Goal: Task Accomplishment & Management: Contribute content

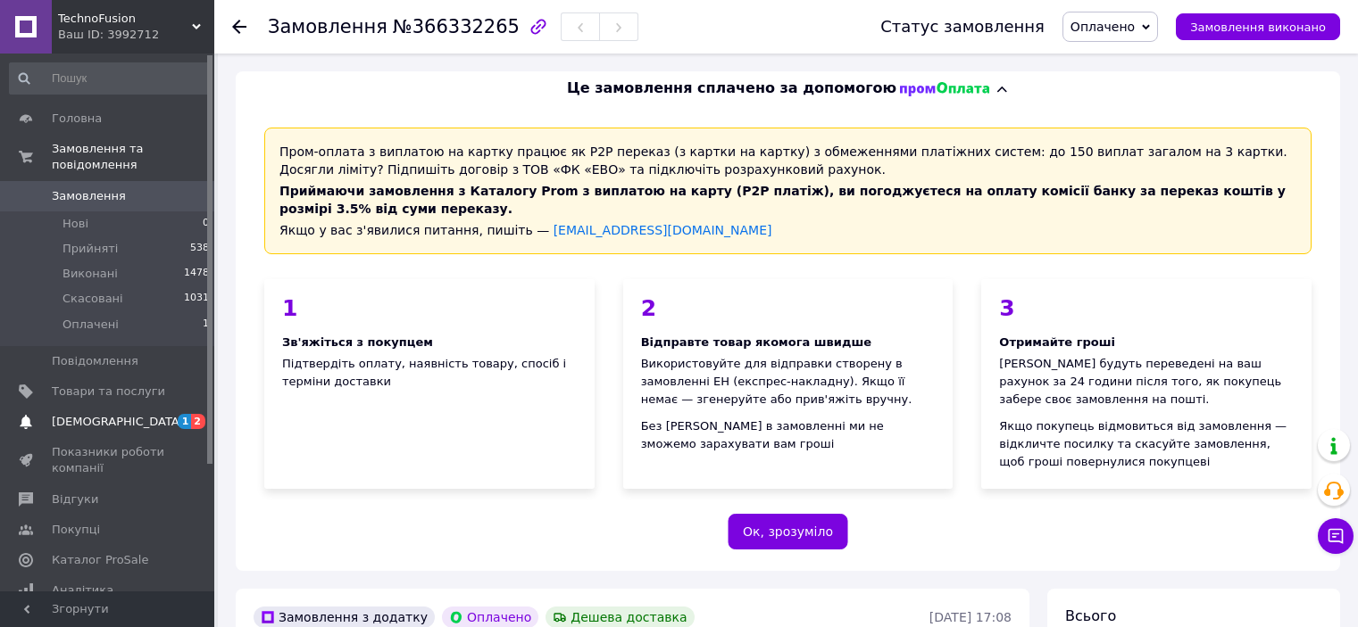
scroll to position [1250, 0]
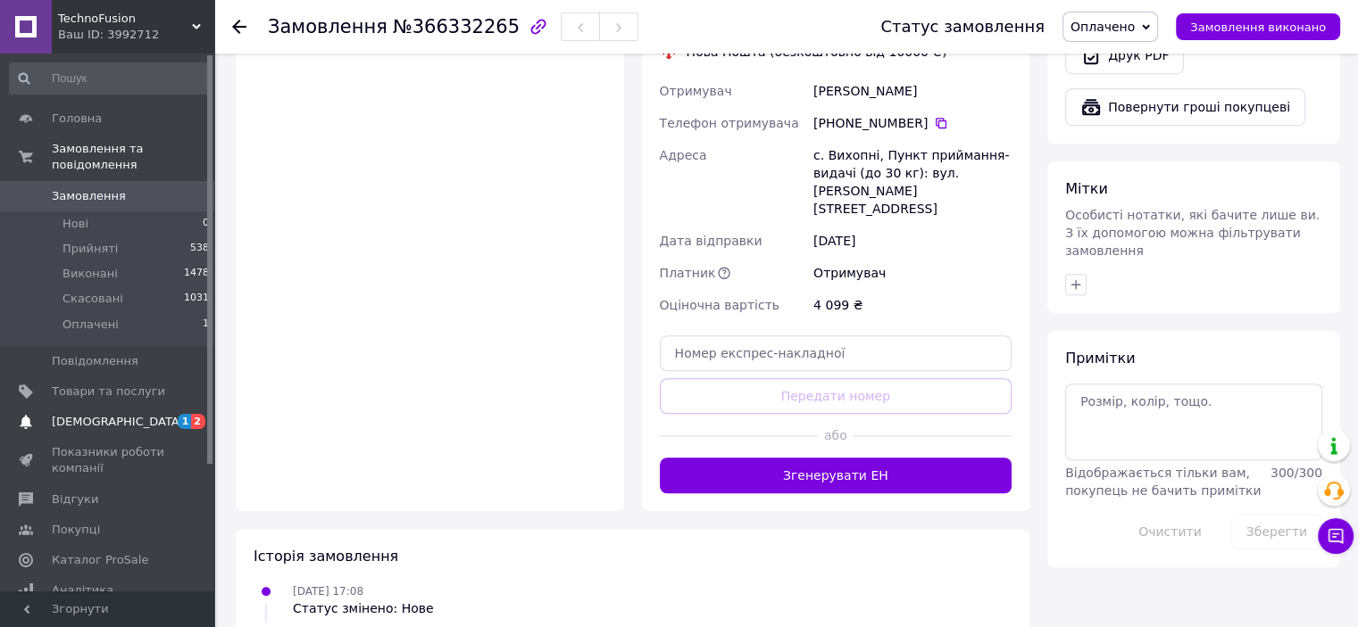
click at [17, 414] on span at bounding box center [26, 422] width 52 height 16
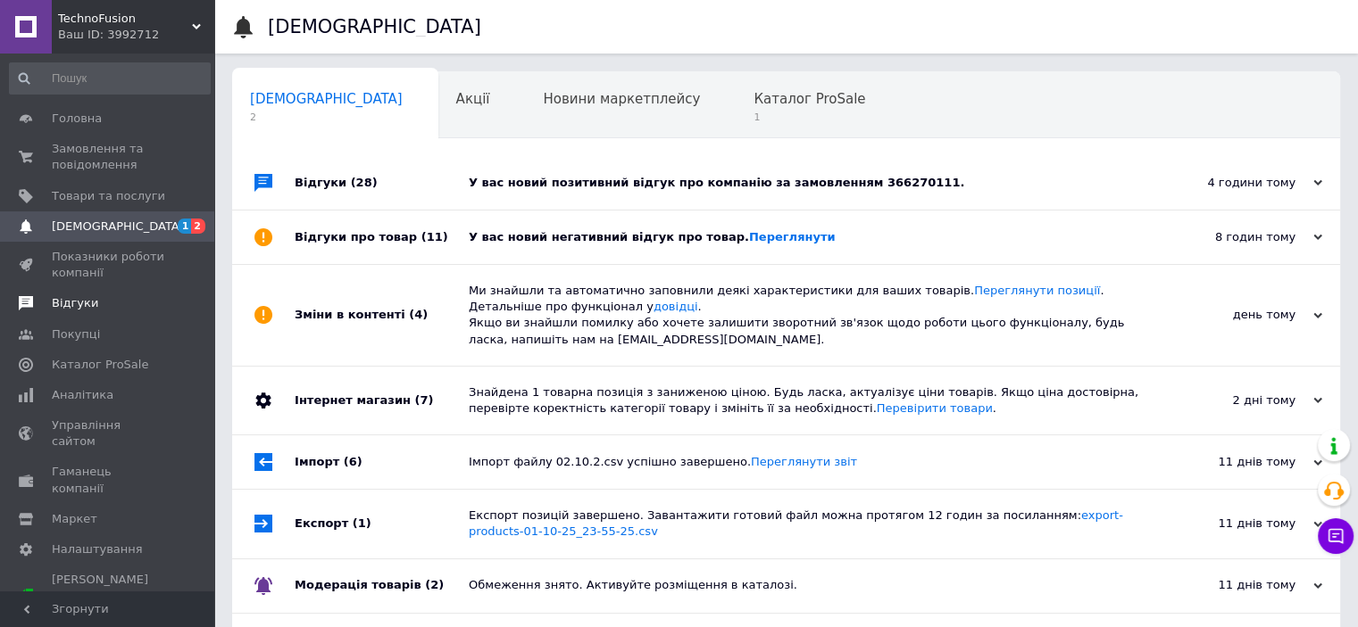
click at [32, 296] on icon at bounding box center [26, 303] width 14 height 14
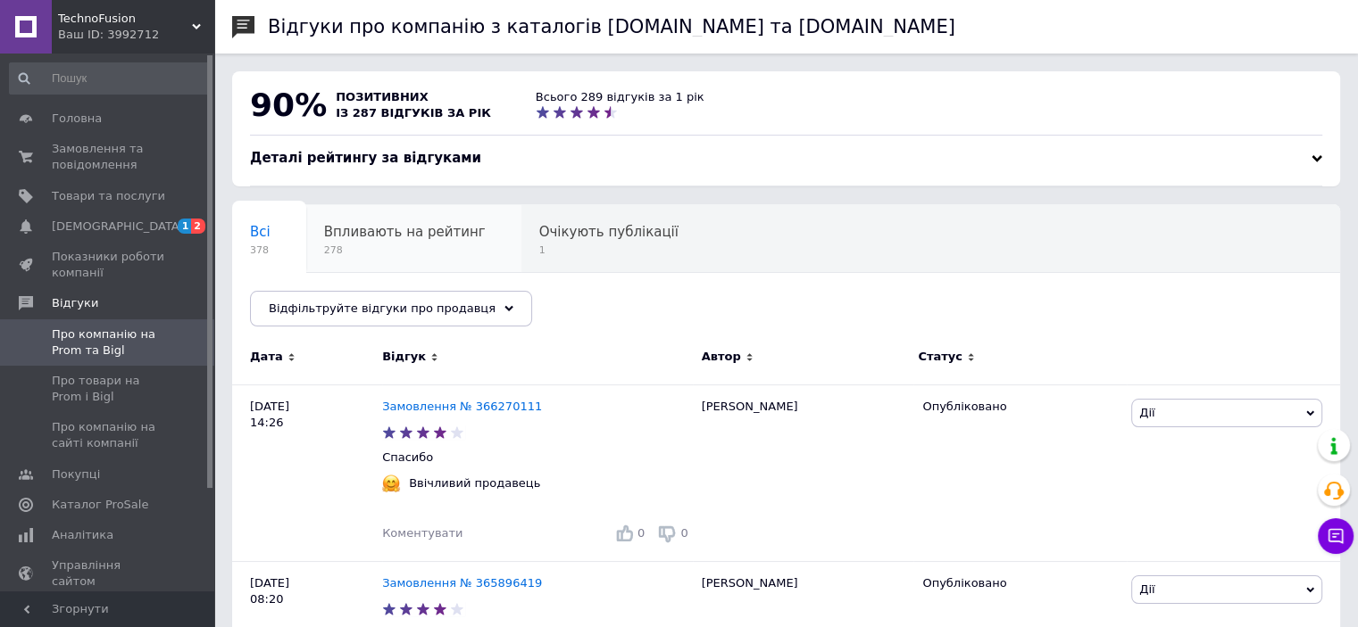
click at [378, 245] on span "278" at bounding box center [405, 250] width 162 height 13
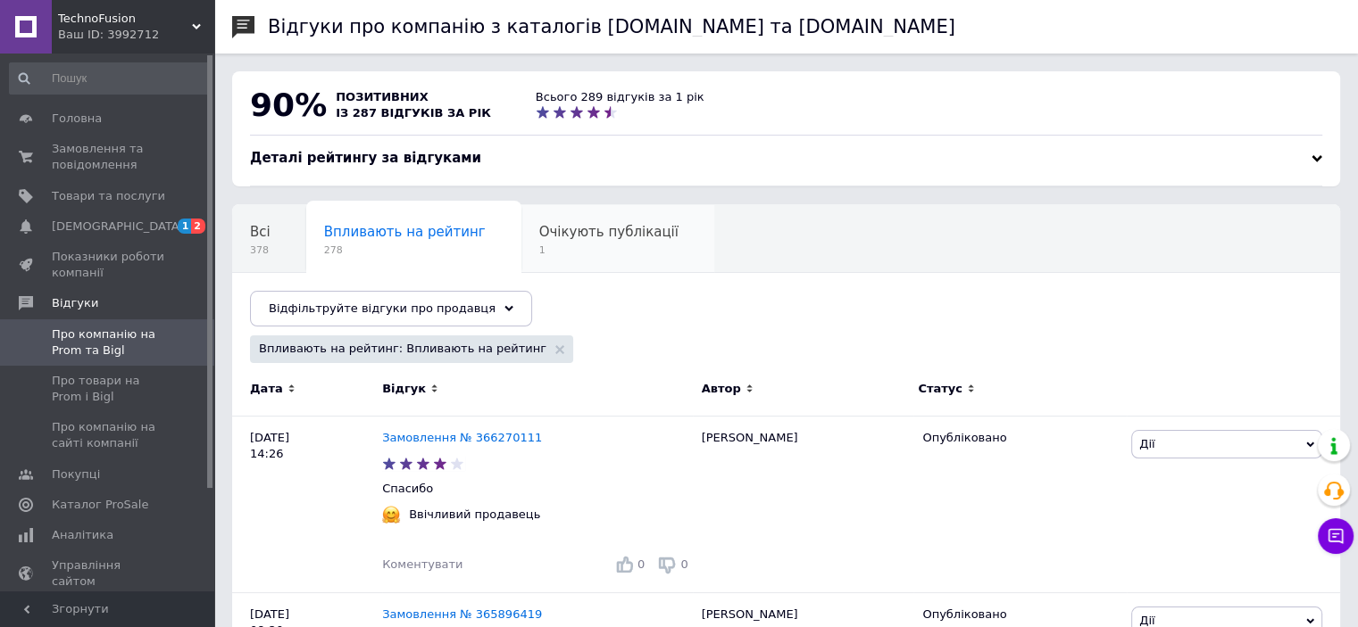
click at [539, 240] on span "Очікують публікації" at bounding box center [608, 232] width 139 height 16
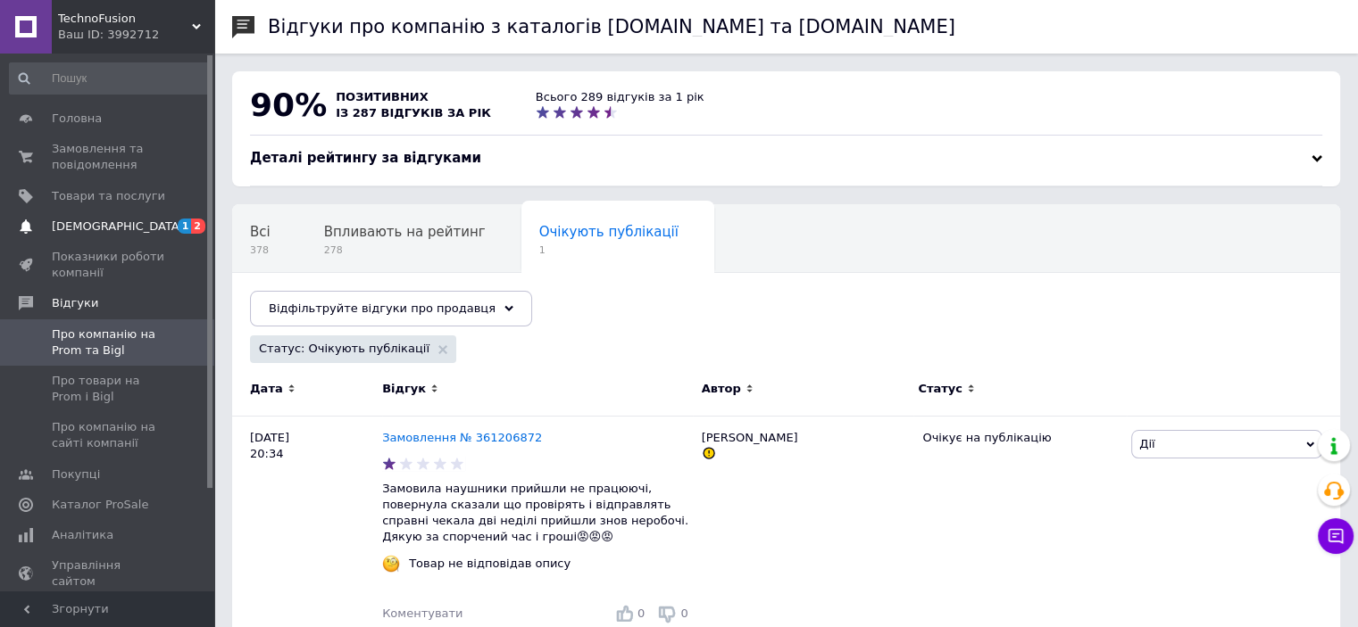
click at [68, 235] on link "[DEMOGRAPHIC_DATA] 1 2" at bounding box center [110, 227] width 220 height 30
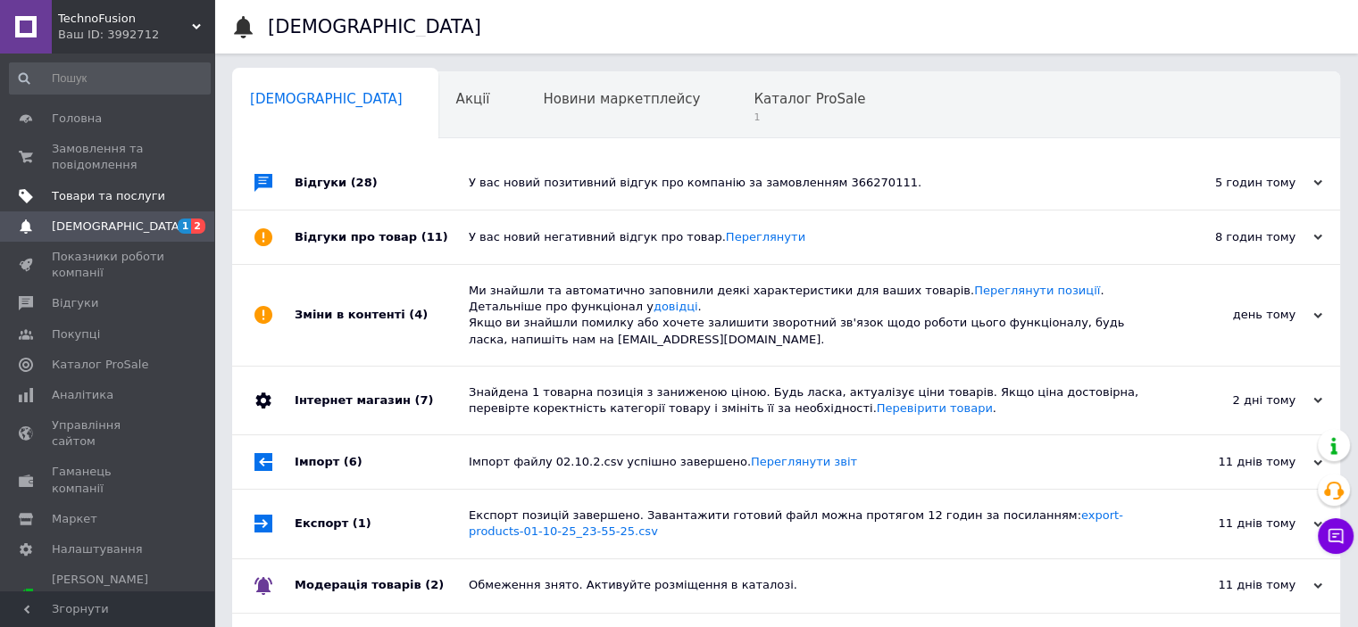
click at [92, 195] on span "Товари та послуги" at bounding box center [108, 196] width 113 height 16
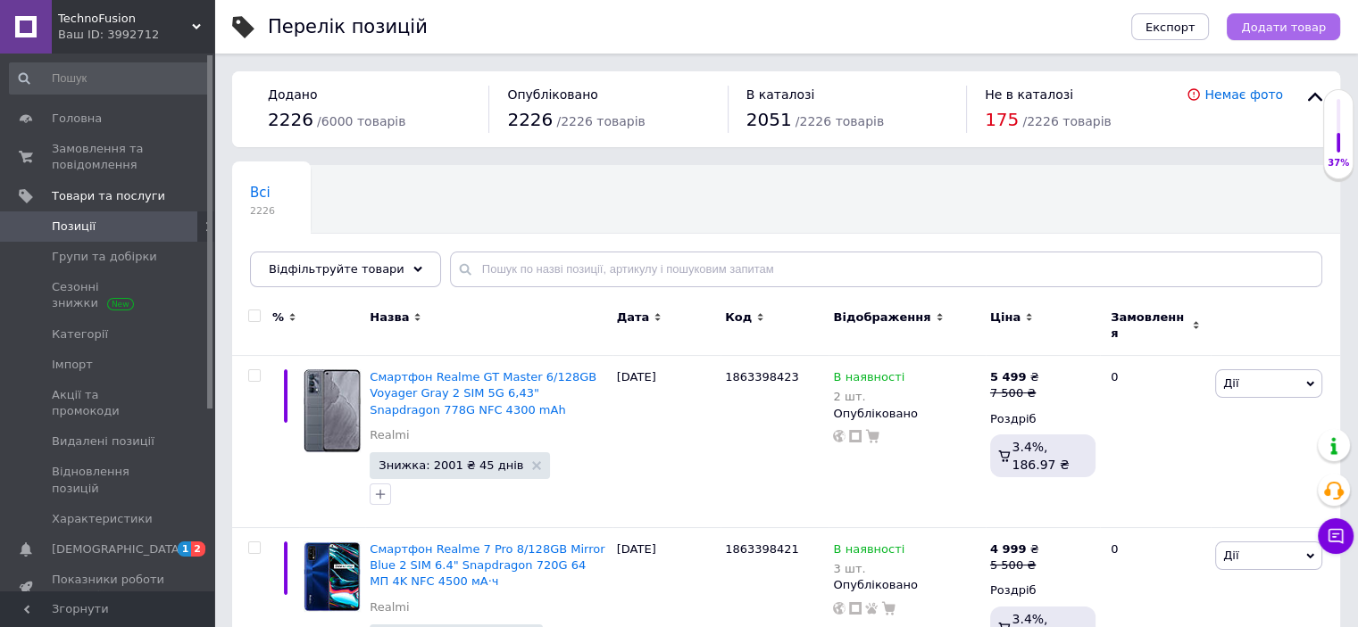
click at [1302, 26] on span "Додати товар" at bounding box center [1283, 27] width 85 height 13
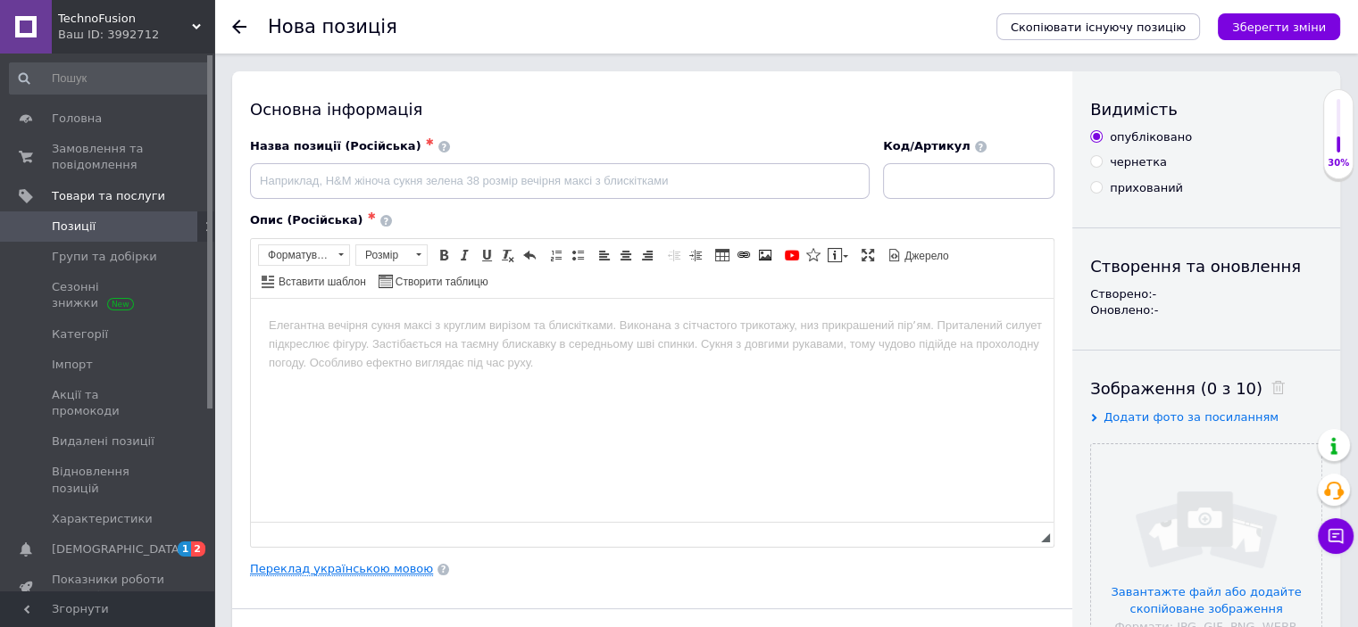
click at [380, 562] on link "Переклад українською мовою" at bounding box center [341, 569] width 183 height 14
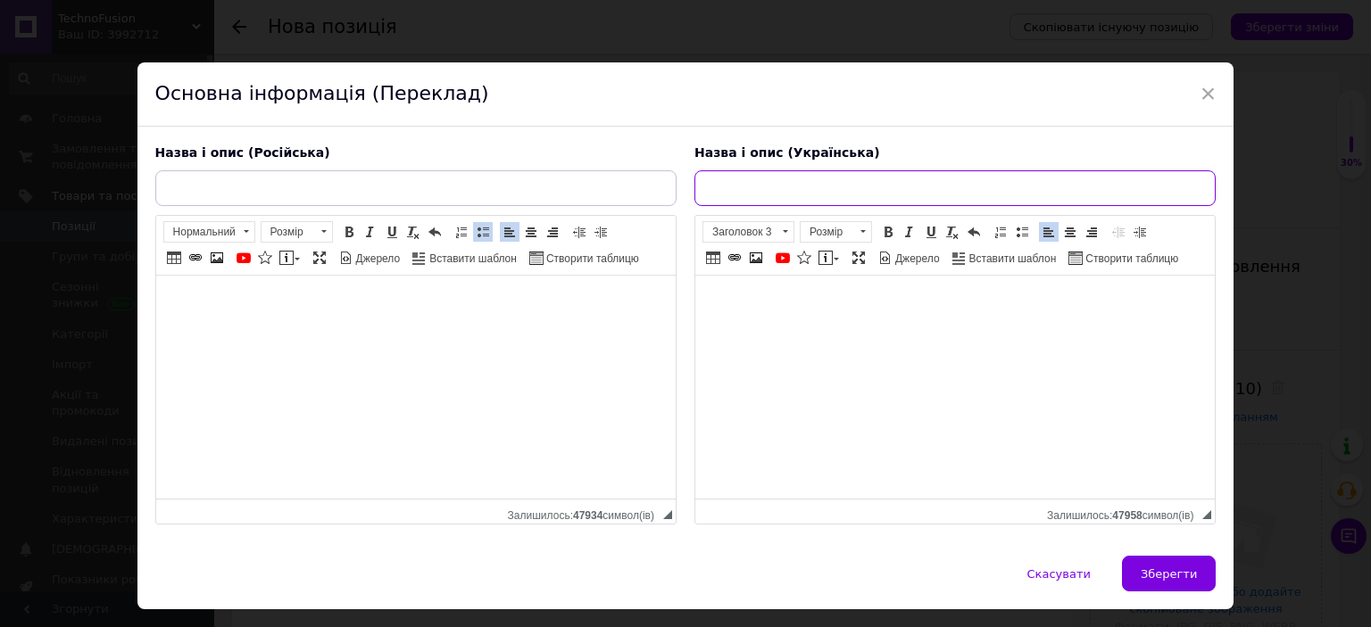
click at [793, 190] on input "text" at bounding box center [954, 188] width 521 height 36
paste input "Смартфон Vivo Y31 4/128GB (Ocean Blue)"
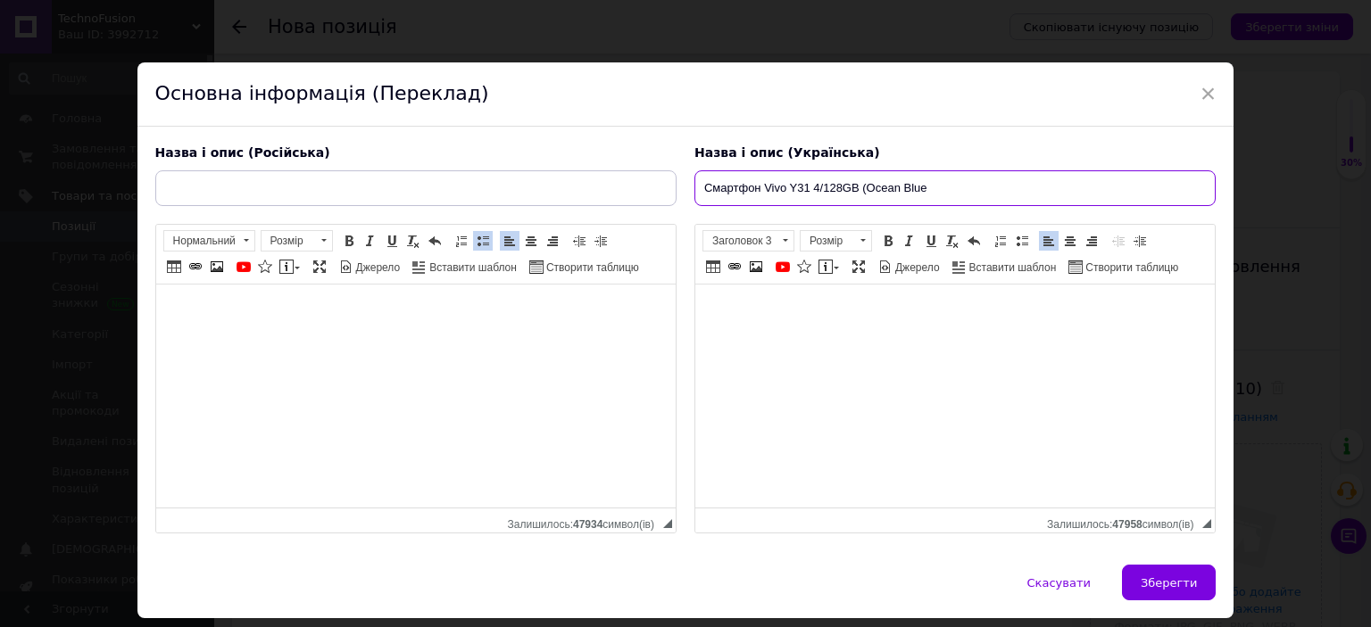
click at [866, 192] on input "Смартфон Vivo Y31 4/128GB (Ocean Blue" at bounding box center [954, 188] width 521 height 36
click at [953, 195] on input "Смартфон Vivo Y31 4/128GB Ocean Blue" at bounding box center [954, 188] width 521 height 36
click at [968, 173] on input "Смартфон Vivo Y31 4/128GB Ocean Blue" at bounding box center [954, 188] width 521 height 36
paste input "2 SIM"
click at [995, 192] on input "Смартфон Vivo Y31 4/128GB Ocean Blue 2 SIM" at bounding box center [954, 188] width 521 height 36
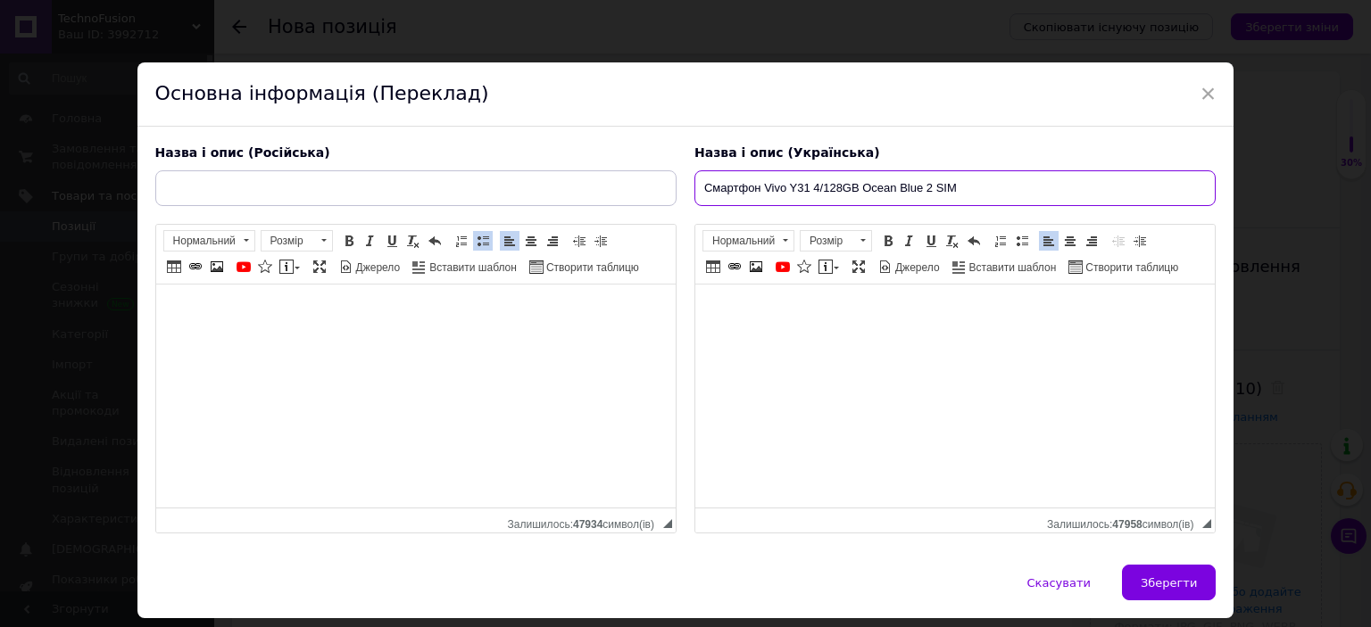
paste input "6.58""
click at [1003, 189] on input "Смартфон Vivo Y31 4/128GB Ocean Blue 2 SIM 6.58"" at bounding box center [954, 188] width 521 height 36
paste input "Snapdragon"
click at [1081, 189] on input "Смартфон Vivo Y31 4/128GB Ocean Blue 2 SIM 6.58" Snapdragon" at bounding box center [954, 188] width 521 height 36
paste input "NFC"
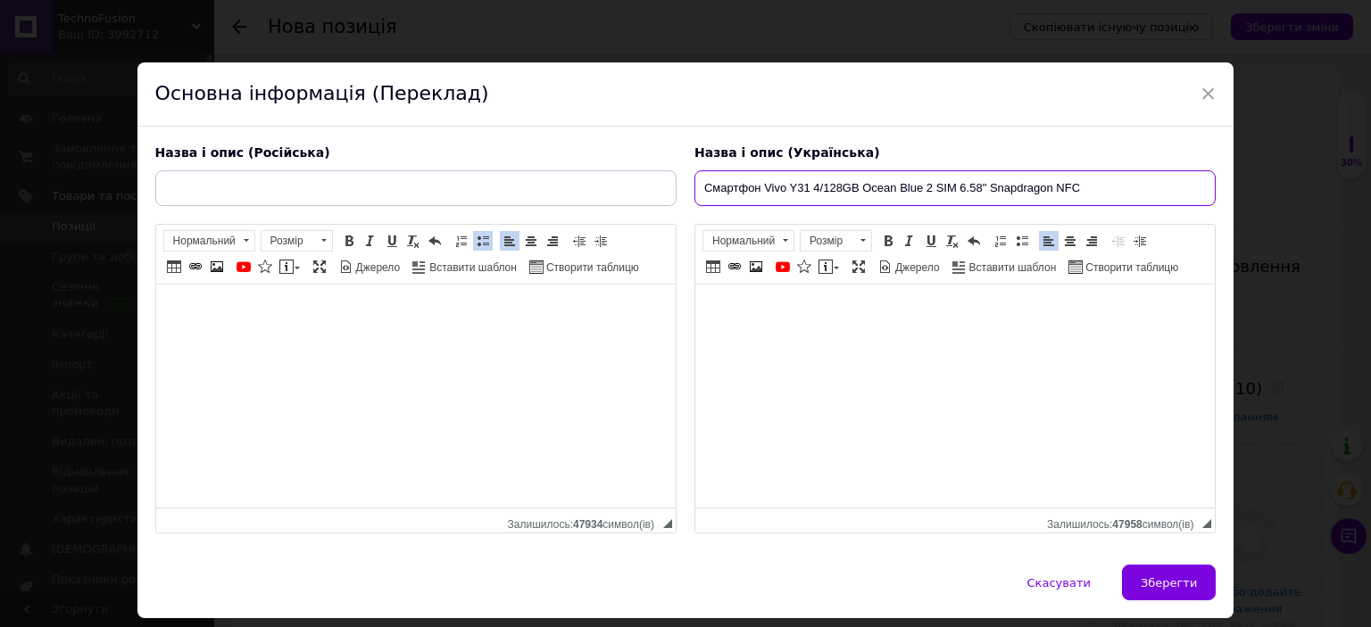
click at [1111, 179] on input "Смартфон Vivo Y31 4/128GB Ocean Blue 2 SIM 6.58" Snapdragon NFC" at bounding box center [954, 188] width 521 height 36
click at [1080, 187] on input "Смартфон Vivo Y31 4/128GB Ocean Blue 2 SIM 6.58" Snapdragon NFC 5000 mAh" at bounding box center [954, 188] width 521 height 36
paste input "GPS"
type input "Смартфон Vivo Y31 4/128GB Ocean Blue 2 SIM 6.58" Snapdragon NFC GPS 5000 mAh"
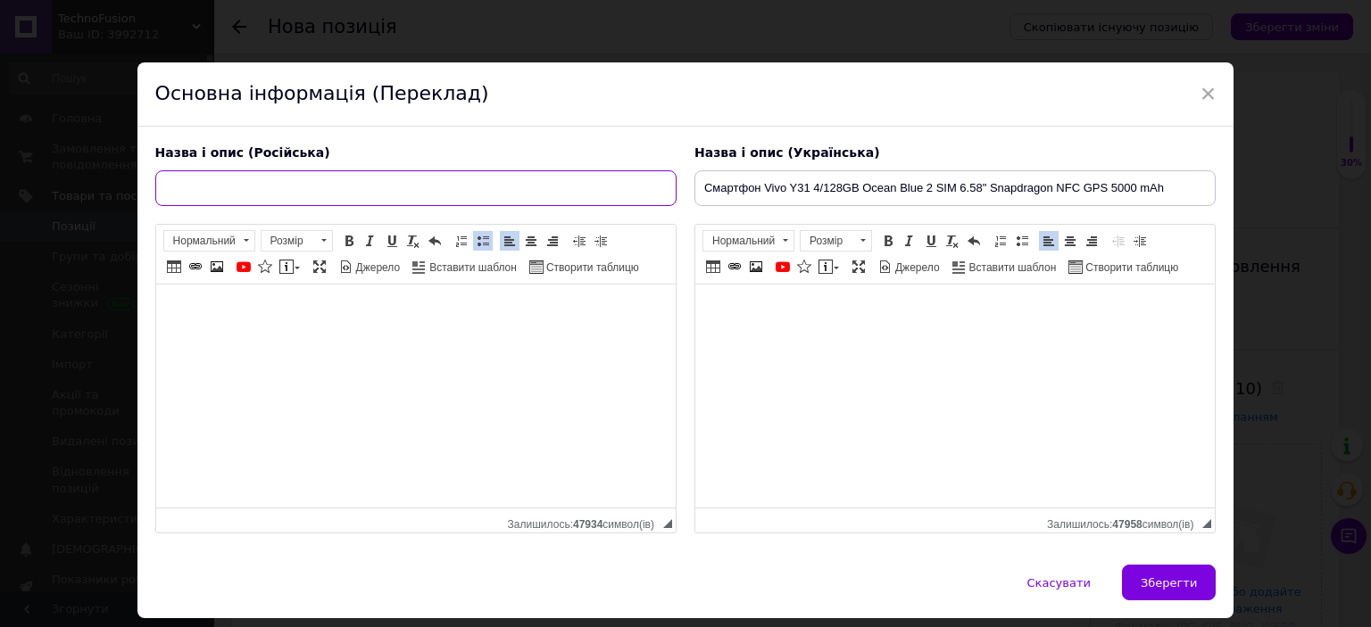
click at [636, 195] on input "text" at bounding box center [415, 188] width 521 height 36
paste input "Смартфон Vivo Y31 4/128GB Ocean Blue 2 SIM 6.58" Snapdragon NFC GPS 5000 mAh"
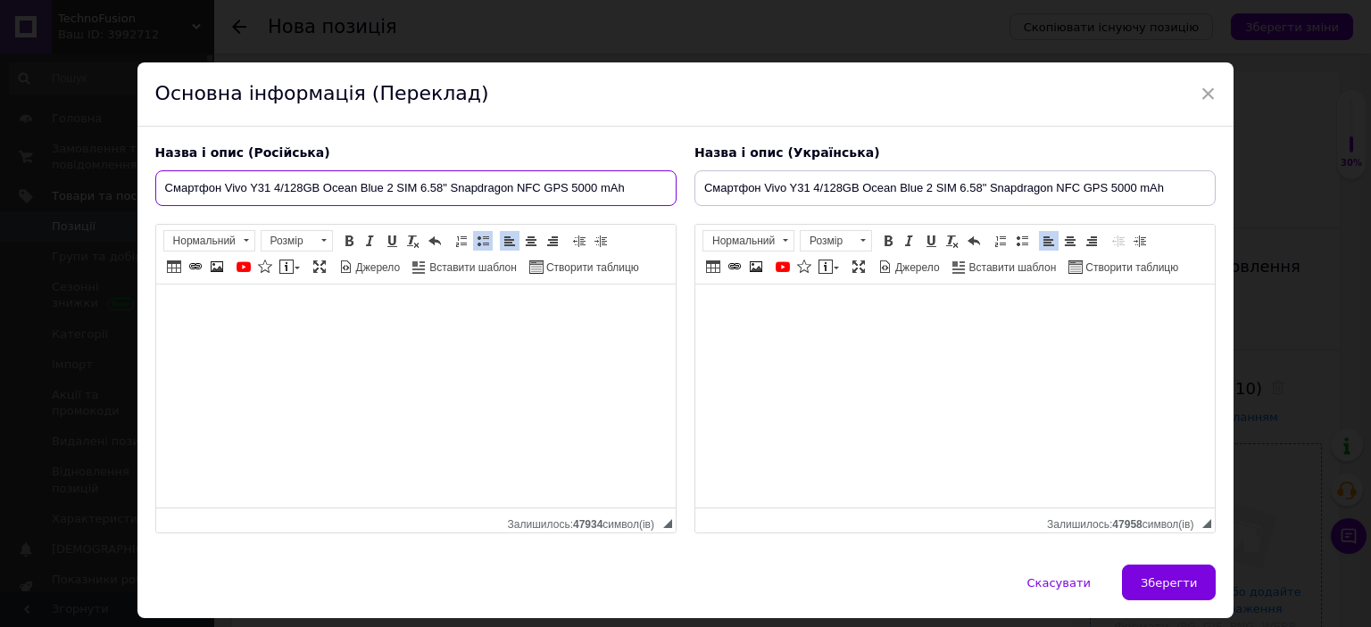
type input "Смартфон Vivo Y31 4/128GB Ocean Blue 2 SIM 6.58" Snapdragon NFC GPS 5000 mAh"
click at [1180, 571] on button "Зберегти" at bounding box center [1169, 583] width 94 height 36
type input "Смартфон Vivo Y31 4/128GB Ocean Blue 2 SIM 6.58" Snapdragon NFC GPS 5000 mAh"
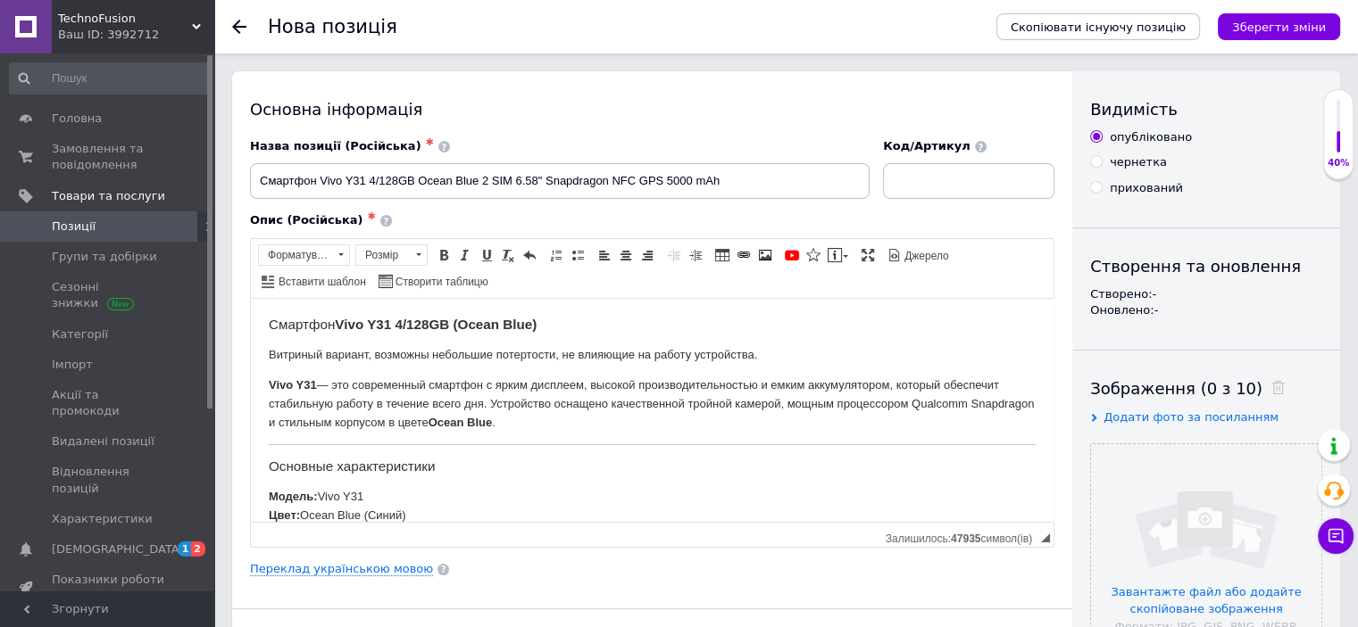
drag, startPoint x: 789, startPoint y: 124, endPoint x: 575, endPoint y: 12, distance: 241.9
click at [789, 124] on div "Основна інформація Назва позиції (Російська) ✱ Смартфон Vivo Y31 4/128GB Ocean …" at bounding box center [652, 569] width 840 height 996
click at [1014, 189] on input at bounding box center [968, 181] width 171 height 36
paste input "23415678"
click at [904, 179] on input "23415678" at bounding box center [968, 181] width 171 height 36
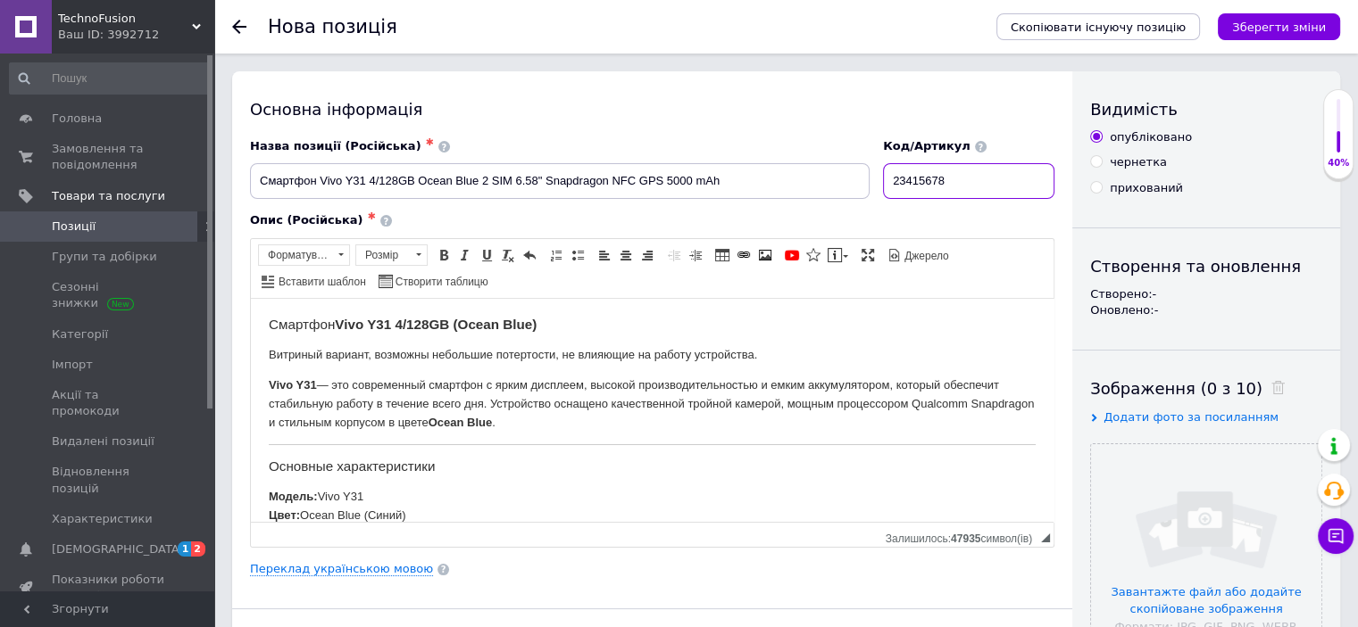
click at [903, 183] on input "23415678" at bounding box center [968, 181] width 171 height 36
drag, startPoint x: 948, startPoint y: 182, endPoint x: 961, endPoint y: 181, distance: 13.4
click at [961, 181] on input "123415678" at bounding box center [968, 181] width 171 height 36
click at [932, 180] on input "123415660" at bounding box center [968, 181] width 171 height 36
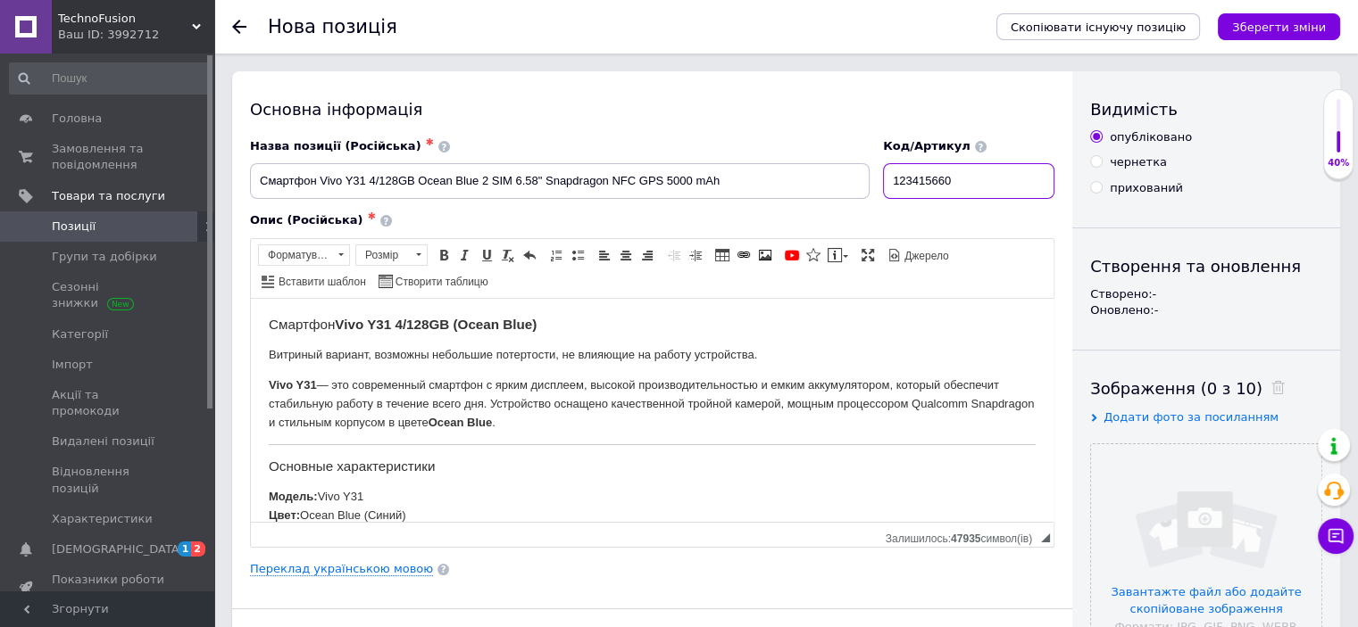
click at [923, 184] on input "123415660" at bounding box center [968, 181] width 171 height 36
click at [910, 182] on input "123415660" at bounding box center [968, 181] width 171 height 36
type input "133415660"
drag, startPoint x: 825, startPoint y: 113, endPoint x: 775, endPoint y: 120, distance: 50.4
click at [825, 113] on div "Основна інформація" at bounding box center [652, 109] width 804 height 22
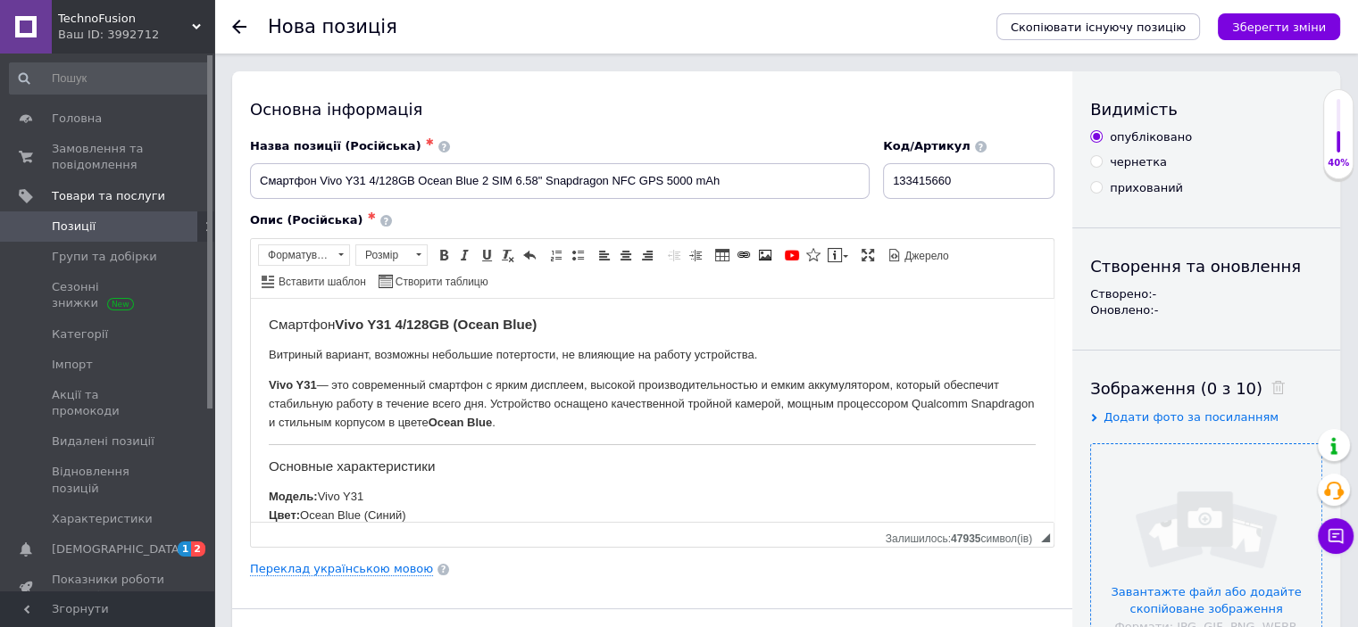
click at [1134, 494] on input "file" at bounding box center [1206, 560] width 230 height 230
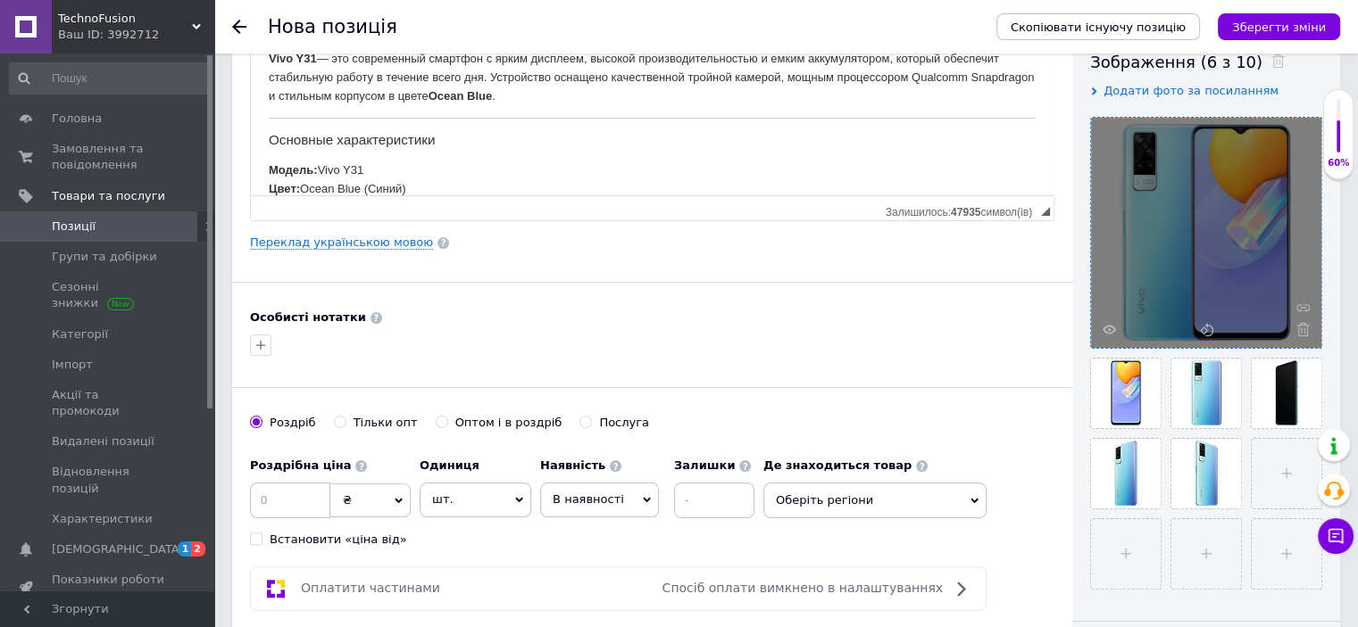
scroll to position [536, 0]
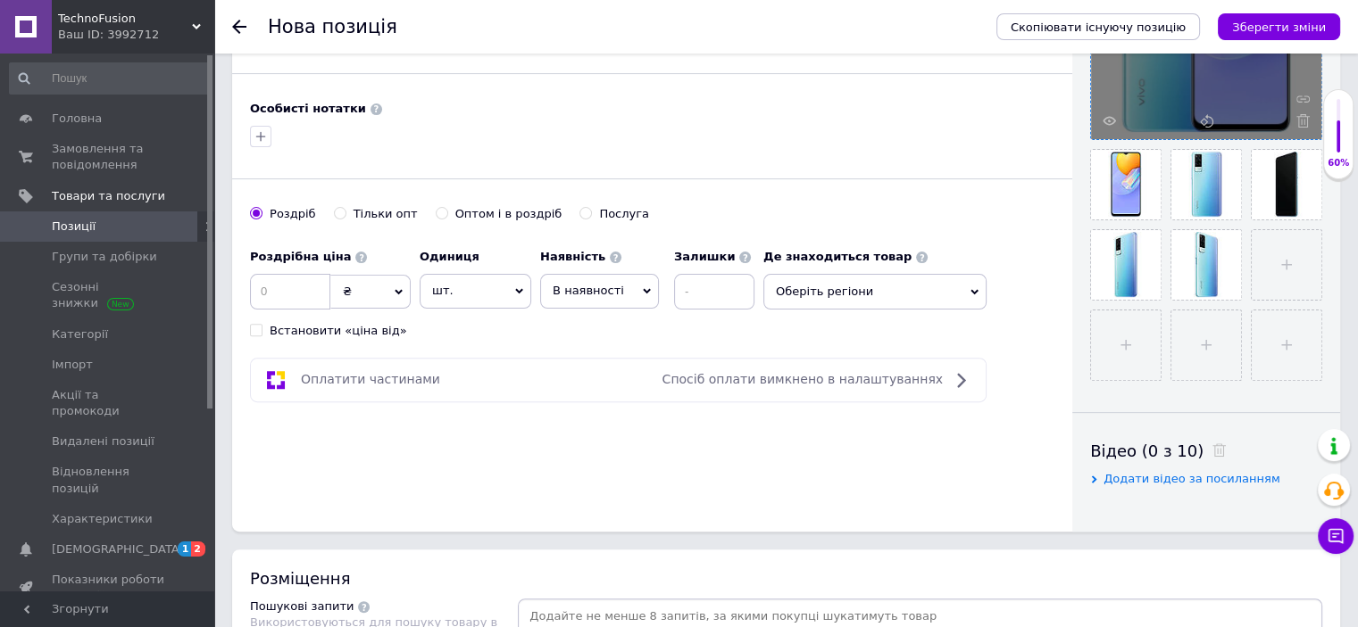
click at [903, 299] on span "Оберіть регіони" at bounding box center [874, 292] width 223 height 36
click at [826, 331] on input "text" at bounding box center [875, 338] width 204 height 36
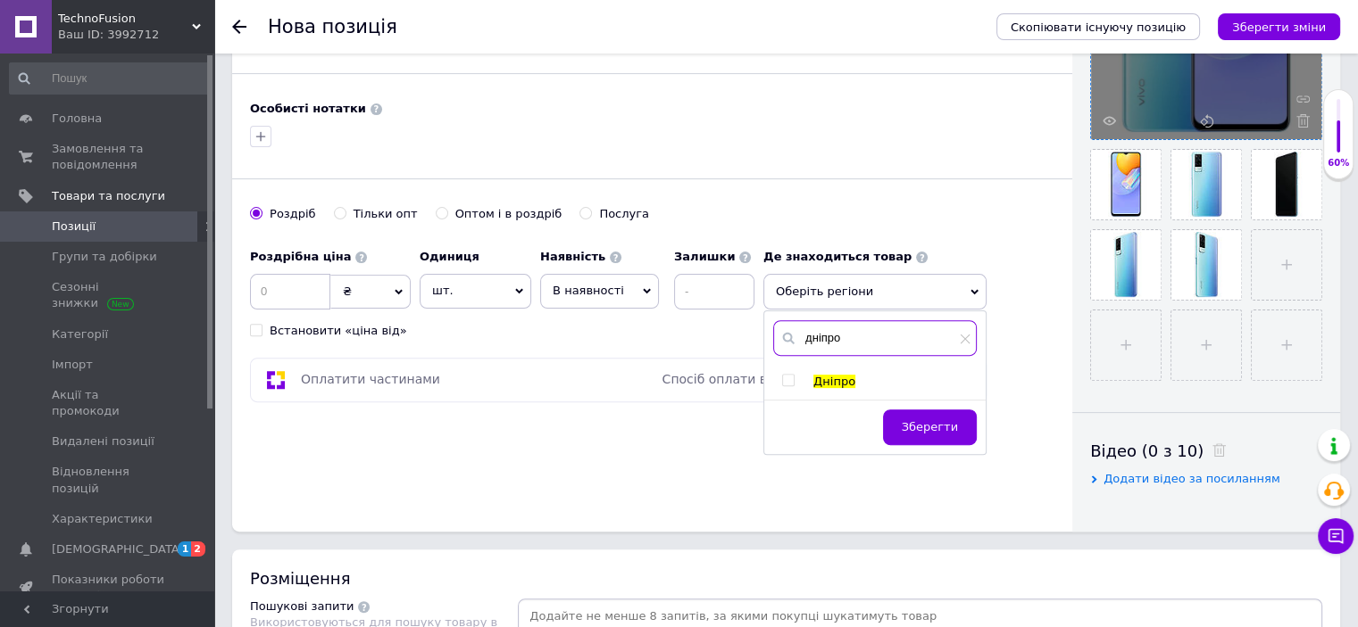
type input "дніпро"
click at [784, 380] on input "checkbox" at bounding box center [788, 381] width 12 height 12
checkbox input "true"
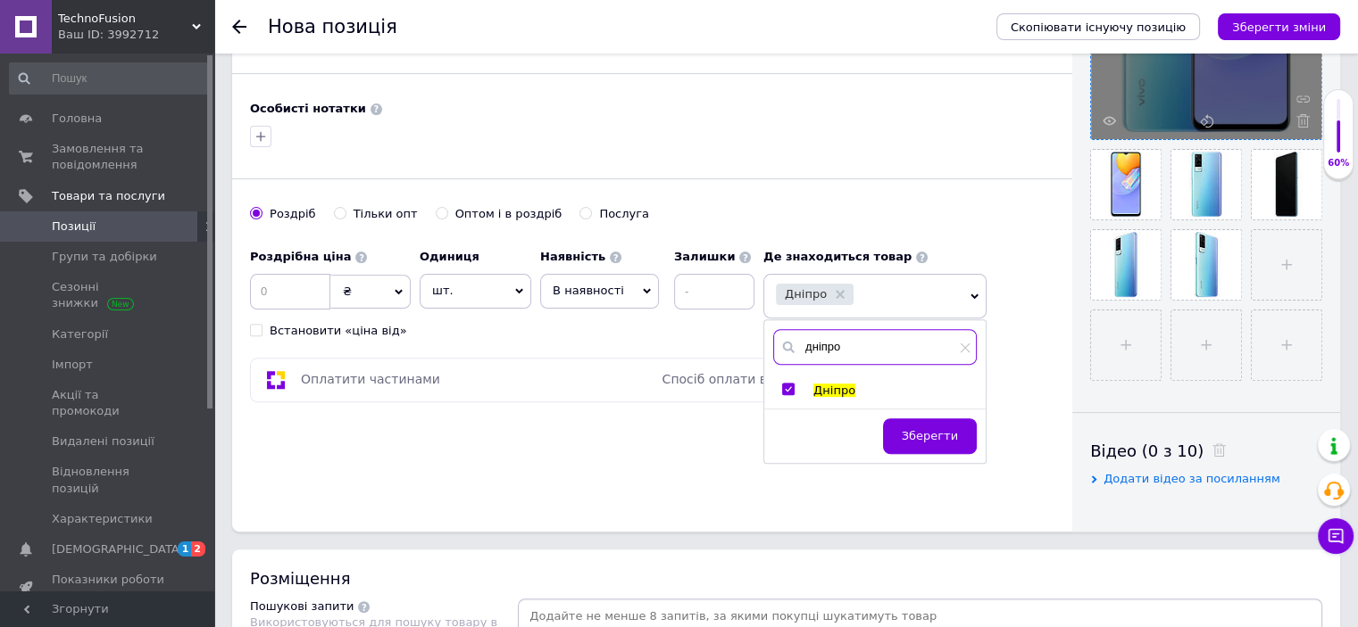
click at [838, 342] on input "дніпро" at bounding box center [875, 347] width 204 height 36
type input "[GEOGRAPHIC_DATA]"
click at [789, 384] on input "checkbox" at bounding box center [788, 390] width 12 height 12
checkbox input "true"
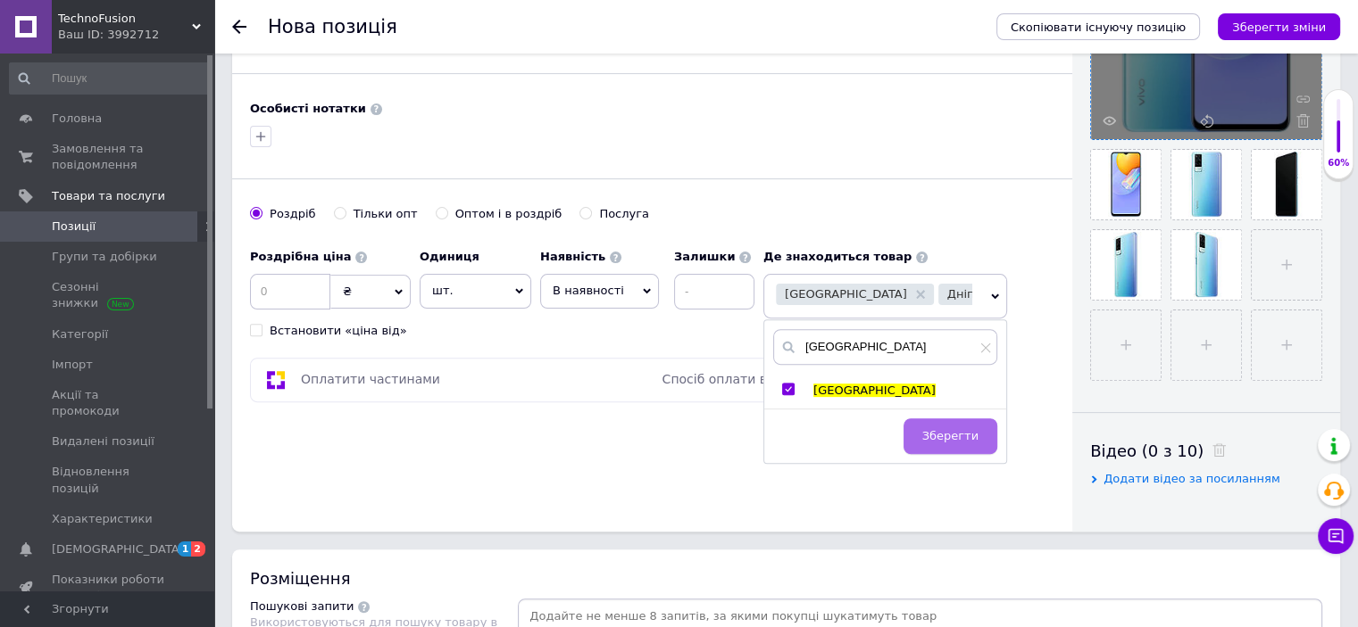
click at [922, 440] on button "Зберегти" at bounding box center [950, 437] width 94 height 36
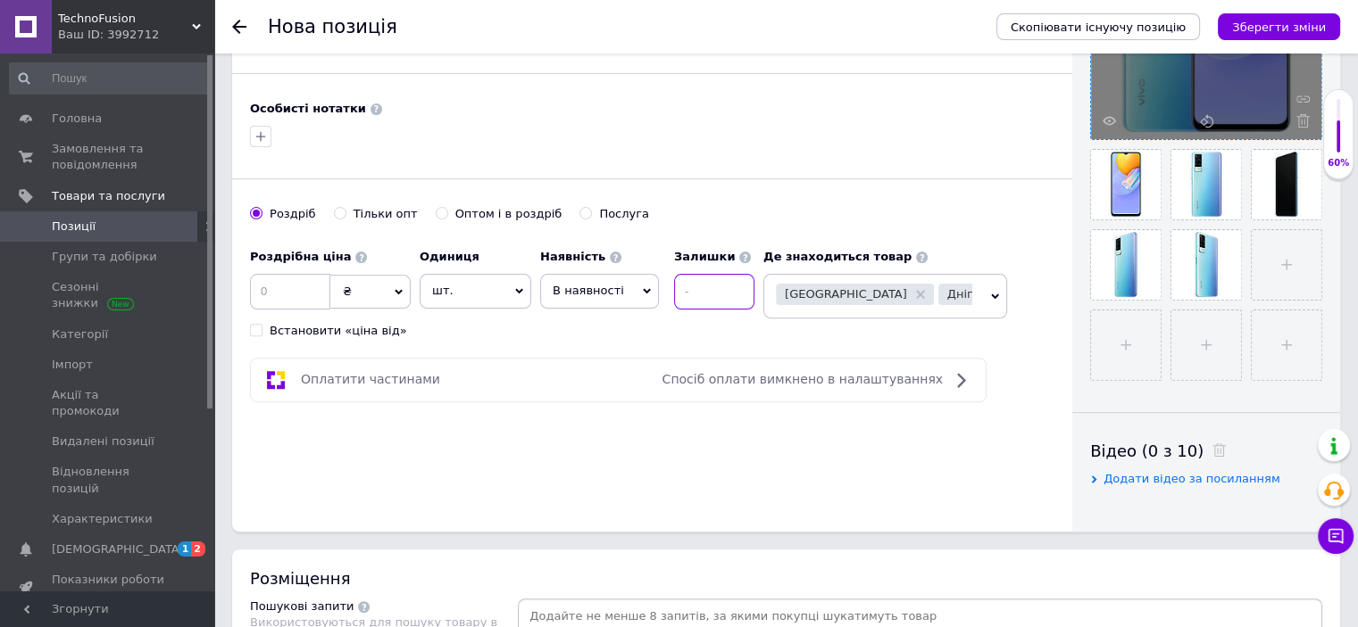
click at [700, 300] on input at bounding box center [714, 292] width 80 height 36
drag, startPoint x: 299, startPoint y: 456, endPoint x: 309, endPoint y: 453, distance: 10.4
click at [299, 456] on div "Основна інформація Назва позиції (Російська) ✱ Смартфон Vivo Y31 4/128GB Ocean …" at bounding box center [652, 34] width 840 height 996
drag, startPoint x: 695, startPoint y: 297, endPoint x: 668, endPoint y: 294, distance: 27.9
click at [668, 294] on div "Наявність В наявності Немає в наявності Під замовлення Готово до відправки Зали…" at bounding box center [647, 275] width 214 height 70
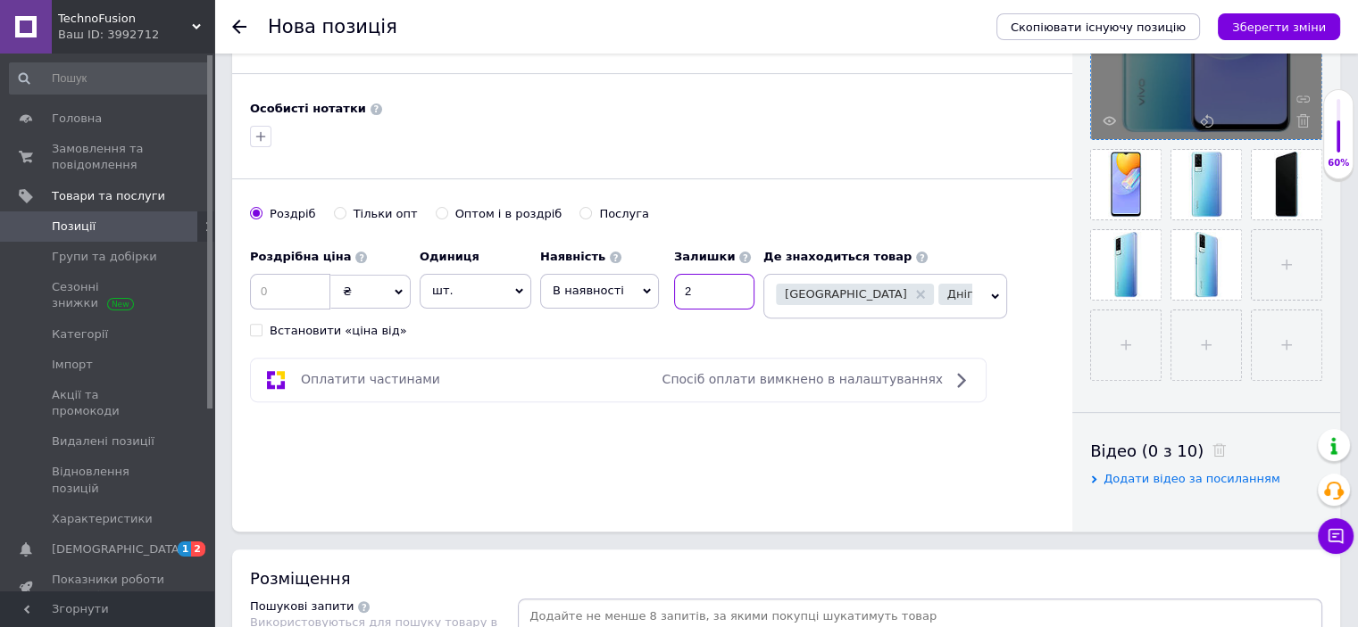
type input "2"
click at [544, 459] on div "Основна інформація Назва позиції (Російська) ✱ Смартфон Vivo Y31 4/128GB Ocean …" at bounding box center [652, 34] width 840 height 996
click at [265, 288] on input at bounding box center [290, 292] width 80 height 36
click at [297, 285] on input at bounding box center [290, 292] width 80 height 36
type input "3199"
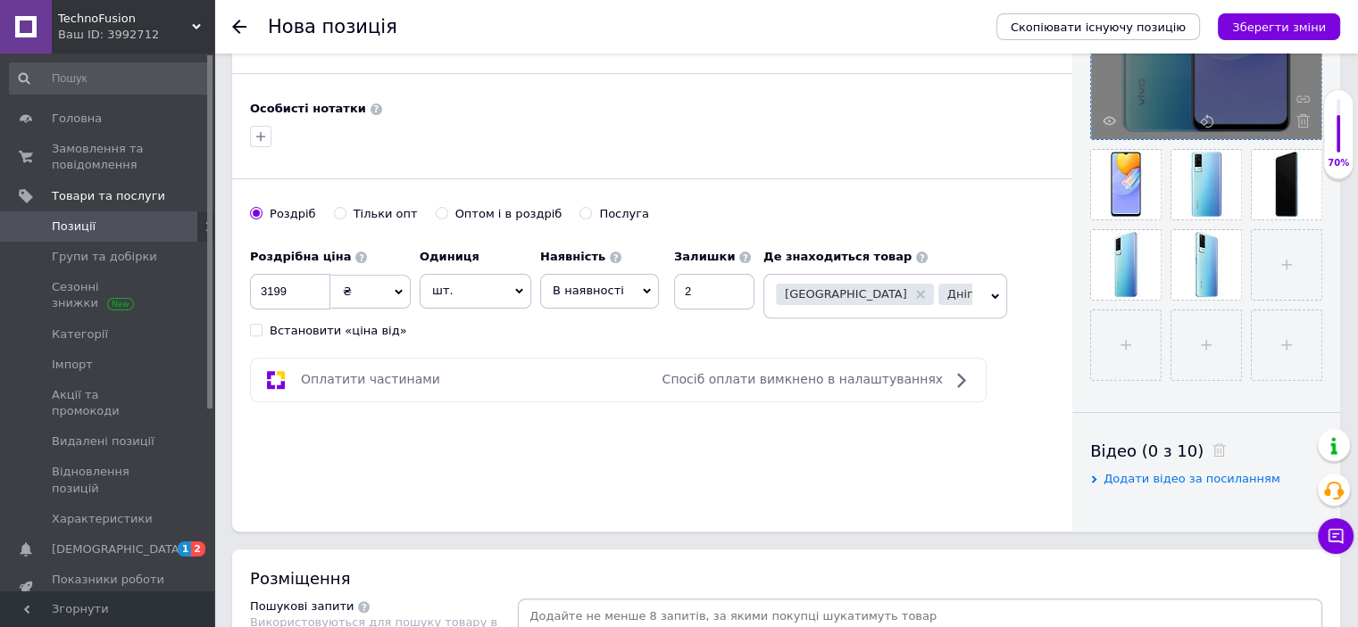
click at [496, 455] on div "Основна інформація Назва позиції (Російська) ✱ Смартфон Vivo Y31 4/128GB Ocean …" at bounding box center [652, 34] width 840 height 996
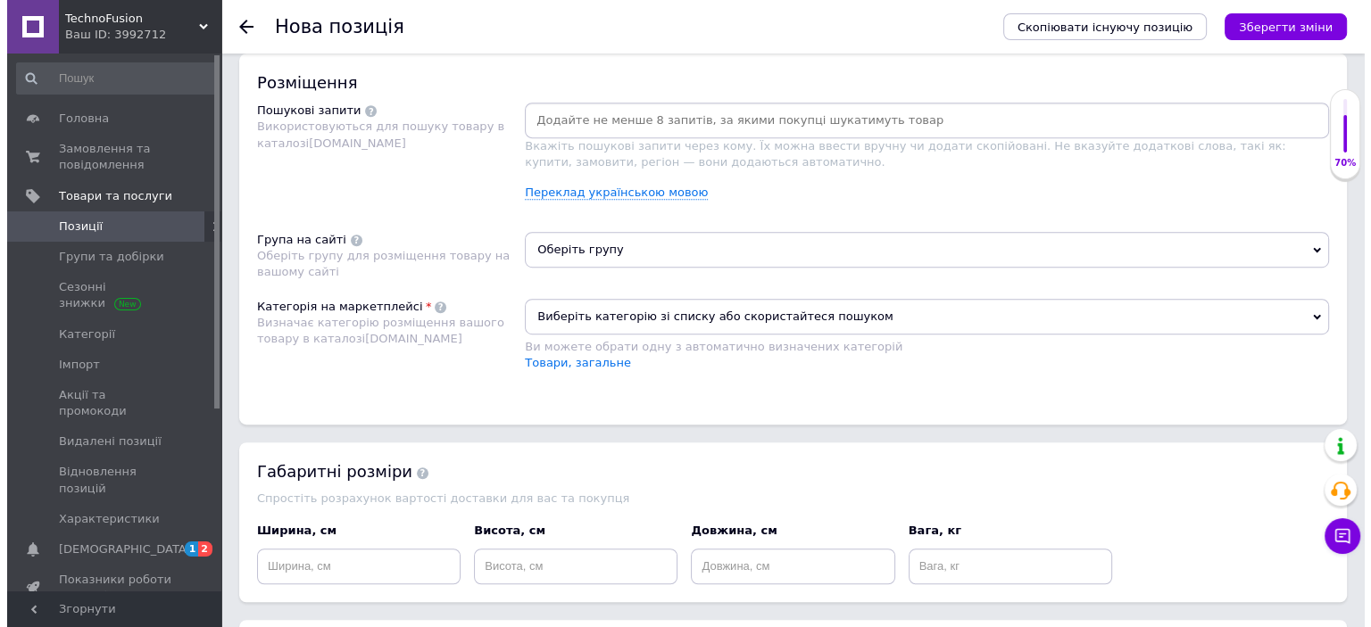
scroll to position [803, 0]
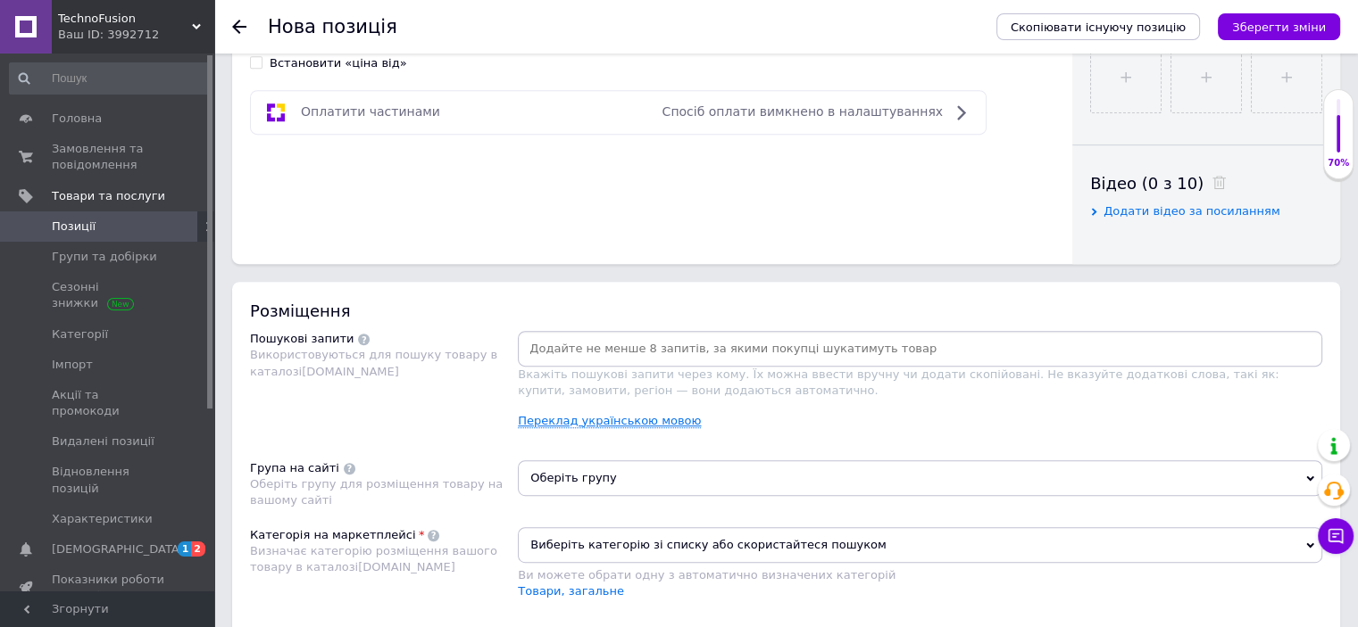
click at [607, 422] on link "Переклад українською мовою" at bounding box center [609, 421] width 183 height 14
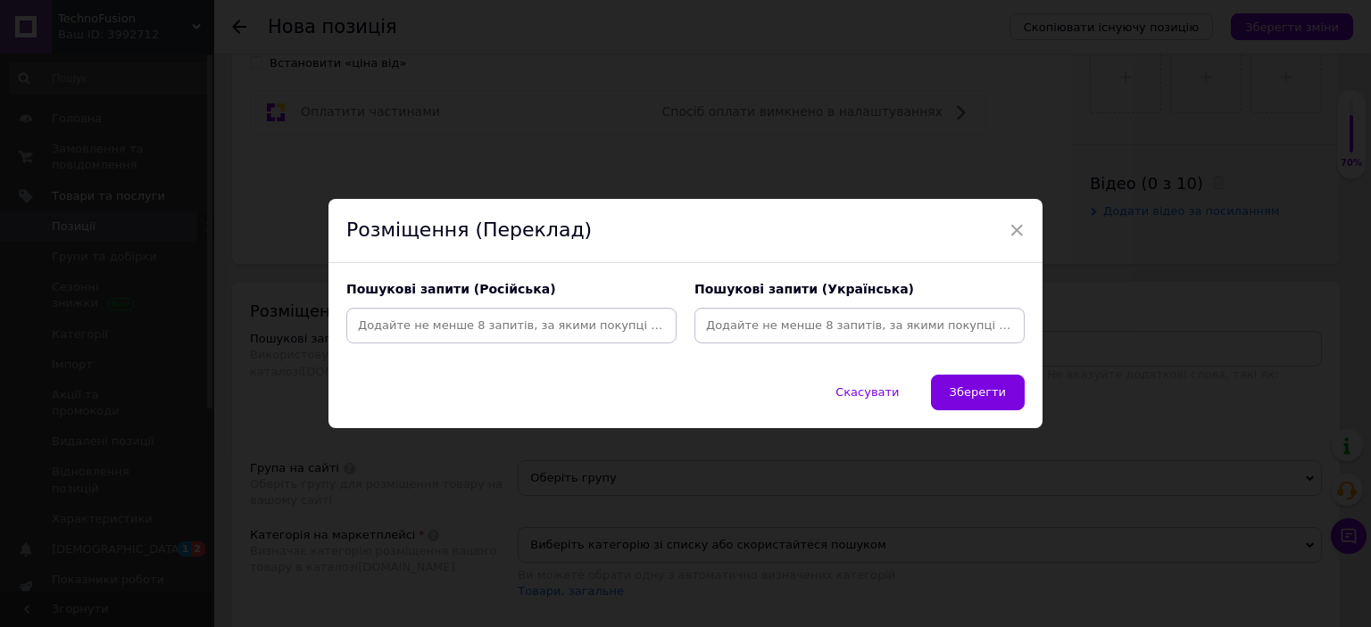
click at [542, 322] on input at bounding box center [511, 325] width 323 height 27
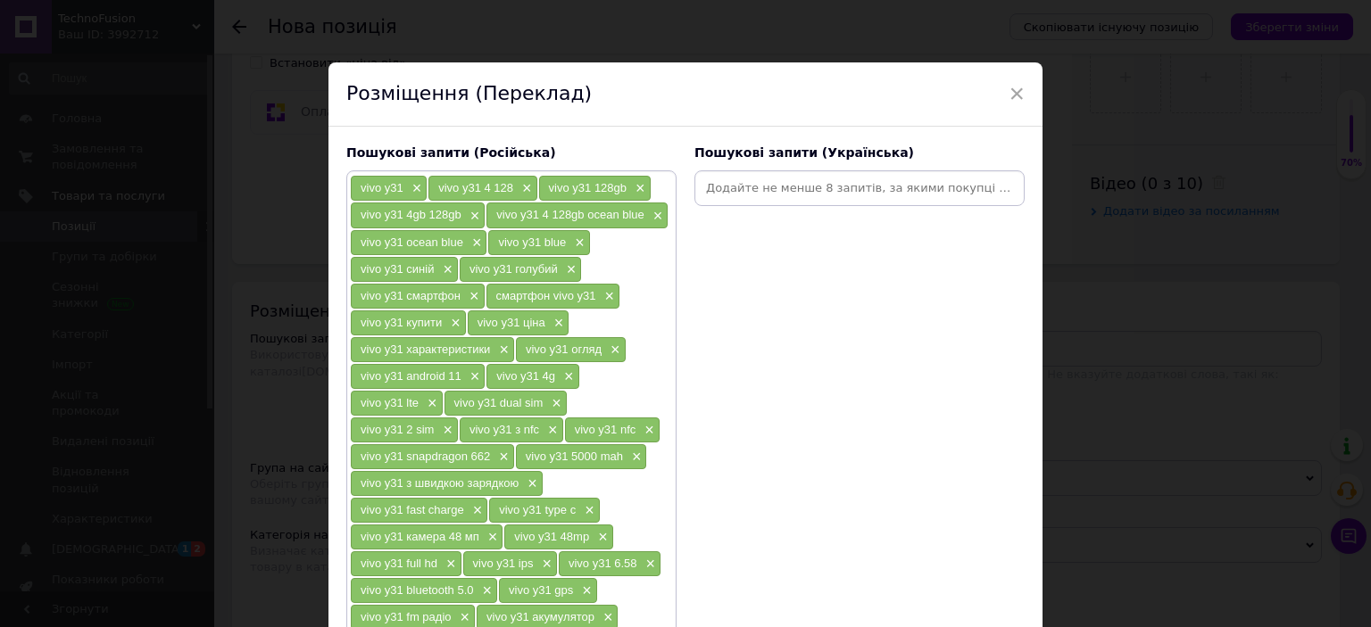
click at [777, 187] on input at bounding box center [859, 188] width 323 height 27
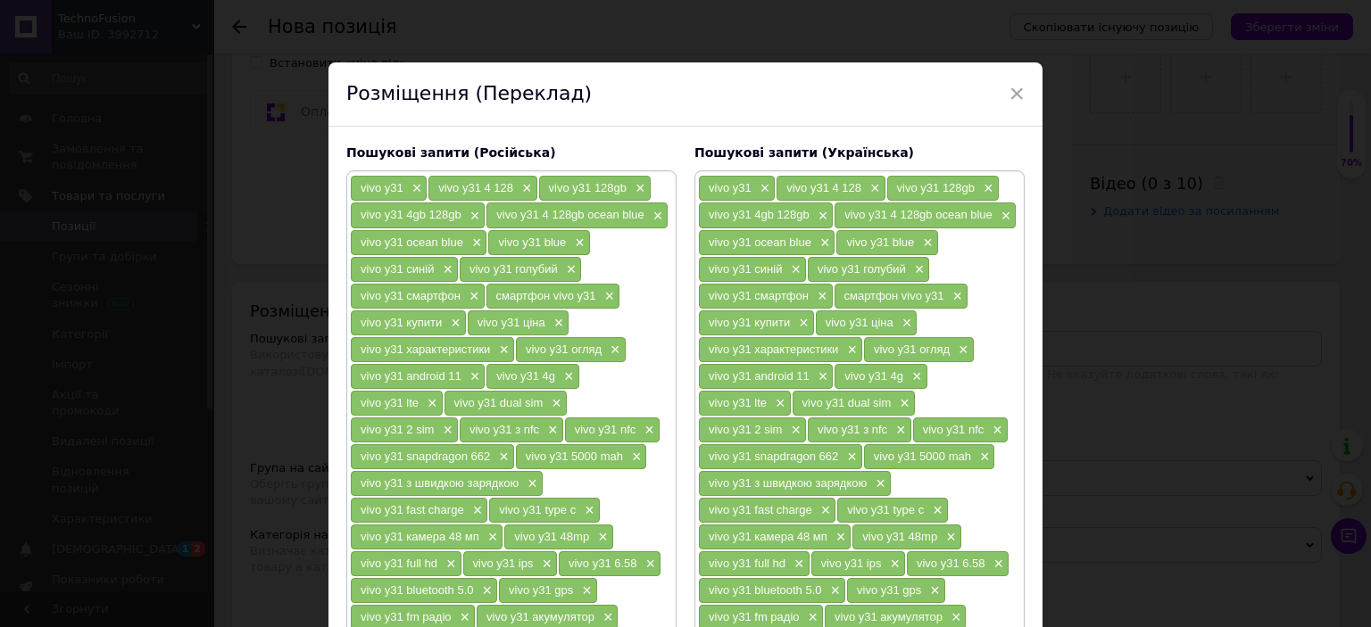
scroll to position [226, 0]
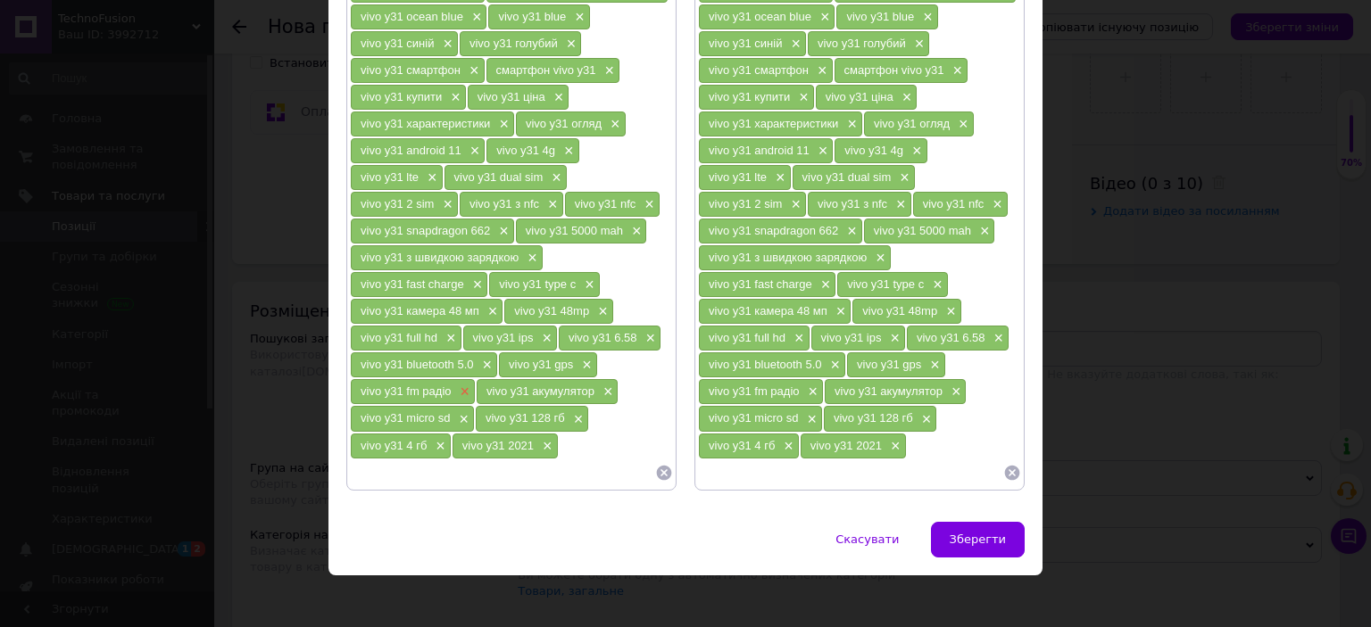
click at [461, 385] on span "×" at bounding box center [463, 392] width 14 height 15
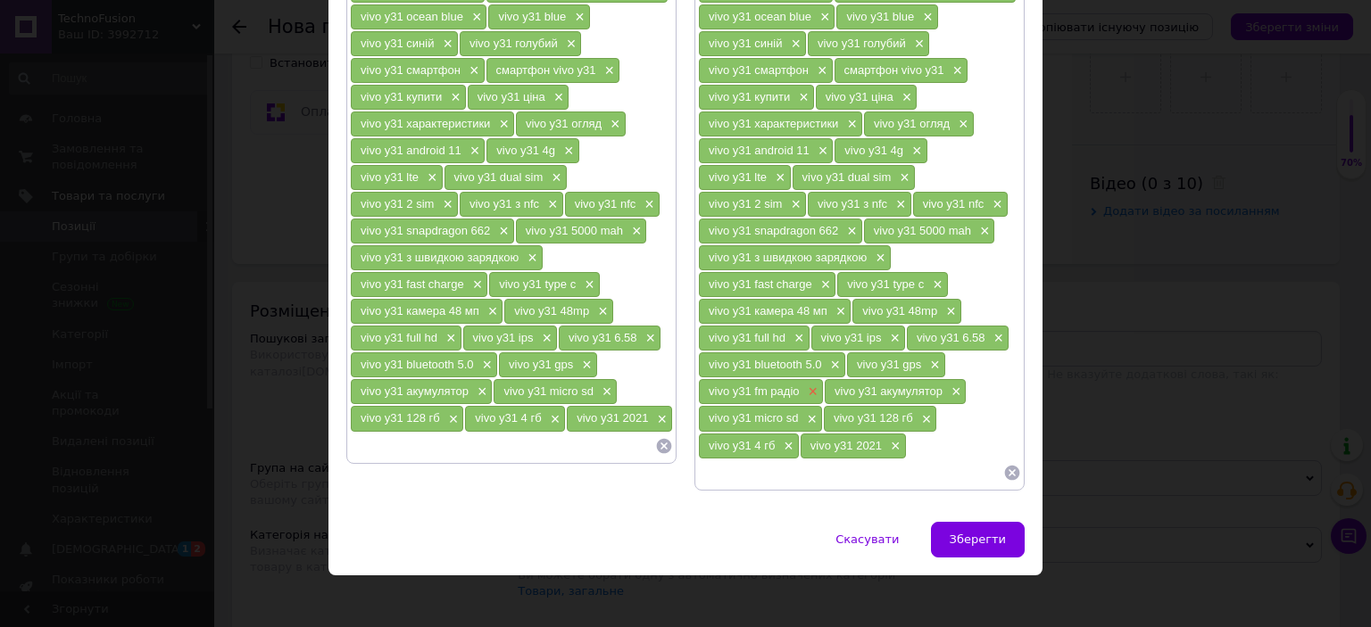
click at [813, 385] on span "×" at bounding box center [811, 392] width 14 height 15
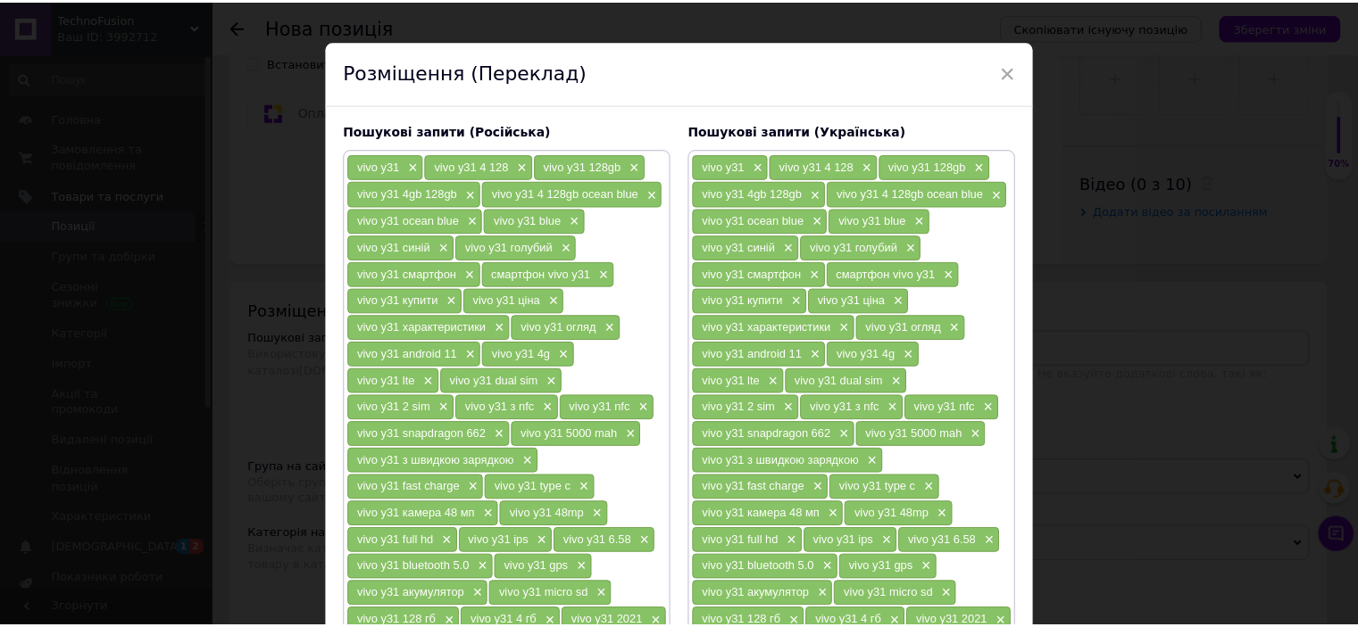
scroll to position [200, 0]
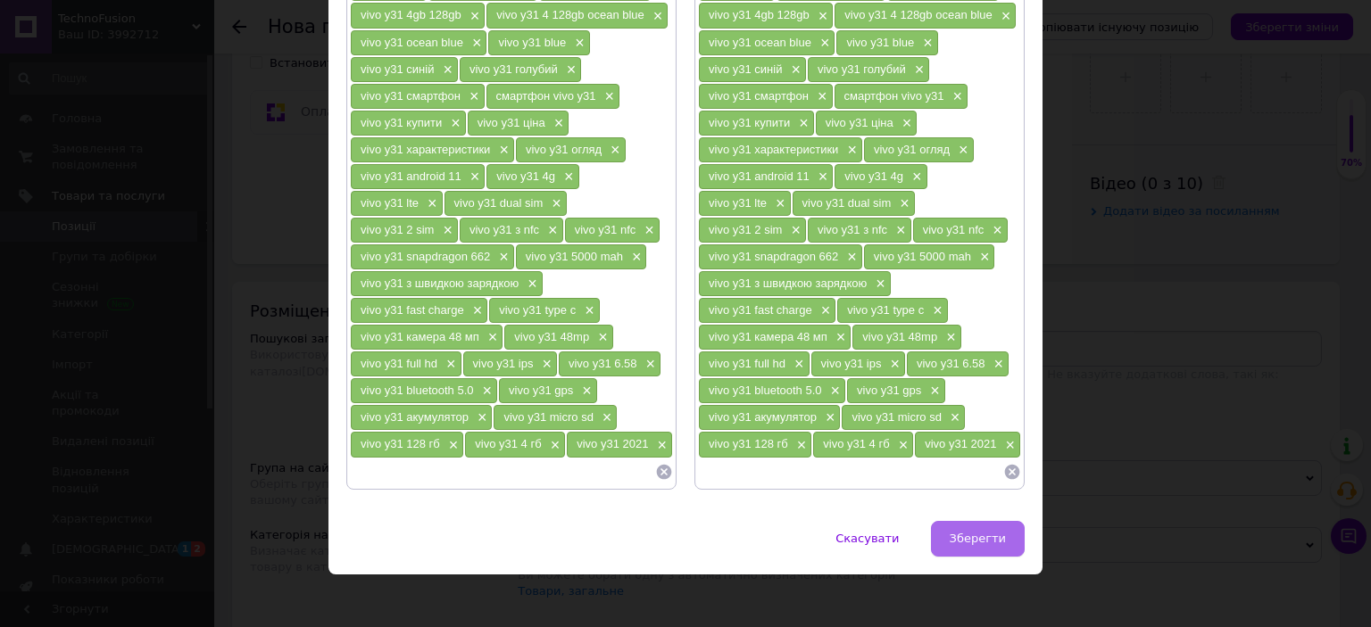
click at [971, 533] on span "Зберегти" at bounding box center [978, 538] width 56 height 13
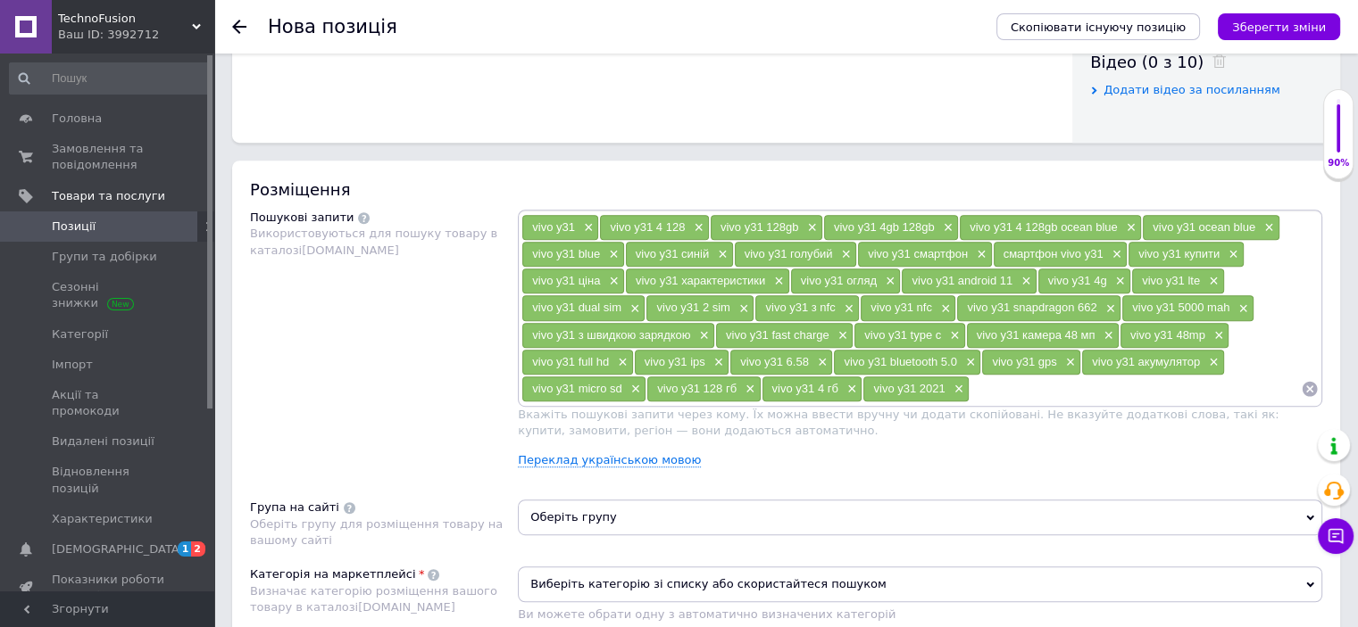
scroll to position [1160, 0]
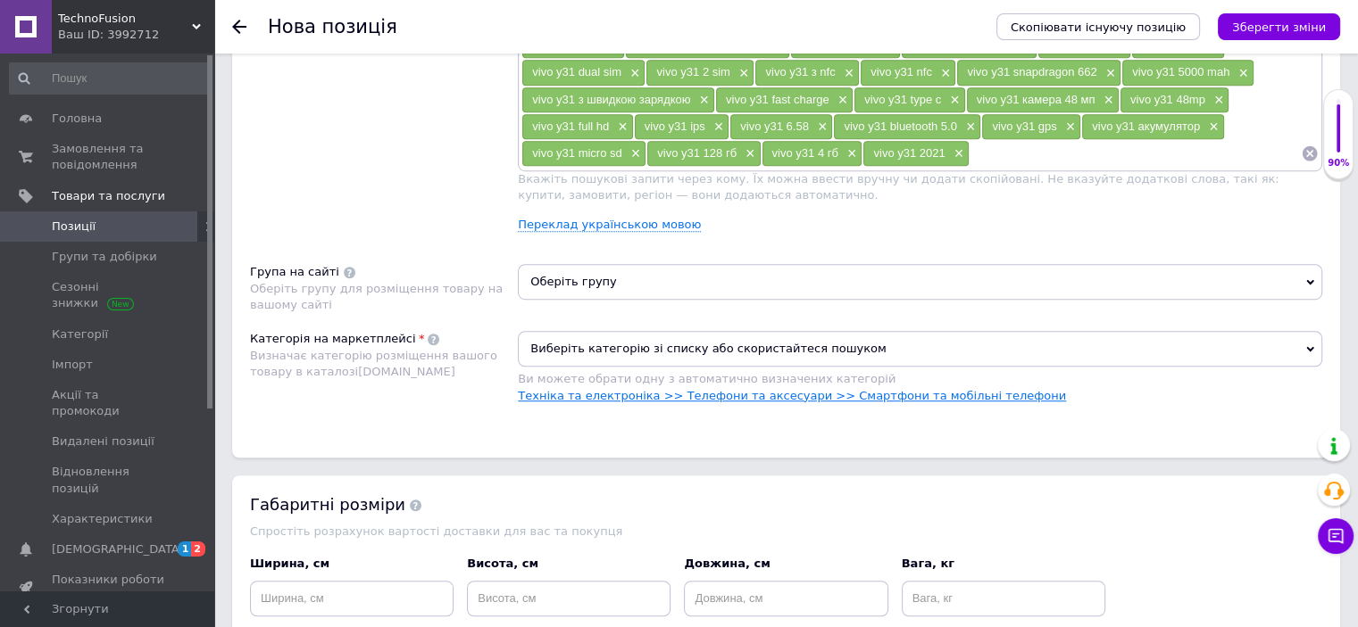
click at [907, 397] on link "Техніка та електроніка >> Телефони та аксесуари >> Смартфони та мобільні телефо…" at bounding box center [792, 395] width 548 height 13
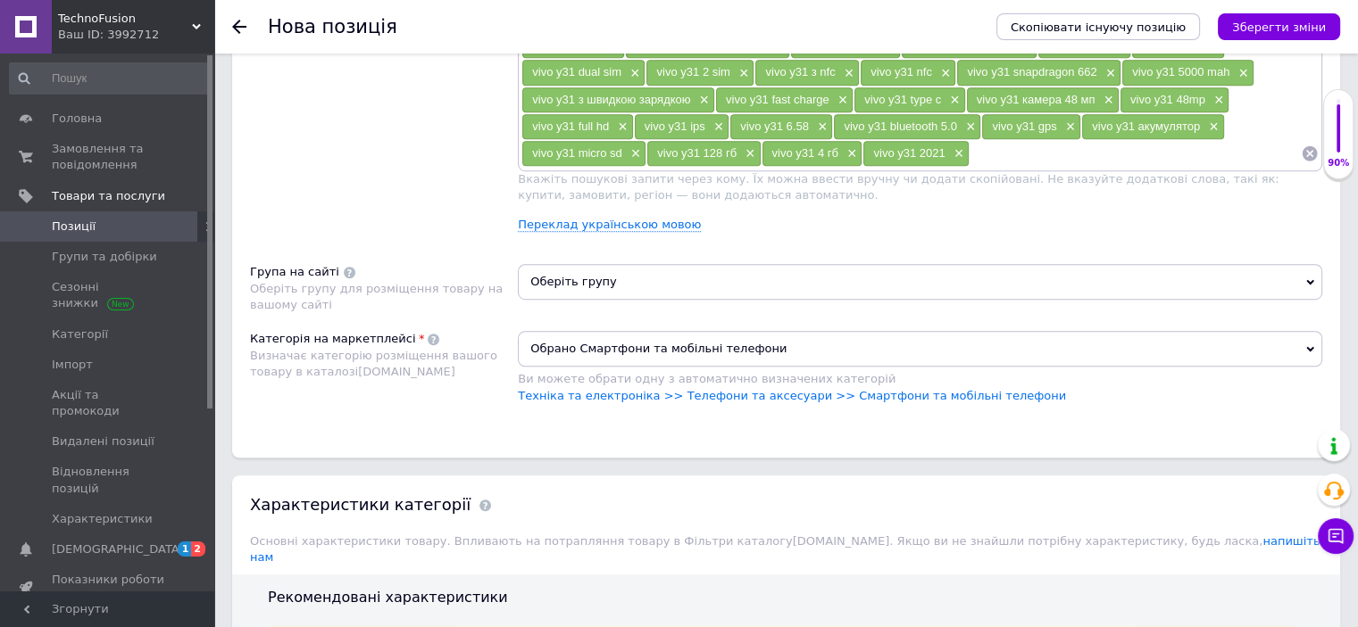
click at [566, 274] on span "Оберіть групу" at bounding box center [920, 282] width 804 height 36
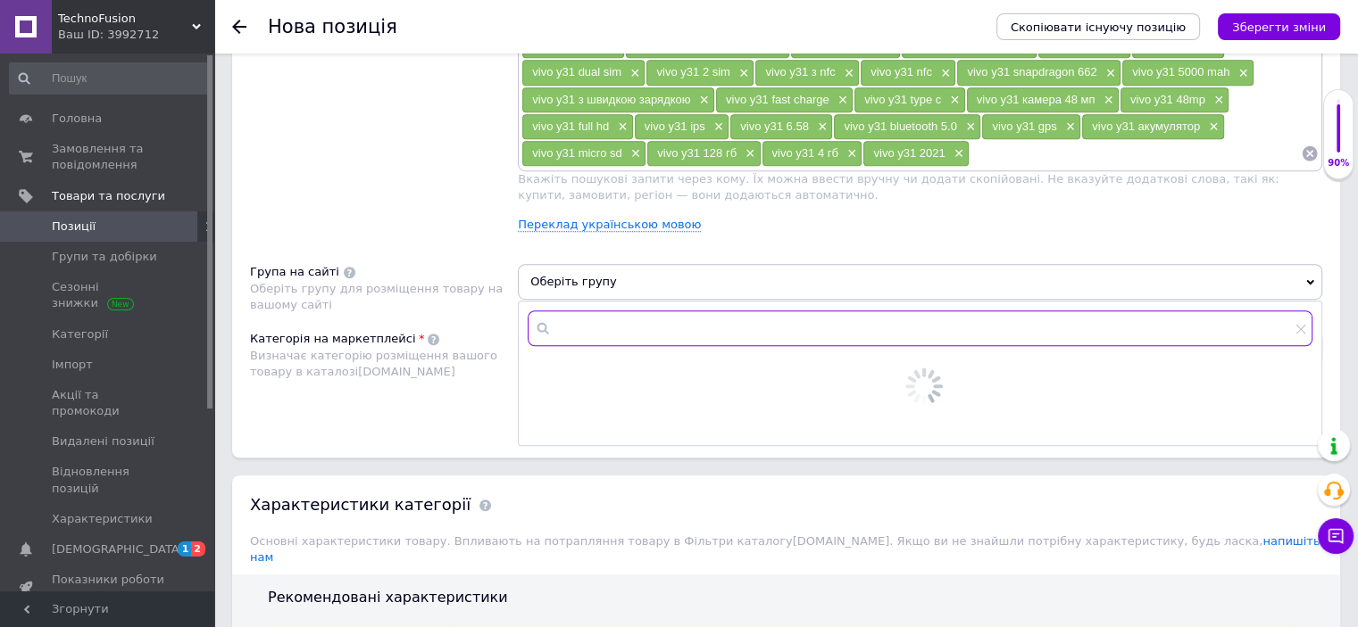
click at [610, 313] on input "text" at bounding box center [920, 329] width 785 height 36
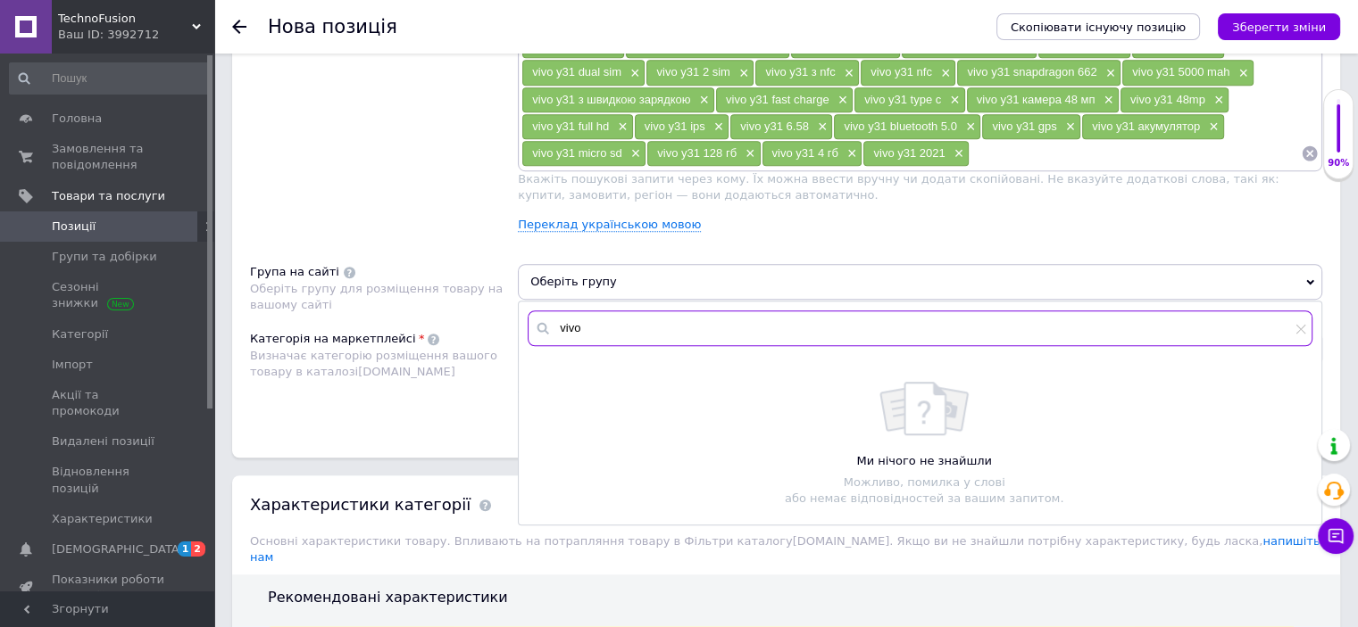
type input "vivo"
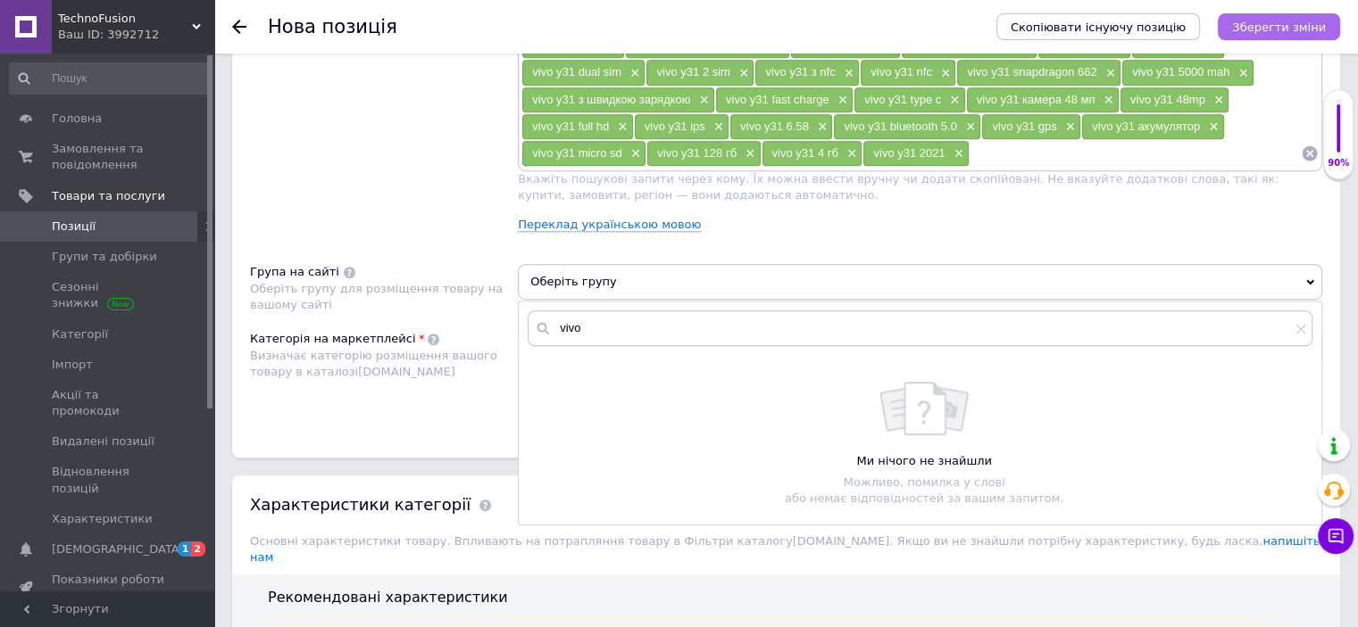
click at [1289, 17] on button "Зберегти зміни" at bounding box center [1278, 26] width 122 height 27
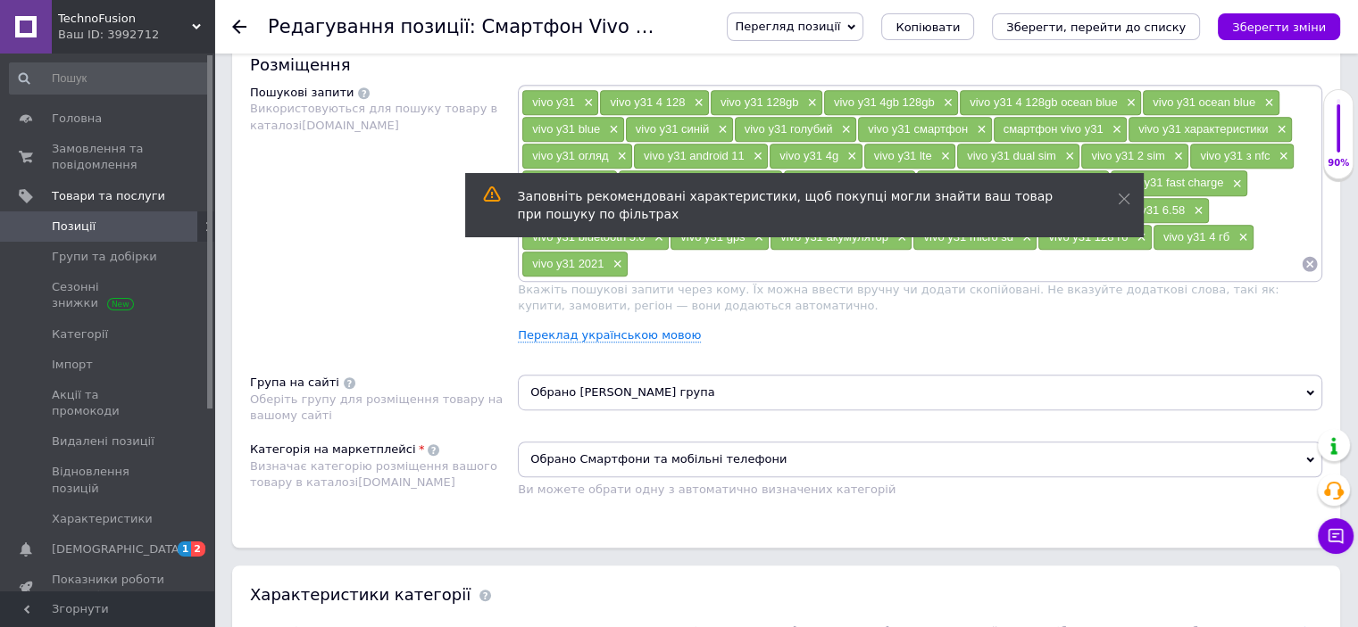
scroll to position [893, 0]
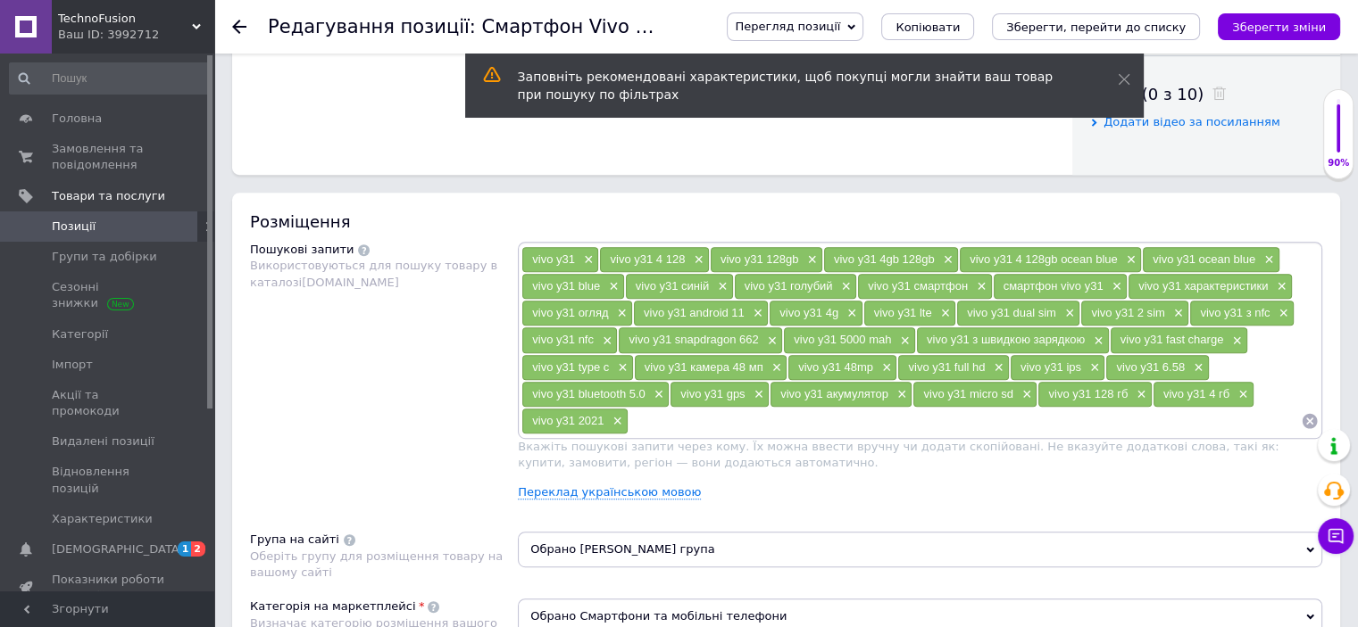
click at [563, 549] on span "Обрано [PERSON_NAME] група" at bounding box center [920, 550] width 804 height 36
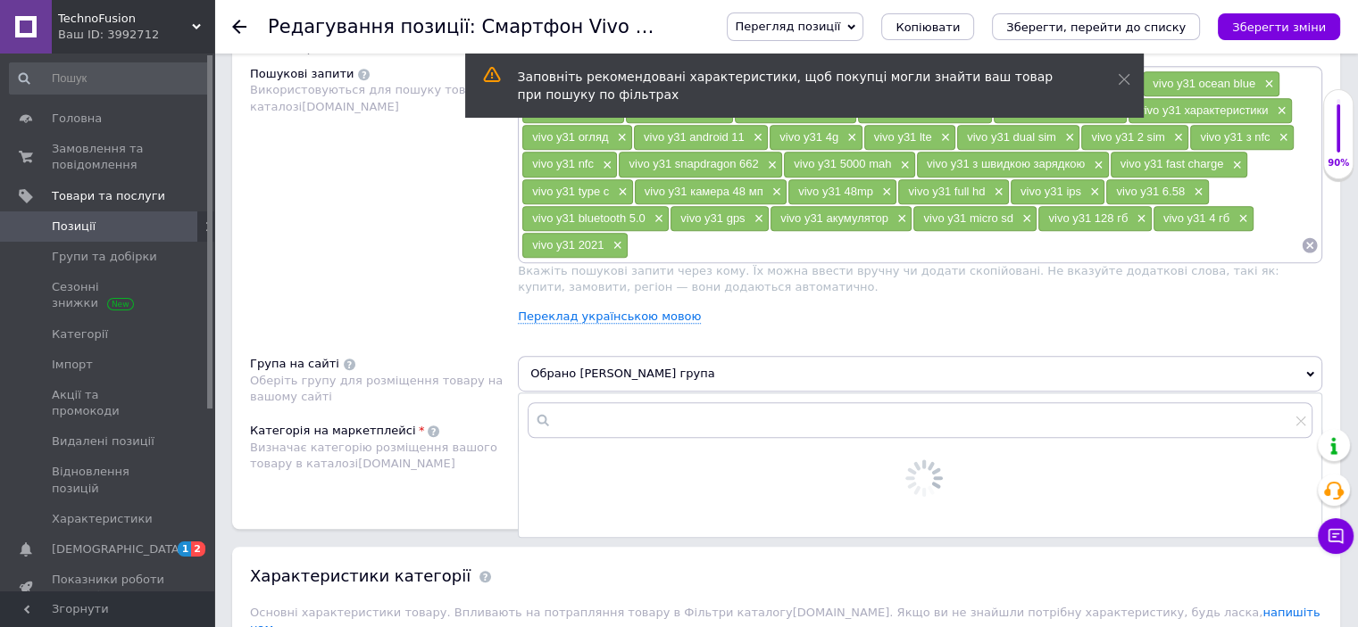
scroll to position [1071, 0]
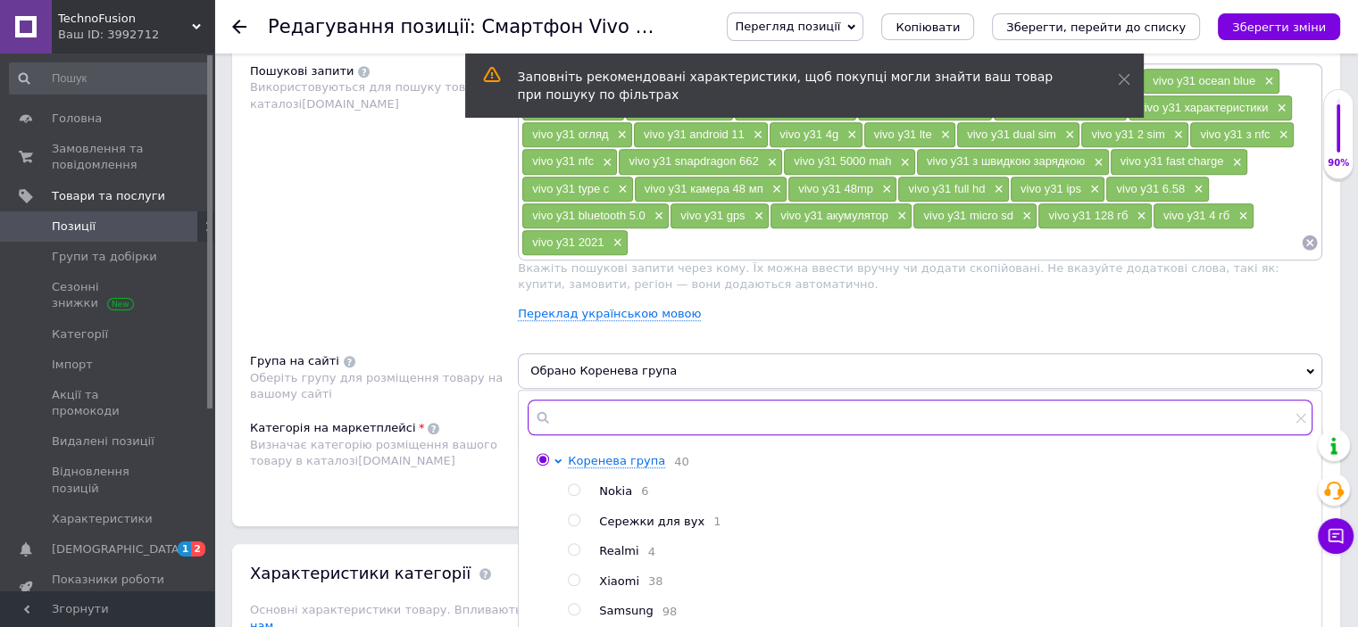
click at [639, 423] on input "text" at bounding box center [920, 418] width 785 height 36
click at [639, 422] on input "text" at bounding box center [920, 418] width 785 height 36
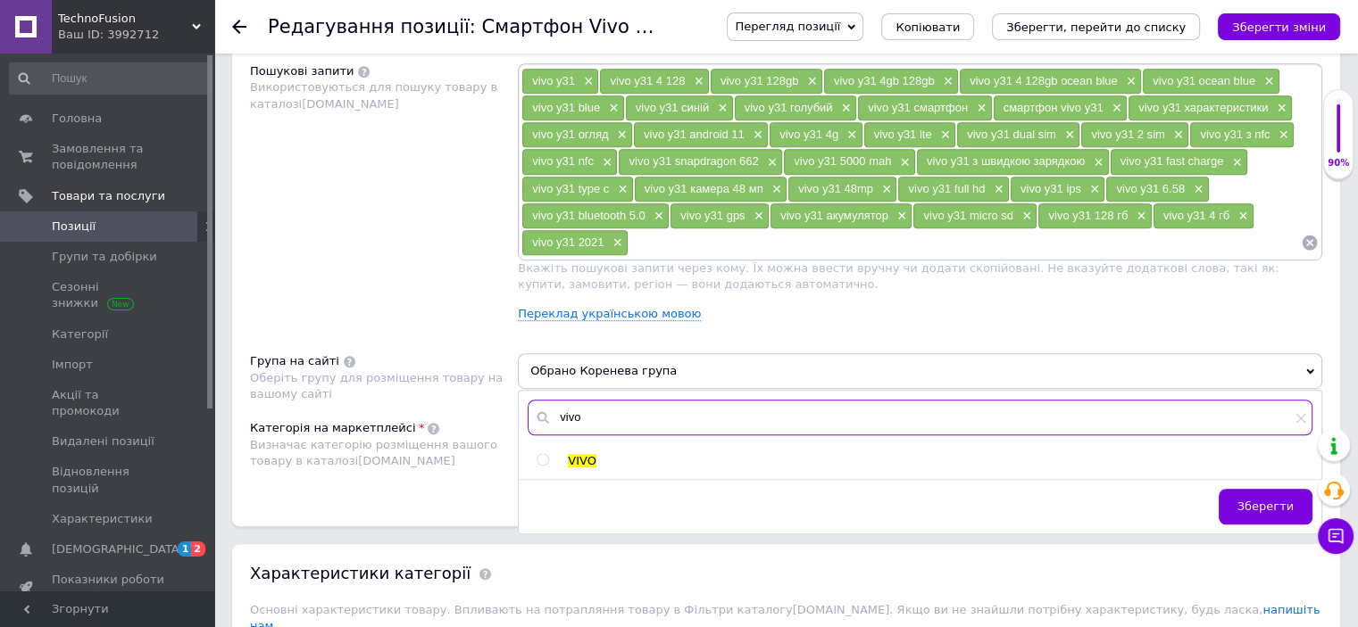
type input "vivo"
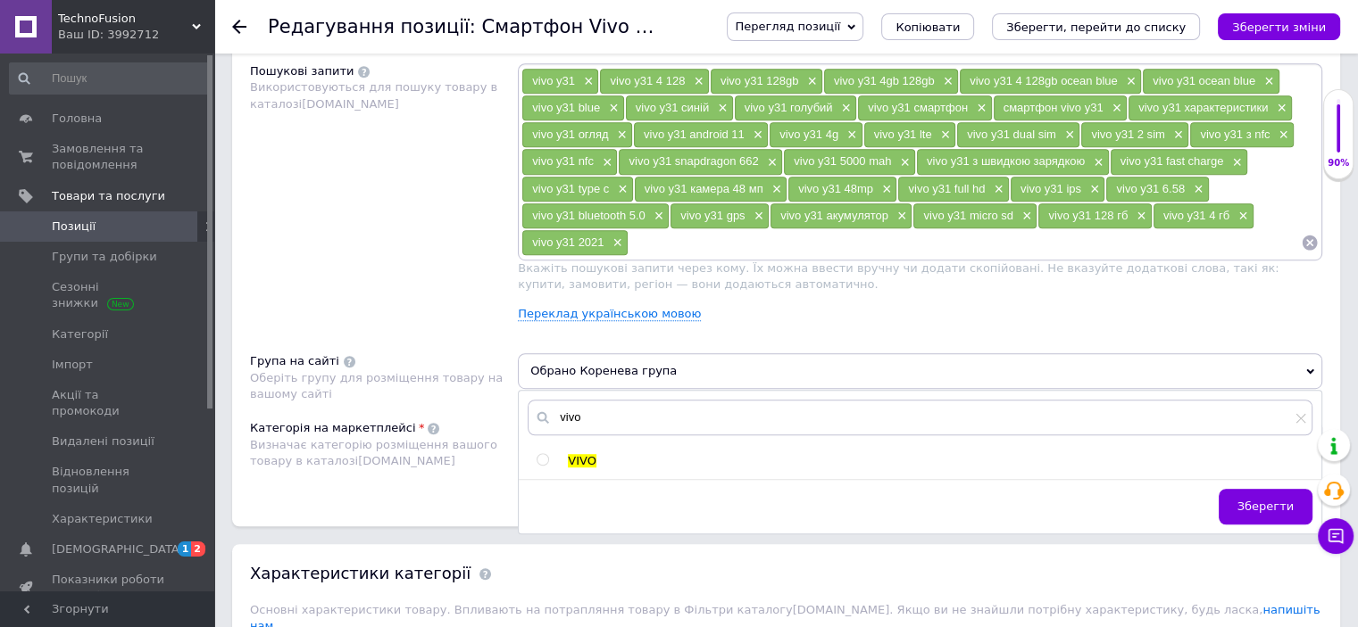
click at [537, 454] on input "radio" at bounding box center [542, 460] width 12 height 12
radio input "true"
click at [1267, 501] on span "Зберегти" at bounding box center [1265, 506] width 56 height 13
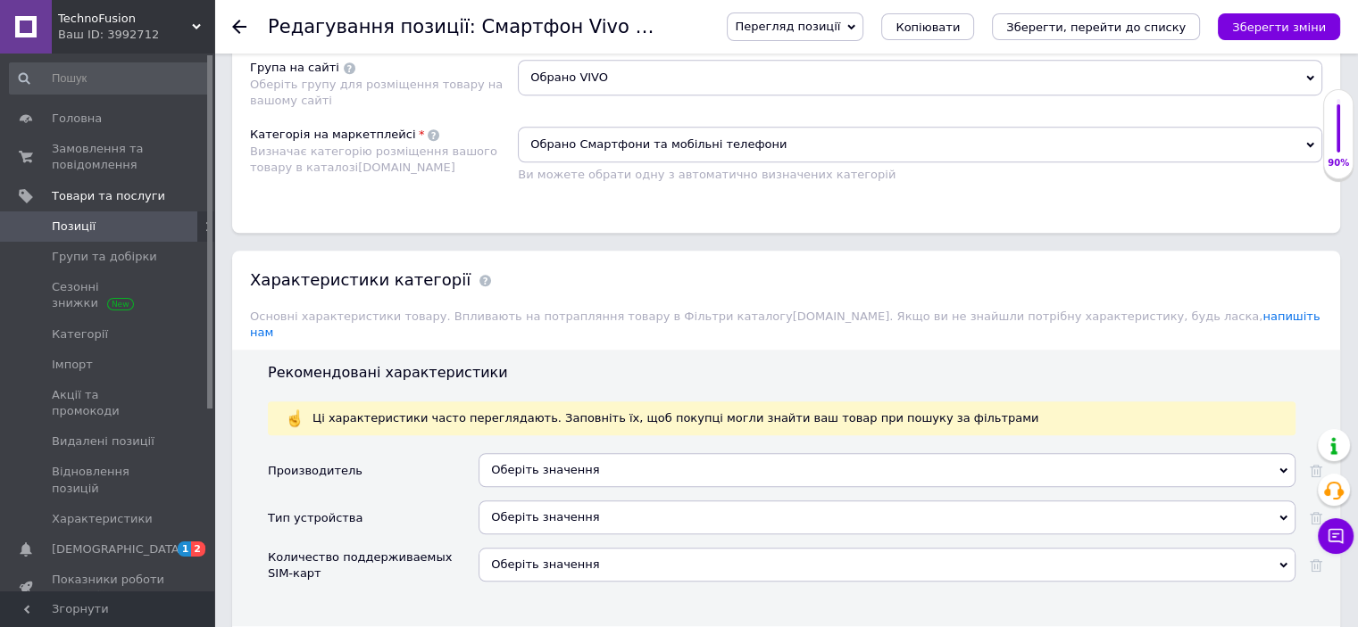
scroll to position [1517, 0]
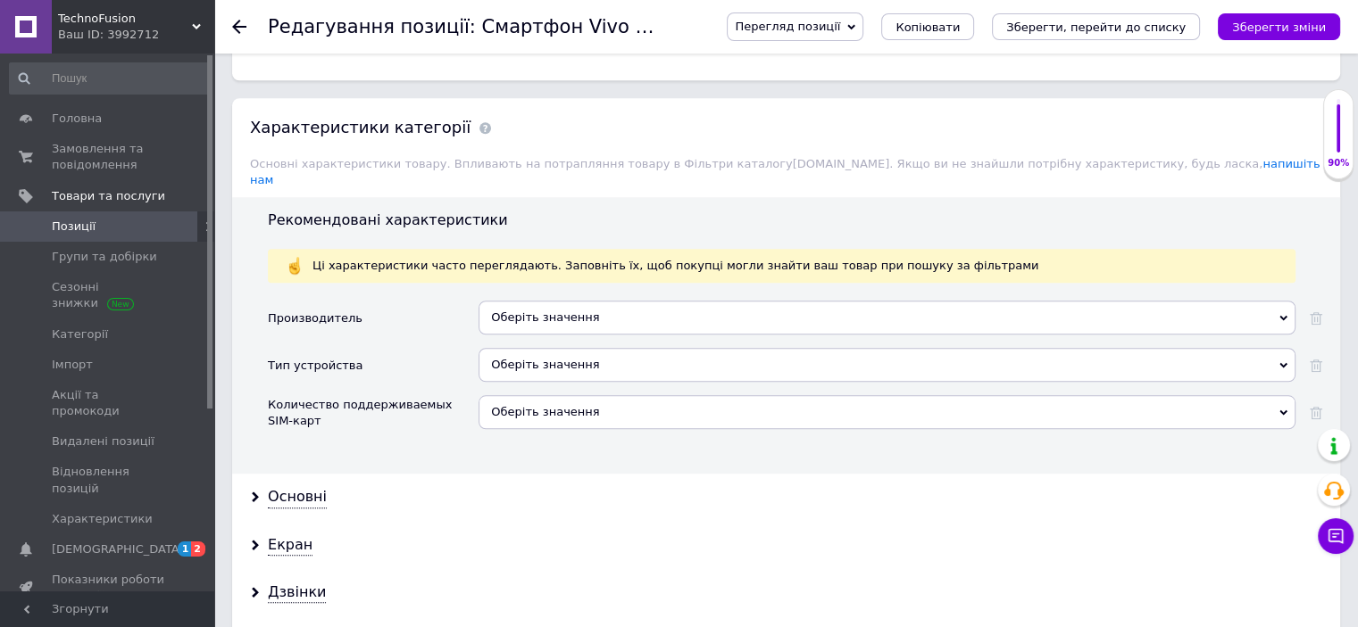
click at [535, 303] on div "Оберіть значення" at bounding box center [886, 318] width 817 height 34
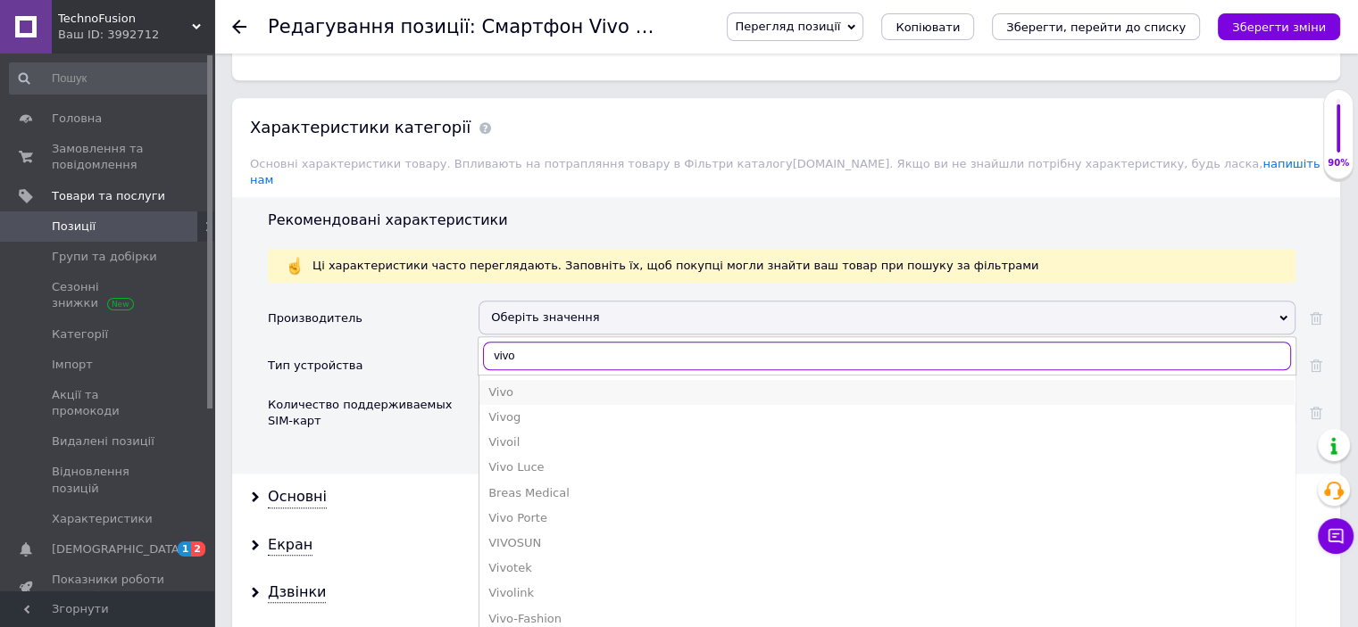
type input "vivo"
click at [516, 385] on div "Vivo" at bounding box center [886, 393] width 797 height 16
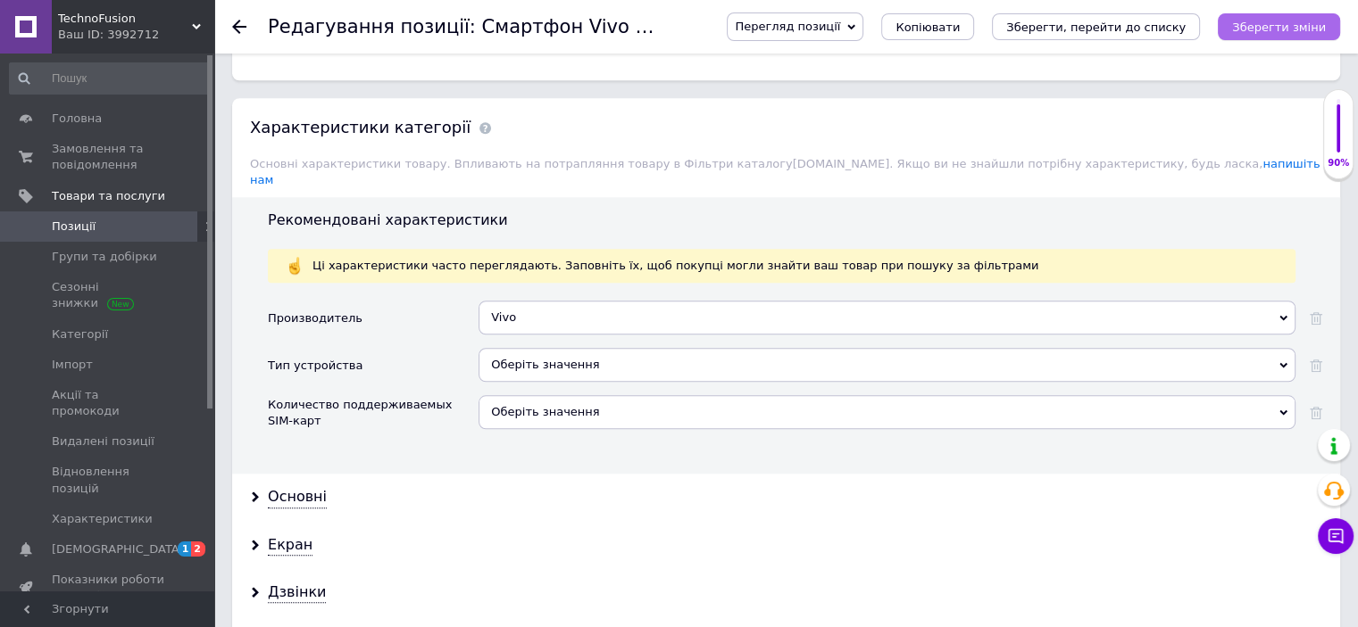
click at [1285, 21] on icon "Зберегти зміни" at bounding box center [1279, 27] width 94 height 13
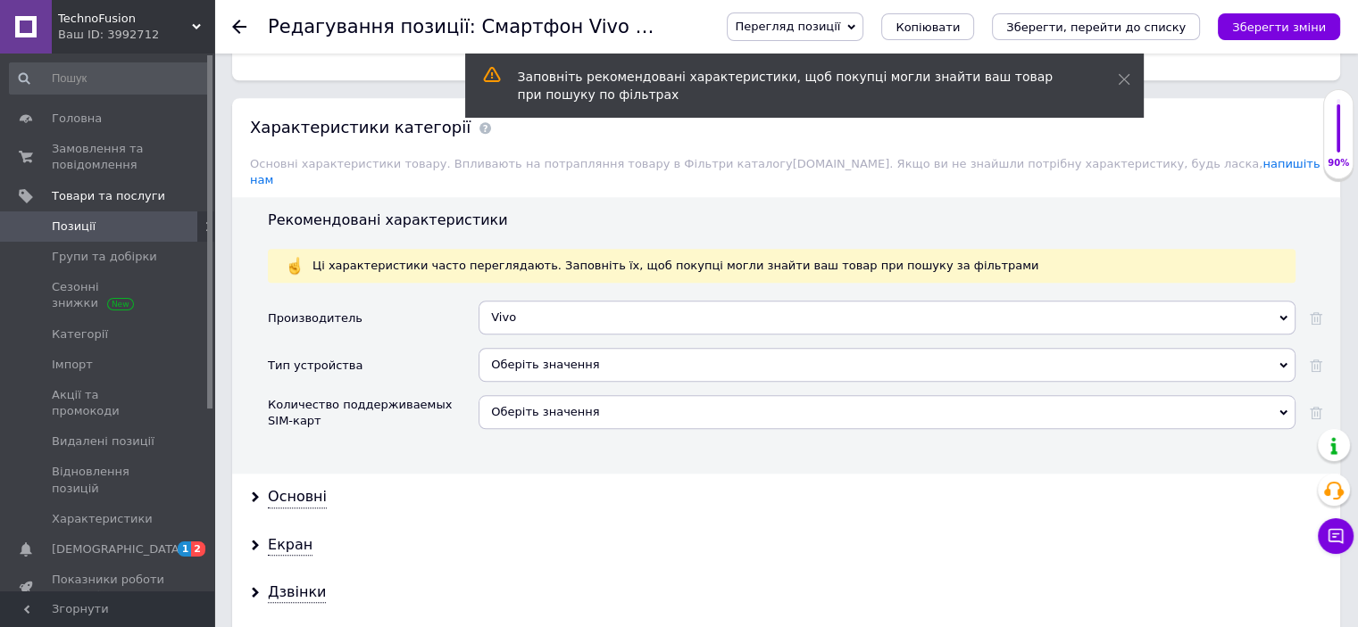
click at [550, 348] on div "Оберіть значення" at bounding box center [886, 365] width 817 height 34
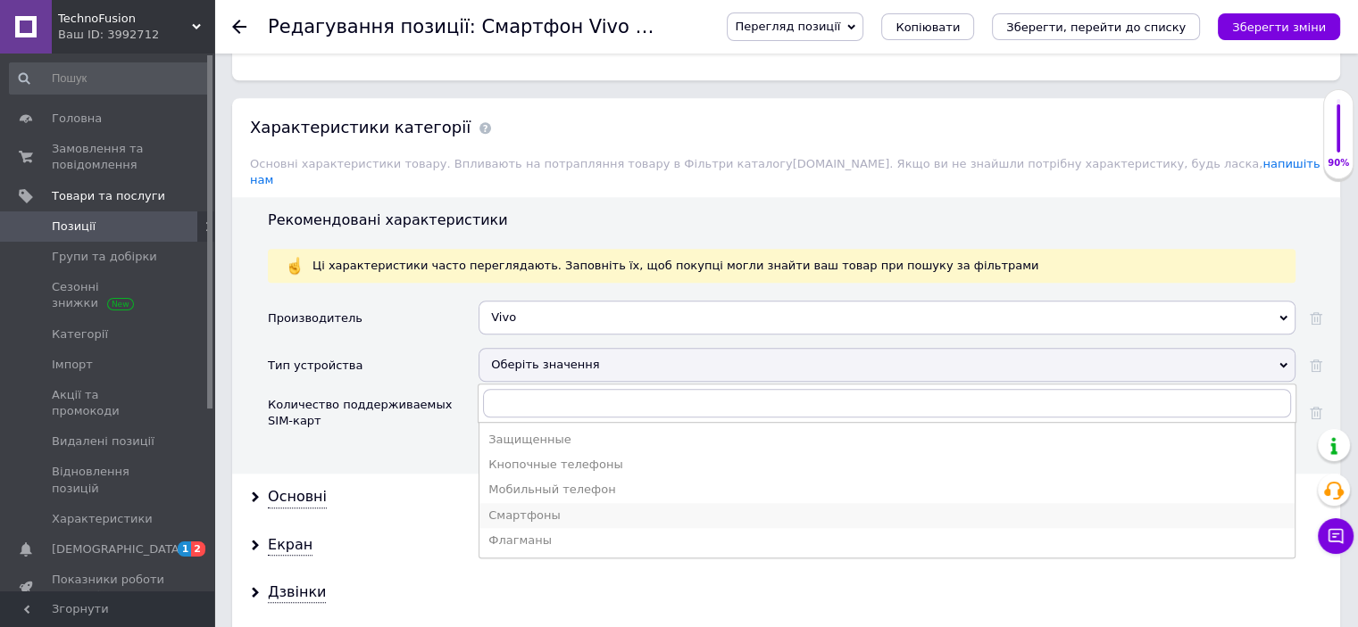
click at [525, 508] on div "Смартфоны" at bounding box center [886, 516] width 797 height 16
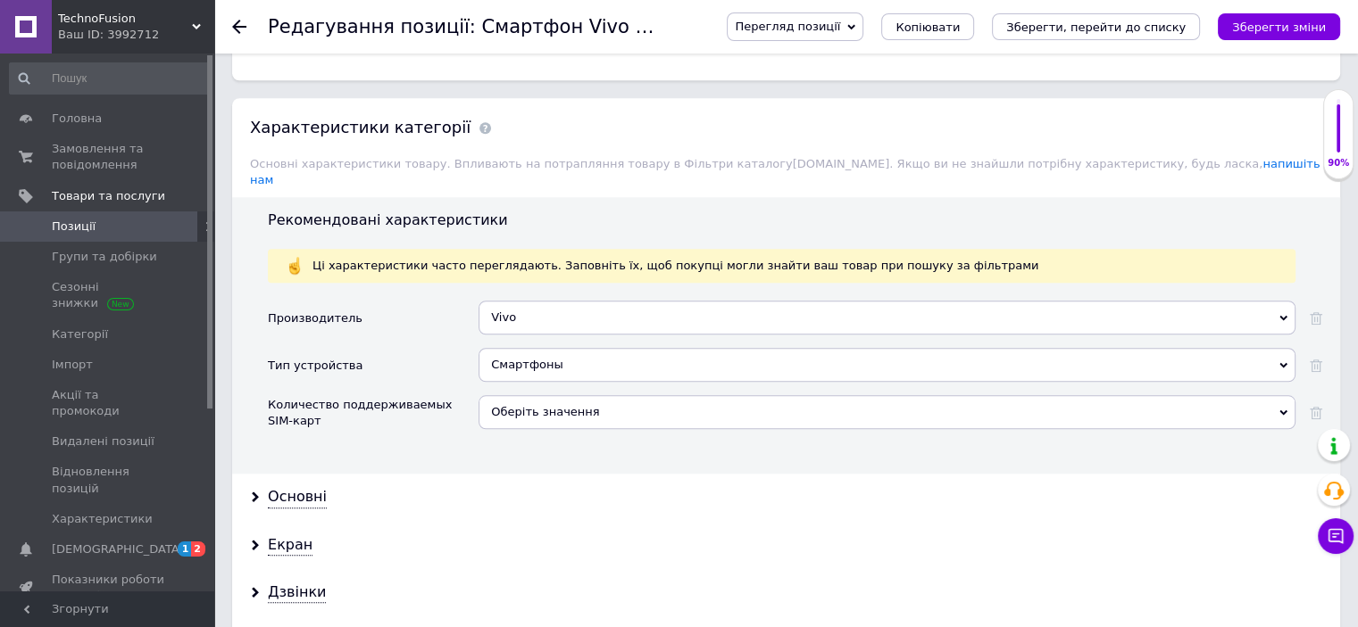
click at [548, 395] on div "Оберіть значення" at bounding box center [886, 412] width 817 height 34
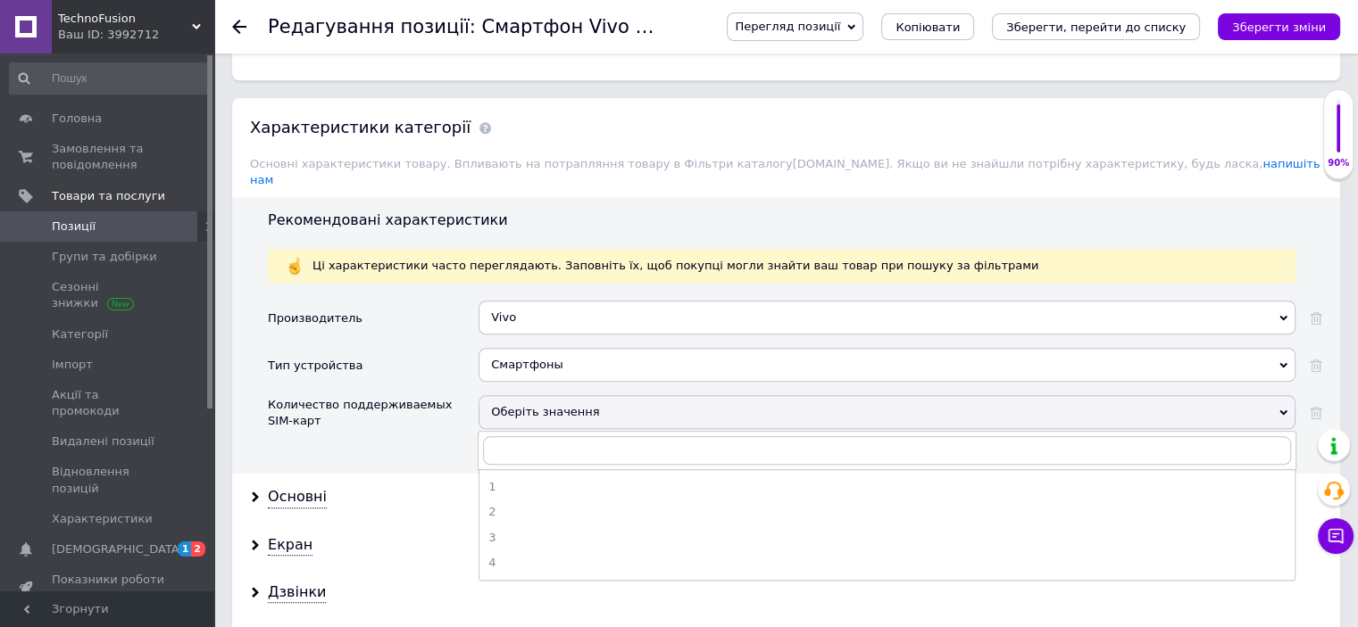
drag, startPoint x: 519, startPoint y: 486, endPoint x: 355, endPoint y: 468, distance: 165.2
click at [519, 504] on div "2" at bounding box center [886, 512] width 797 height 16
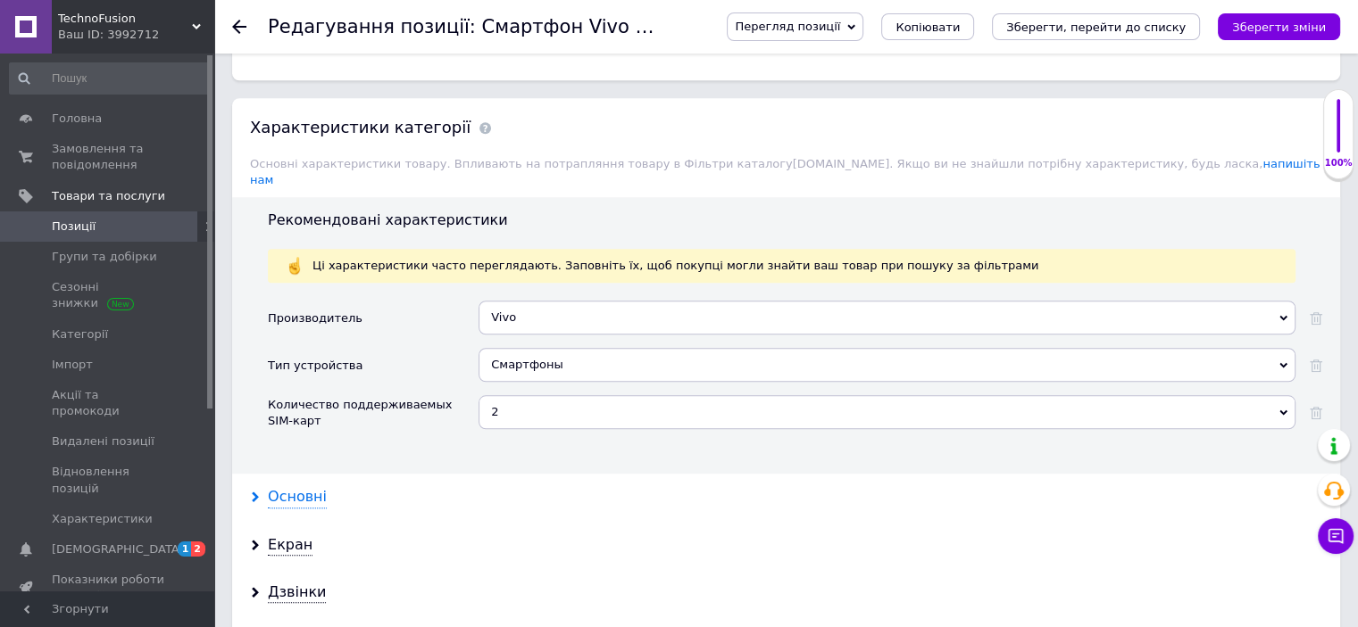
click at [303, 487] on div "Основні" at bounding box center [297, 497] width 59 height 21
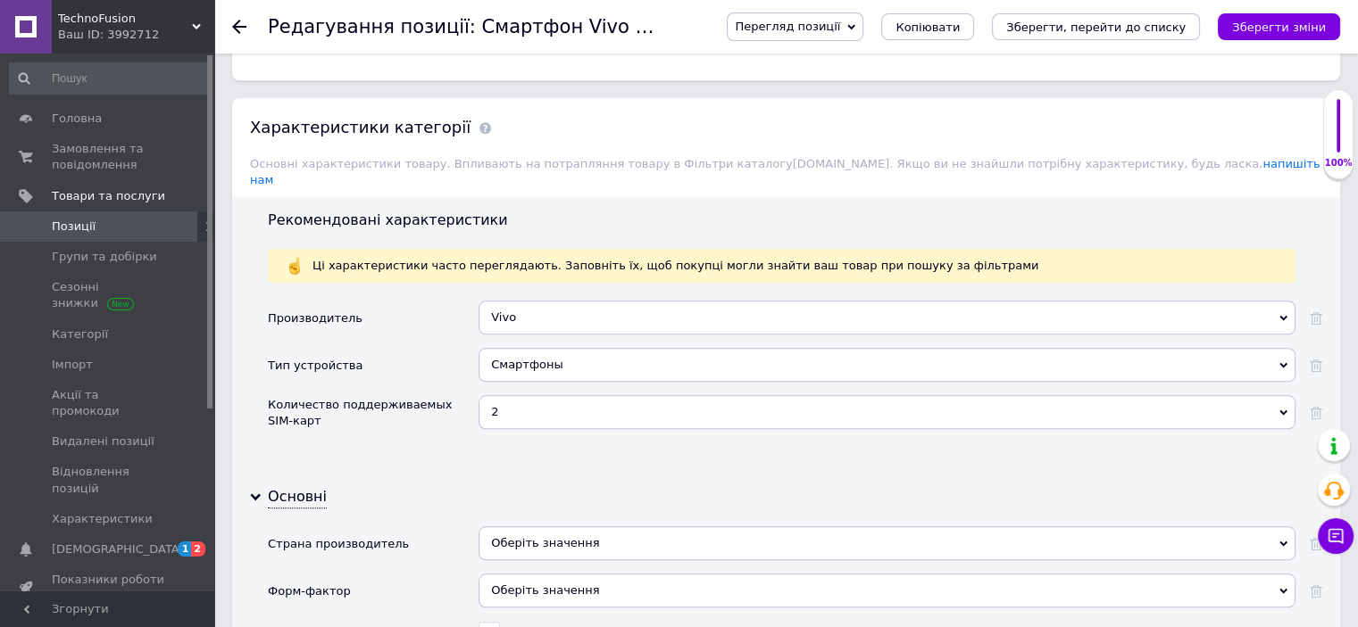
scroll to position [1785, 0]
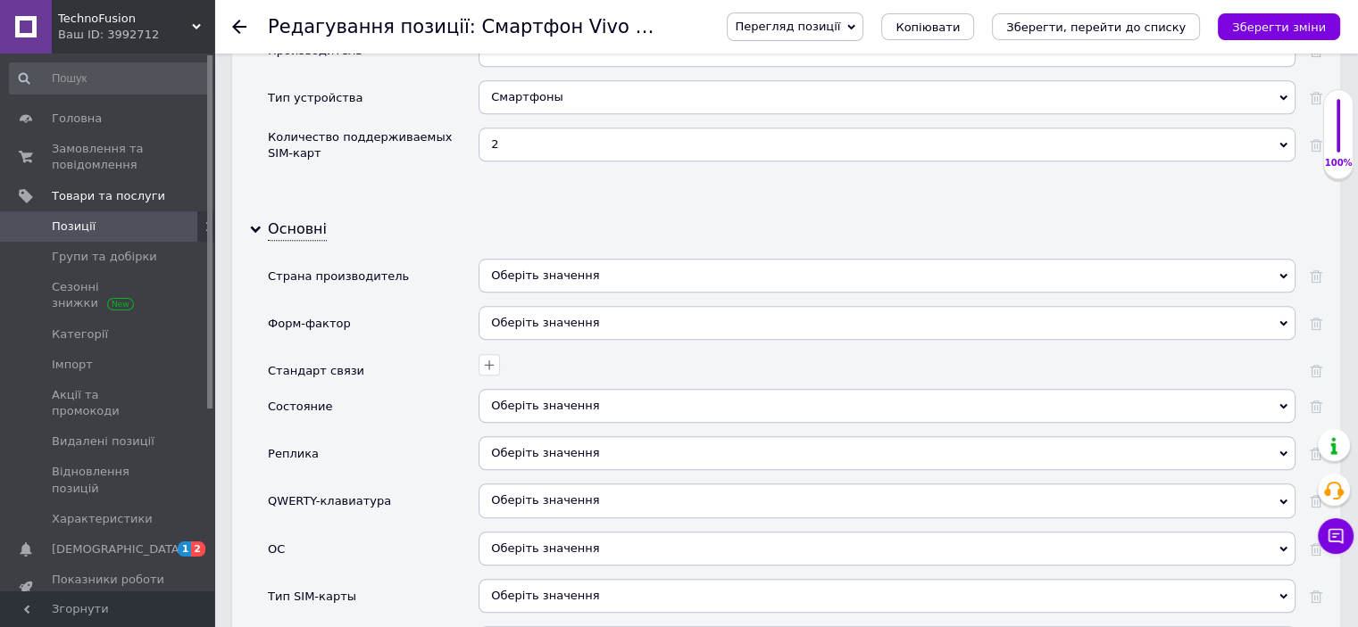
click at [528, 259] on div "Оберіть значення" at bounding box center [886, 276] width 817 height 34
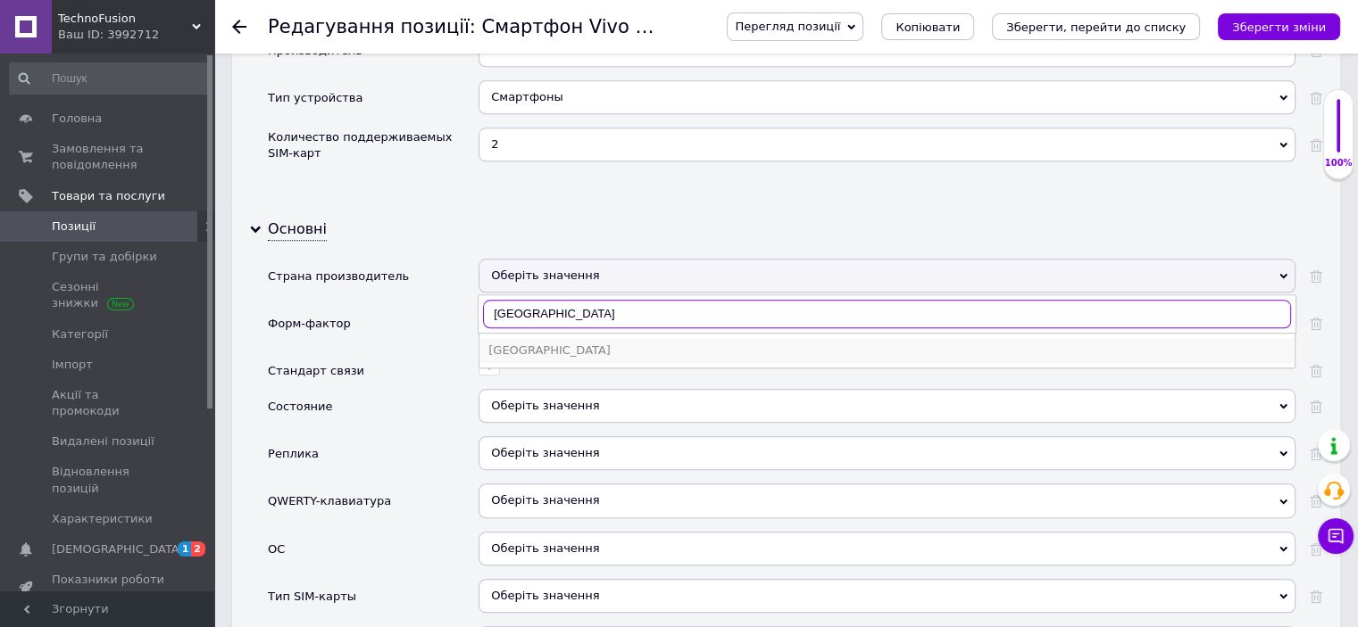
type input "[GEOGRAPHIC_DATA]"
click at [530, 343] on div "[GEOGRAPHIC_DATA]" at bounding box center [886, 351] width 797 height 16
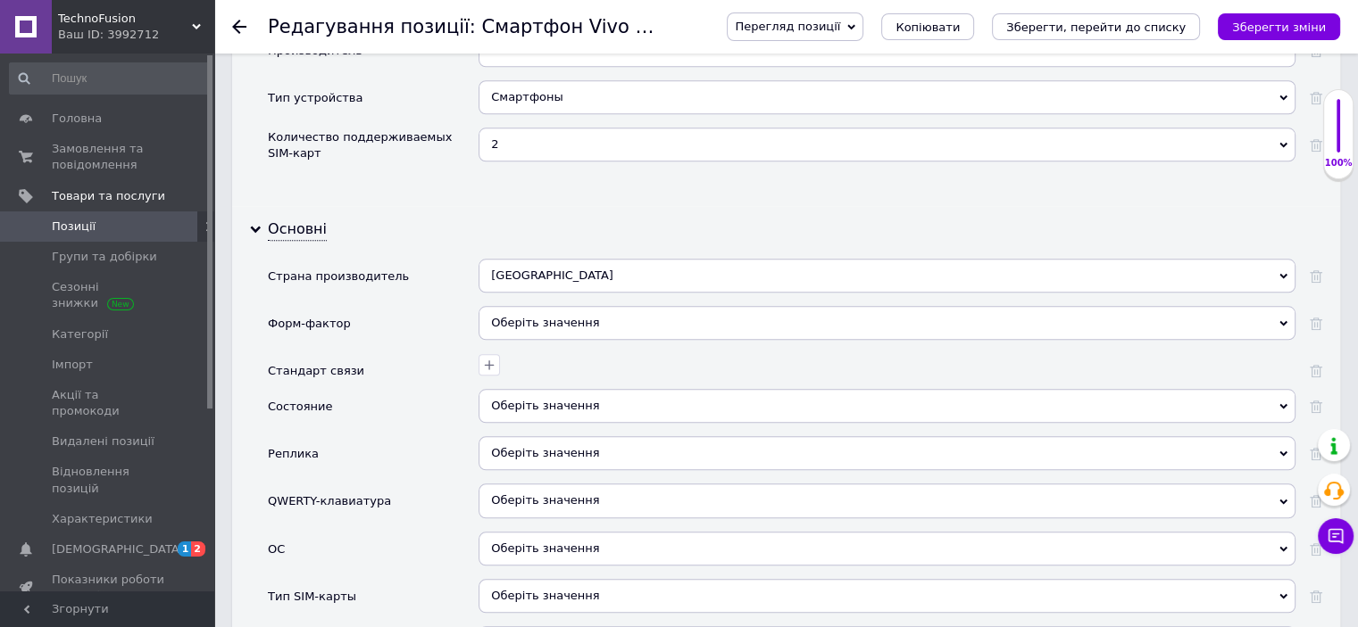
click at [525, 306] on div "Оберіть значення" at bounding box center [886, 323] width 817 height 34
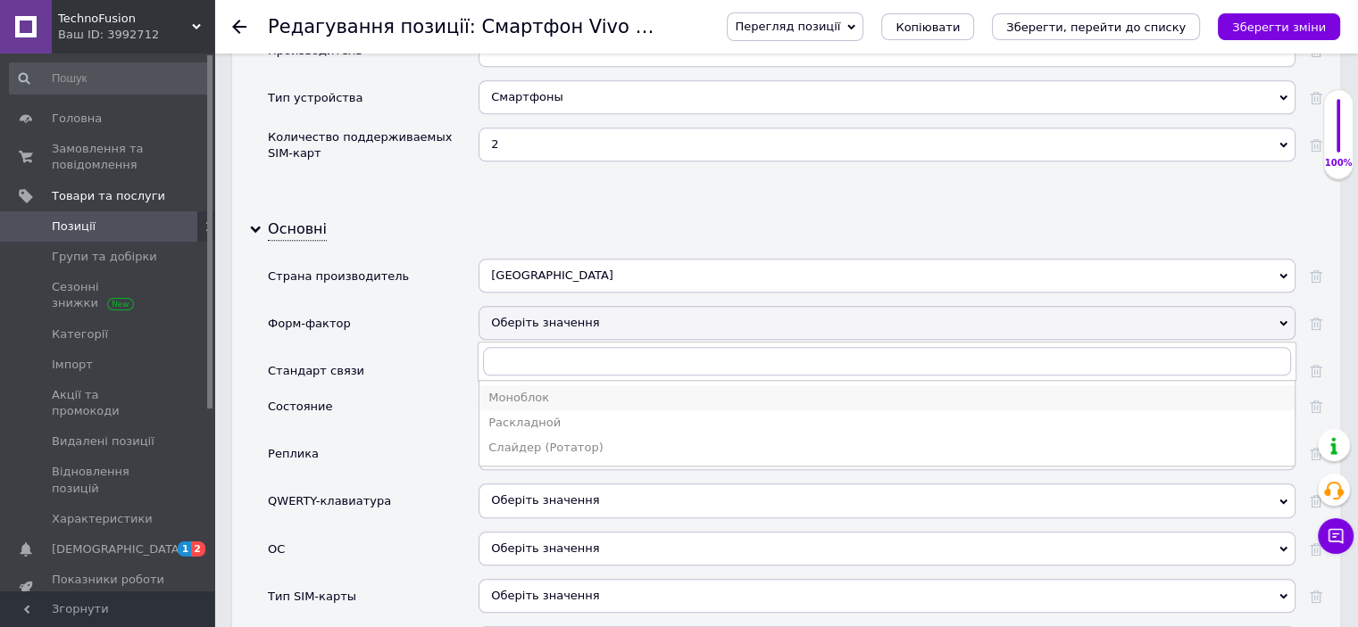
click at [532, 390] on div "Моноблок" at bounding box center [886, 398] width 797 height 16
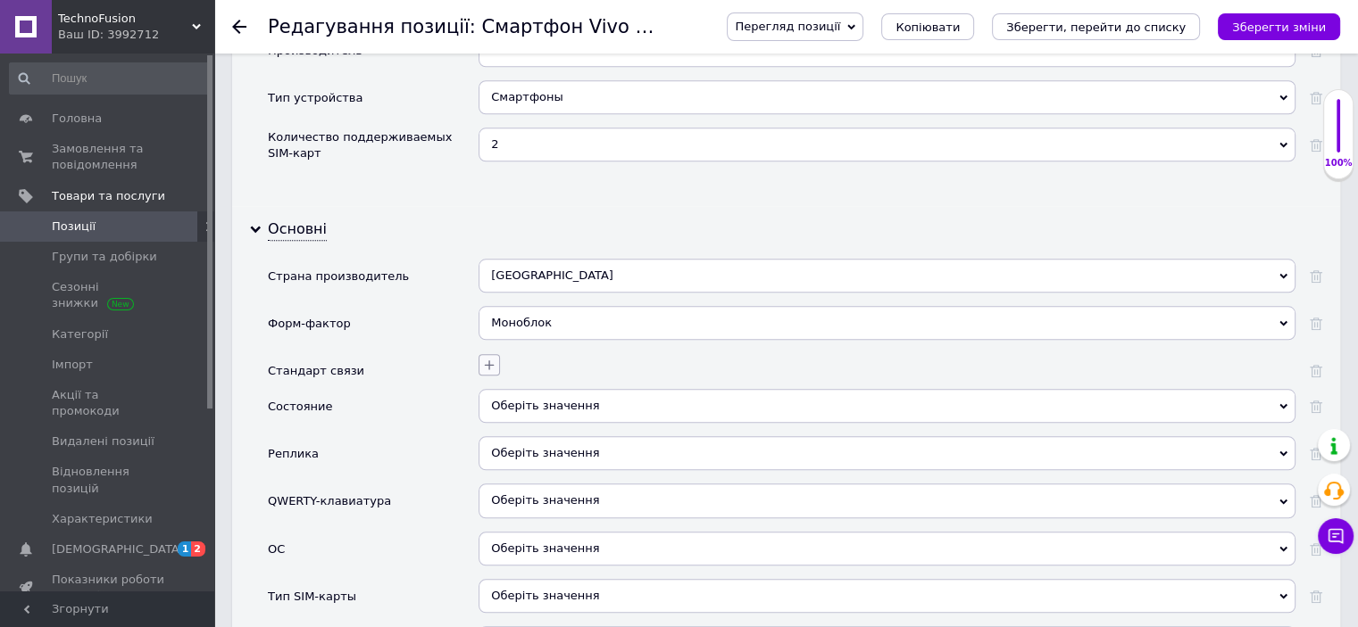
click at [486, 358] on icon "button" at bounding box center [489, 365] width 14 height 14
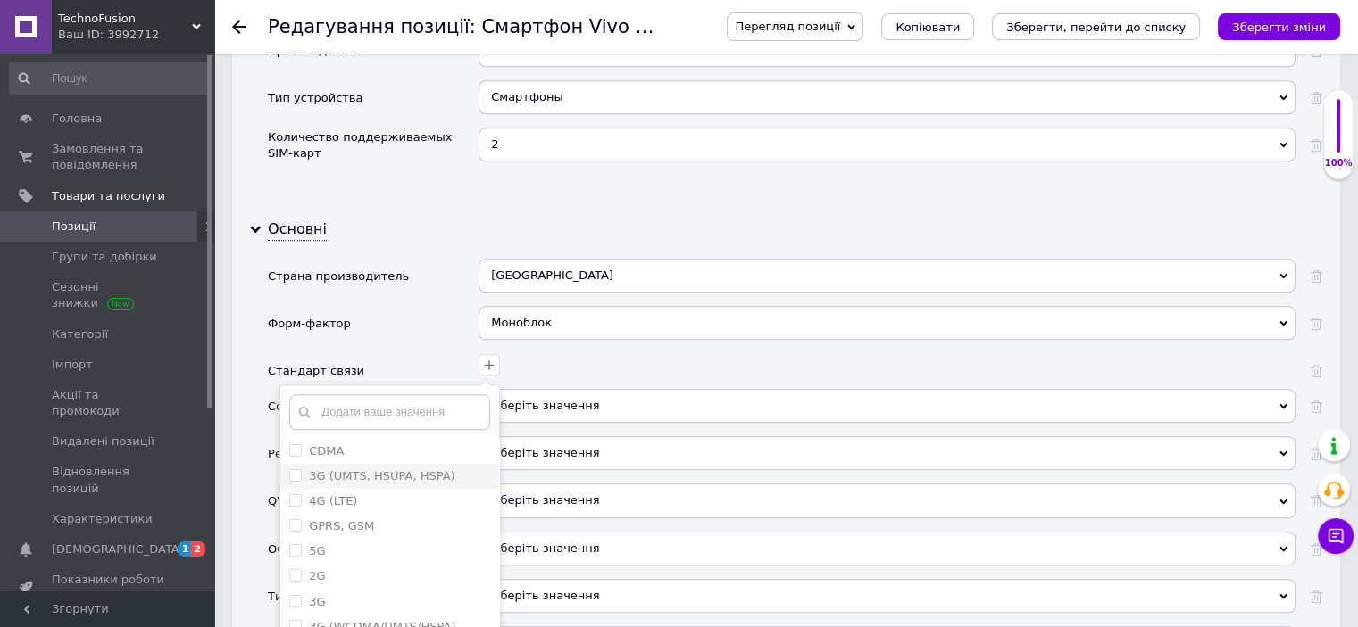
click at [296, 469] on HSPA\) "3G (UMTS, HSUPA, HSPA)" at bounding box center [295, 475] width 12 height 12
checkbox HSPA\) "true"
click at [295, 494] on \(LTE\) "4G (LTE)" at bounding box center [295, 500] width 12 height 12
checkbox \(LTE\) "true"
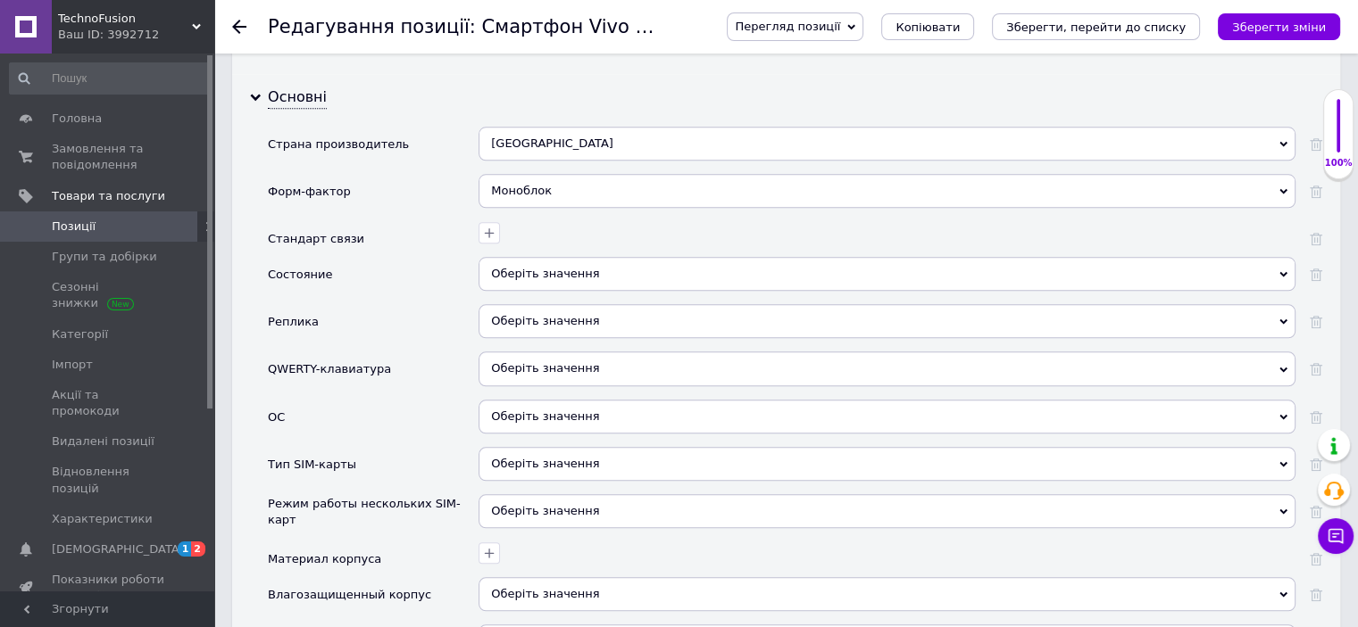
scroll to position [1874, 0]
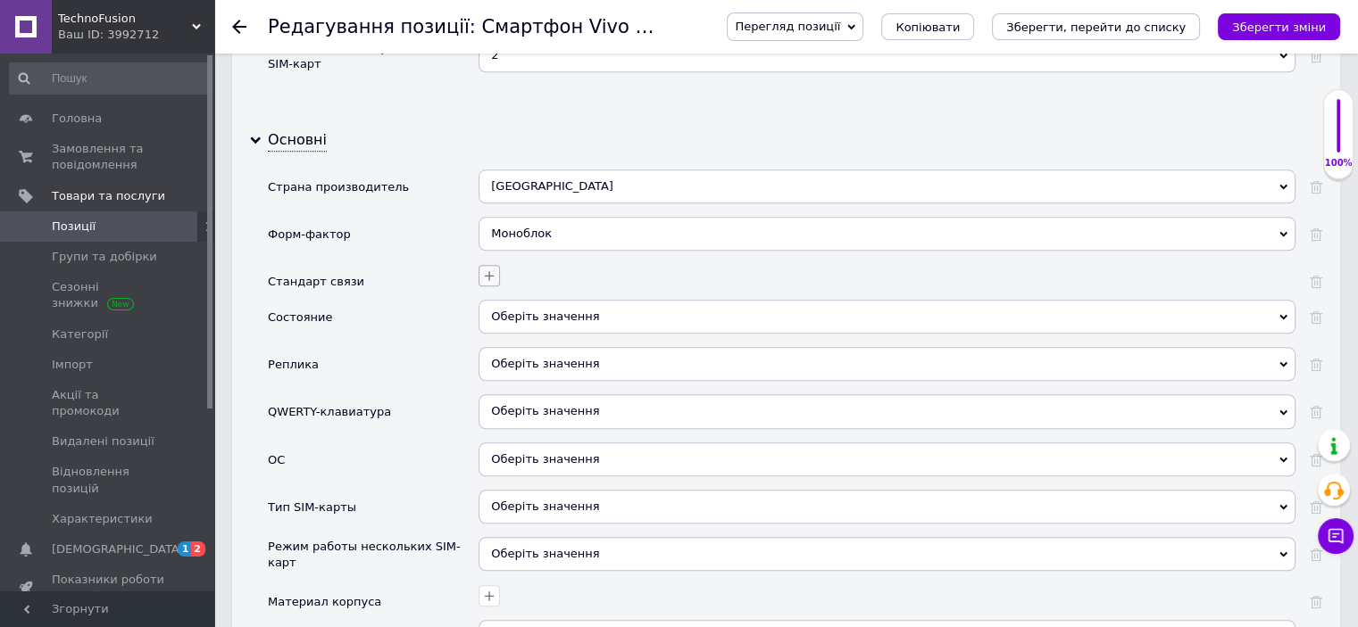
click at [488, 269] on icon "button" at bounding box center [489, 276] width 14 height 14
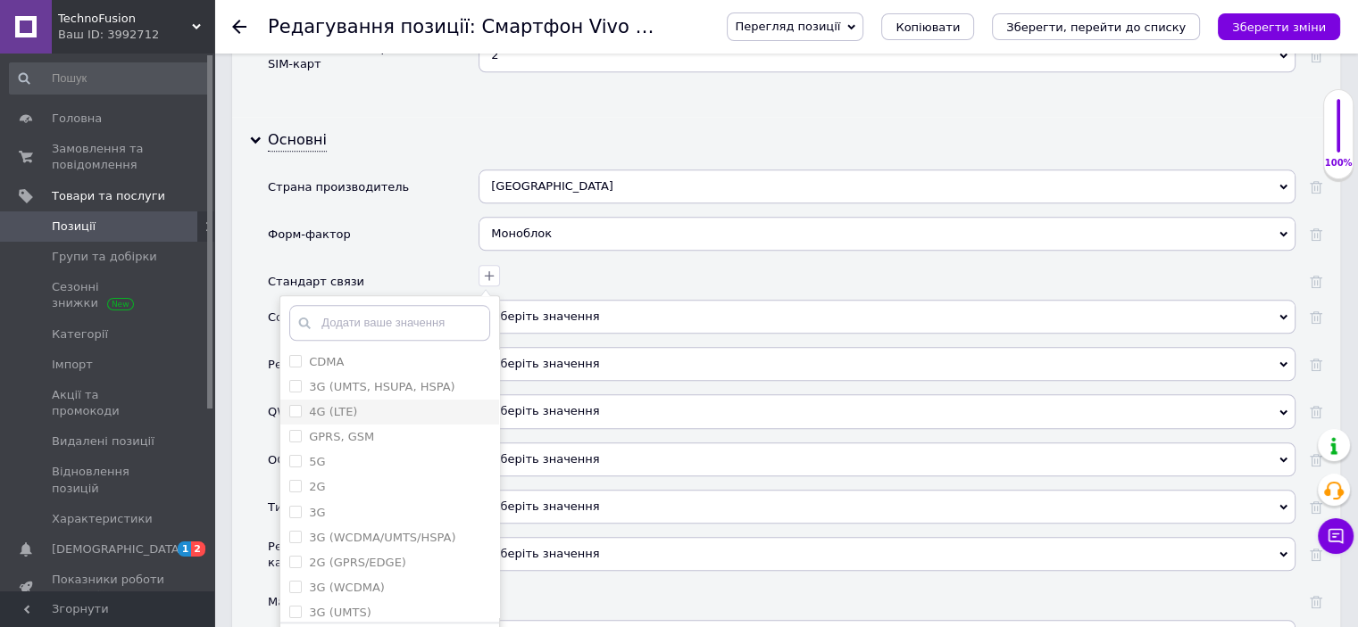
click at [295, 405] on \(LTE\) "4G (LTE)" at bounding box center [295, 411] width 12 height 12
checkbox \(LTE\) "true"
click at [295, 380] on HSPA\) "3G (UMTS, HSUPA, HSPA)" at bounding box center [295, 386] width 12 height 12
checkbox HSPA\) "true"
click at [297, 430] on GSM "GPRS, GSM" at bounding box center [295, 436] width 12 height 12
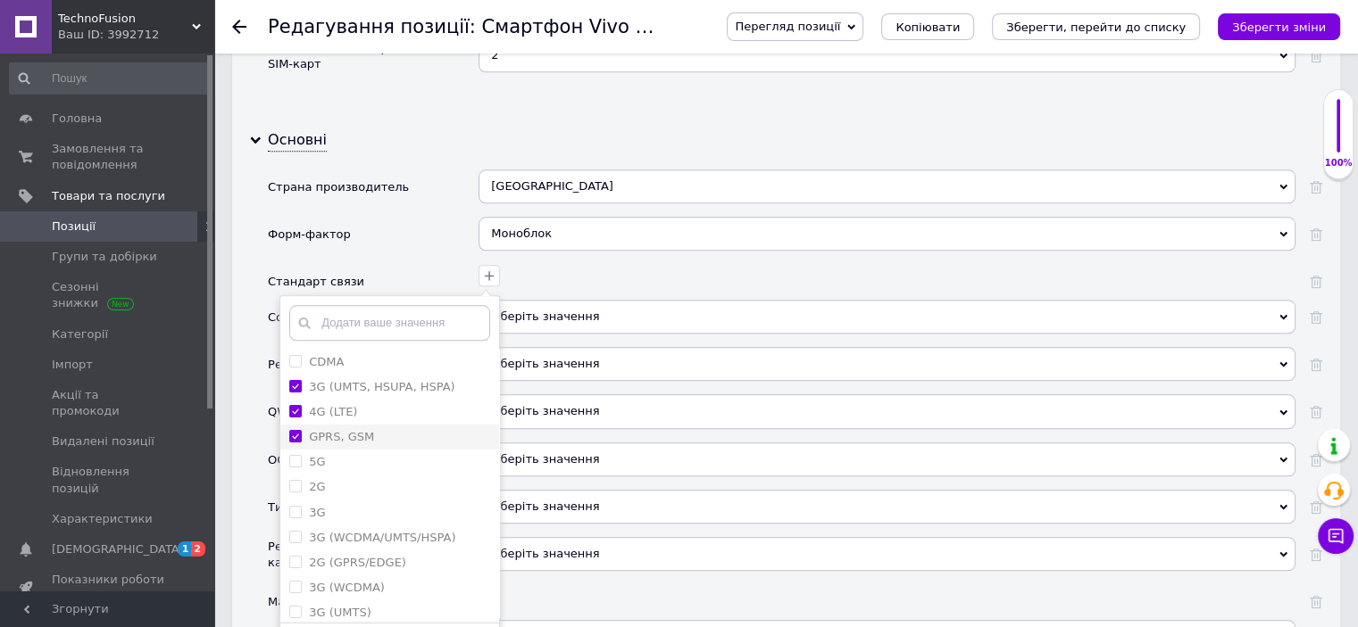
checkbox GSM "true"
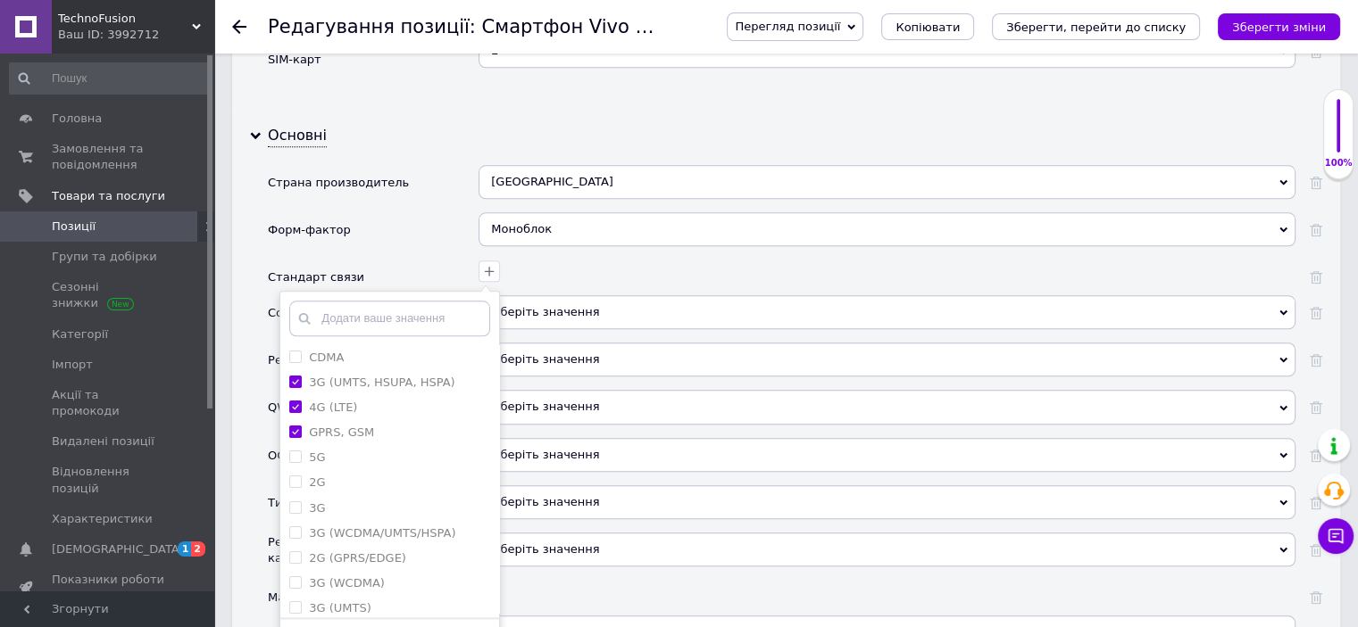
scroll to position [2053, 0]
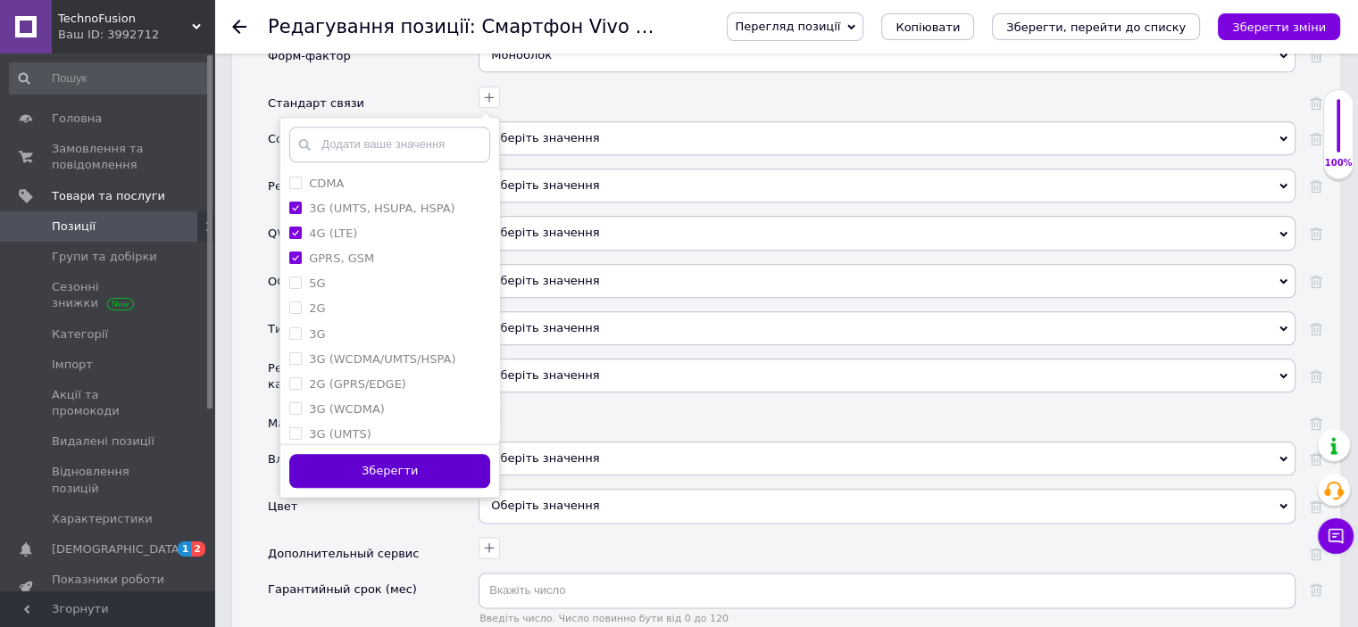
click at [388, 454] on button "Зберегти" at bounding box center [389, 471] width 201 height 35
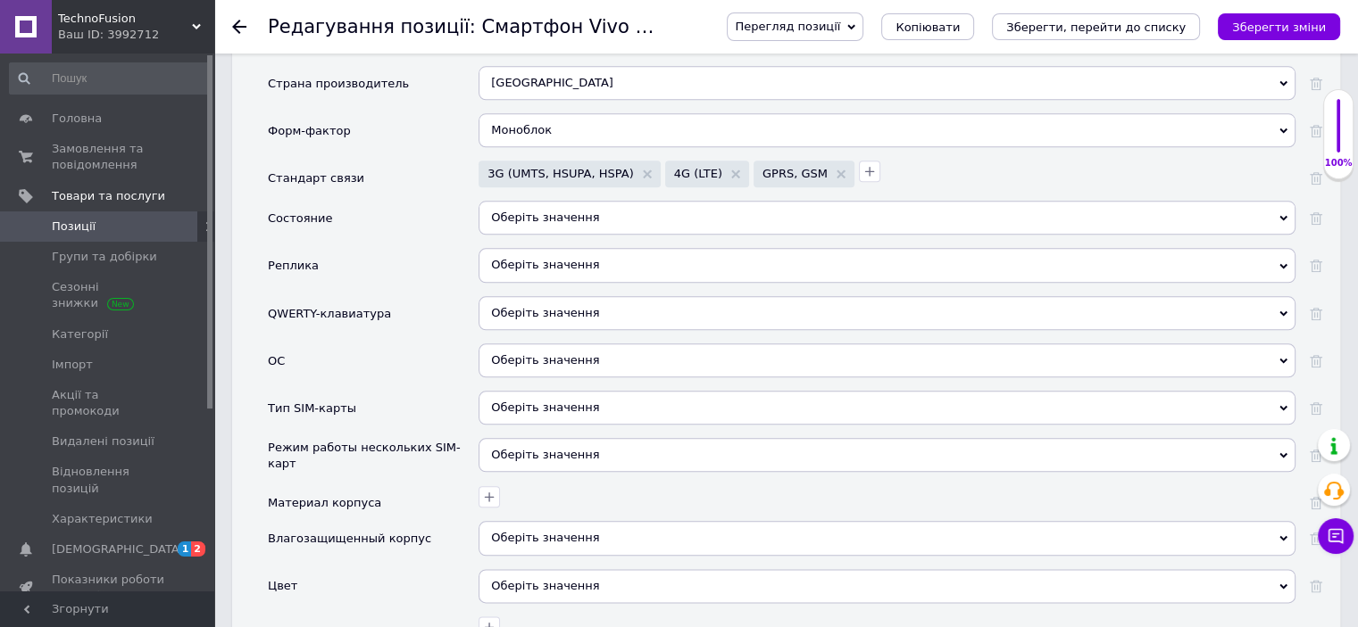
scroll to position [1874, 0]
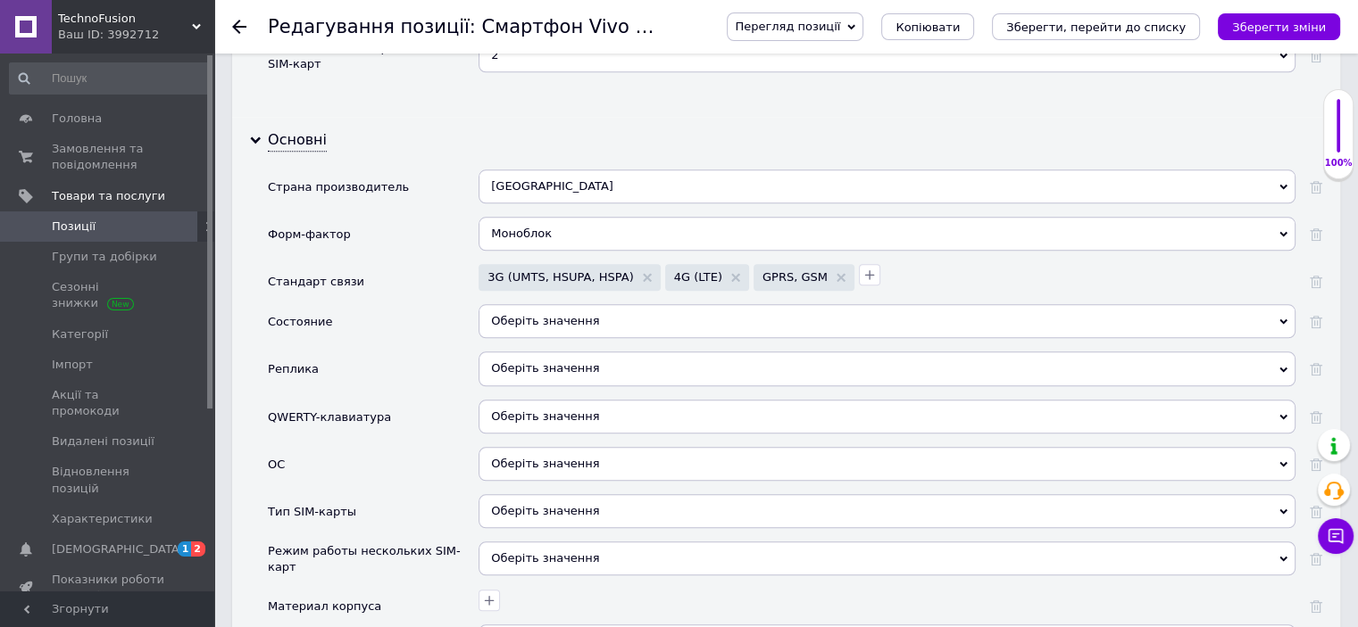
click at [544, 306] on div "Оберіть значення" at bounding box center [886, 321] width 817 height 34
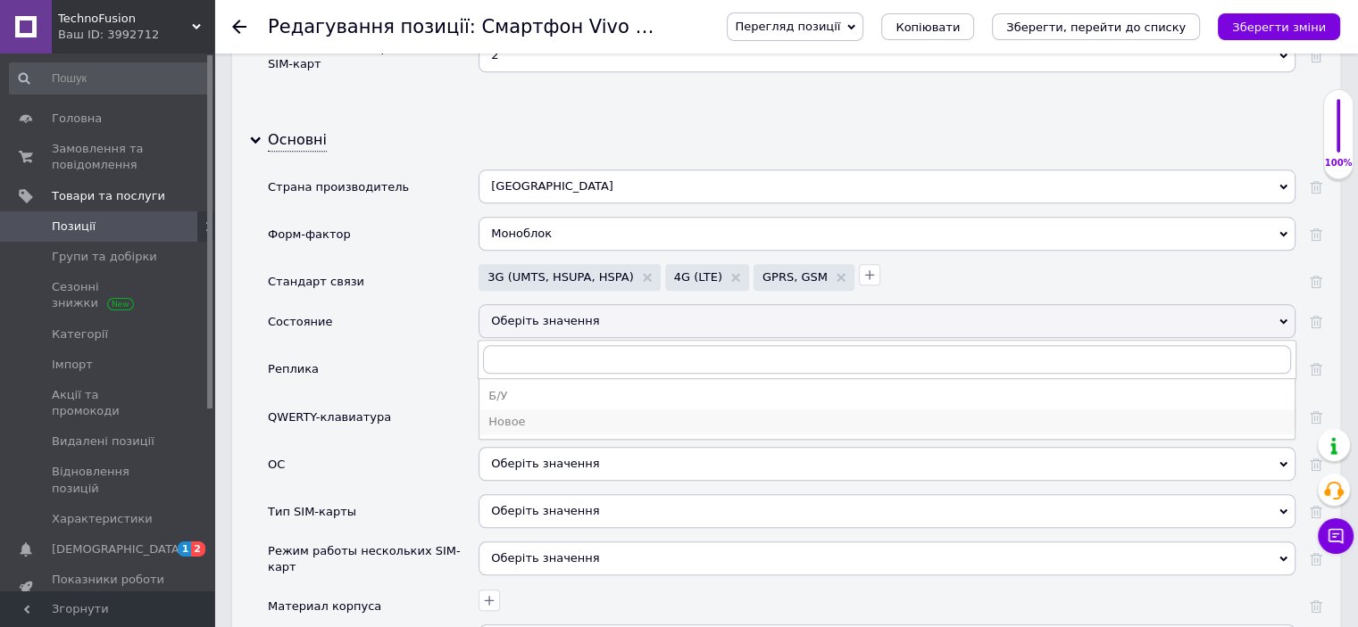
click at [528, 414] on div "Новое" at bounding box center [886, 422] width 797 height 16
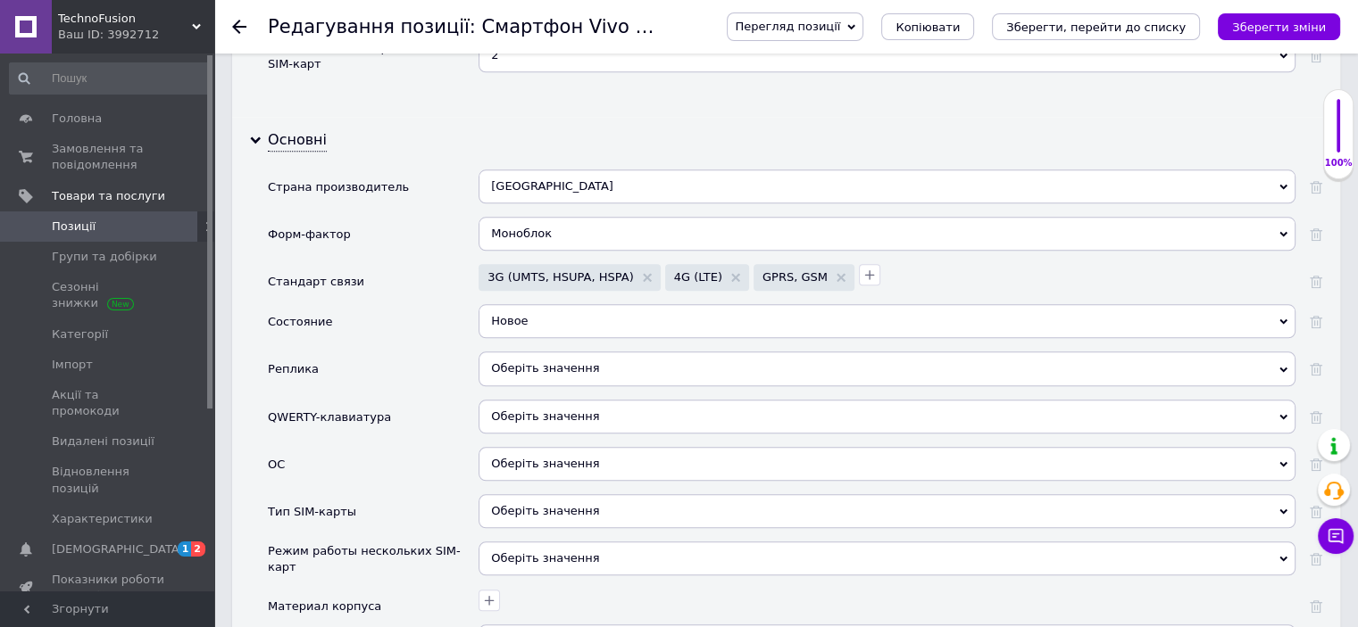
click at [550, 361] on span "Оберіть значення" at bounding box center [545, 367] width 108 height 13
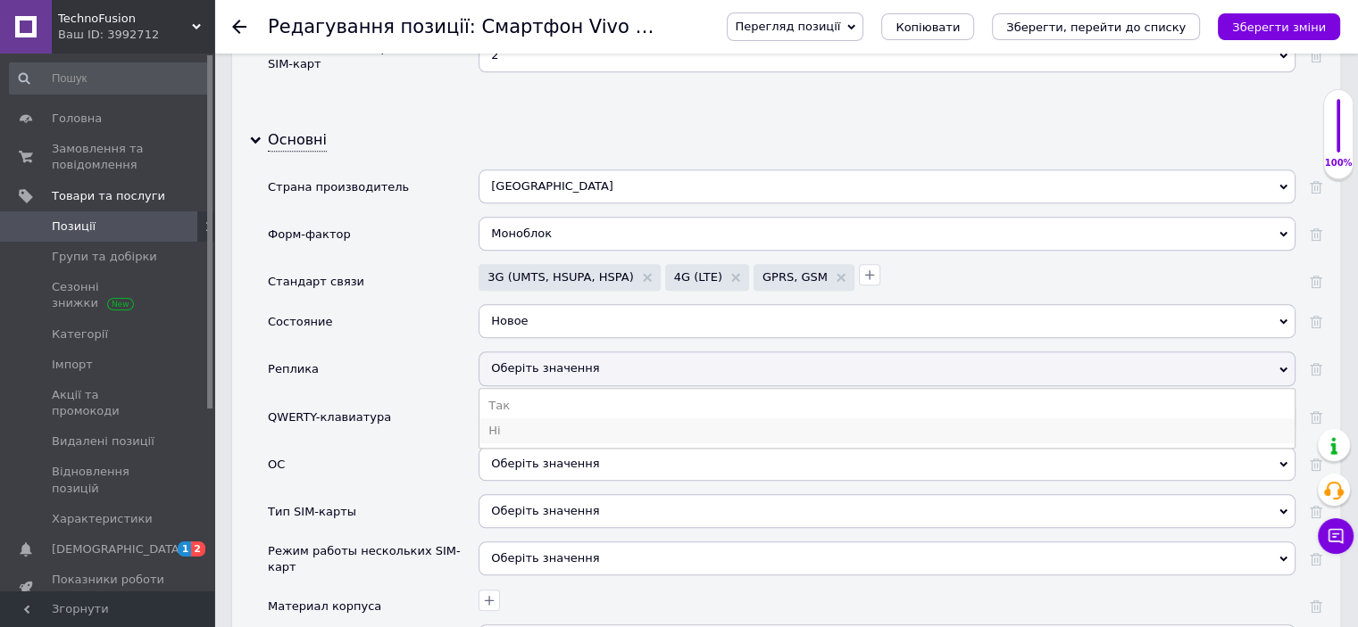
click at [513, 419] on li "Ні" at bounding box center [886, 431] width 815 height 25
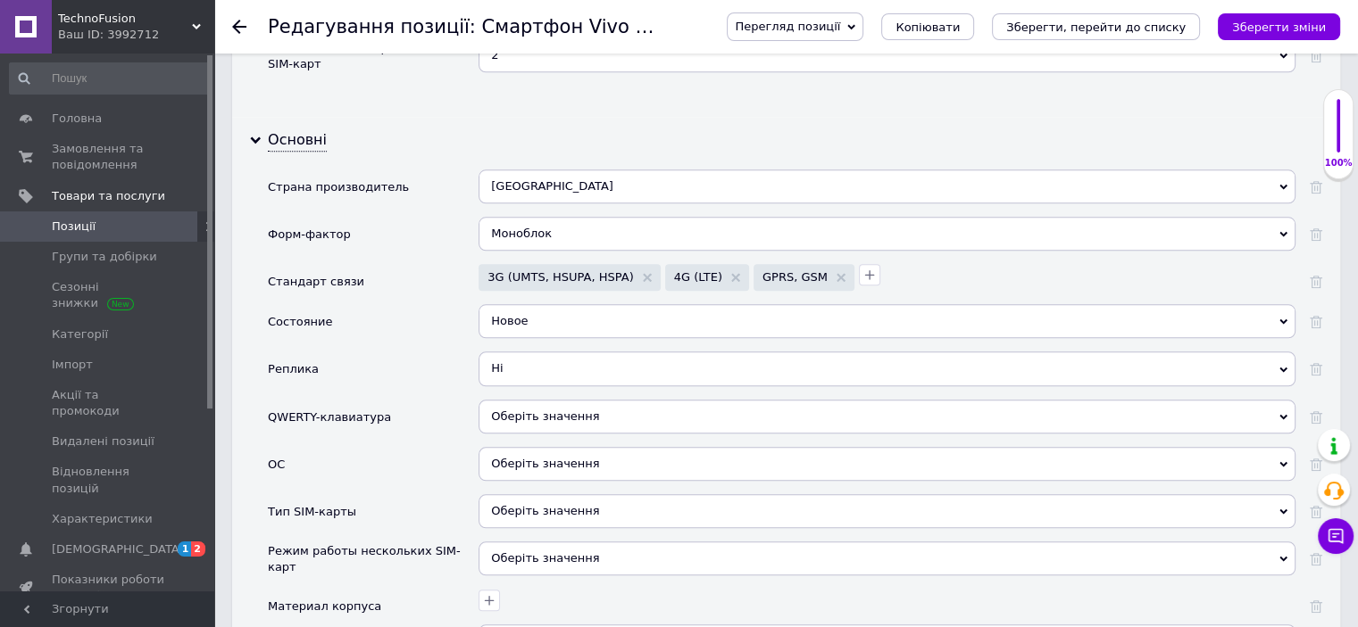
click at [520, 410] on span "Оберіть значення" at bounding box center [545, 416] width 108 height 13
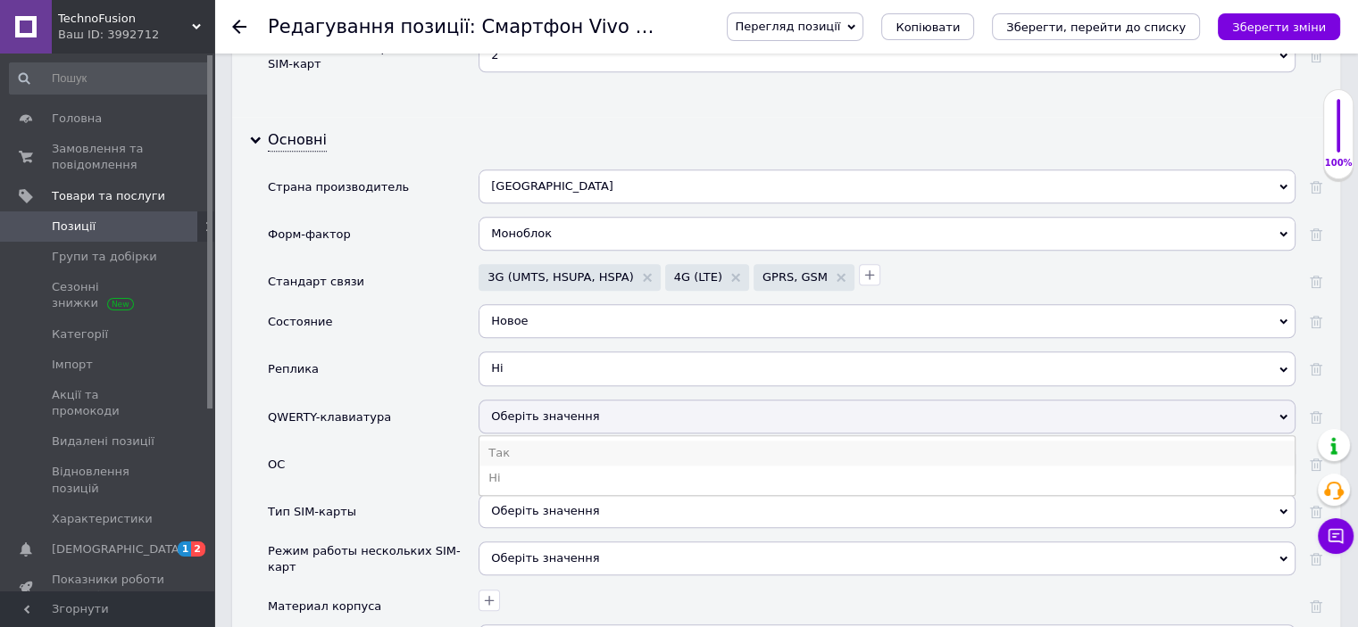
click at [505, 441] on li "Так" at bounding box center [886, 453] width 815 height 25
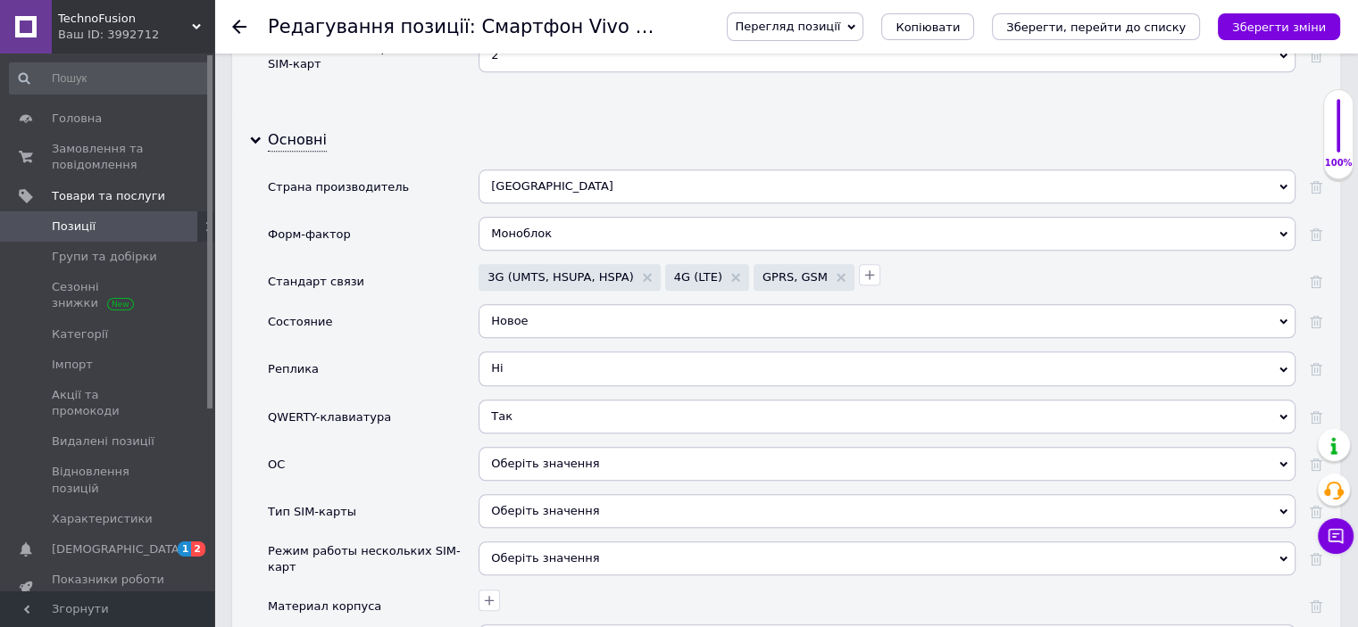
click at [507, 447] on div "Оберіть значення" at bounding box center [886, 464] width 817 height 34
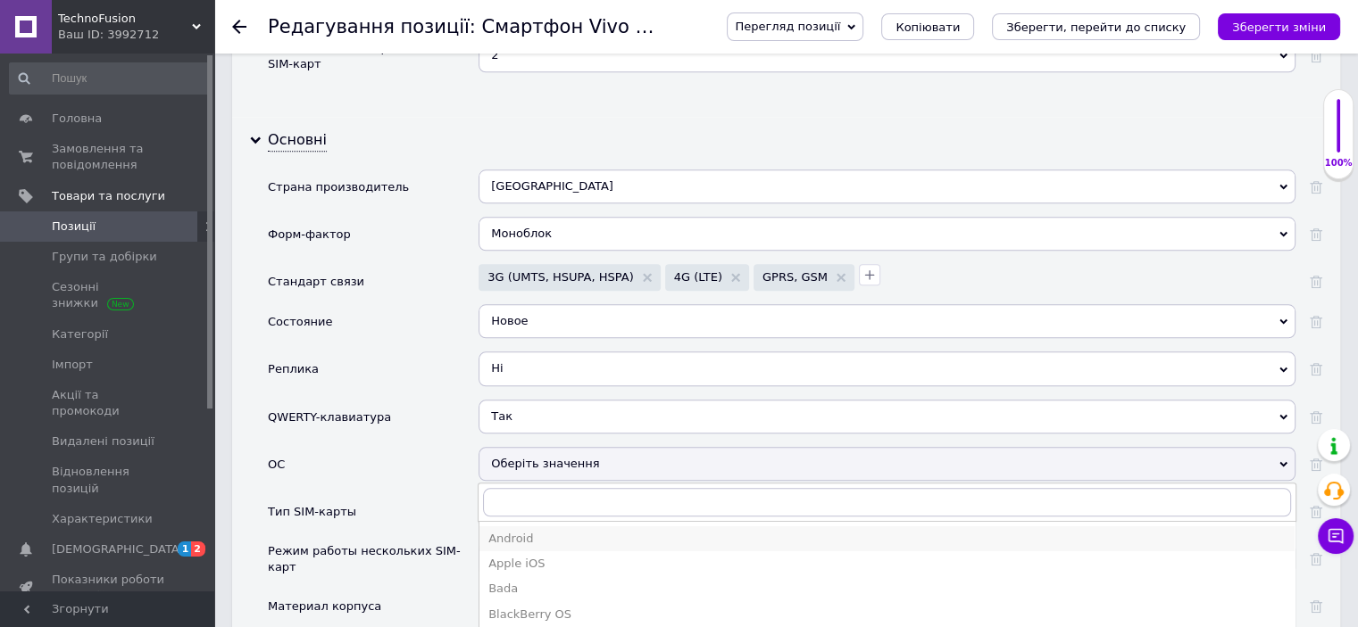
click at [500, 527] on li "Android" at bounding box center [886, 539] width 815 height 25
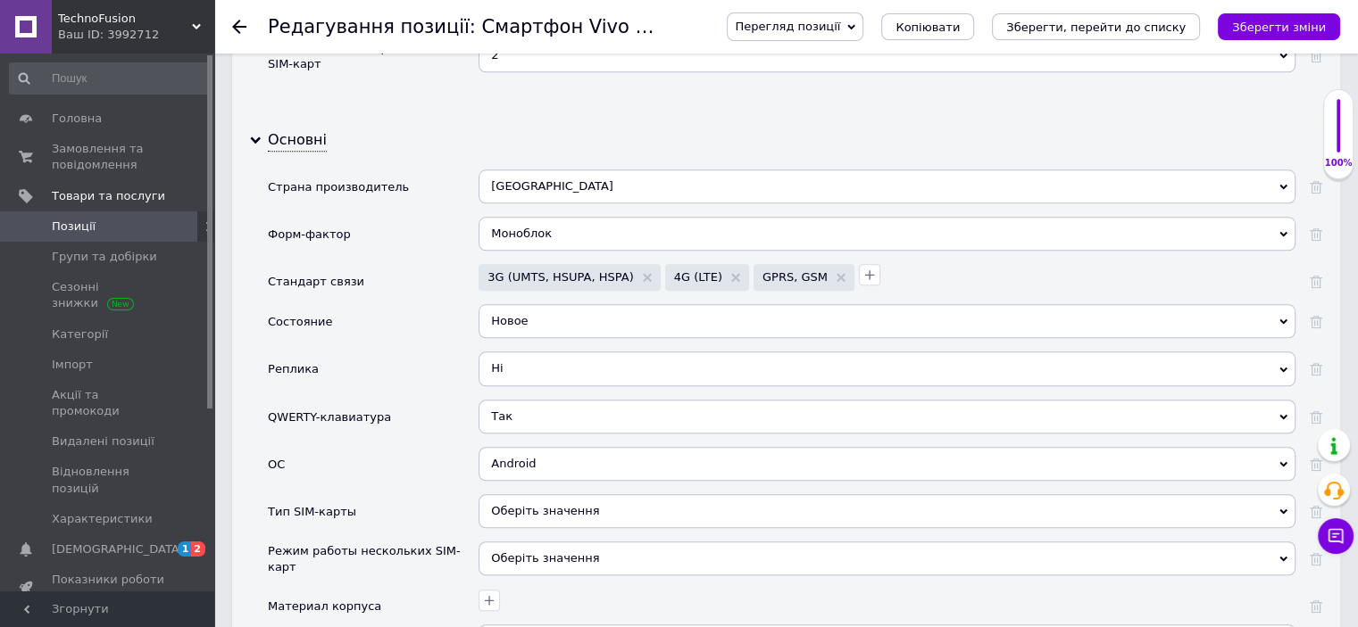
scroll to position [1964, 0]
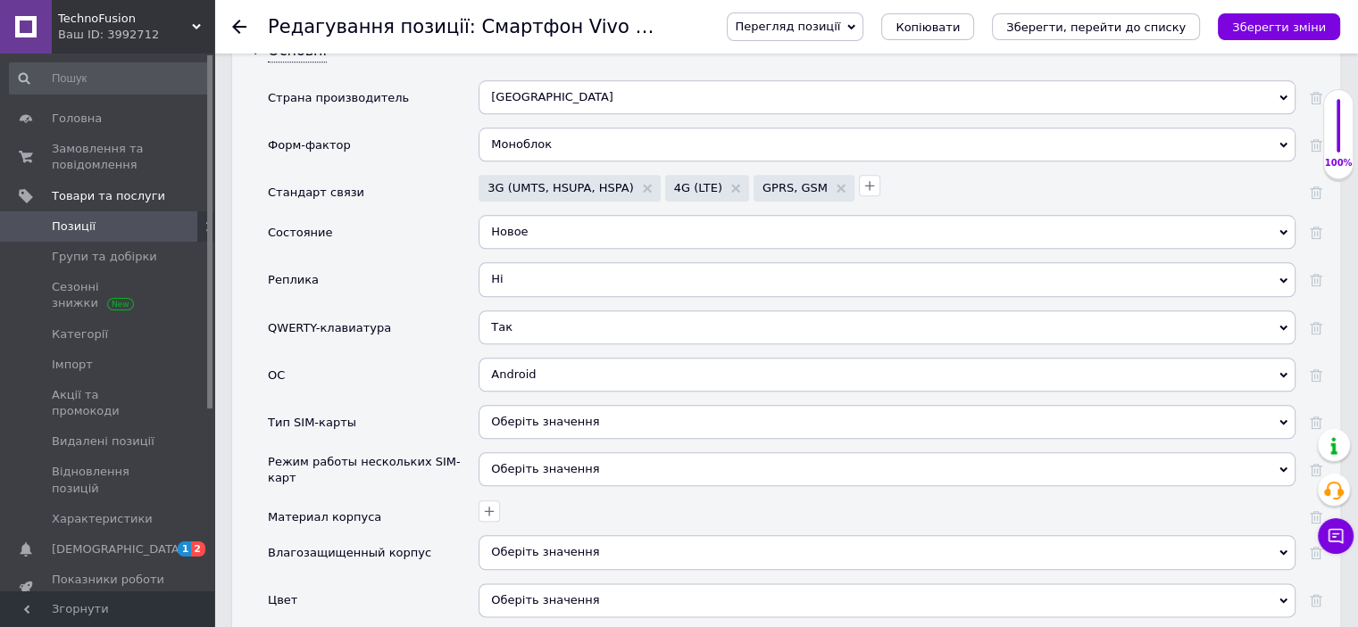
click at [513, 405] on div "Оберіть значення" at bounding box center [886, 422] width 817 height 34
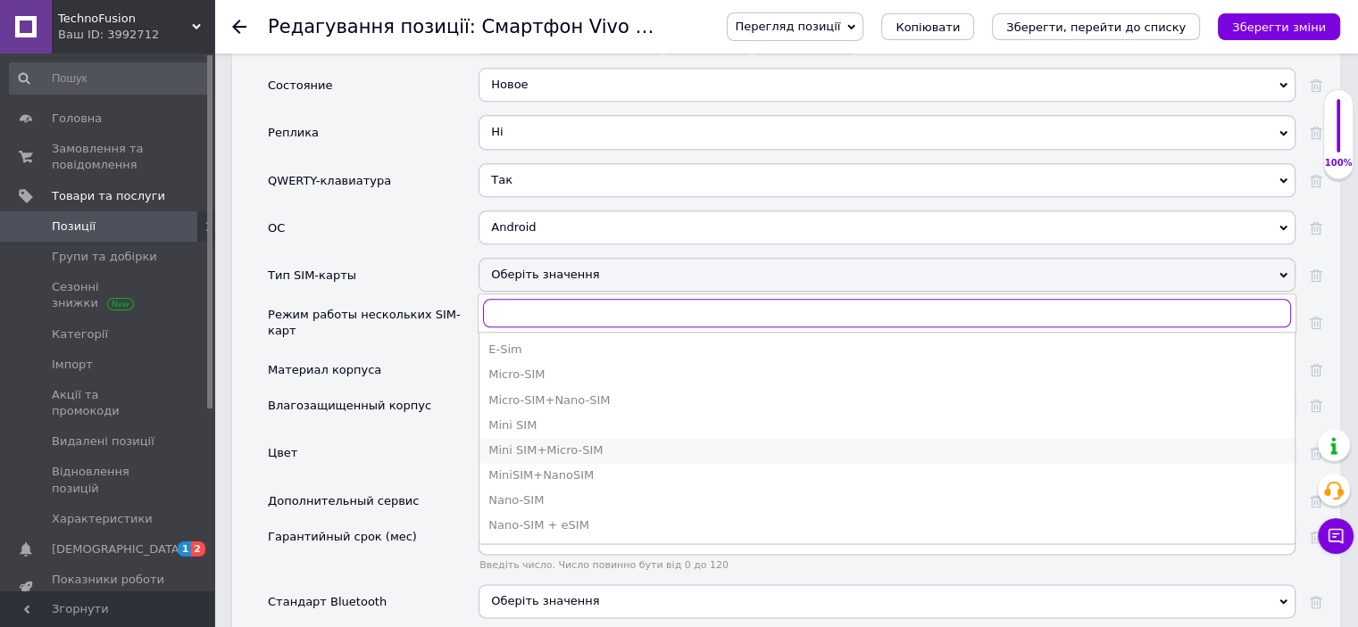
scroll to position [2142, 0]
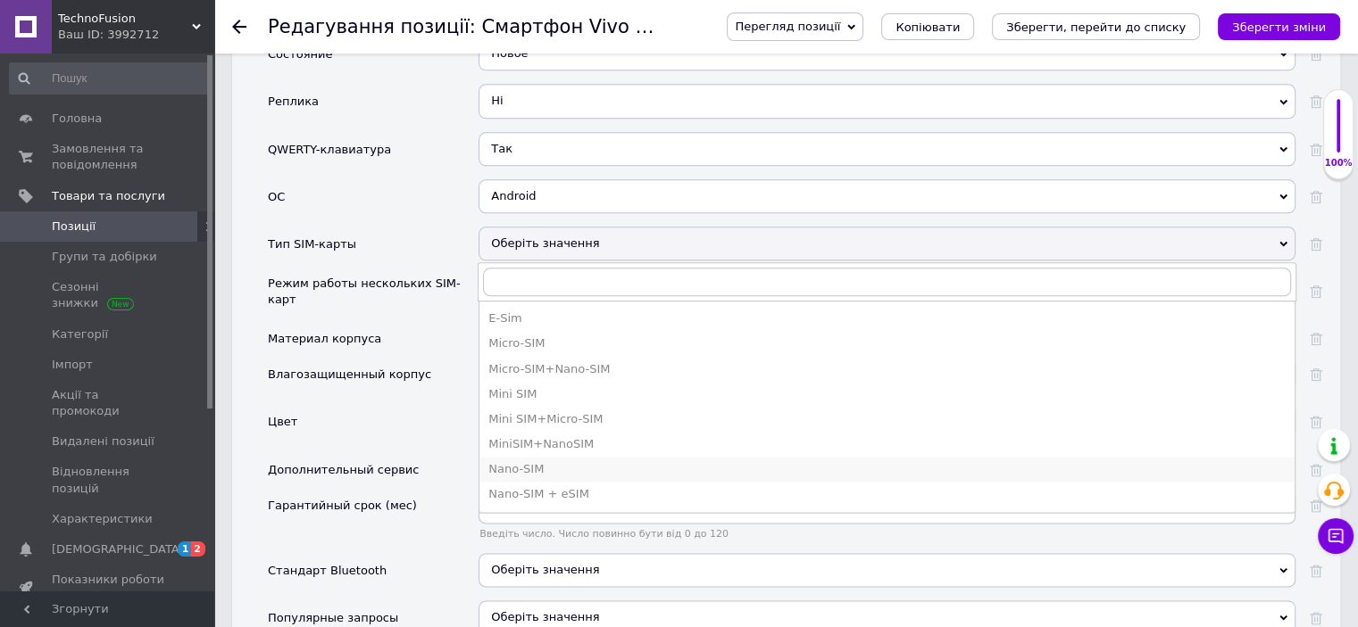
click at [522, 461] on div "Nano-SIM" at bounding box center [886, 469] width 797 height 16
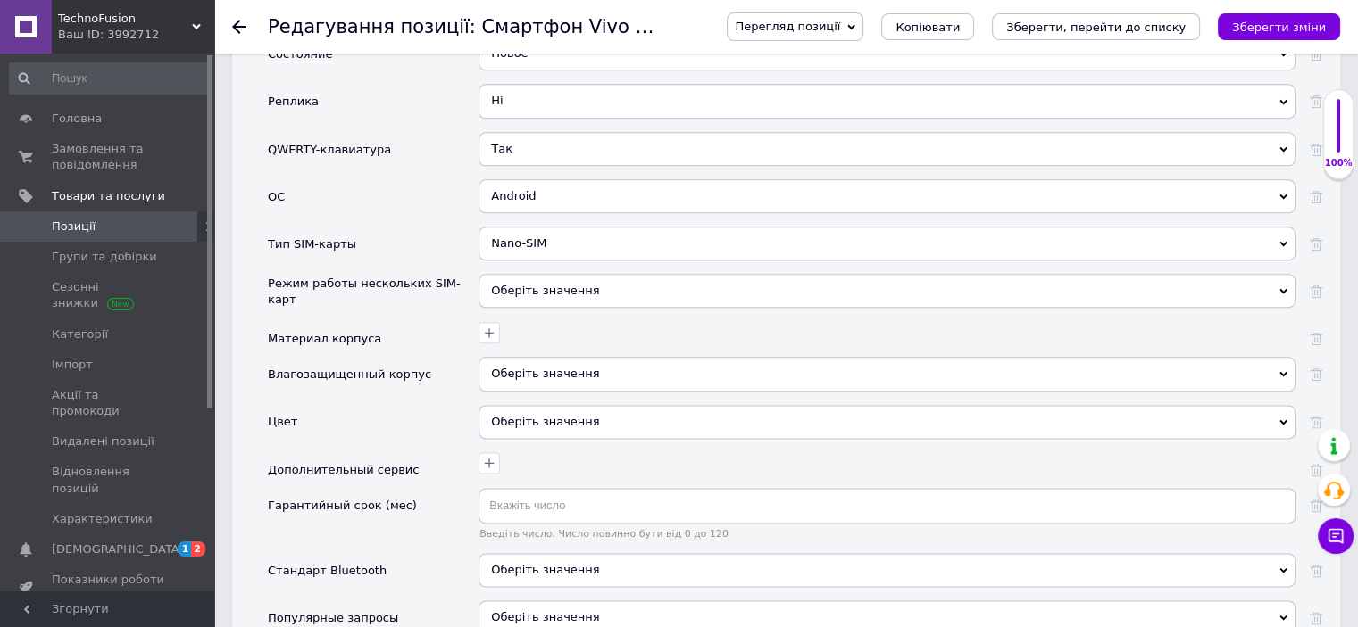
click at [536, 274] on div "Оберіть значення" at bounding box center [886, 291] width 817 height 34
click at [419, 321] on div "Материал корпуса" at bounding box center [373, 339] width 211 height 36
click at [483, 321] on div at bounding box center [886, 339] width 817 height 36
click at [545, 357] on span "Оберіть значення" at bounding box center [886, 374] width 817 height 34
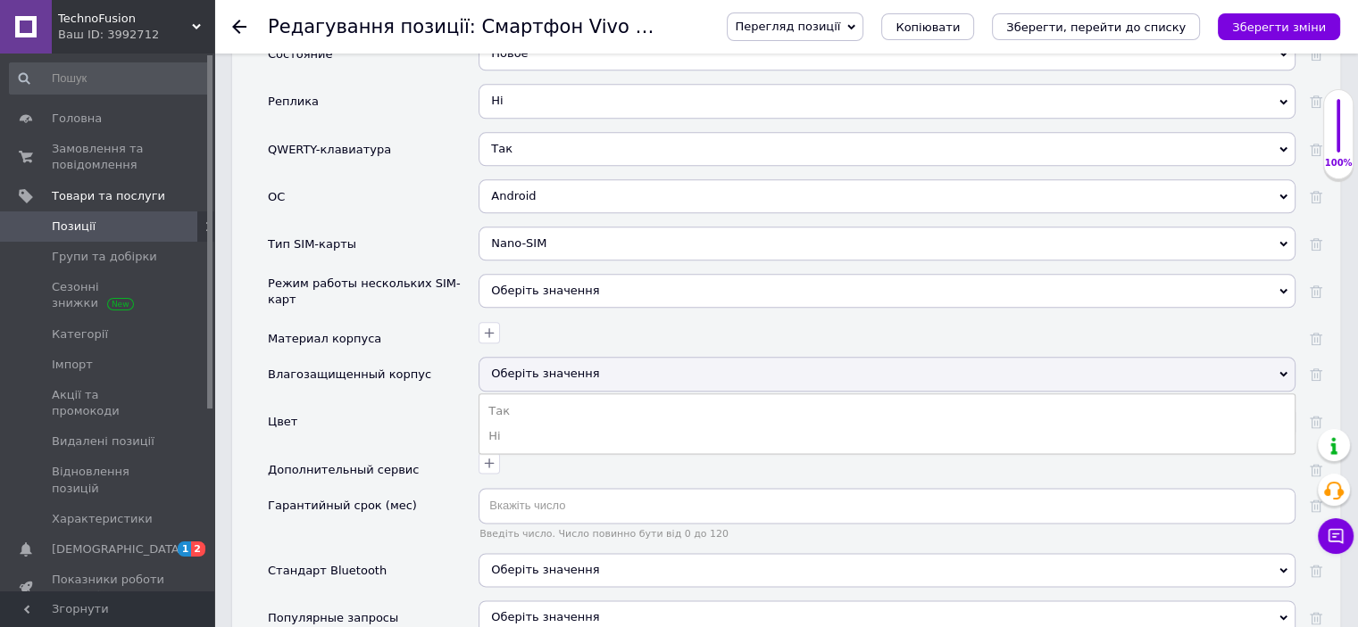
click at [385, 367] on div "Влагозащищенный корпус" at bounding box center [349, 375] width 163 height 16
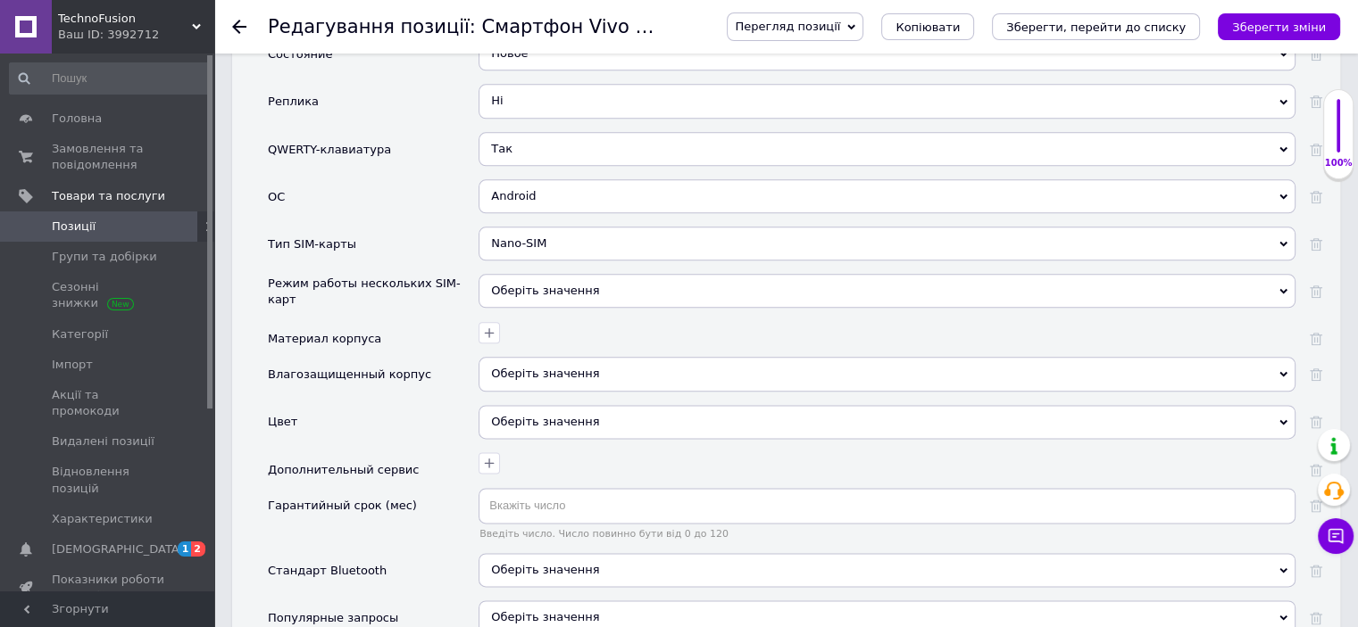
click at [512, 405] on div "Оберіть значення" at bounding box center [886, 422] width 817 height 34
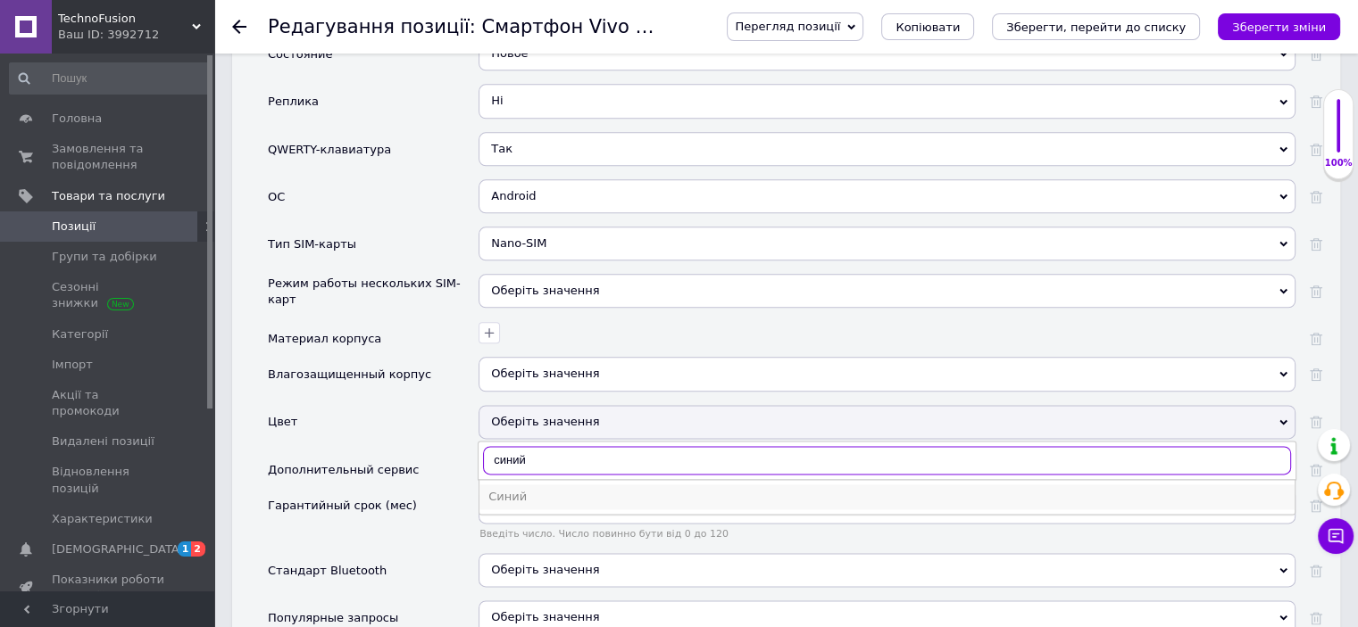
type input "синий"
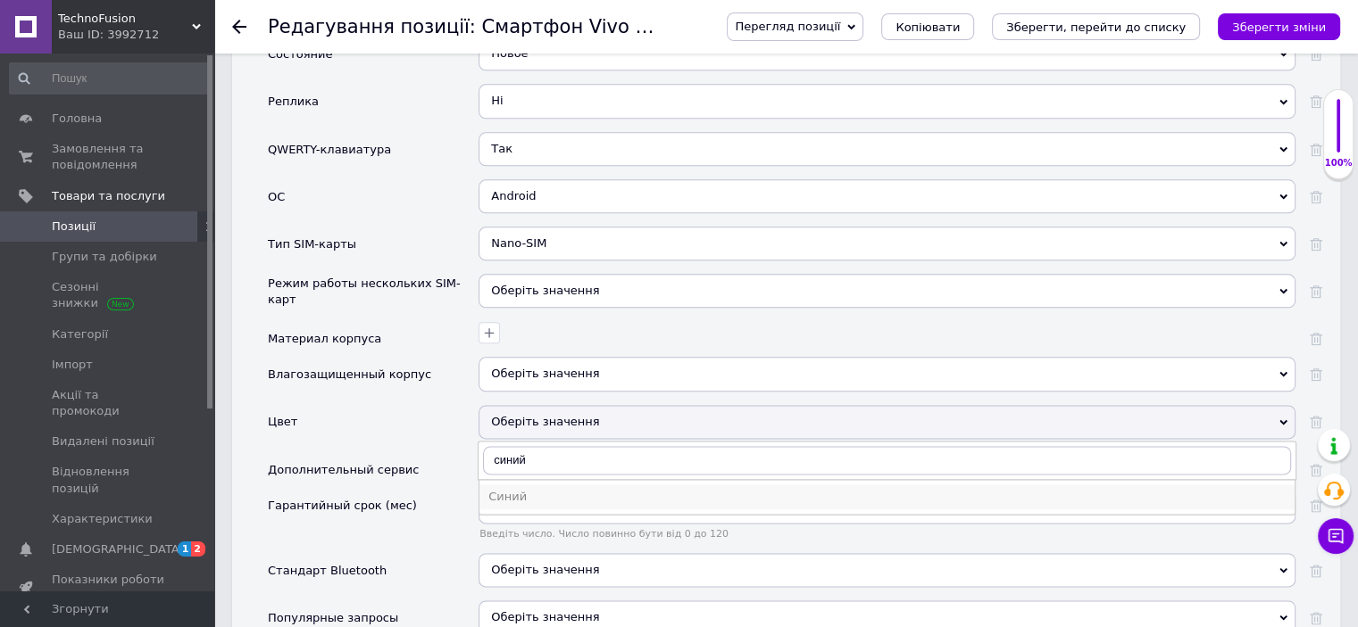
click at [482, 485] on li "Синий" at bounding box center [886, 497] width 815 height 25
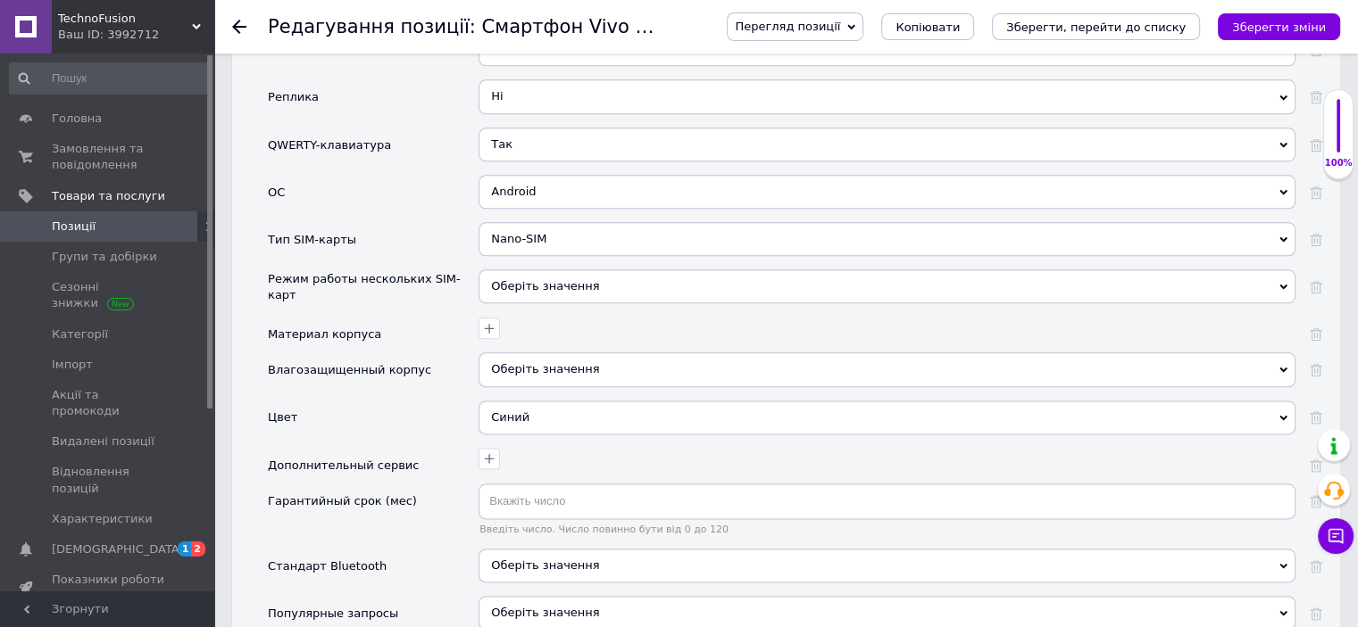
scroll to position [2231, 0]
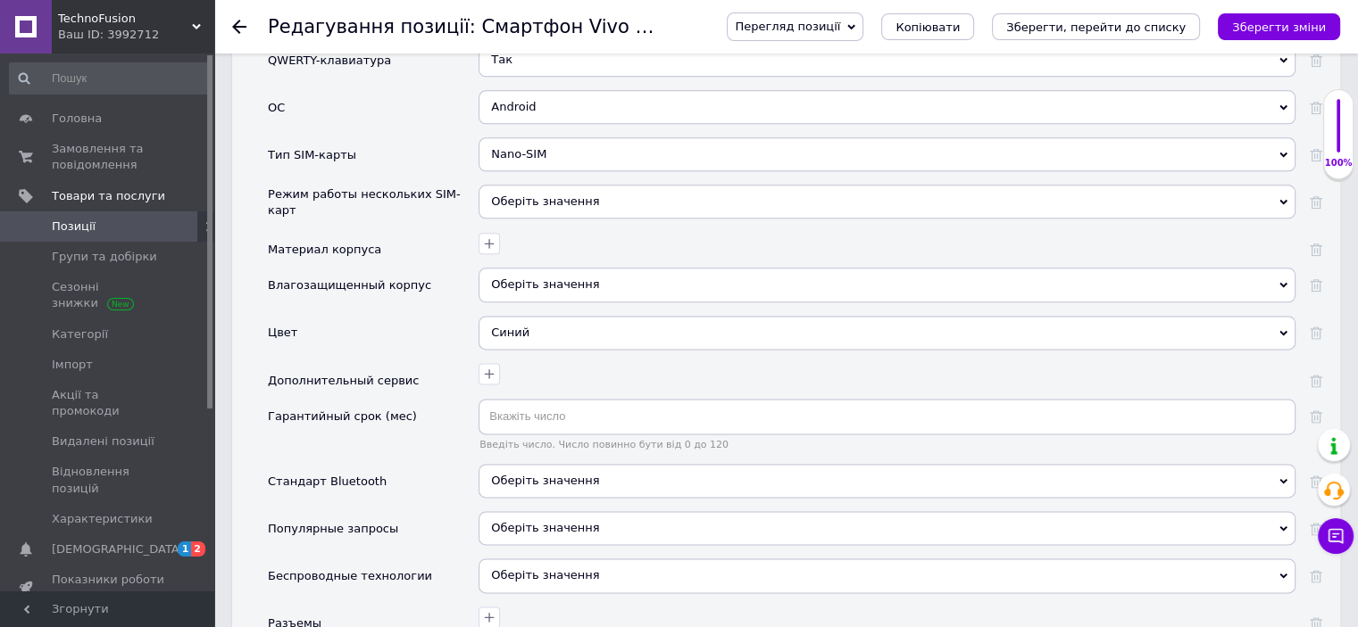
click at [518, 464] on div "Оберіть значення" at bounding box center [886, 481] width 817 height 34
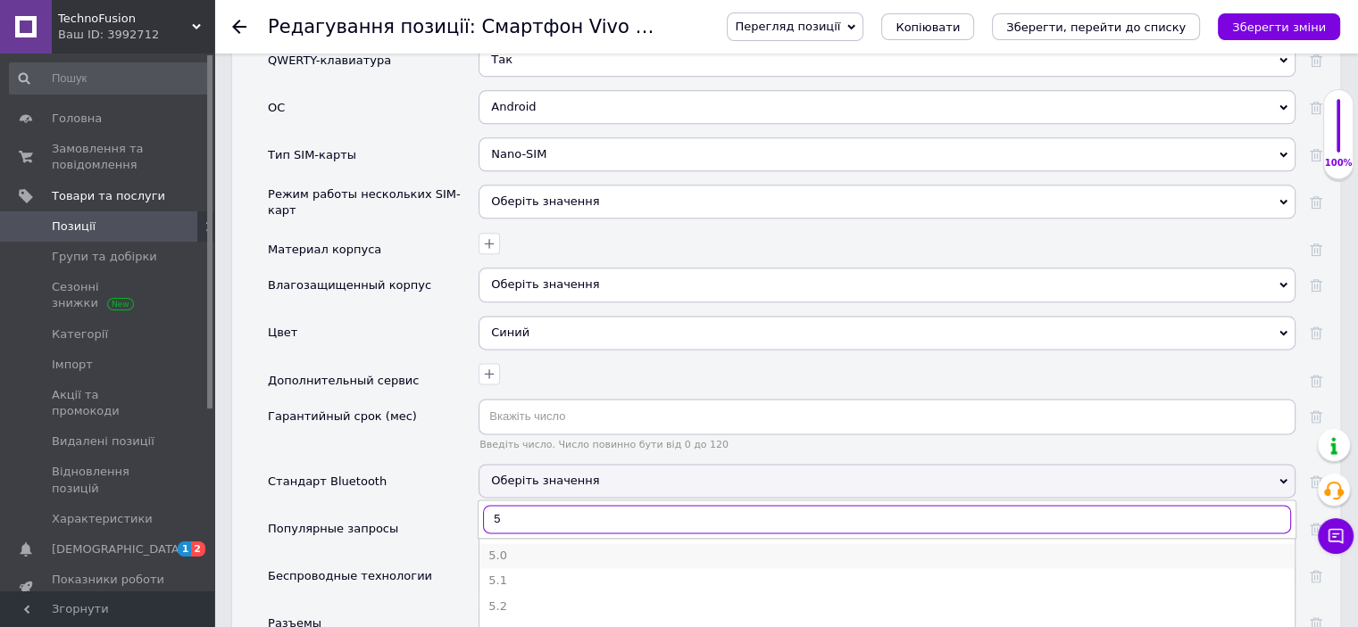
type input "5"
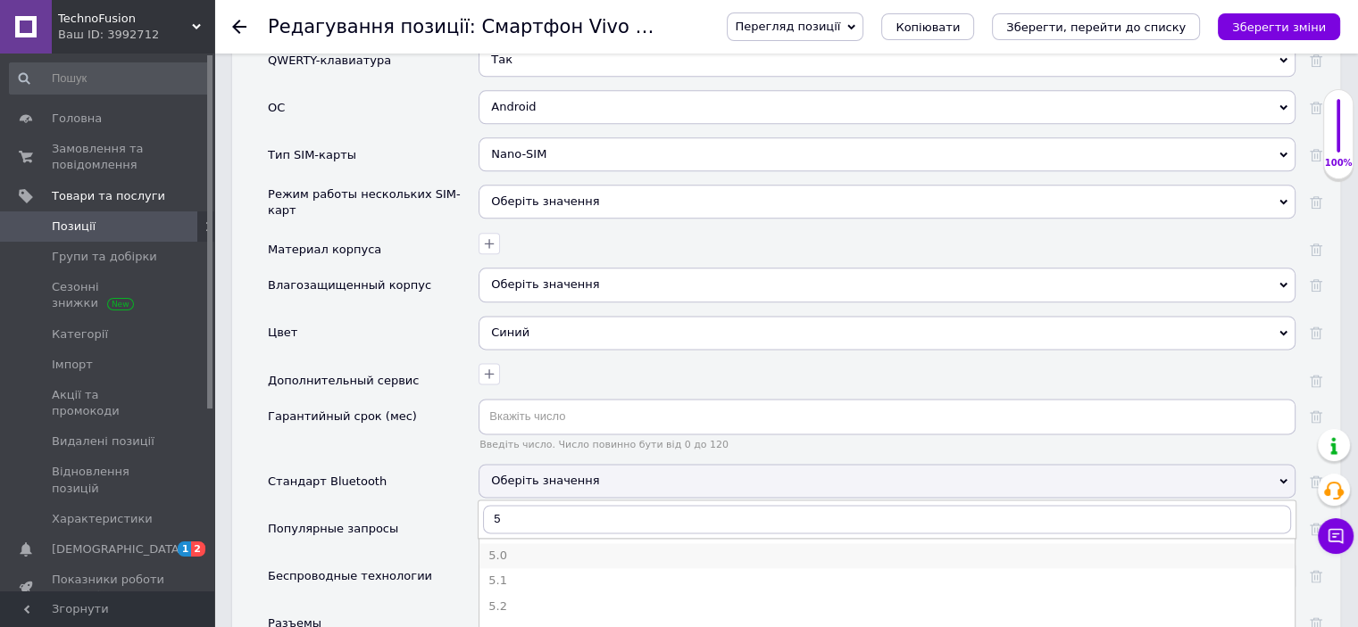
click at [522, 548] on div "5.0" at bounding box center [886, 556] width 797 height 16
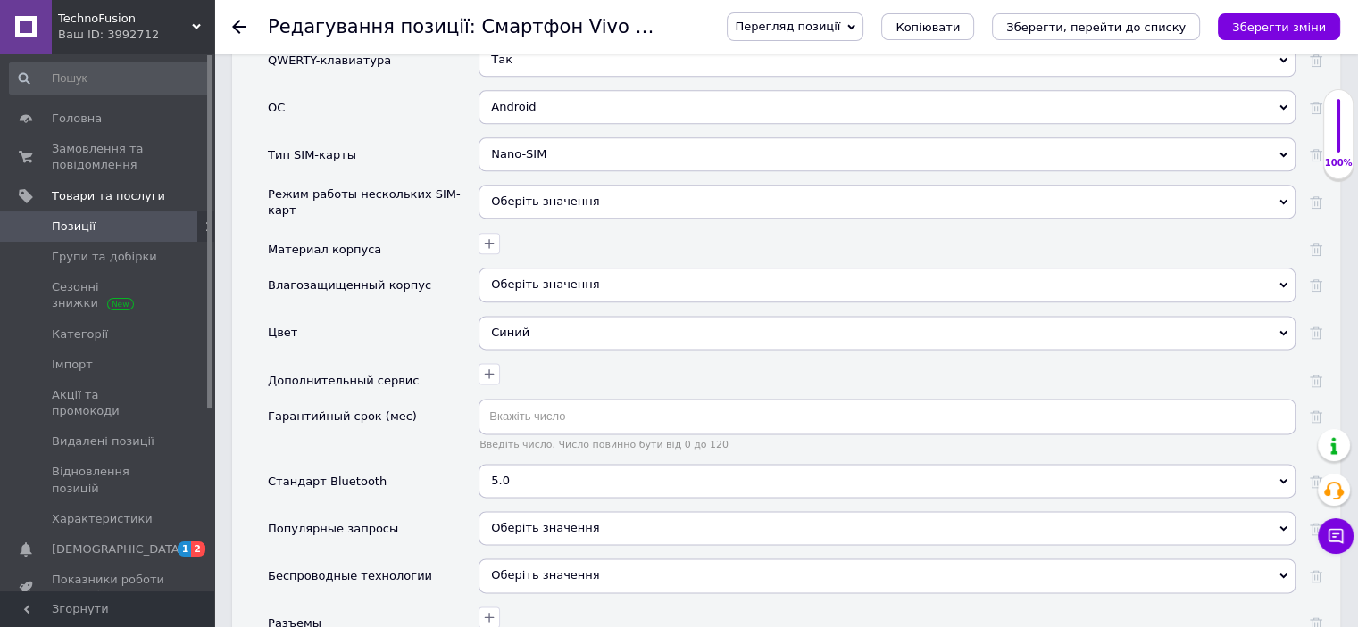
click at [518, 559] on div "Оберіть значення" at bounding box center [886, 576] width 817 height 34
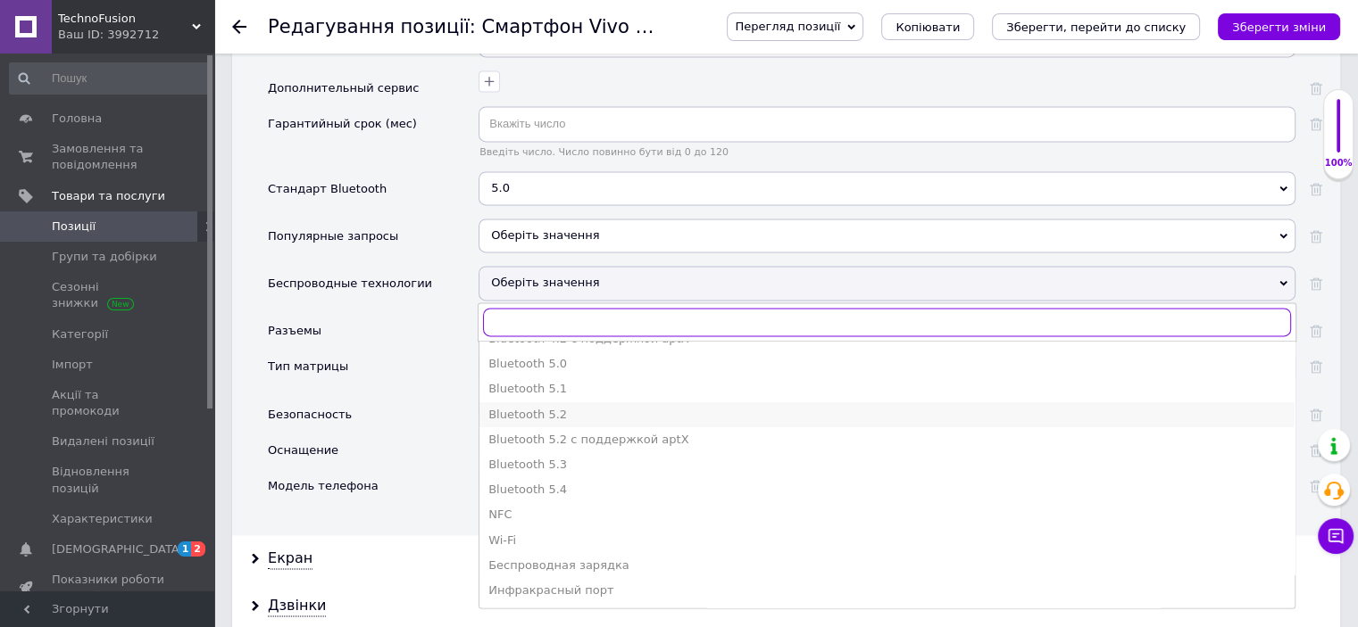
scroll to position [2588, 0]
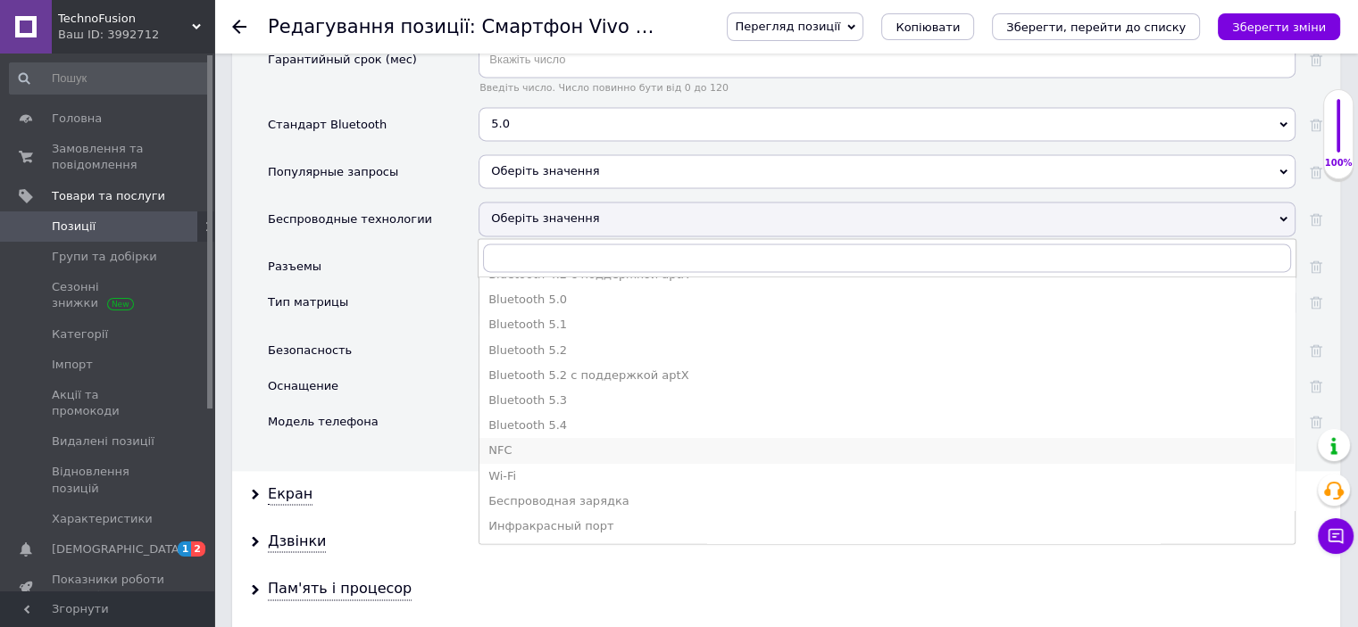
click at [515, 443] on div "NFC" at bounding box center [886, 451] width 797 height 16
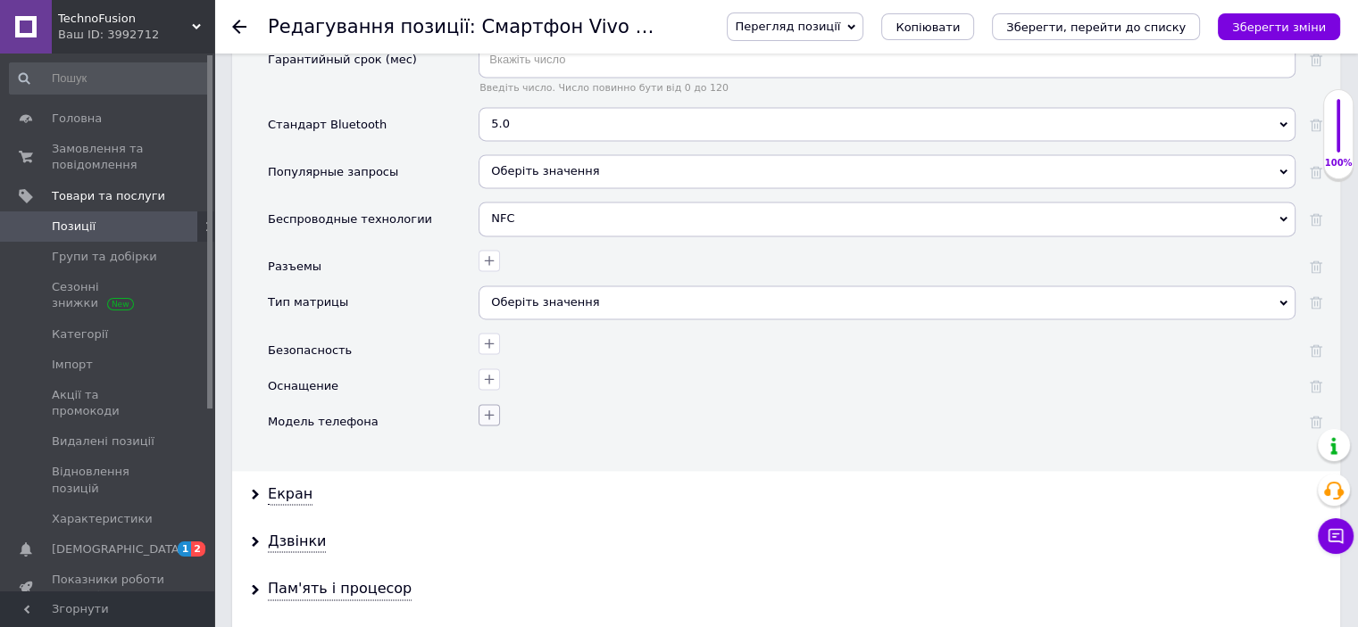
click at [485, 408] on icon "button" at bounding box center [489, 415] width 14 height 14
type input "м"
type input "vivo y31"
click at [294, 494] on Y31 "Vivo Y31" at bounding box center [295, 500] width 12 height 12
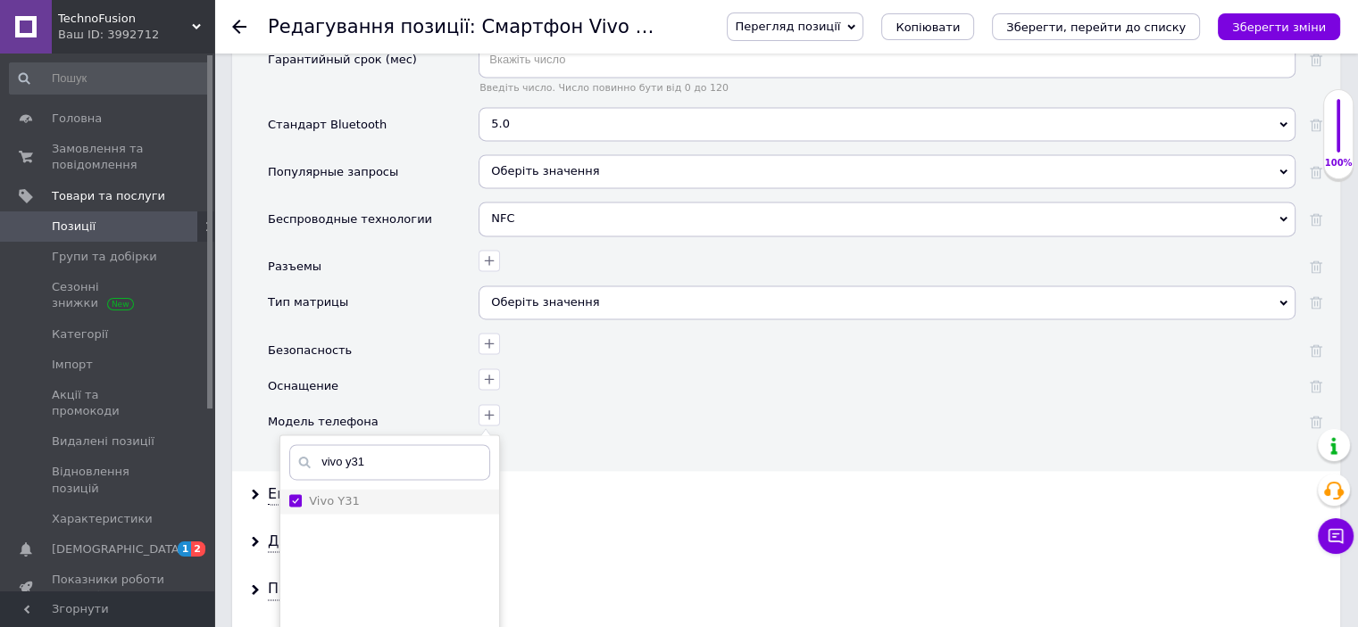
checkbox Y31 "true"
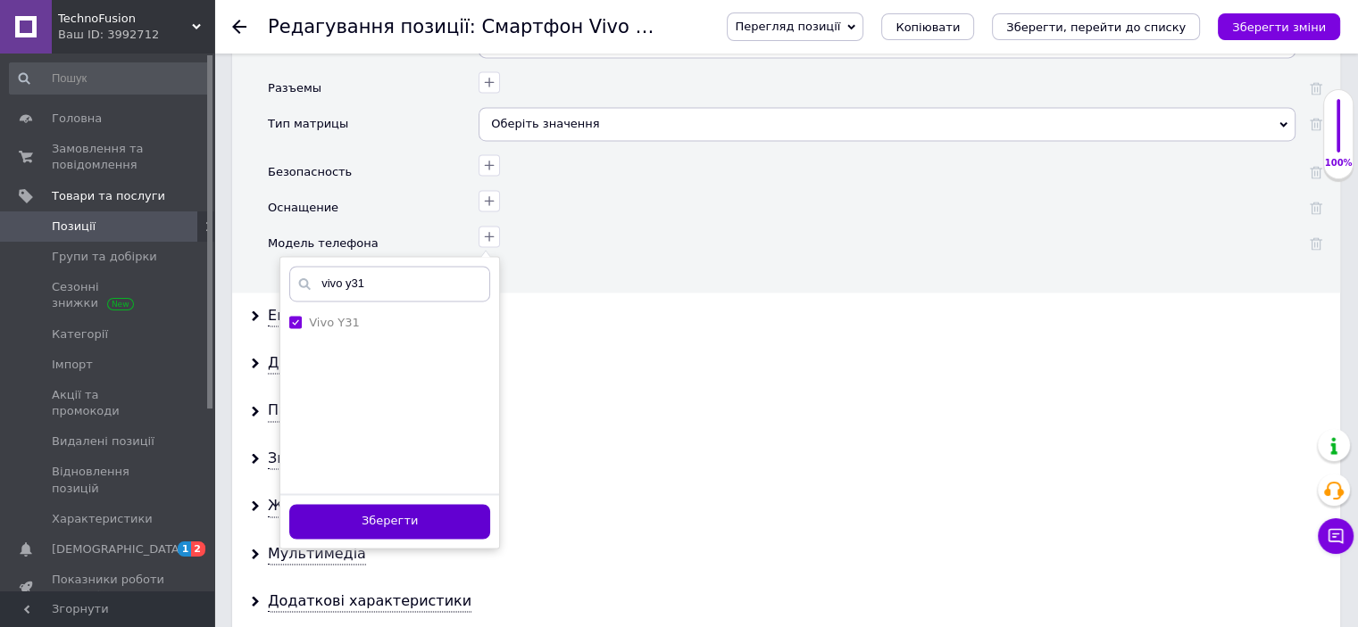
click at [382, 504] on button "Зберегти" at bounding box center [389, 521] width 201 height 35
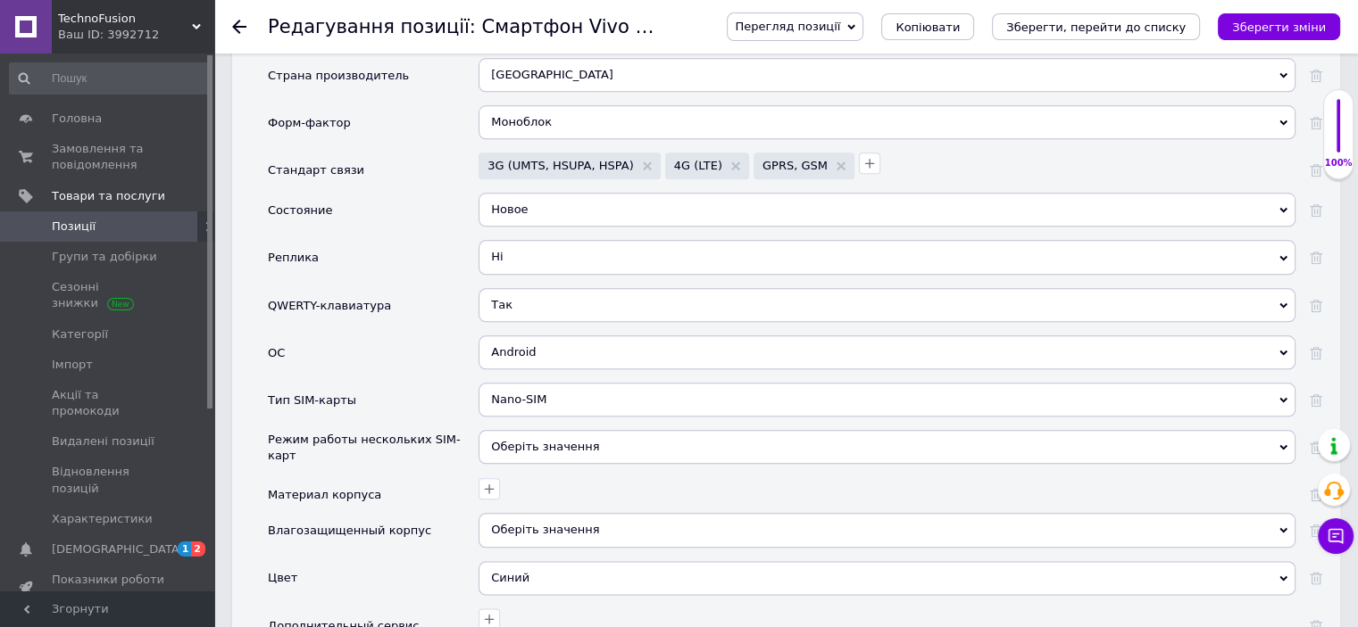
scroll to position [2142, 0]
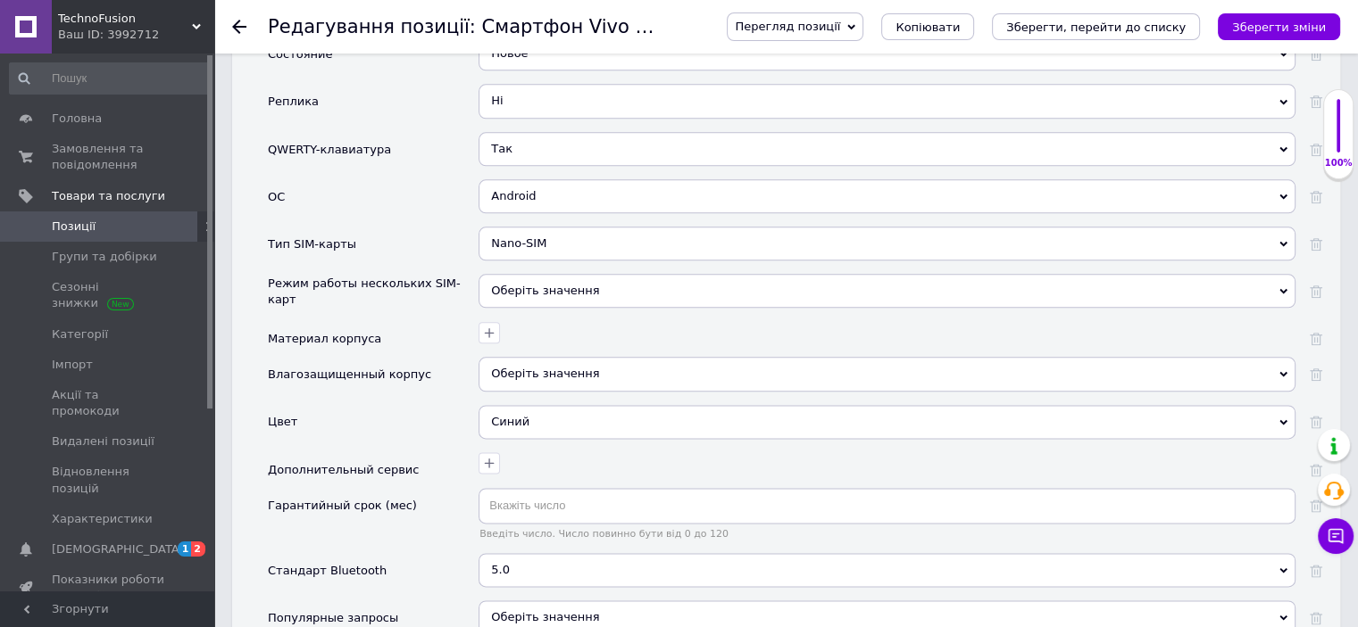
click at [505, 318] on div at bounding box center [884, 331] width 821 height 26
click at [497, 322] on button "button" at bounding box center [488, 332] width 21 height 21
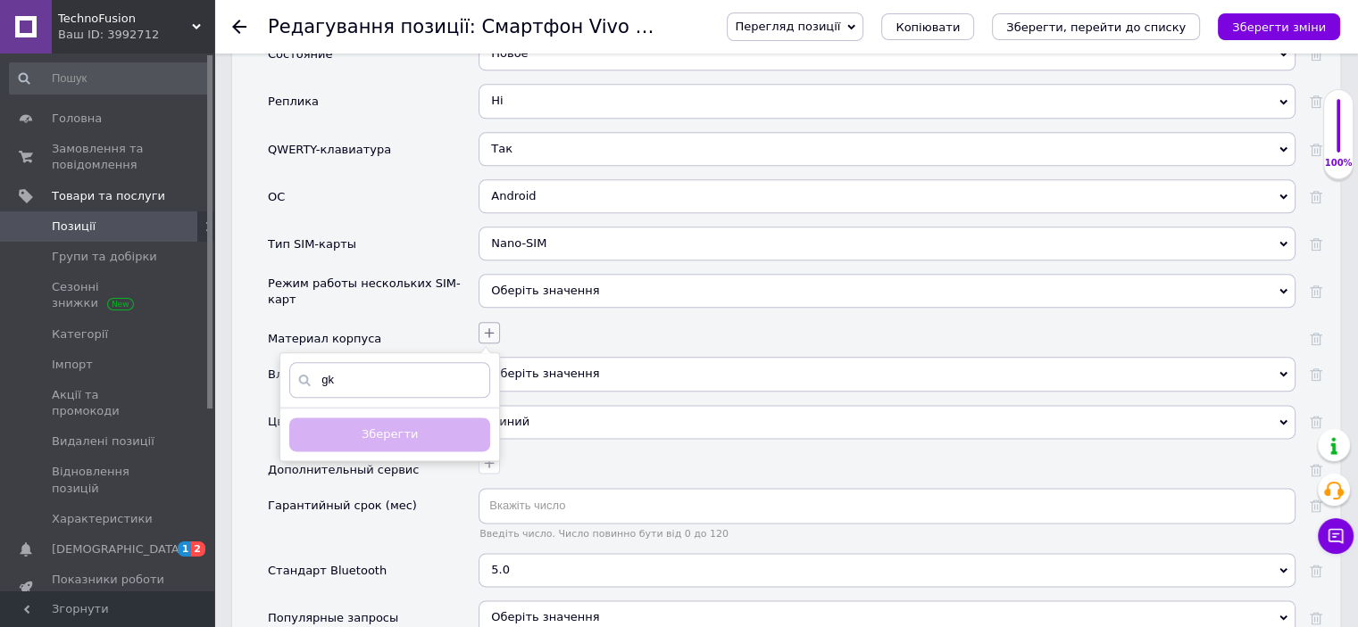
type input "g"
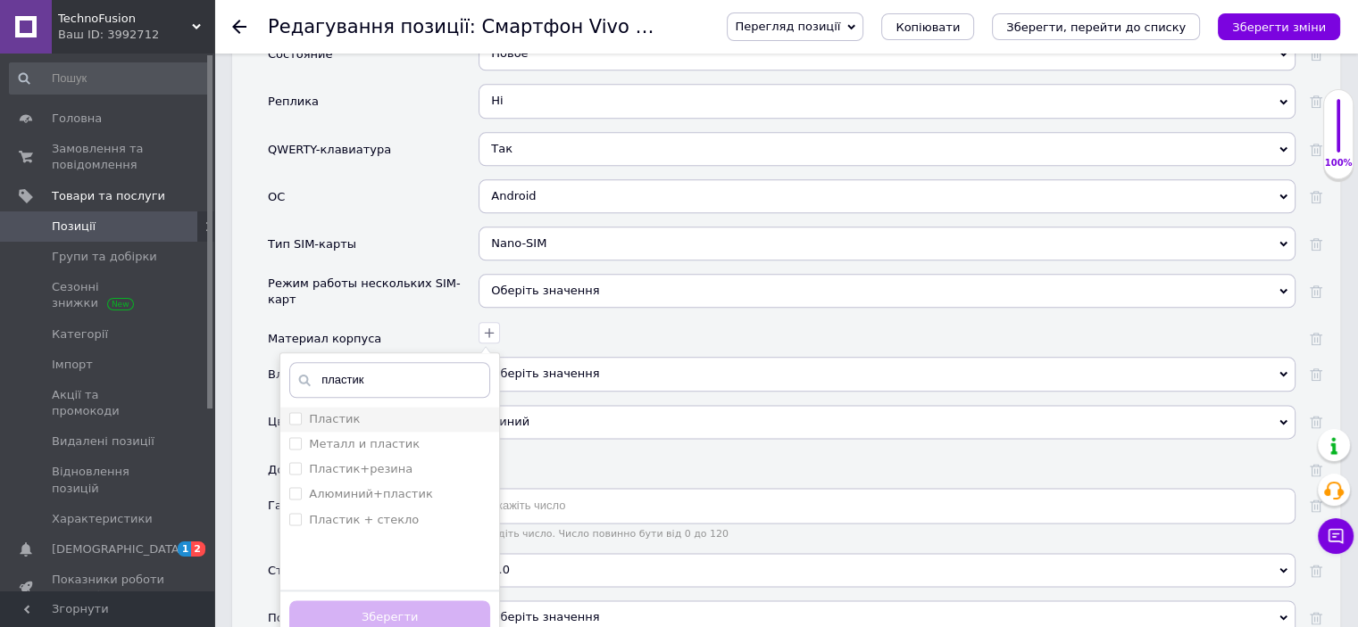
type input "пластик"
click at [290, 412] on input "Пластик" at bounding box center [295, 418] width 12 height 12
checkbox input "true"
click at [382, 601] on button "Зберегти" at bounding box center [389, 618] width 201 height 35
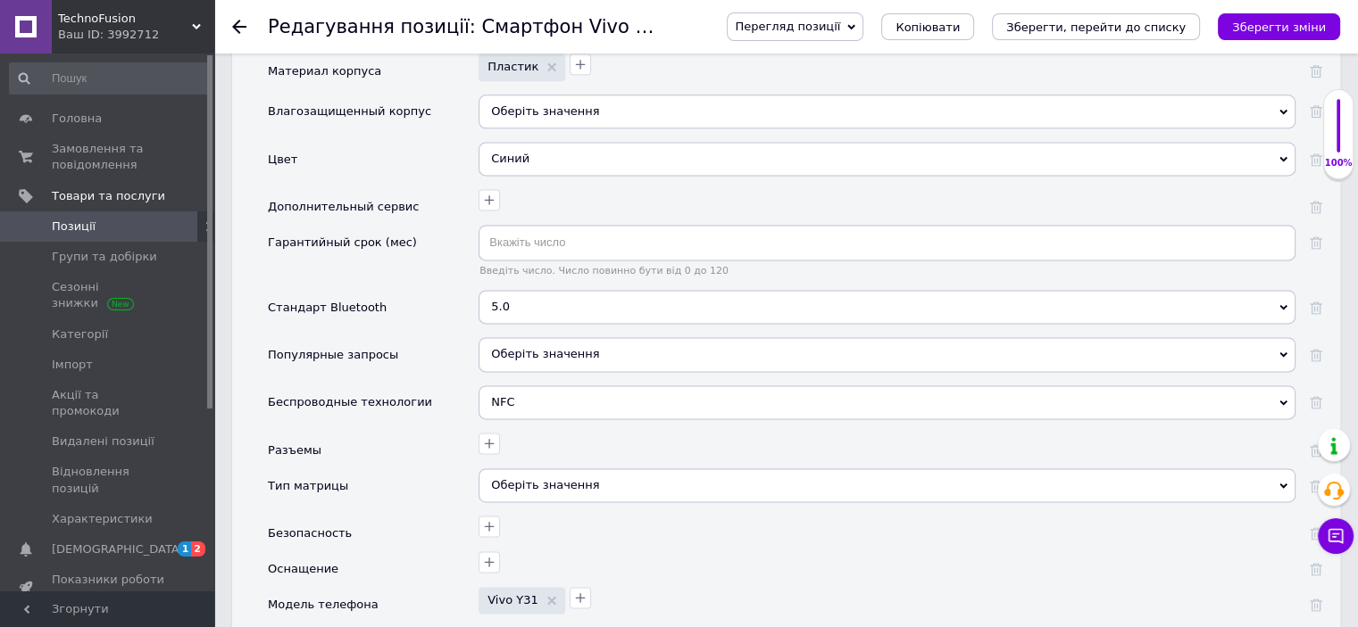
scroll to position [2588, 0]
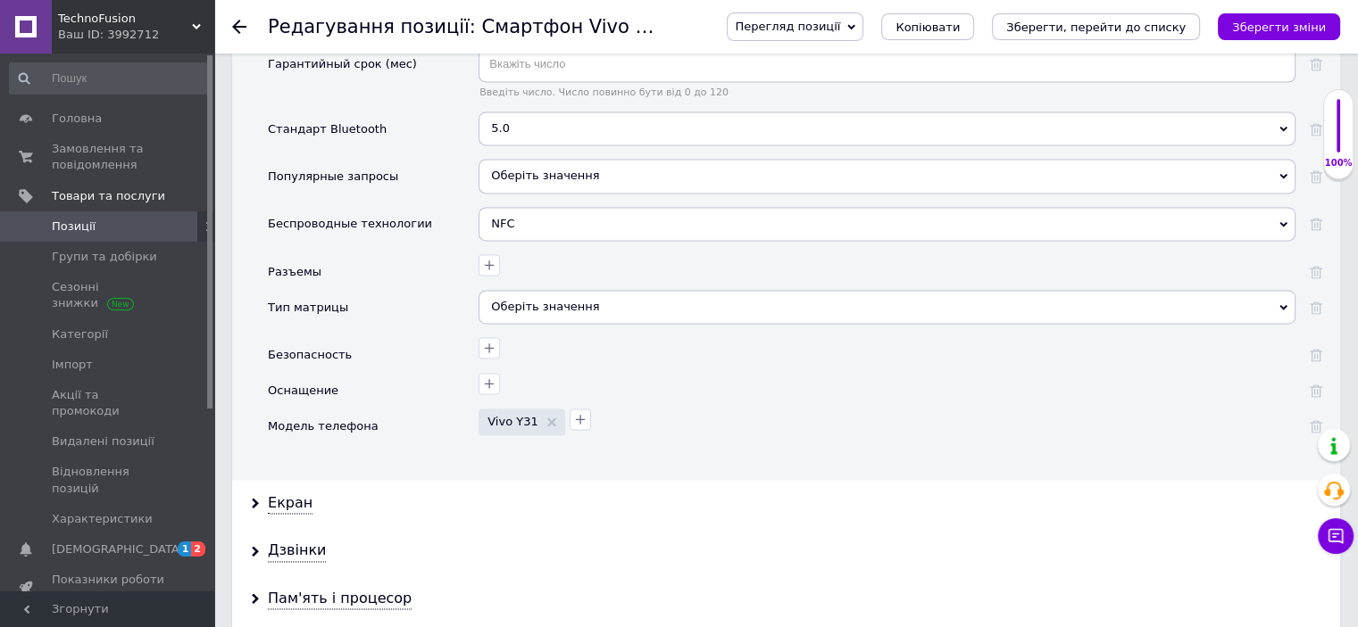
click at [532, 290] on div "Оберіть значення" at bounding box center [886, 307] width 817 height 34
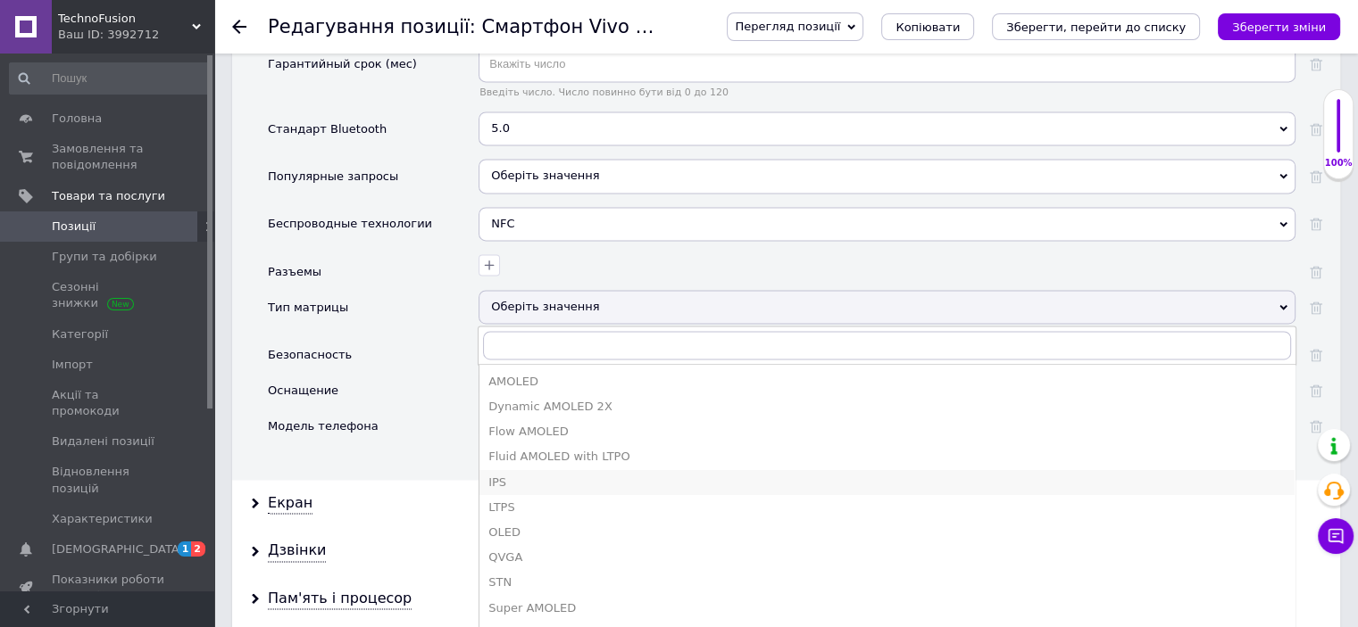
click at [528, 475] on div "IPS" at bounding box center [886, 483] width 797 height 16
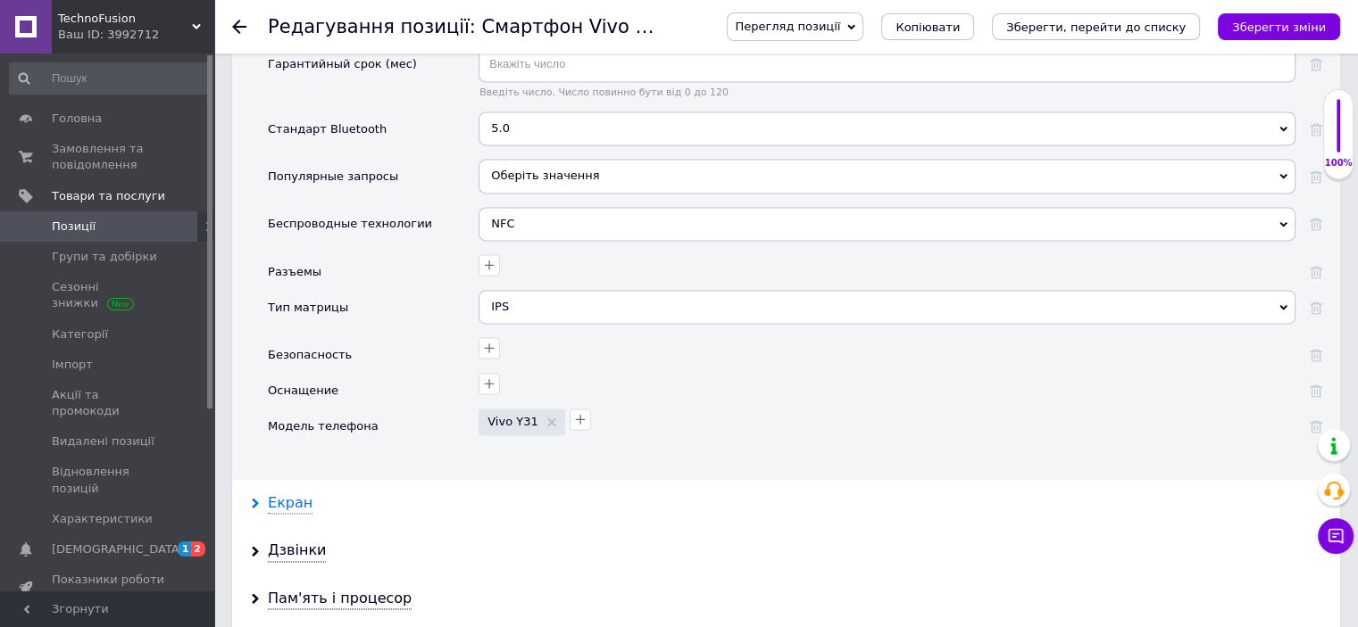
click at [293, 494] on div "Екран" at bounding box center [290, 504] width 45 height 21
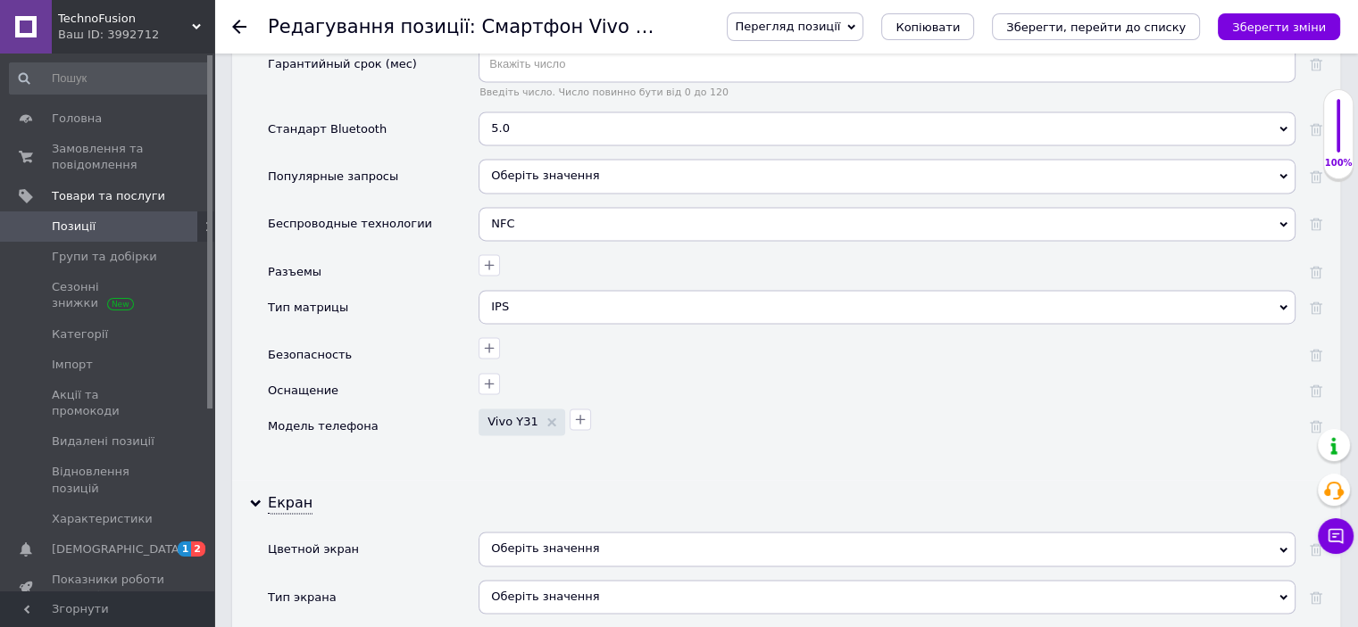
scroll to position [2767, 0]
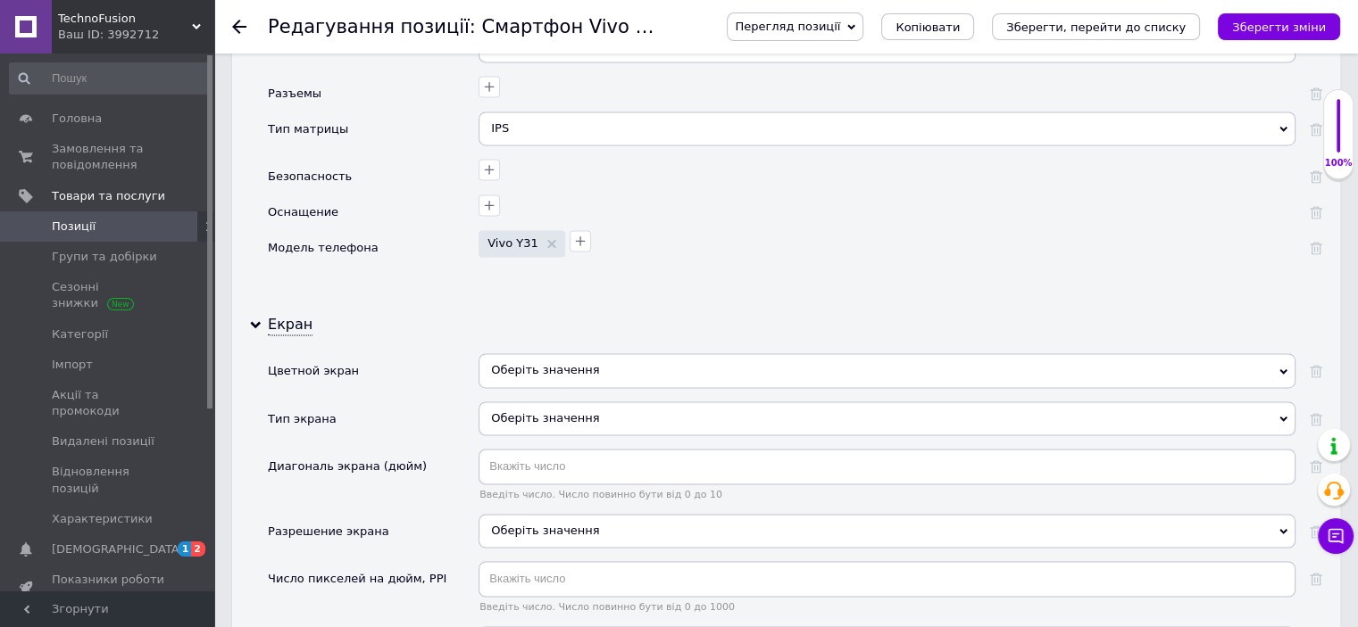
click at [531, 353] on span "Оберіть значення" at bounding box center [886, 370] width 817 height 34
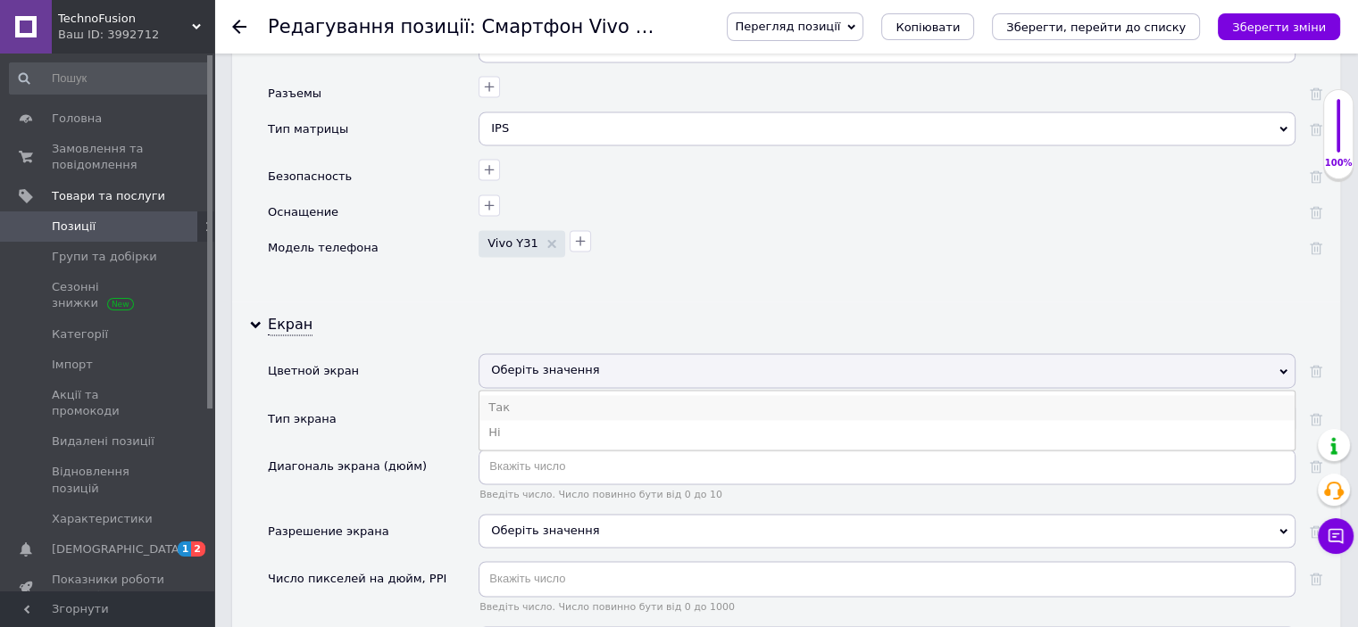
click at [530, 395] on li "Так" at bounding box center [886, 407] width 815 height 25
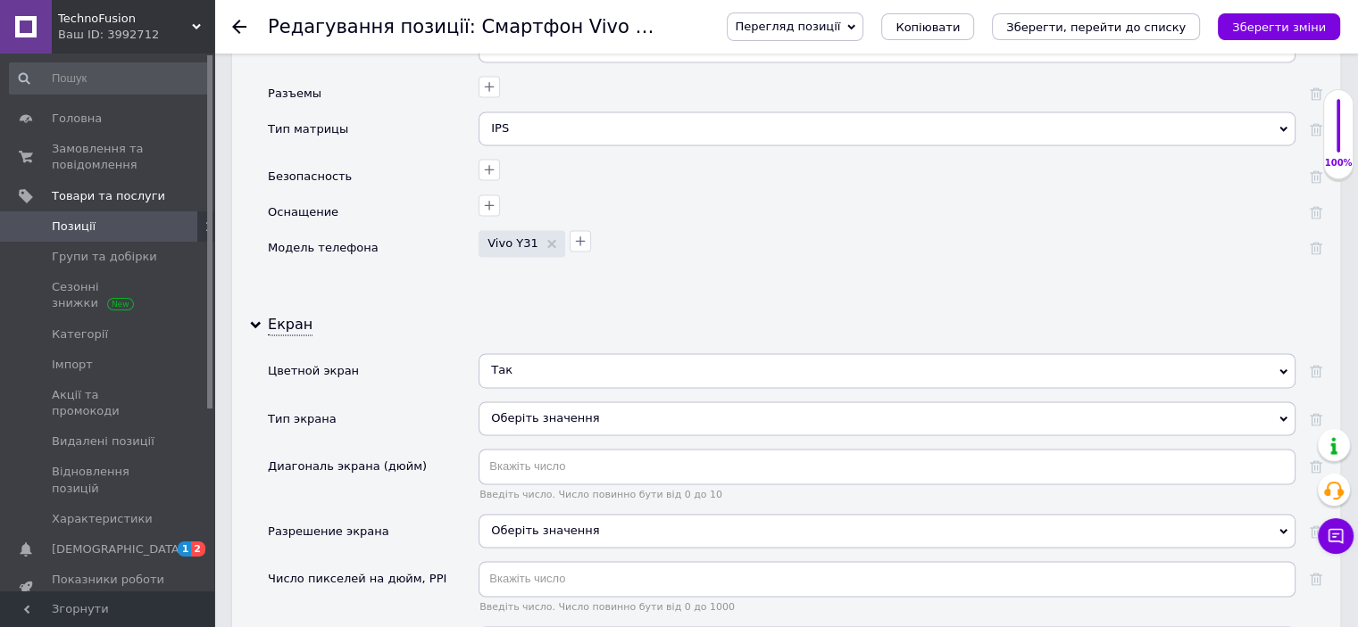
click at [528, 402] on div "Оберіть значення" at bounding box center [886, 419] width 817 height 34
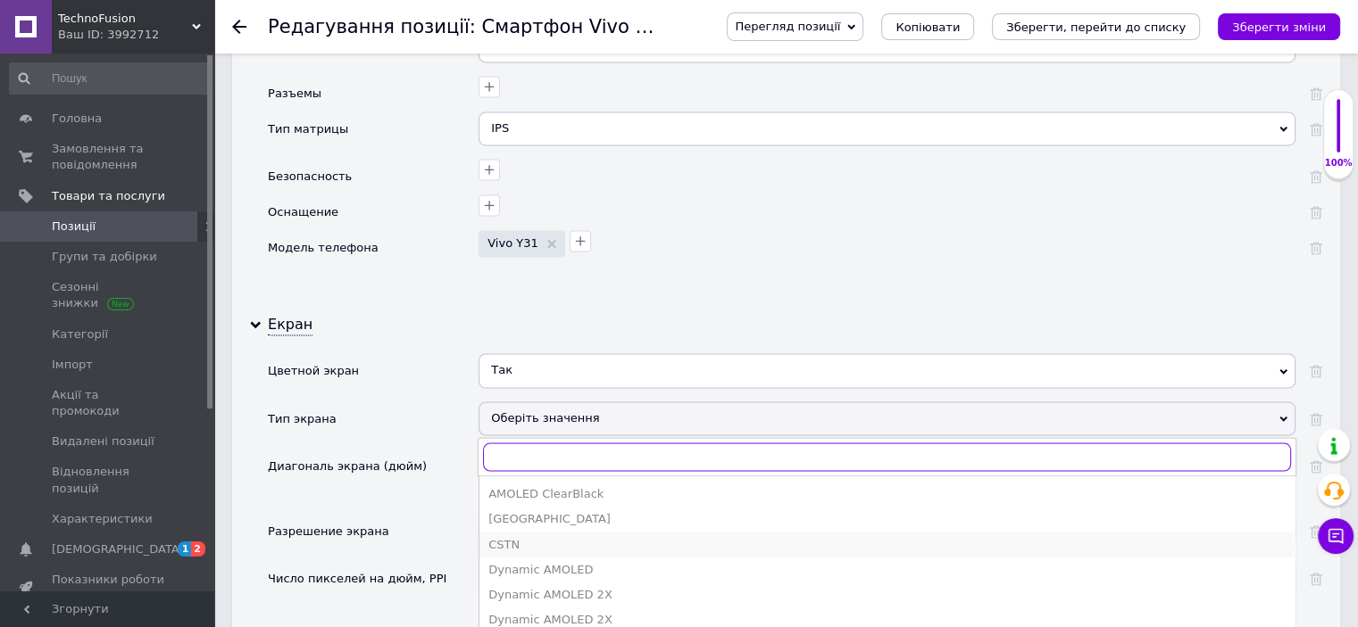
scroll to position [179, 0]
click at [526, 584] on div "IPS" at bounding box center [886, 592] width 797 height 16
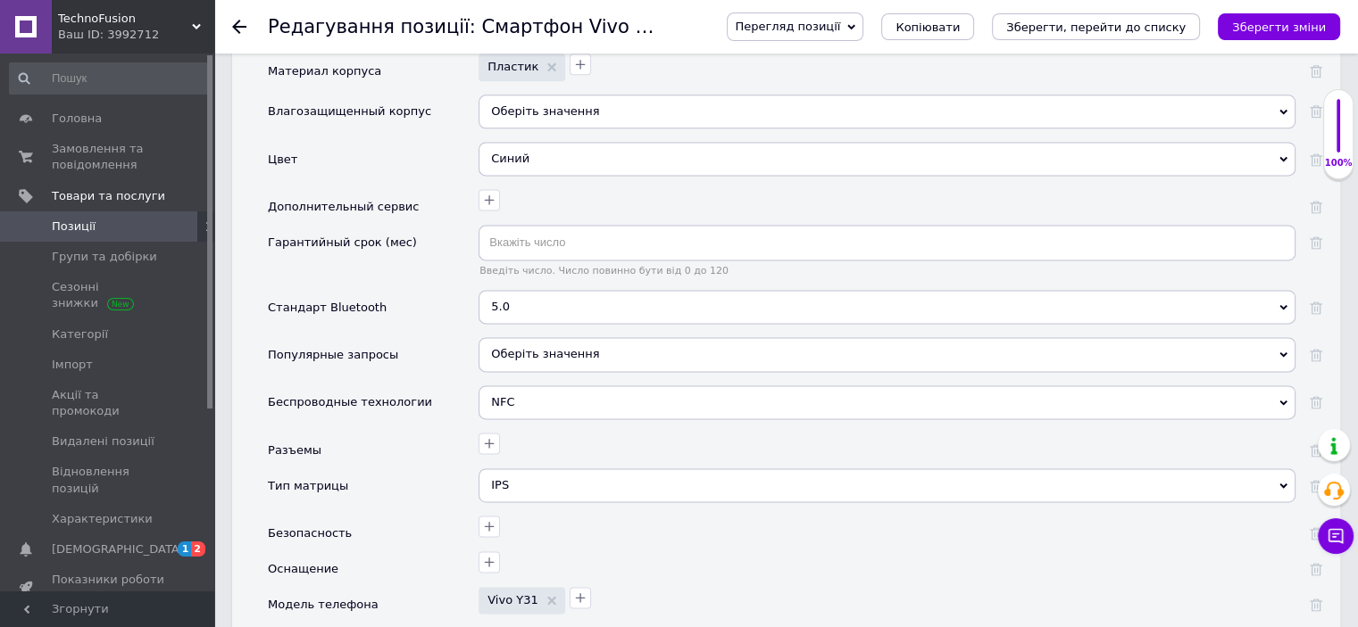
scroll to position [2499, 0]
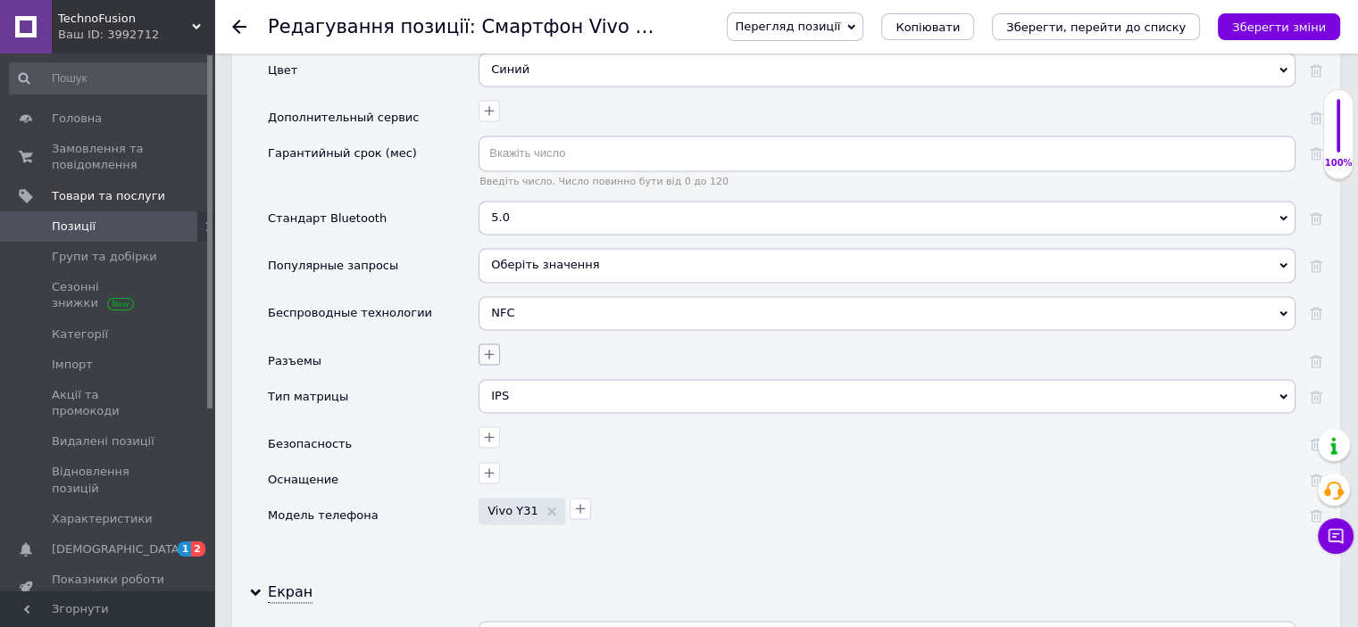
click at [487, 347] on icon "button" at bounding box center [489, 354] width 14 height 14
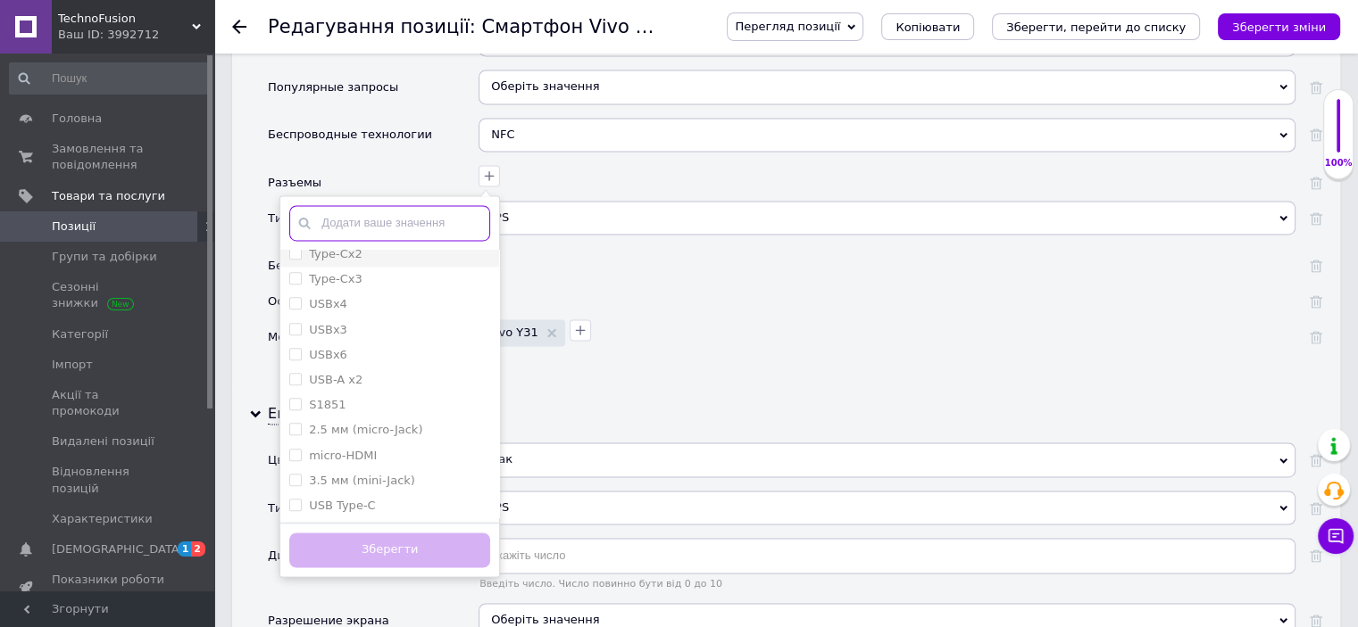
scroll to position [1475, 0]
click at [296, 448] on \(mini-Jack\) "3.5 мм (mini-Jack)" at bounding box center [295, 454] width 12 height 12
checkbox \(mini-Jack\) "true"
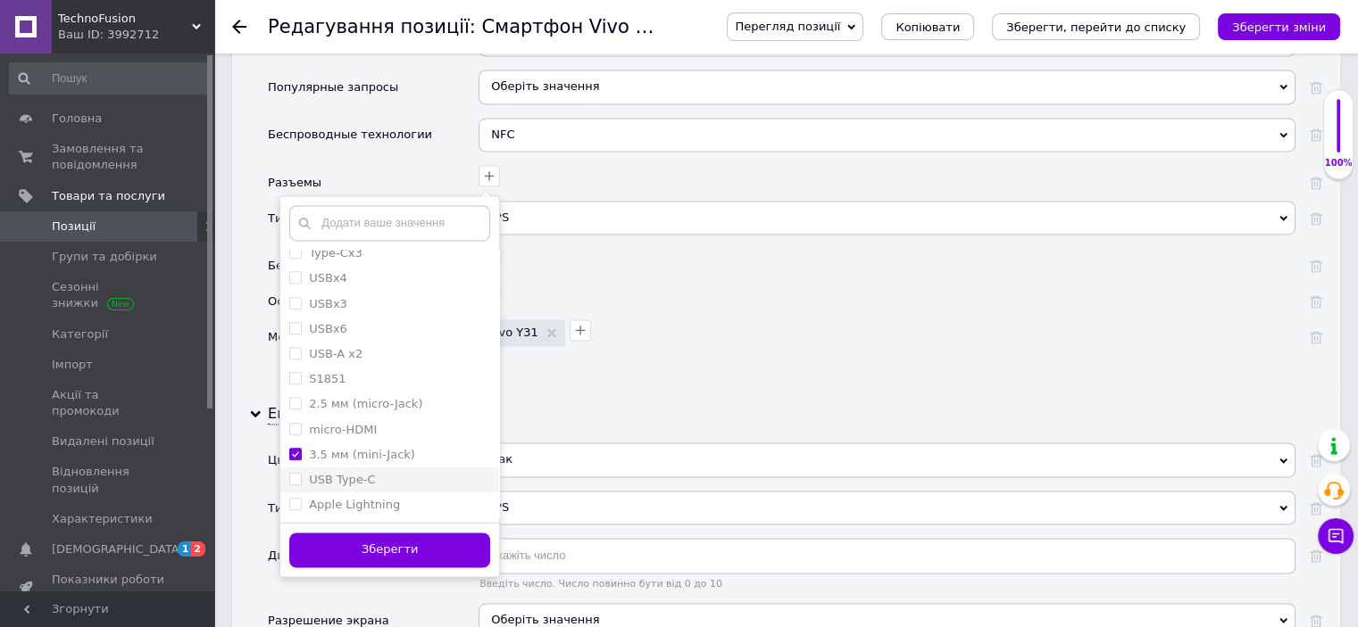
click at [300, 473] on Type-C "USB Type-C" at bounding box center [295, 479] width 12 height 12
checkbox Type-C "true"
click at [348, 533] on button "Зберегти" at bounding box center [389, 550] width 201 height 35
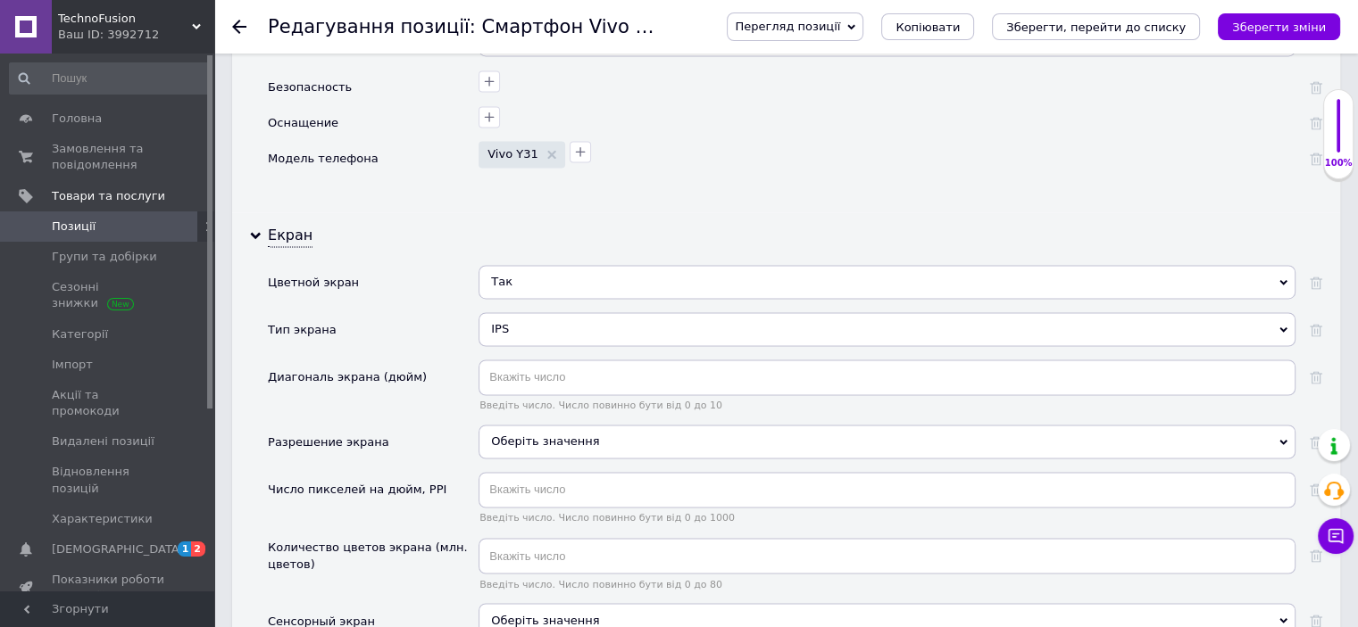
scroll to position [3035, 0]
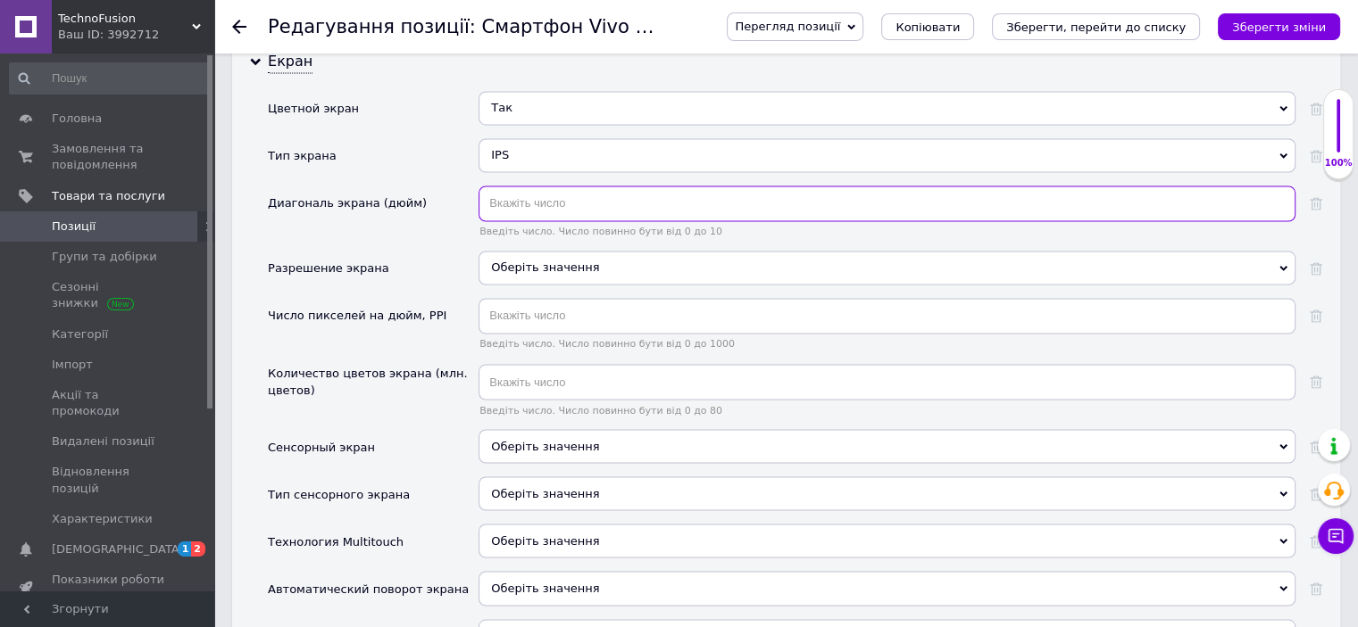
click at [507, 186] on input "text" at bounding box center [886, 204] width 817 height 36
type input "6.58"
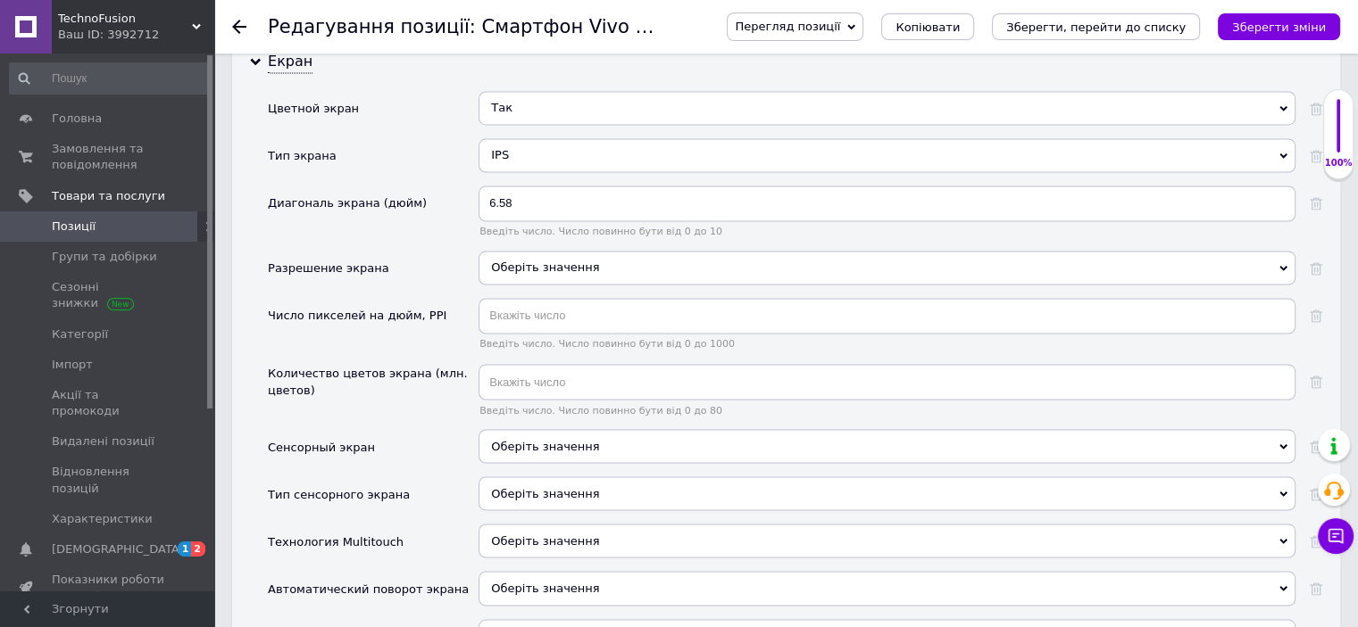
click at [534, 251] on div "Оберіть значення" at bounding box center [886, 268] width 817 height 34
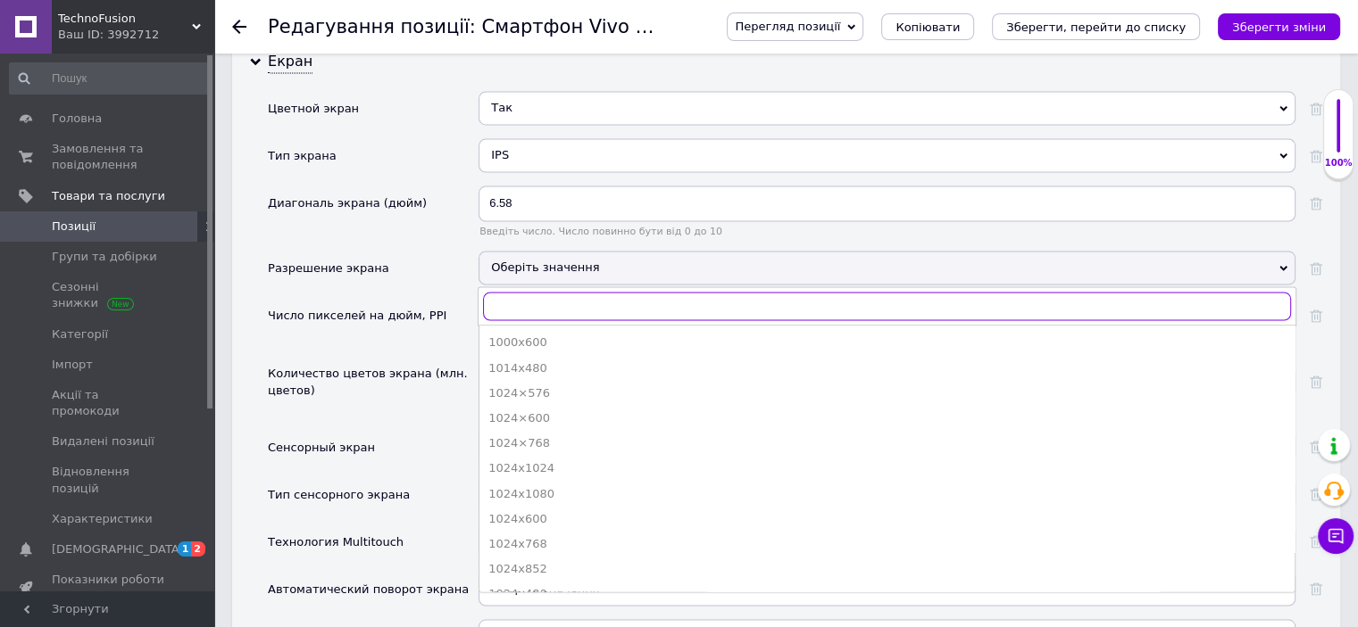
paste input "2408×1080"
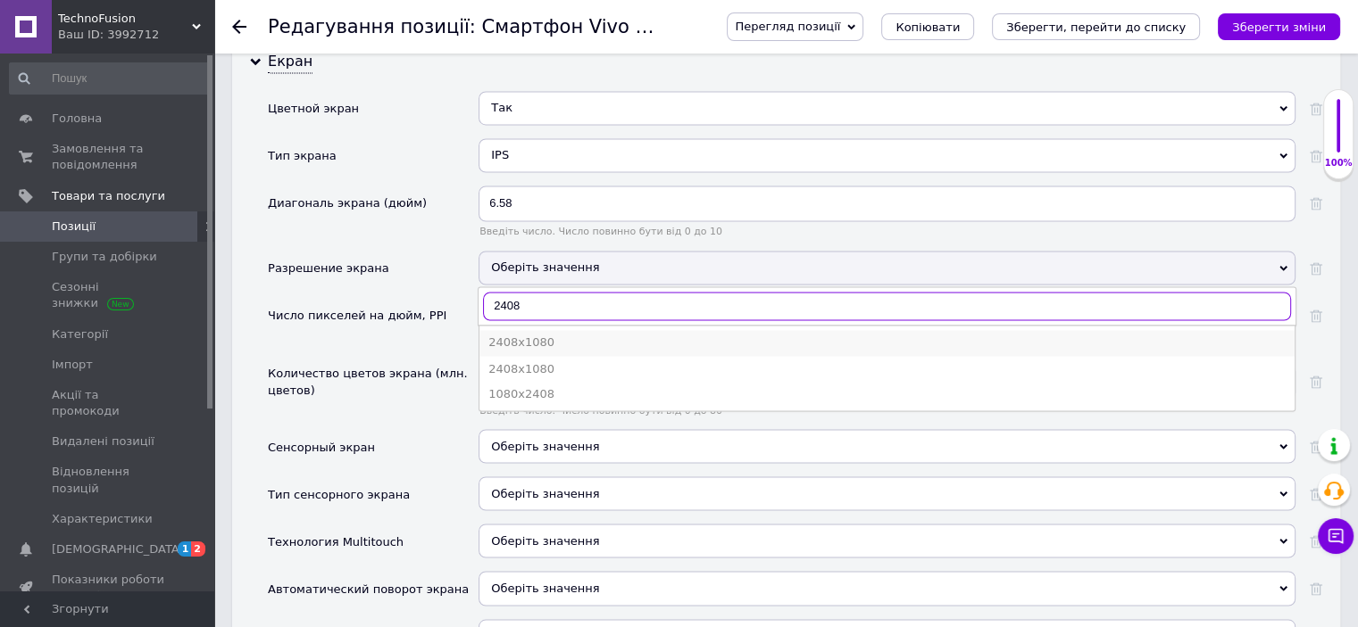
type input "2408"
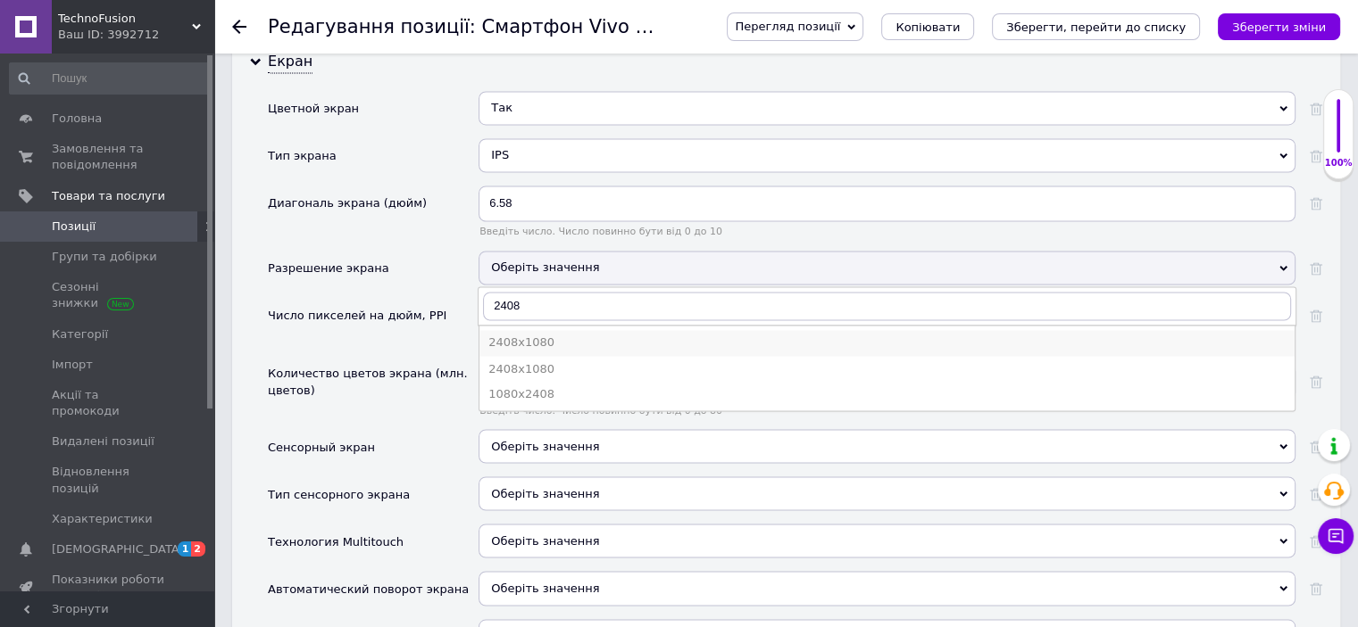
click at [575, 335] on div "2408x1080" at bounding box center [886, 343] width 797 height 16
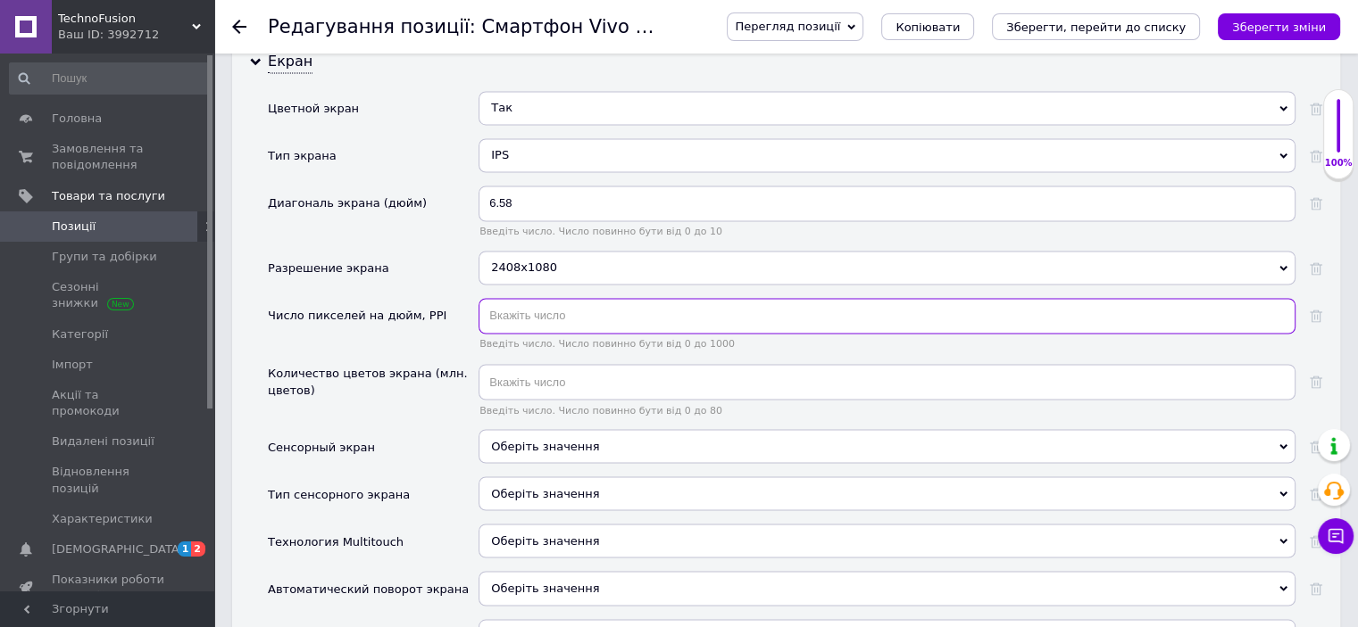
click at [521, 298] on input "text" at bounding box center [886, 316] width 817 height 36
type input "401"
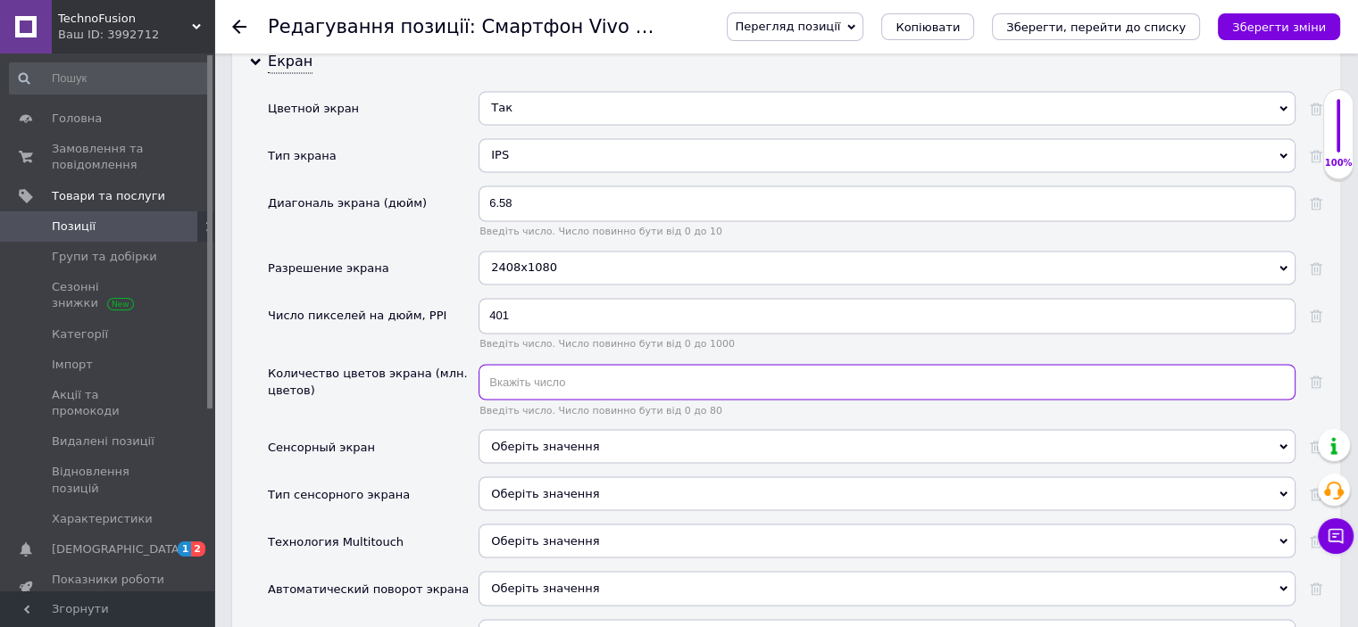
click at [536, 367] on input "text" at bounding box center [886, 382] width 817 height 36
type input "16"
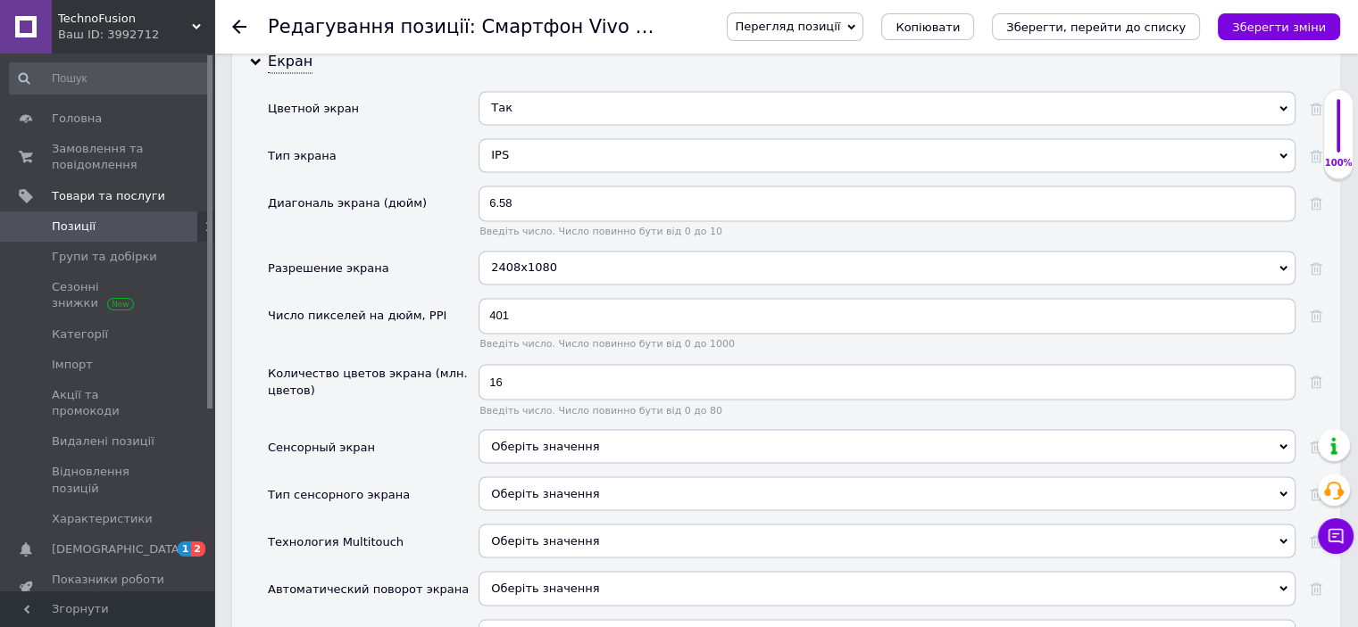
click at [358, 376] on div "Количество цветов экрана (млн. цветов)" at bounding box center [373, 396] width 211 height 65
click at [502, 439] on span "Оберіть значення" at bounding box center [545, 445] width 108 height 13
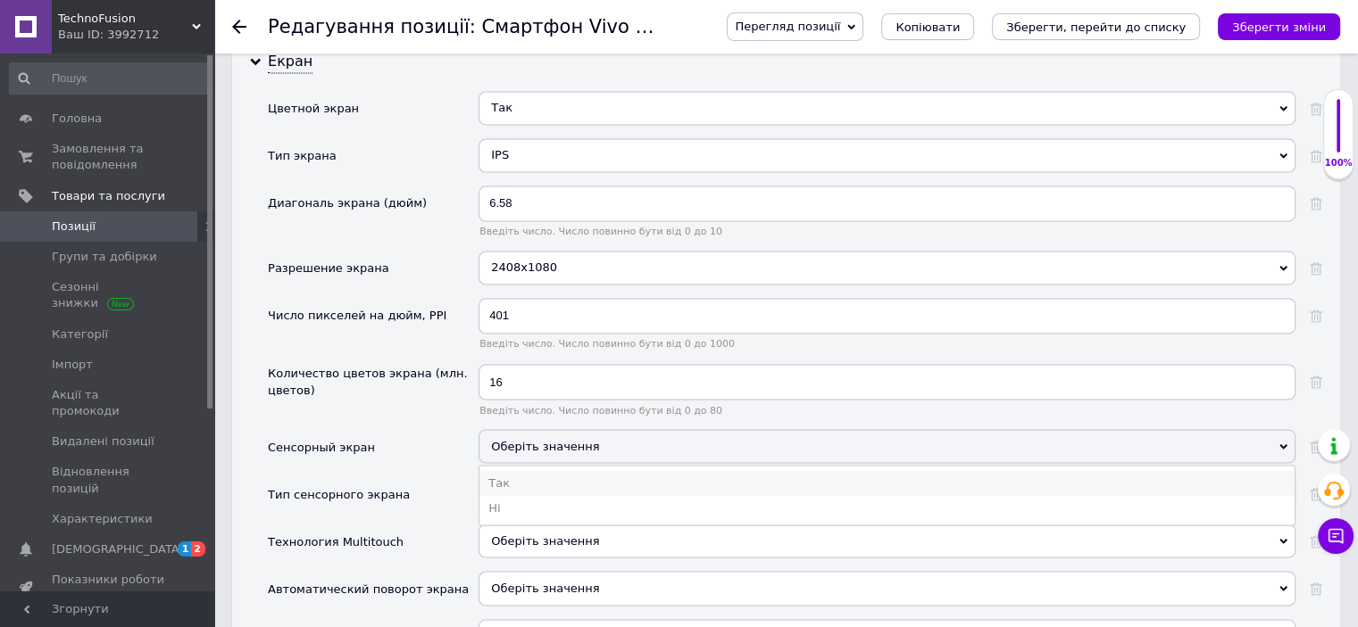
click at [514, 470] on li "Так" at bounding box center [886, 482] width 815 height 25
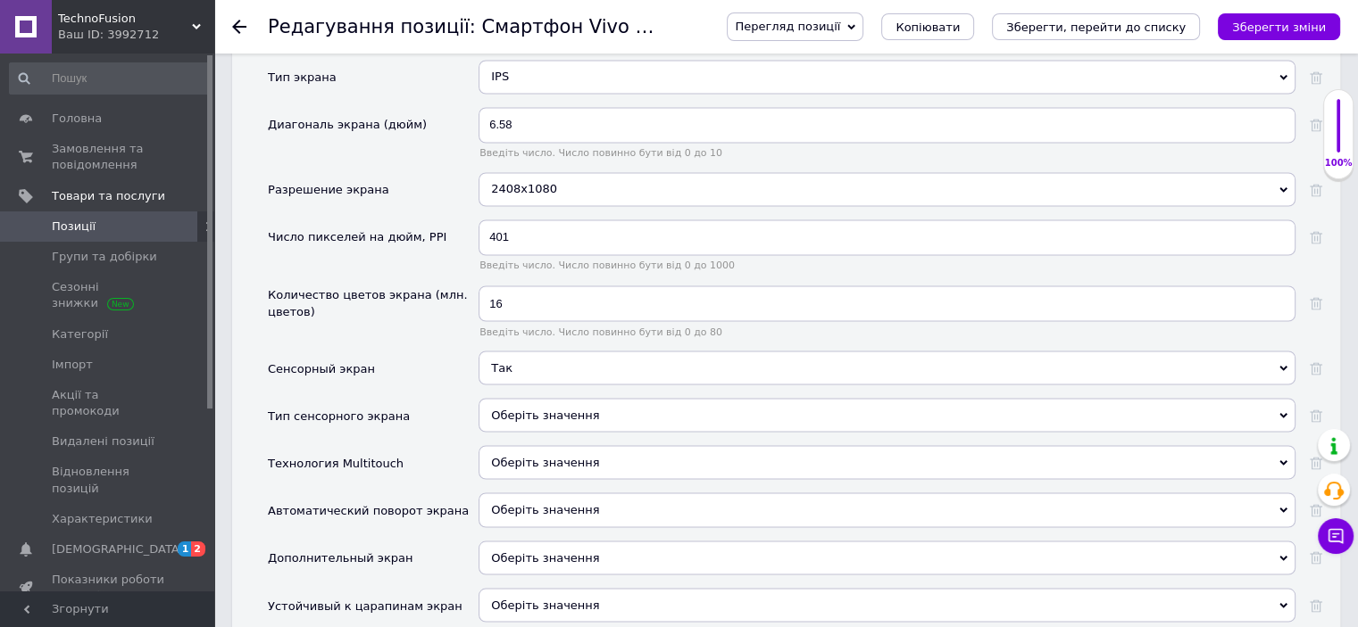
scroll to position [3124, 0]
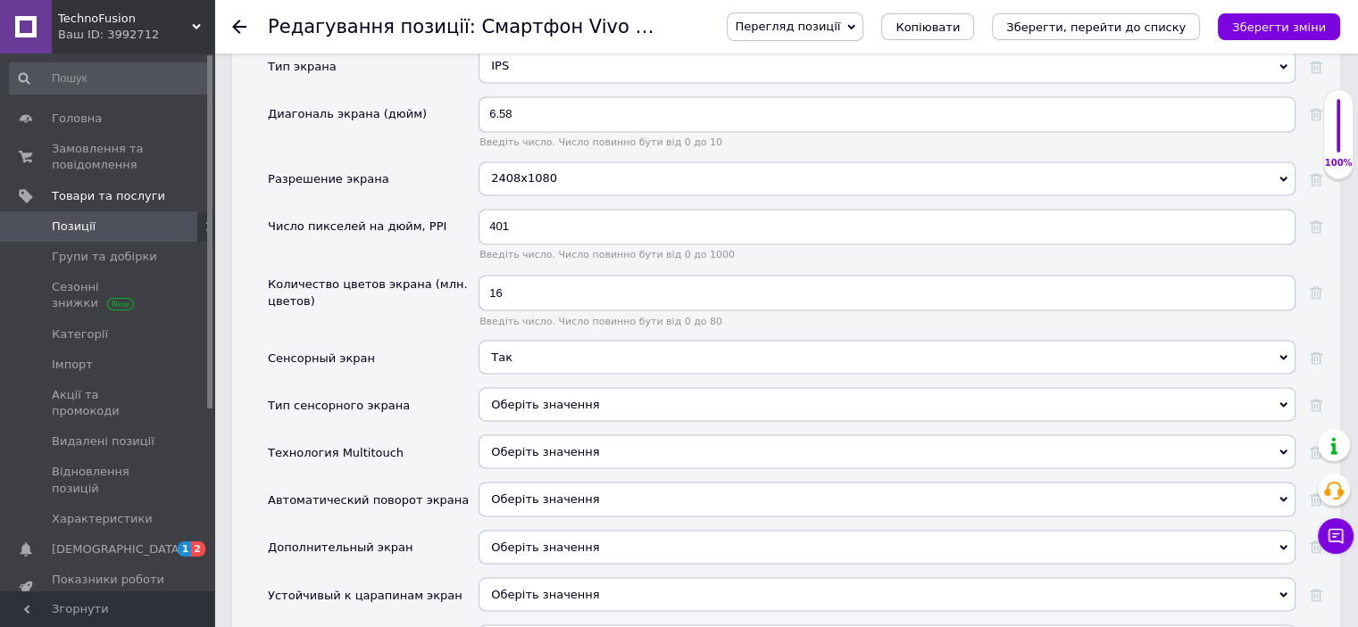
click at [503, 387] on div "Оберіть значення" at bounding box center [886, 404] width 817 height 34
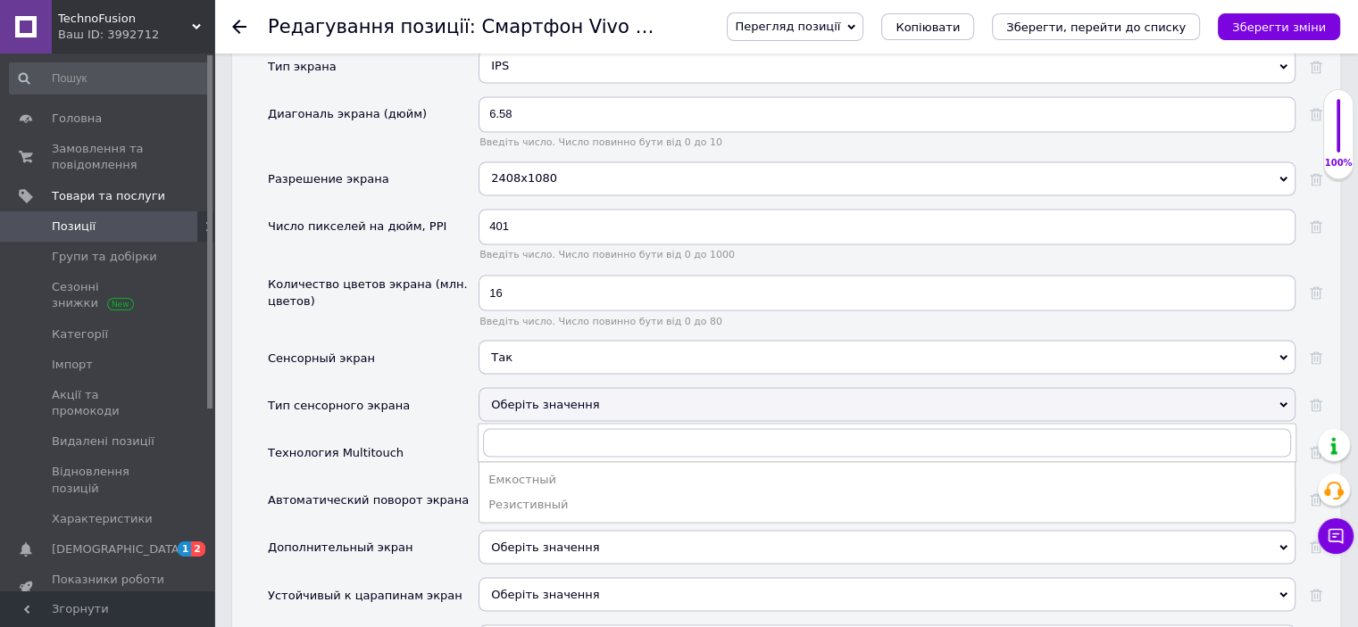
click at [495, 471] on div "Емкостный" at bounding box center [886, 479] width 797 height 16
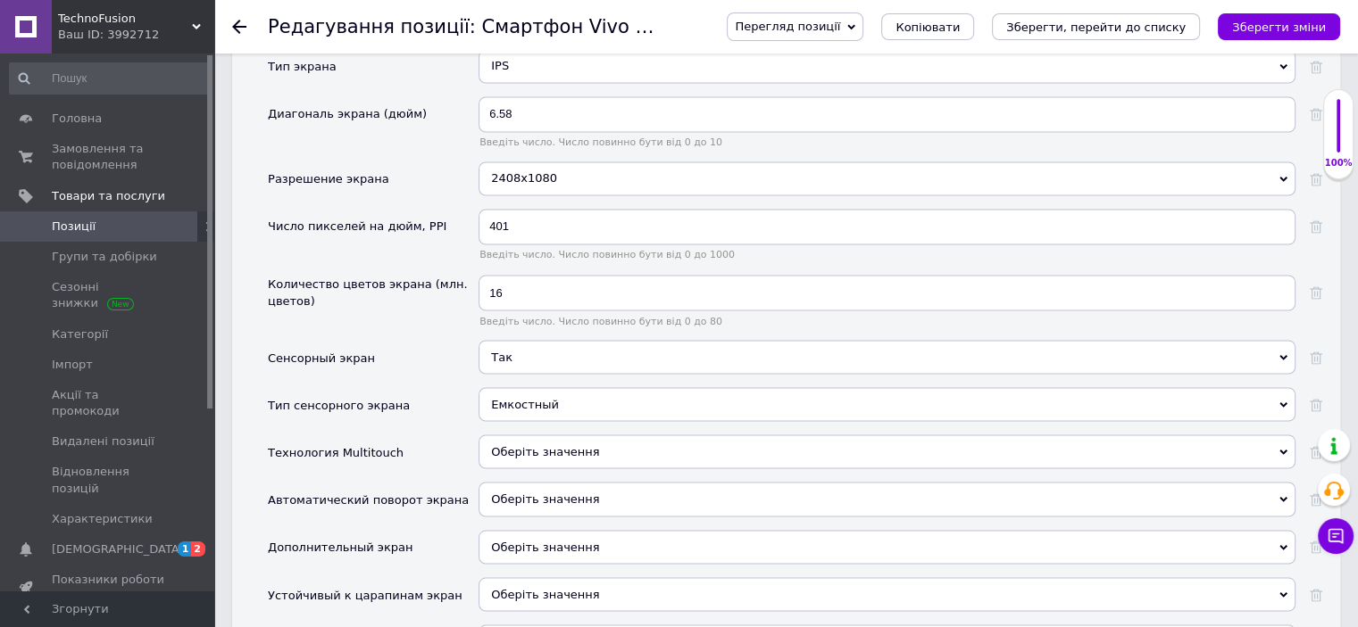
click at [506, 435] on span "Оберіть значення" at bounding box center [886, 452] width 817 height 34
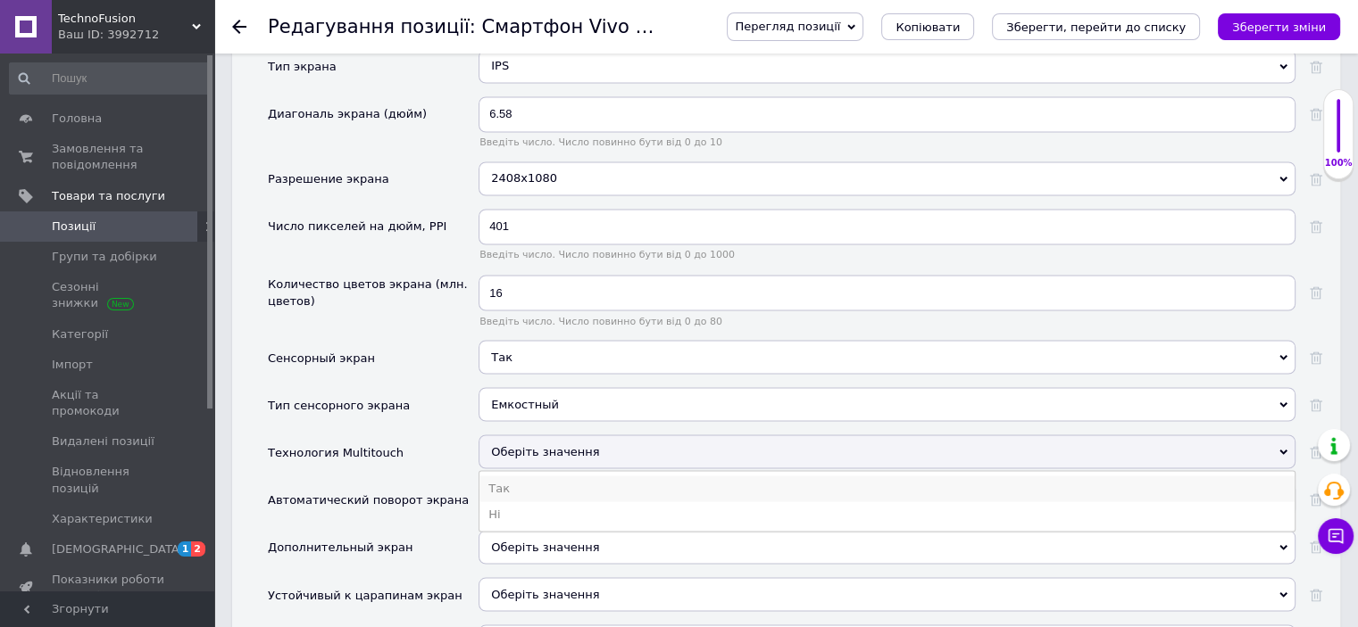
click at [507, 476] on li "Так" at bounding box center [886, 488] width 815 height 25
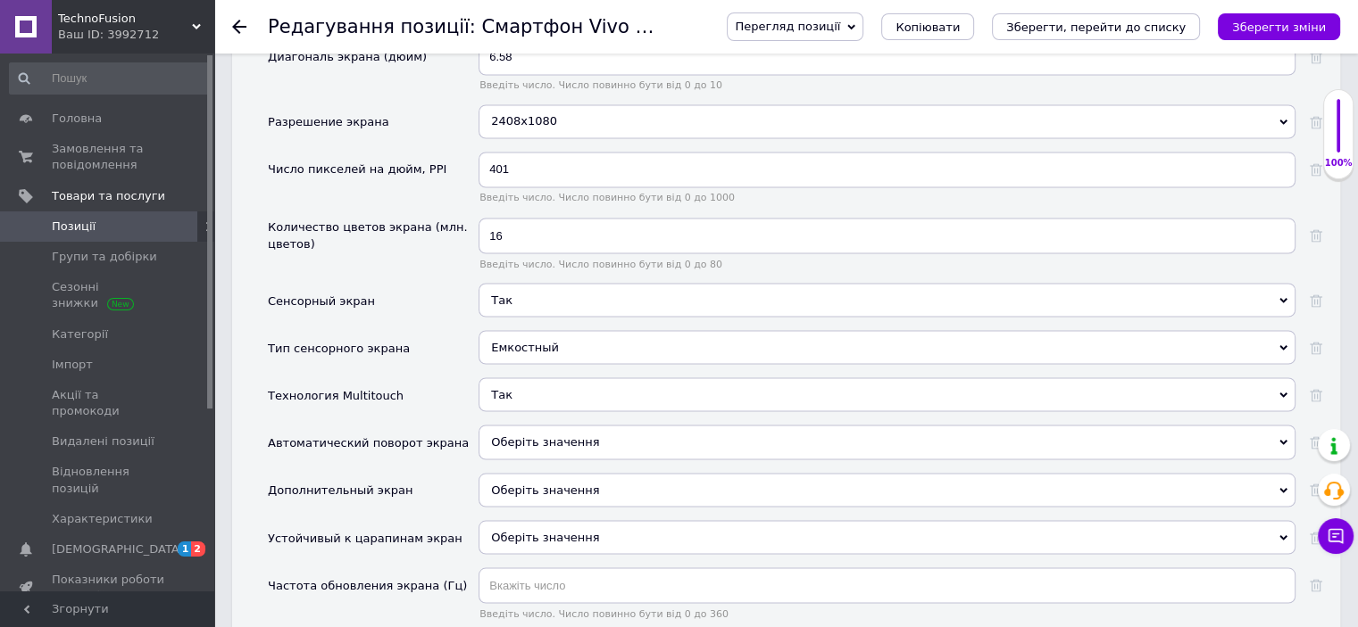
scroll to position [3213, 0]
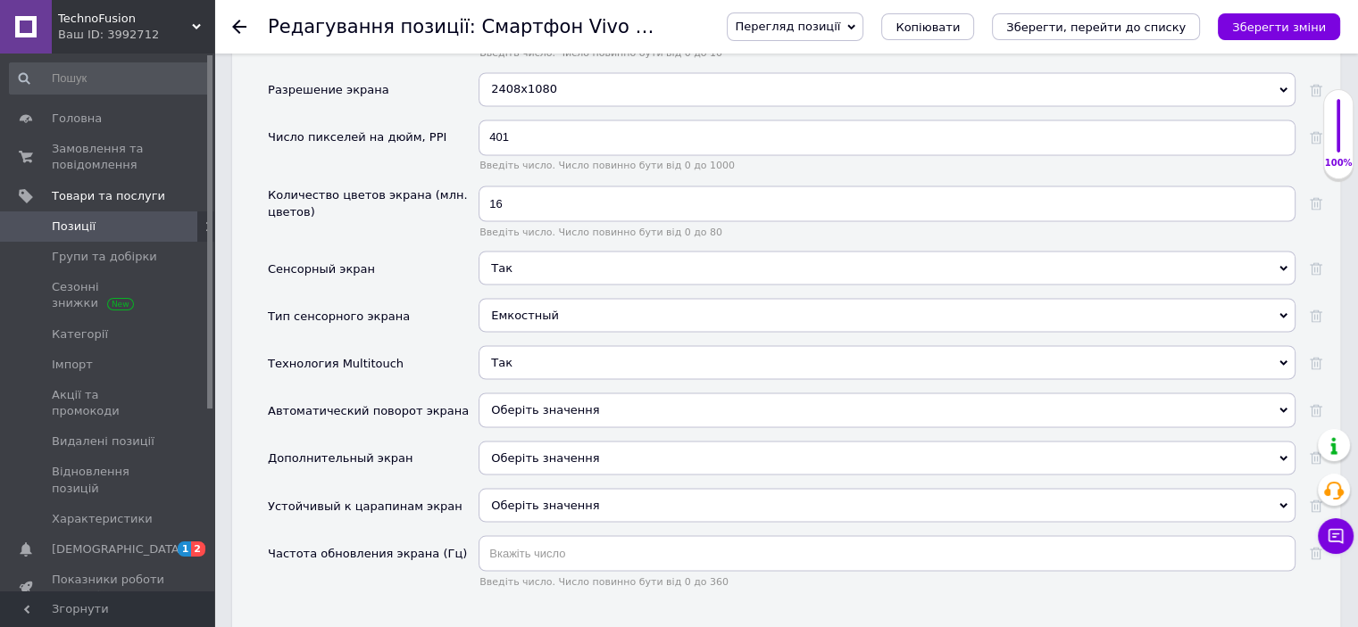
click at [518, 403] on span "Оберіть значення" at bounding box center [545, 409] width 108 height 13
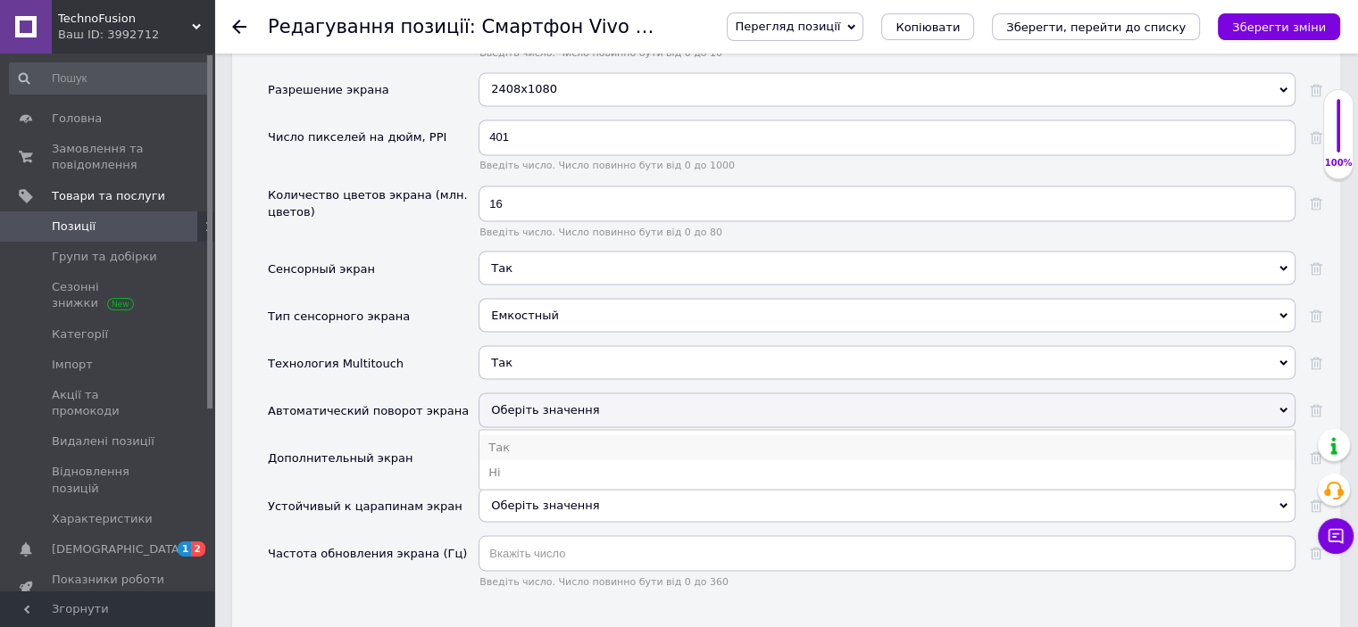
click at [503, 435] on li "Так" at bounding box center [886, 447] width 815 height 25
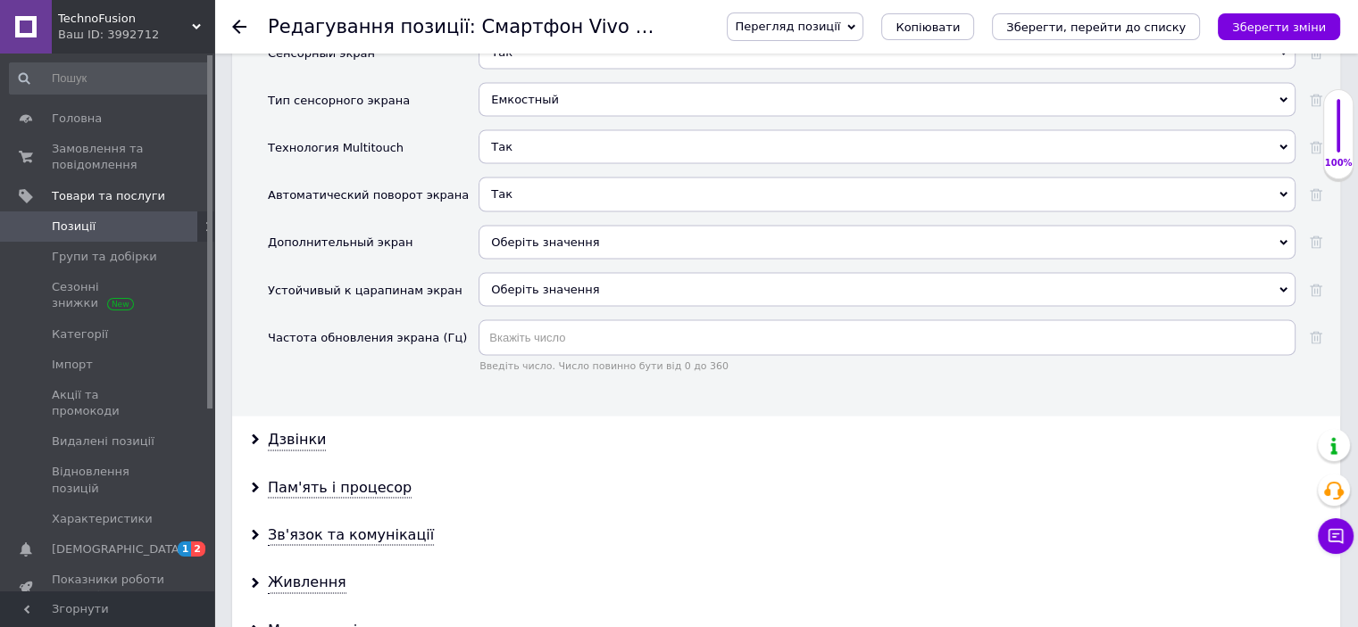
scroll to position [3481, 0]
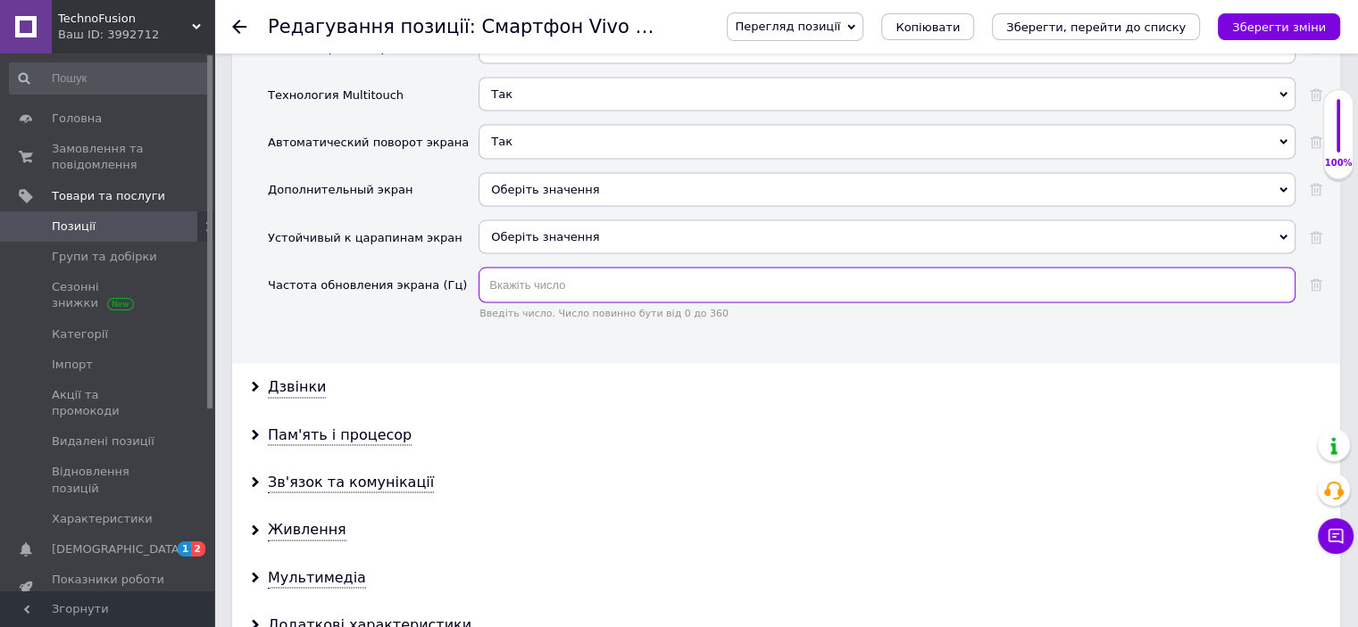
click at [544, 268] on input "text" at bounding box center [886, 286] width 817 height 36
type input "60"
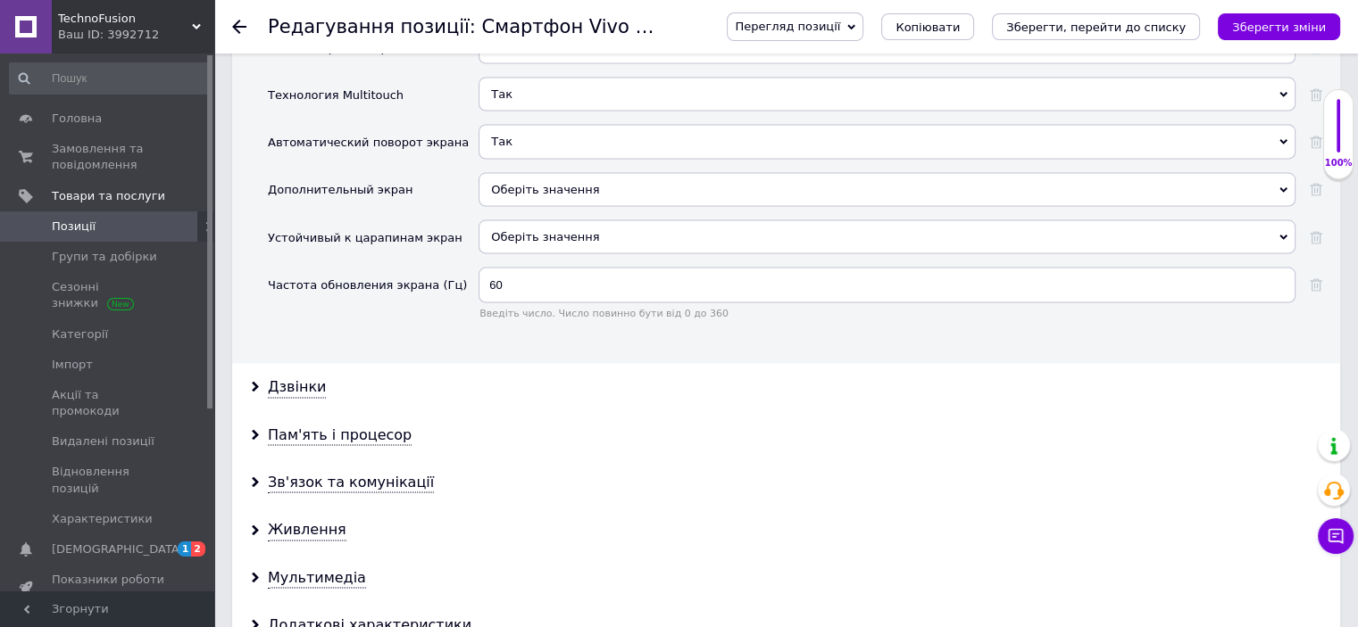
click at [327, 285] on div "Частота обновления экрана (Гц)" at bounding box center [373, 300] width 211 height 65
click at [300, 366] on div "Дзвінки" at bounding box center [786, 387] width 1108 height 47
click at [295, 378] on div "Дзвінки" at bounding box center [297, 388] width 58 height 21
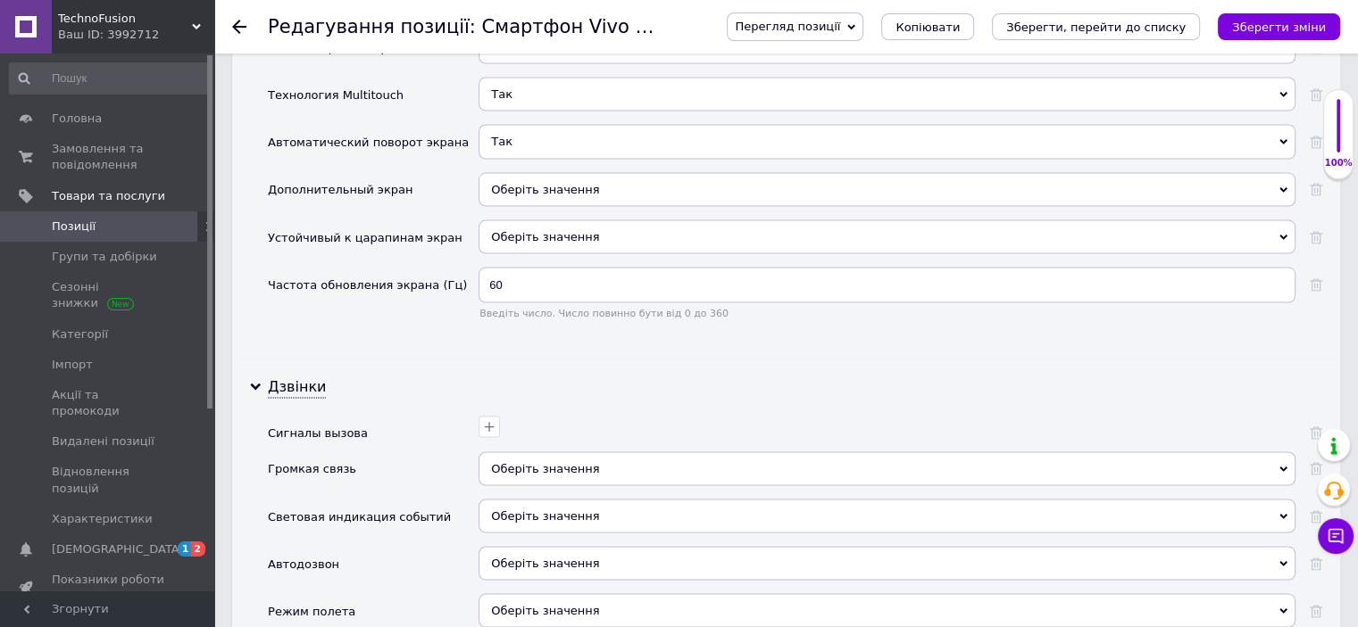
scroll to position [3660, 0]
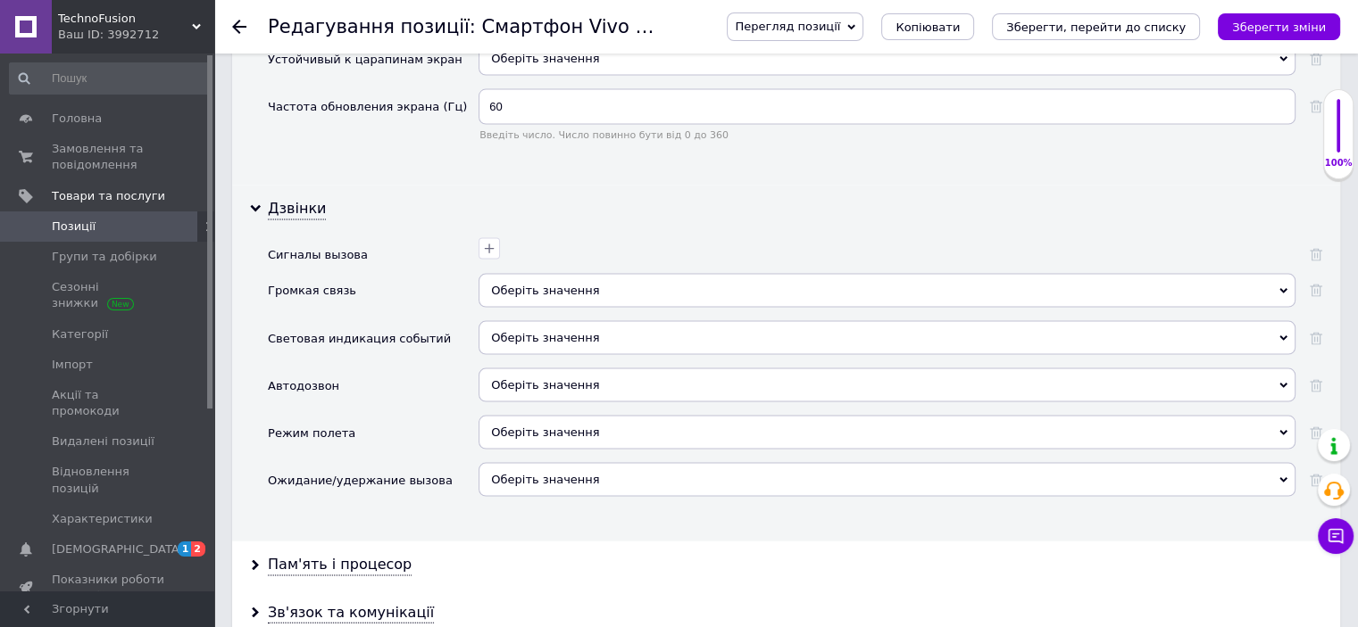
click at [518, 284] on span "Оберіть значення" at bounding box center [545, 290] width 108 height 13
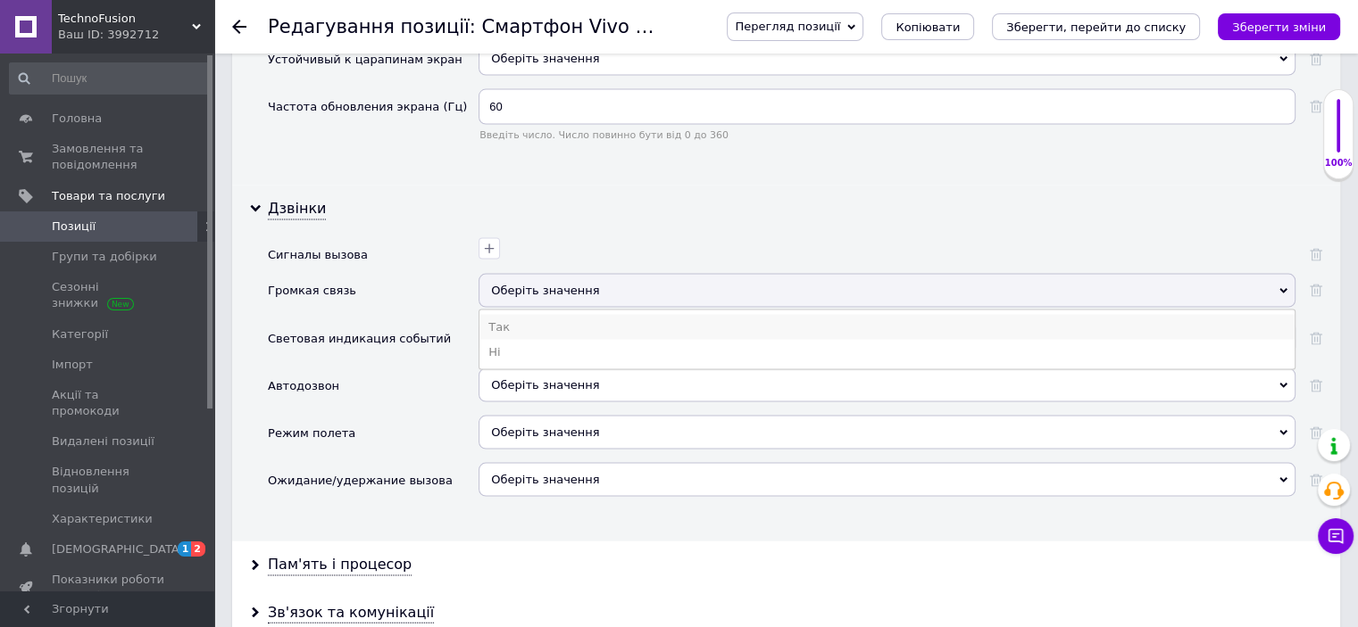
click at [516, 315] on li "Так" at bounding box center [886, 327] width 815 height 25
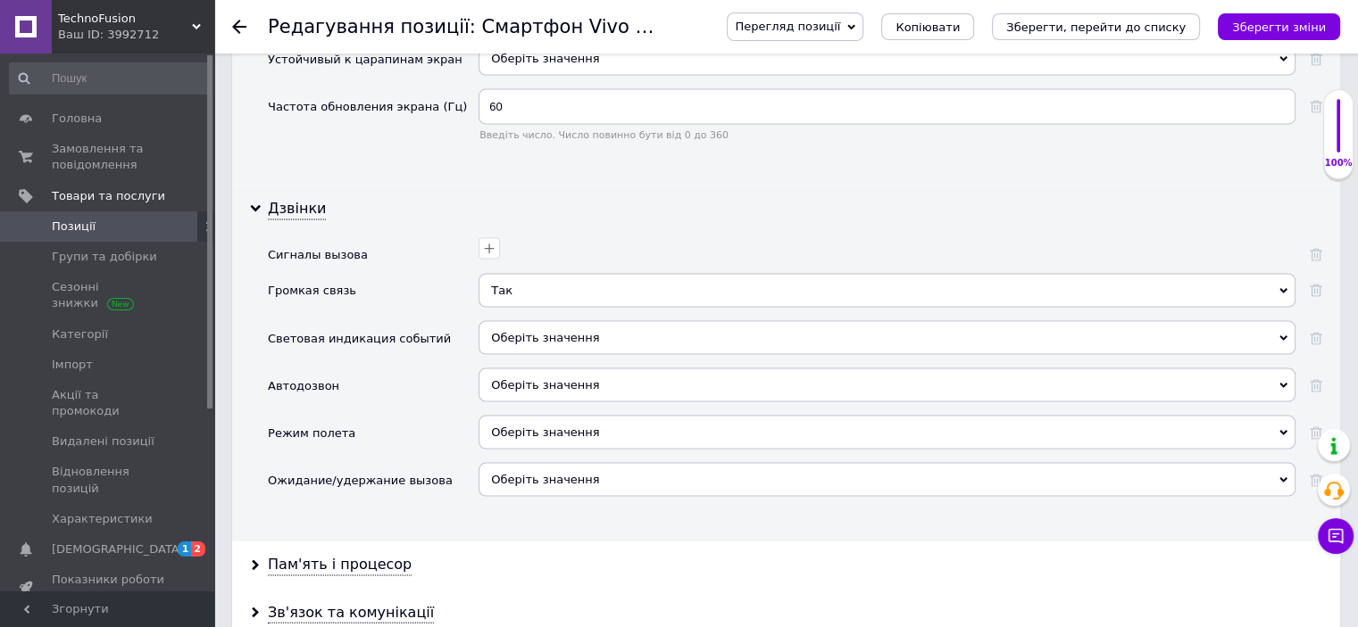
click at [514, 321] on span "Оберіть значення" at bounding box center [886, 338] width 817 height 34
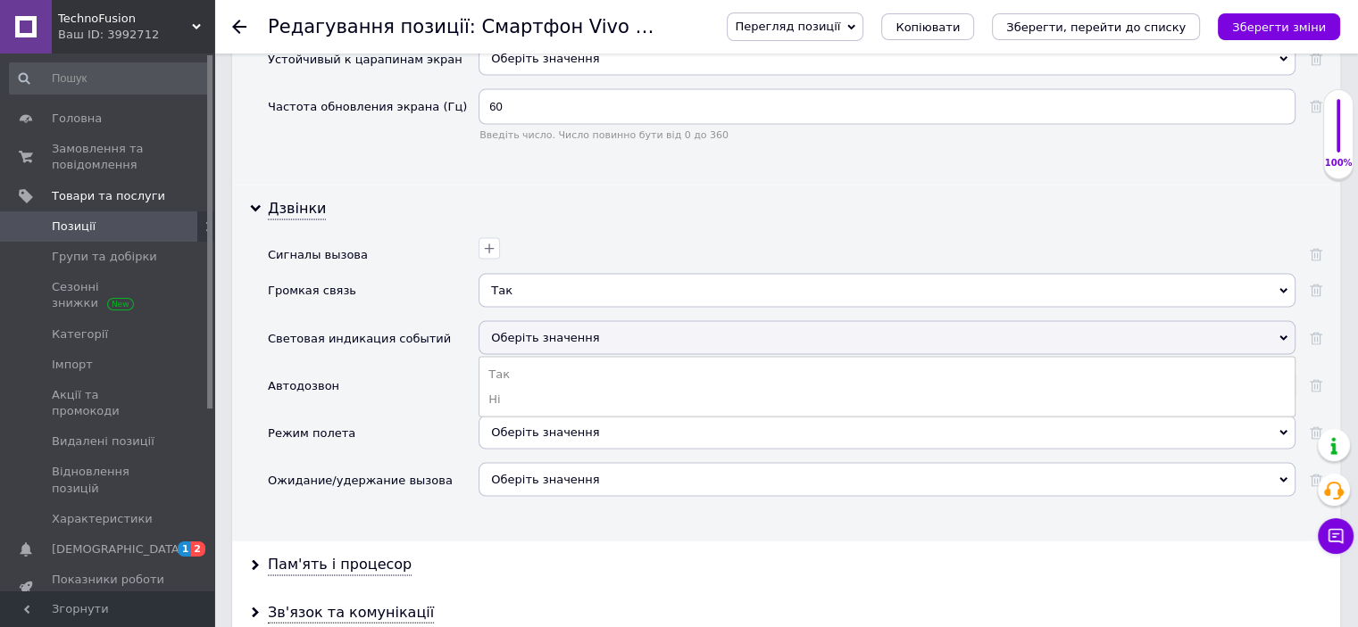
click at [415, 369] on div "Автодозвон" at bounding box center [373, 392] width 211 height 47
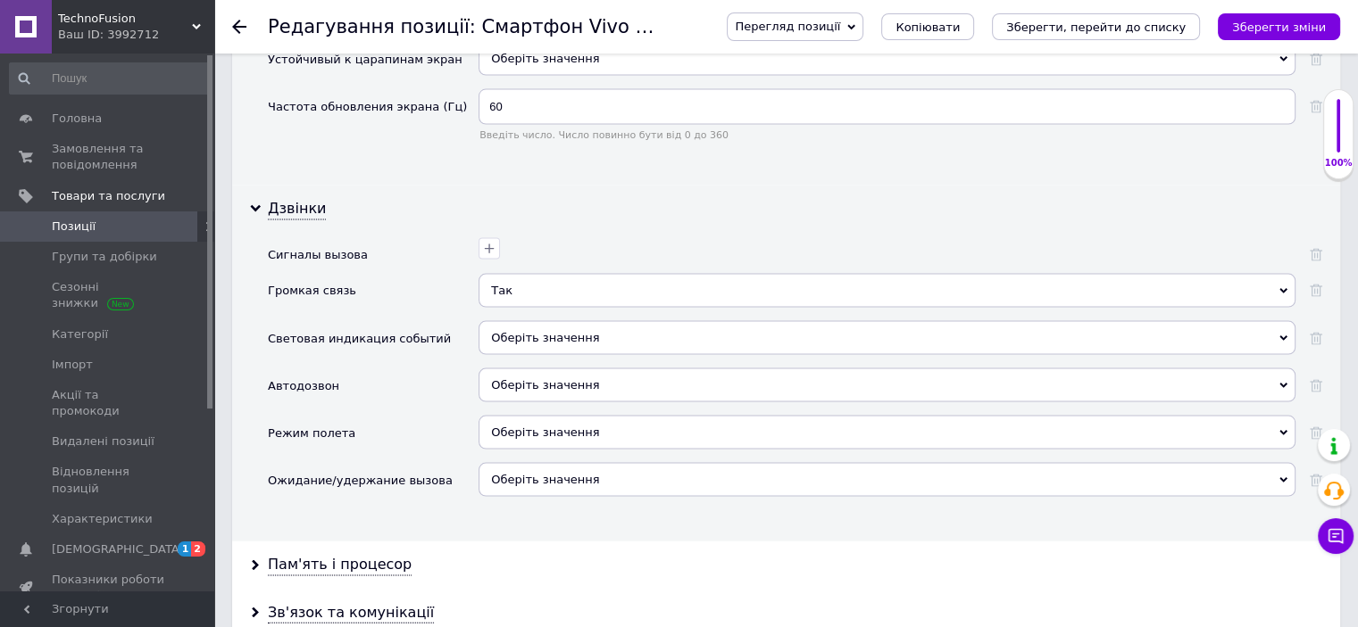
click at [535, 369] on span "Оберіть значення" at bounding box center [886, 386] width 817 height 34
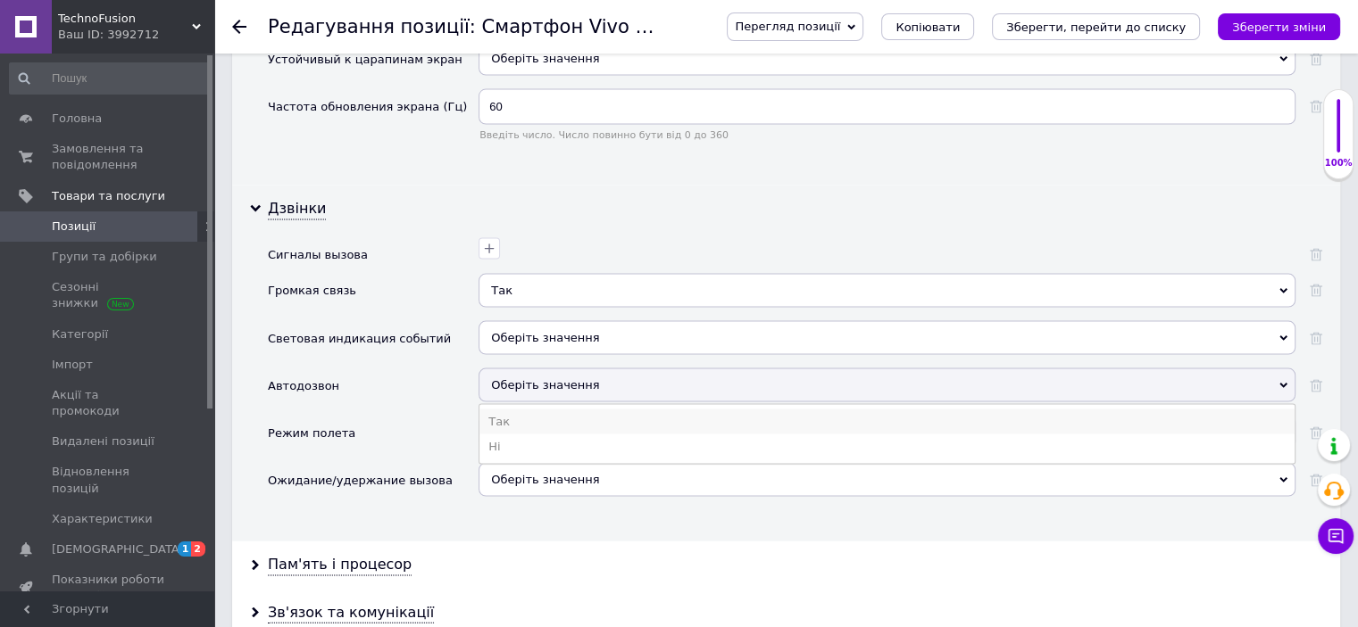
click at [519, 410] on li "Так" at bounding box center [886, 422] width 815 height 25
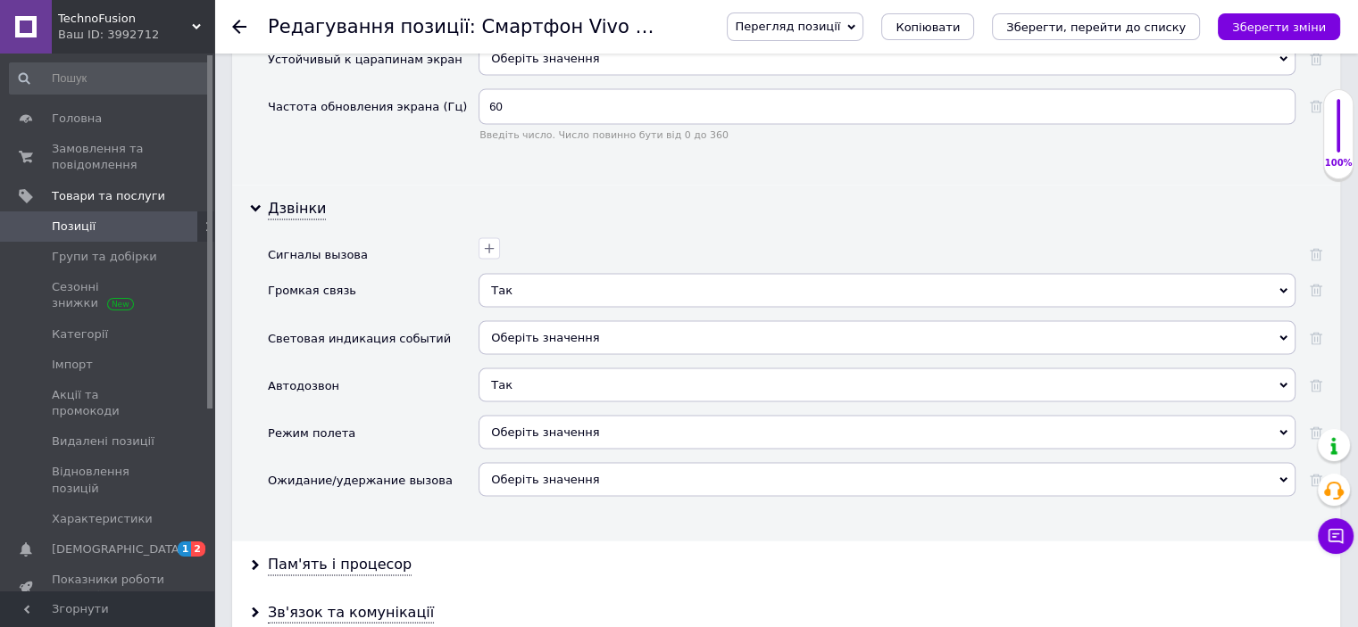
click at [514, 426] on span "Оберіть значення" at bounding box center [545, 432] width 108 height 13
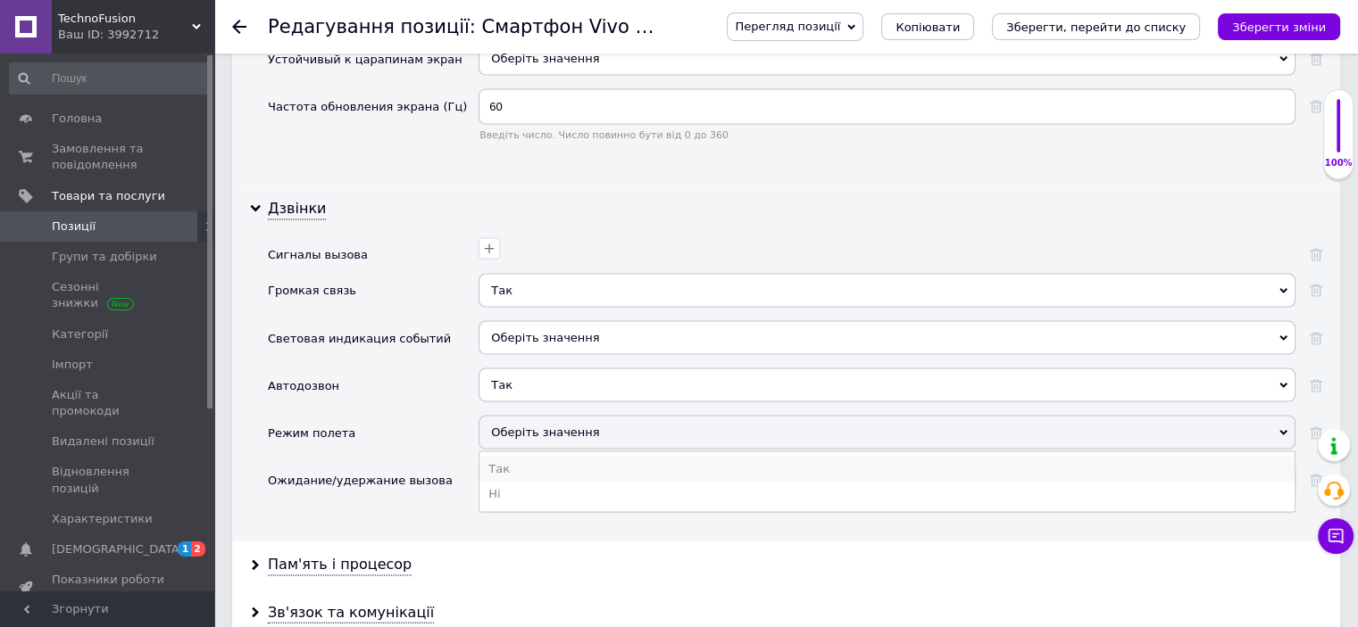
click at [500, 457] on li "Так" at bounding box center [886, 469] width 815 height 25
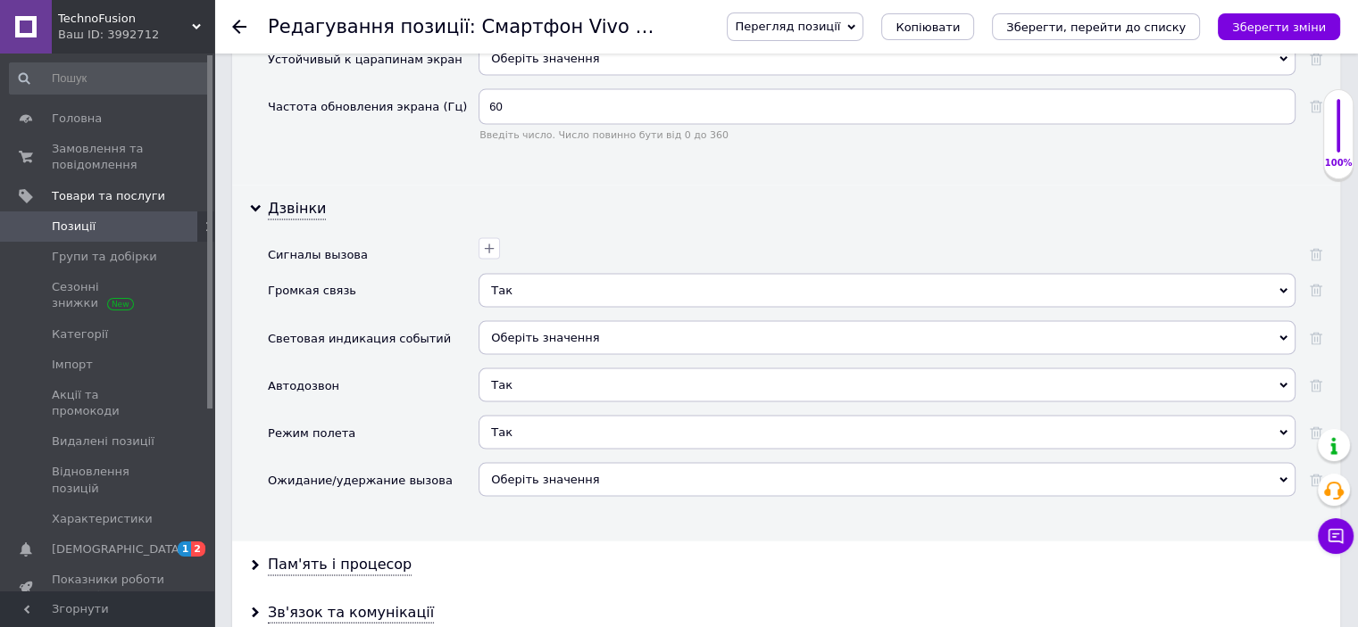
click at [499, 473] on span "Оберіть значення" at bounding box center [545, 479] width 108 height 13
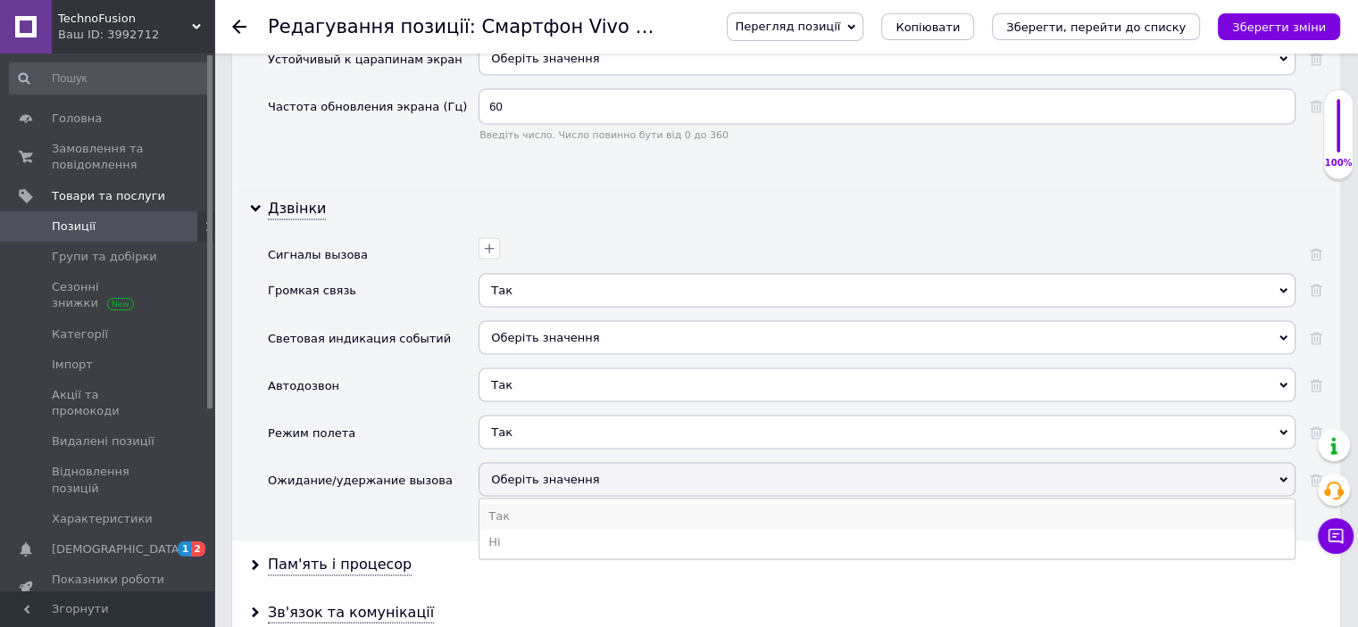
click at [501, 504] on li "Так" at bounding box center [886, 516] width 815 height 25
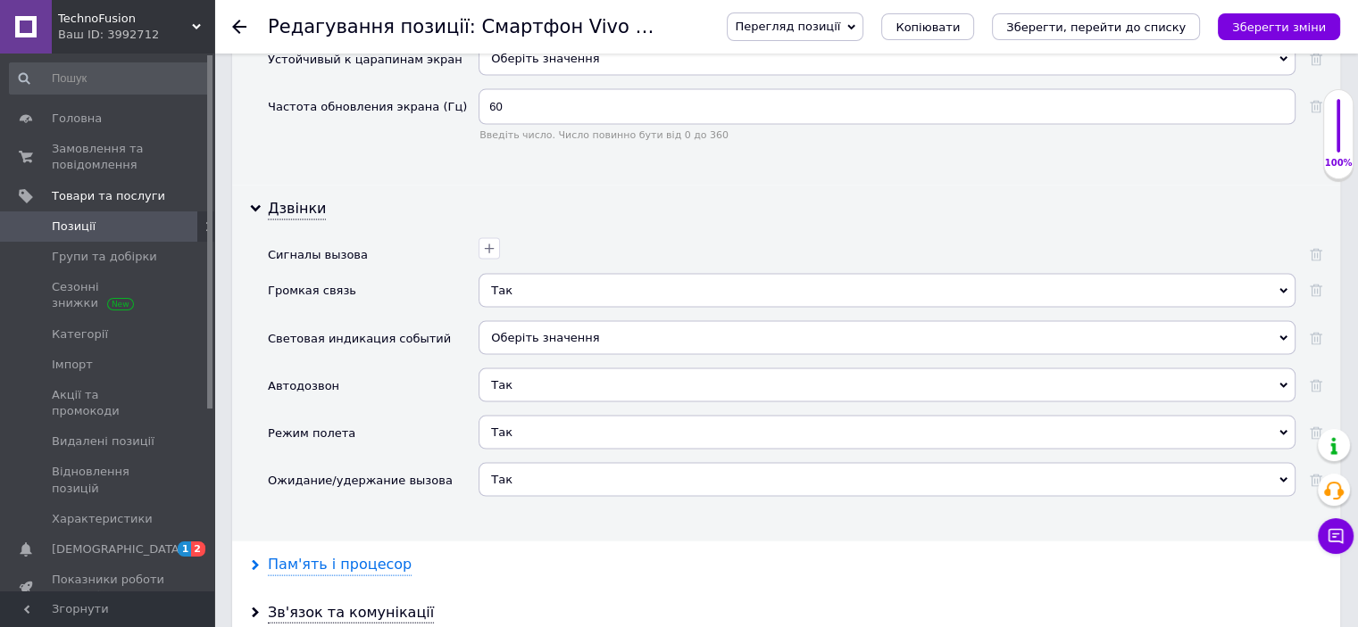
click at [346, 555] on div "Пам'ять і процесор" at bounding box center [340, 565] width 144 height 21
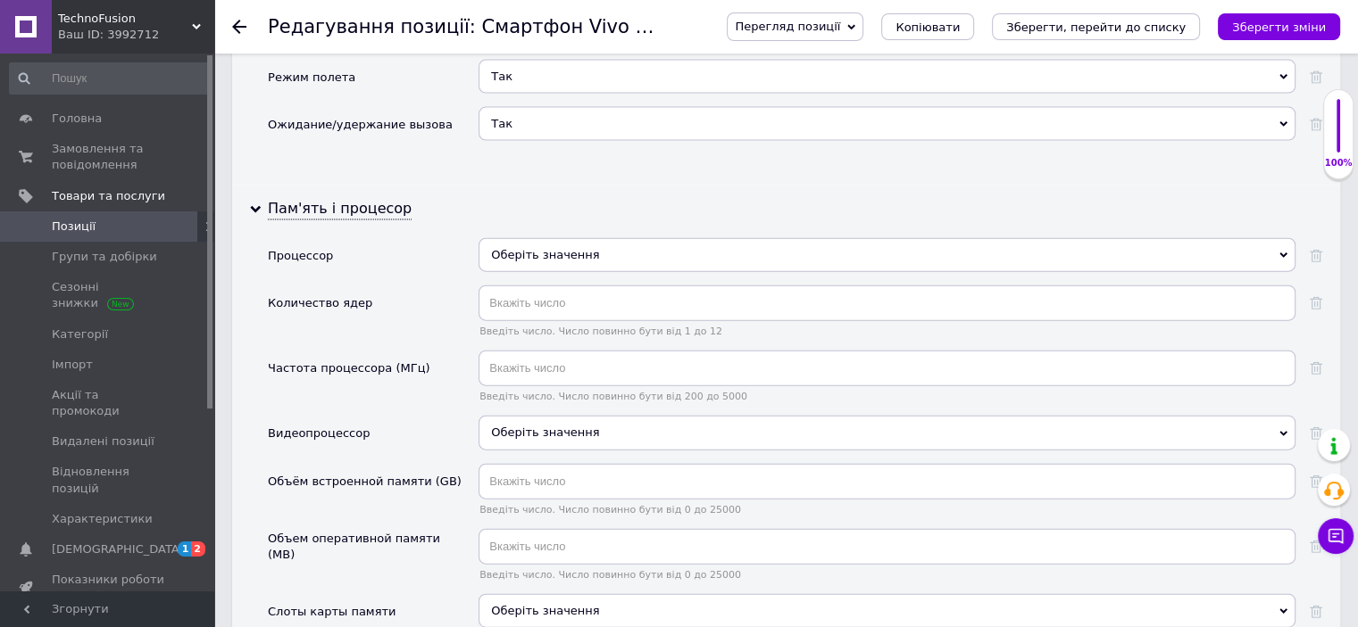
scroll to position [4017, 0]
click at [553, 237] on div "Оберіть значення" at bounding box center [886, 254] width 817 height 34
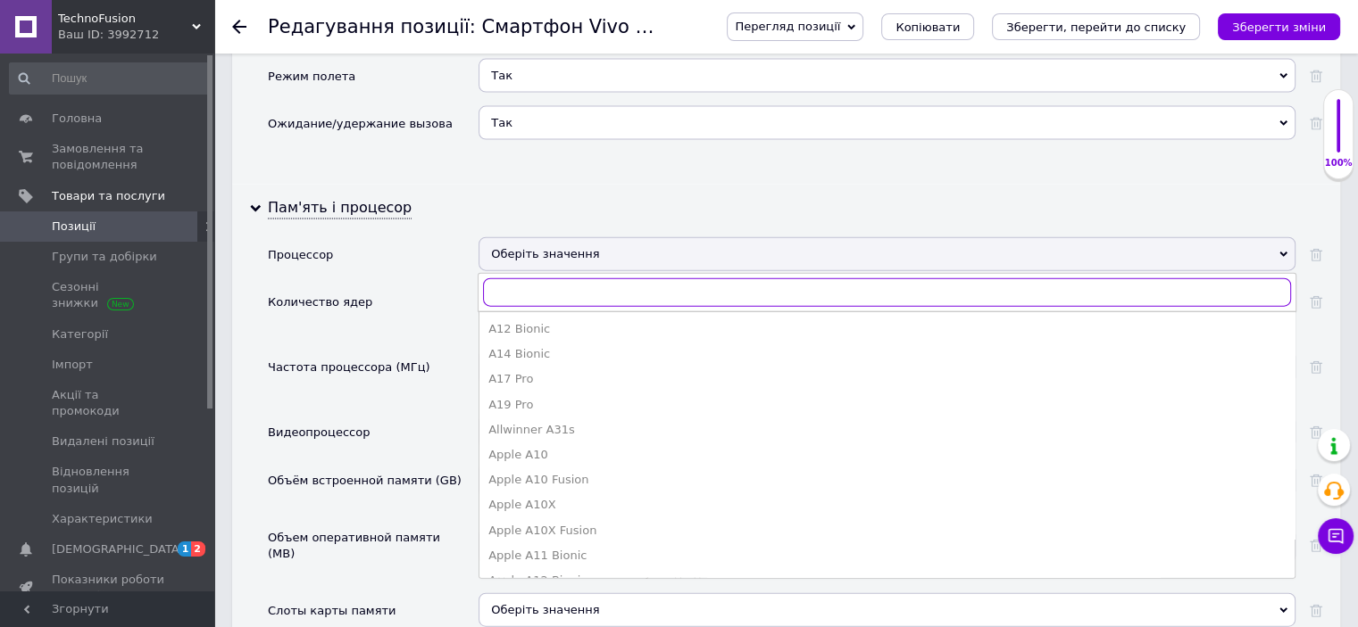
paste input "Snapdragon 662"
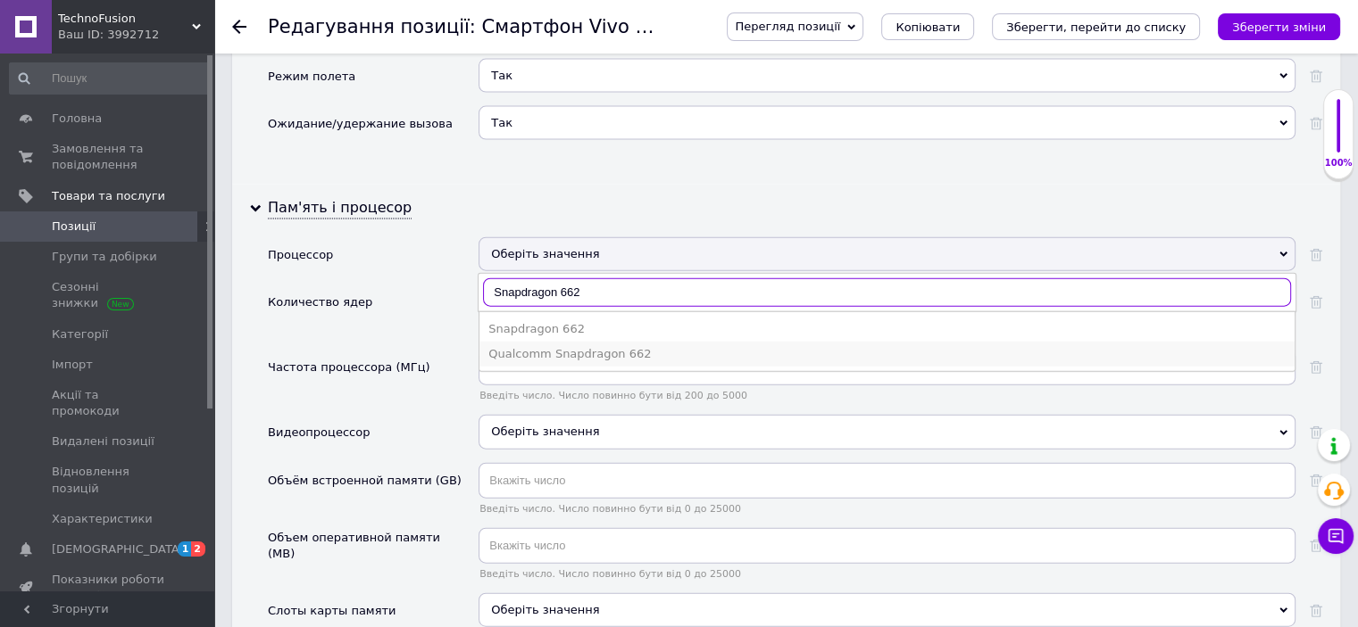
type input "Snapdragon 662"
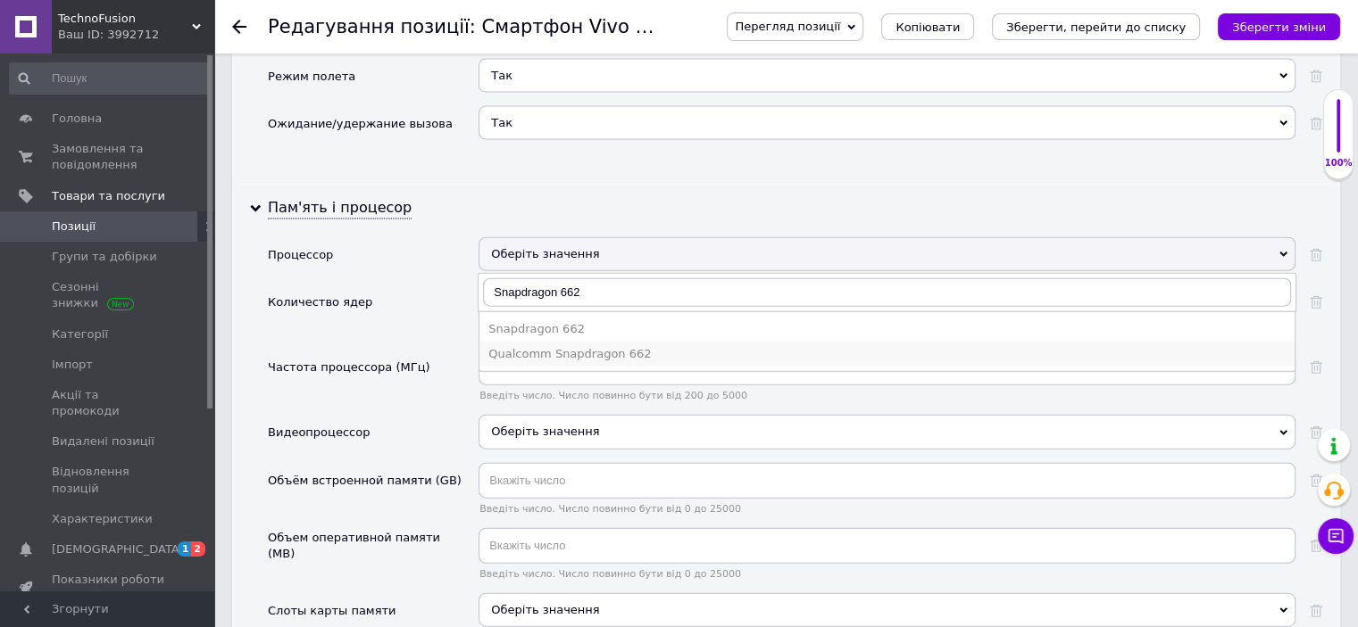
click at [537, 346] on div "Qualcomm Snapdragon 662" at bounding box center [886, 354] width 797 height 16
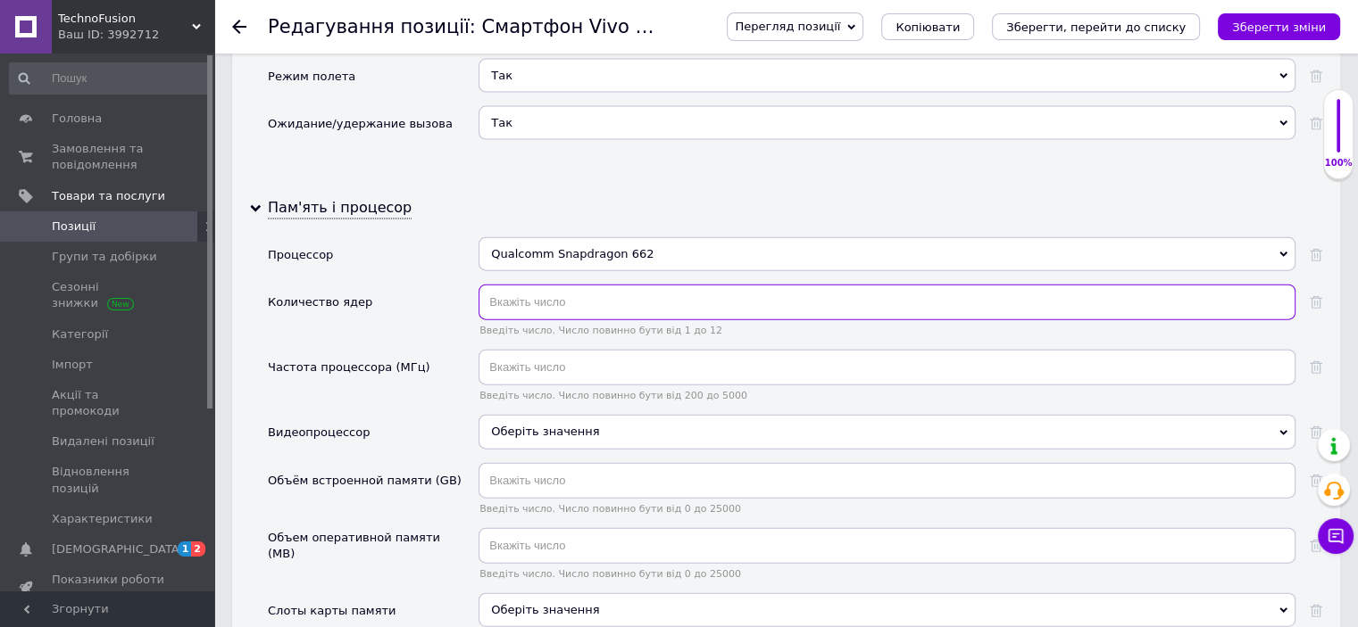
click at [534, 285] on input "text" at bounding box center [886, 303] width 817 height 36
type input "8"
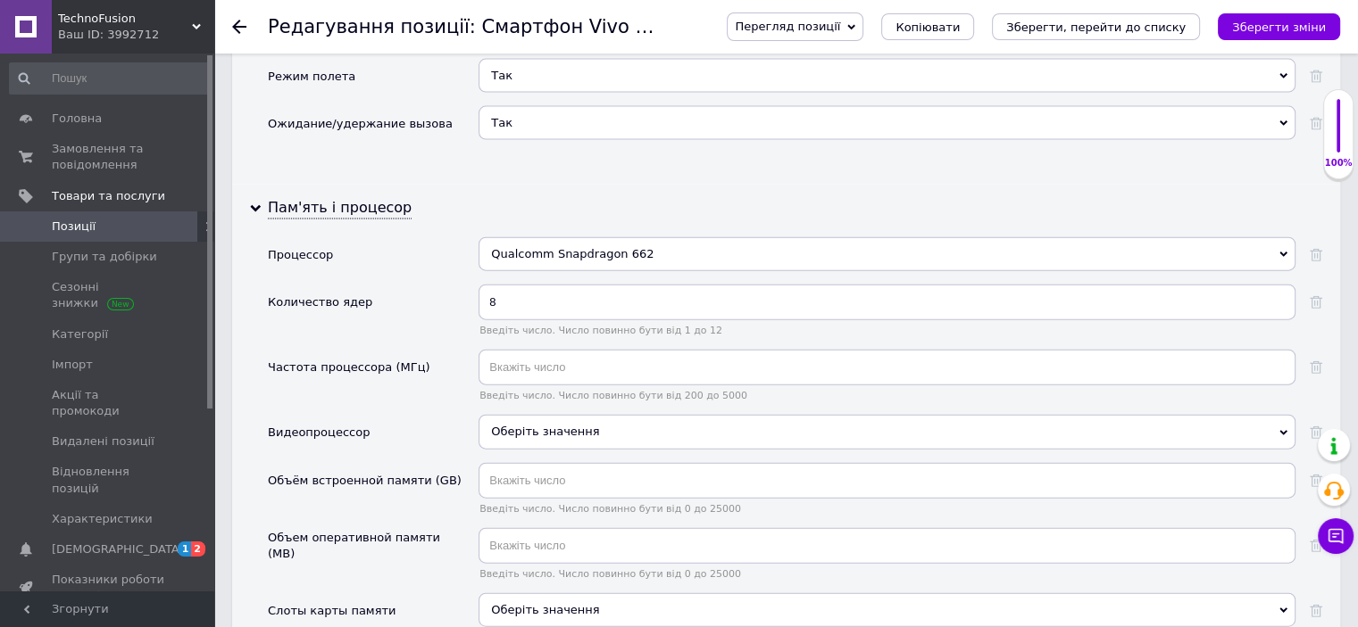
click at [397, 360] on div "Частота процессора (МГц)" at bounding box center [349, 368] width 162 height 16
click at [512, 415] on div "Оберіть значення" at bounding box center [886, 432] width 817 height 34
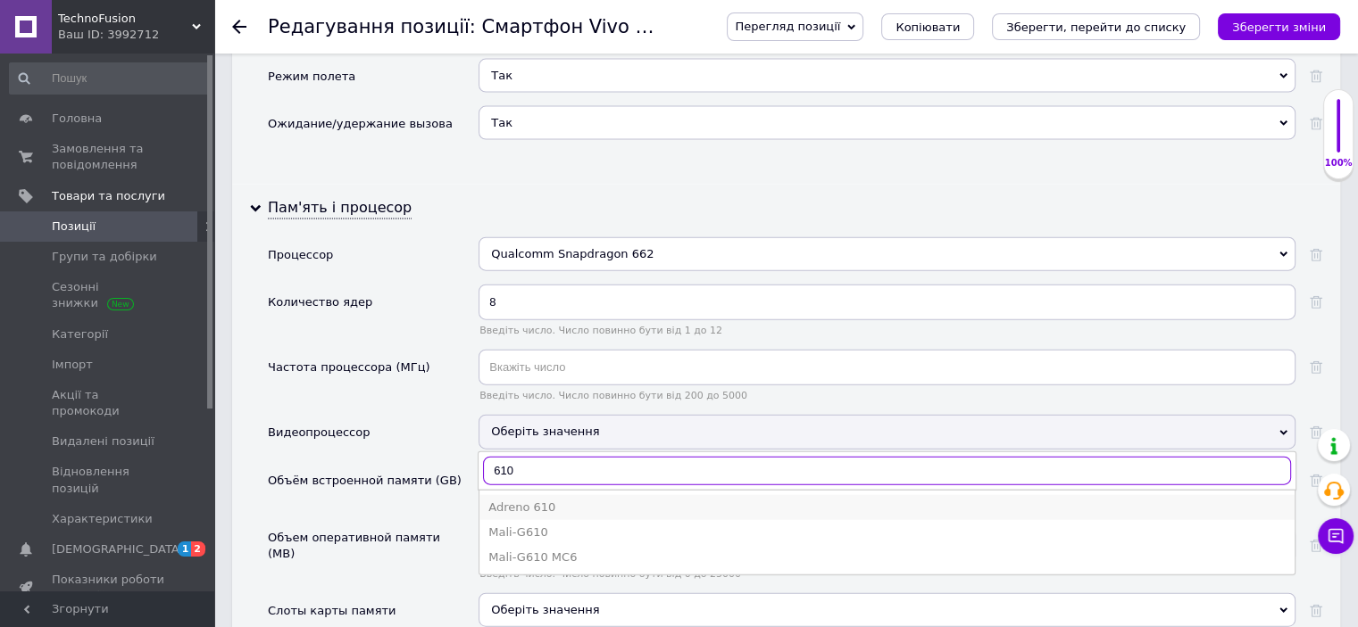
type input "610"
click at [522, 500] on div "Adreno 610" at bounding box center [886, 508] width 797 height 16
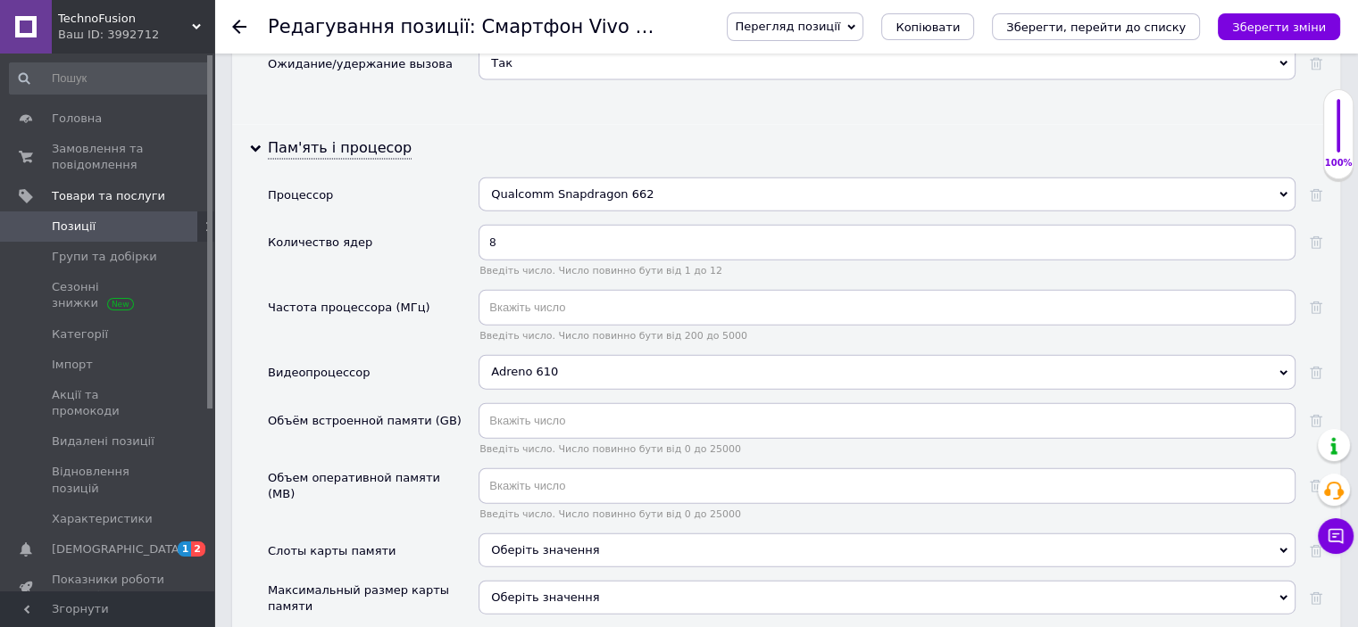
scroll to position [4106, 0]
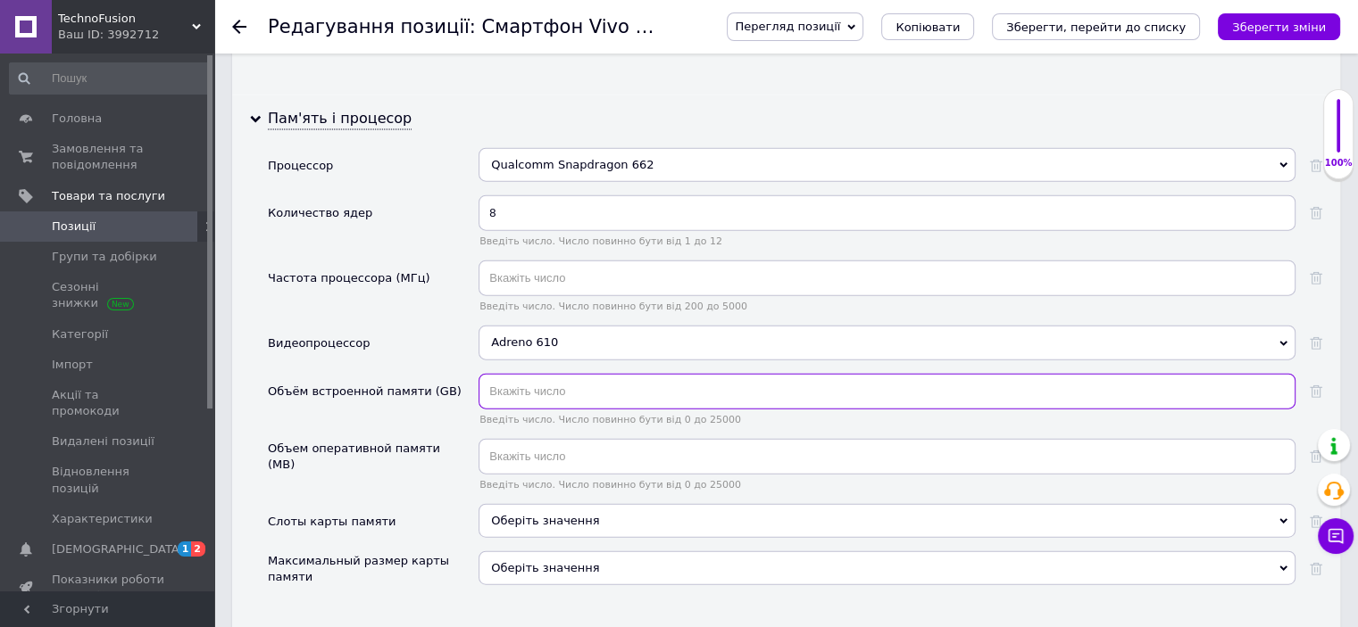
click at [513, 374] on input "text" at bounding box center [886, 392] width 817 height 36
type input "128"
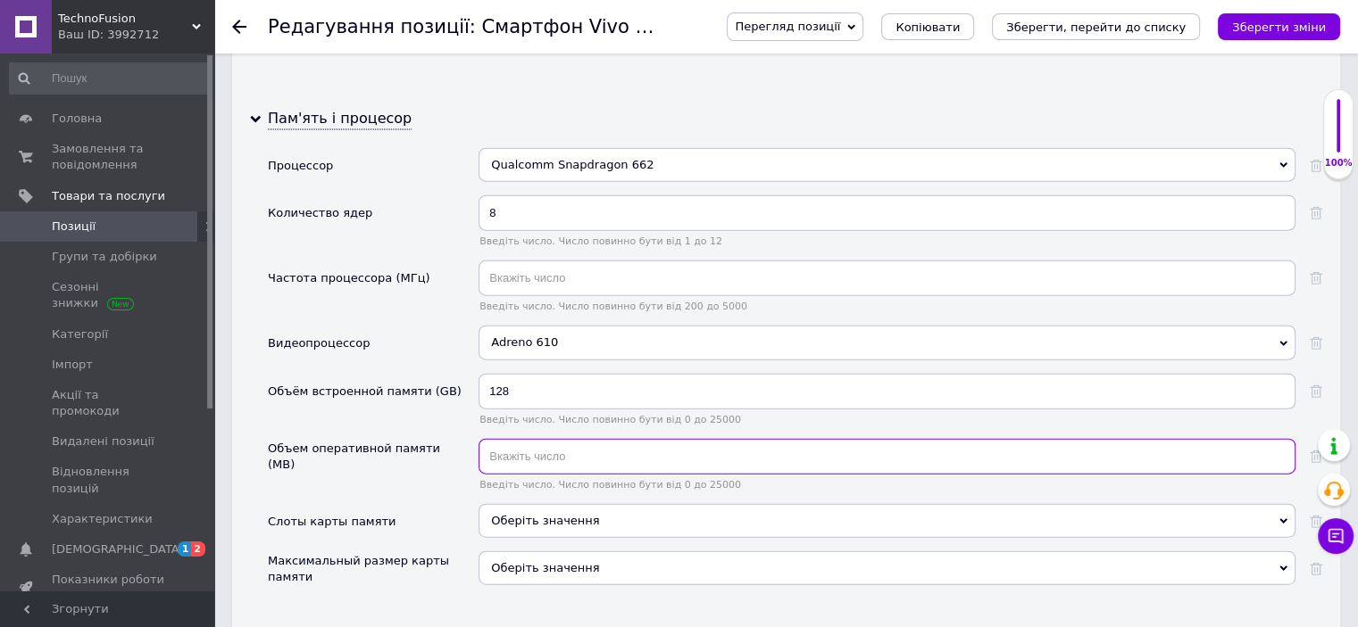
click at [528, 439] on input "text" at bounding box center [886, 457] width 817 height 36
type input "4000"
click at [414, 457] on div "Объем оперативной памяти (MB)" at bounding box center [373, 471] width 211 height 65
click at [505, 504] on div "Оберіть значення" at bounding box center [886, 521] width 817 height 34
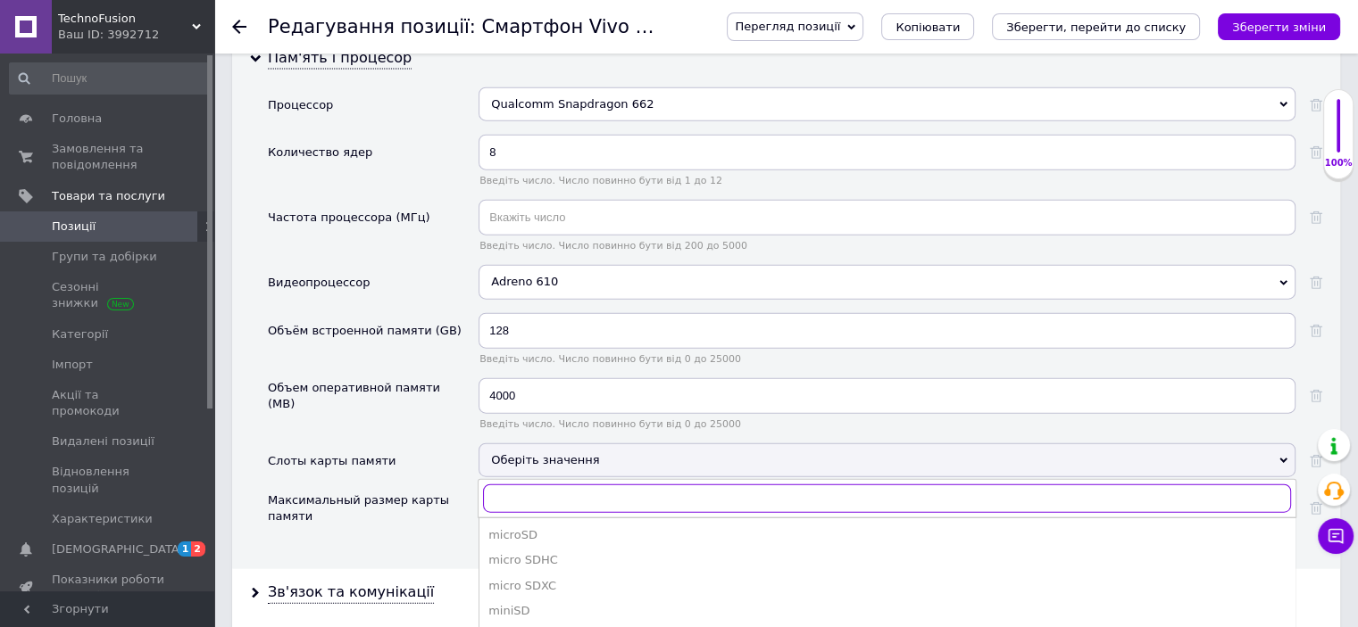
scroll to position [4195, 0]
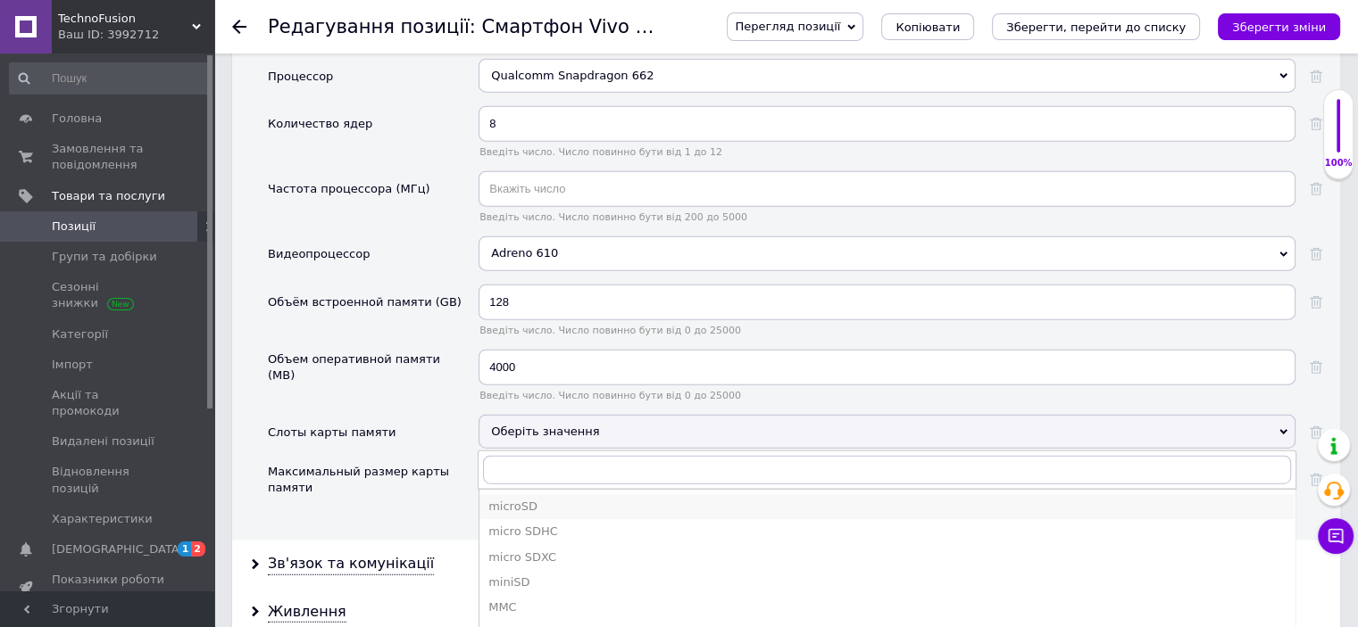
click at [494, 499] on div "microSD" at bounding box center [886, 507] width 797 height 16
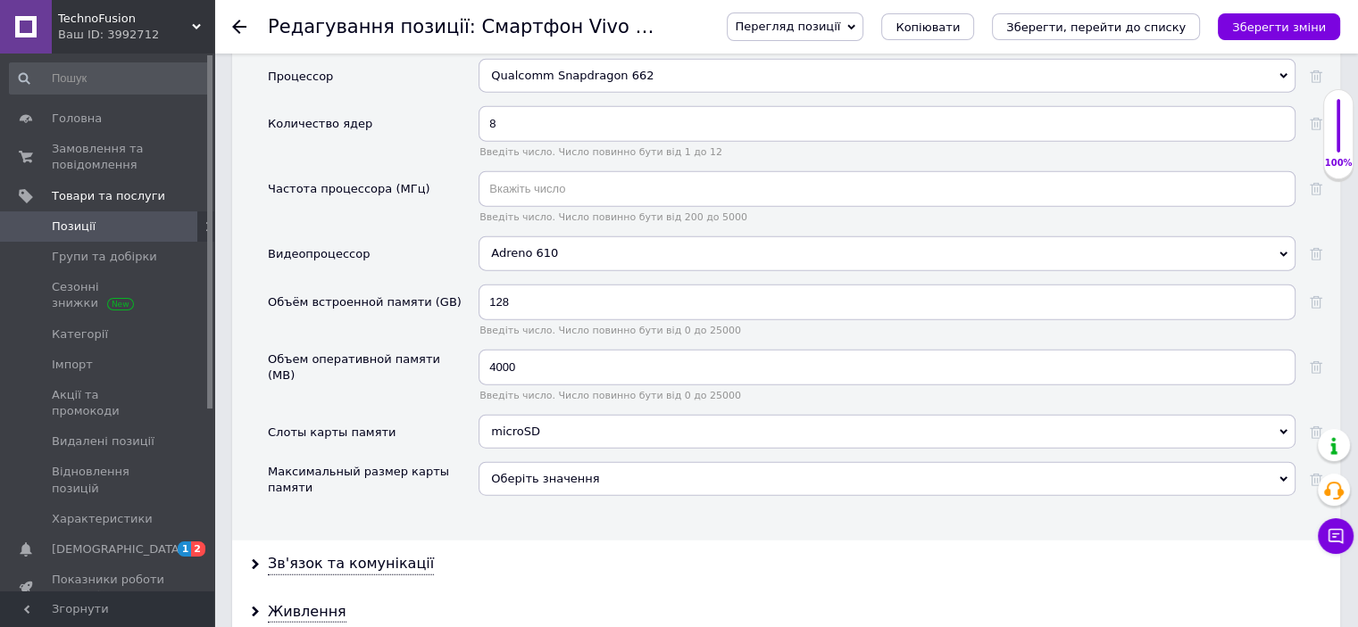
click at [536, 462] on div "Оберіть значення" at bounding box center [886, 479] width 817 height 34
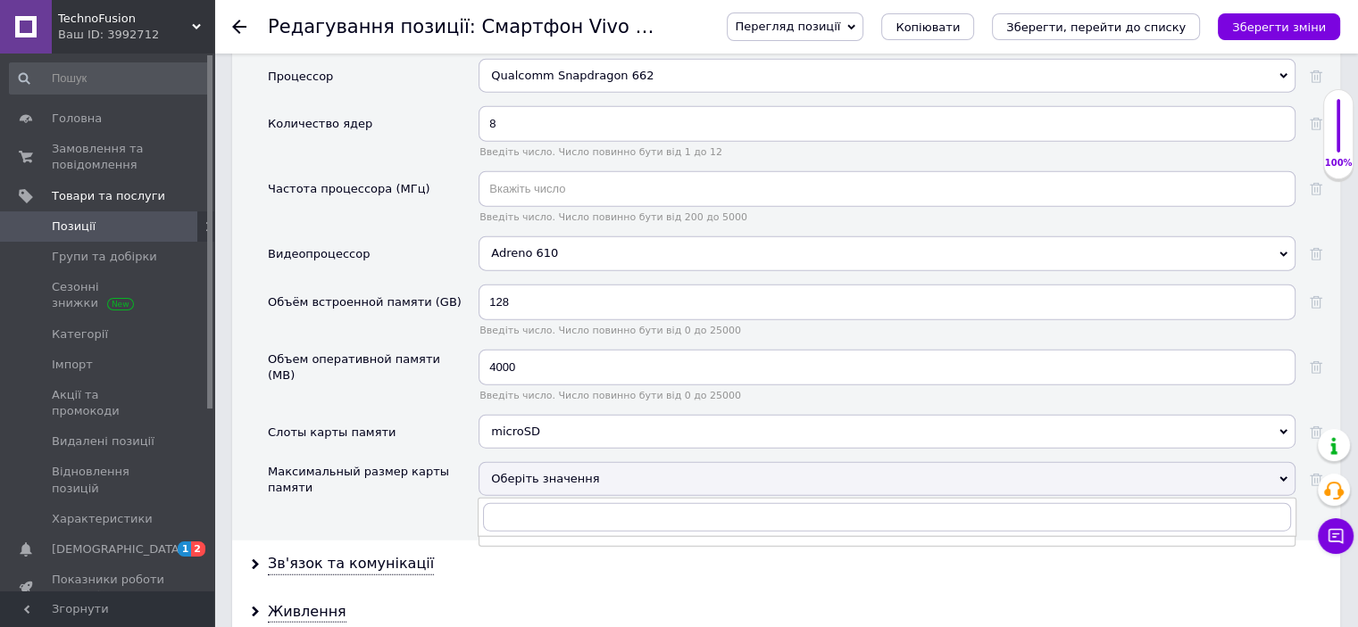
click at [349, 425] on div "Слоты карты памяти" at bounding box center [332, 433] width 128 height 16
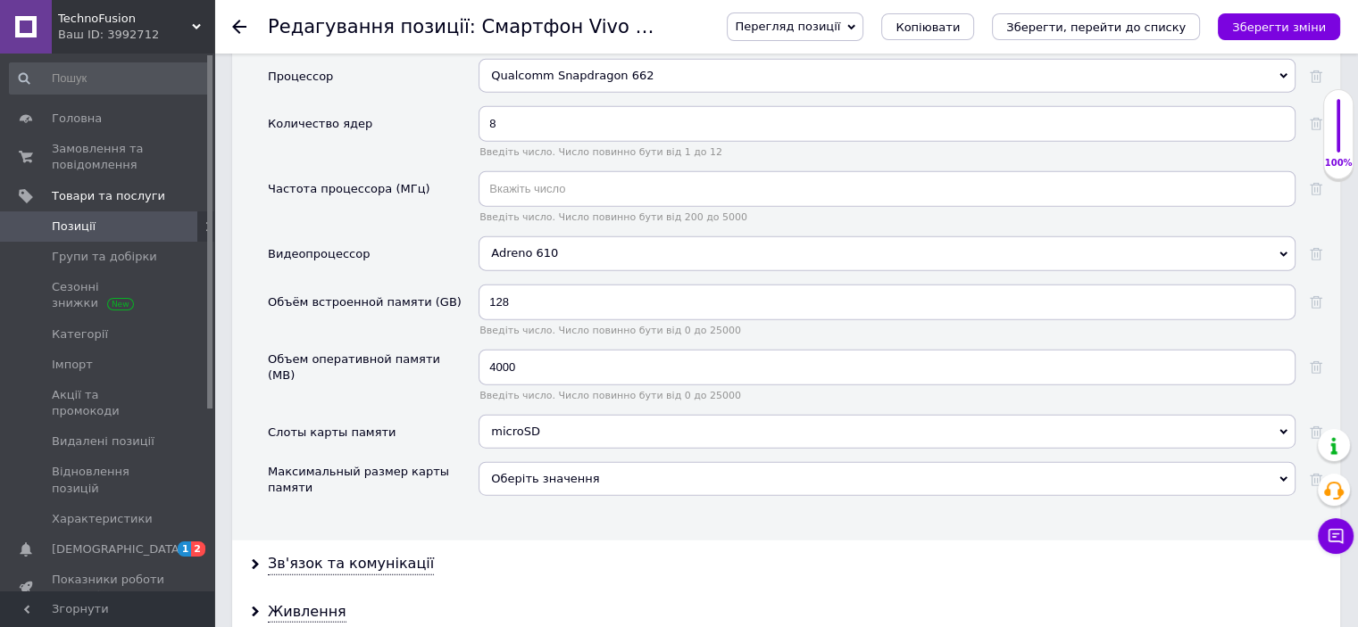
click at [600, 462] on div "Оберіть значення" at bounding box center [886, 479] width 817 height 34
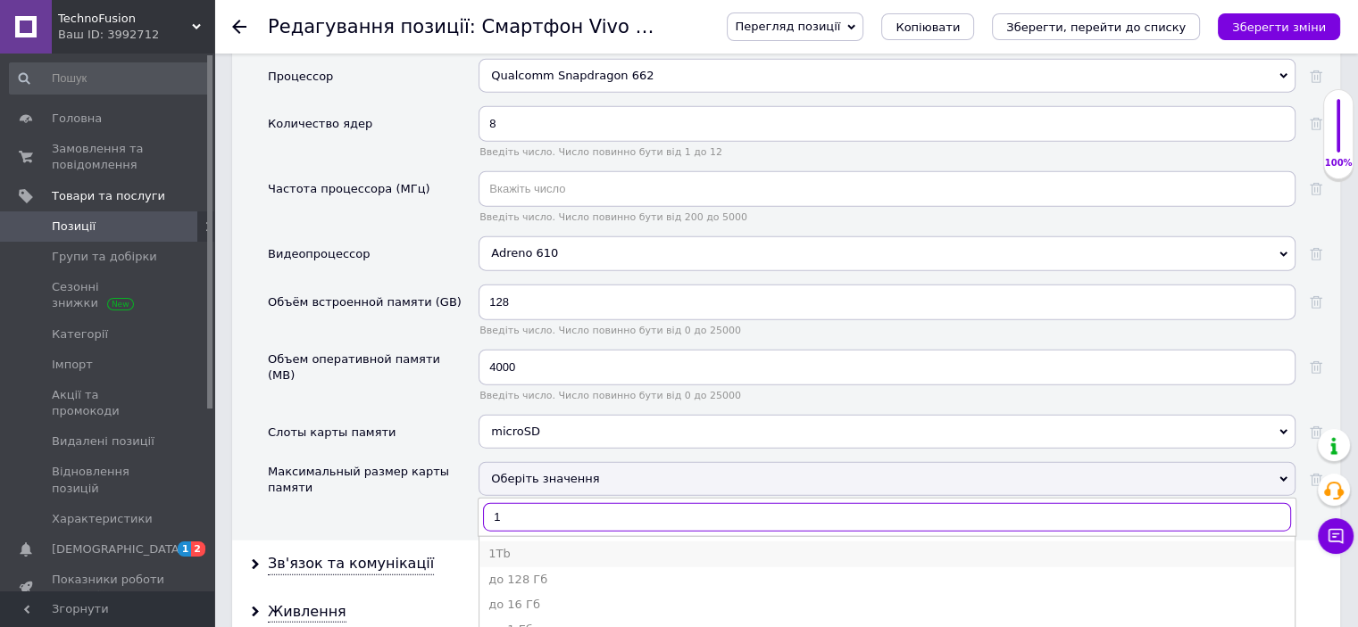
type input "1"
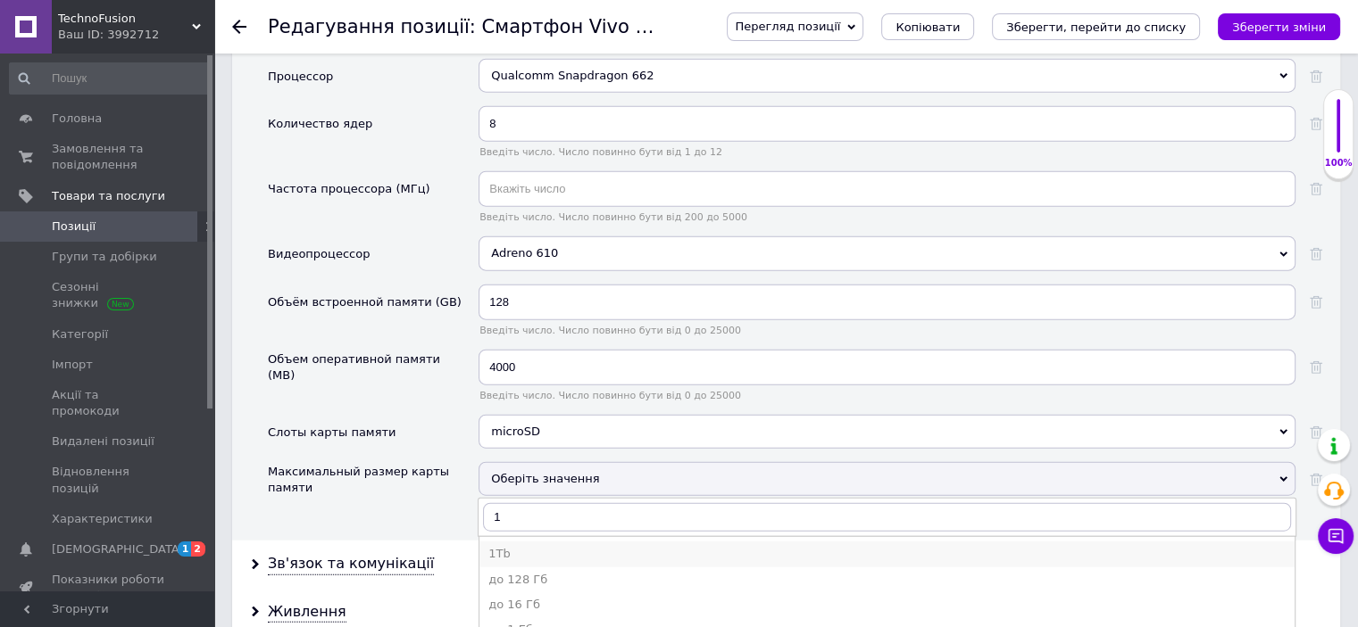
click at [535, 546] on div "1Tb" at bounding box center [886, 554] width 797 height 16
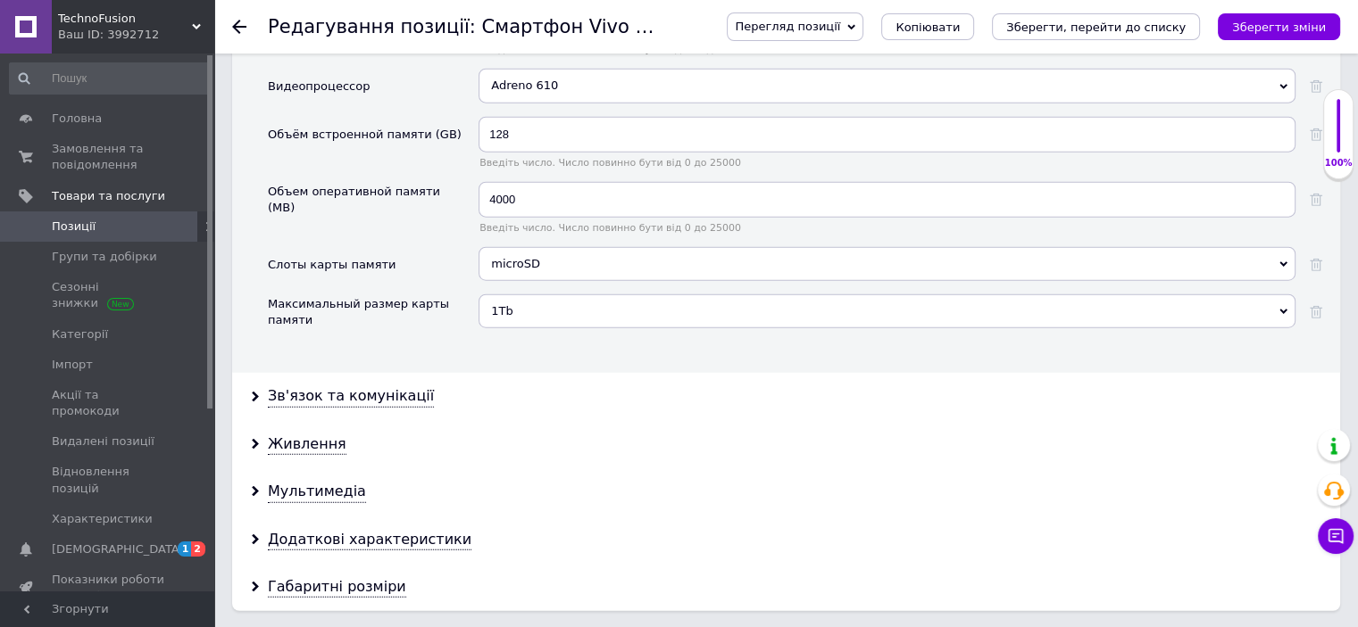
scroll to position [4374, 0]
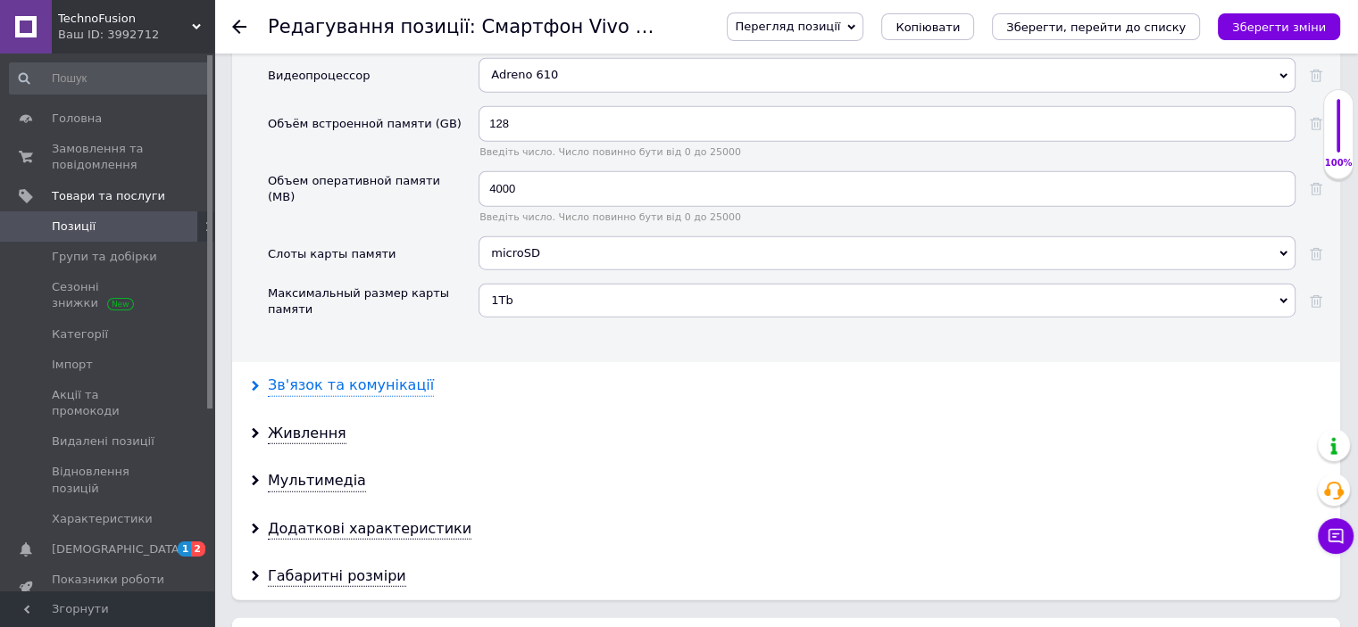
click at [354, 376] on div "Зв'язок та комунікації" at bounding box center [351, 386] width 166 height 21
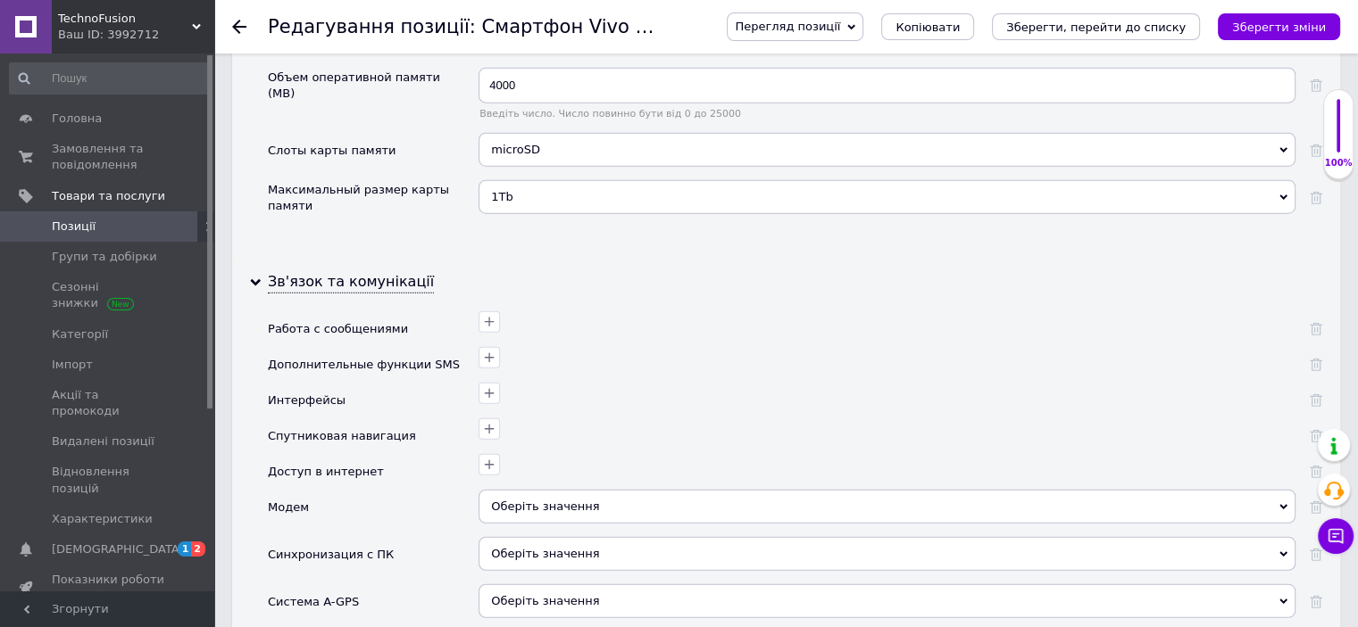
scroll to position [4552, 0]
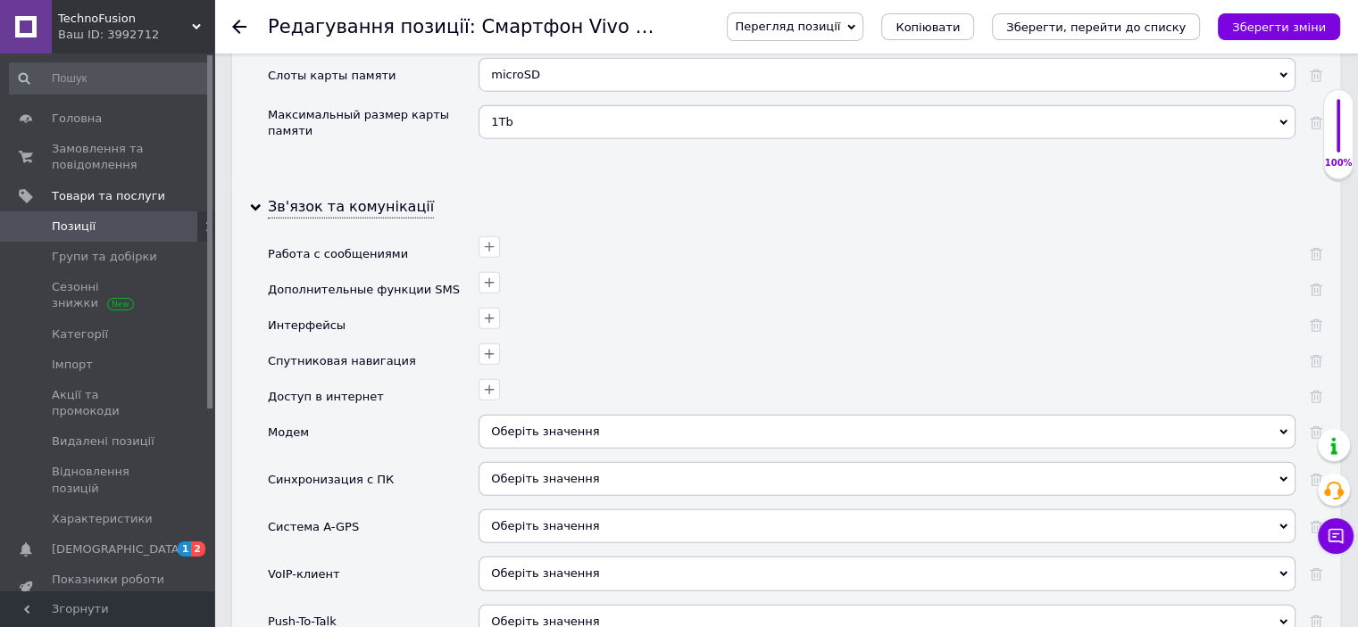
click at [514, 425] on span "Оберіть значення" at bounding box center [545, 431] width 108 height 13
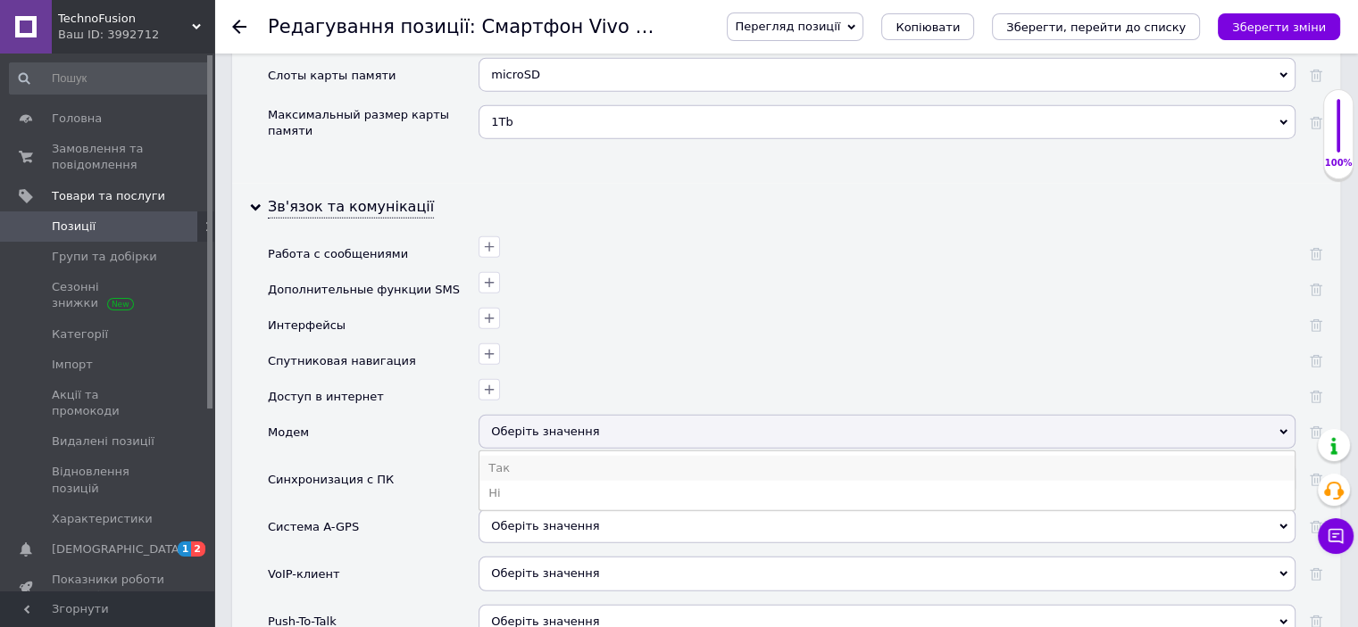
click at [506, 456] on li "Так" at bounding box center [886, 468] width 815 height 25
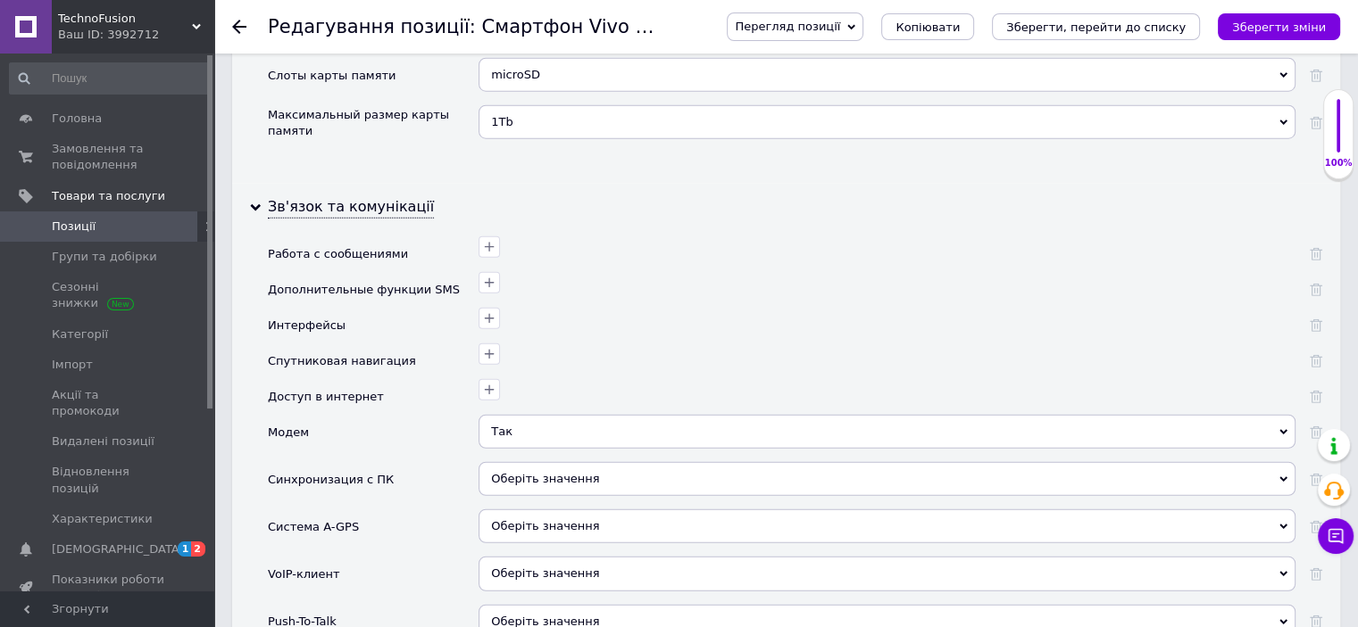
click at [509, 472] on span "Оберіть значення" at bounding box center [545, 478] width 108 height 13
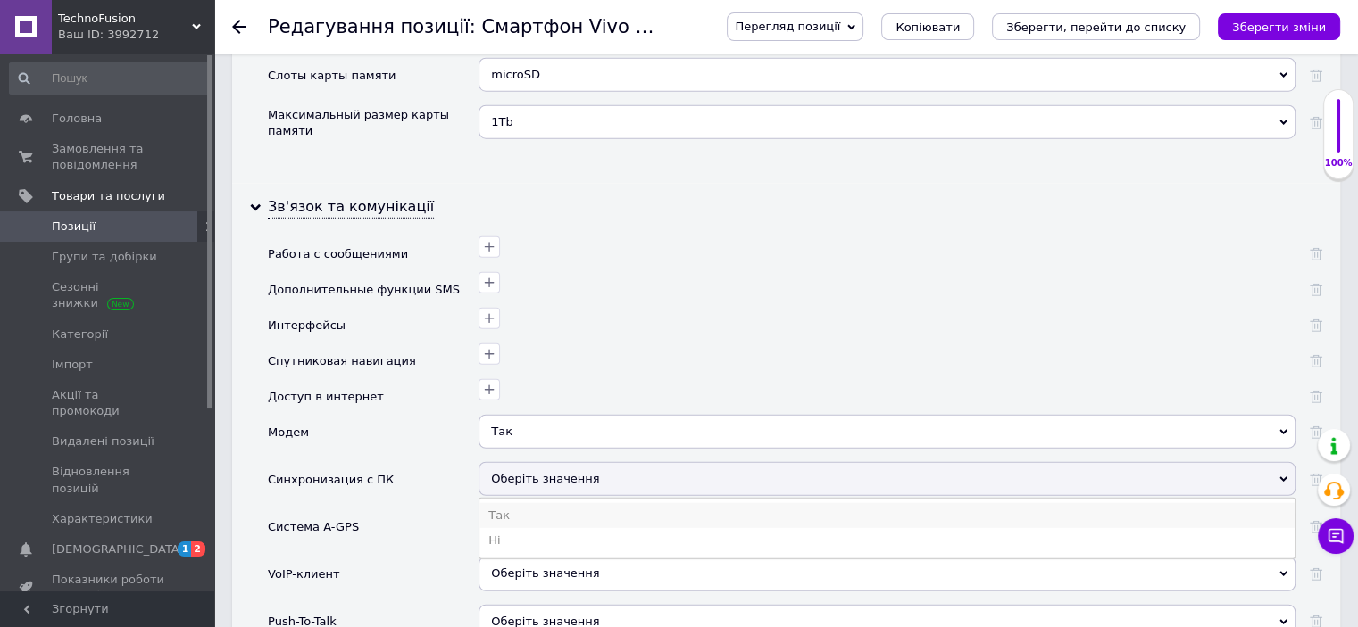
click at [514, 503] on li "Так" at bounding box center [886, 515] width 815 height 25
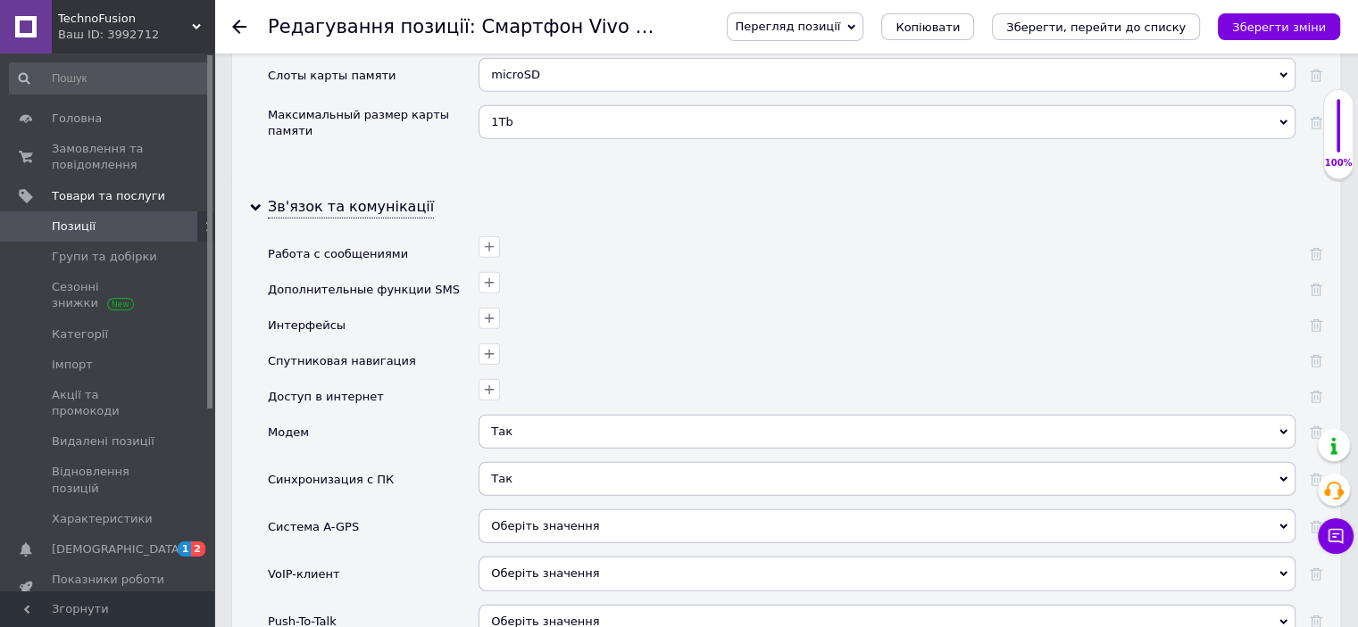
click at [514, 519] on span "Оберіть значення" at bounding box center [545, 525] width 108 height 13
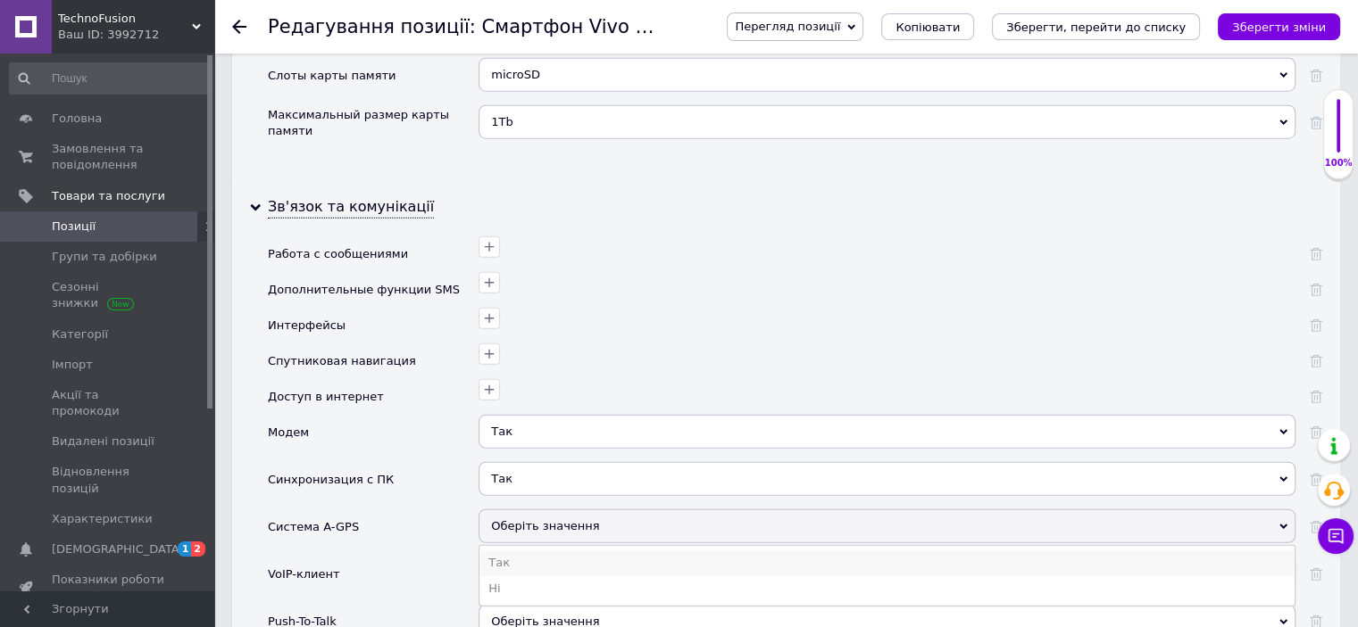
click at [504, 551] on li "Так" at bounding box center [886, 563] width 815 height 25
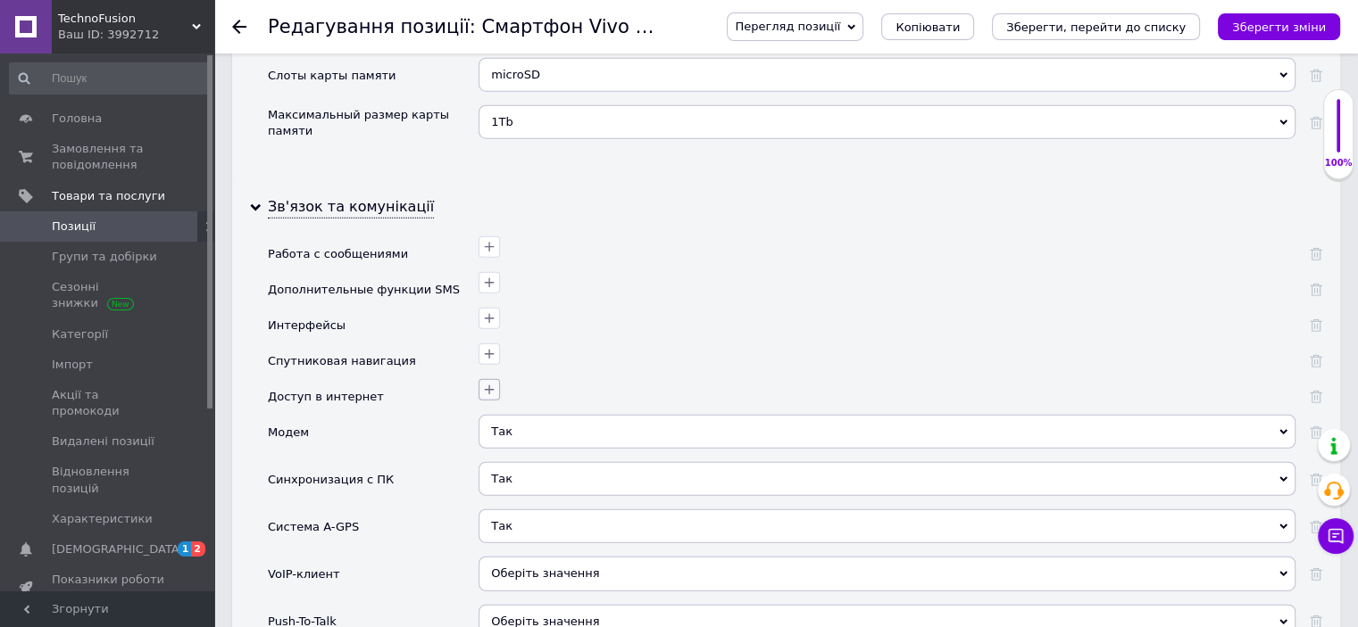
click at [483, 383] on icon "button" at bounding box center [489, 390] width 14 height 14
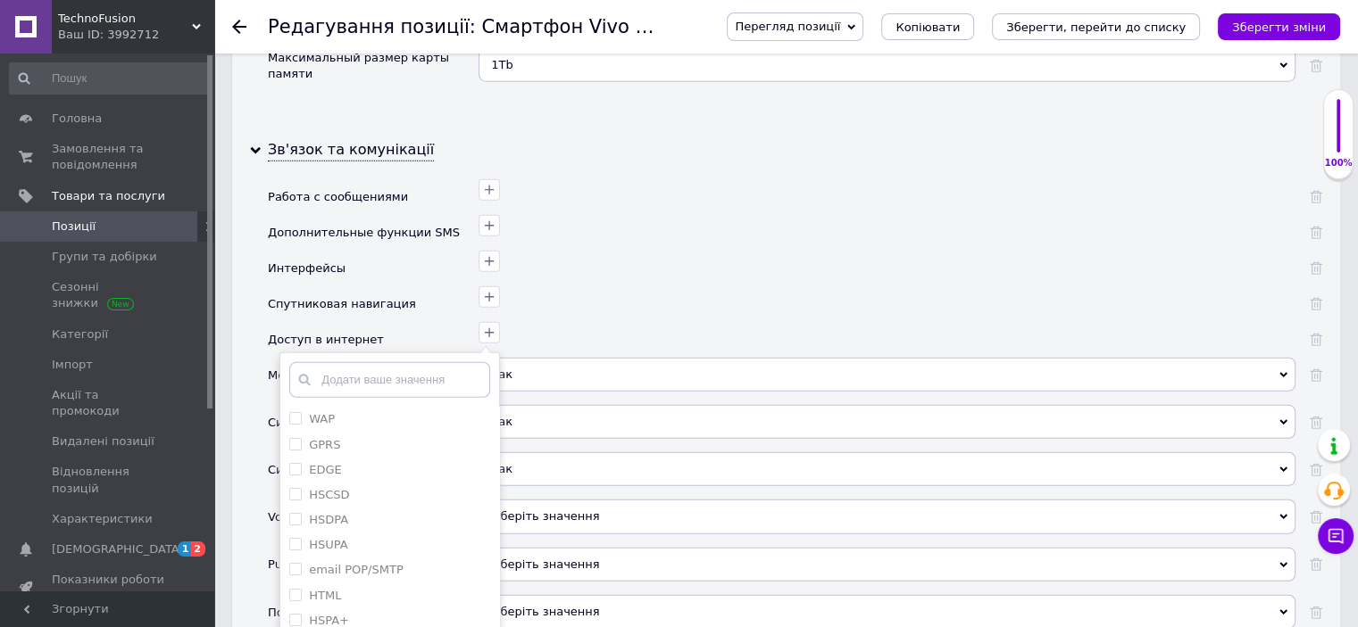
scroll to position [4641, 0]
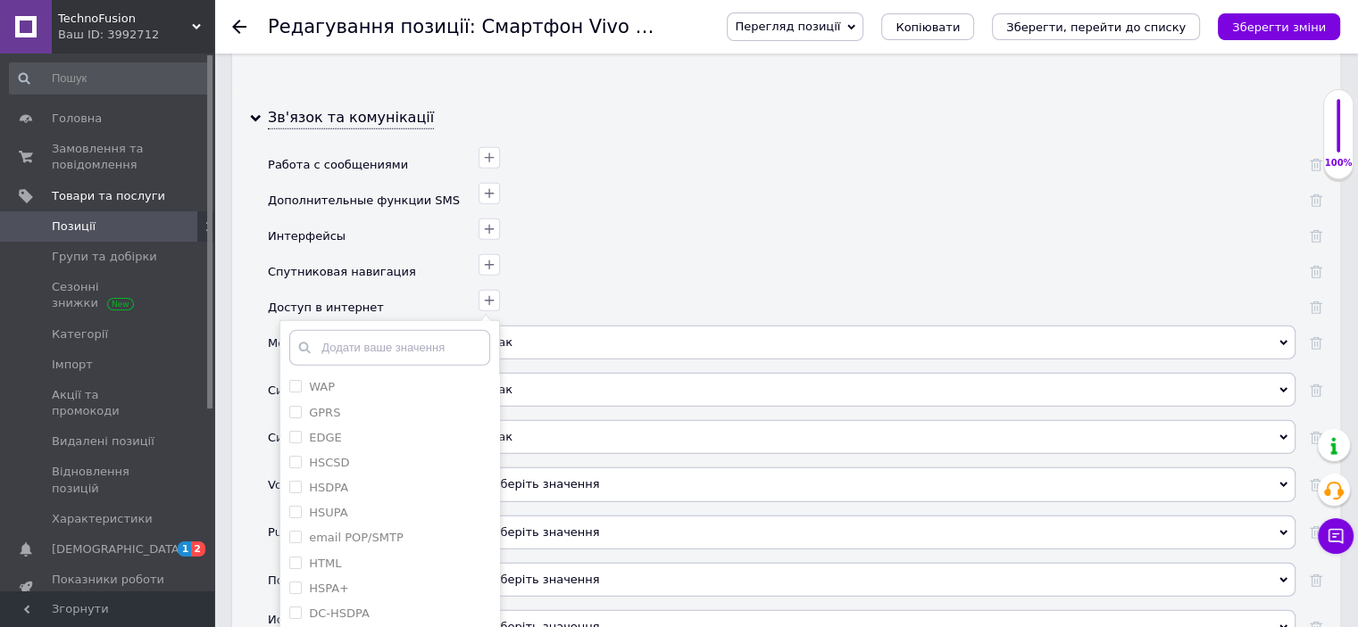
click at [404, 290] on div "Доступ в интернет" at bounding box center [373, 308] width 211 height 36
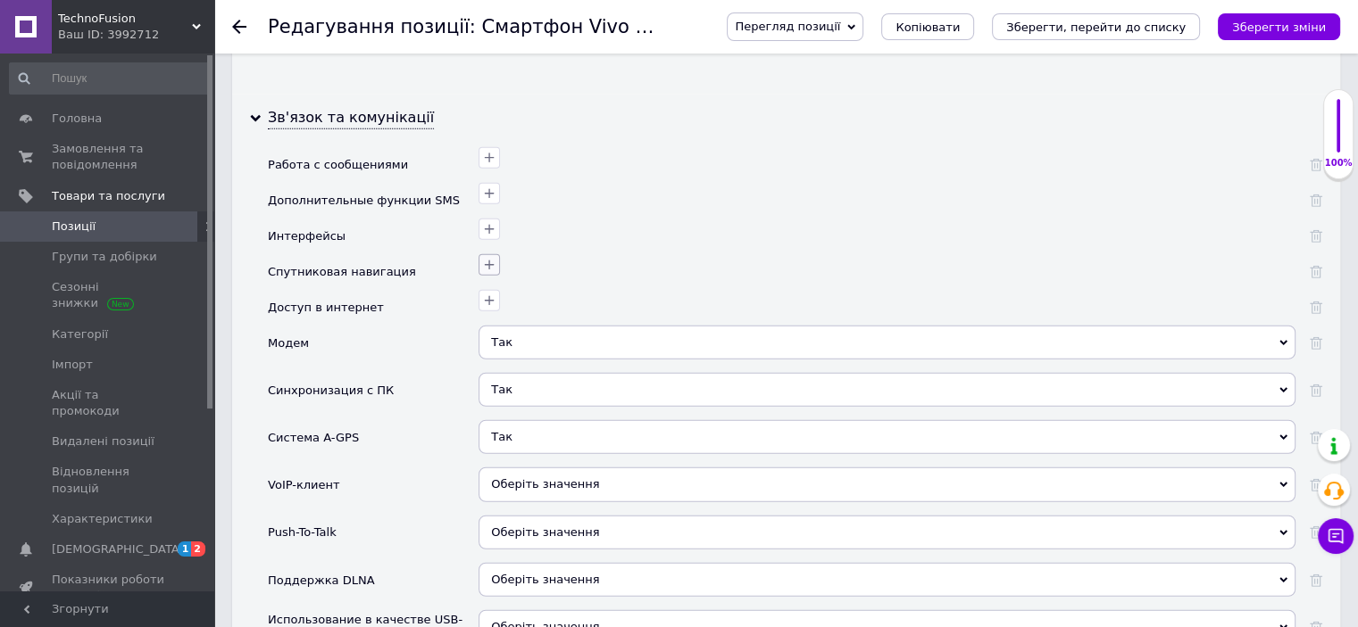
click at [485, 261] on icon "button" at bounding box center [490, 266] width 10 height 10
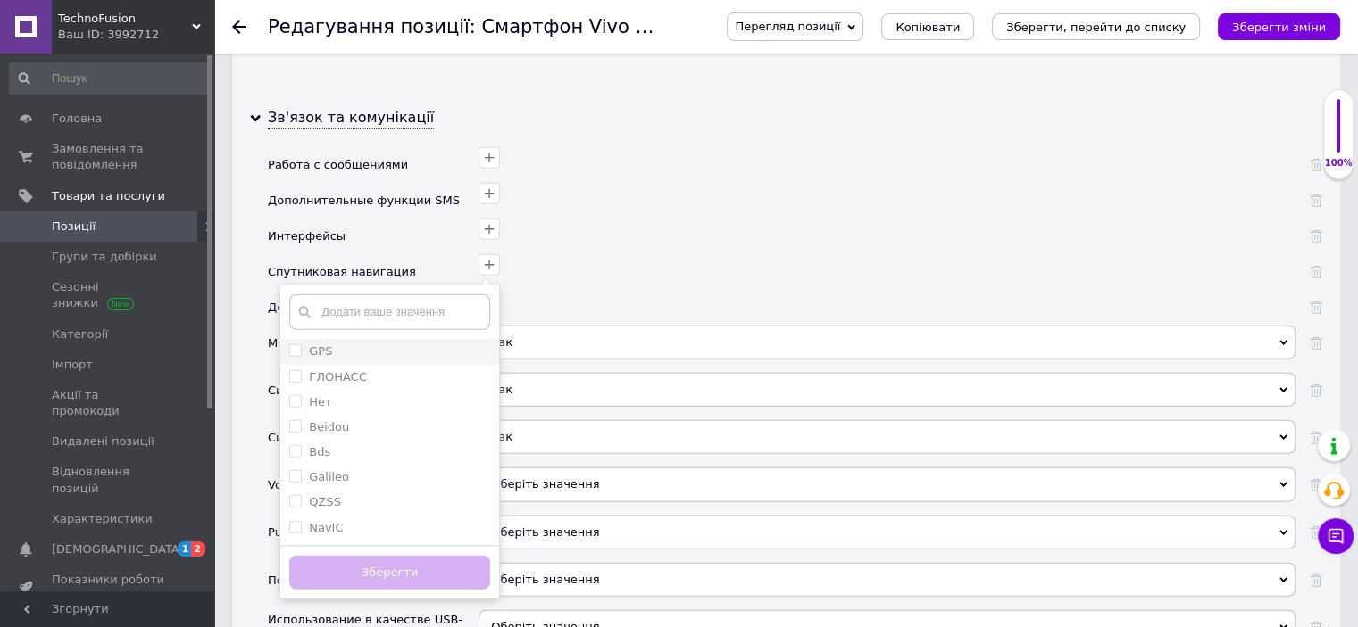
click at [297, 345] on input "GPS" at bounding box center [295, 351] width 12 height 12
checkbox input "true"
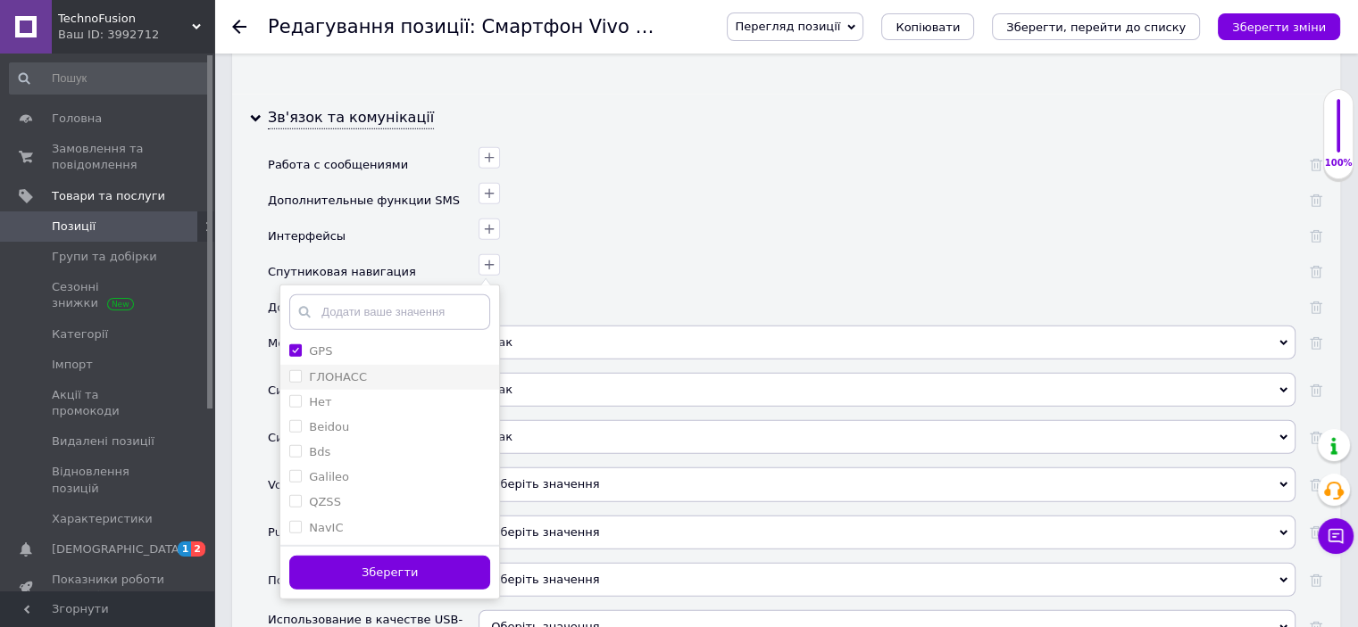
click at [296, 370] on label "ГЛОНАСС" at bounding box center [328, 378] width 78 height 16
click at [296, 370] on input "ГЛОНАСС" at bounding box center [295, 376] width 12 height 12
click at [293, 370] on input "ГЛОНАСС" at bounding box center [295, 376] width 12 height 12
checkbox input "true"
click at [292, 420] on input "Beidou" at bounding box center [295, 426] width 12 height 12
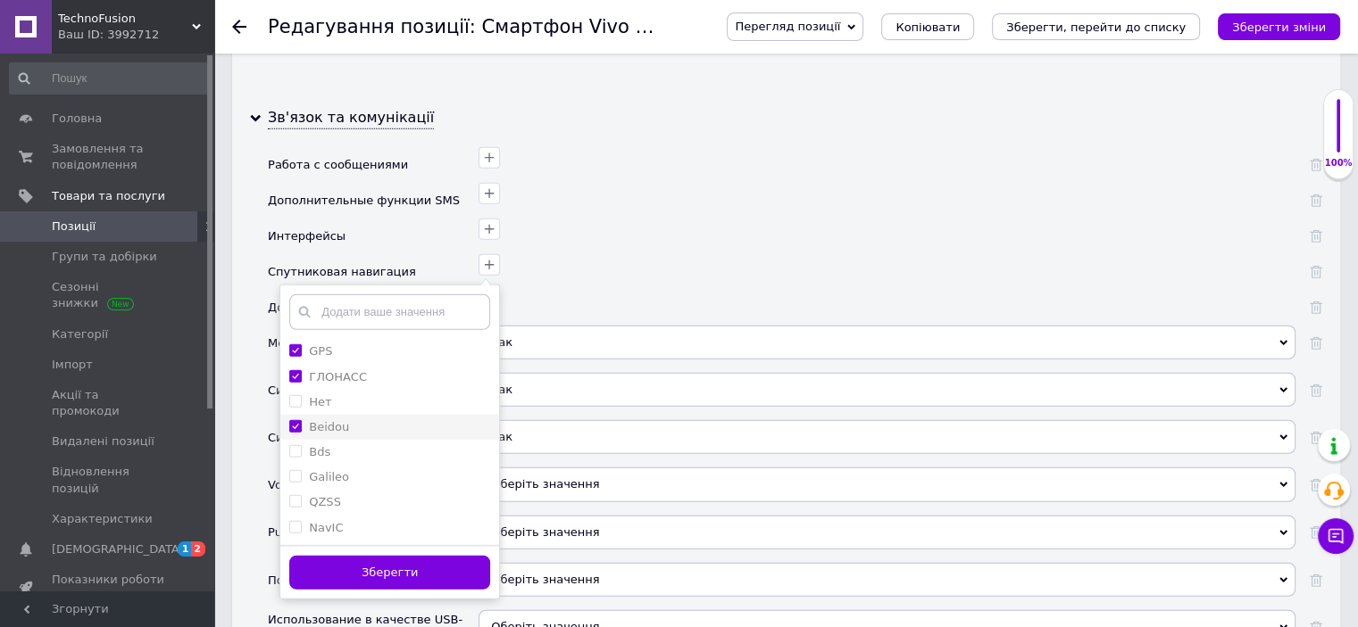
checkbox input "true"
click at [293, 470] on input "Galileo" at bounding box center [295, 476] width 12 height 12
checkbox input "true"
click at [345, 556] on button "Зберегти" at bounding box center [389, 573] width 201 height 35
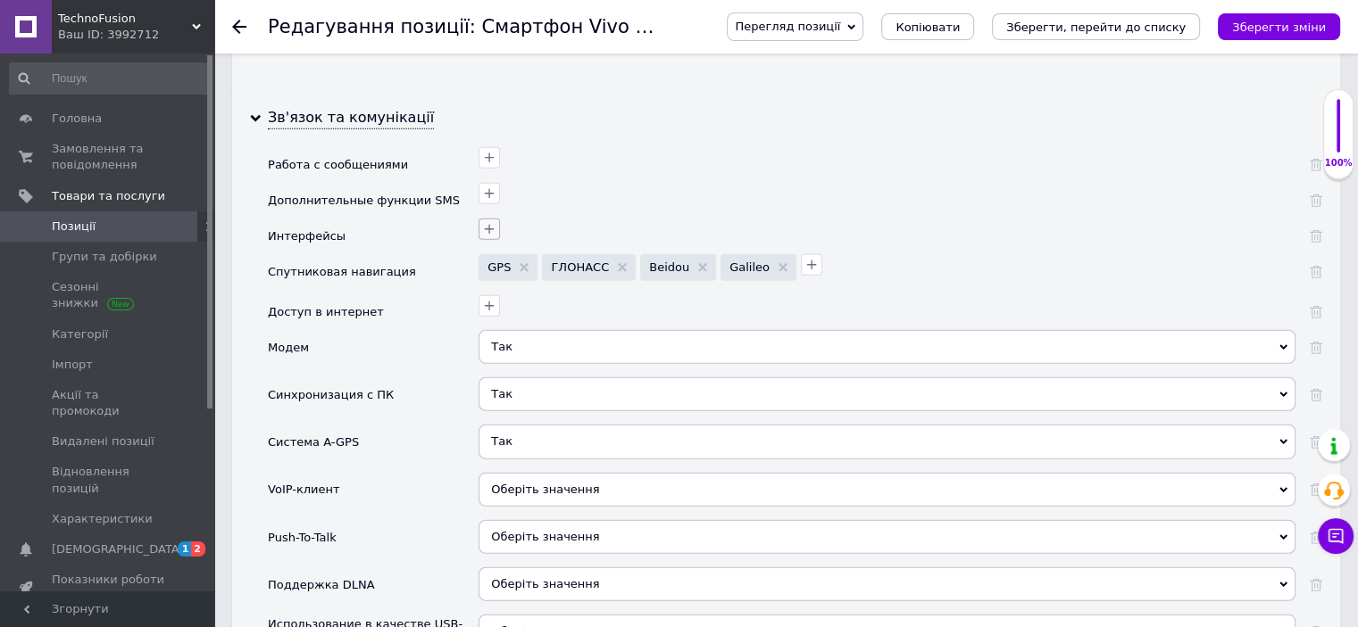
click at [485, 222] on icon "button" at bounding box center [489, 229] width 14 height 14
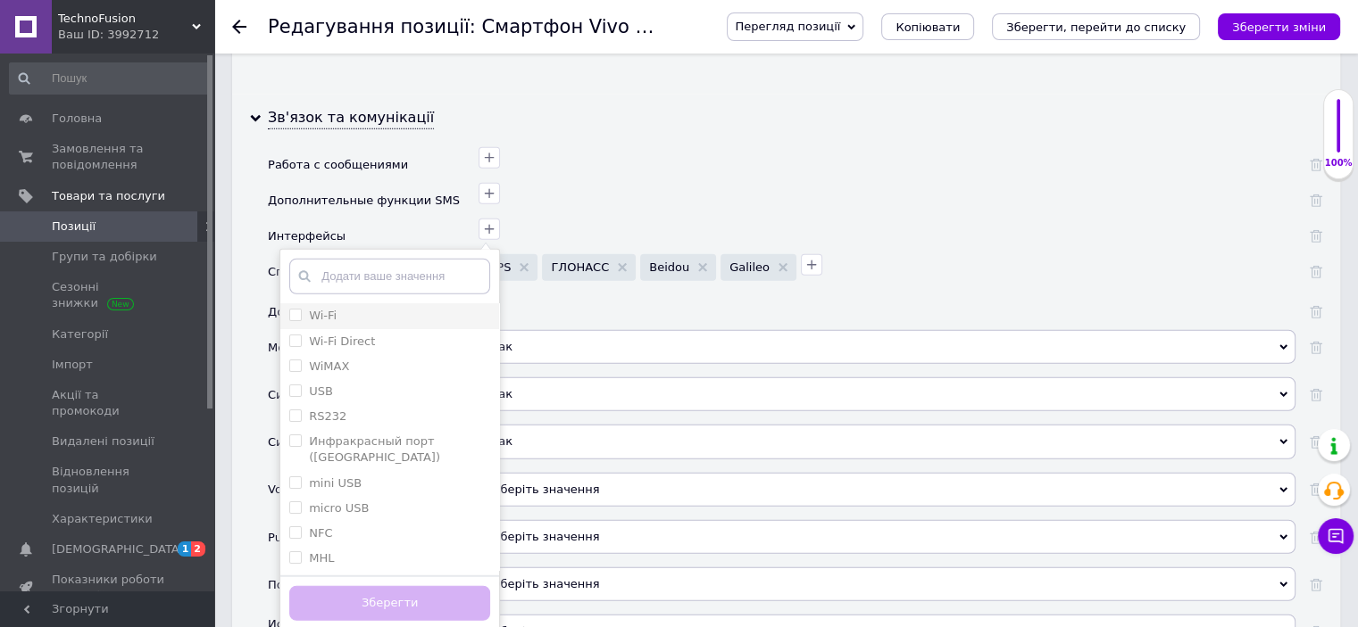
click at [294, 309] on input "Wi-Fi" at bounding box center [295, 315] width 12 height 12
checkbox input "true"
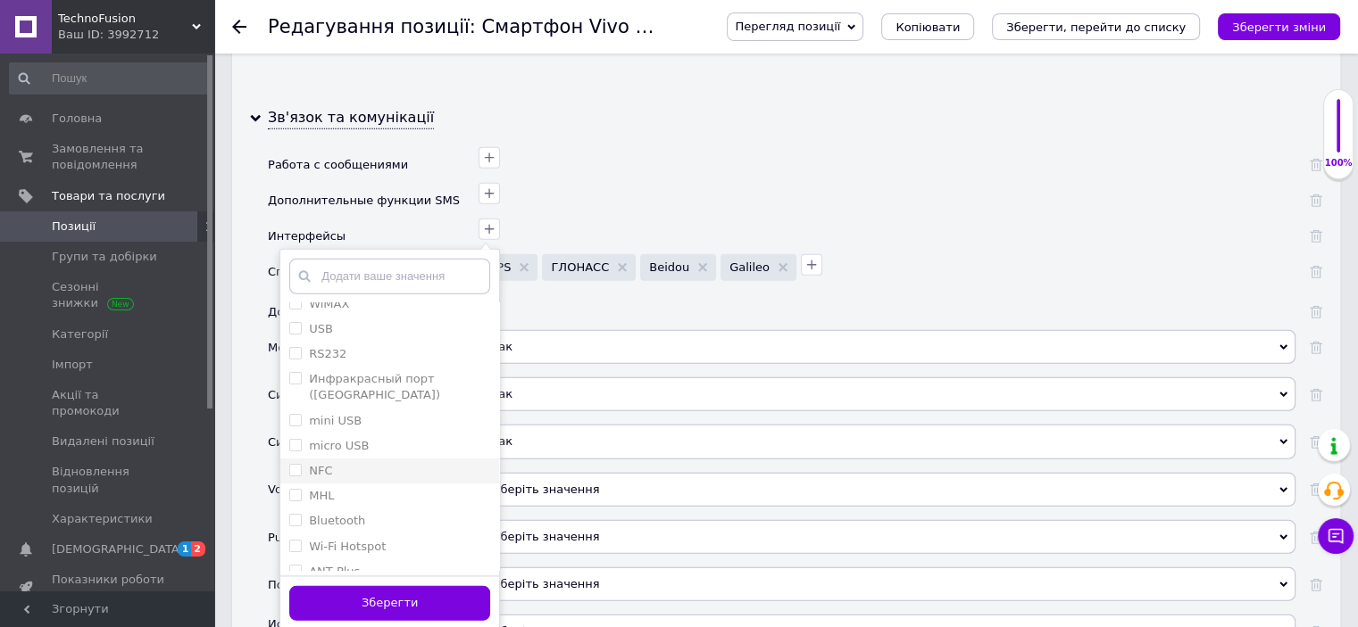
scroll to position [89, 0]
click at [297, 437] on input "NFC" at bounding box center [295, 443] width 12 height 12
checkbox input "true"
click at [299, 487] on input "Bluetooth" at bounding box center [295, 493] width 12 height 12
checkbox input "true"
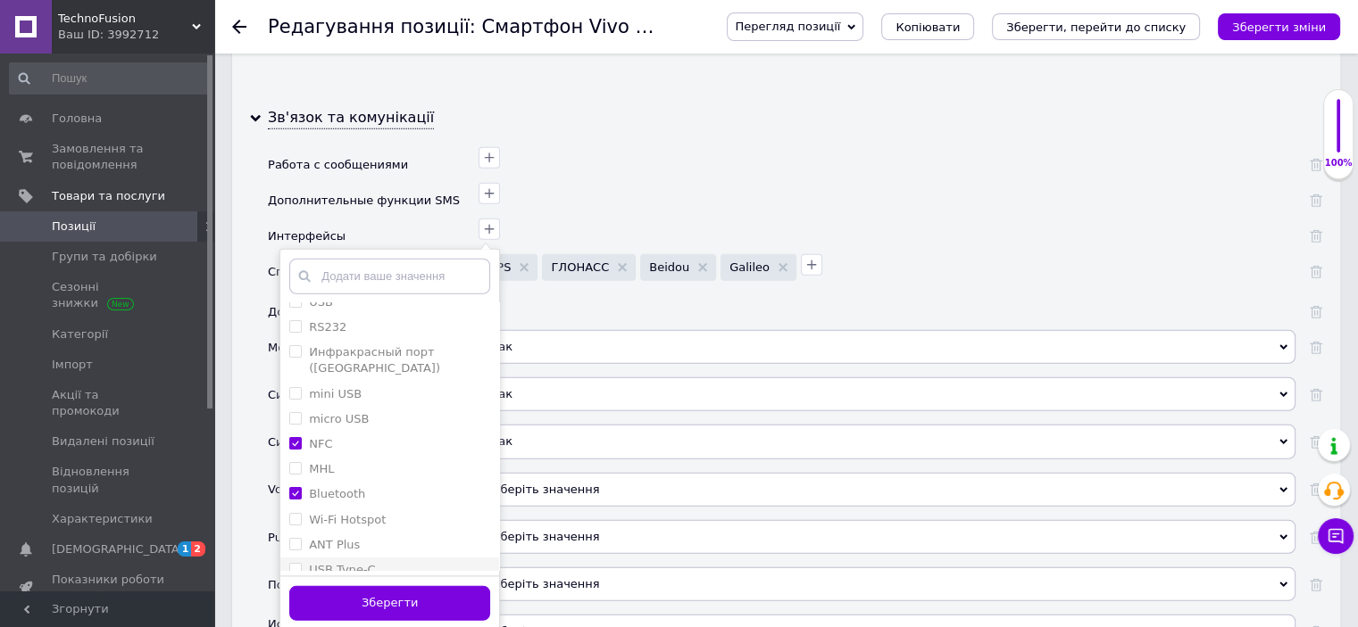
click at [290, 563] on Type-C "USB Type-C" at bounding box center [295, 569] width 12 height 12
checkbox Type-C "true"
click at [328, 586] on button "Зберегти" at bounding box center [389, 603] width 201 height 35
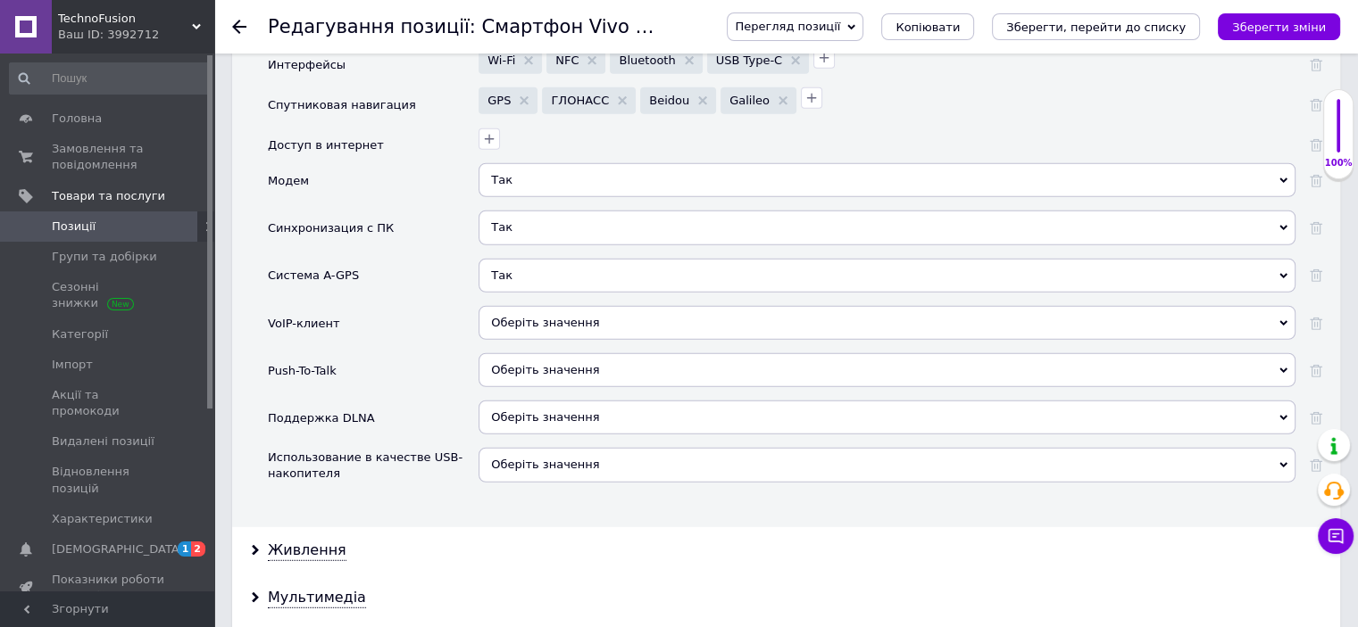
scroll to position [4820, 0]
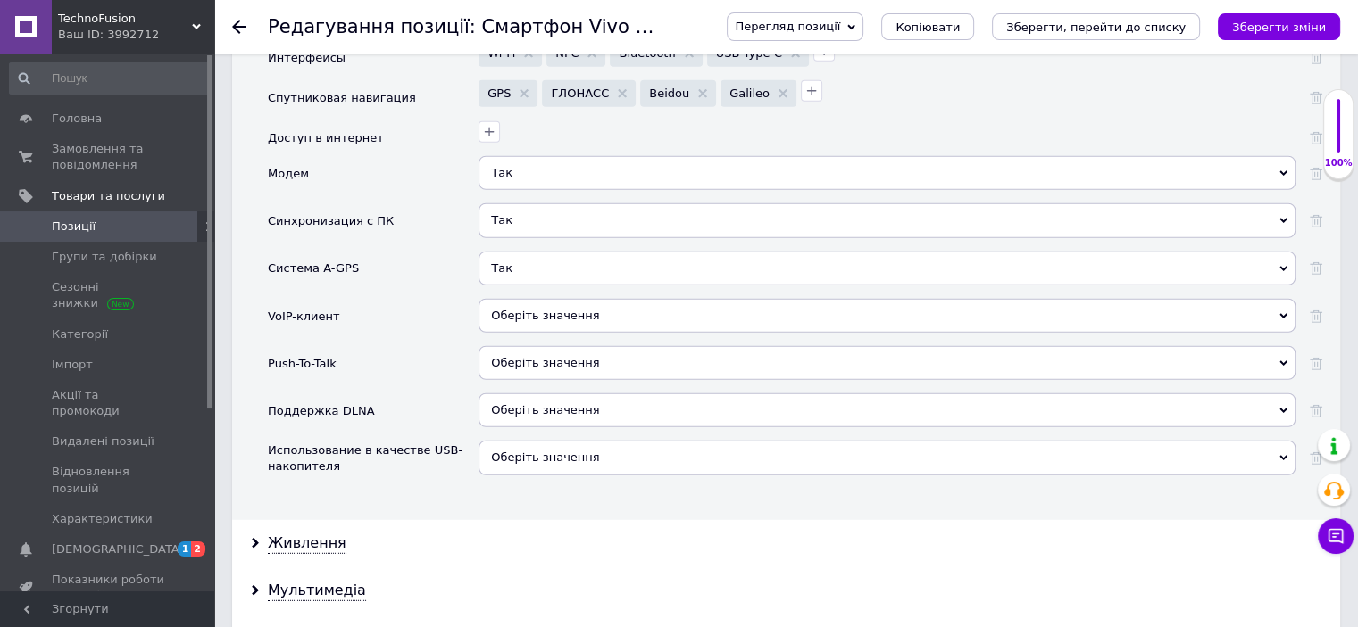
click at [518, 309] on span "Оберіть значення" at bounding box center [545, 315] width 108 height 13
click at [375, 299] on div "VoIP-клиент" at bounding box center [373, 322] width 211 height 47
click at [523, 451] on span "Оберіть значення" at bounding box center [545, 457] width 108 height 13
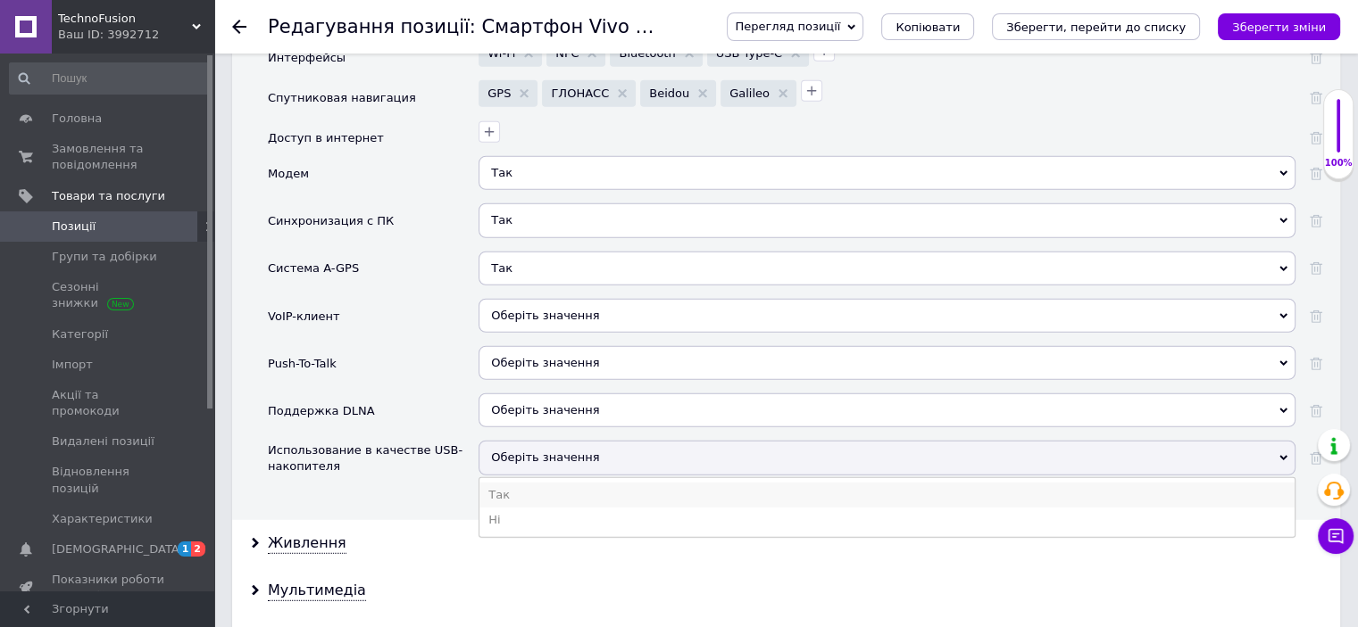
click at [501, 483] on li "Так" at bounding box center [886, 495] width 815 height 25
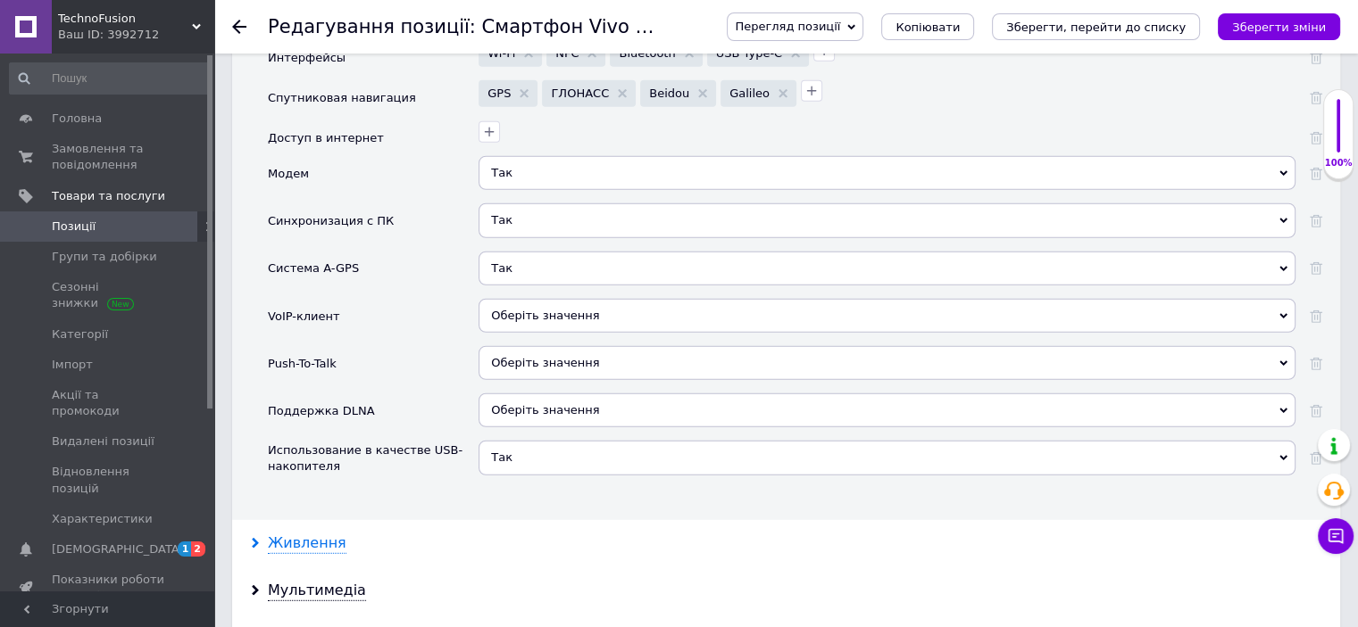
click at [300, 534] on div "Живлення" at bounding box center [307, 544] width 79 height 21
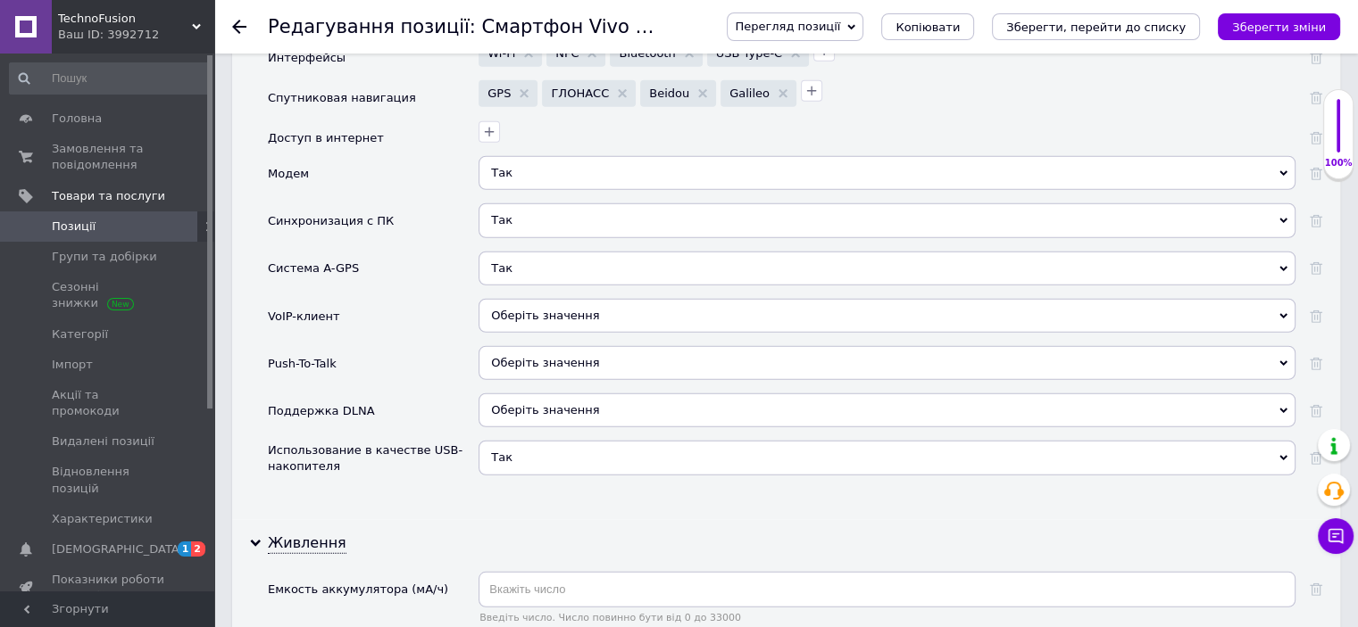
scroll to position [4998, 0]
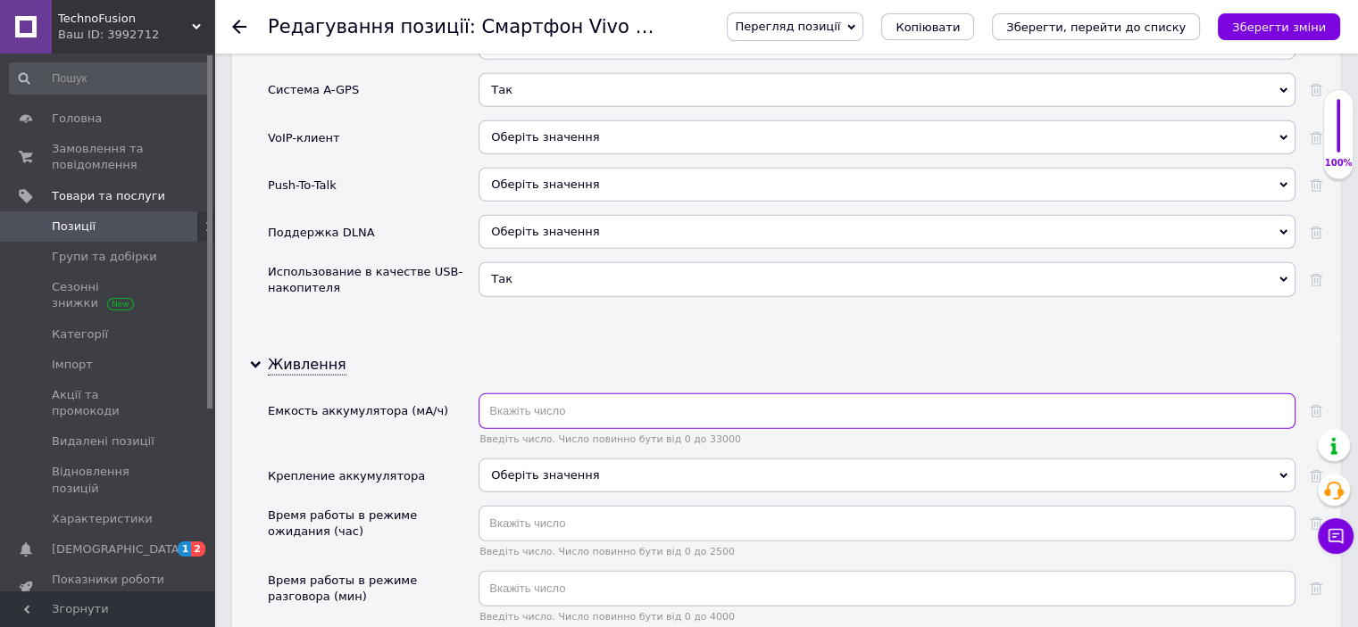
click at [532, 394] on input "text" at bounding box center [886, 412] width 817 height 36
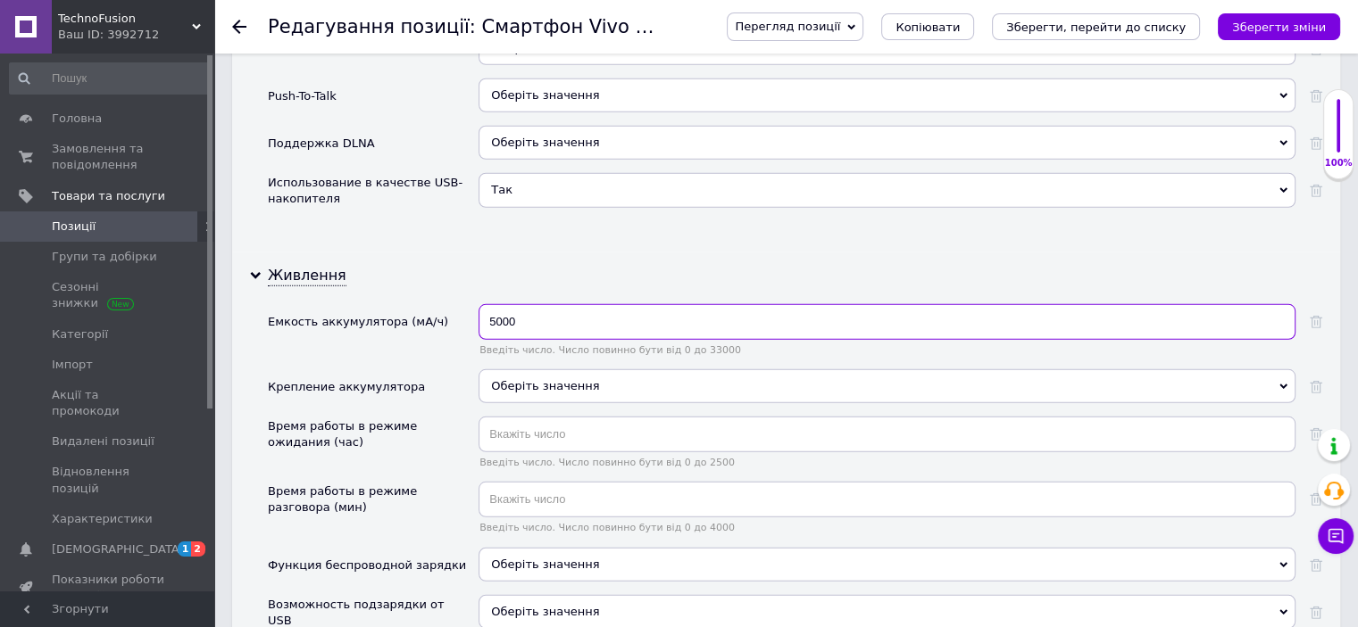
scroll to position [5445, 0]
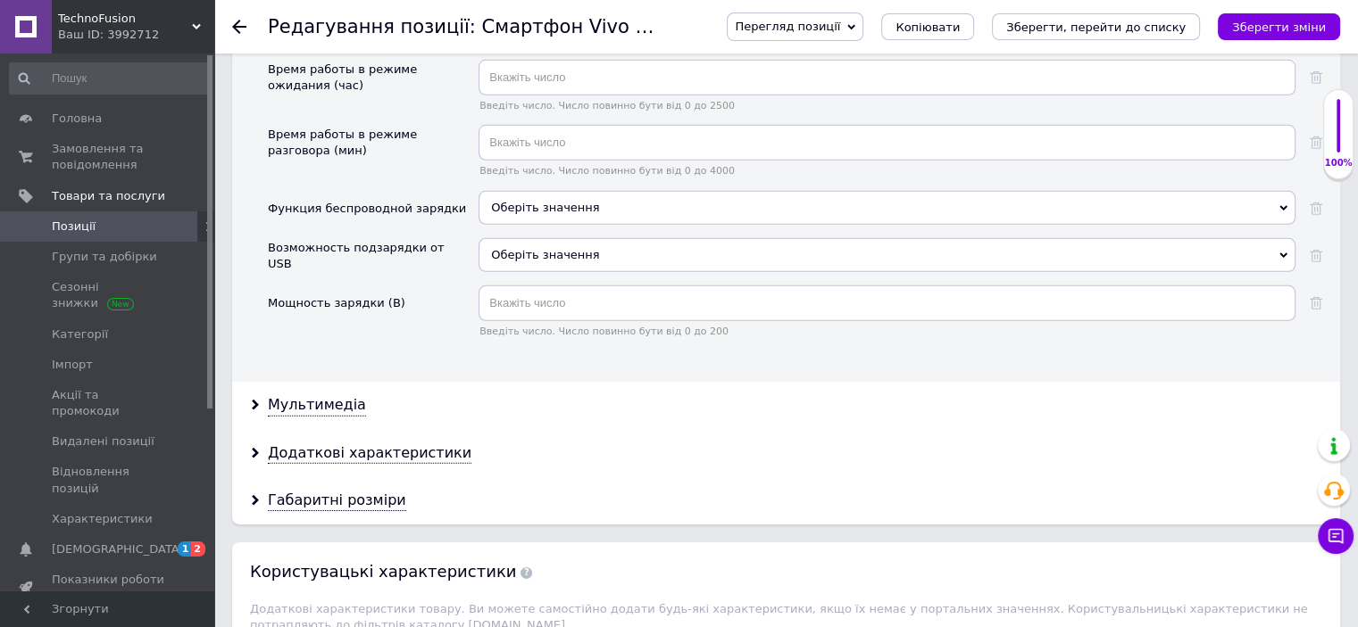
type input "5000"
click at [543, 286] on input "text" at bounding box center [886, 304] width 817 height 36
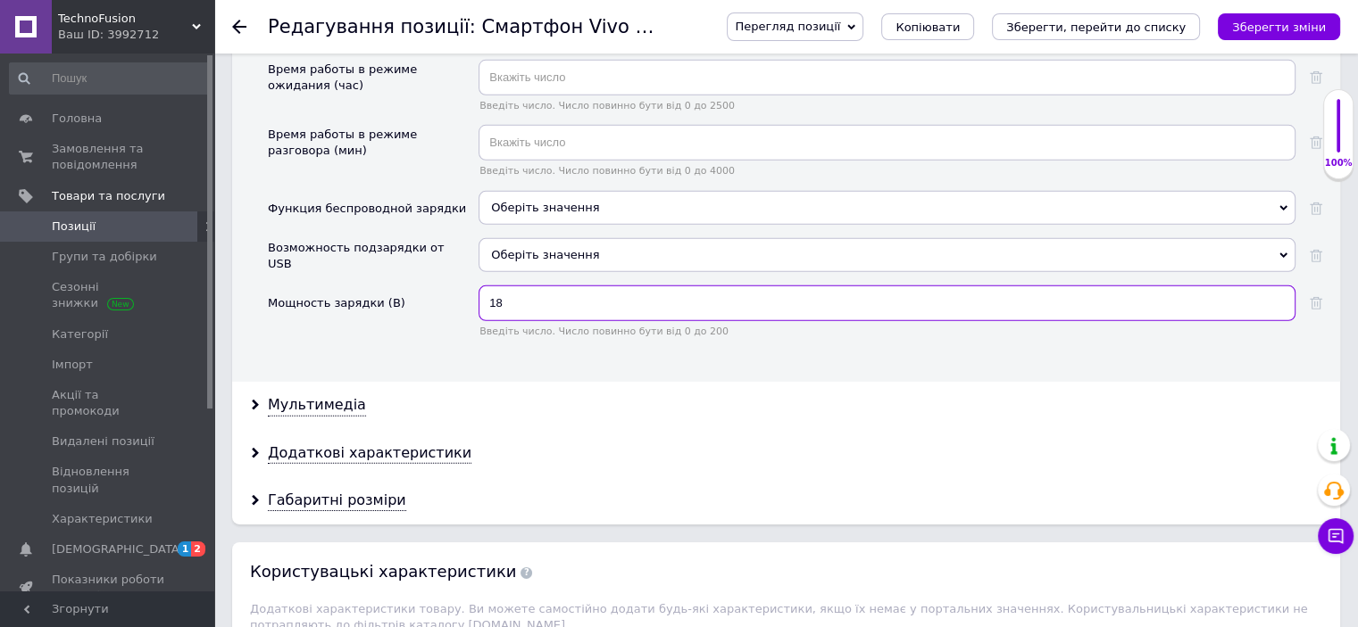
scroll to position [5266, 0]
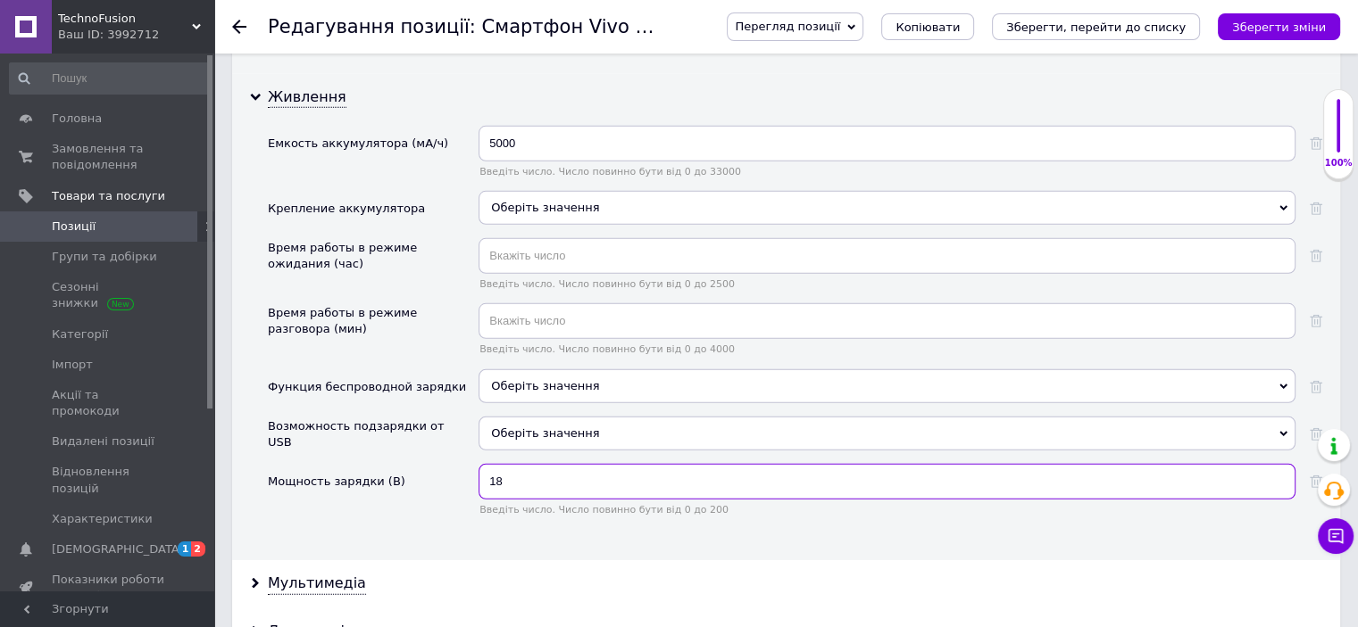
type input "18"
click at [537, 427] on span "Оберіть значення" at bounding box center [545, 433] width 108 height 13
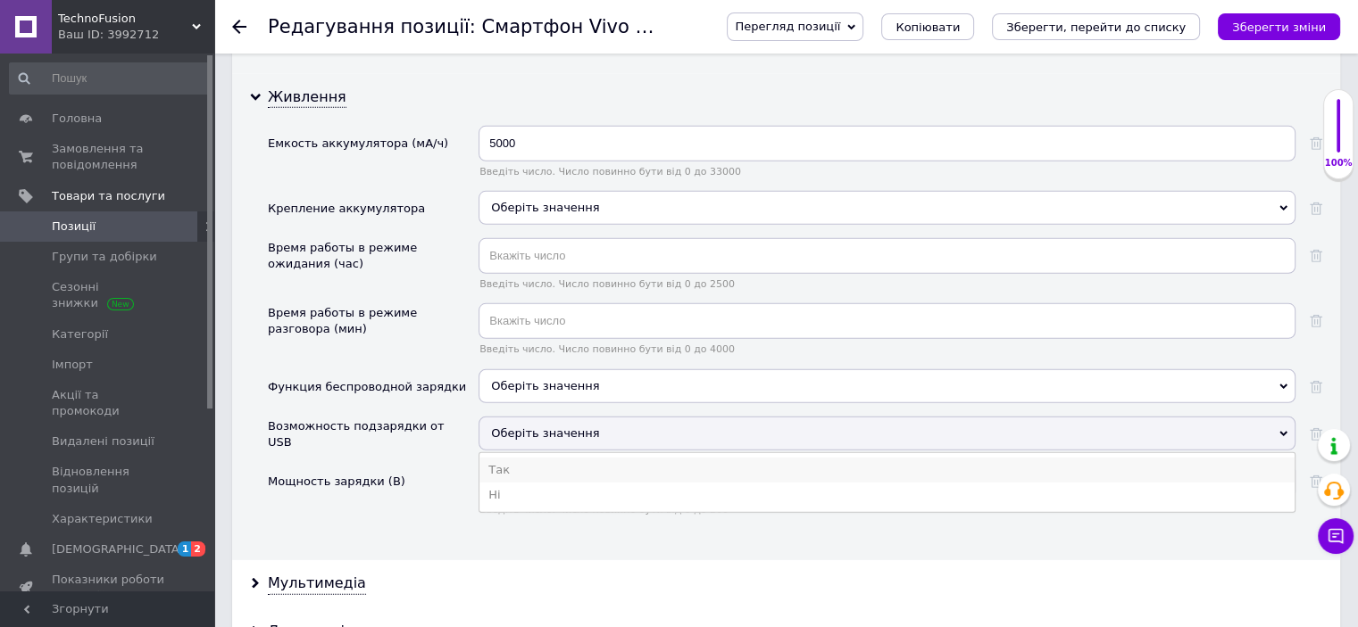
click at [514, 458] on li "Так" at bounding box center [886, 470] width 815 height 25
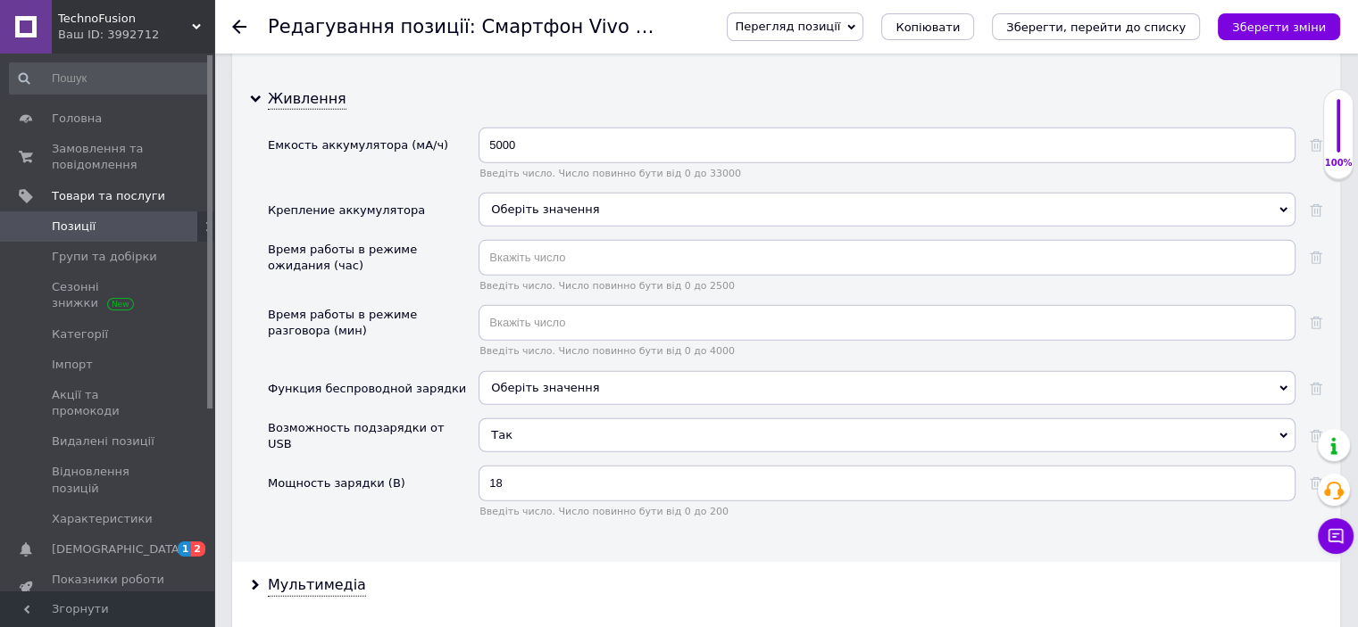
scroll to position [5088, 0]
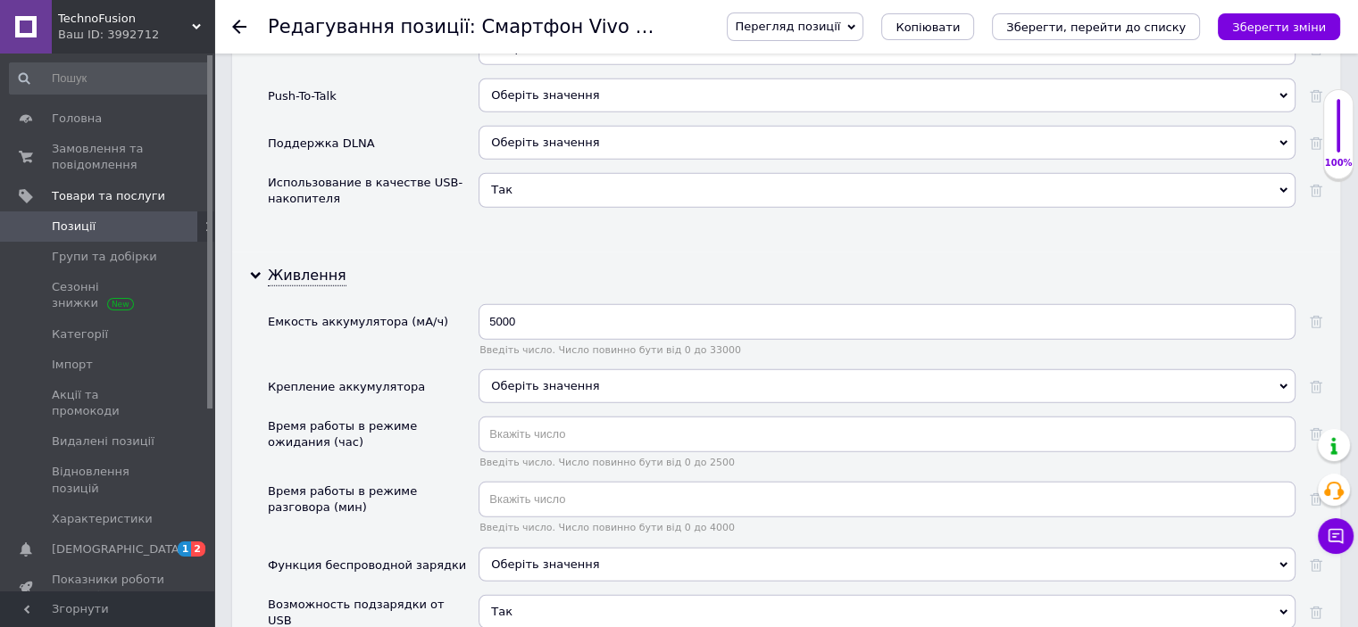
click at [546, 370] on div "Оберіть значення" at bounding box center [886, 387] width 817 height 34
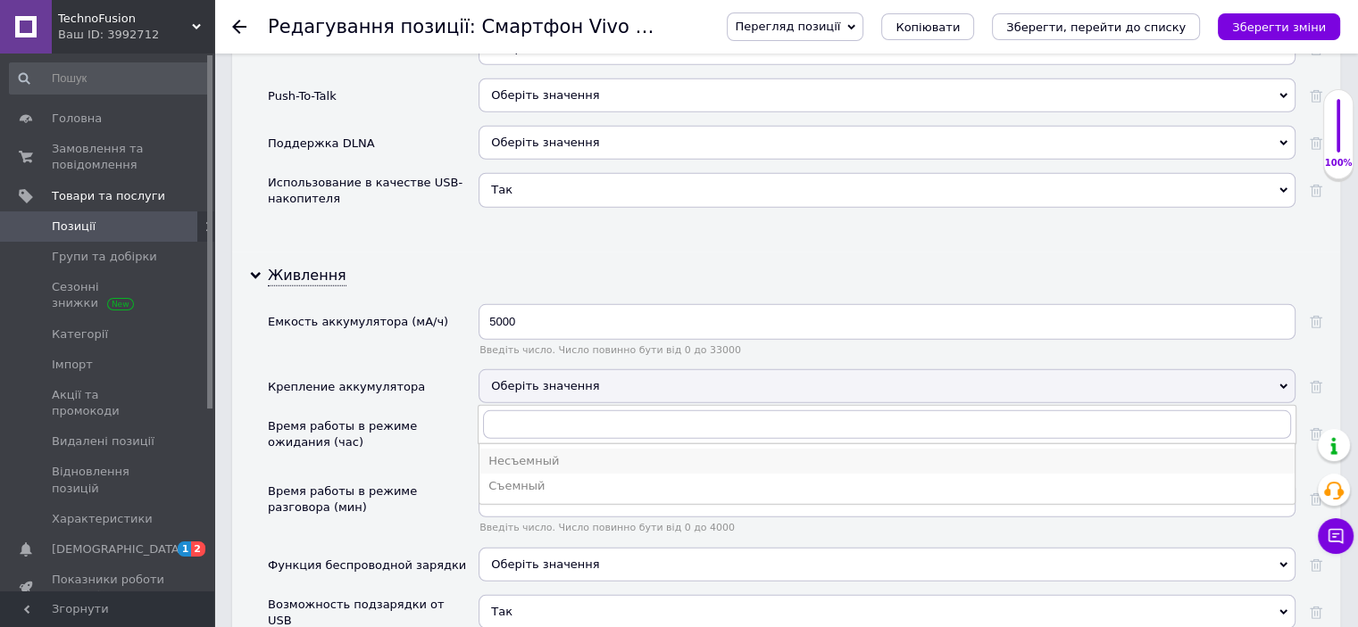
click at [503, 453] on div "Несъемный" at bounding box center [886, 461] width 797 height 16
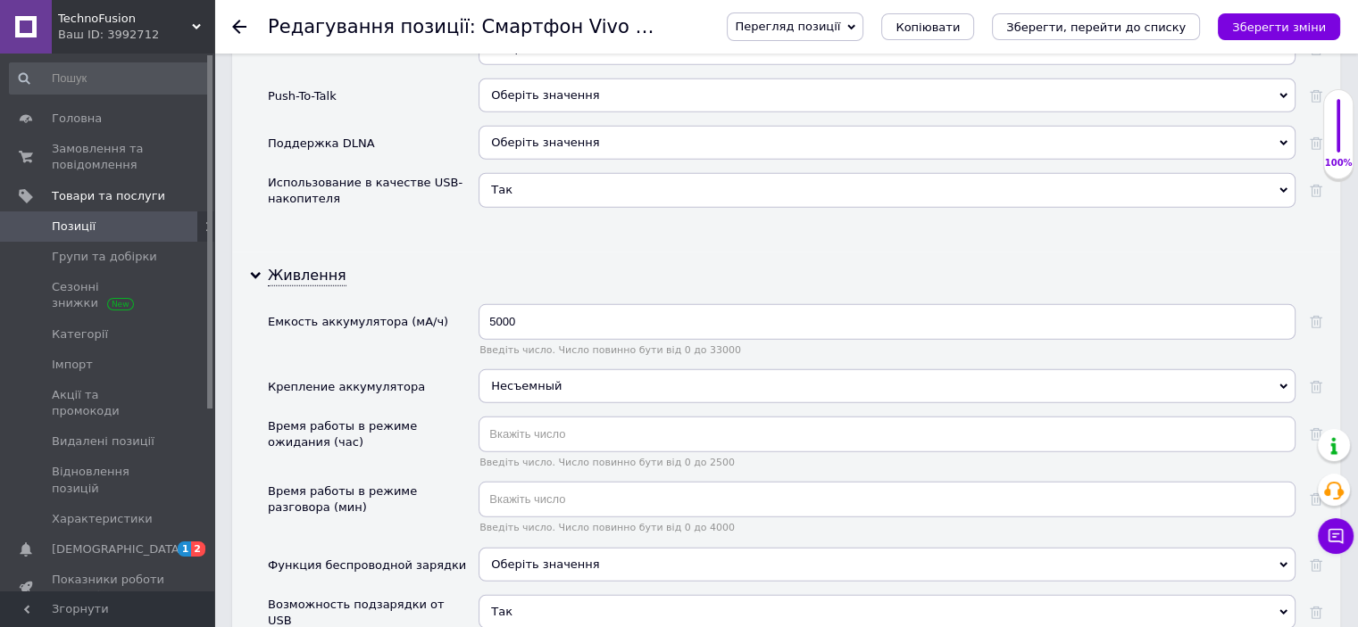
scroll to position [5534, 0]
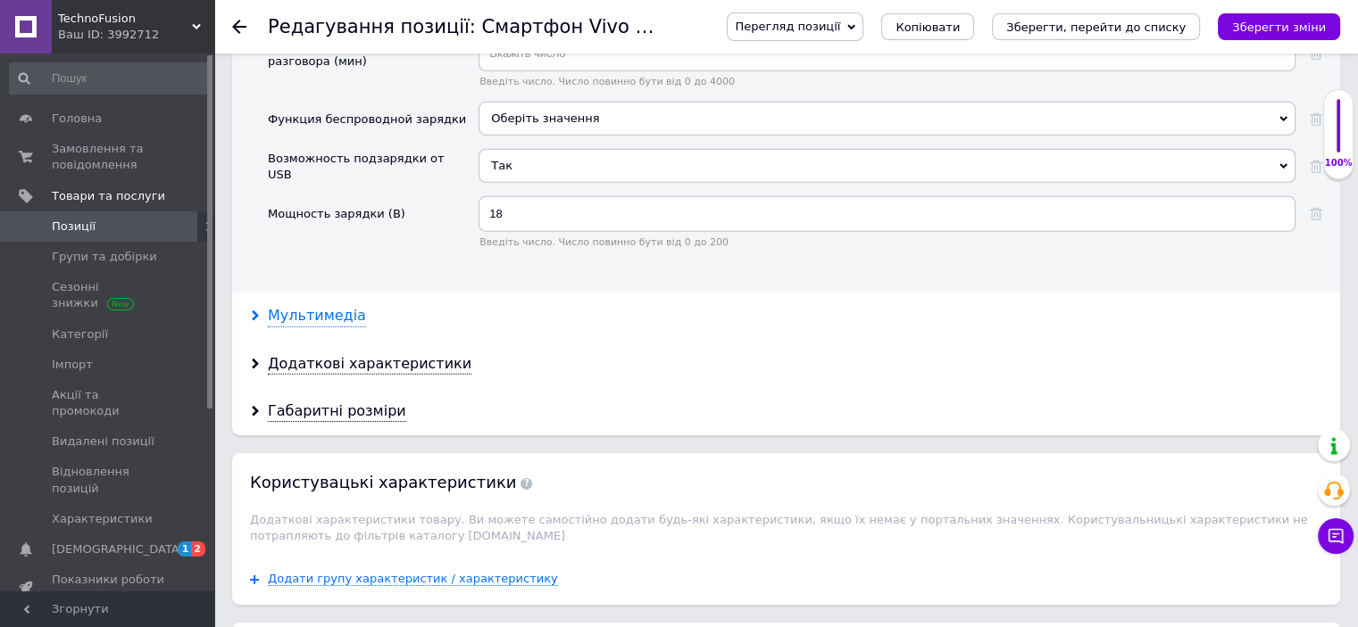
drag, startPoint x: 328, startPoint y: 279, endPoint x: 344, endPoint y: 276, distance: 15.6
click at [328, 306] on div "Мультимедіа" at bounding box center [317, 316] width 98 height 21
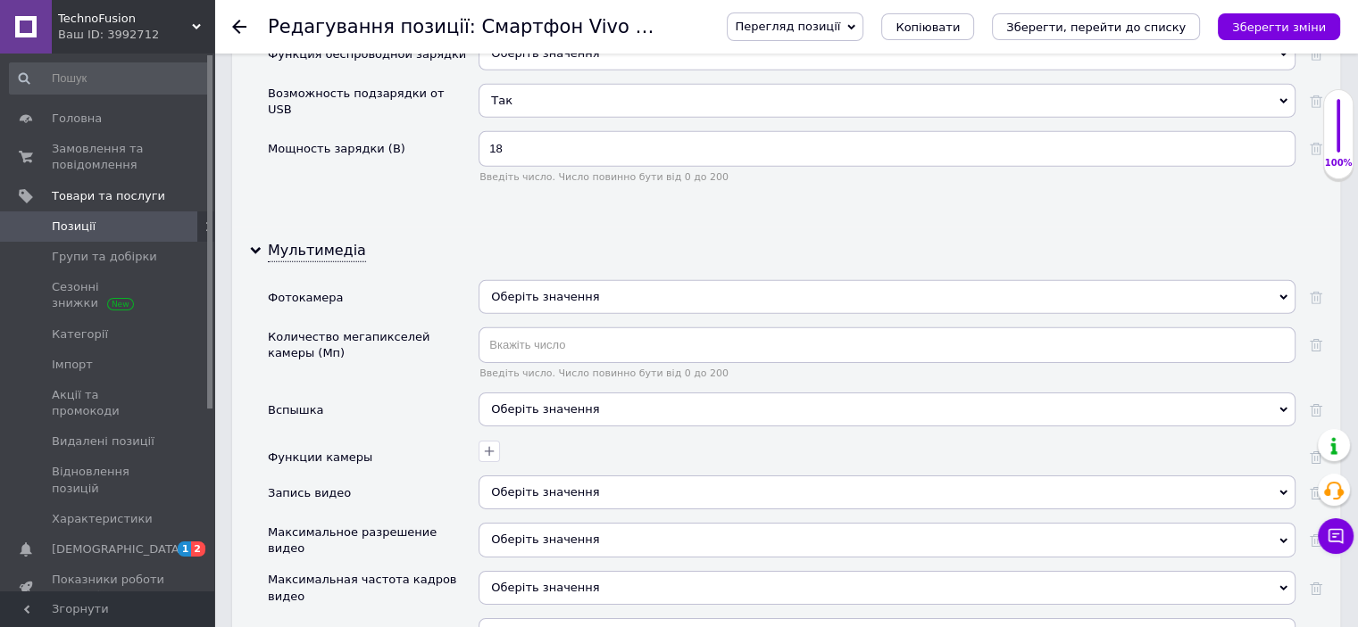
scroll to position [5712, 0]
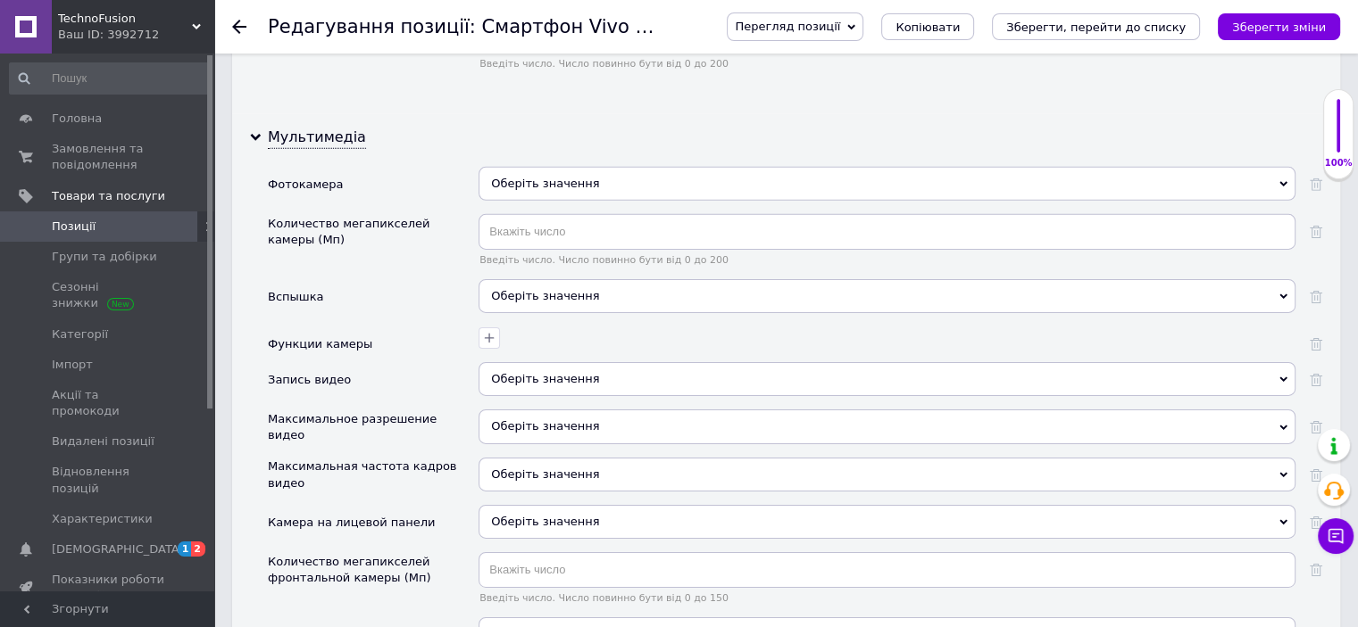
click at [557, 167] on span "Оберіть значення" at bounding box center [886, 184] width 817 height 34
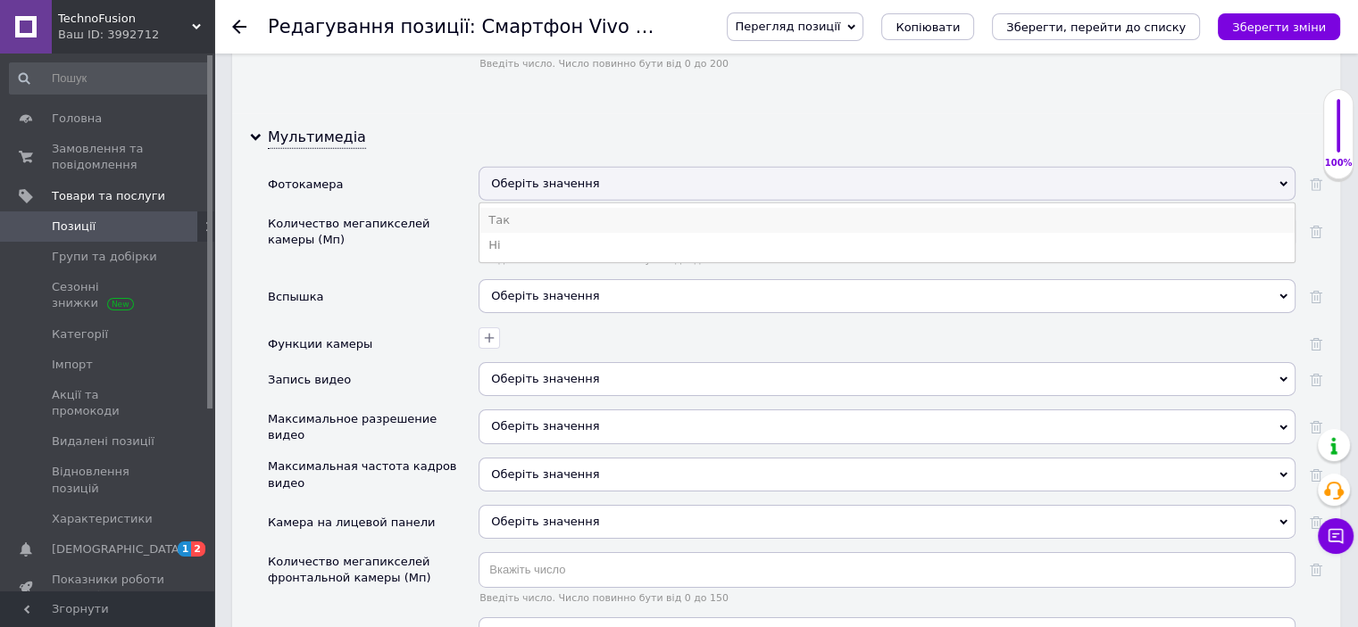
click at [528, 208] on li "Так" at bounding box center [886, 220] width 815 height 25
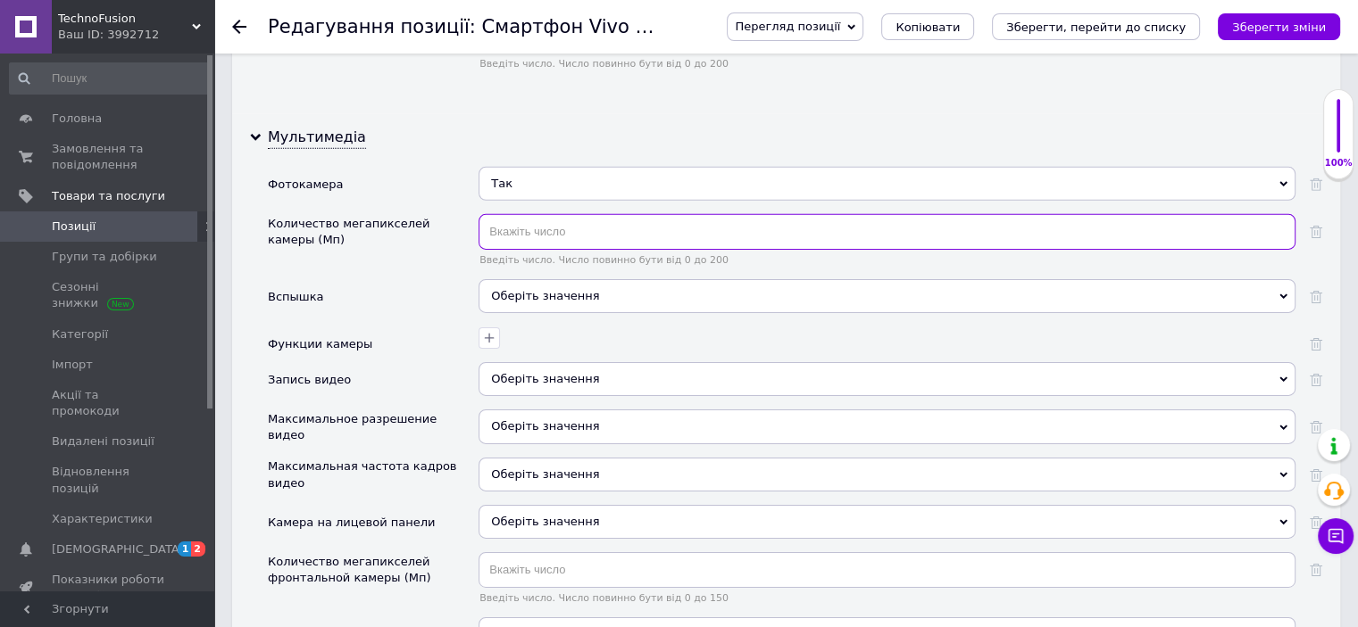
click at [557, 214] on input "text" at bounding box center [886, 232] width 817 height 36
type input "52"
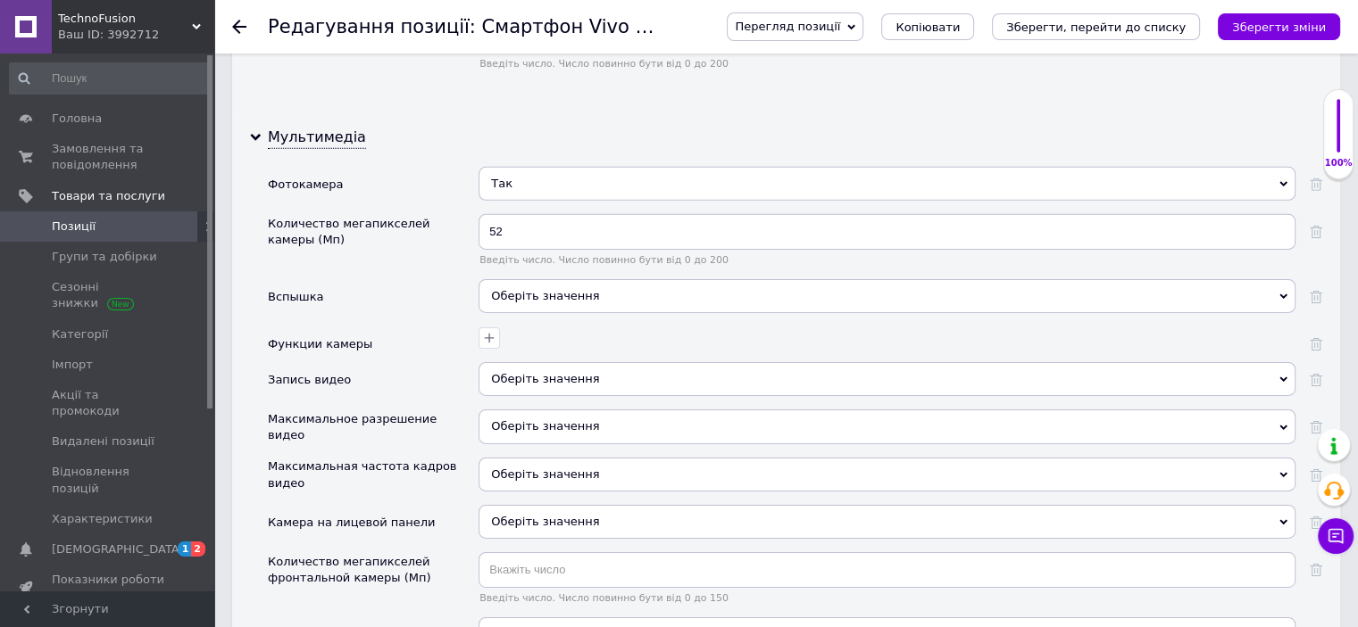
click at [534, 279] on div "Оберіть значення" at bounding box center [886, 296] width 817 height 34
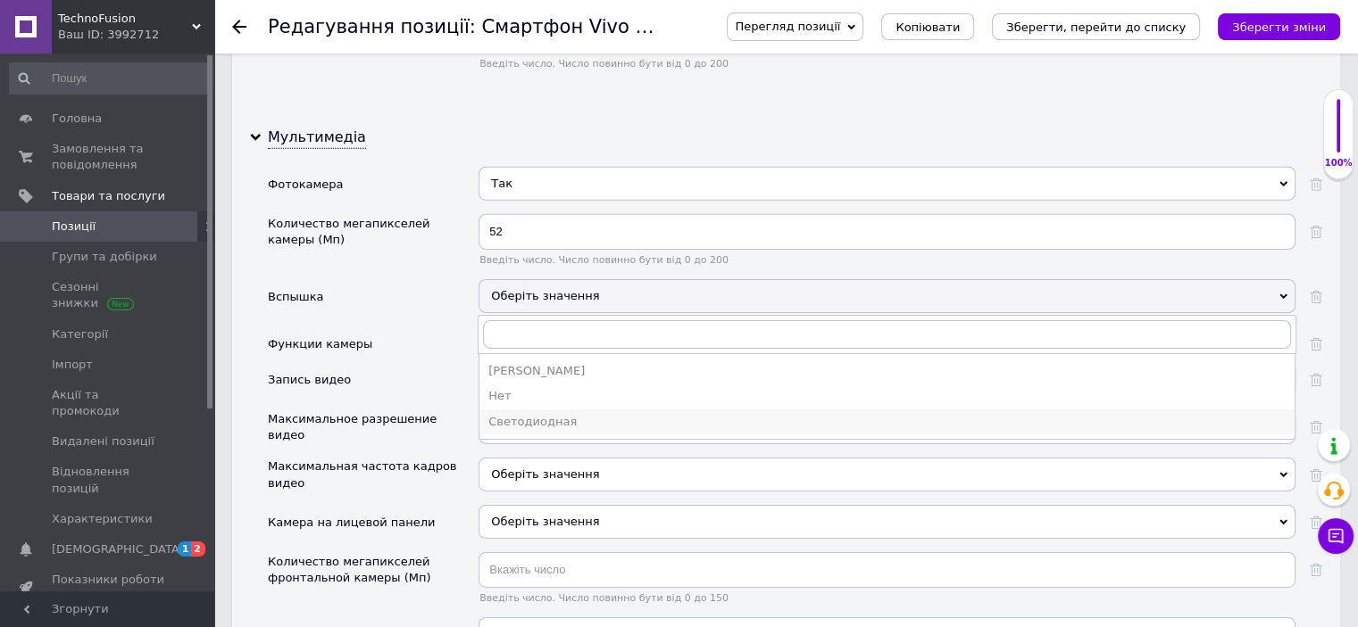
click at [518, 414] on div "Светодиодная" at bounding box center [886, 422] width 797 height 16
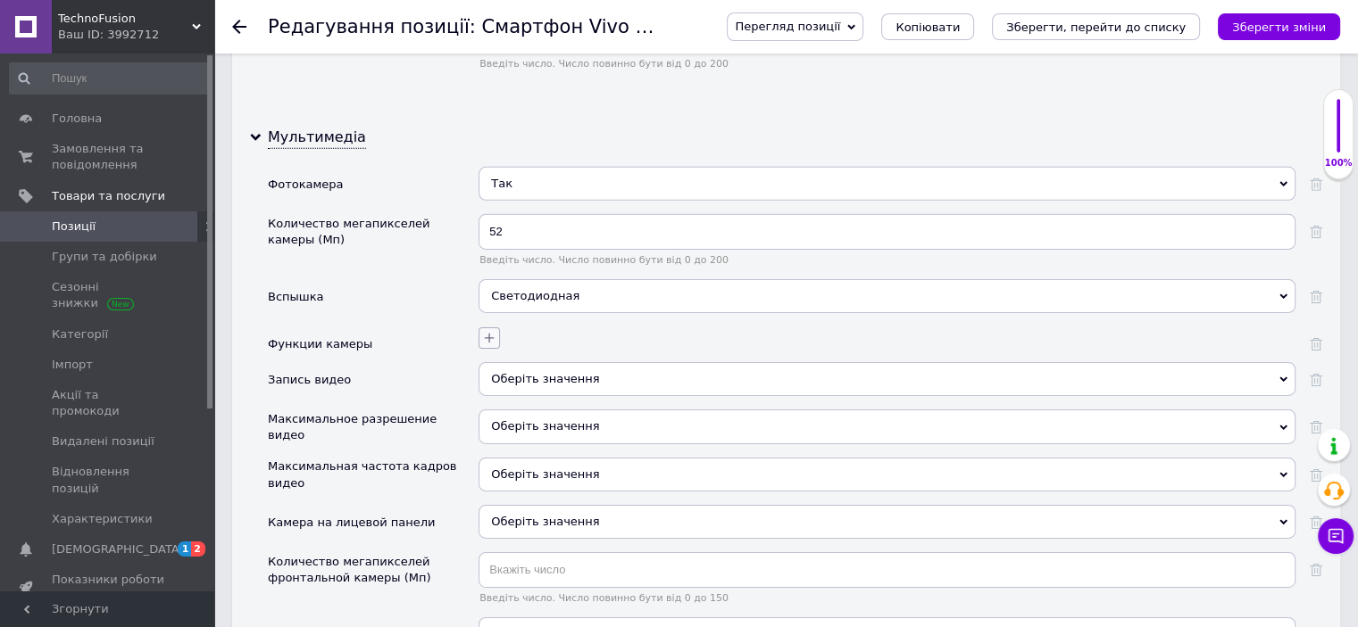
click at [496, 331] on icon "button" at bounding box center [489, 338] width 14 height 14
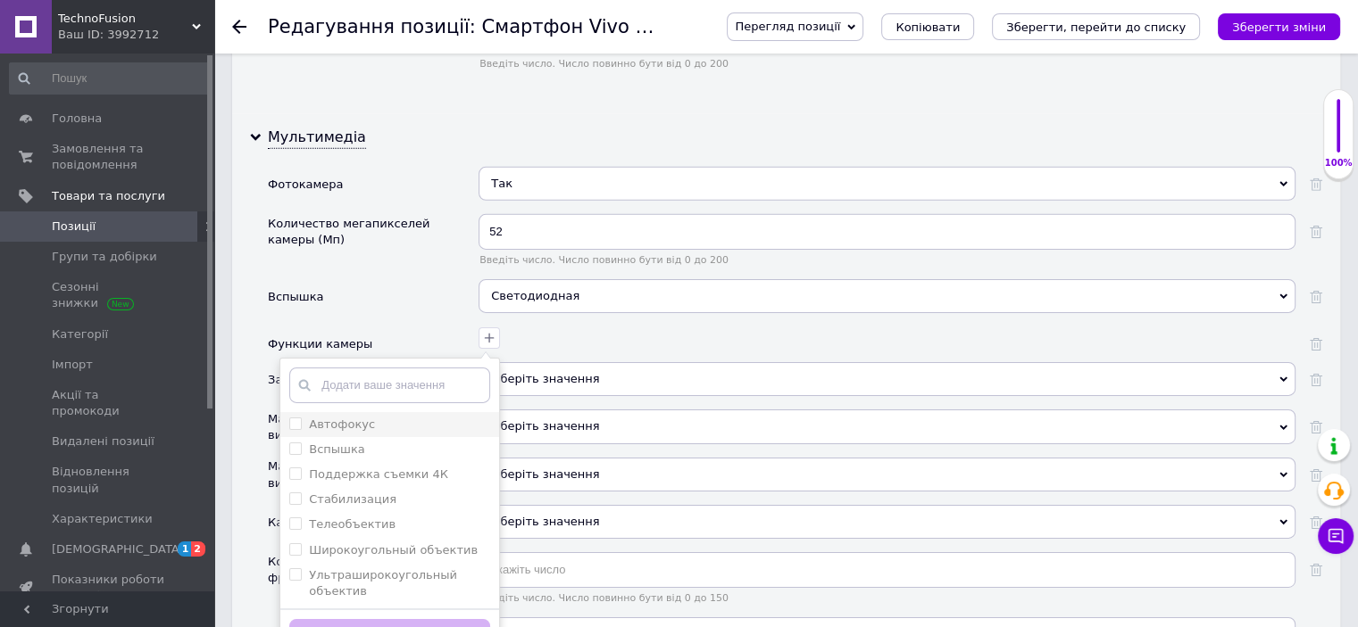
click at [300, 418] on input "Автофокус" at bounding box center [295, 424] width 12 height 12
checkbox input "true"
click at [295, 443] on input "Вспышка" at bounding box center [295, 449] width 12 height 12
checkbox input "true"
click at [296, 468] on 4К "Поддержка съемки 4К" at bounding box center [295, 474] width 12 height 12
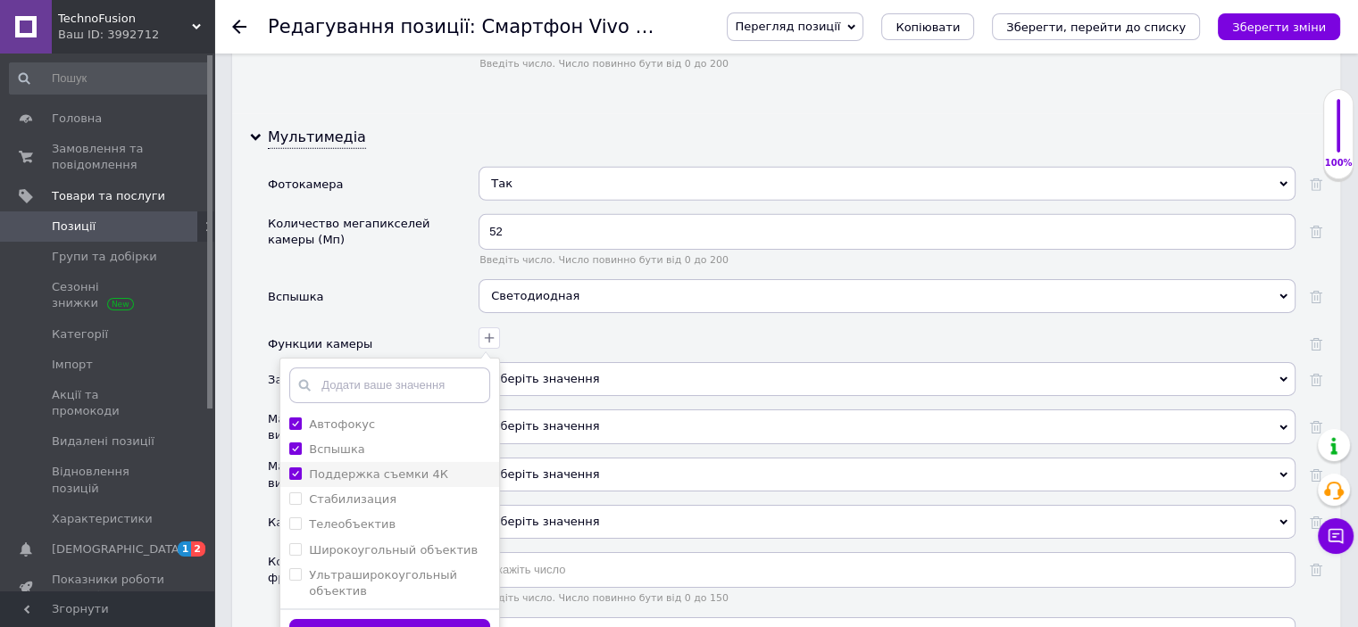
checkbox 4К "true"
click at [376, 619] on button "Зберегти" at bounding box center [389, 636] width 201 height 35
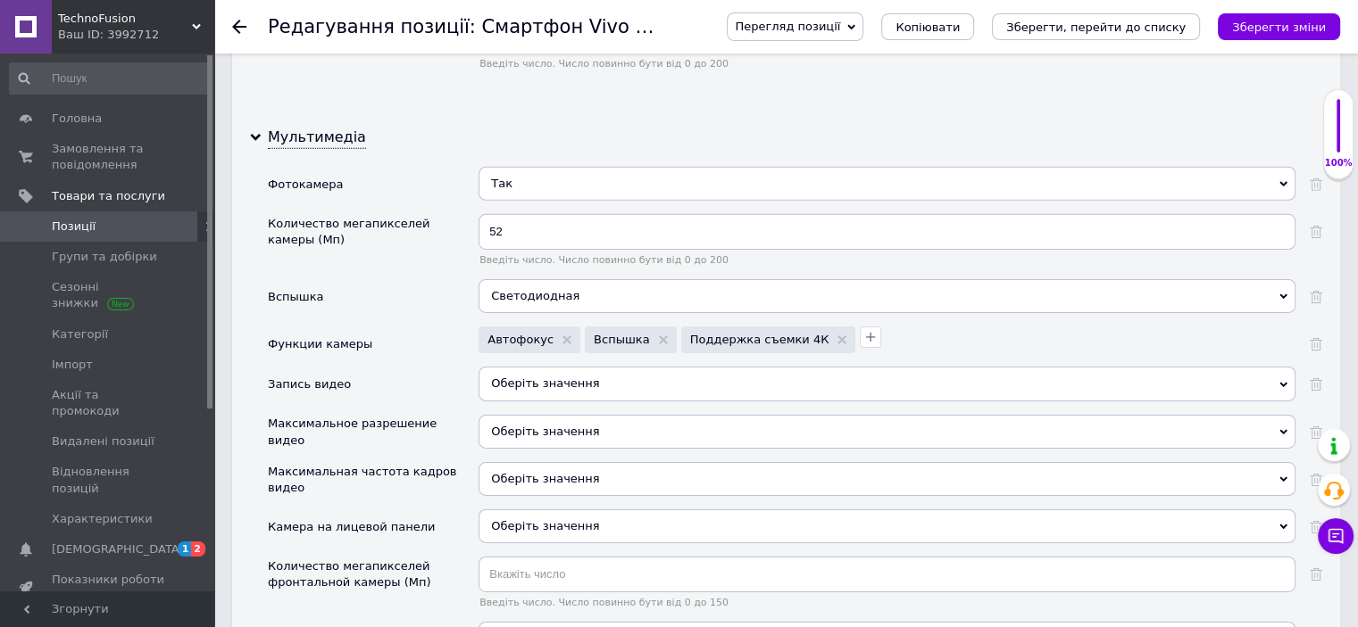
scroll to position [5802, 0]
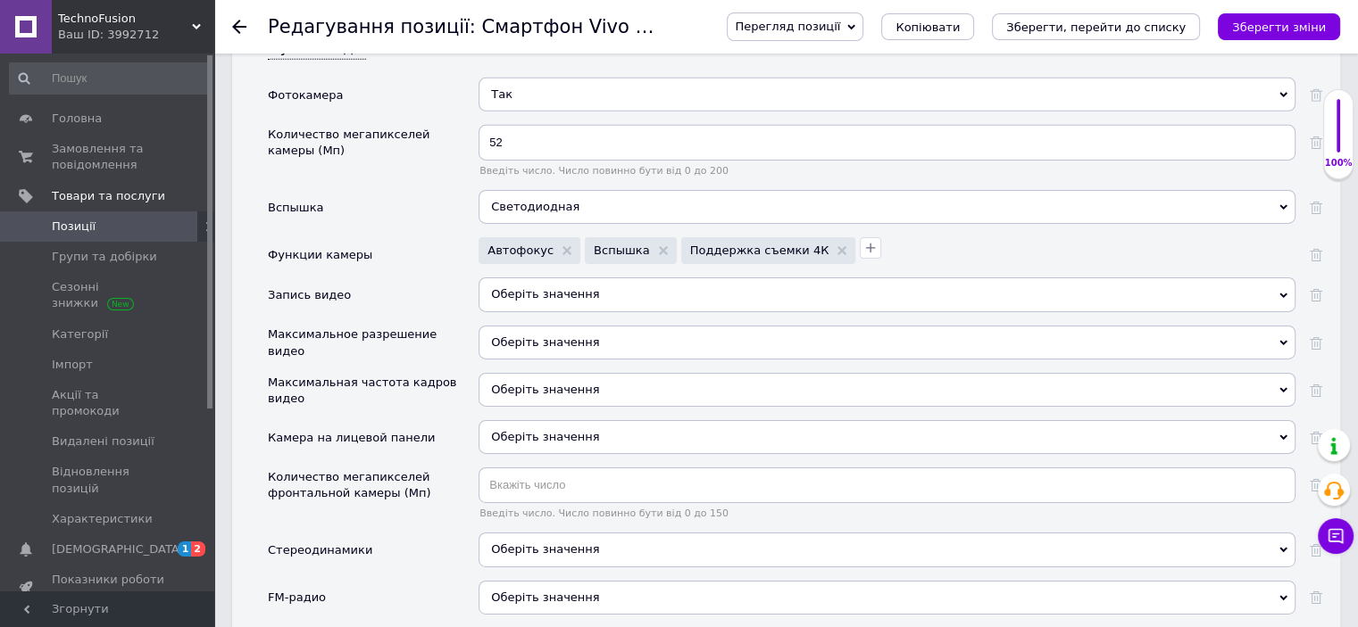
click at [562, 278] on span "Оберіть значення" at bounding box center [886, 295] width 817 height 34
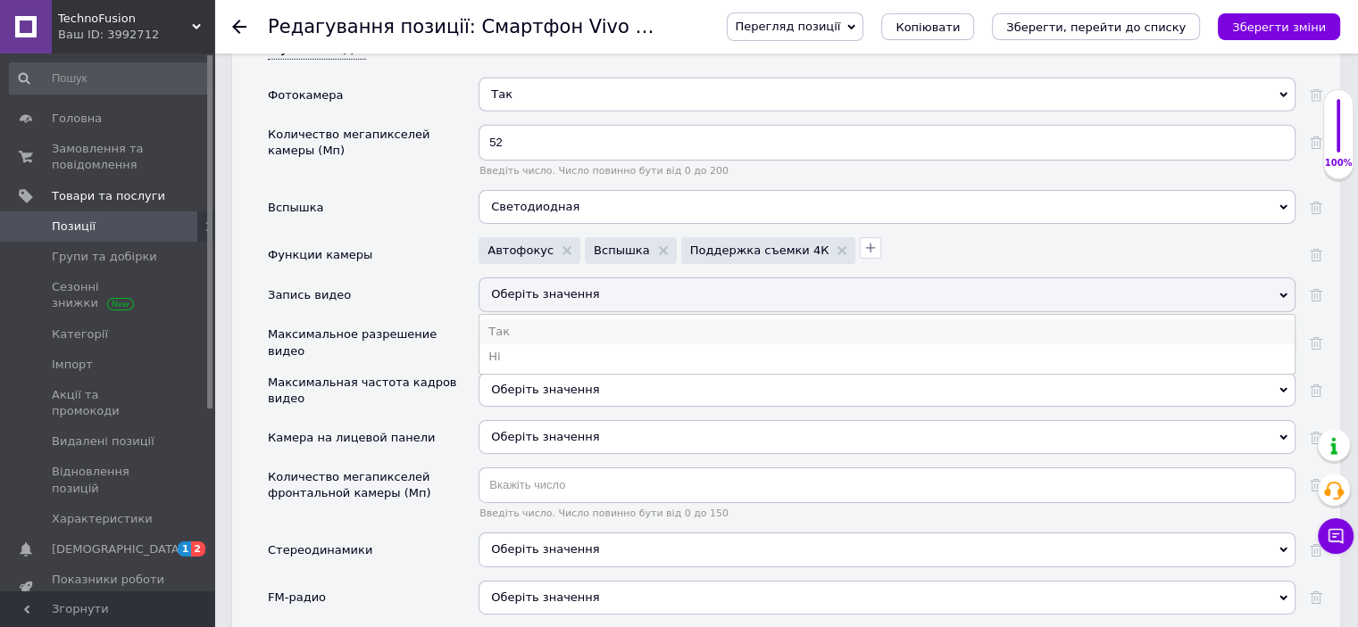
click at [518, 320] on li "Так" at bounding box center [886, 332] width 815 height 25
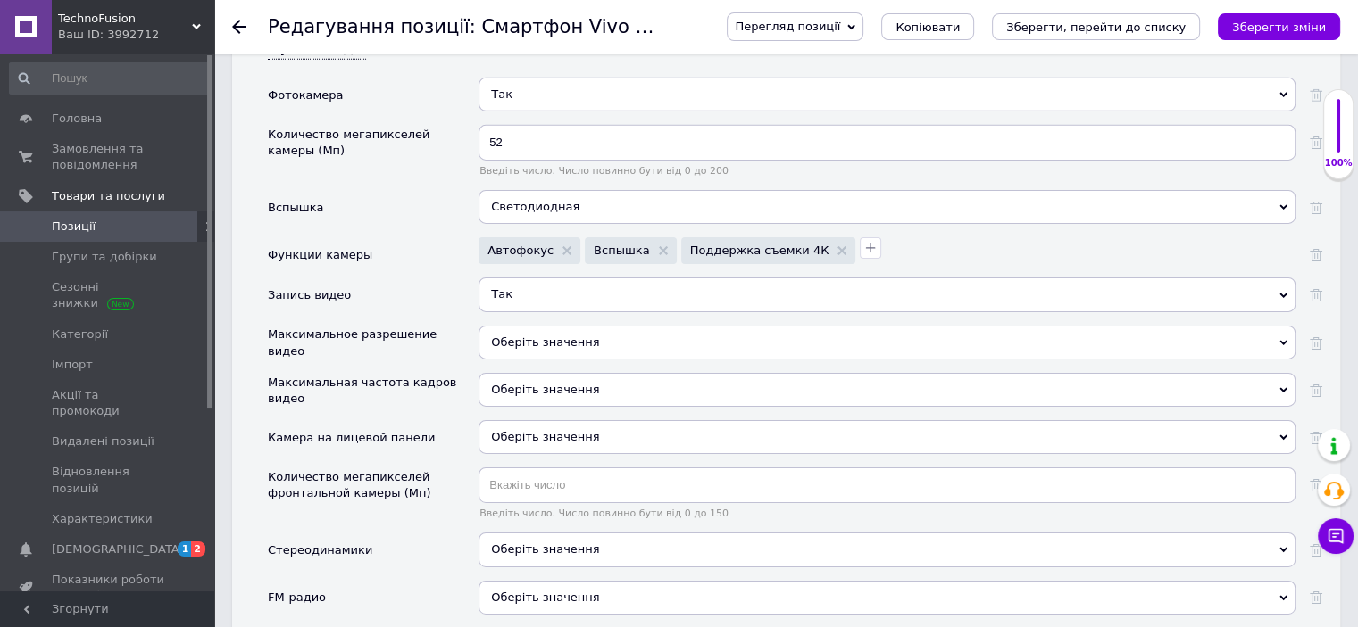
click at [503, 326] on div "Оберіть значення" at bounding box center [886, 343] width 817 height 34
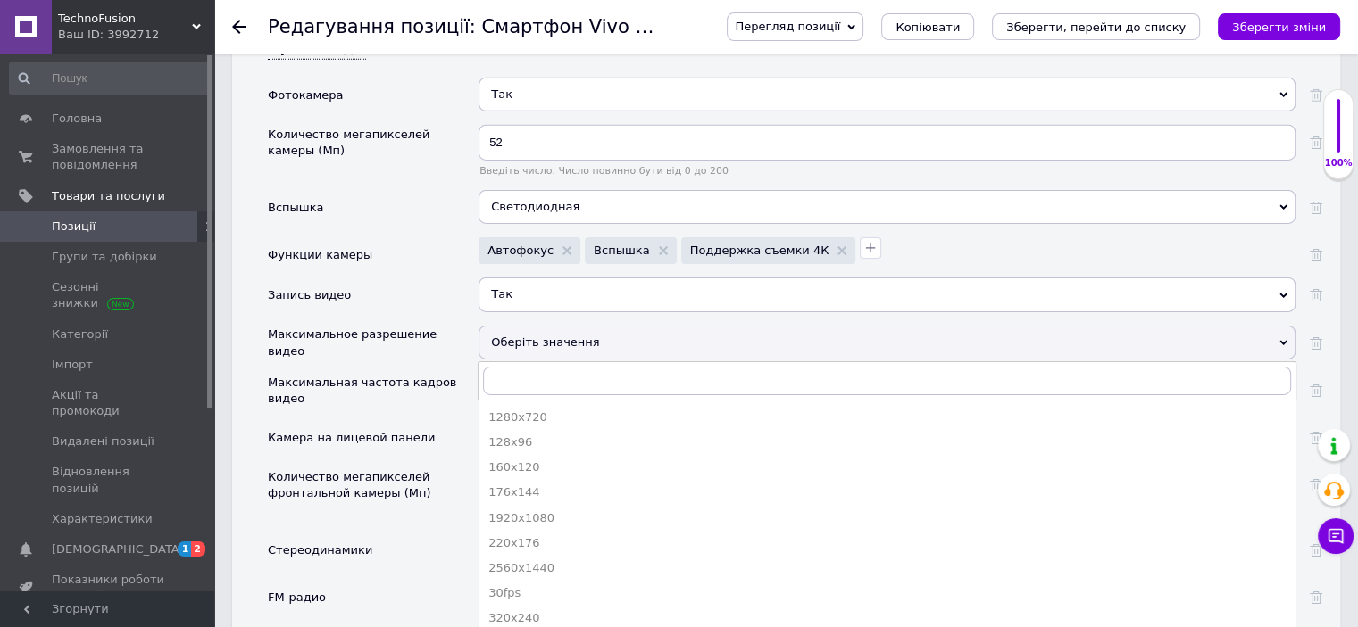
click at [446, 327] on div "Максимальное разрешение видео" at bounding box center [373, 349] width 211 height 47
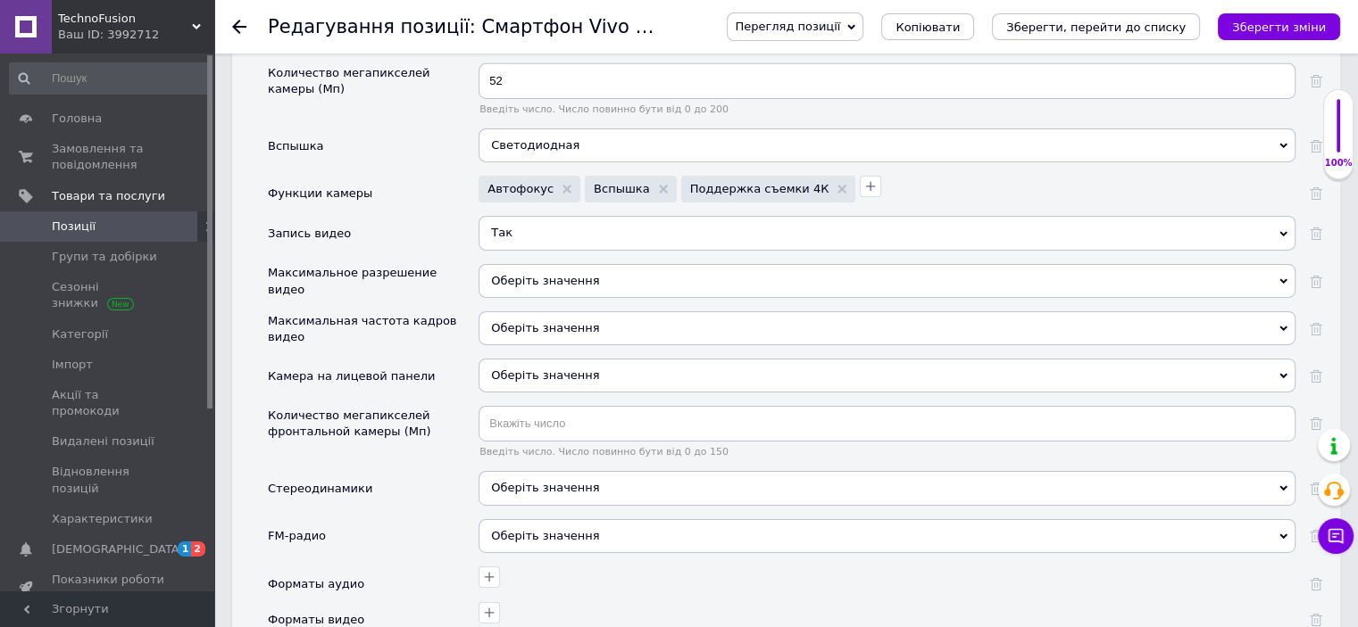
scroll to position [5891, 0]
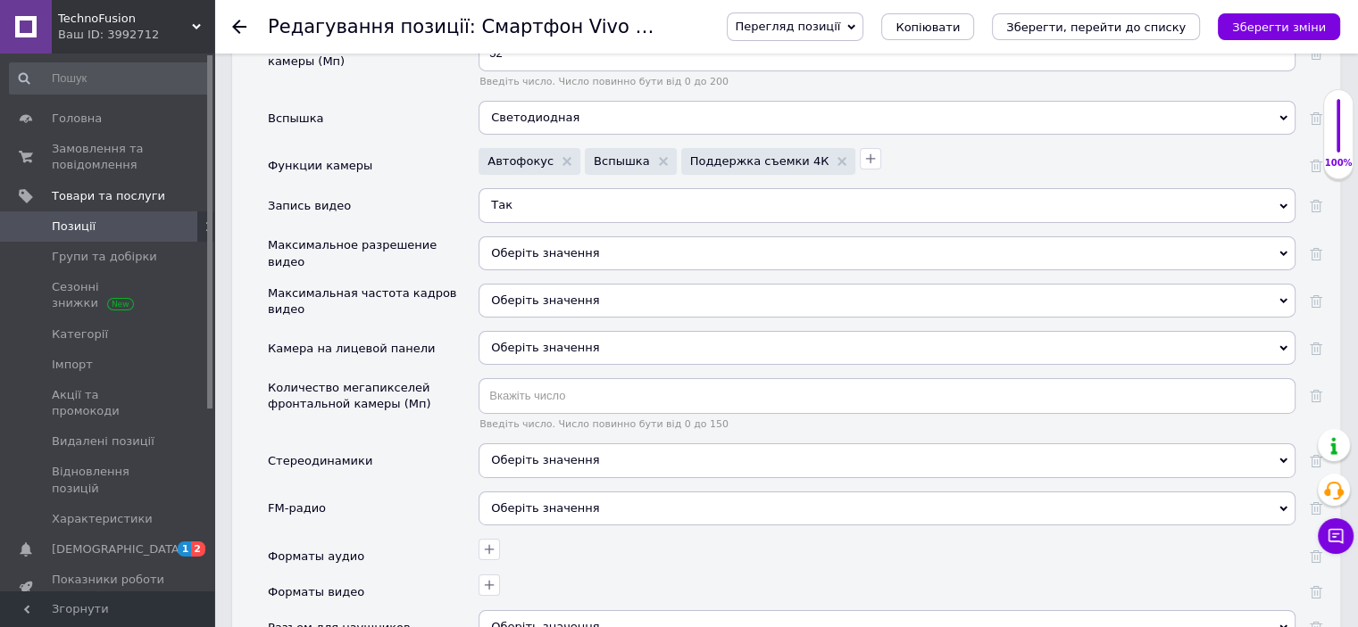
click at [540, 341] on span "Оберіть значення" at bounding box center [545, 347] width 108 height 13
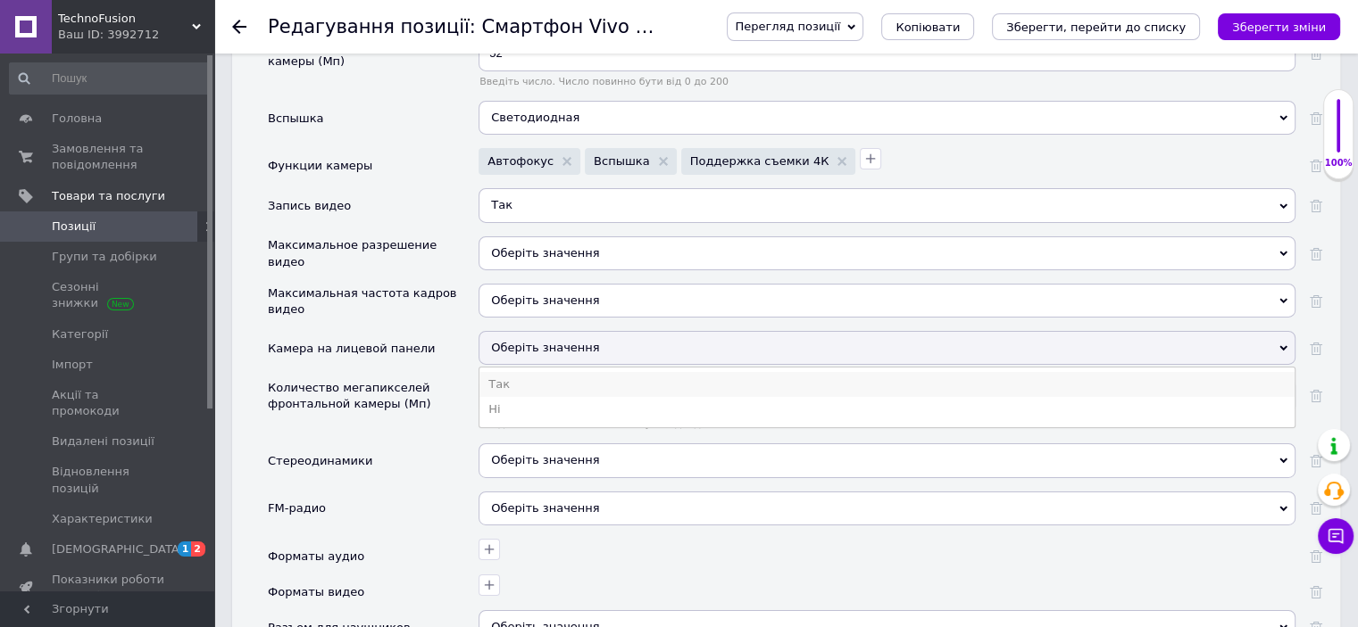
click at [494, 372] on li "Так" at bounding box center [886, 384] width 815 height 25
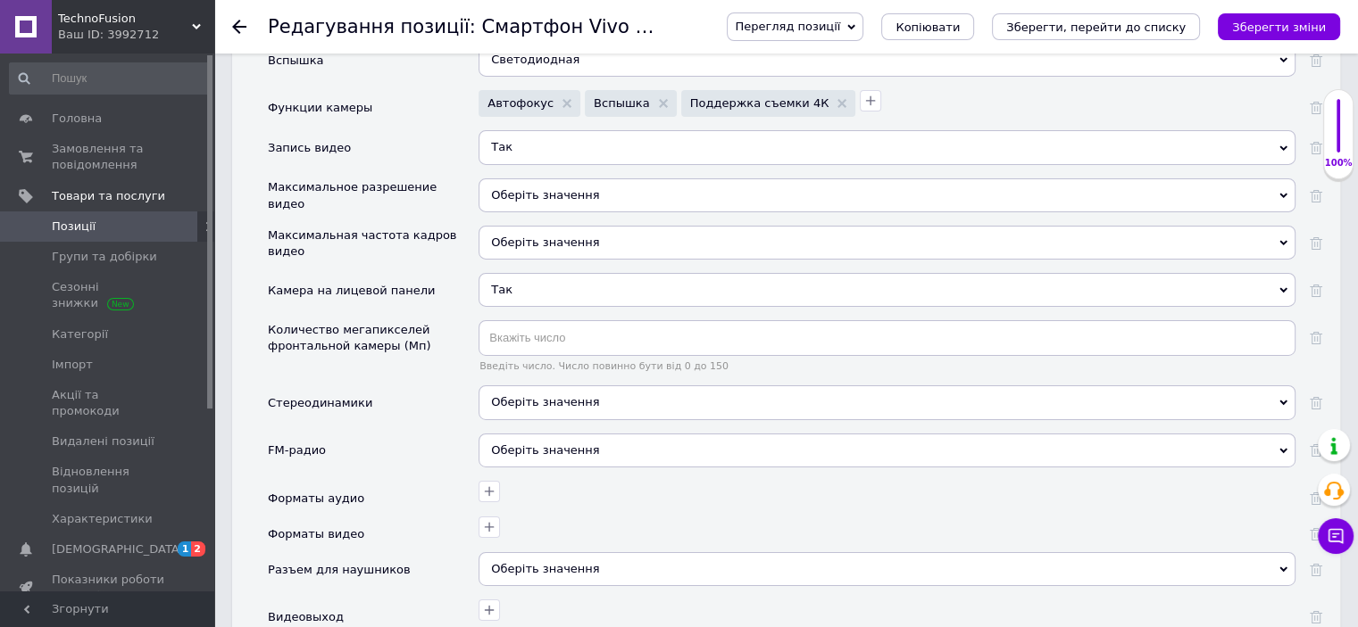
scroll to position [5980, 0]
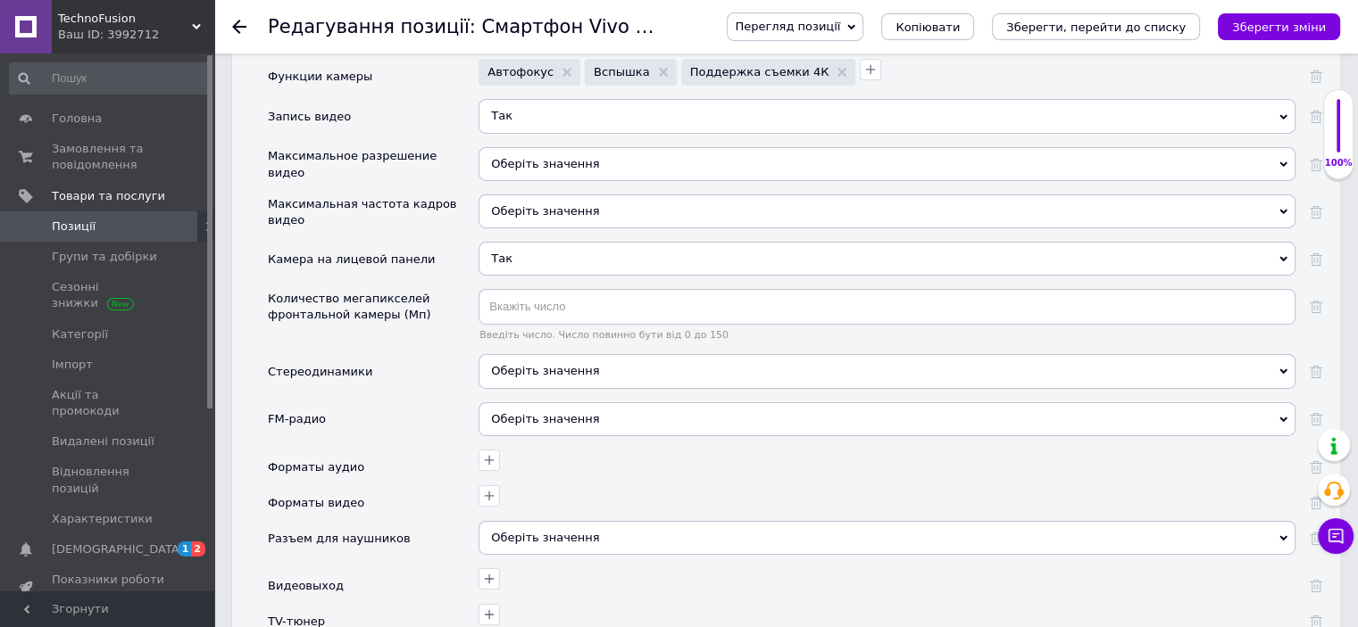
click at [511, 354] on span "Оберіть значення" at bounding box center [886, 371] width 817 height 34
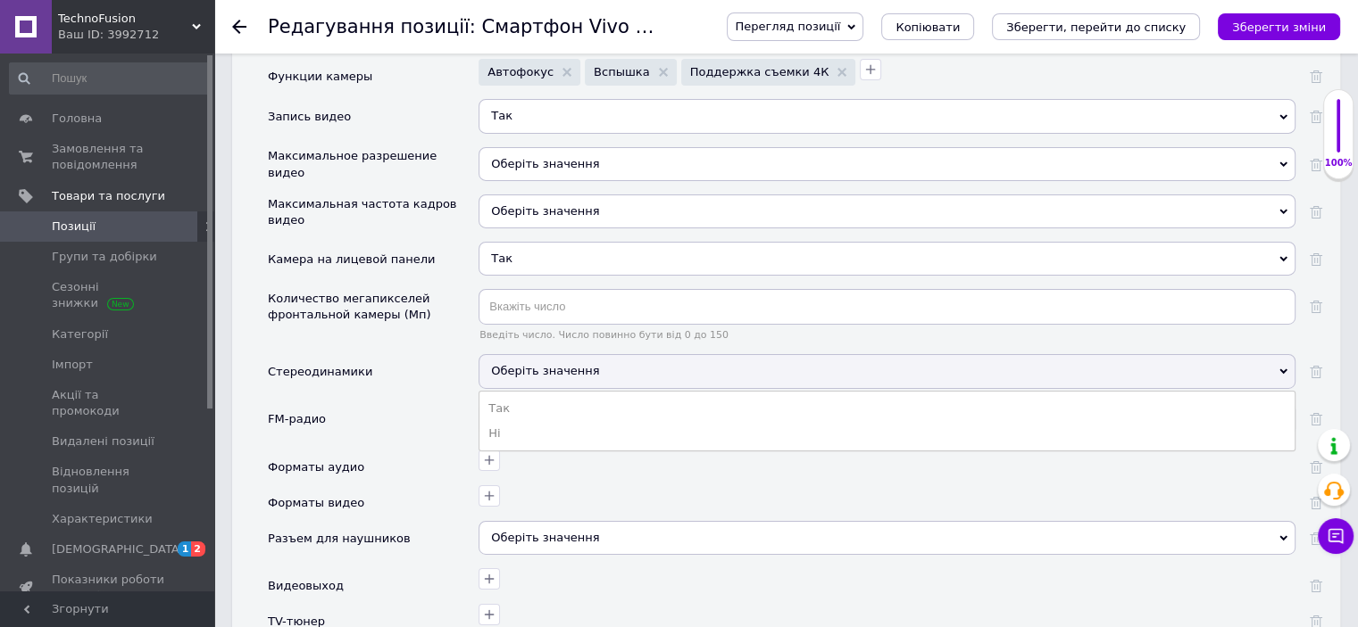
click at [386, 354] on div "Стереодинамики" at bounding box center [373, 377] width 211 height 47
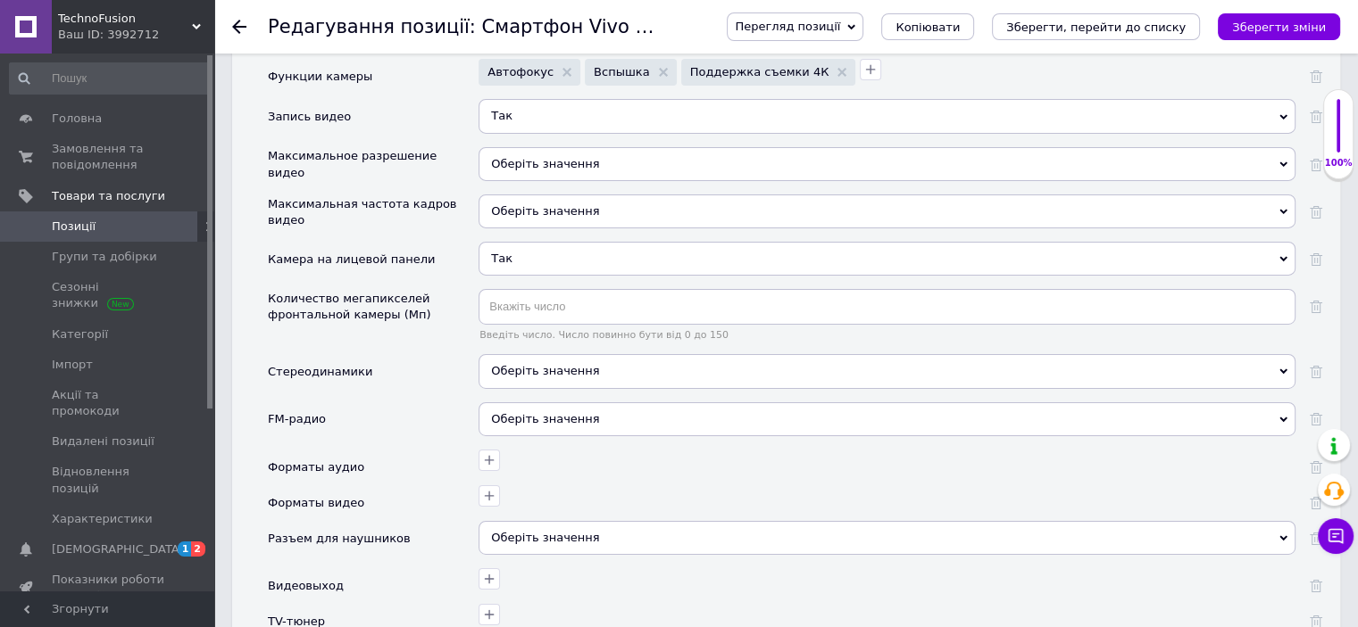
click at [536, 412] on span "Оберіть значення" at bounding box center [545, 418] width 108 height 13
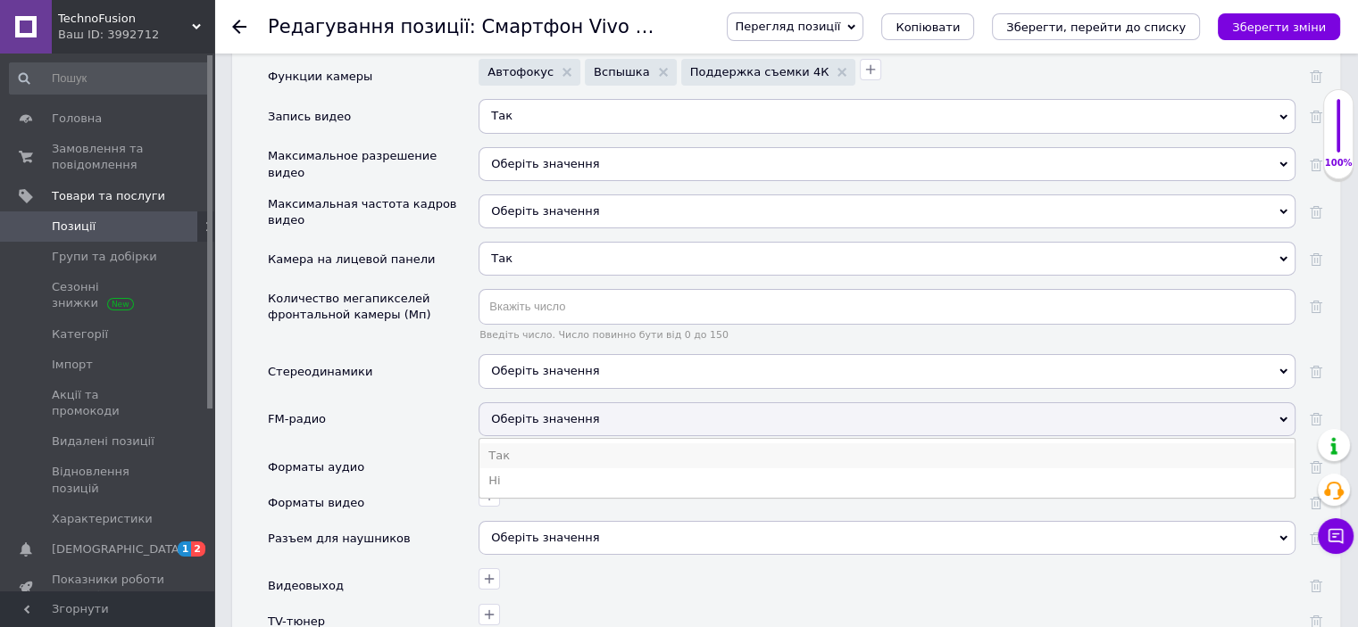
click at [503, 444] on li "Так" at bounding box center [886, 456] width 815 height 25
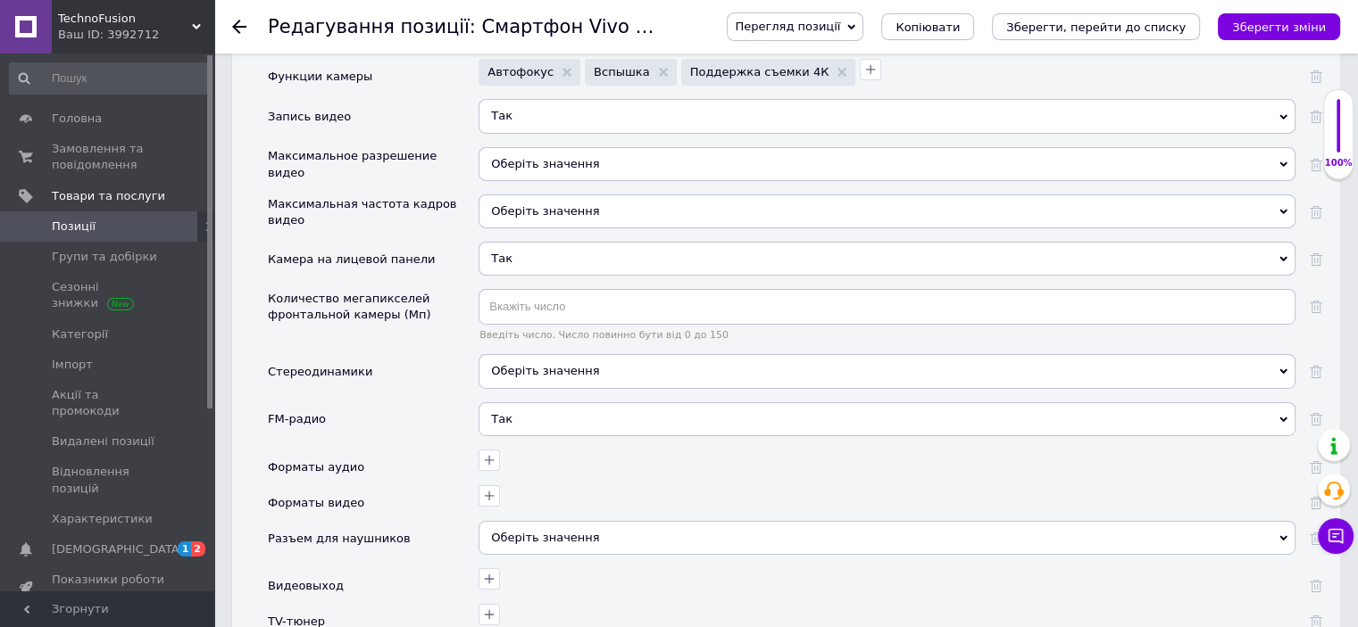
click at [536, 521] on div "Оберіть значення" at bounding box center [886, 538] width 817 height 34
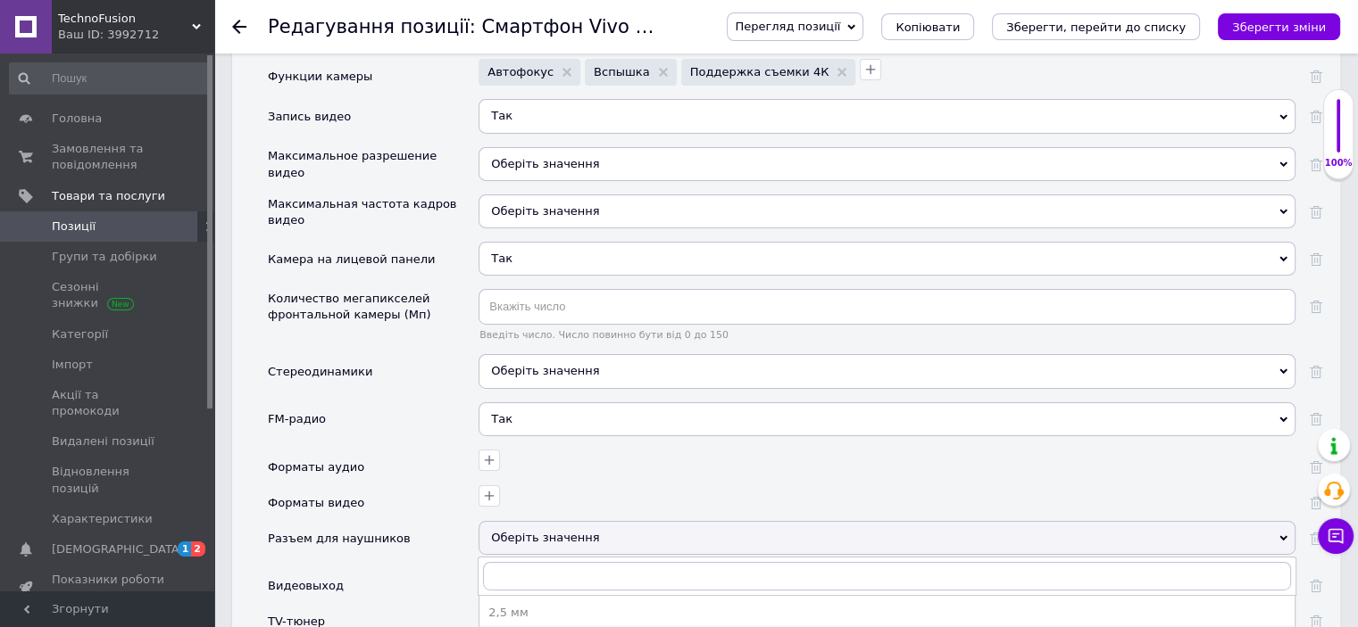
click at [498, 627] on div "3,5 мм" at bounding box center [886, 638] width 797 height 16
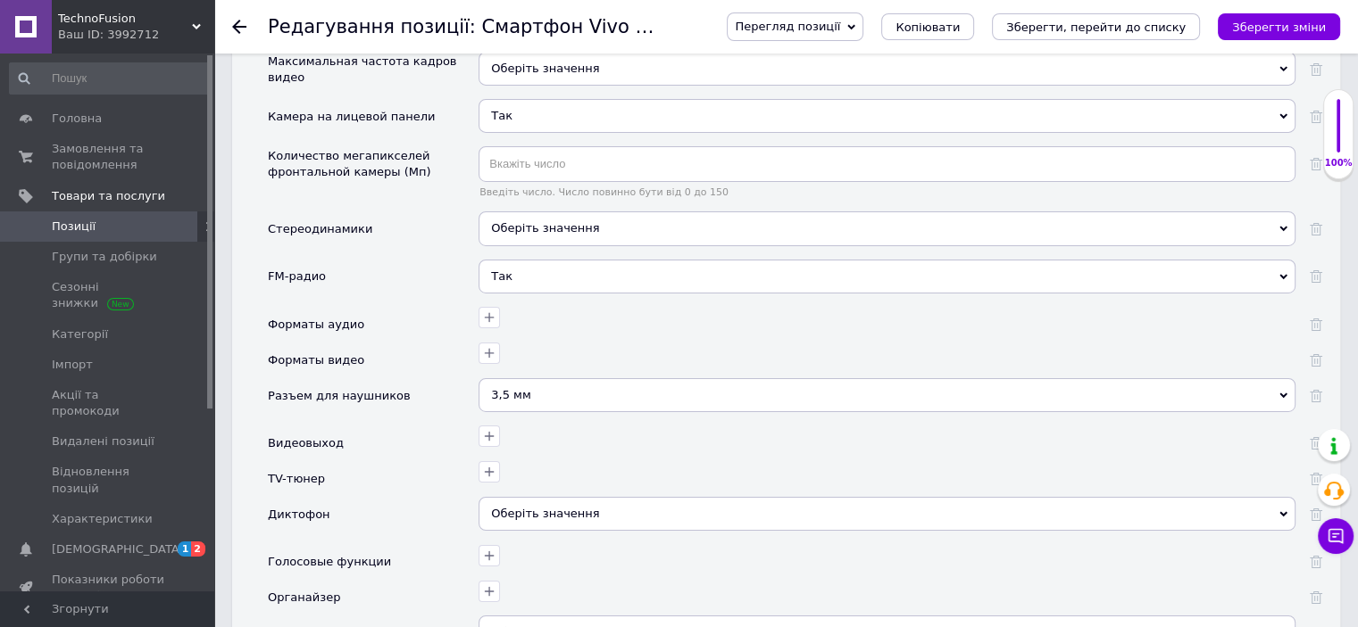
scroll to position [6159, 0]
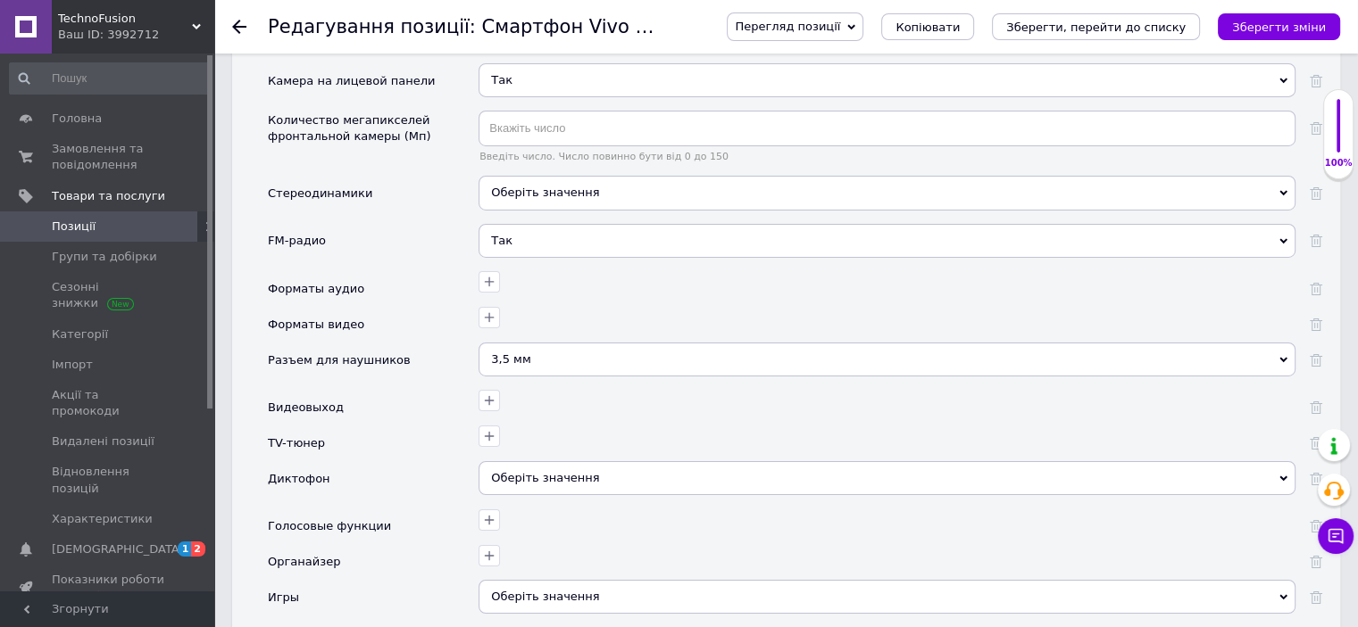
click at [528, 471] on span "Оберіть значення" at bounding box center [545, 477] width 108 height 13
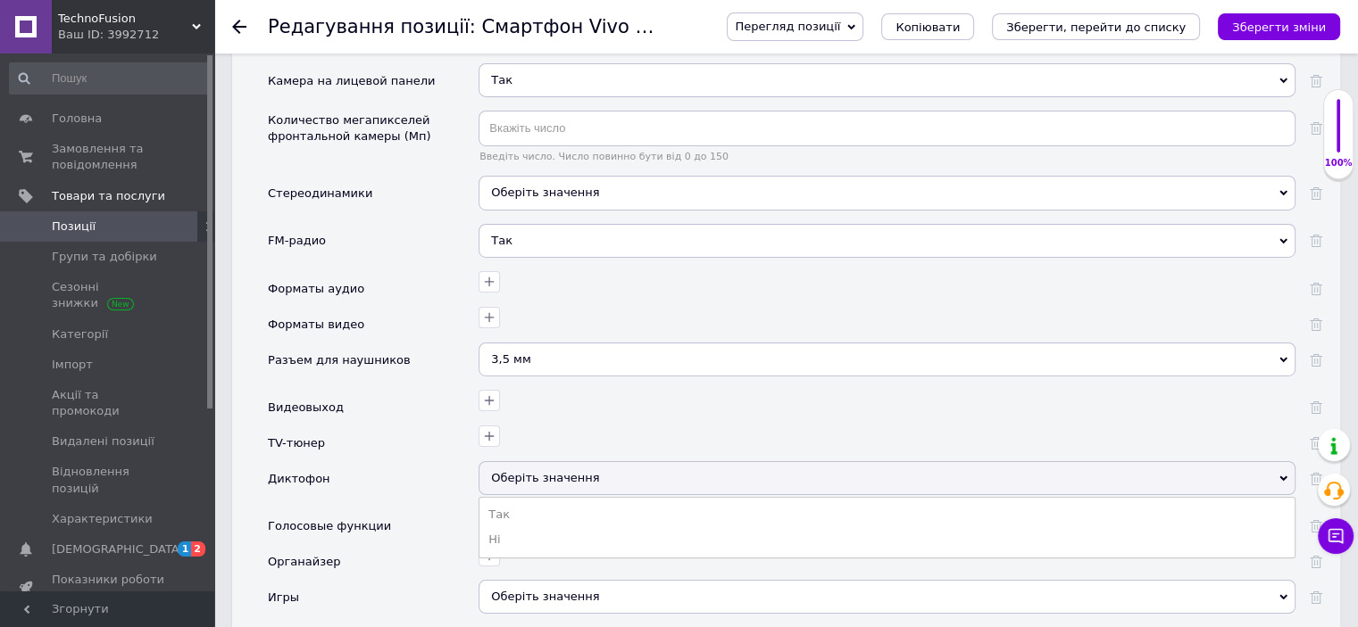
drag, startPoint x: 511, startPoint y: 469, endPoint x: 493, endPoint y: 458, distance: 21.3
click at [511, 503] on li "Так" at bounding box center [886, 515] width 815 height 25
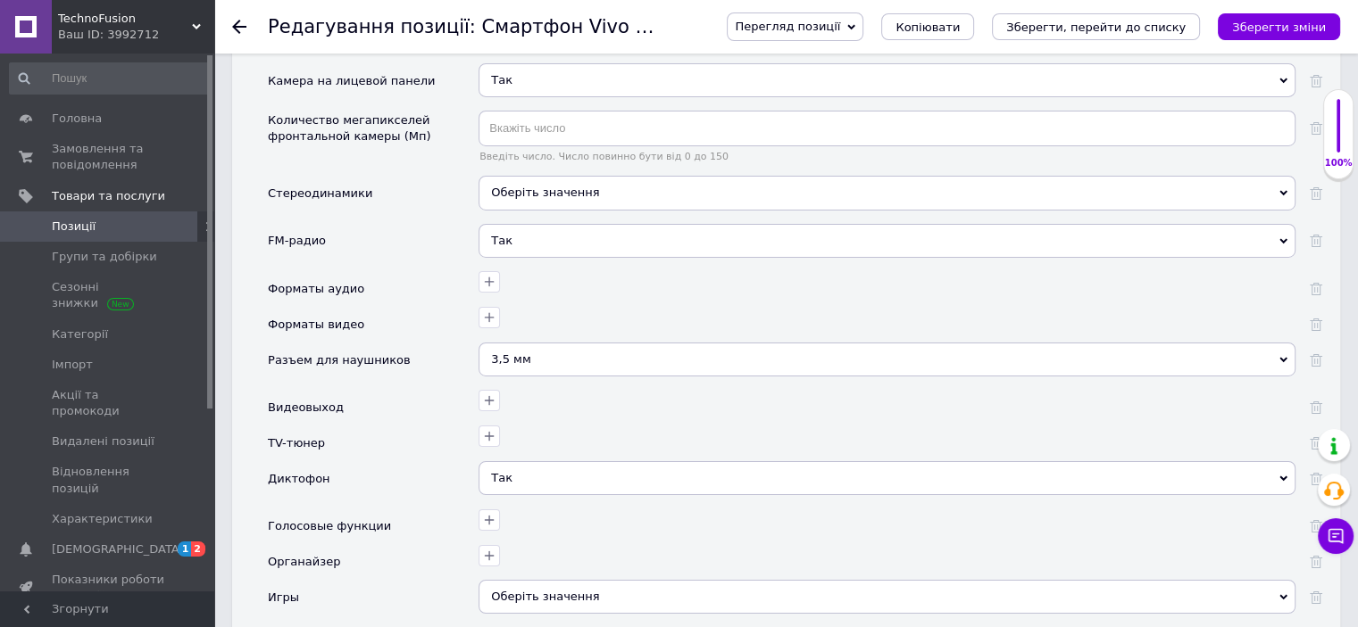
scroll to position [6248, 0]
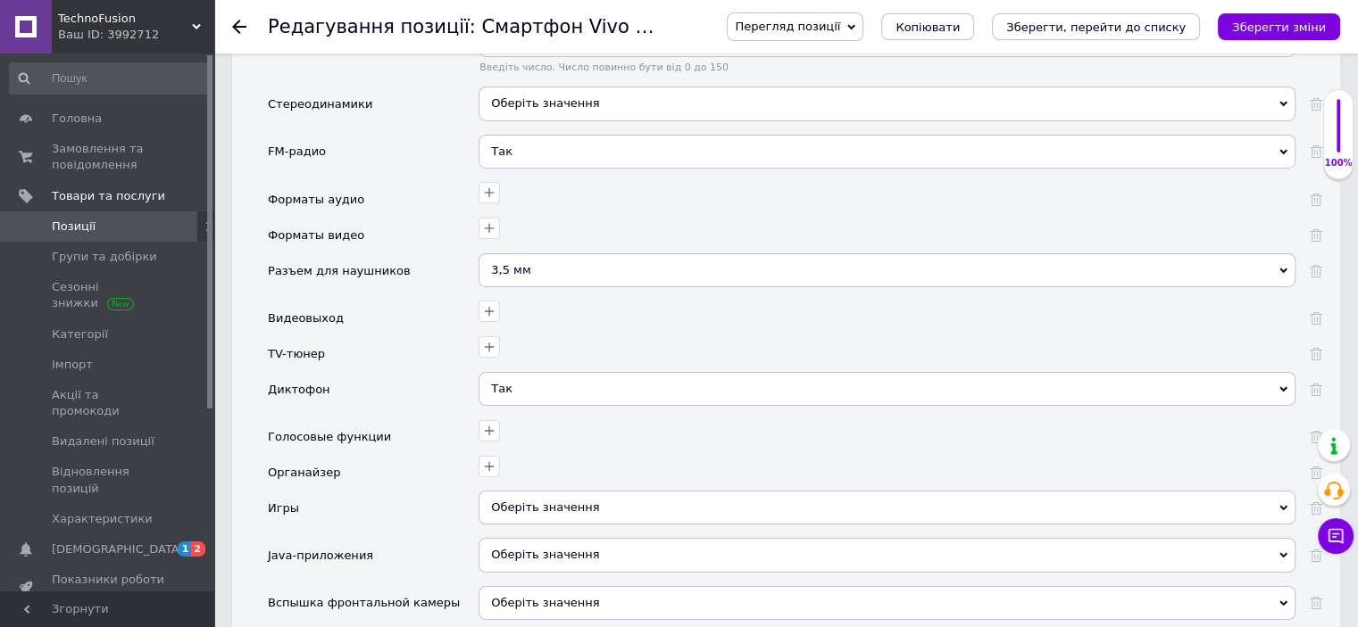
click at [530, 501] on span "Оберіть значення" at bounding box center [545, 507] width 108 height 13
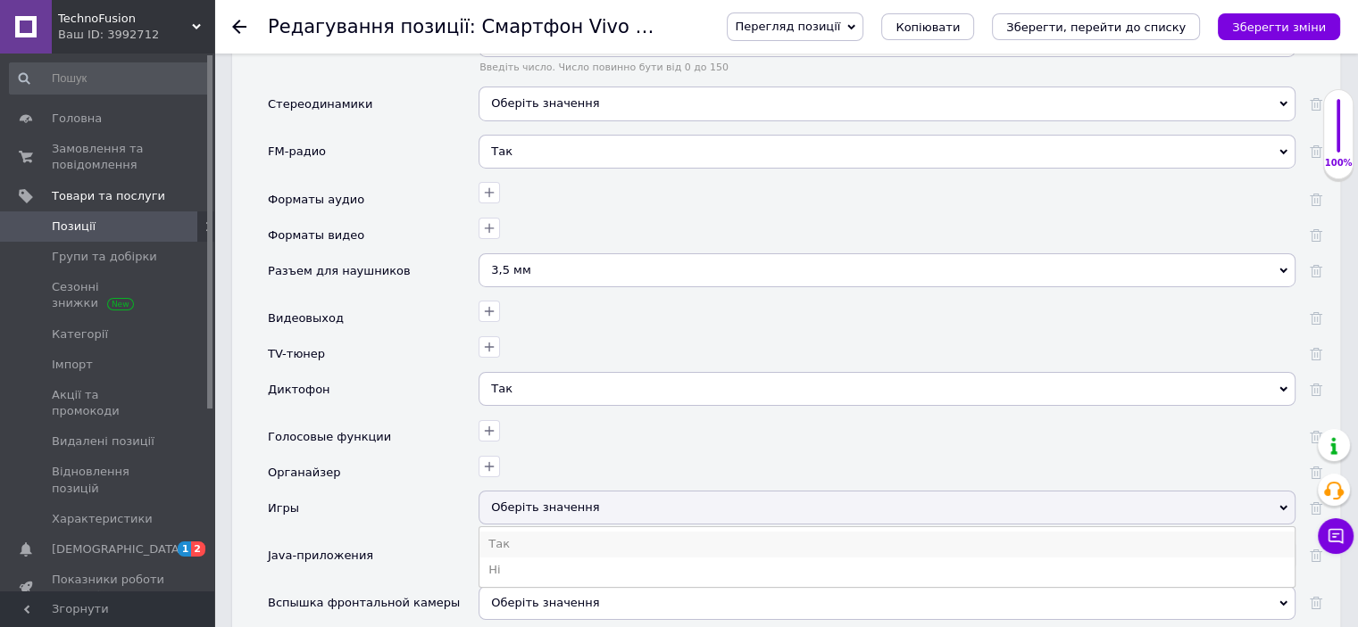
click at [503, 532] on li "Так" at bounding box center [886, 544] width 815 height 25
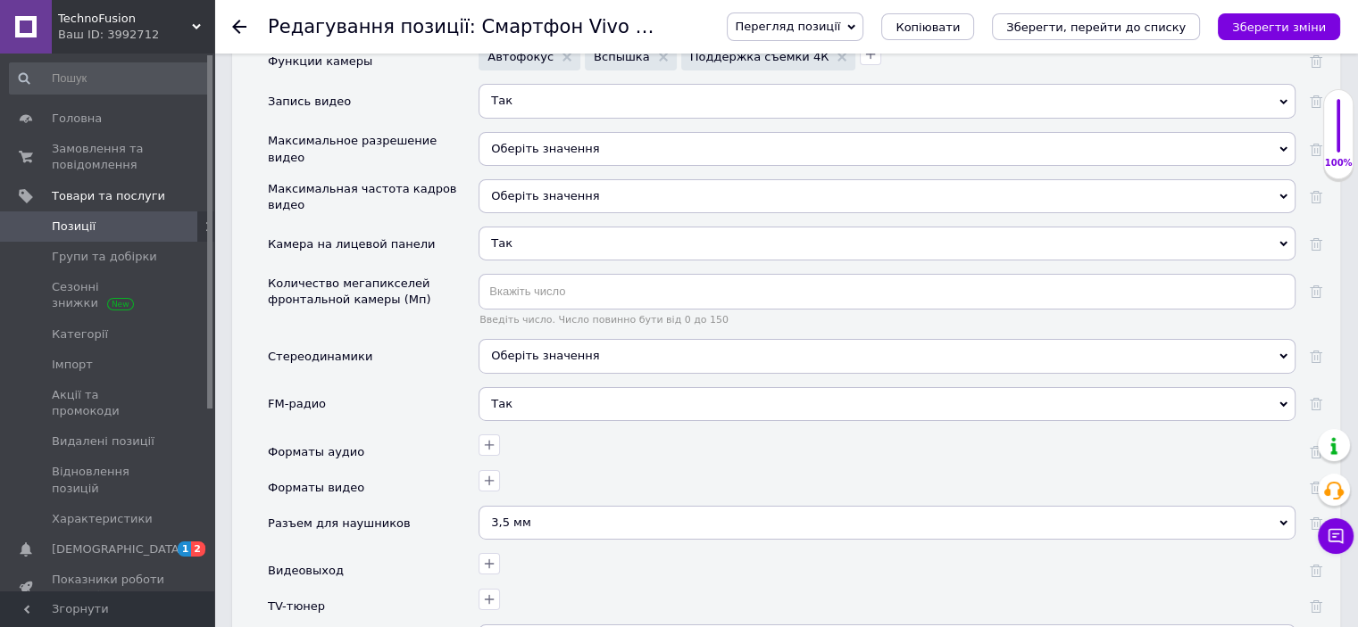
scroll to position [5891, 0]
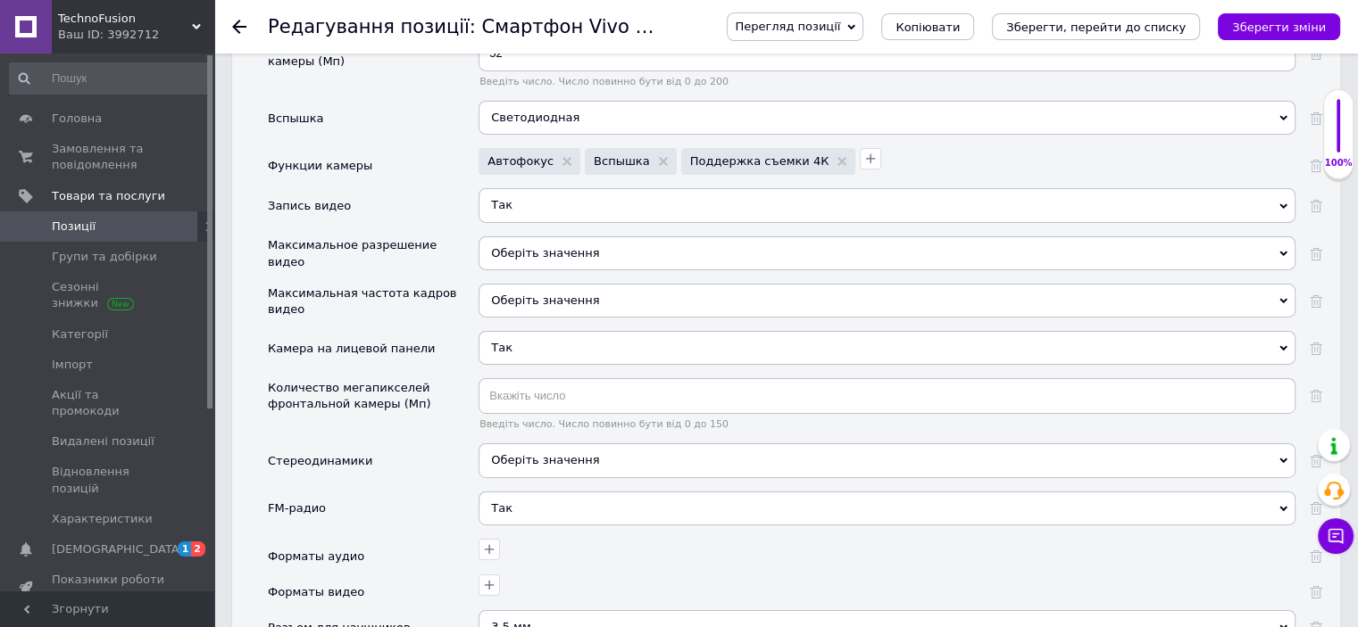
click at [521, 453] on span "Оберіть значення" at bounding box center [545, 459] width 108 height 13
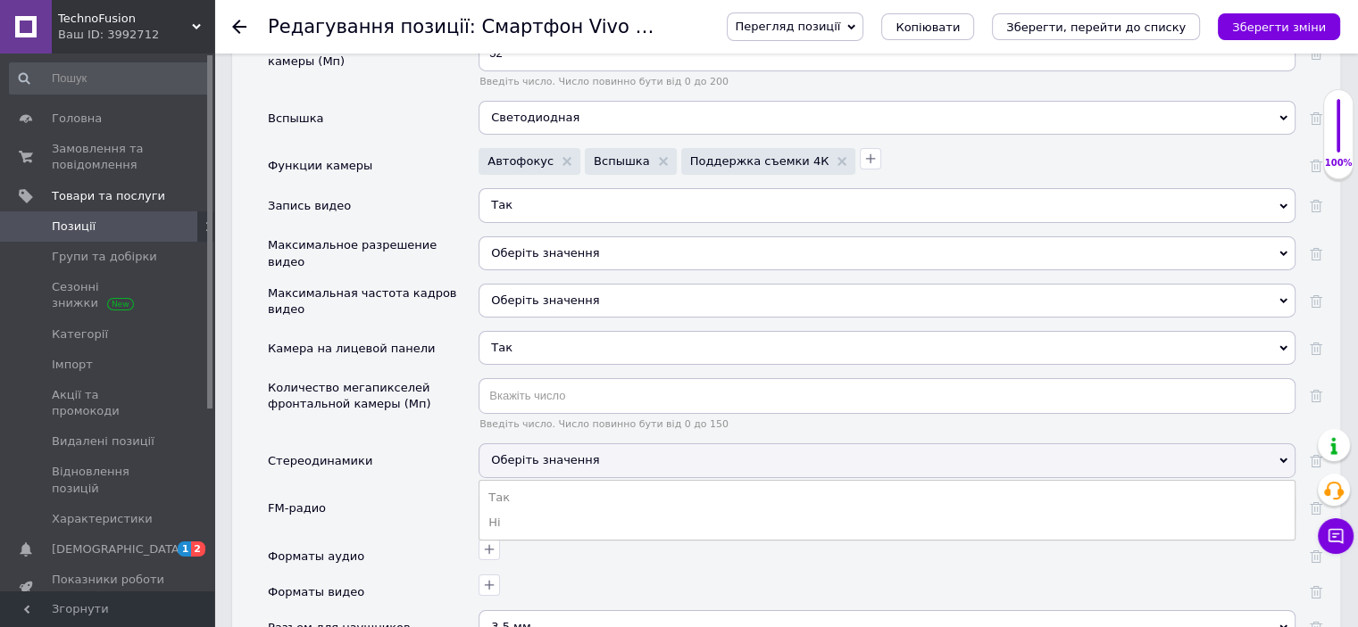
click at [411, 444] on div "Стереодинамики" at bounding box center [373, 467] width 211 height 47
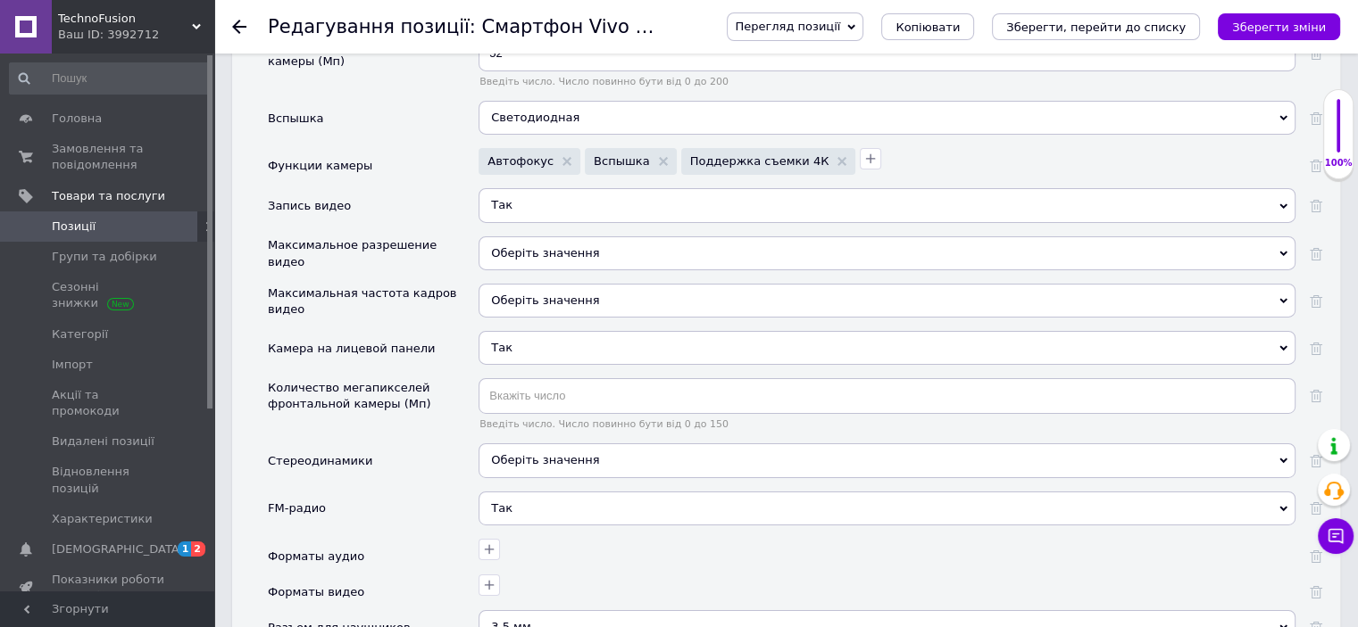
click at [570, 453] on span "Оберіть значення" at bounding box center [545, 459] width 108 height 13
click at [416, 444] on div "Стереодинамики" at bounding box center [373, 467] width 211 height 47
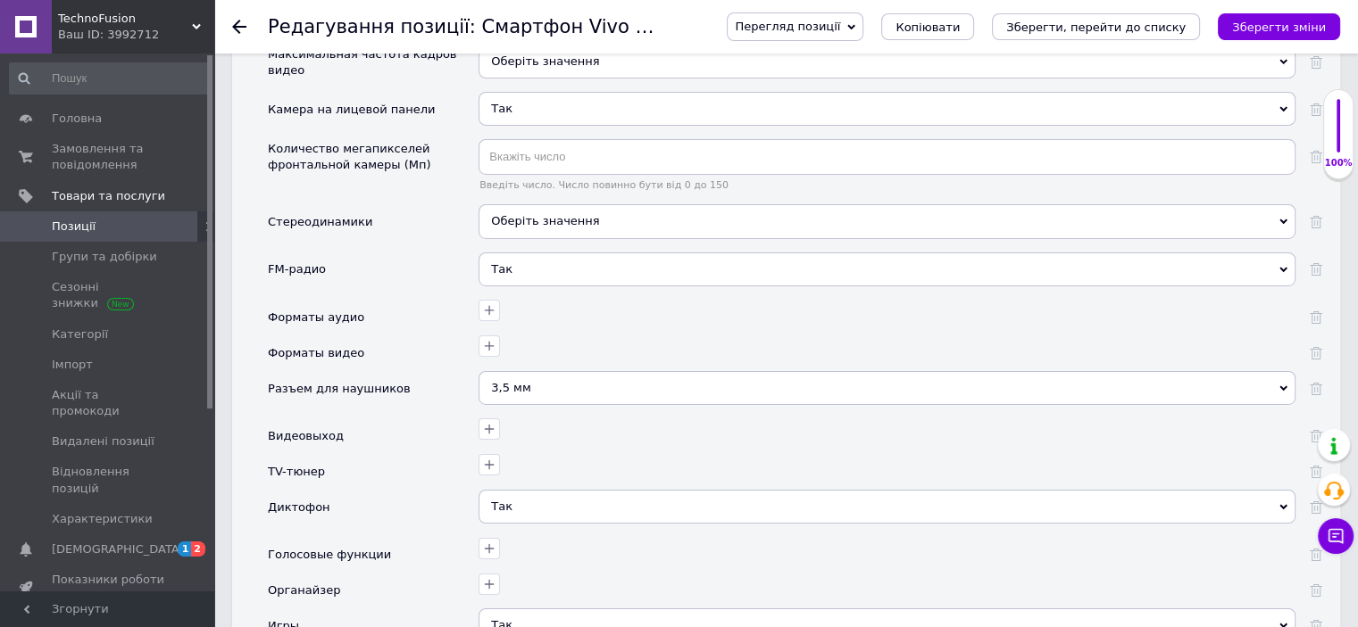
scroll to position [6159, 0]
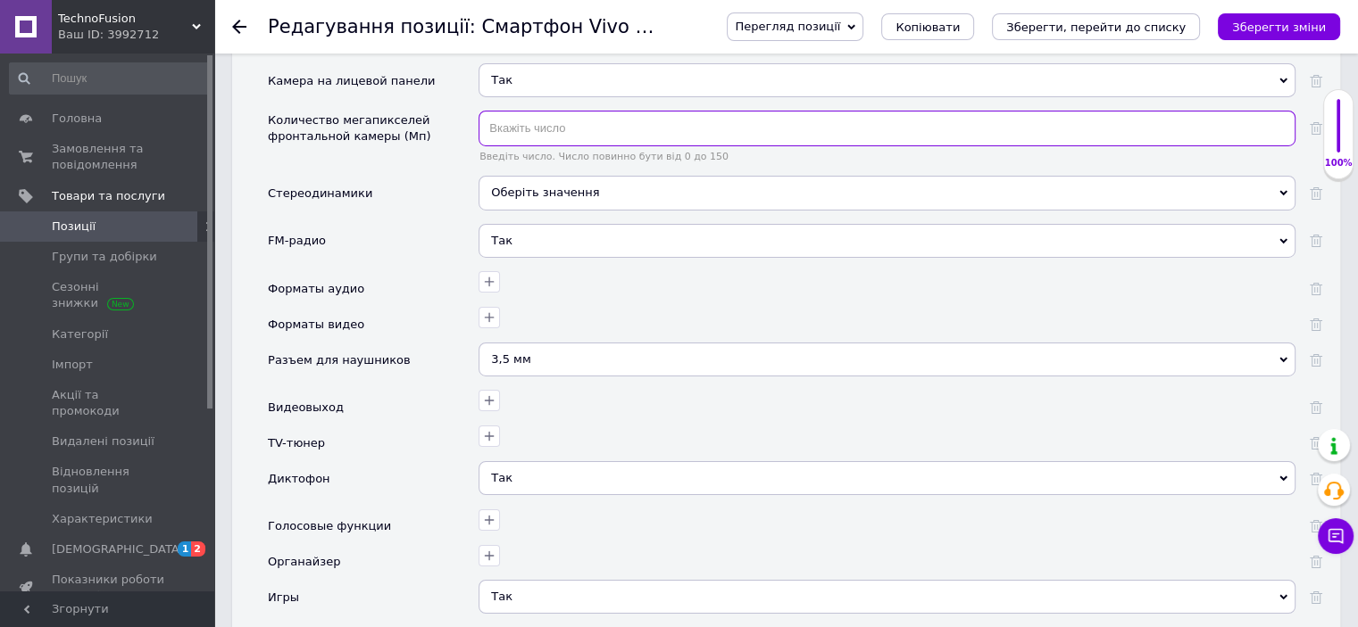
click at [523, 111] on input "text" at bounding box center [886, 129] width 817 height 36
type input "8"
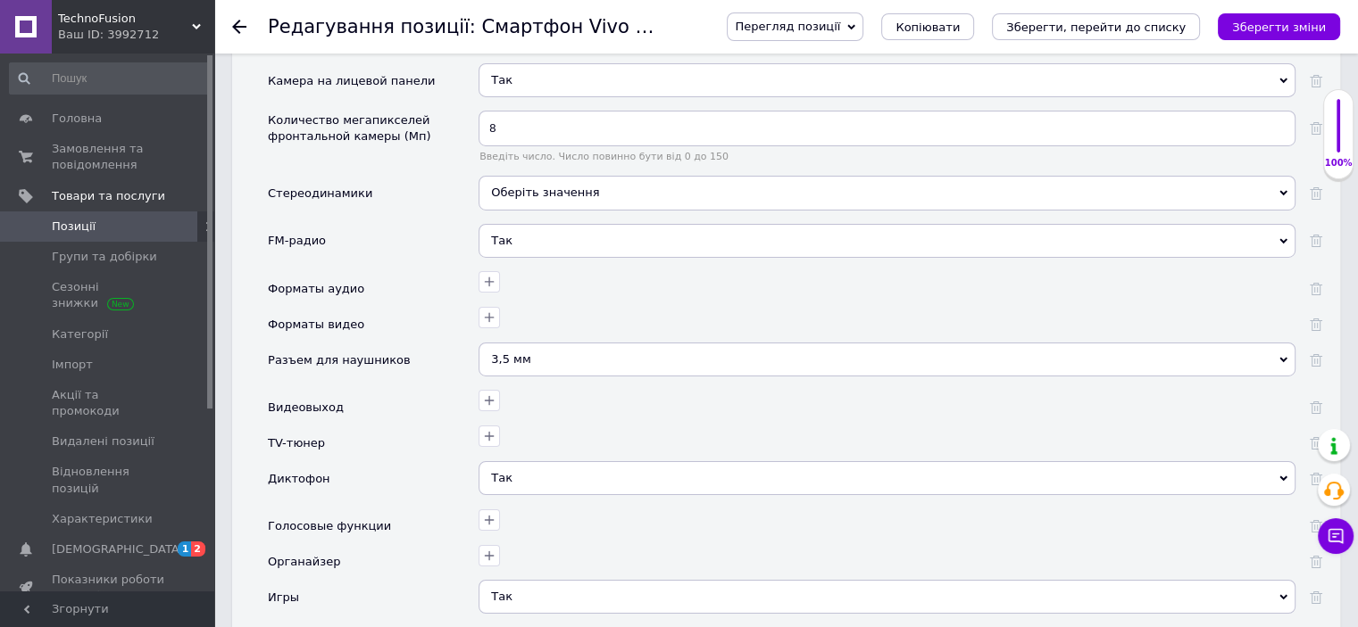
click at [370, 307] on div "Форматы видео" at bounding box center [373, 325] width 211 height 36
click at [570, 176] on span "Оберіть значення" at bounding box center [886, 193] width 817 height 34
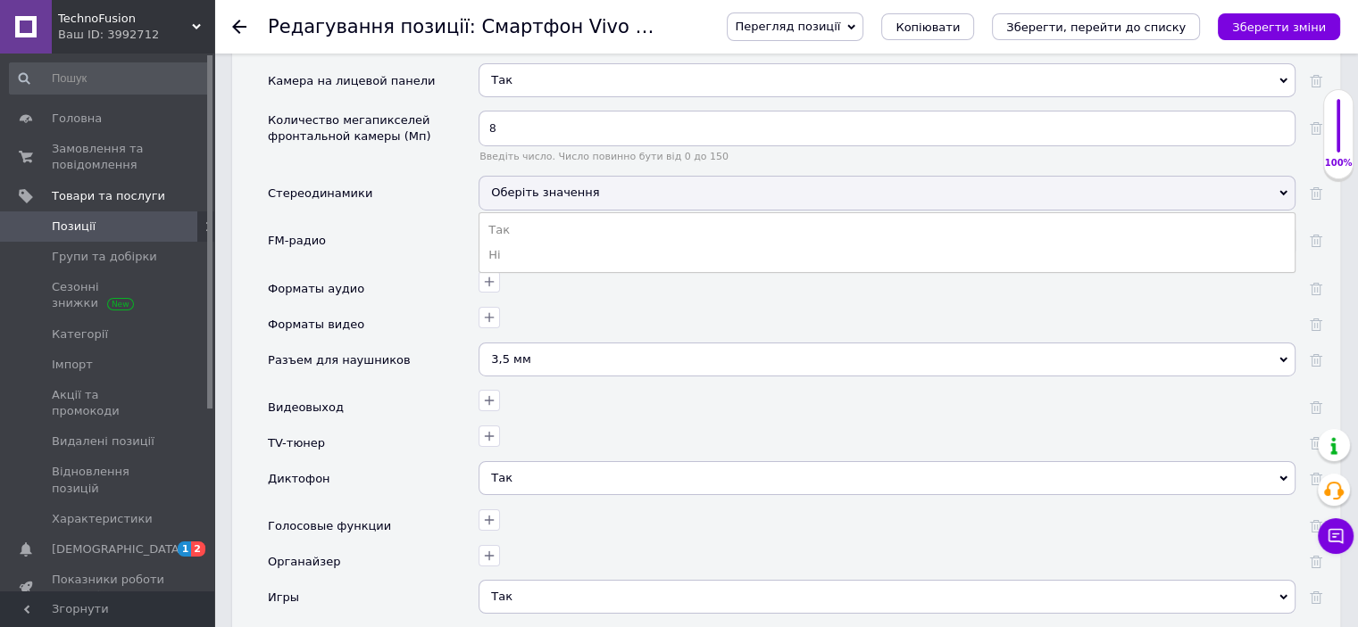
click at [435, 176] on div "Стереодинамики" at bounding box center [373, 199] width 211 height 47
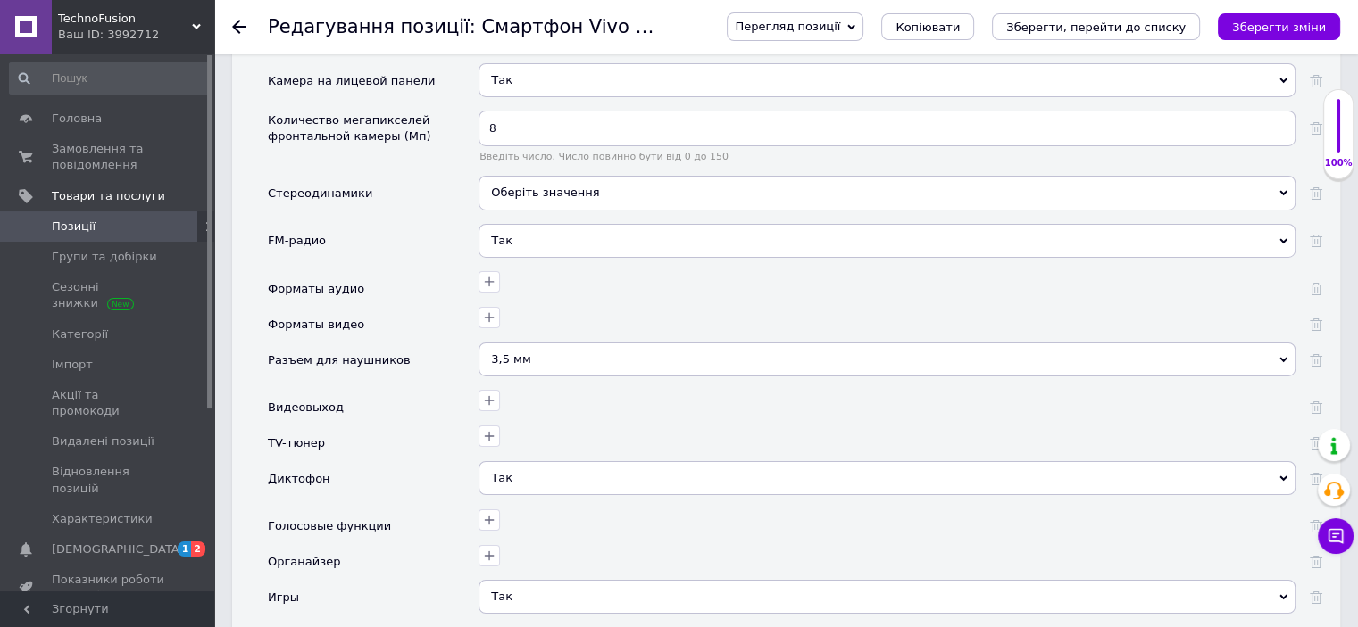
click at [363, 271] on div "Форматы аудио" at bounding box center [373, 289] width 211 height 36
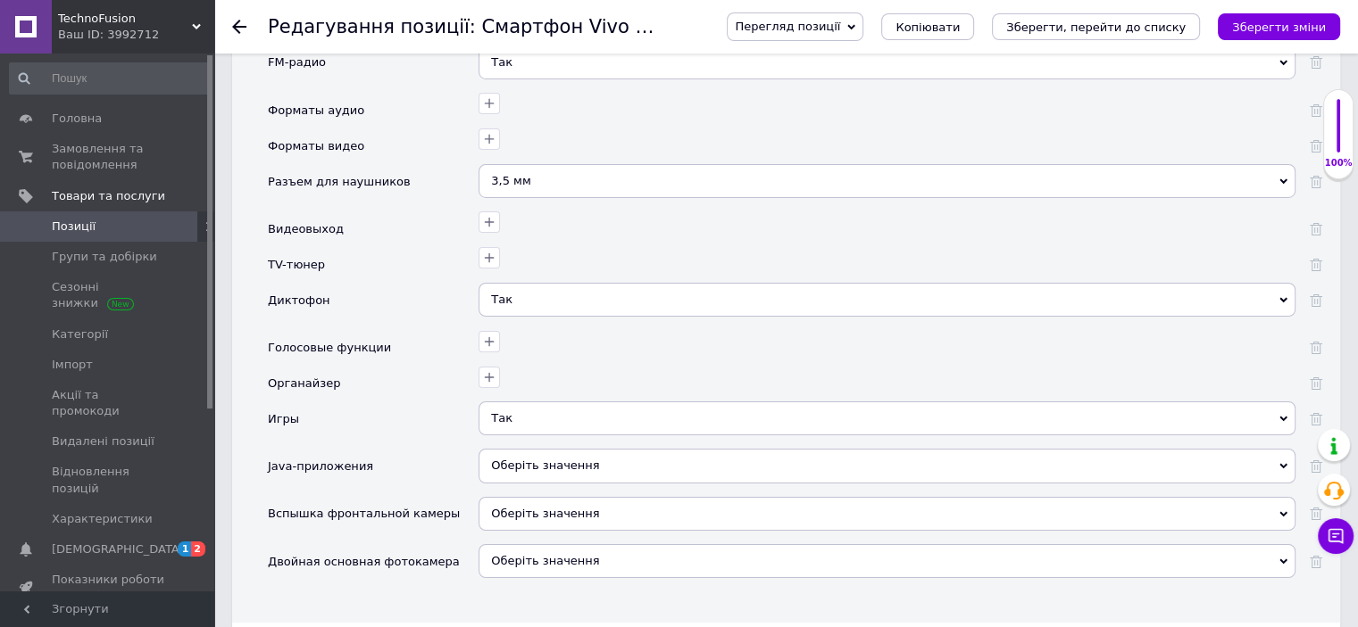
scroll to position [6427, 0]
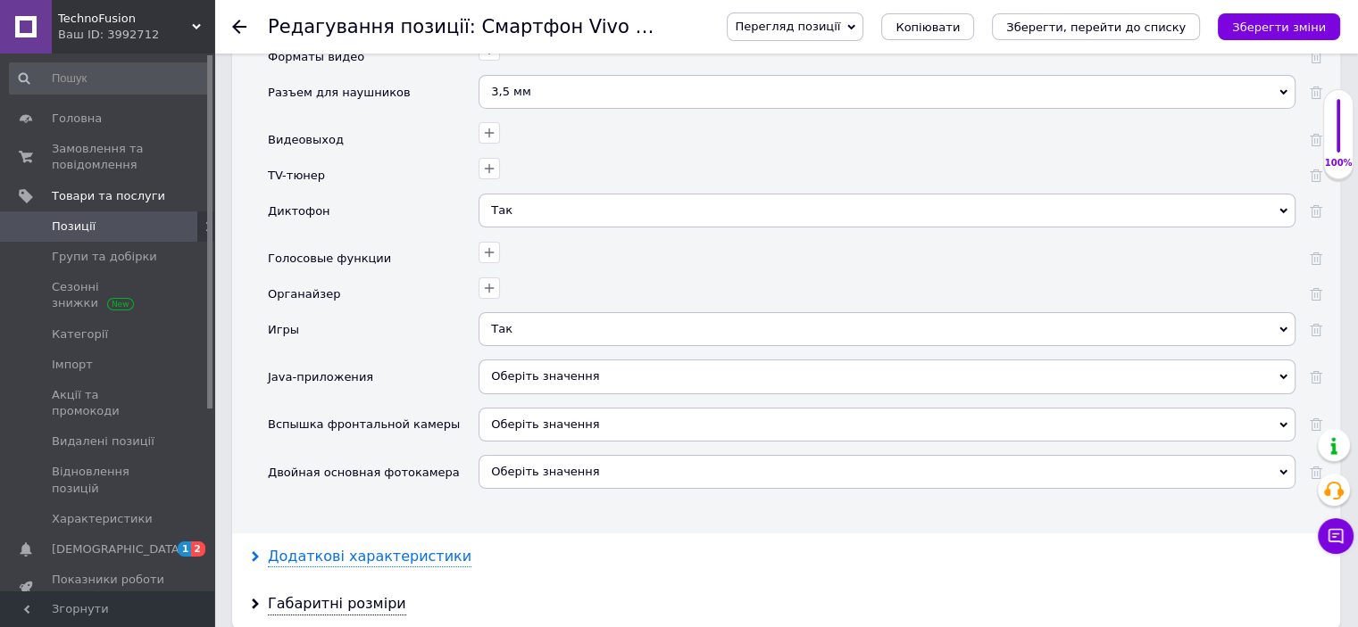
click at [382, 547] on div "Додаткові характеристики" at bounding box center [370, 557] width 204 height 21
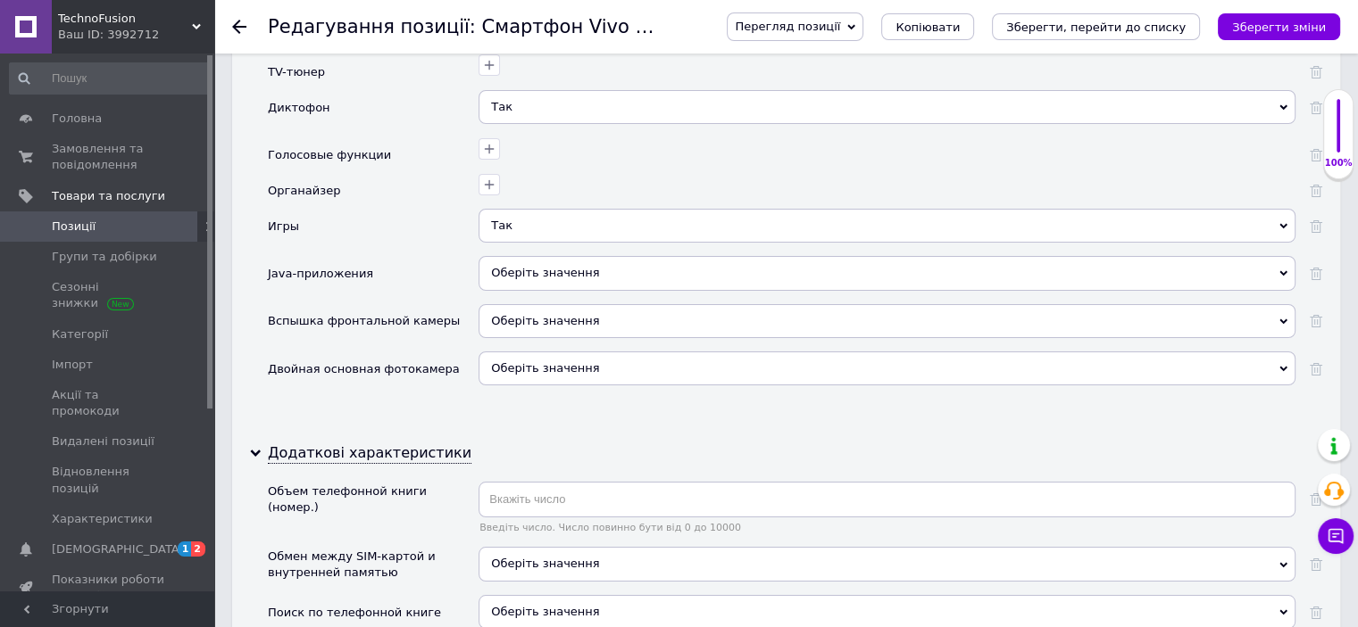
scroll to position [6784, 0]
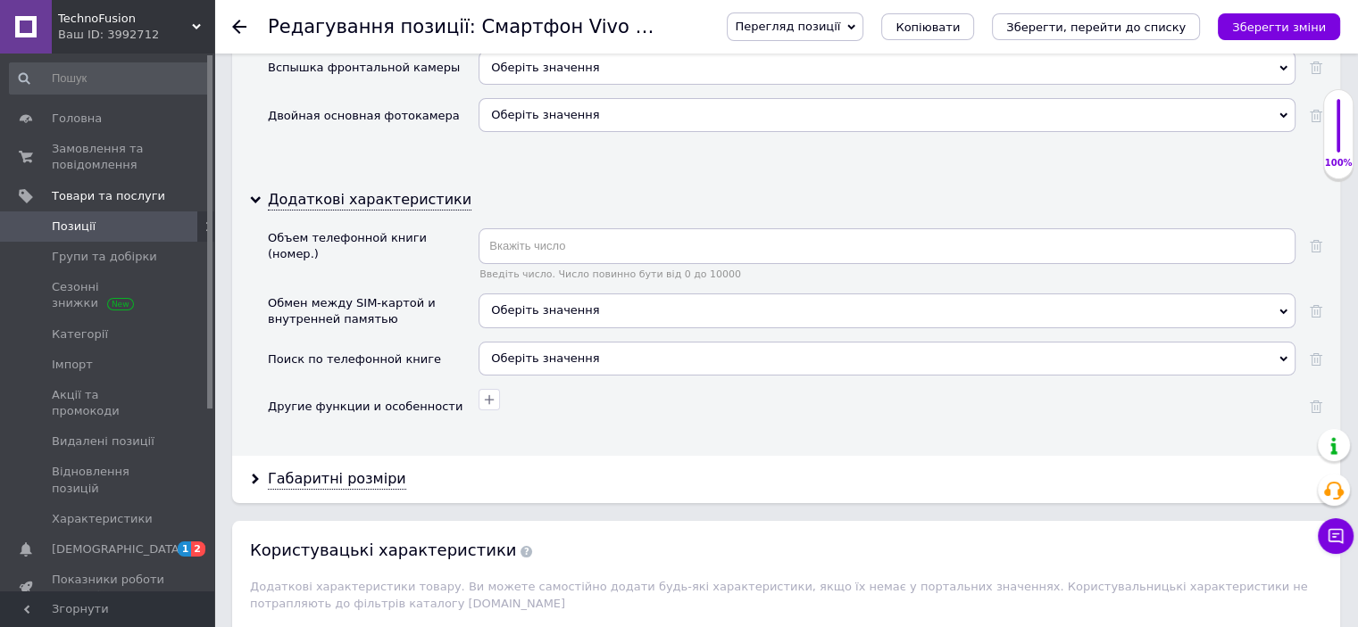
click at [526, 303] on span "Оберіть значення" at bounding box center [545, 309] width 108 height 13
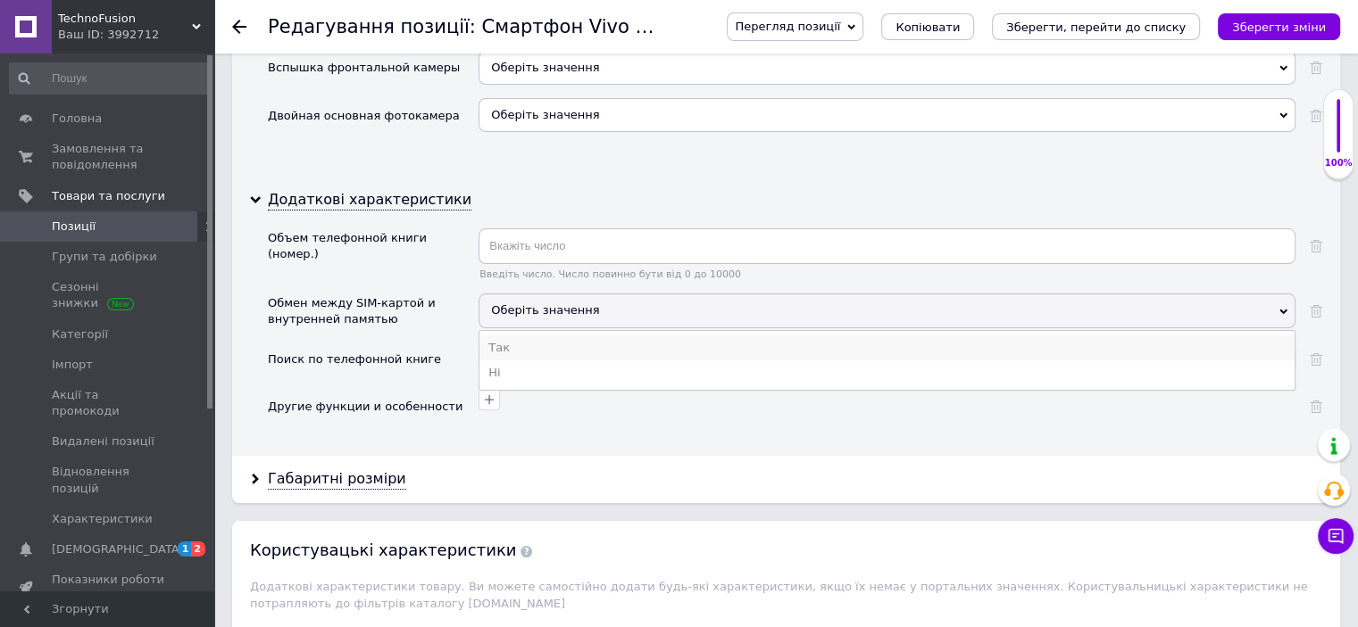
click at [527, 336] on li "Так" at bounding box center [886, 348] width 815 height 25
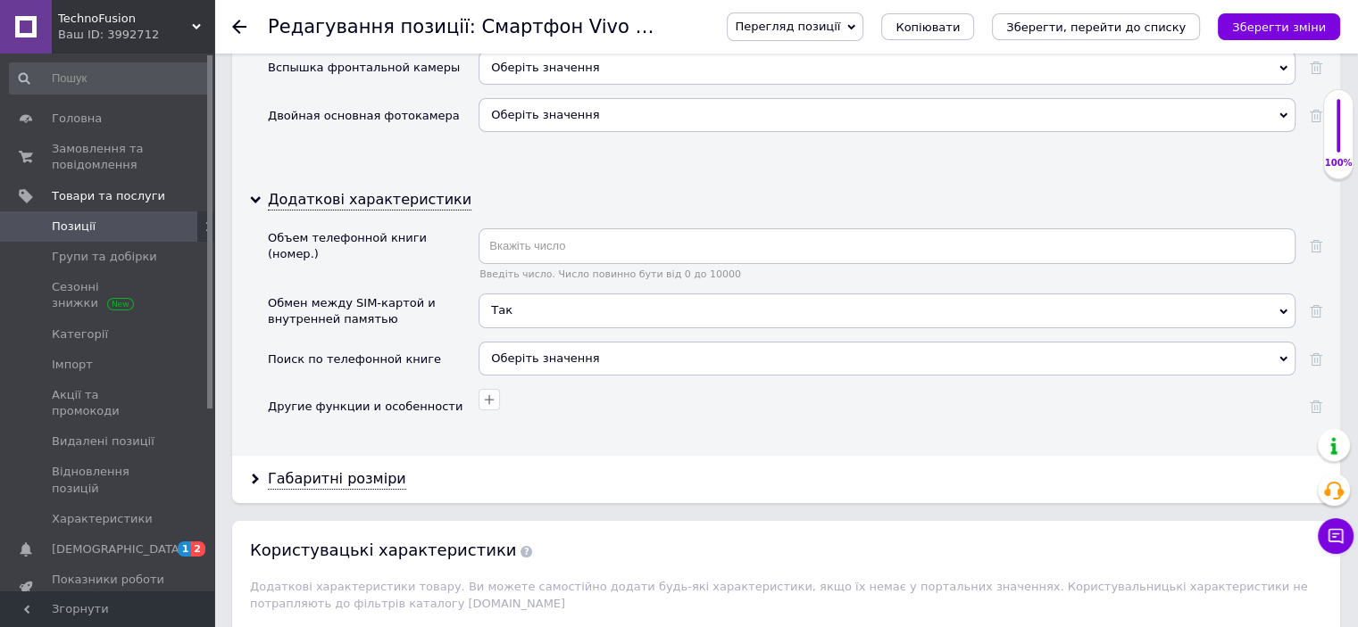
click at [519, 352] on span "Оберіть значення" at bounding box center [545, 358] width 108 height 13
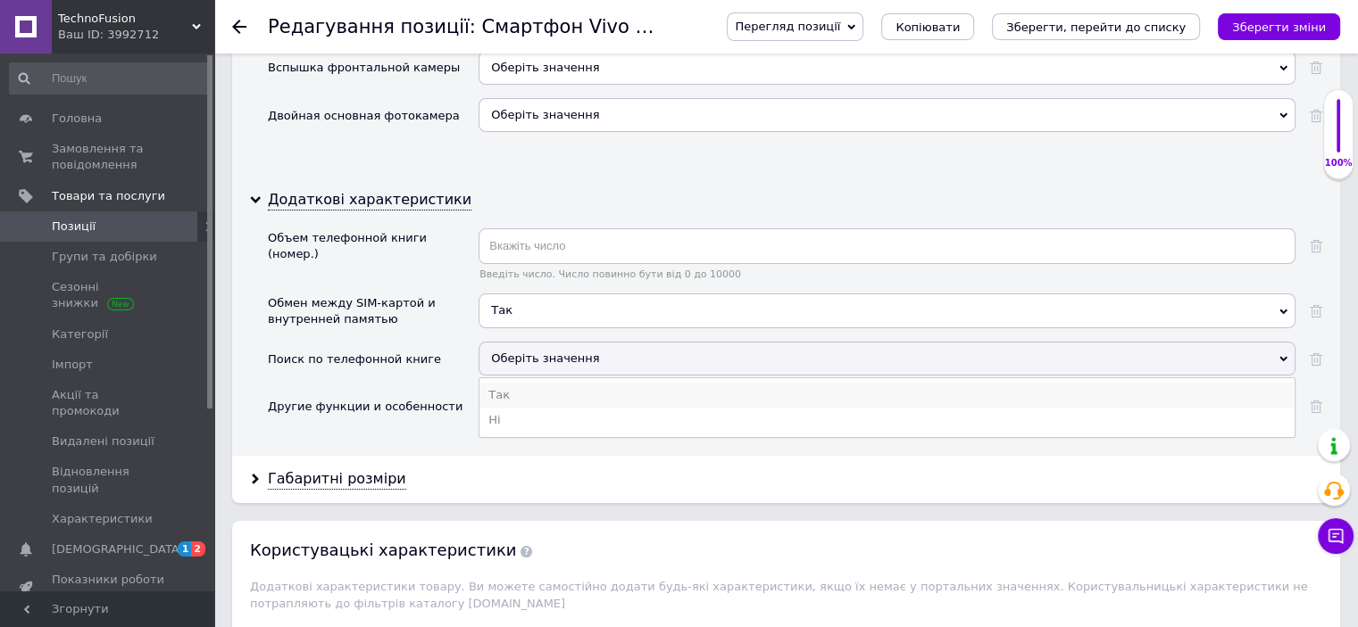
click at [497, 383] on li "Так" at bounding box center [886, 395] width 815 height 25
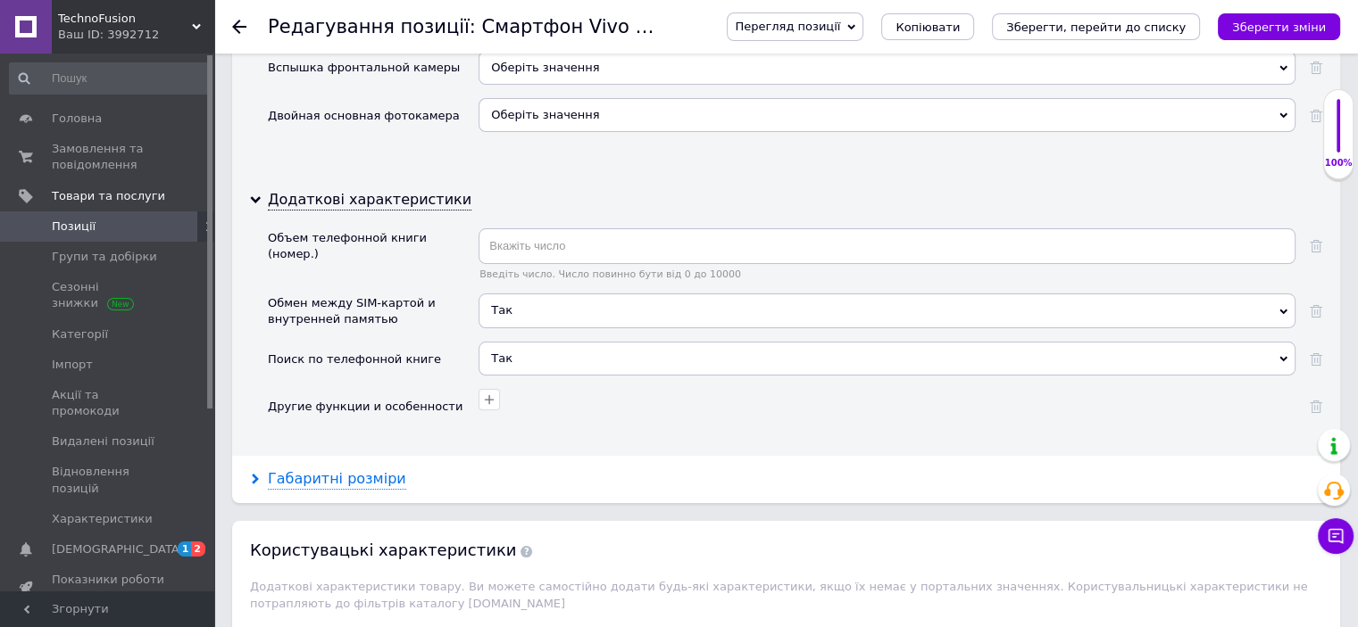
click at [353, 469] on div "Габаритні розміри" at bounding box center [337, 479] width 138 height 21
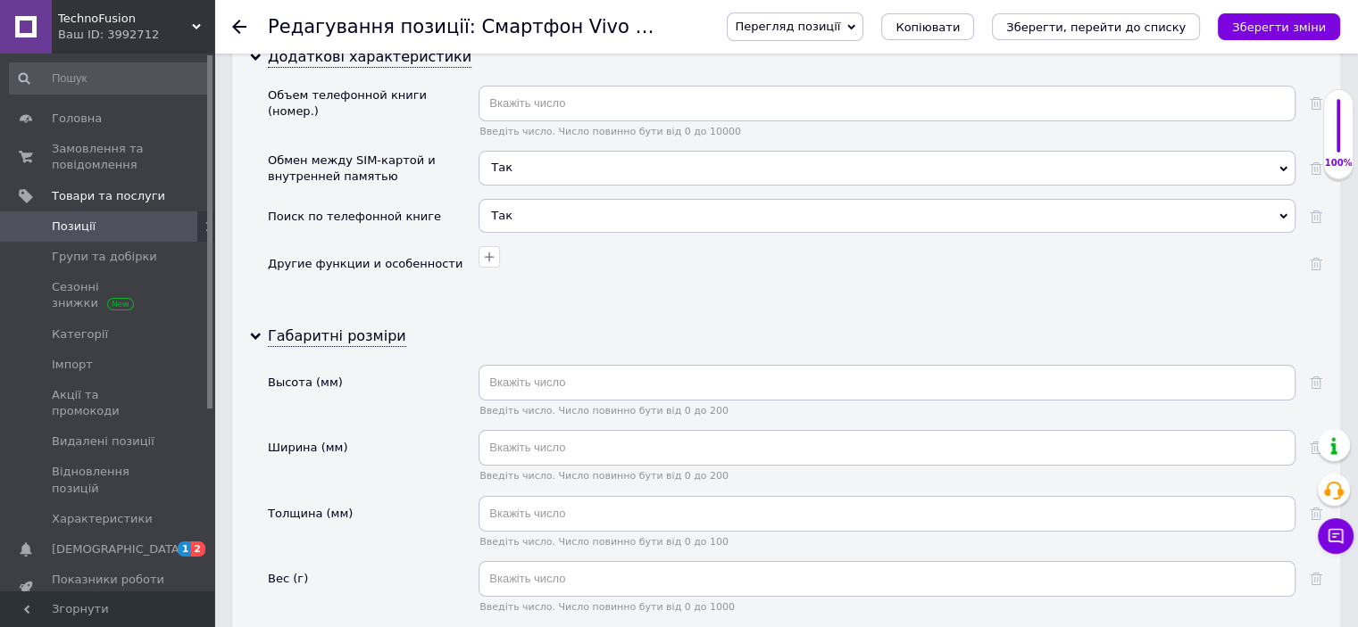
scroll to position [7051, 0]
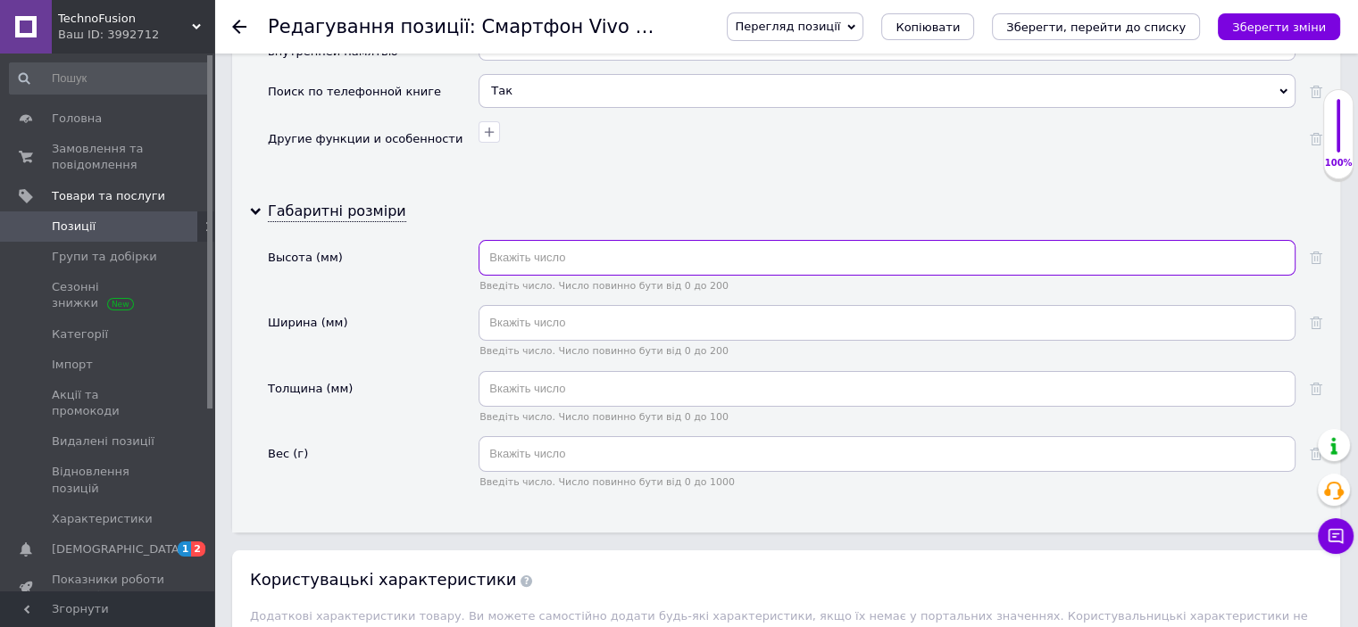
click at [526, 240] on input "text" at bounding box center [886, 258] width 817 height 36
paste input "163.86"
type input "163.86"
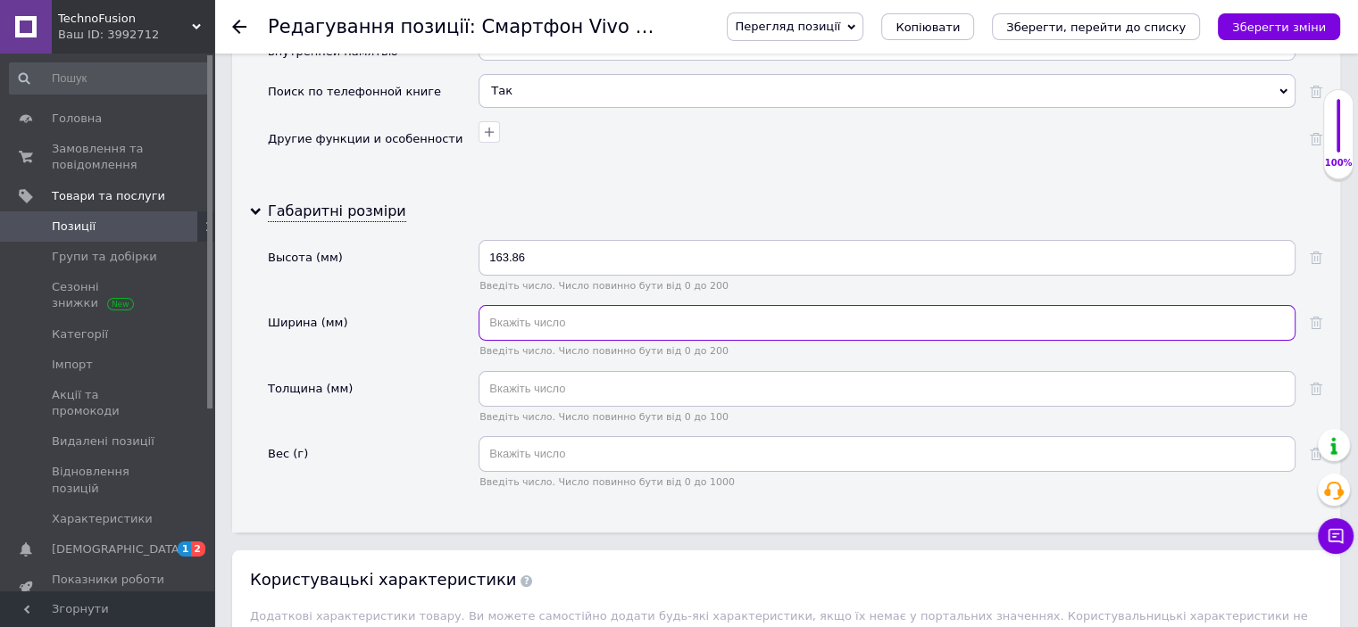
click at [557, 305] on input "text" at bounding box center [886, 323] width 817 height 36
paste input "75.32"
type input "75.32"
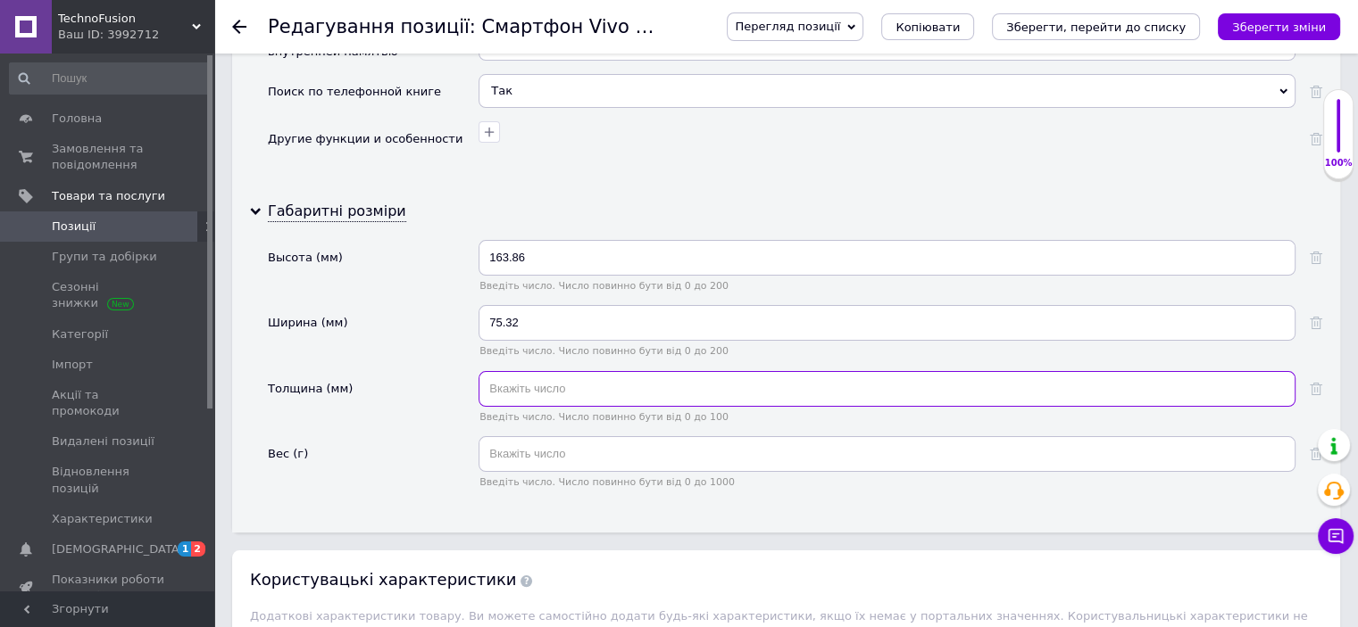
click at [571, 371] on input "text" at bounding box center [886, 389] width 817 height 36
paste input "8.38"
type input "8.38"
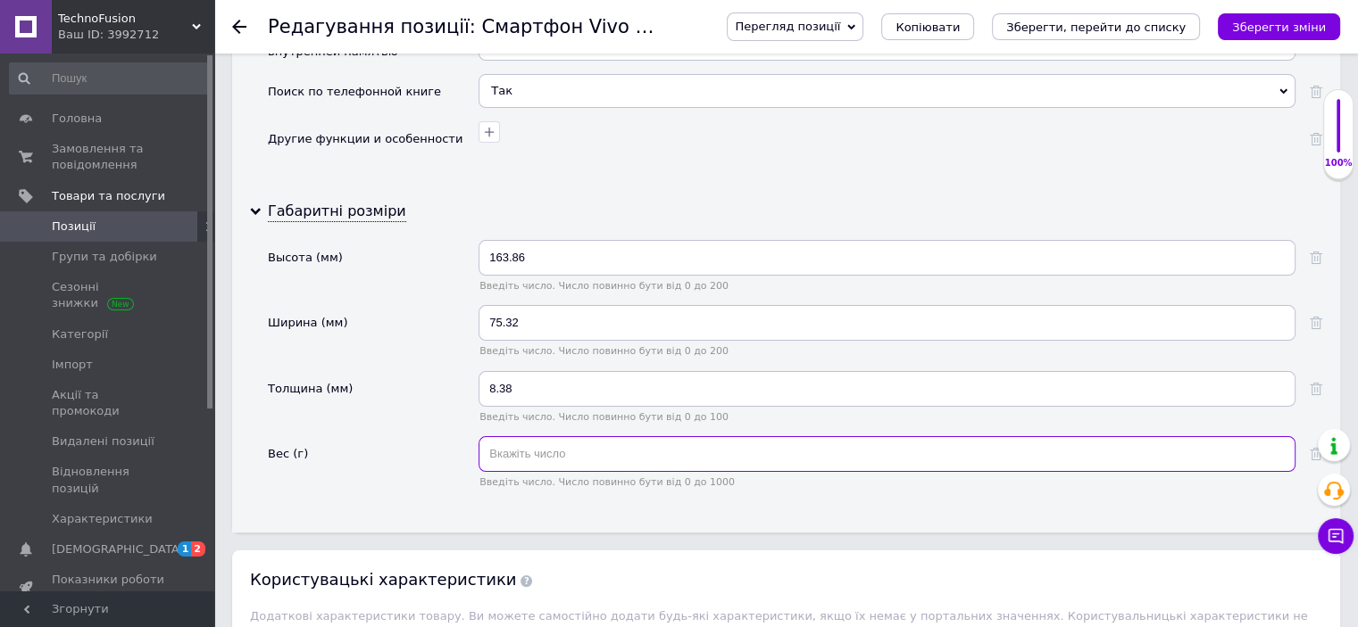
click at [527, 436] on input "text" at bounding box center [886, 454] width 817 height 36
type input "188"
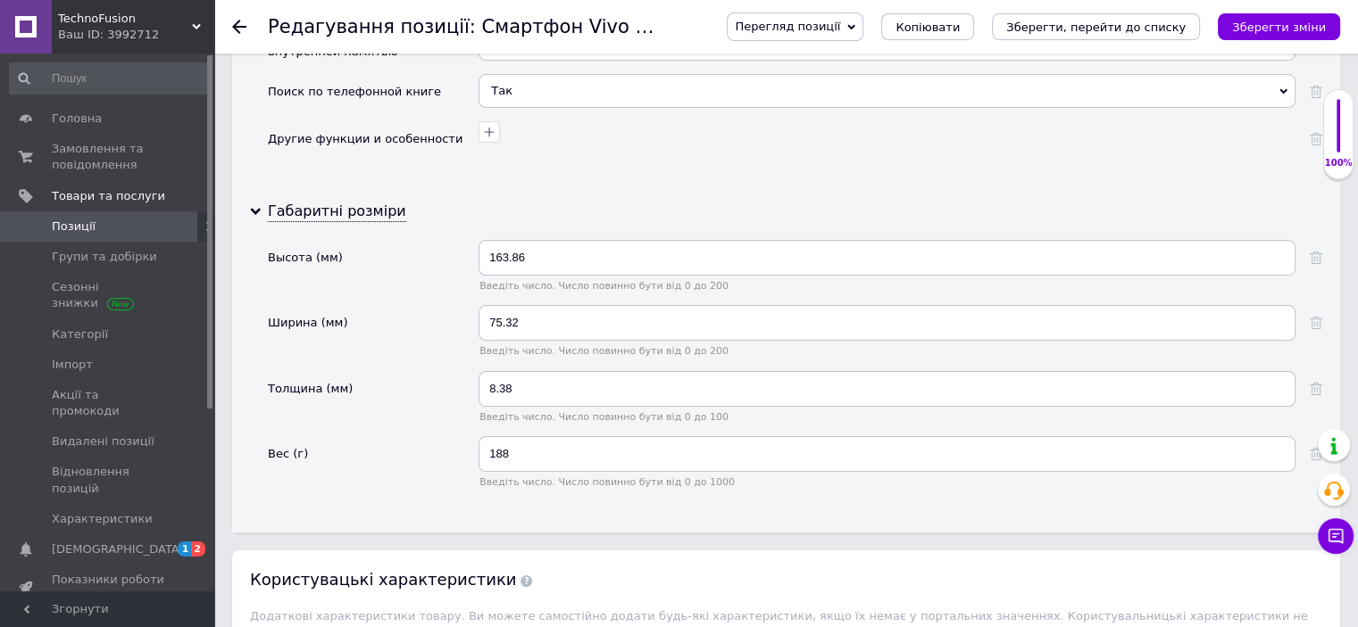
click at [446, 436] on div "Вес (г)" at bounding box center [373, 468] width 211 height 65
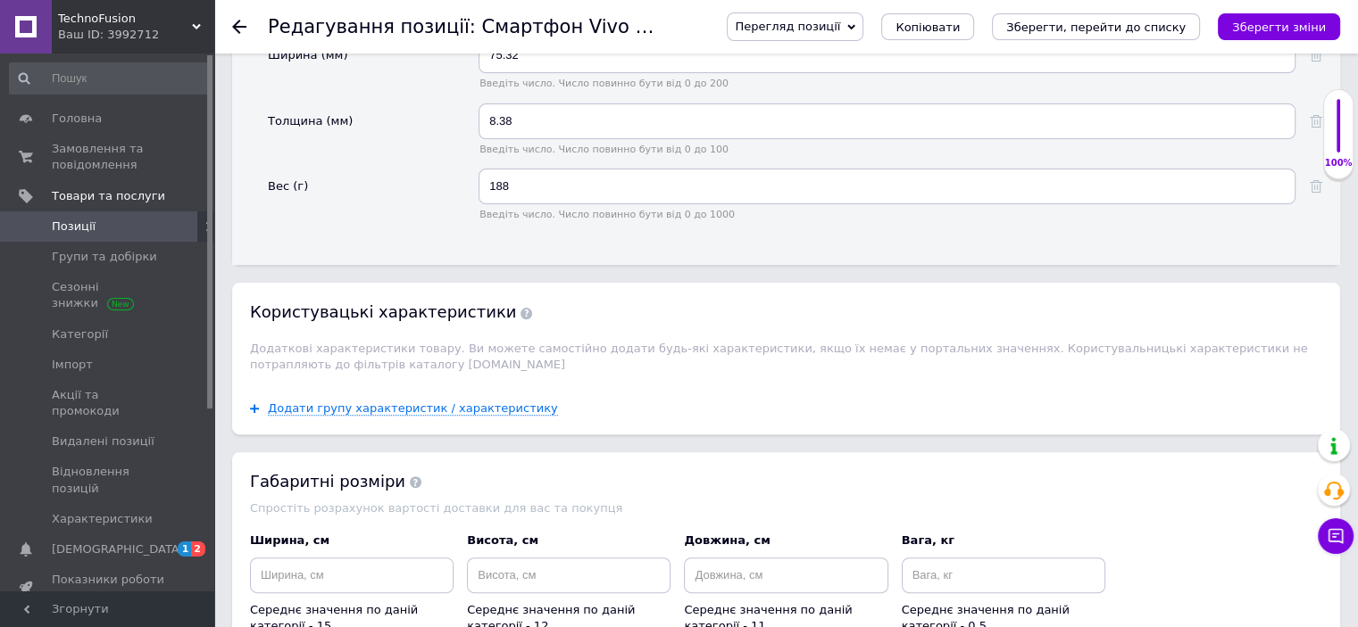
scroll to position [7498, 0]
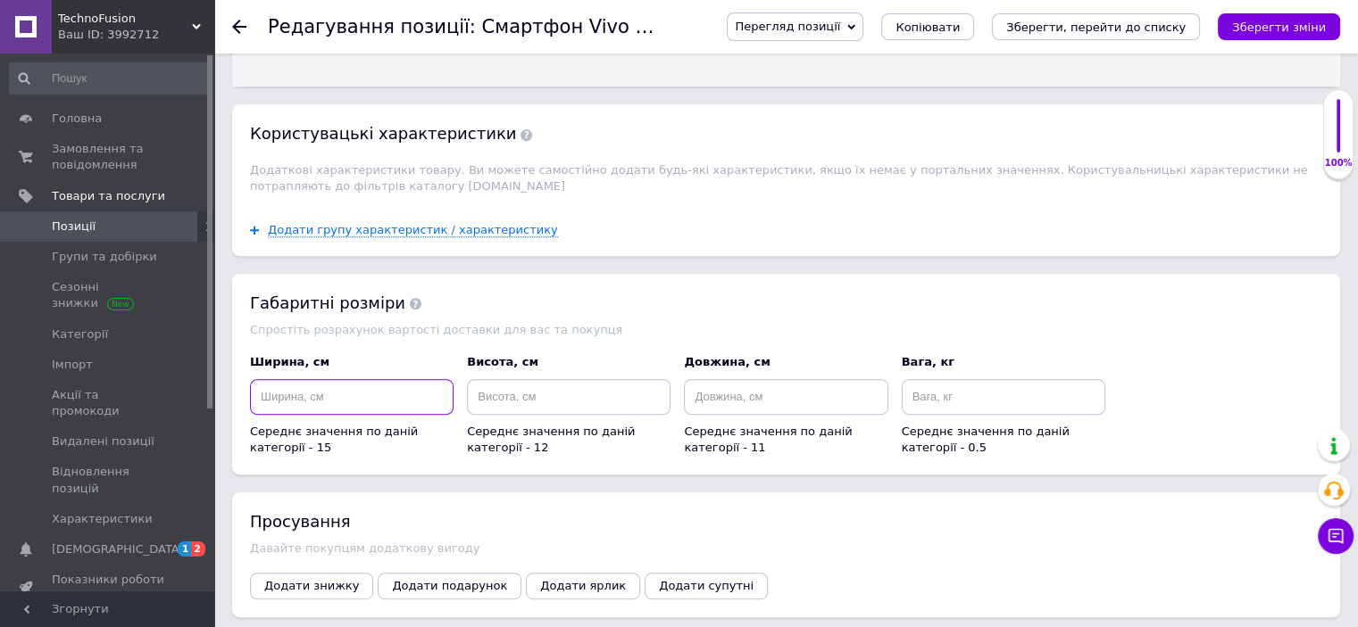
click at [328, 379] on input at bounding box center [352, 397] width 204 height 36
type input "20"
click at [516, 379] on input at bounding box center [569, 397] width 204 height 36
type input "15"
click at [768, 379] on input at bounding box center [786, 397] width 204 height 36
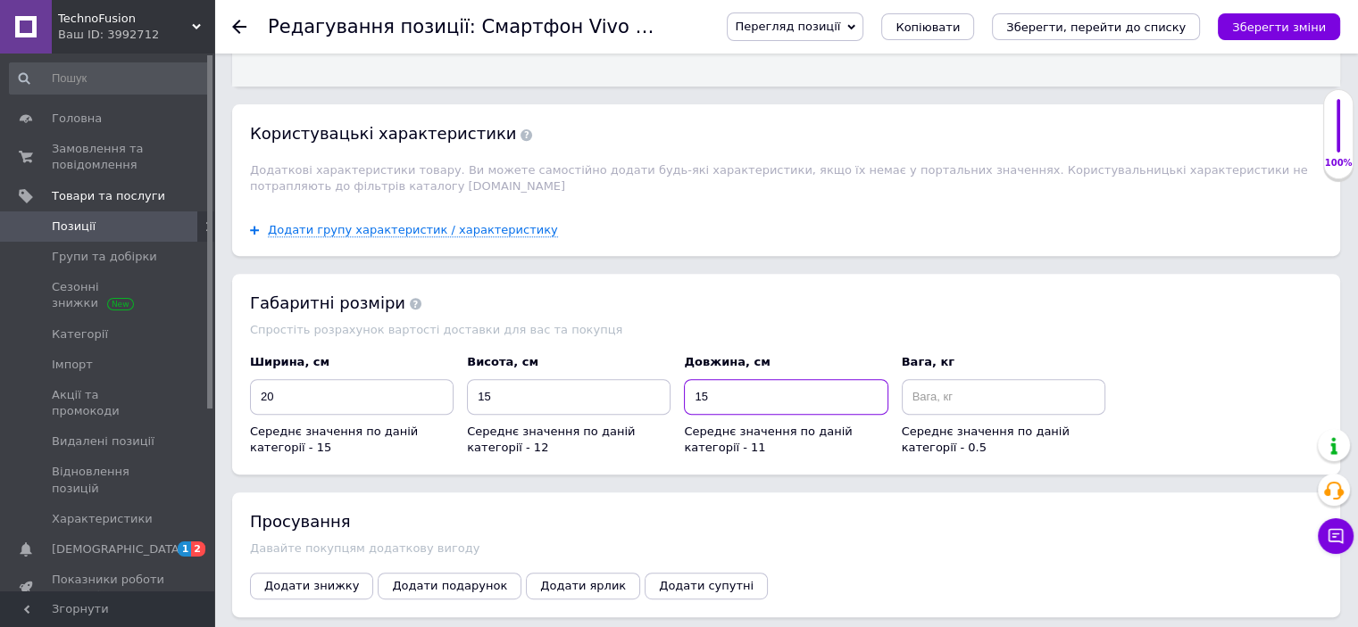
type input "15"
click at [946, 379] on input at bounding box center [1003, 397] width 204 height 36
type input "1"
click at [319, 579] on span "Додати знижку" at bounding box center [311, 585] width 95 height 13
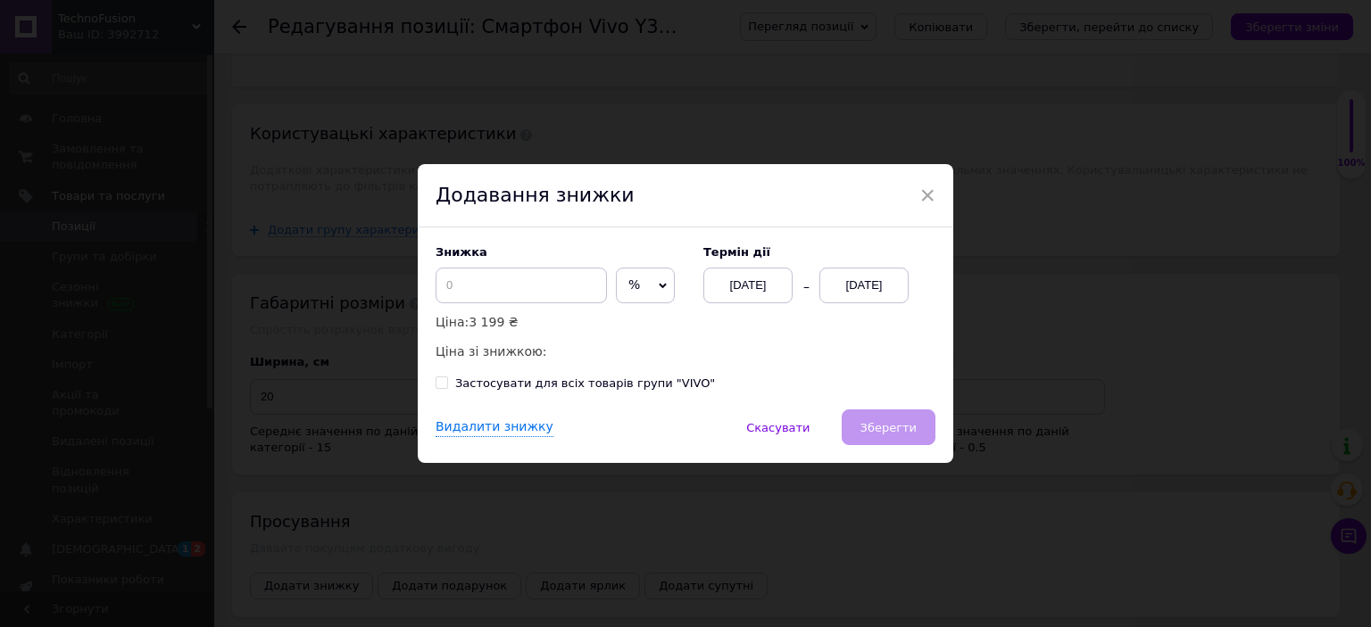
click at [738, 281] on div "[DATE]" at bounding box center [747, 286] width 89 height 36
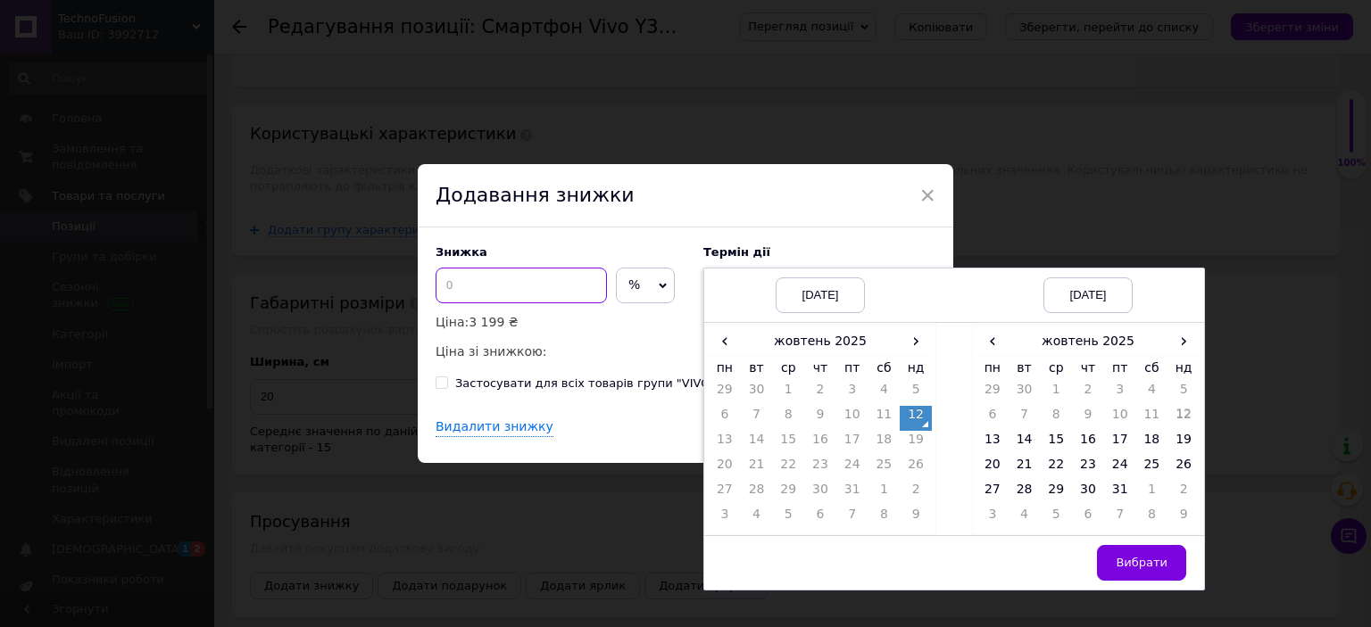
click at [482, 276] on input at bounding box center [521, 286] width 171 height 36
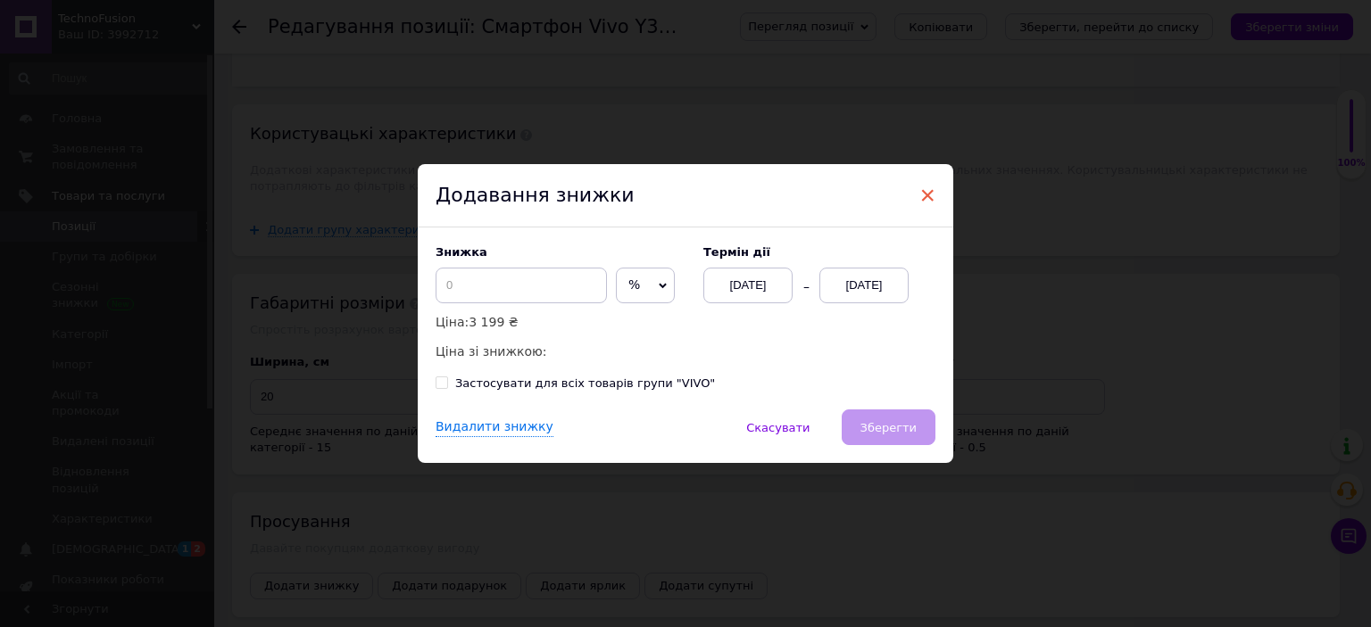
click at [931, 192] on span "×" at bounding box center [927, 195] width 16 height 30
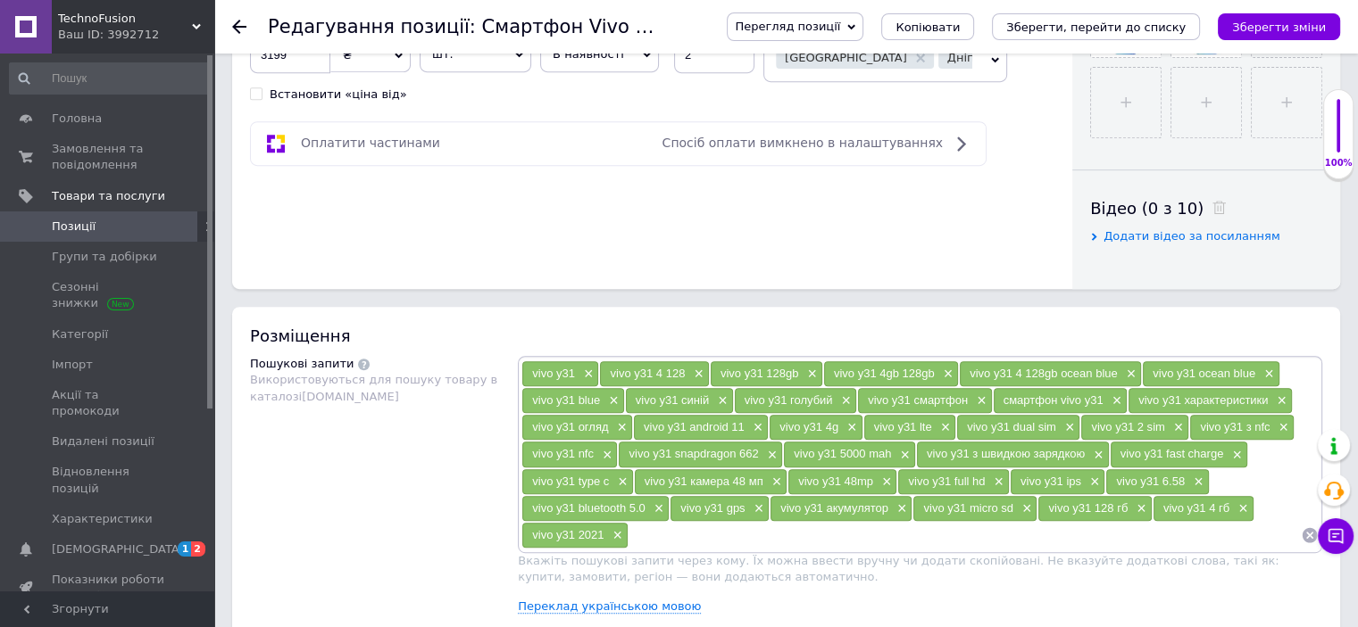
scroll to position [625, 0]
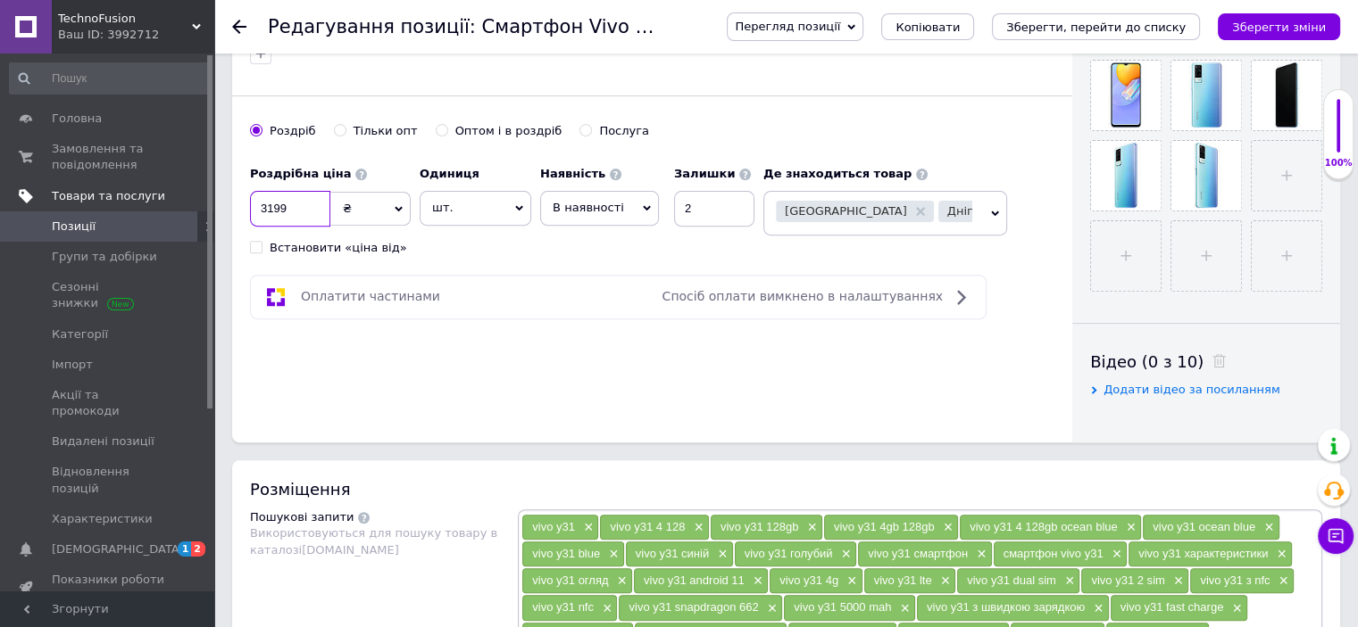
drag, startPoint x: 303, startPoint y: 213, endPoint x: 147, endPoint y: 208, distance: 156.3
type input "4000"
click at [1279, 21] on icon "Зберегти зміни" at bounding box center [1279, 27] width 94 height 13
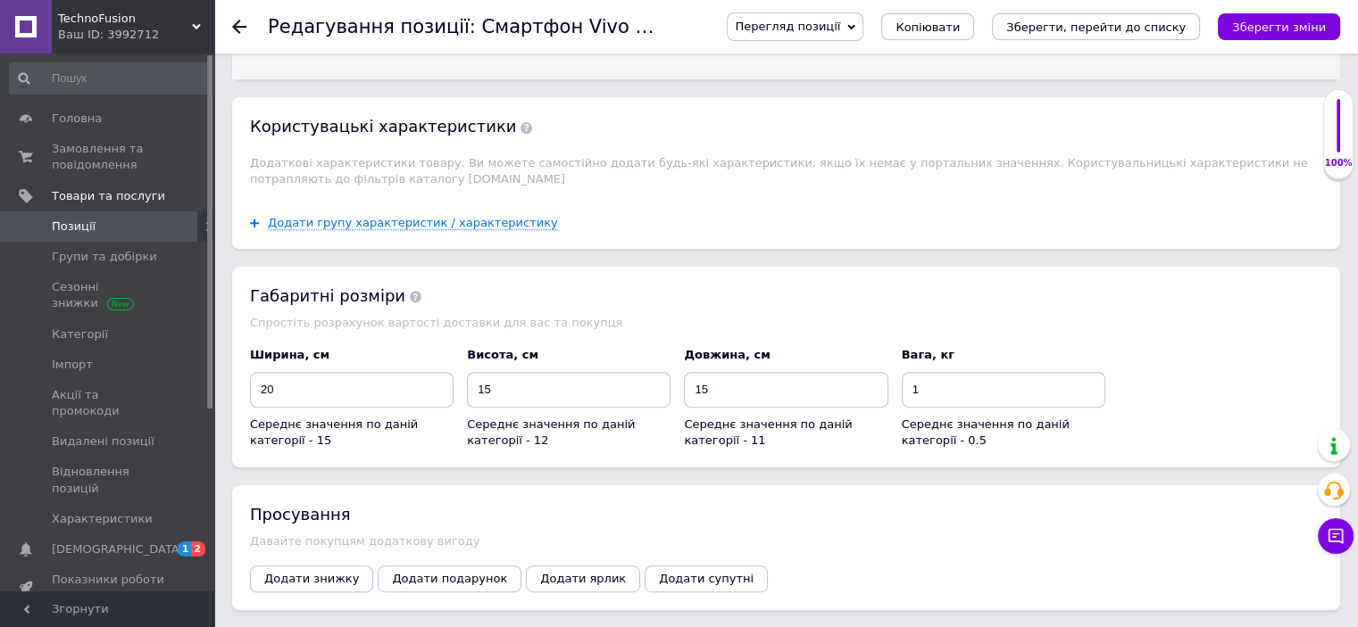
scroll to position [7612, 0]
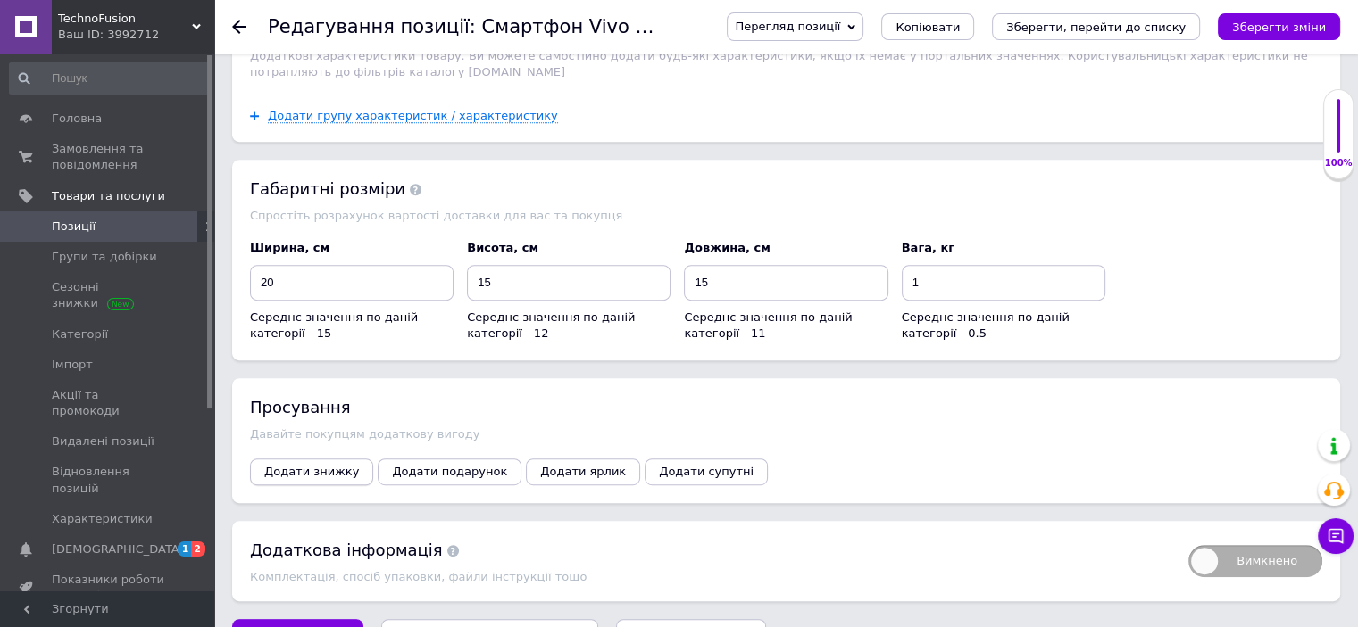
click at [303, 465] on span "Додати знижку" at bounding box center [311, 471] width 95 height 13
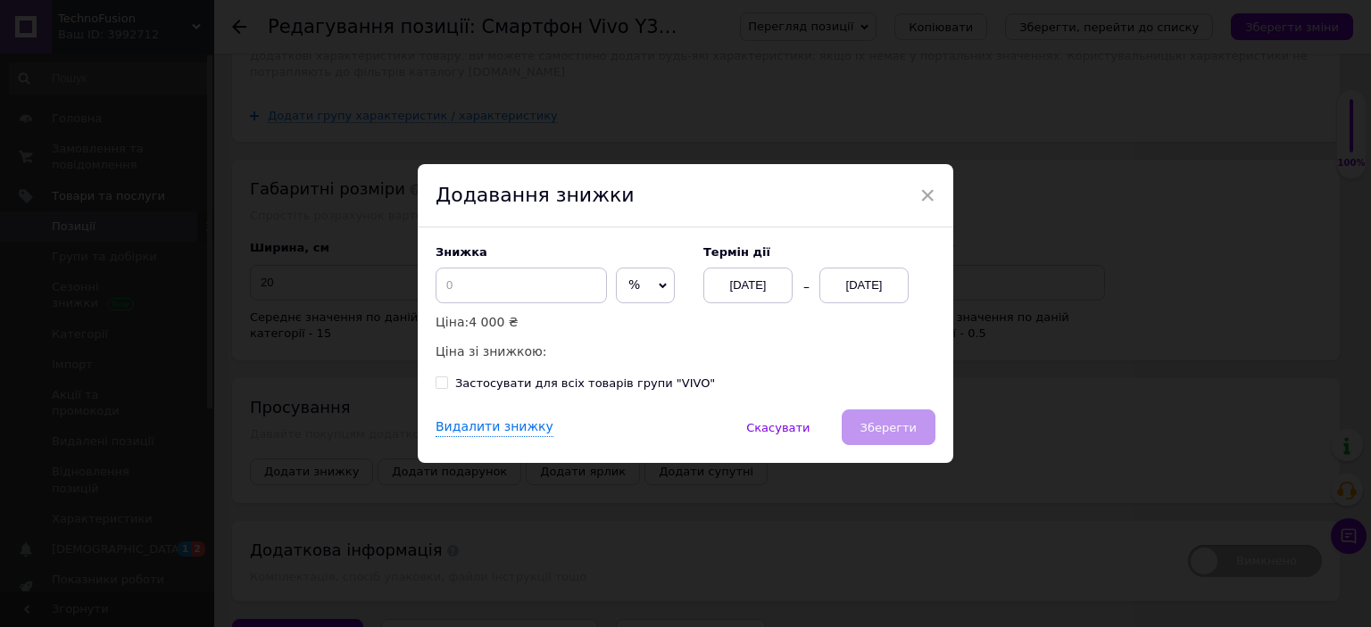
click at [619, 295] on span "%" at bounding box center [645, 286] width 59 height 36
click at [617, 320] on li "₴" at bounding box center [645, 323] width 57 height 25
click at [522, 292] on input at bounding box center [521, 286] width 171 height 36
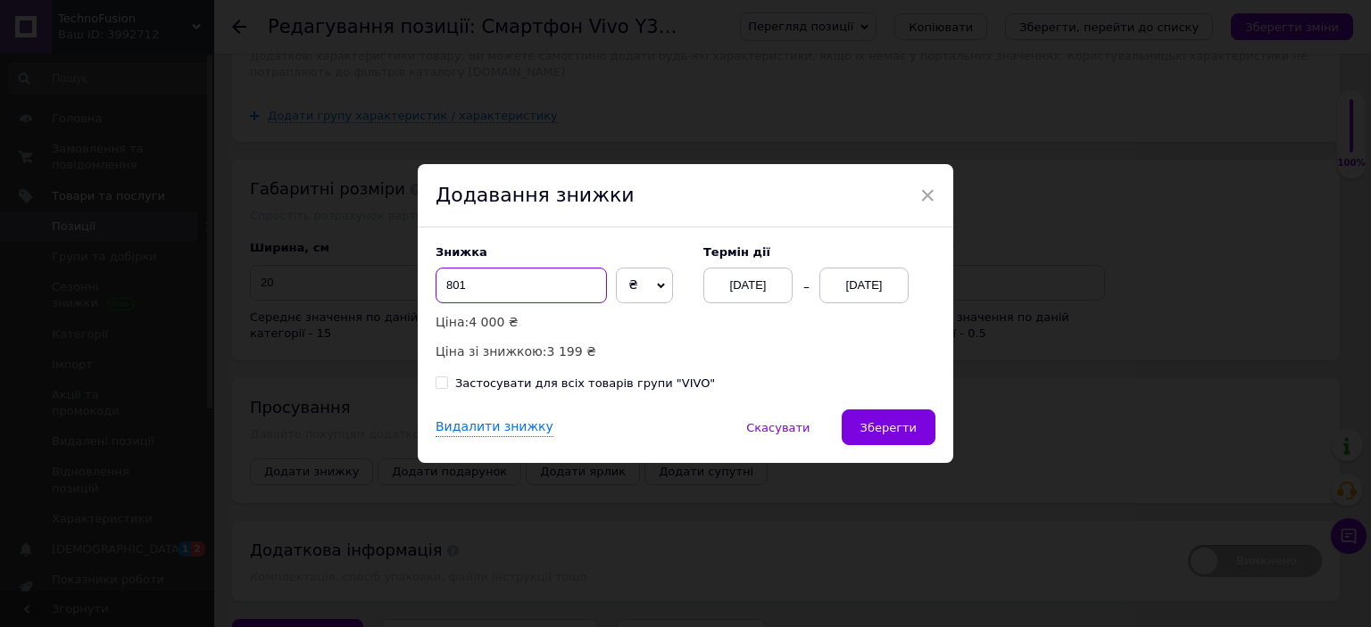
type input "801"
click at [877, 291] on div "[DATE]" at bounding box center [863, 286] width 89 height 36
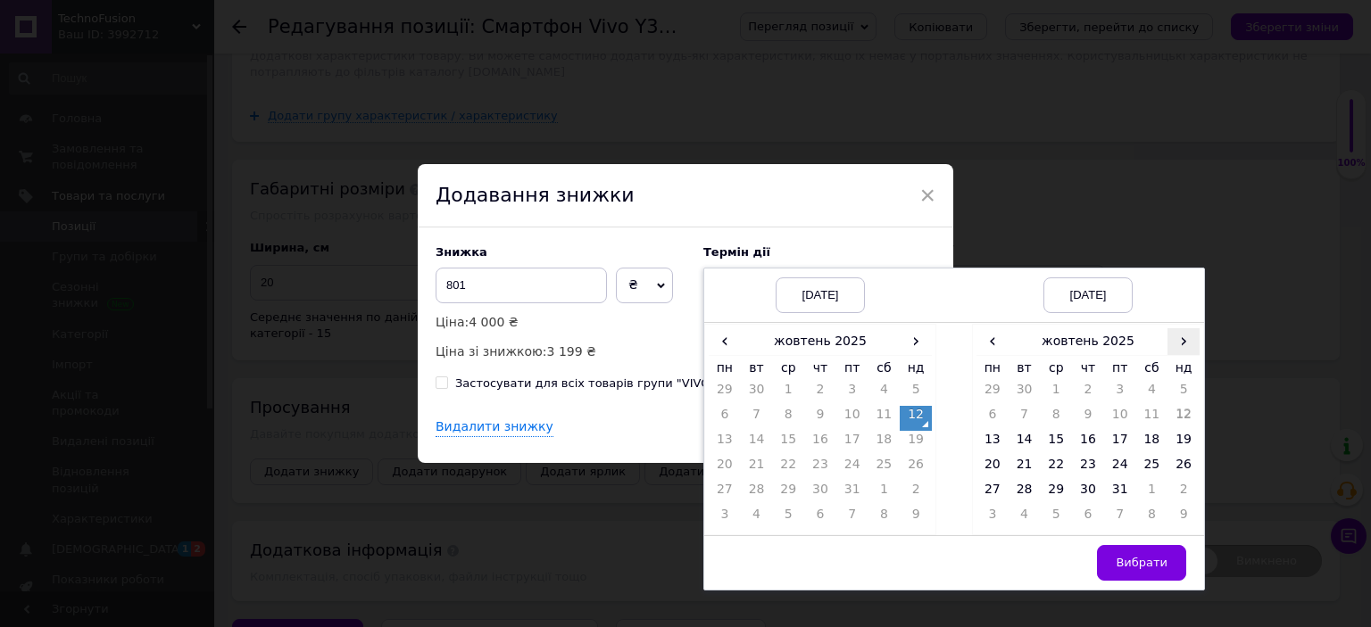
click at [1176, 346] on span "›" at bounding box center [1183, 341] width 32 height 26
click at [1050, 495] on td "26" at bounding box center [1056, 493] width 32 height 25
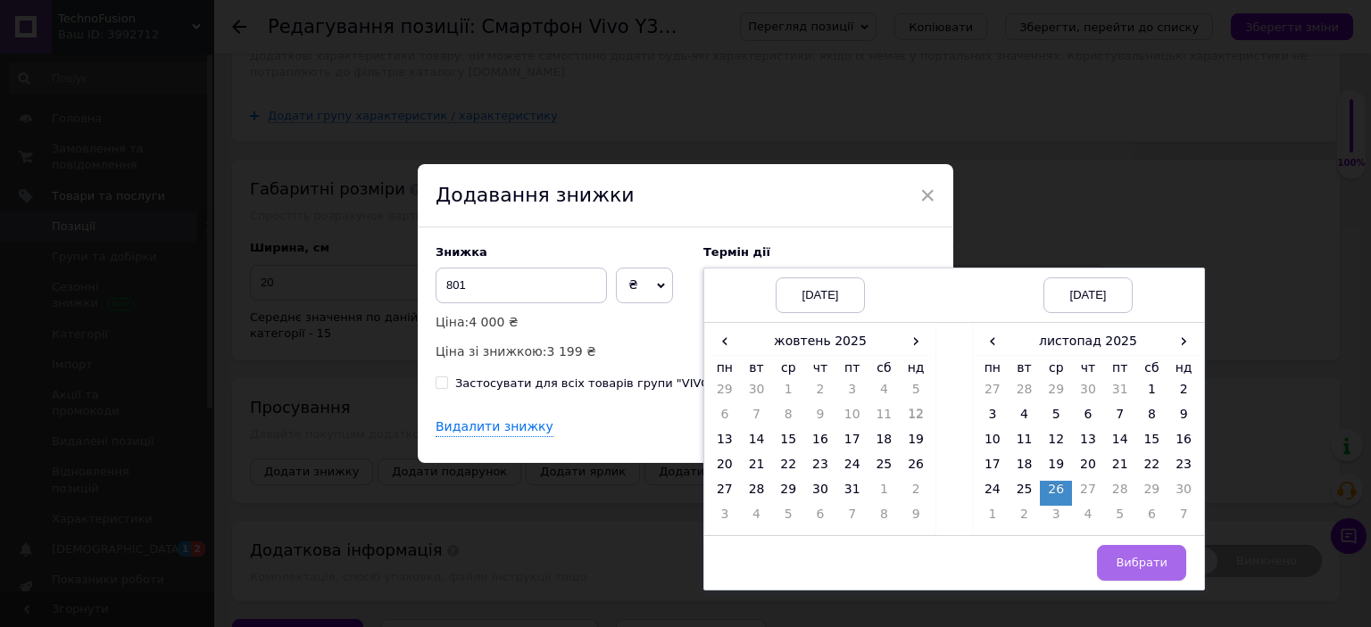
click at [1131, 557] on span "Вибрати" at bounding box center [1142, 562] width 52 height 13
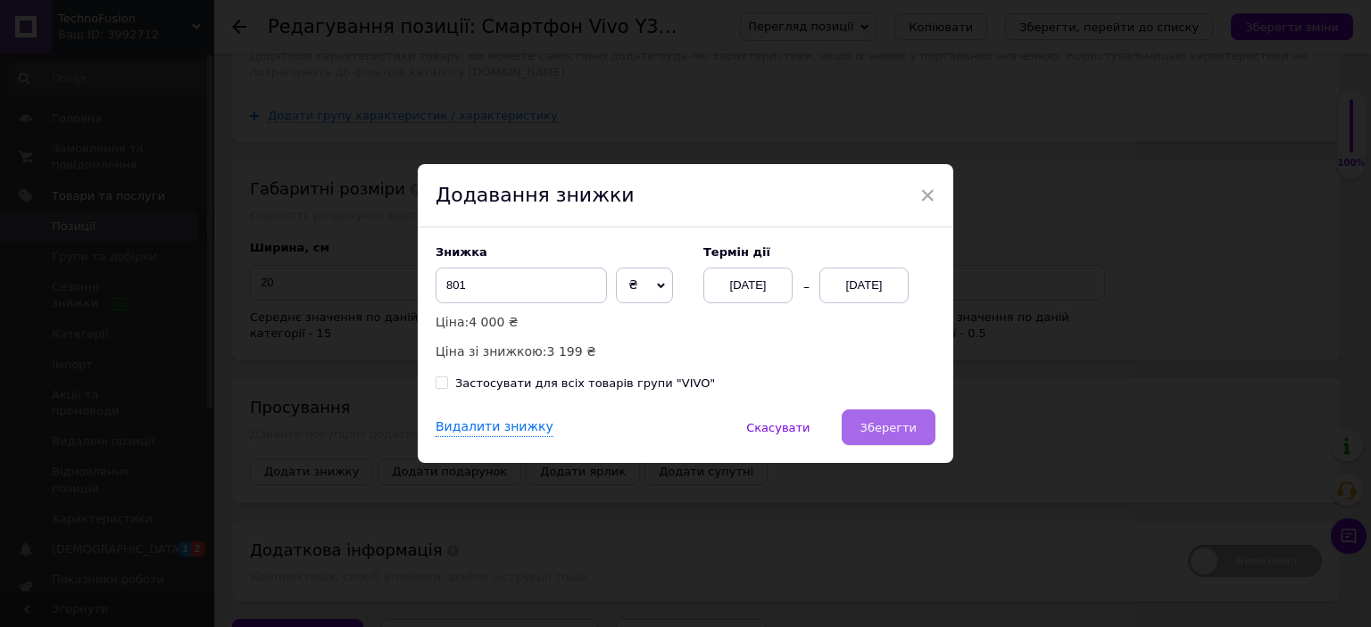
click at [891, 434] on span "Зберегти" at bounding box center [888, 427] width 56 height 13
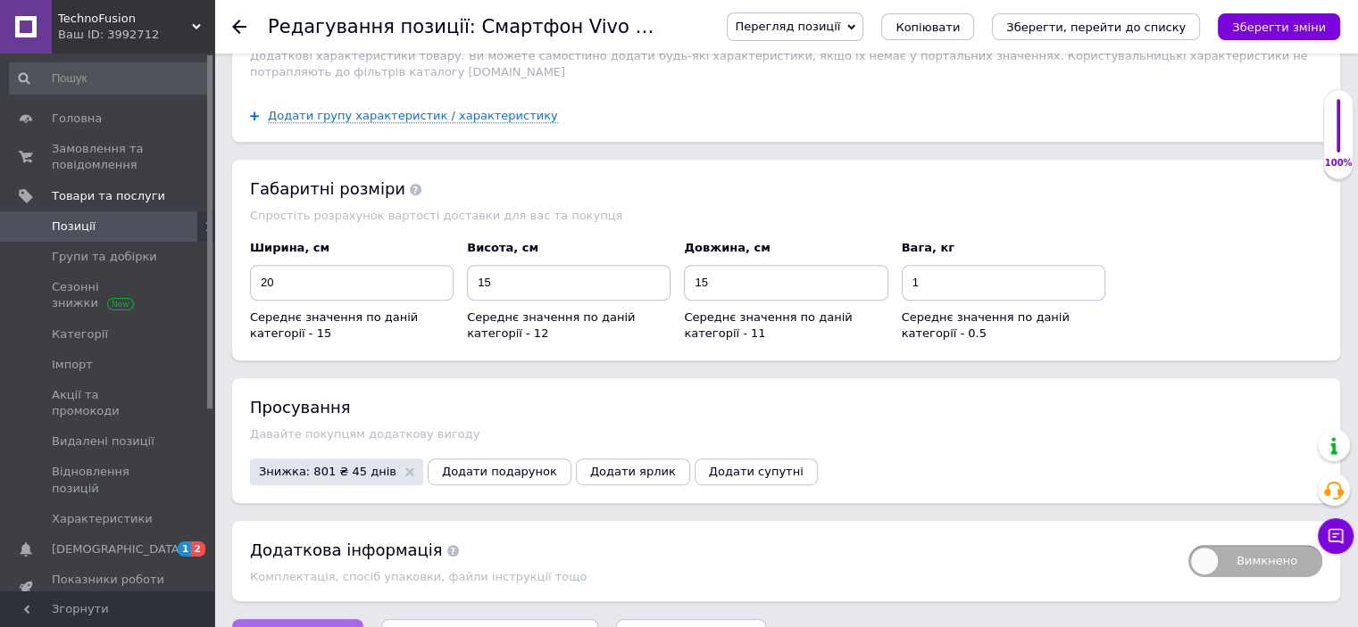
click at [307, 627] on span "Зберегти зміни" at bounding box center [298, 637] width 94 height 13
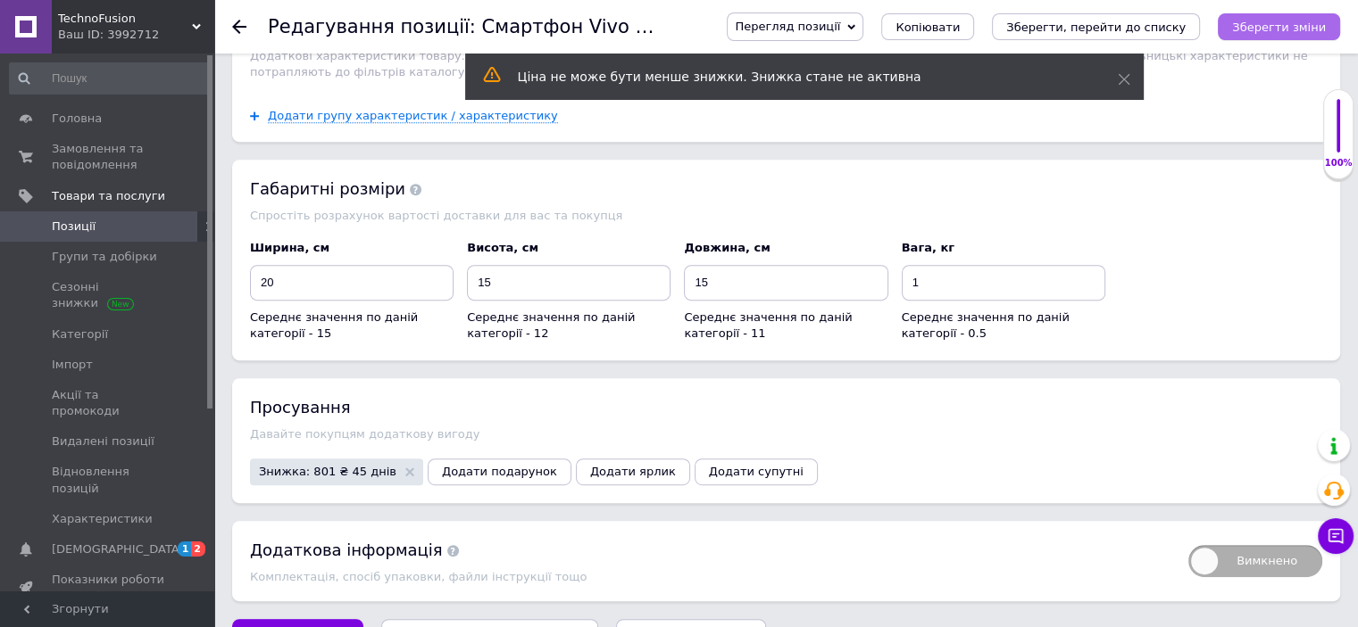
click at [1274, 34] on icon "Зберегти зміни" at bounding box center [1279, 27] width 94 height 13
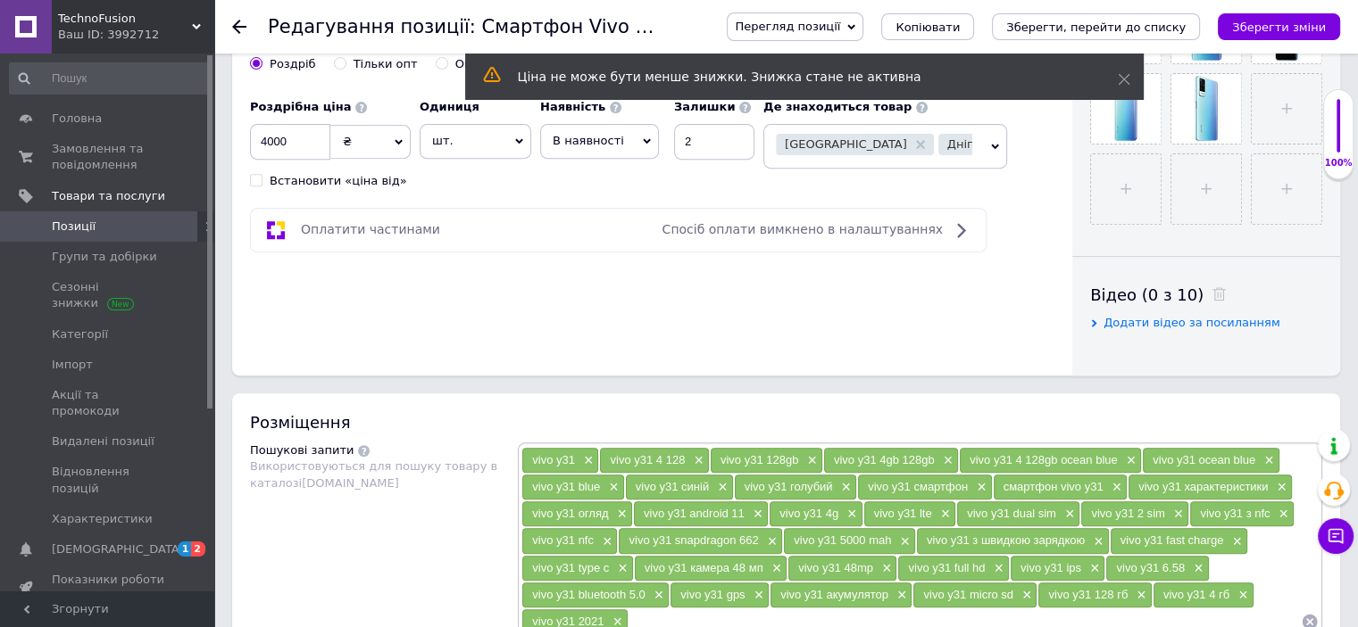
scroll to position [0, 0]
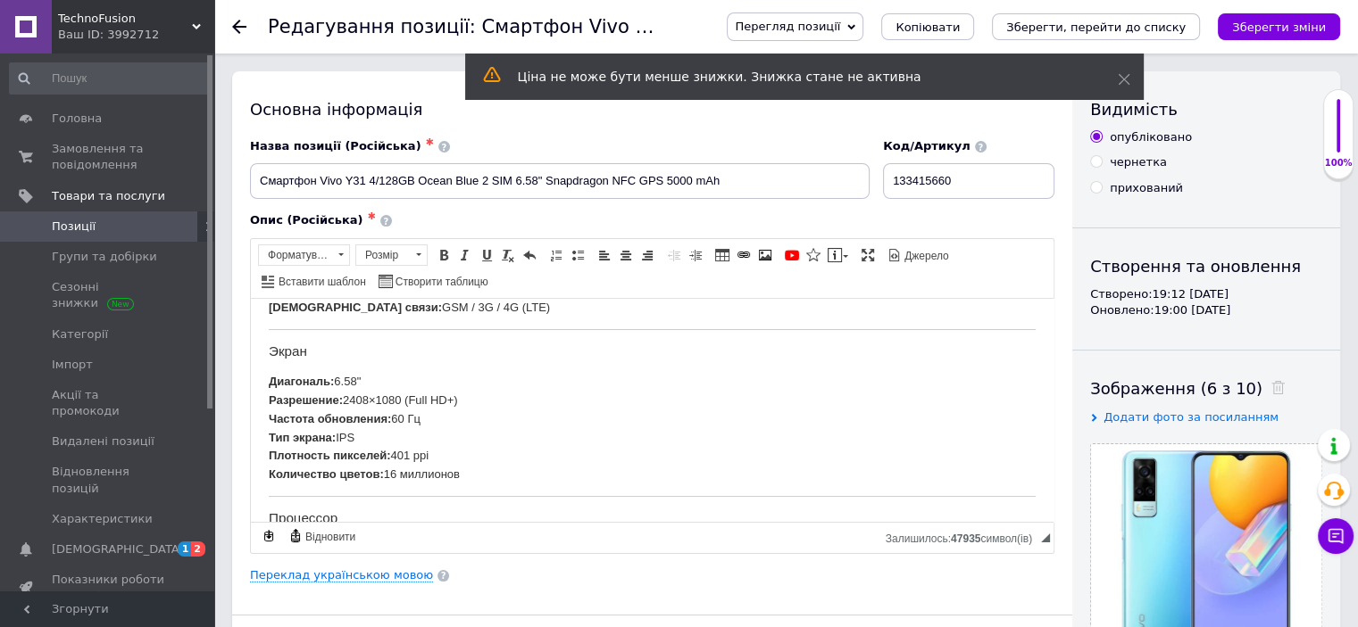
click at [73, 228] on span "Позиції" at bounding box center [74, 227] width 44 height 16
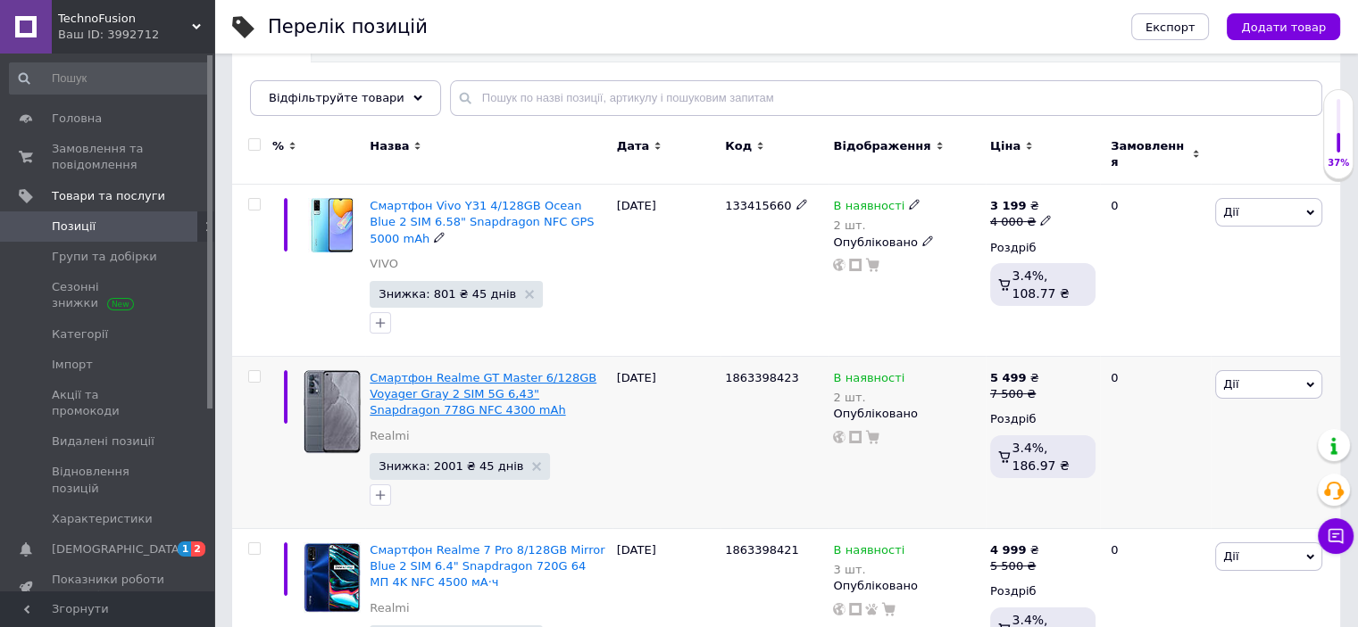
scroll to position [179, 0]
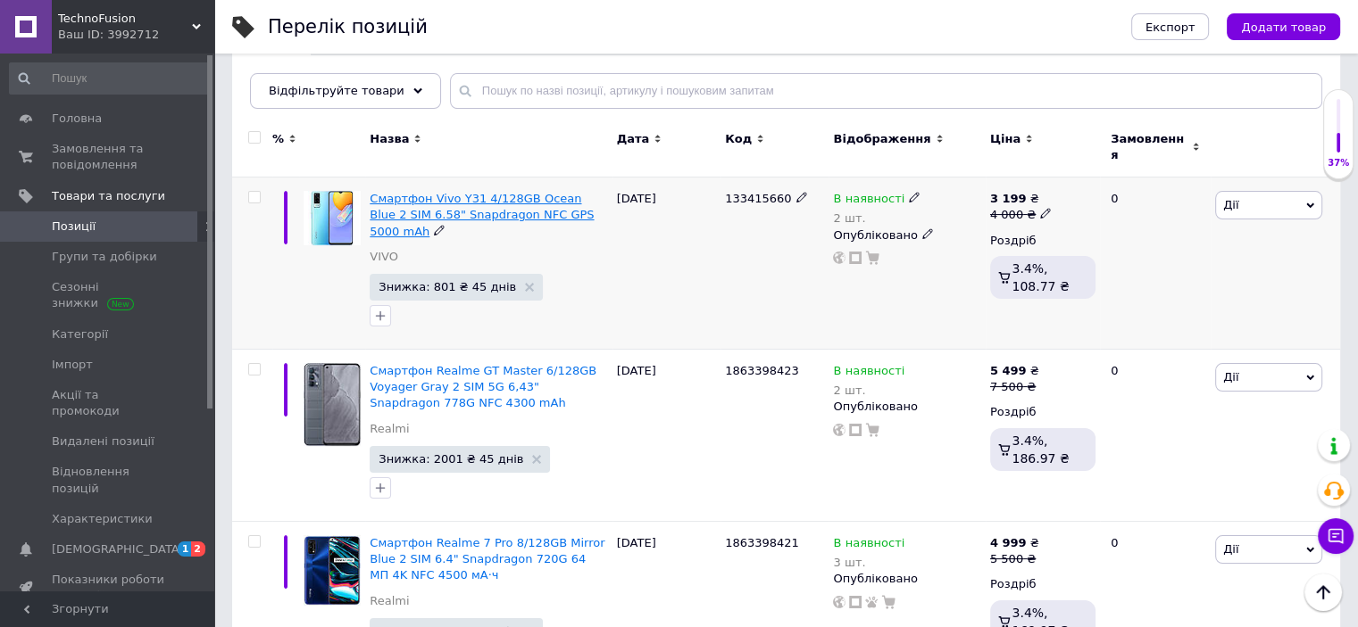
click at [519, 199] on span "Смартфон Vivo Y31 4/128GB Ocean Blue 2 SIM 6.58" Snapdragon NFC GPS 5000 mAh" at bounding box center [482, 215] width 224 height 46
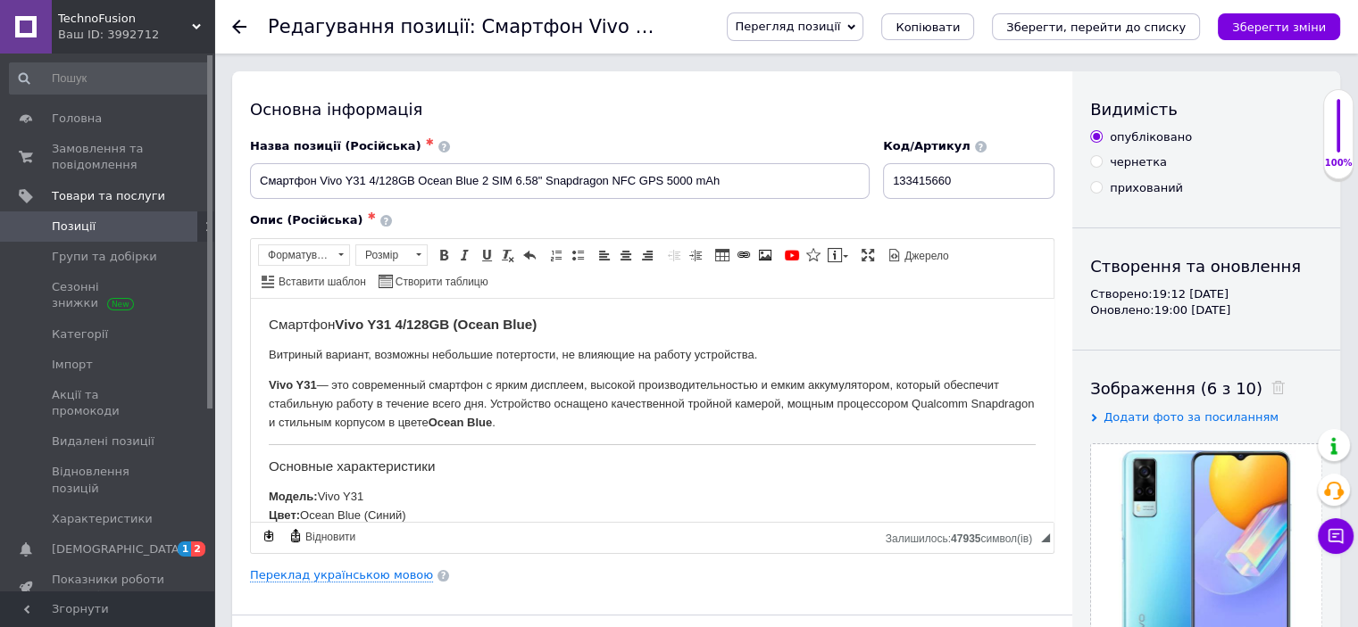
click at [63, 228] on span "Позиції" at bounding box center [74, 227] width 44 height 16
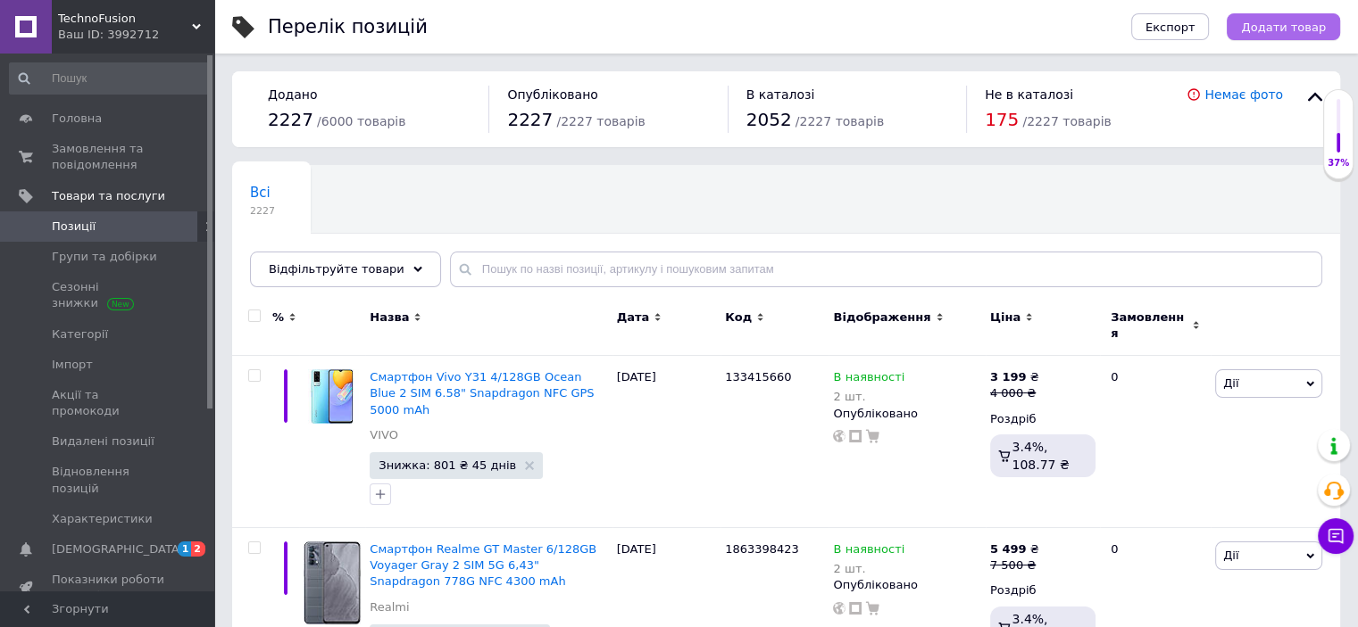
click at [1287, 29] on span "Додати товар" at bounding box center [1283, 27] width 85 height 13
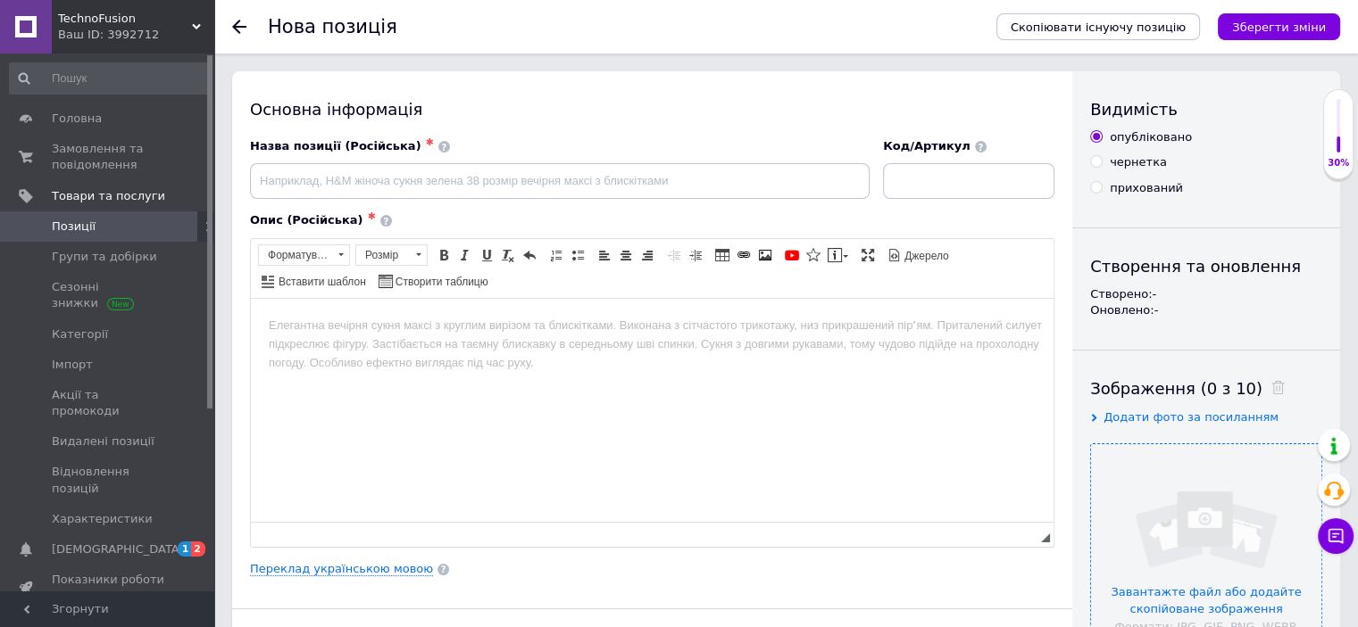
click at [1158, 541] on input "file" at bounding box center [1206, 560] width 230 height 230
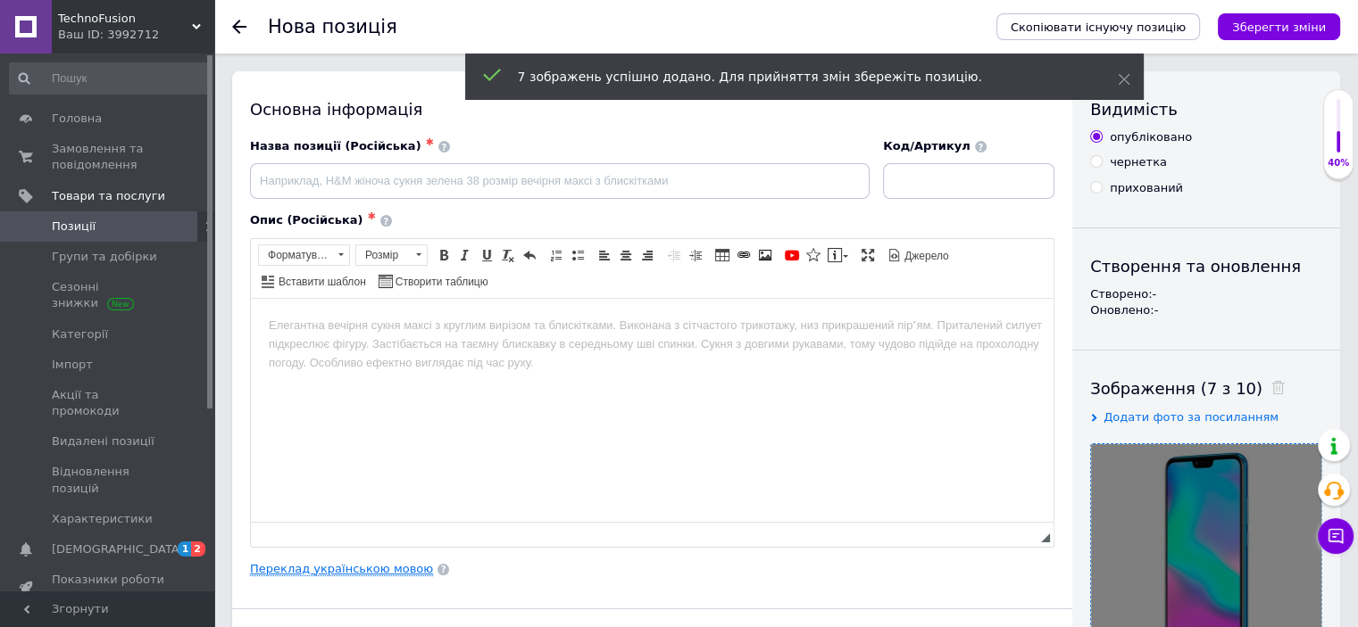
click at [375, 565] on link "Переклад українською мовою" at bounding box center [341, 569] width 183 height 14
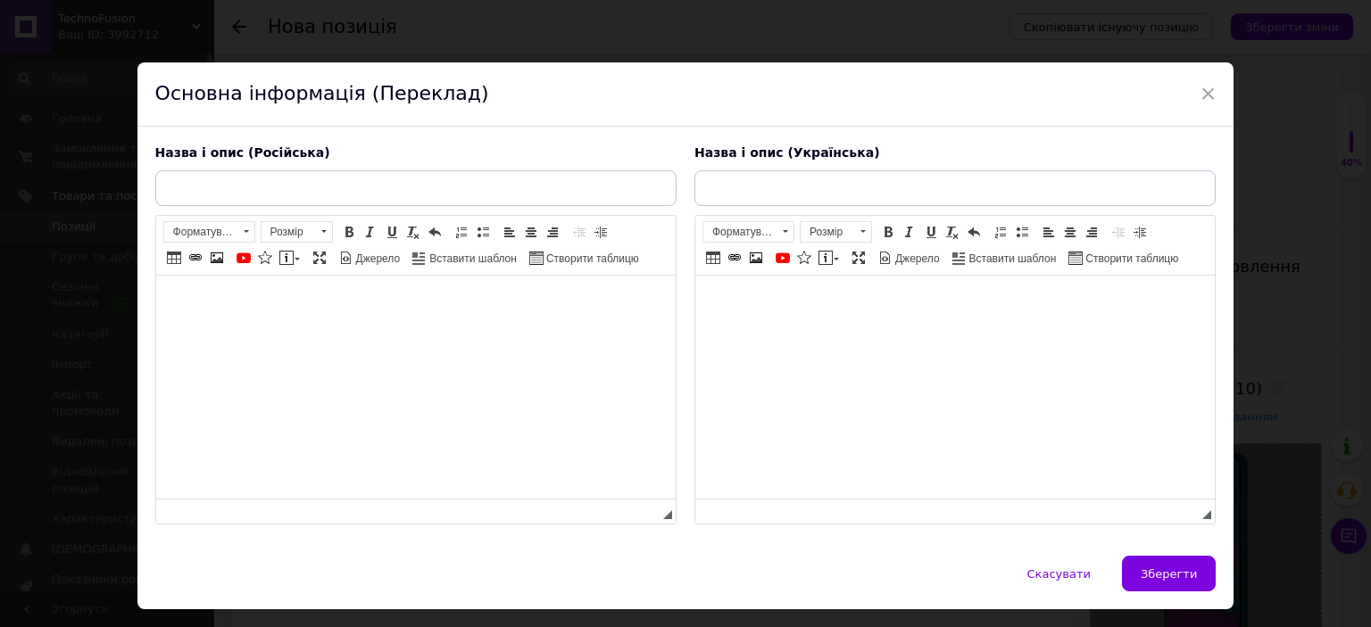
click at [781, 330] on html at bounding box center [953, 303] width 519 height 54
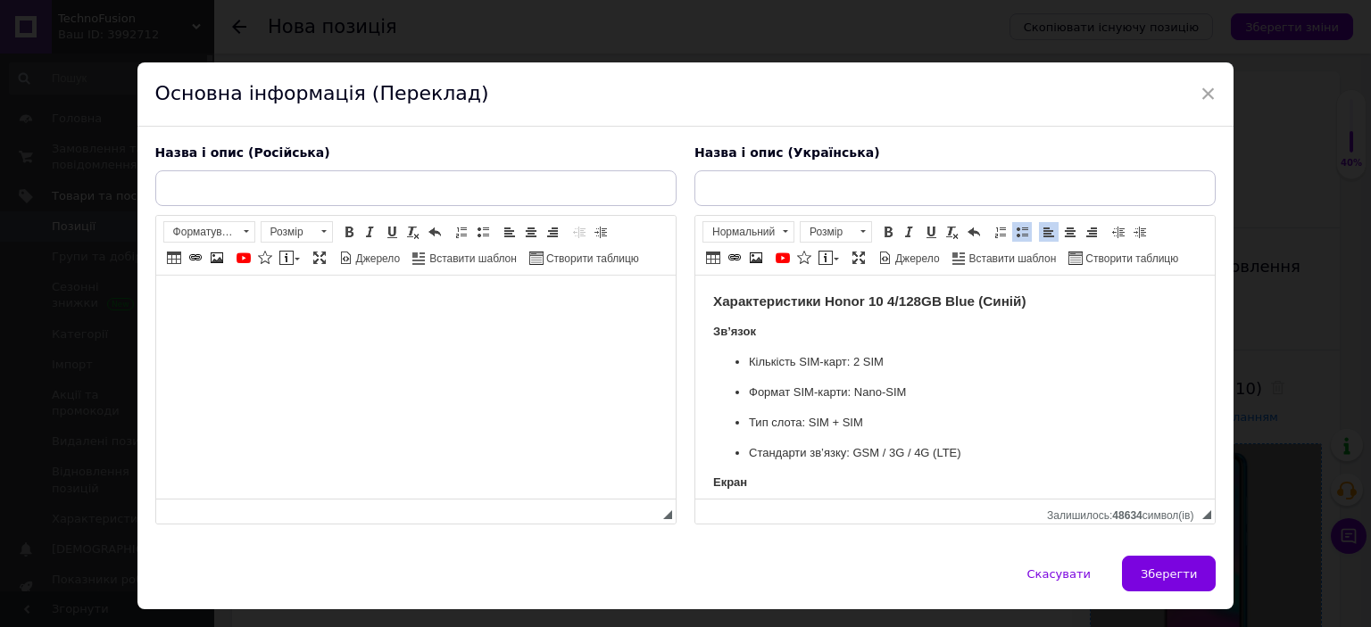
click at [1059, 307] on h3 "Характеристики Honor 10 4/128GB Blue (Синій)" at bounding box center [954, 302] width 484 height 16
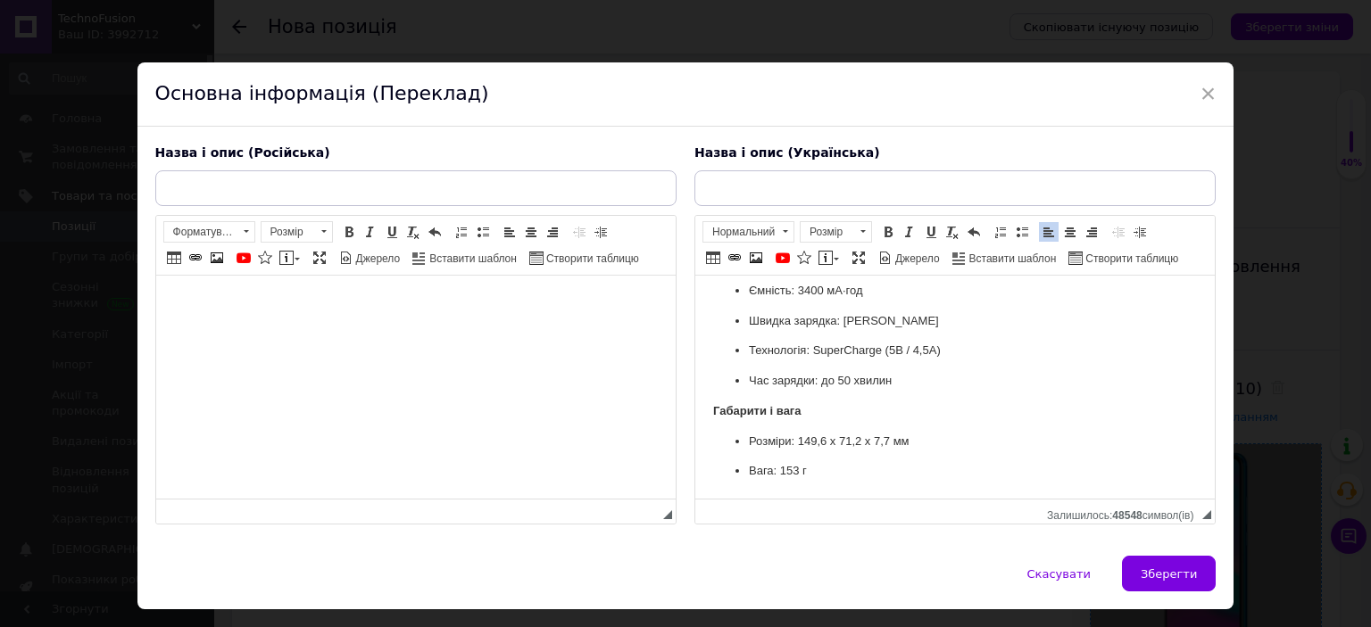
scroll to position [43, 0]
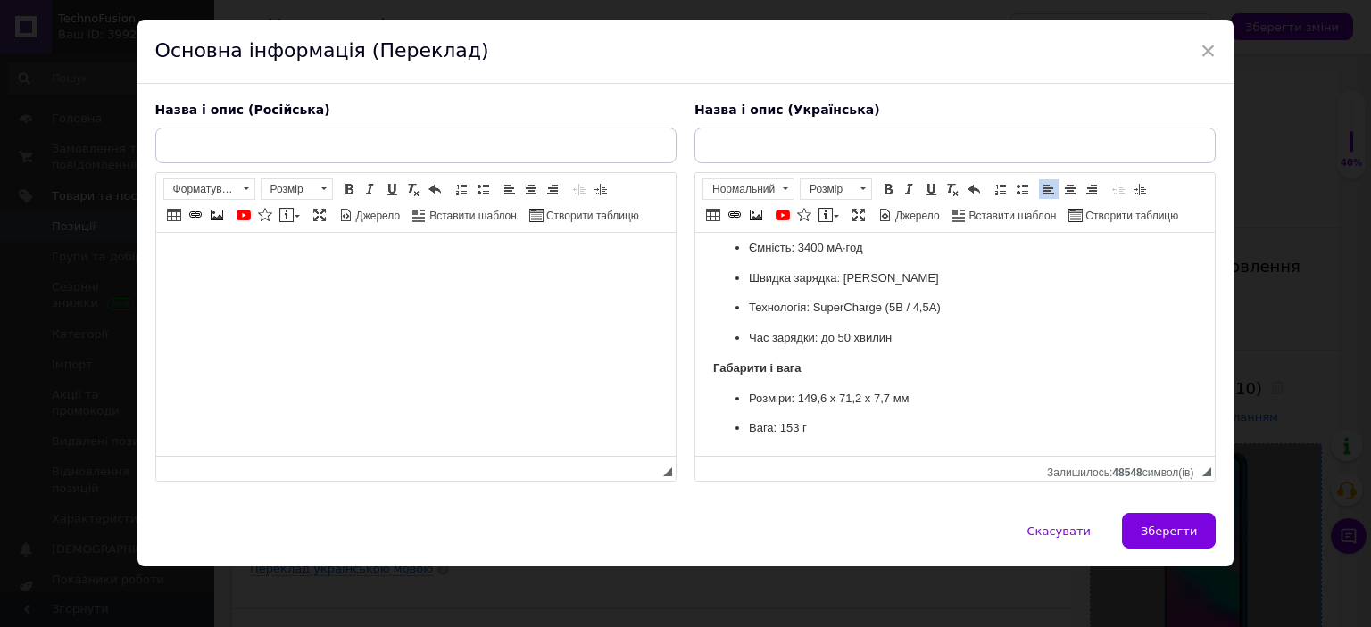
click at [846, 428] on p "Вага: 153 г" at bounding box center [954, 429] width 412 height 19
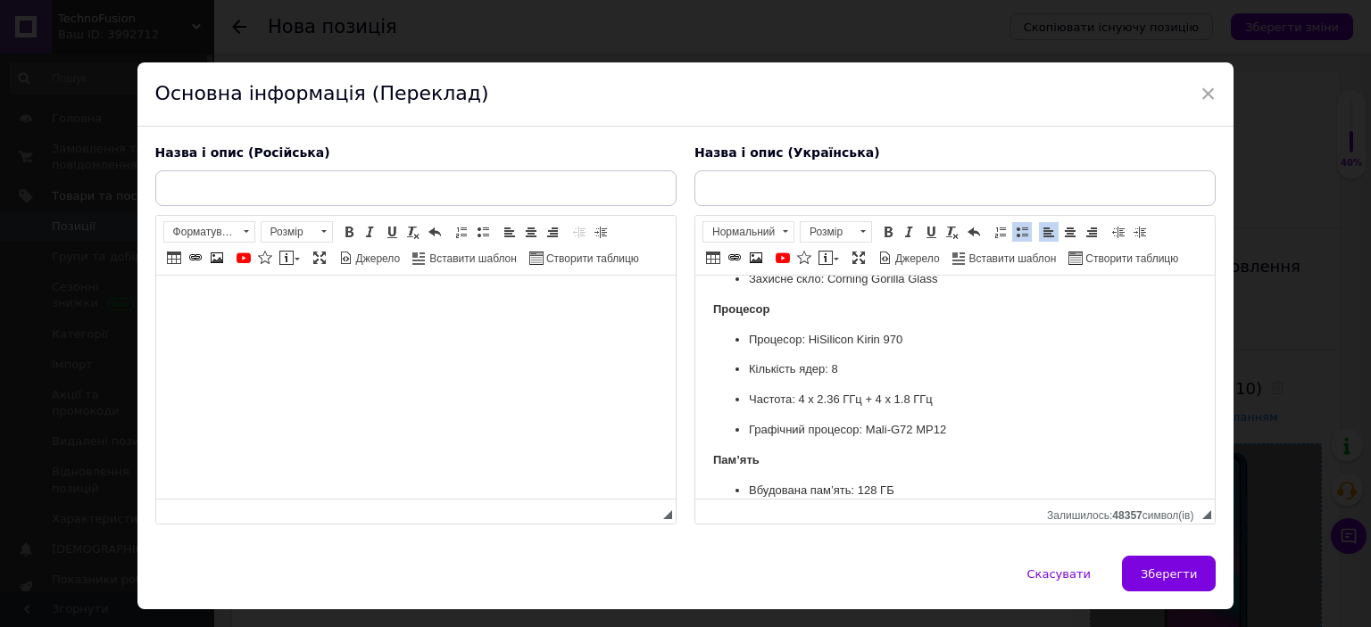
scroll to position [0, 0]
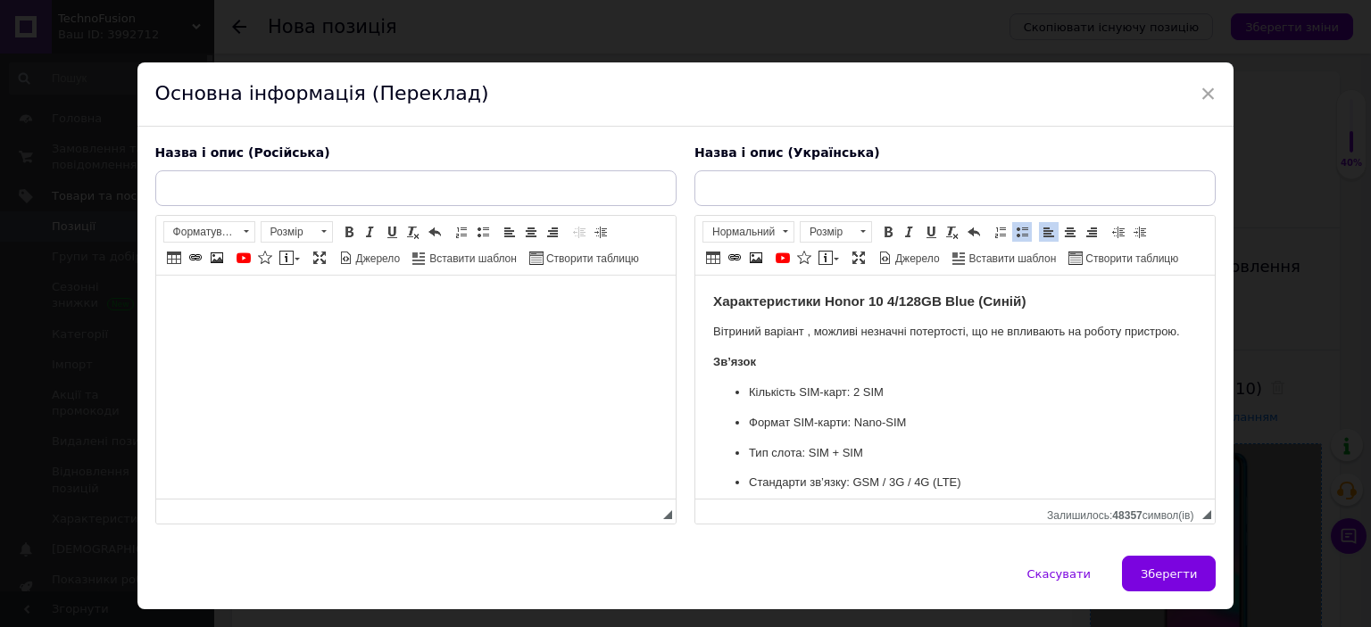
click at [799, 198] on input "text" at bounding box center [954, 188] width 521 height 36
copy strong "Honor 10 4/128GB Blue"
drag, startPoint x: 823, startPoint y: 308, endPoint x: 970, endPoint y: 305, distance: 147.3
click at [970, 305] on strong "Характеристики Honor 10 4/128GB Blue (Синій)" at bounding box center [868, 301] width 312 height 15
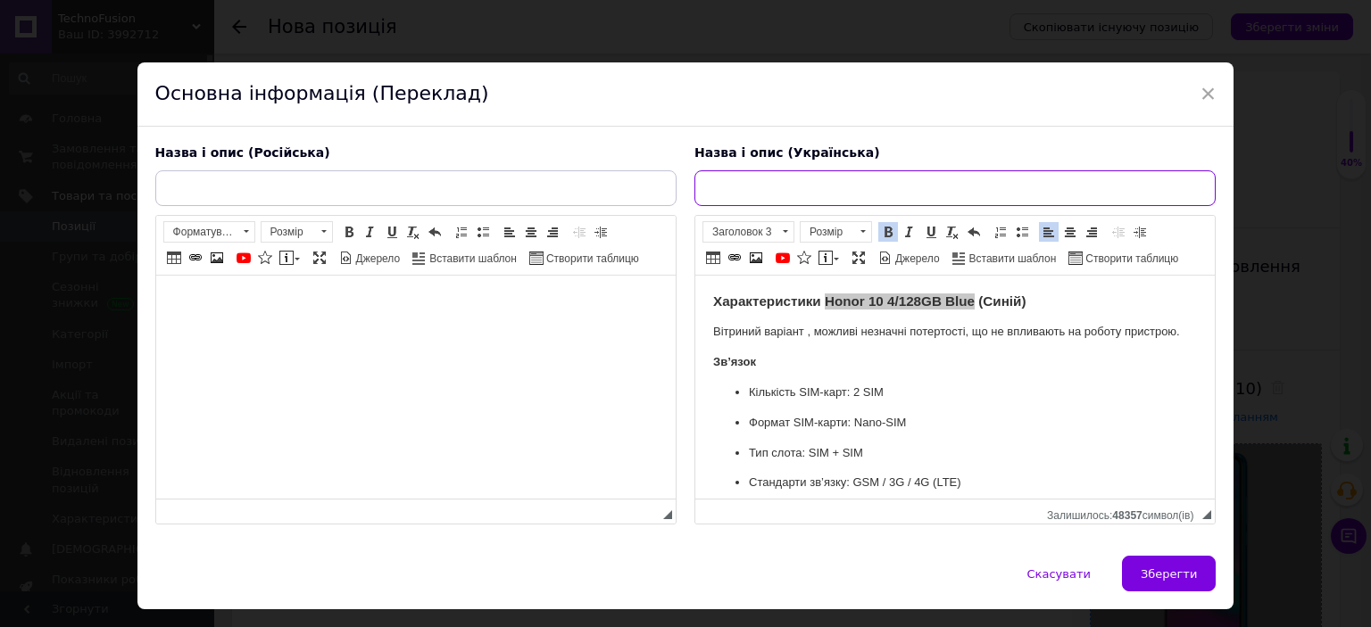
click at [824, 190] on input "text" at bounding box center [954, 188] width 521 height 36
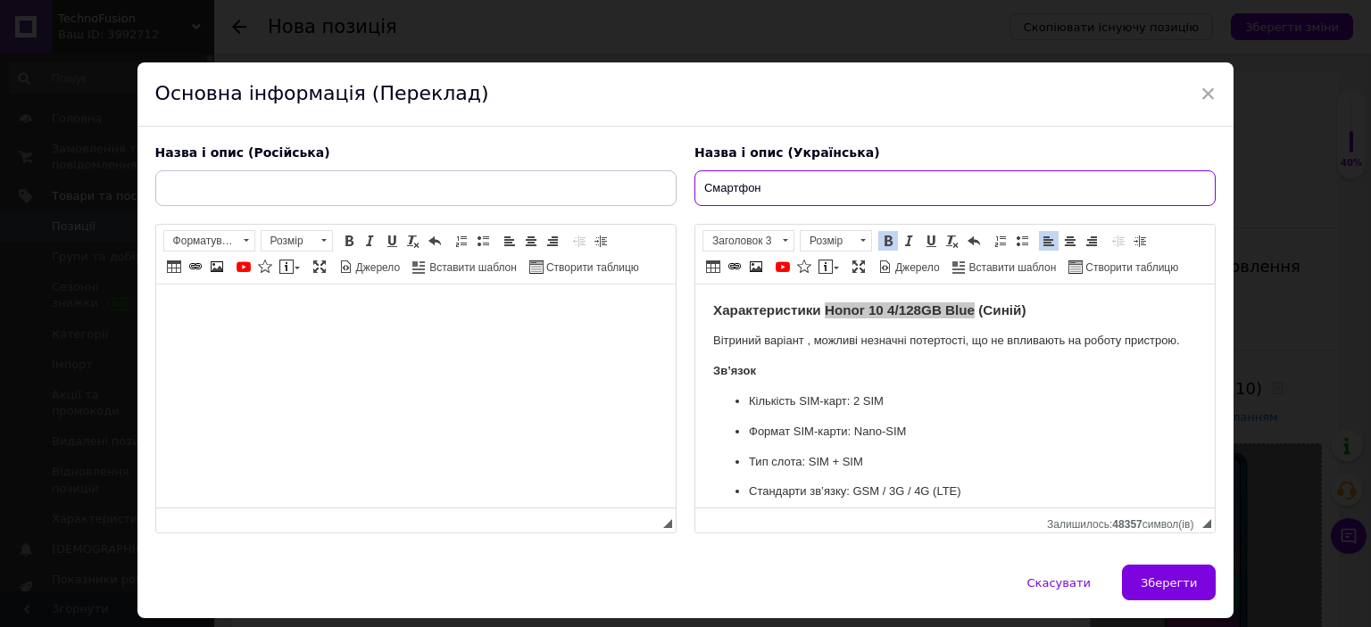
paste input "Honor 10 4/128GB Blue"
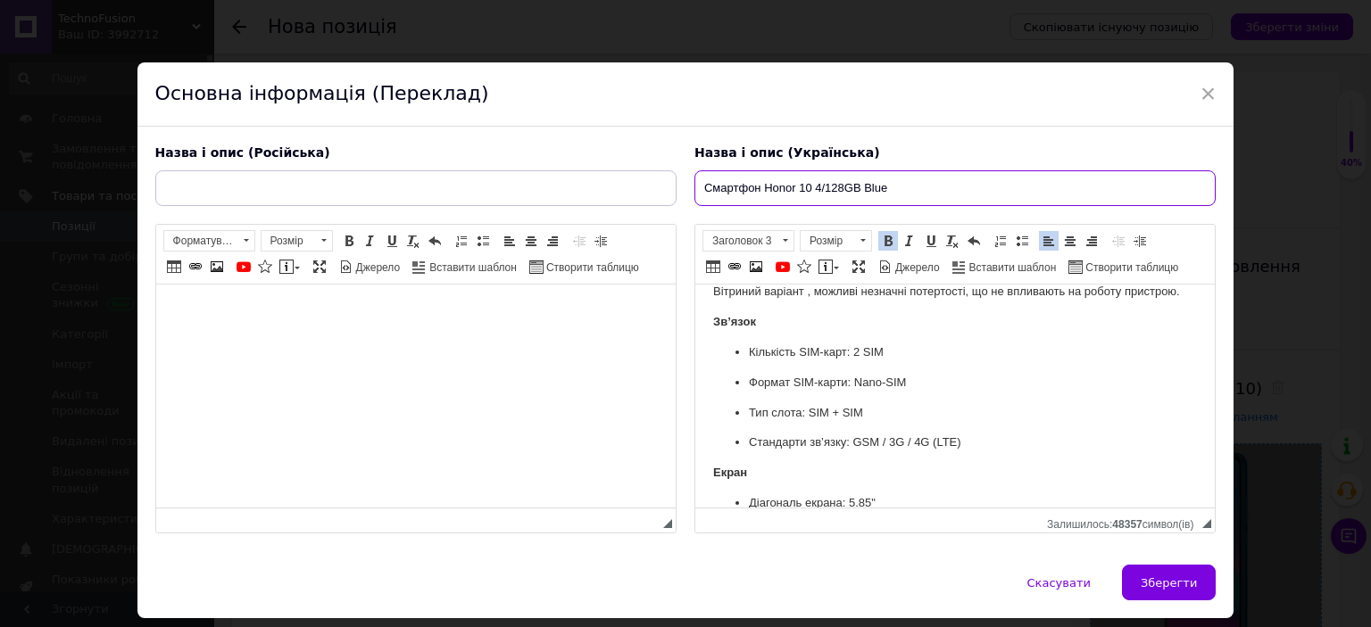
scroll to position [89, 0]
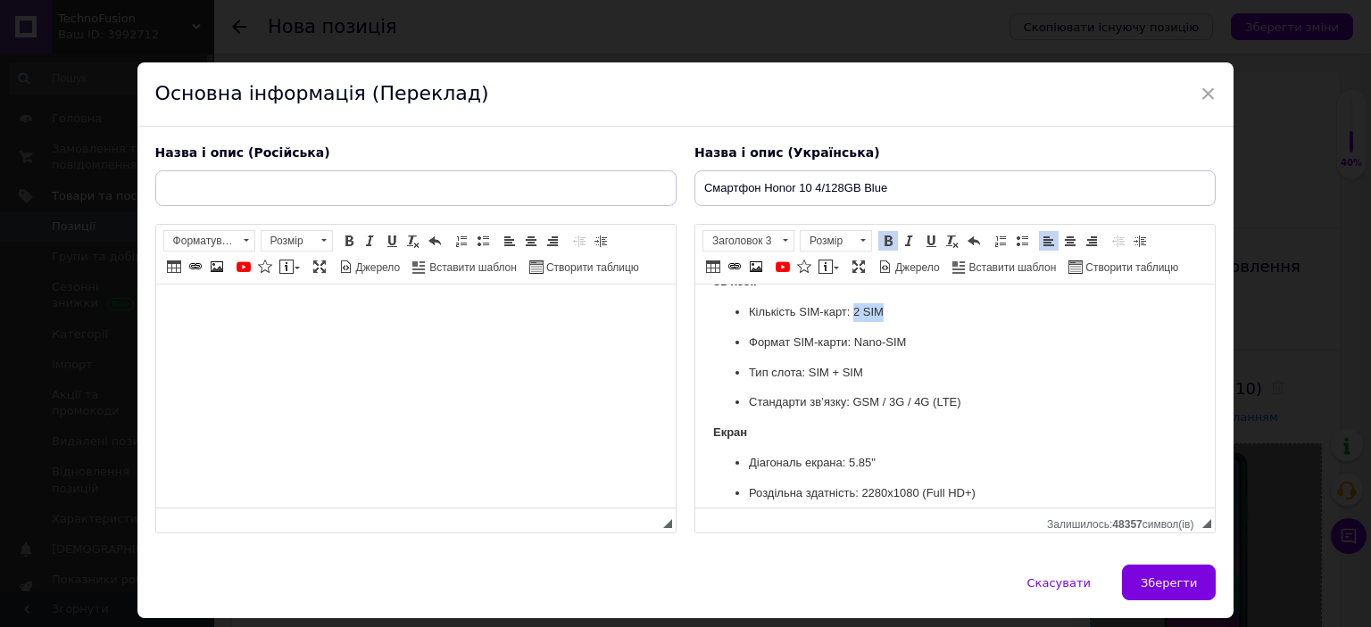
drag, startPoint x: 852, startPoint y: 309, endPoint x: 904, endPoint y: 305, distance: 52.8
click at [904, 305] on p "Кількість SIM-карт: 2 SIM" at bounding box center [954, 312] width 412 height 19
copy p "2 SIM"
click at [936, 178] on input "Смартфон Honor 10 4/128GB Blue" at bounding box center [954, 188] width 521 height 36
paste input "2 SIM"
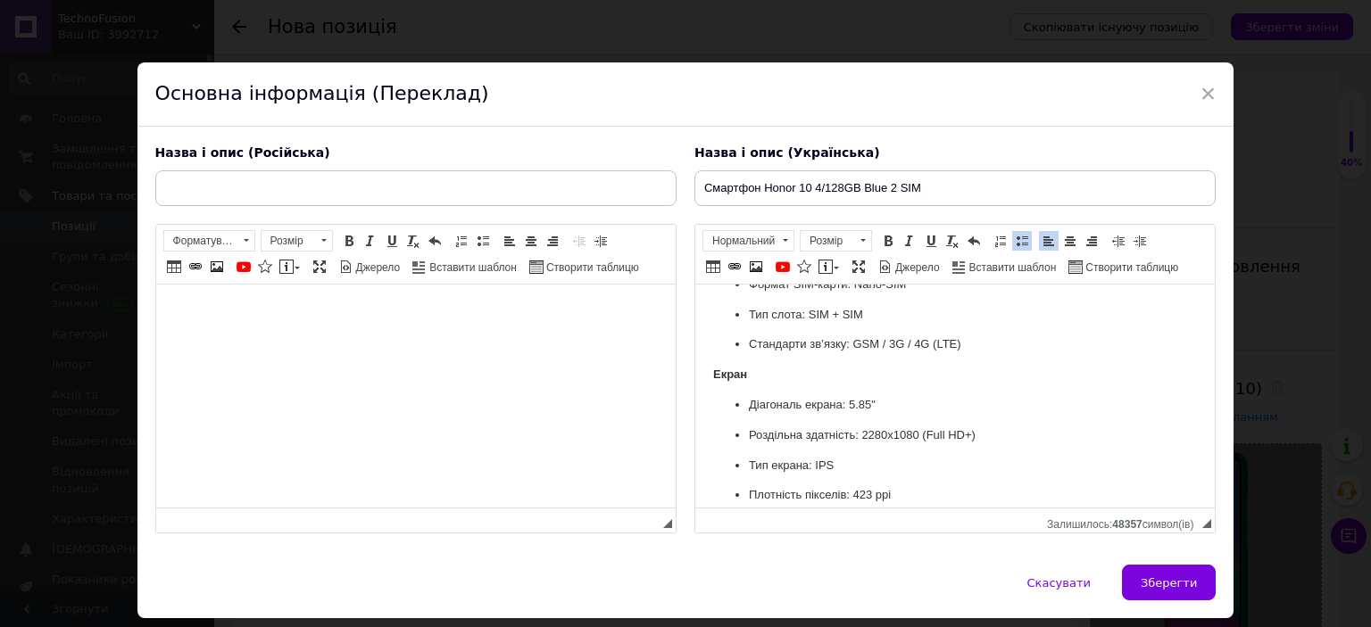
scroll to position [179, 0]
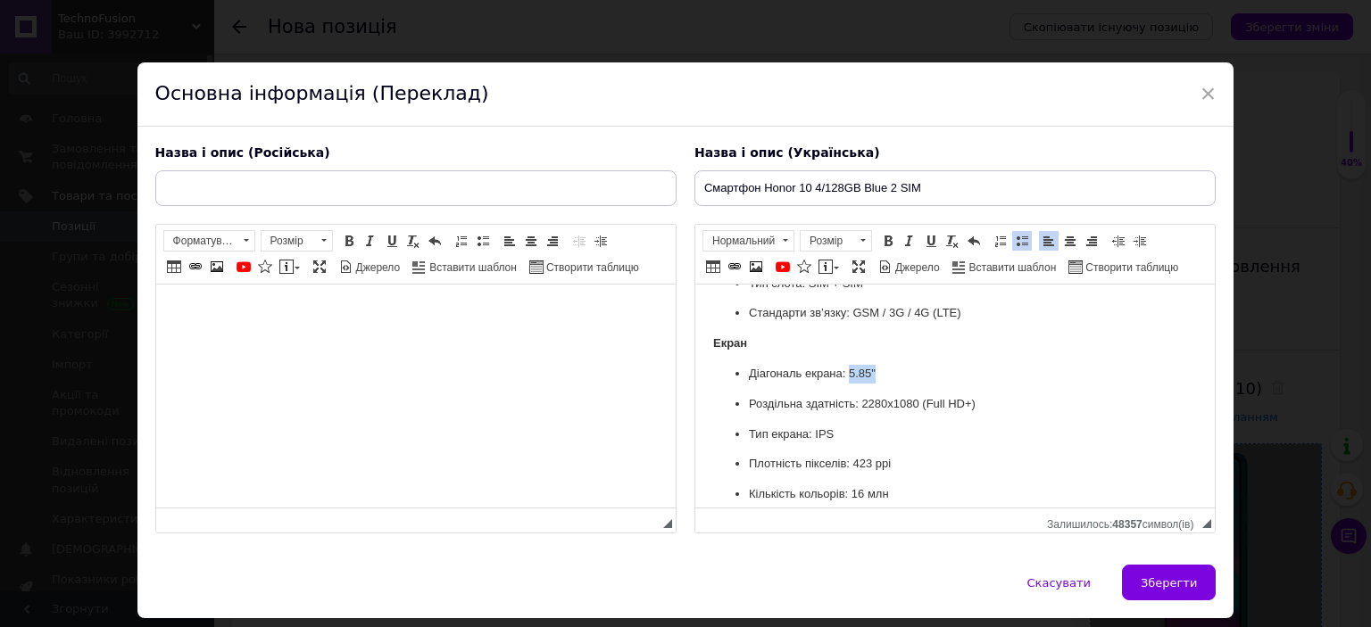
drag, startPoint x: 849, startPoint y: 377, endPoint x: 885, endPoint y: 370, distance: 37.3
click at [885, 370] on p "Діагональ екрана: 5.85"" at bounding box center [954, 374] width 412 height 19
copy p "5.85""
click at [962, 187] on input "Смартфон Honor 10 4/128GB Blue 2 SIM" at bounding box center [954, 188] width 521 height 36
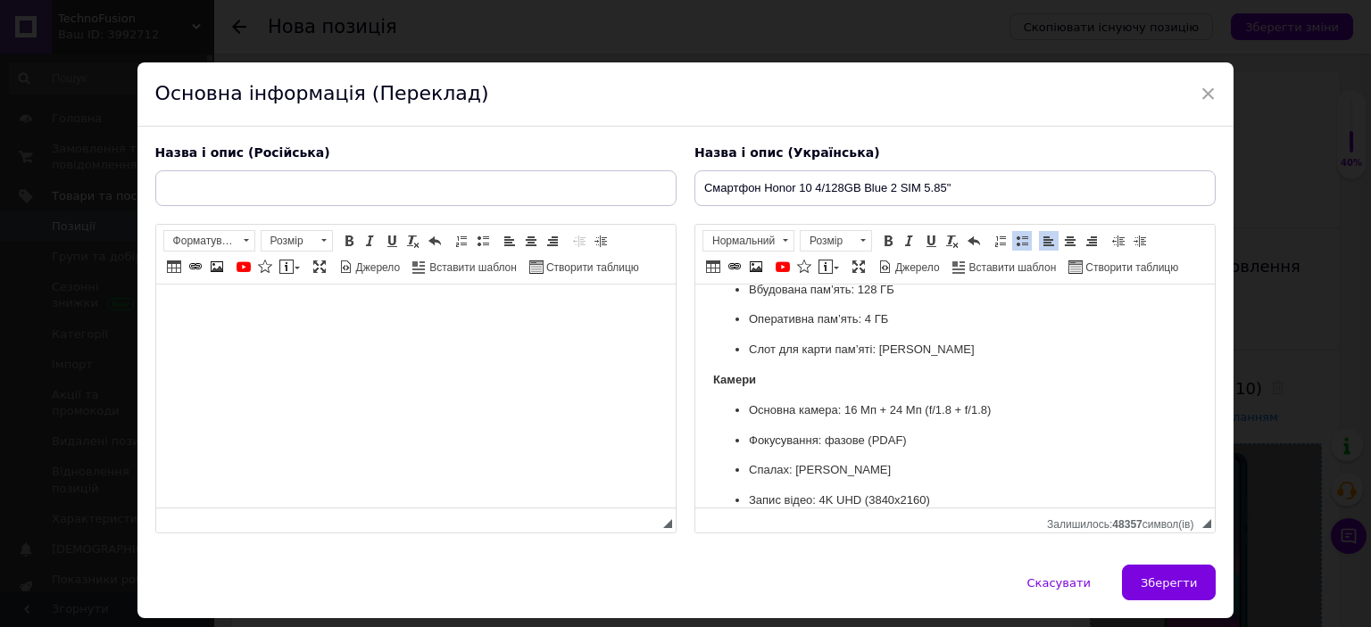
scroll to position [714, 0]
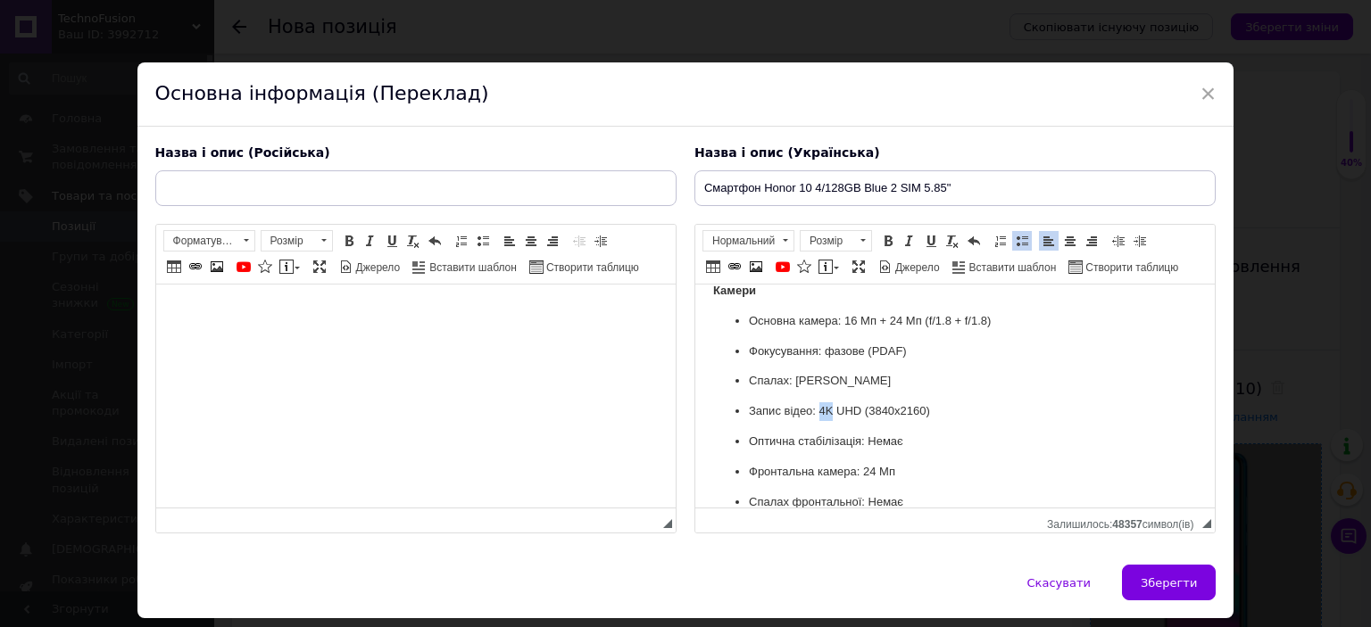
drag, startPoint x: 819, startPoint y: 413, endPoint x: 830, endPoint y: 412, distance: 10.7
click at [830, 412] on p "Запис відео: 4K UHD (3840x2160)" at bounding box center [954, 412] width 412 height 19
copy p "4K"
click at [990, 192] on input "Смартфон Honor 10 4/128GB Blue 2 SIM 5.85"" at bounding box center [954, 188] width 521 height 36
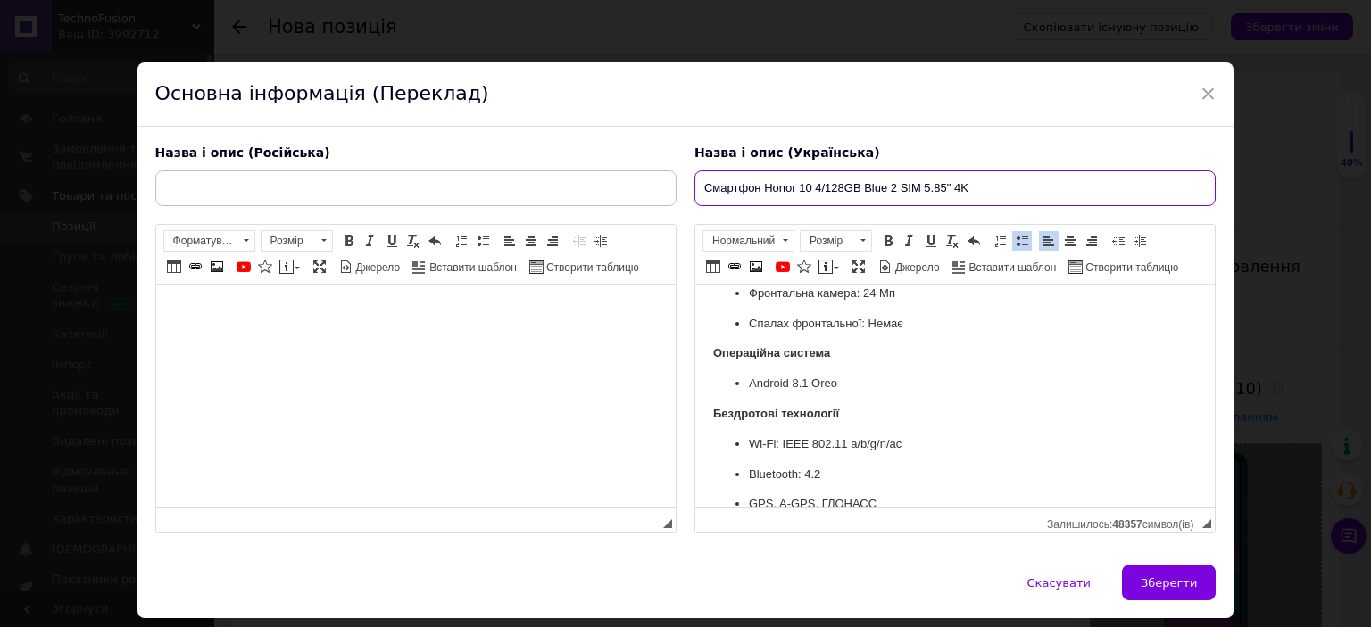
scroll to position [982, 0]
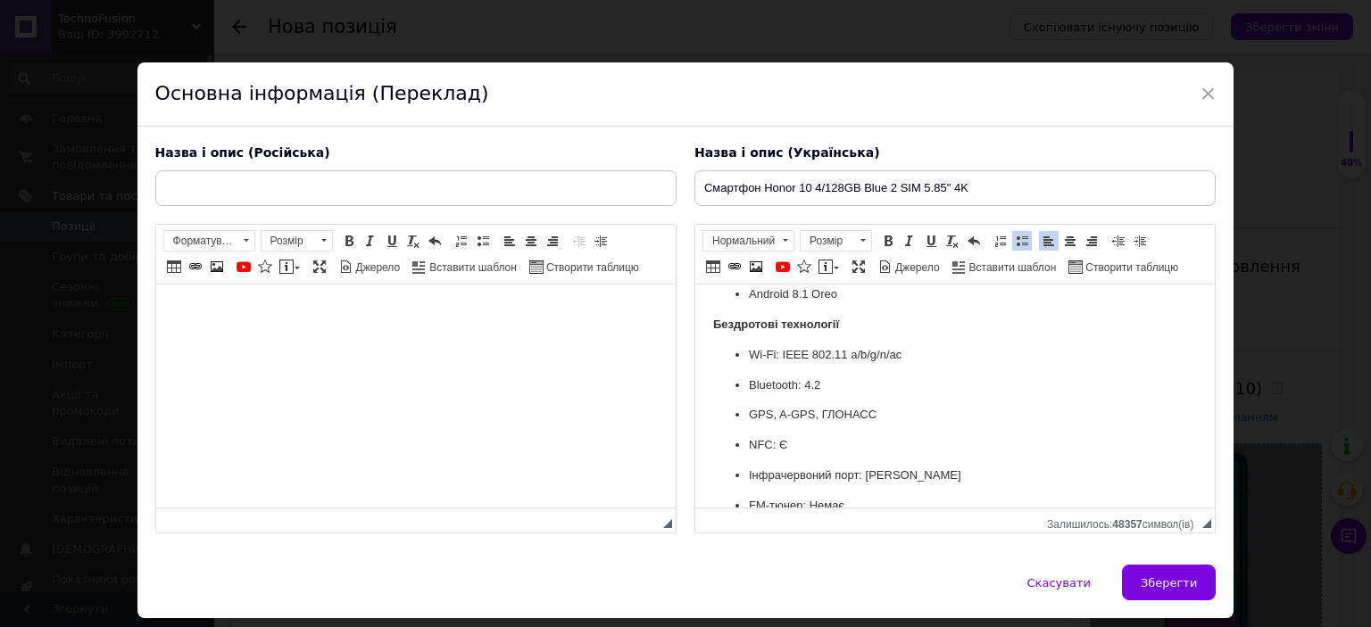
click at [760, 451] on p "NFC: Є" at bounding box center [954, 445] width 412 height 19
copy p "NFC"
click at [1026, 184] on input "Смартфон Honor 10 4/128GB Blue 2 SIM 5.85" 4K" at bounding box center [954, 188] width 521 height 36
paste input "NFC"
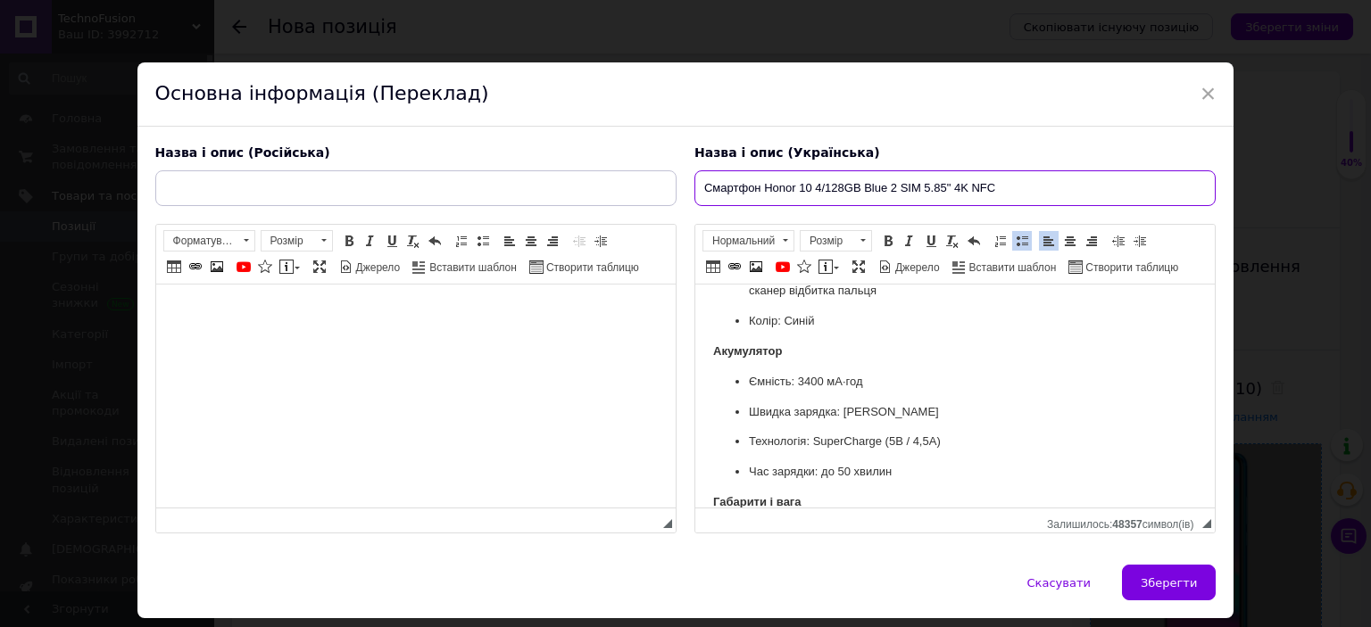
scroll to position [1428, 0]
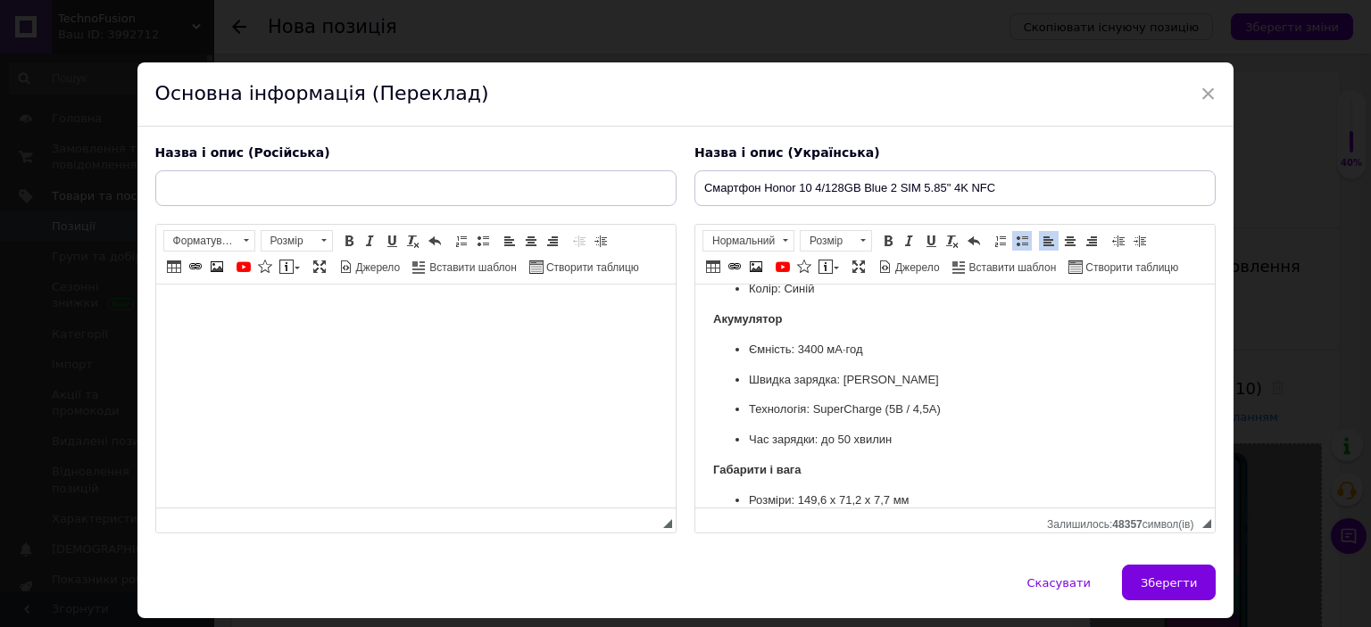
click at [794, 353] on p "Ємність: 3400 мА·год" at bounding box center [954, 350] width 412 height 19
click at [1099, 201] on input "Смартфон Honor 10 4/128GB Blue 2 SIM 5.85" 4K NFC" at bounding box center [954, 188] width 521 height 36
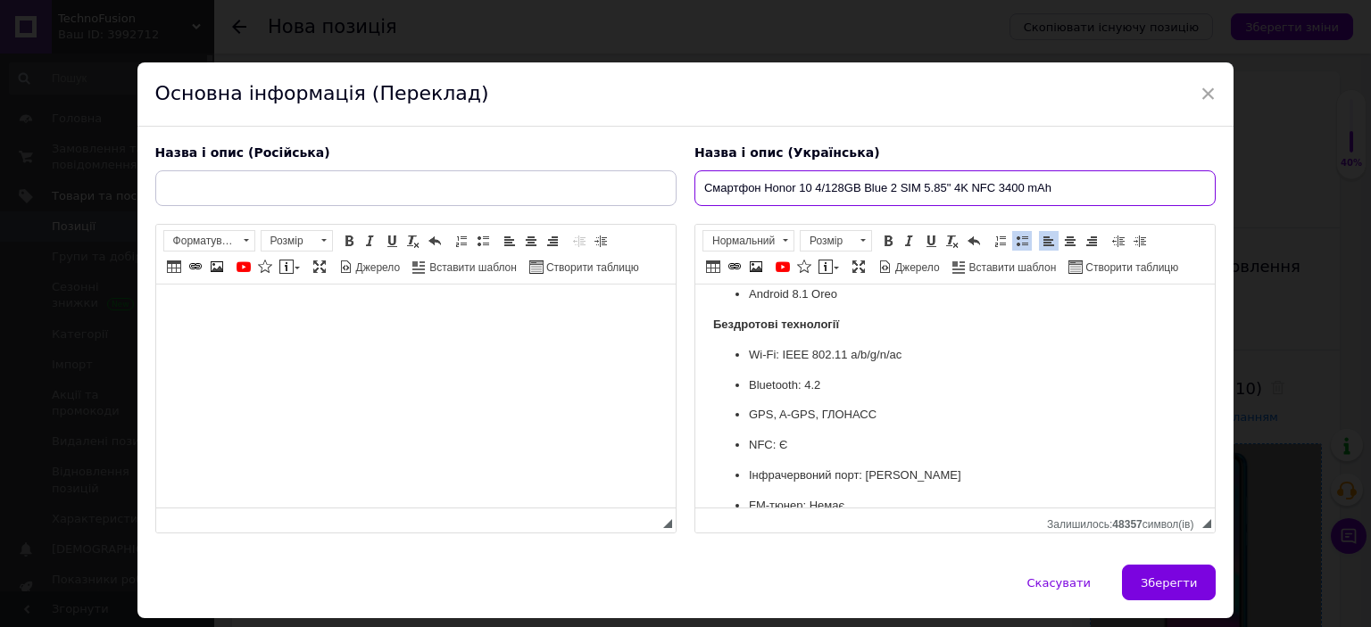
scroll to position [951, 0]
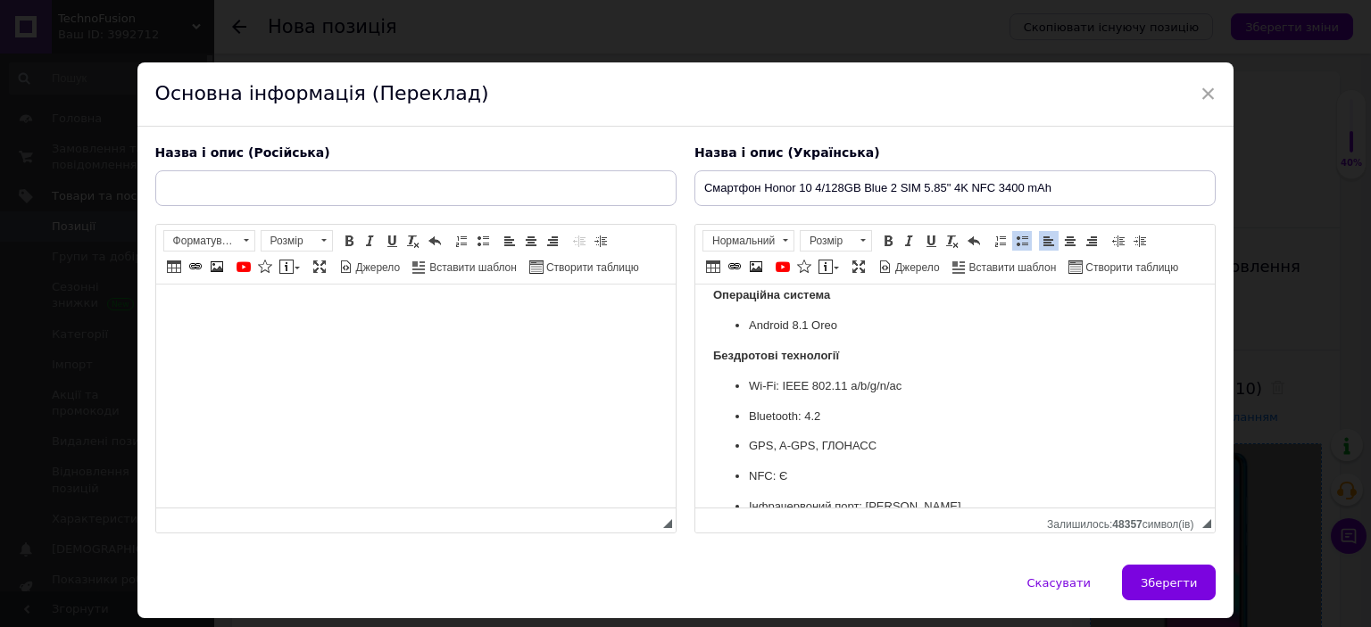
click at [759, 445] on p "GPS, A-GPS, ГЛОНАСС" at bounding box center [954, 446] width 412 height 19
copy p "GPS"
click at [963, 182] on input "Смартфон Honor 10 4/128GB Blue 2 SIM 5.85" 4K NFC 3400 mAh" at bounding box center [954, 188] width 521 height 36
paste input "GPS"
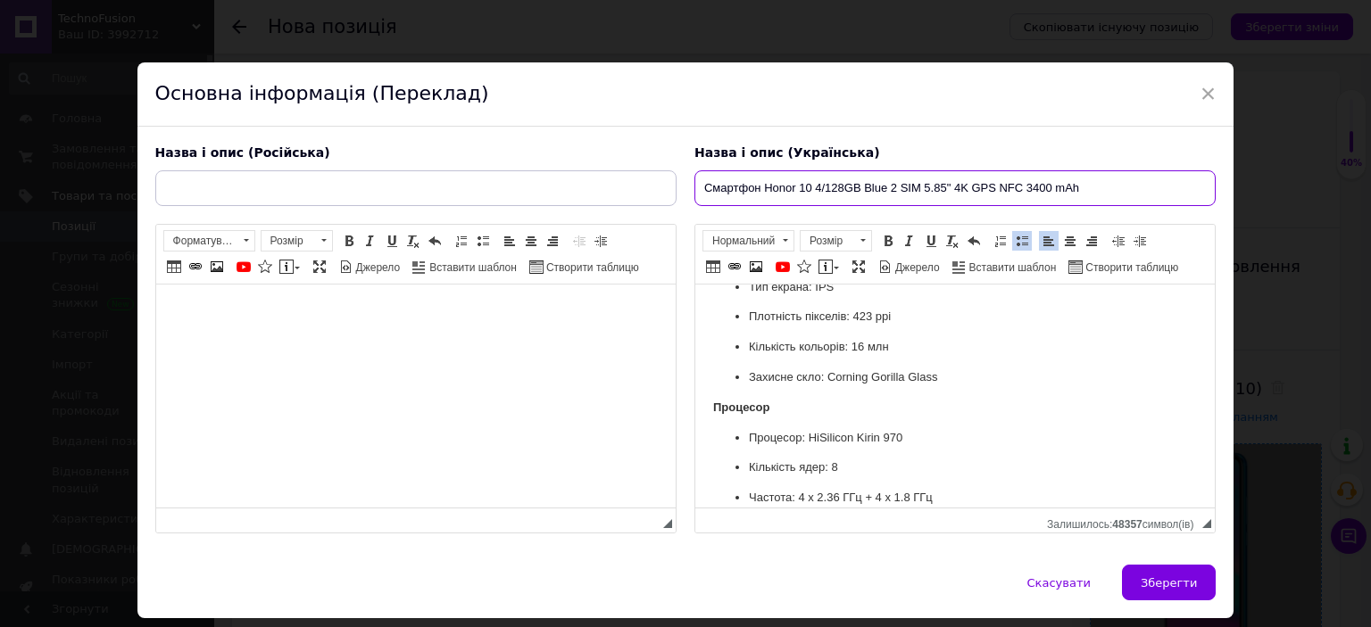
scroll to position [237, 0]
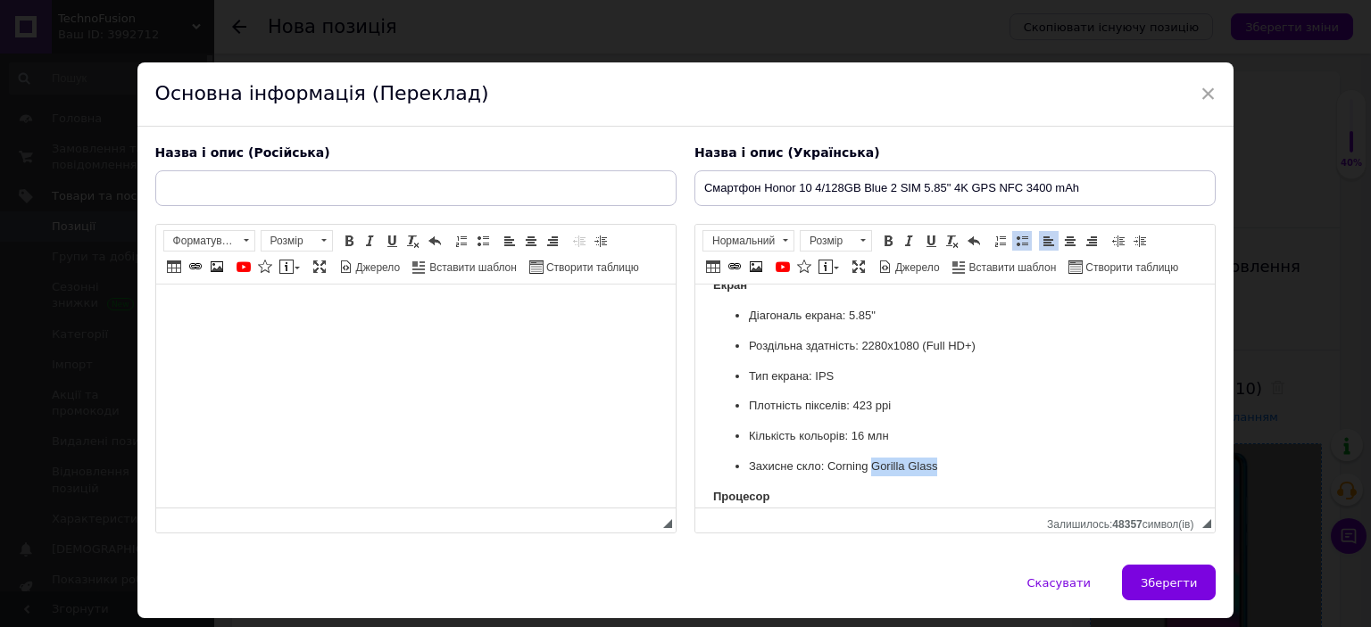
drag, startPoint x: 871, startPoint y: 469, endPoint x: 947, endPoint y: 466, distance: 75.9
click at [947, 466] on p "Захисне скло: Corning Gorilla Glass" at bounding box center [954, 467] width 412 height 19
copy p "Gorilla Glass"
click at [946, 188] on input "Смартфон Honor 10 4/128GB Blue 2 SIM 5.85" 4K GPS NFC 3400 mAh" at bounding box center [954, 188] width 521 height 36
type input "Смартфон Honor 10 4/128GB Blue 2 SIM 5.85" Gorilla Glass 4K GPS NFC 3400 mAh"
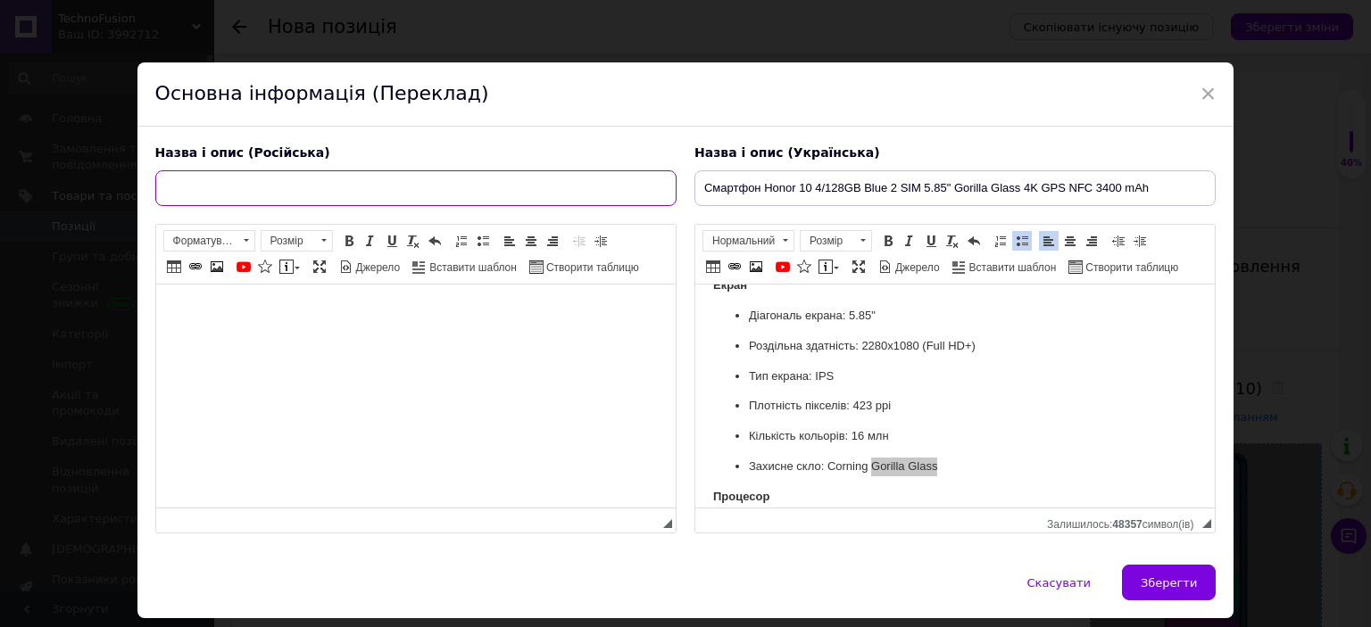
click at [589, 199] on input "text" at bounding box center [415, 188] width 521 height 36
paste input "Смартфон Honor 10 4/128GB Blue 2 SIM 5.85" Gorilla Glass 4K GPS NFC 3400 mAh"
type input "Смартфон Honor 10 4/128GB Blue 2 SIM 5.85" Gorilla Glass 4K GPS NFC 3400 mAh"
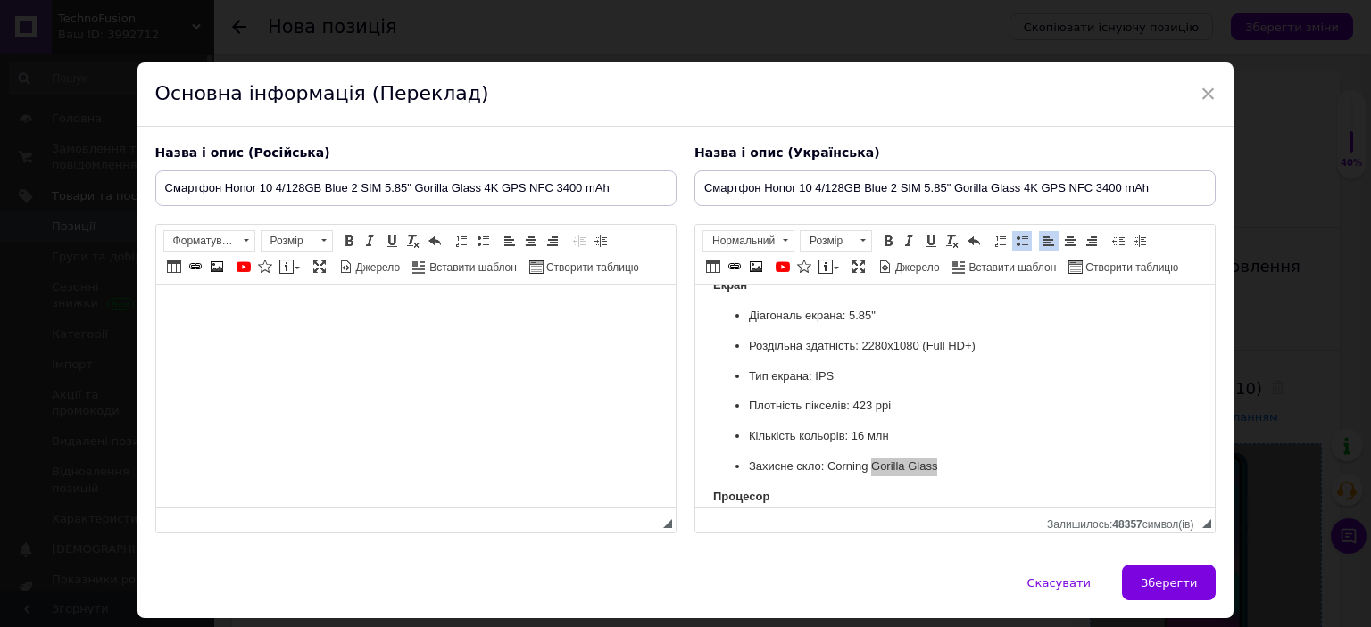
click at [481, 339] on html at bounding box center [414, 312] width 519 height 54
click at [487, 320] on body "Редактор, 8F0A91A2-2A15-4D4E-BF6F-37778E6C4285" at bounding box center [415, 312] width 484 height 19
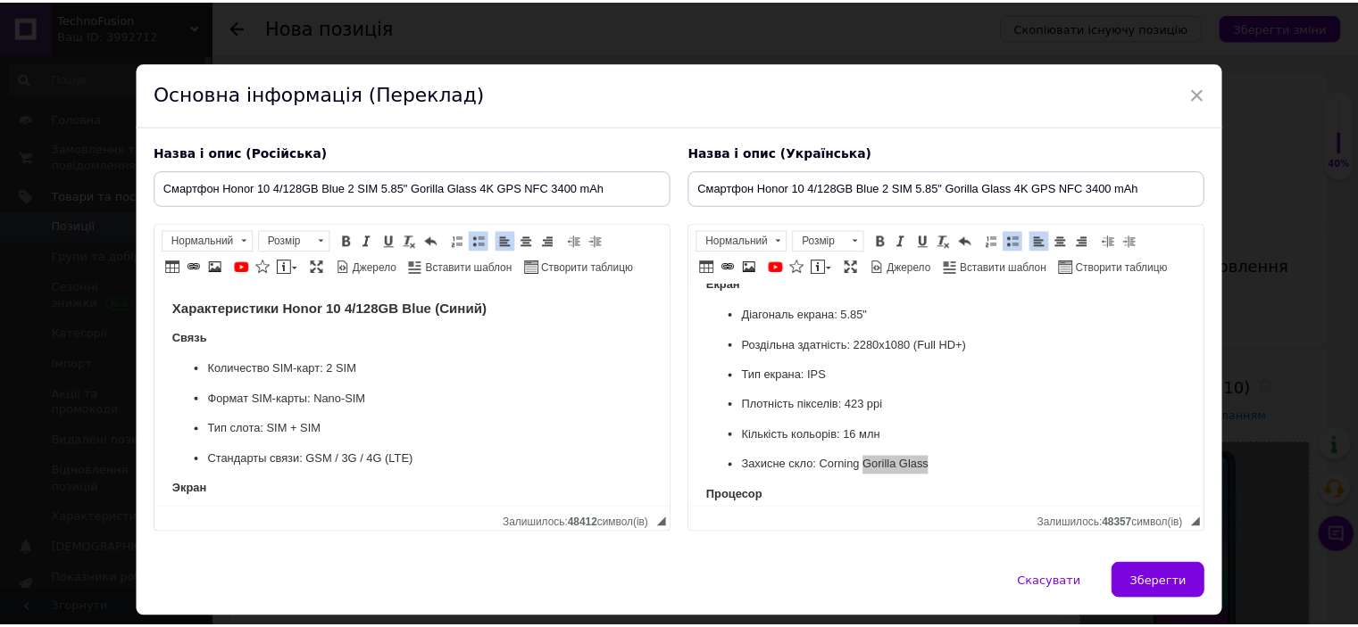
scroll to position [0, 0]
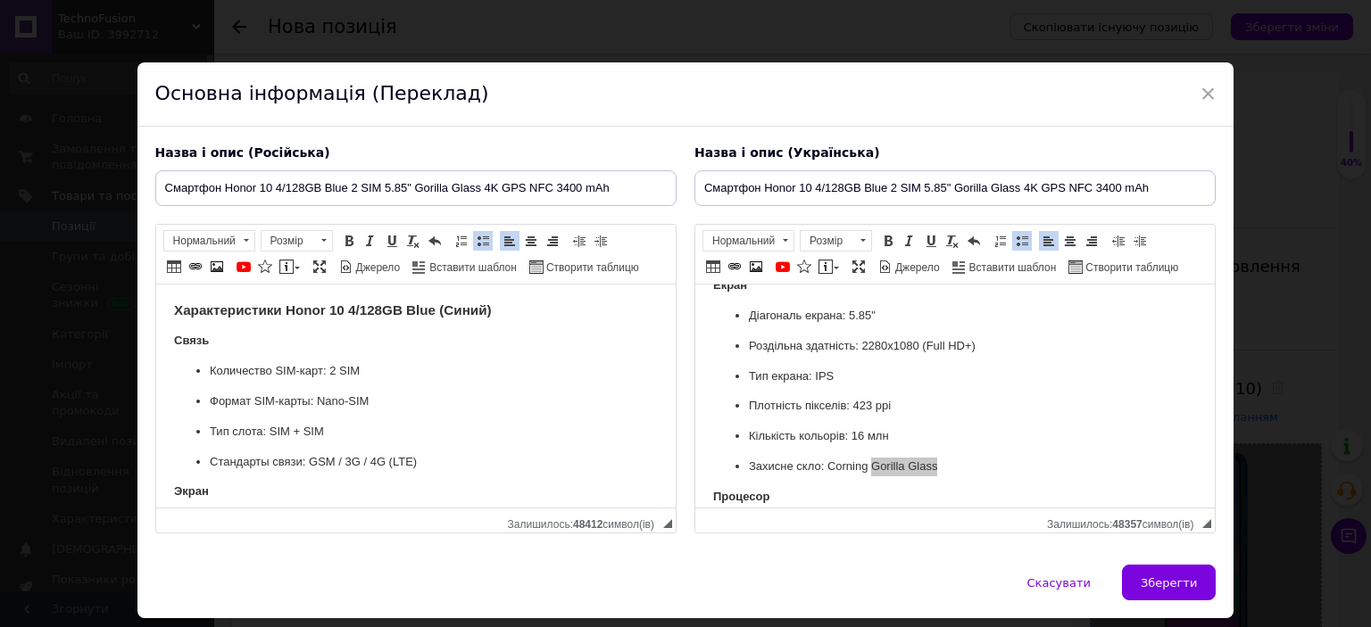
click at [536, 316] on h3 "Характеристики Honor 10 4/128GB Blue (Синий)" at bounding box center [415, 311] width 484 height 16
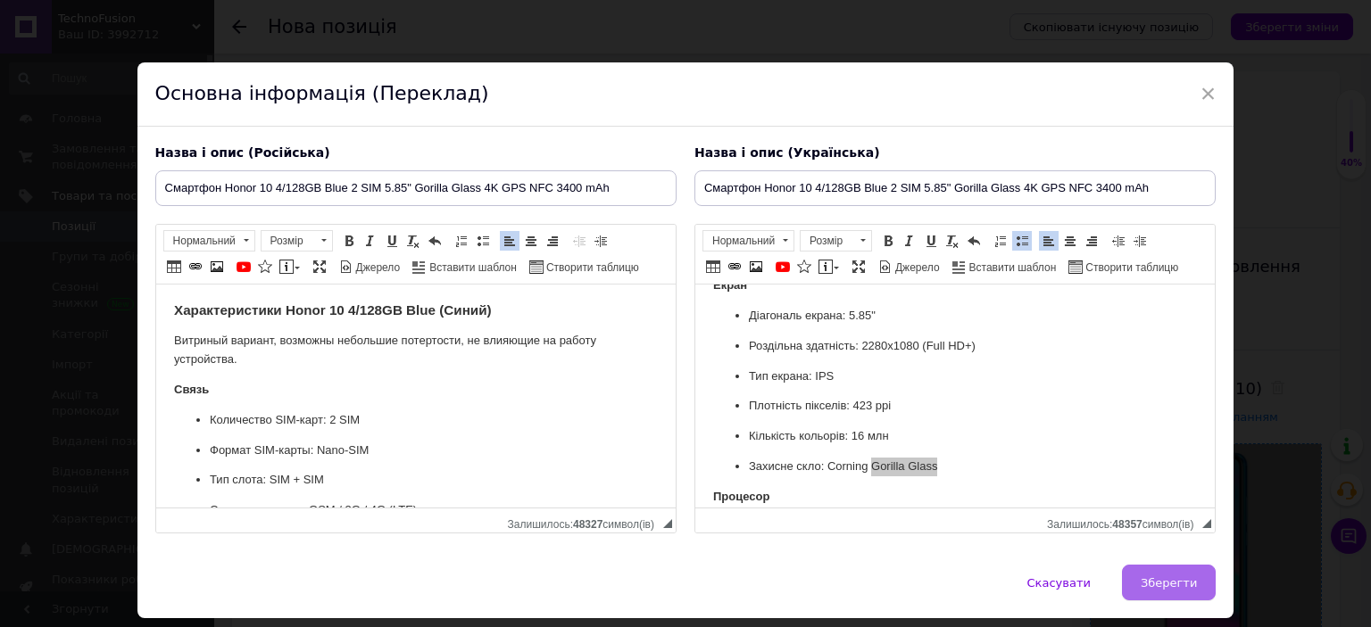
click at [1142, 579] on button "Зберегти" at bounding box center [1169, 583] width 94 height 36
type input "Смартфон Honor 10 4/128GB Blue 2 SIM 5.85" Gorilla Glass 4K GPS NFC 3400 mAh"
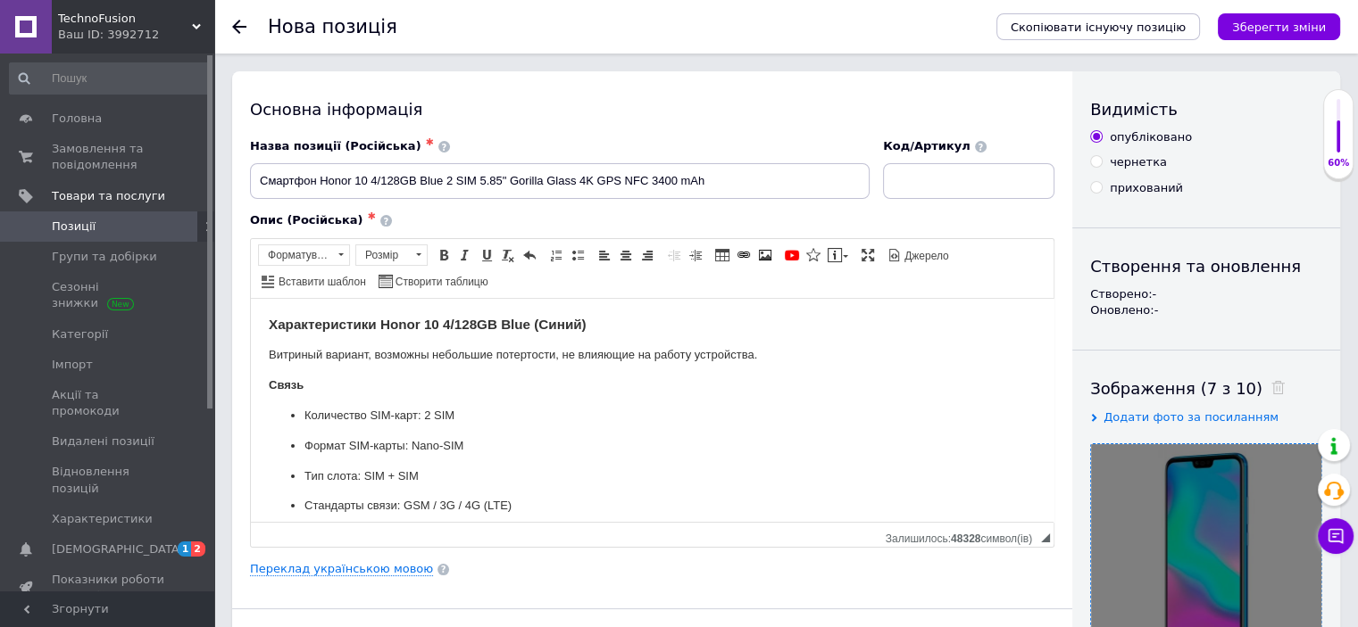
scroll to position [357, 0]
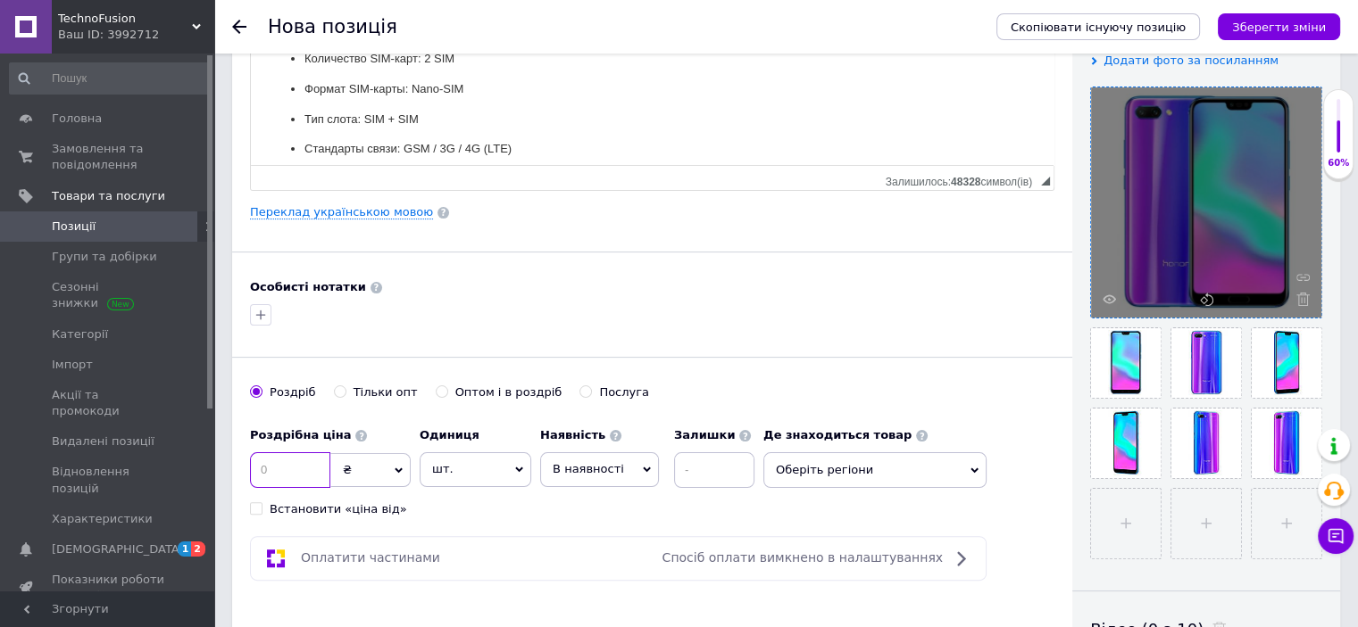
click at [311, 460] on input at bounding box center [290, 471] width 80 height 36
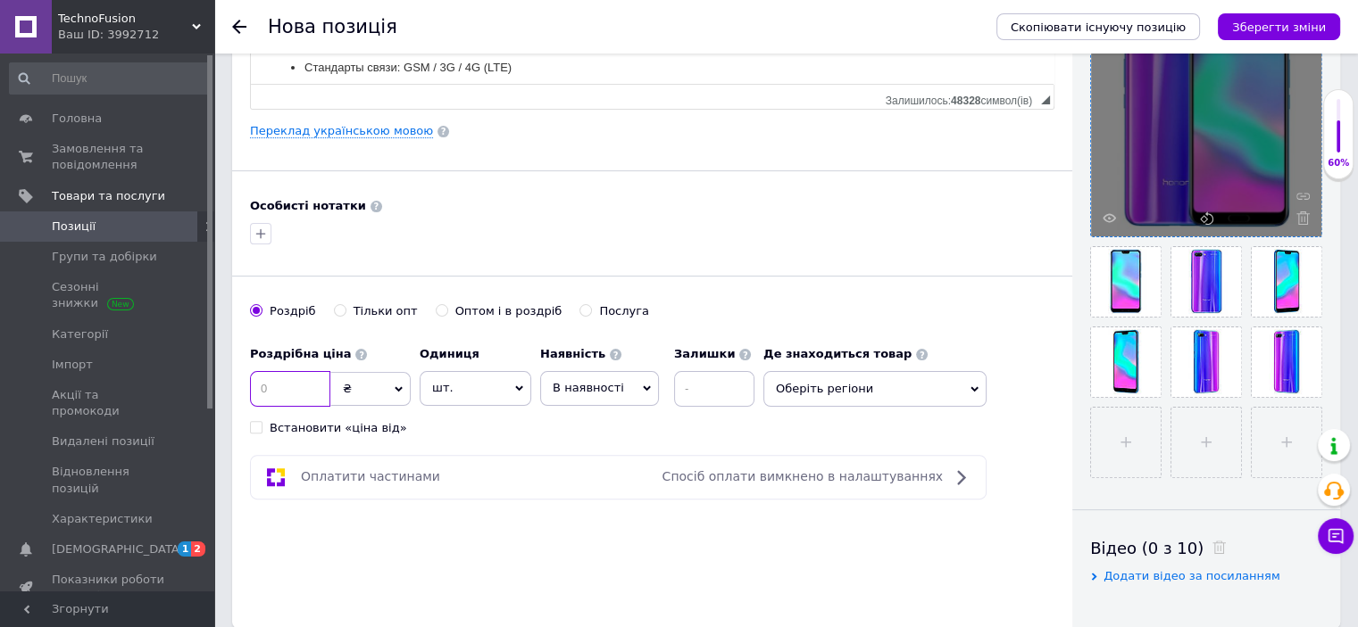
scroll to position [446, 0]
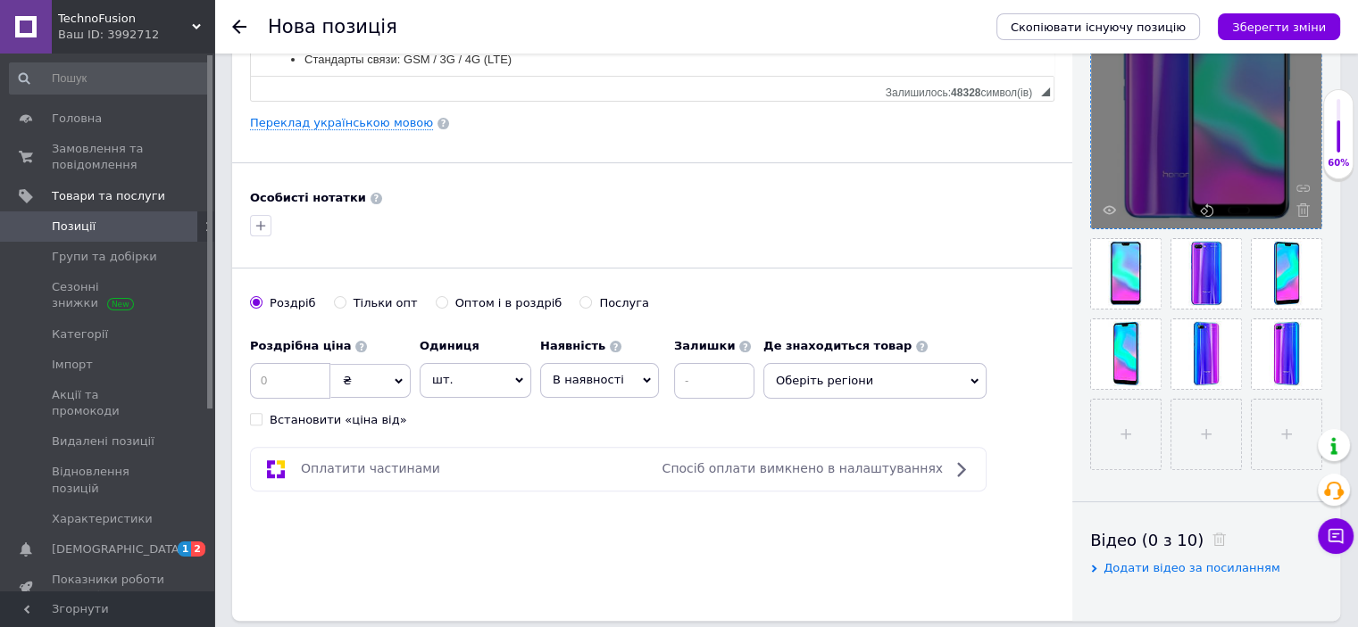
click at [283, 540] on div "Основна інформація Назва позиції (Російська) ✱ Смартфон Honor 10 4/128GB Blue 2…" at bounding box center [652, 123] width 840 height 996
click at [312, 382] on input at bounding box center [290, 381] width 80 height 36
type input "3500"
click at [710, 384] on input at bounding box center [714, 381] width 80 height 36
type input "2"
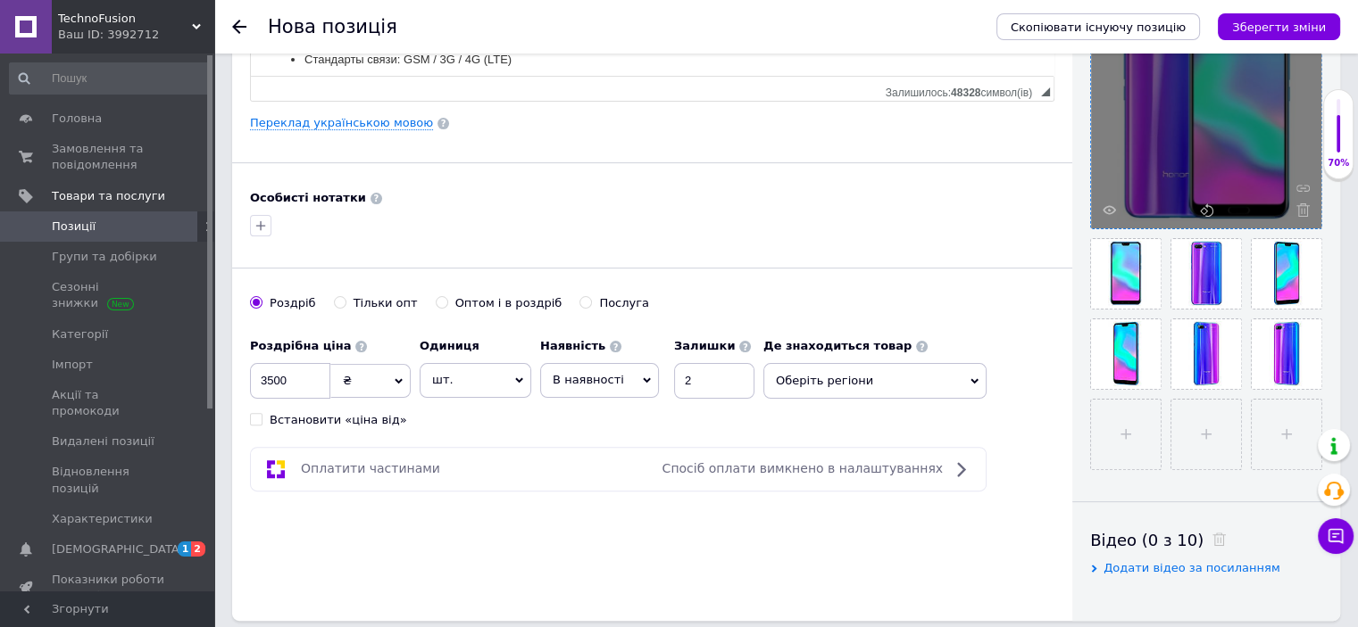
click at [815, 382] on span "Оберіть регіони" at bounding box center [874, 381] width 223 height 36
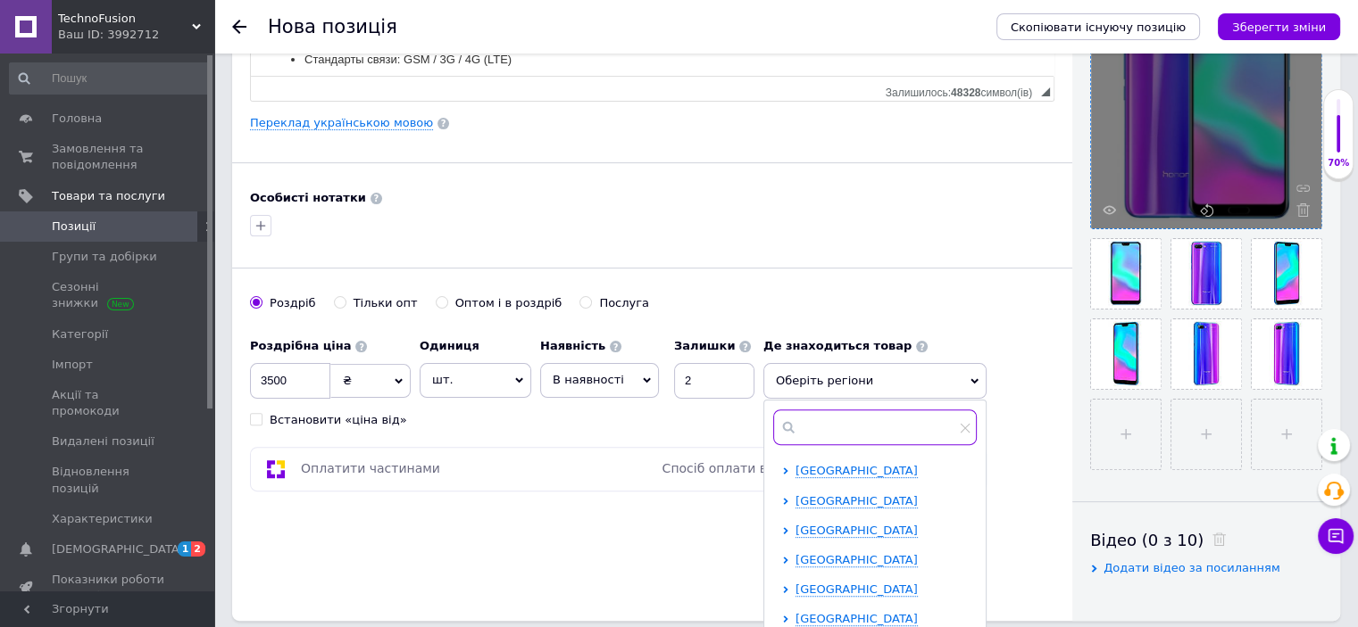
click at [817, 428] on input "text" at bounding box center [875, 428] width 204 height 36
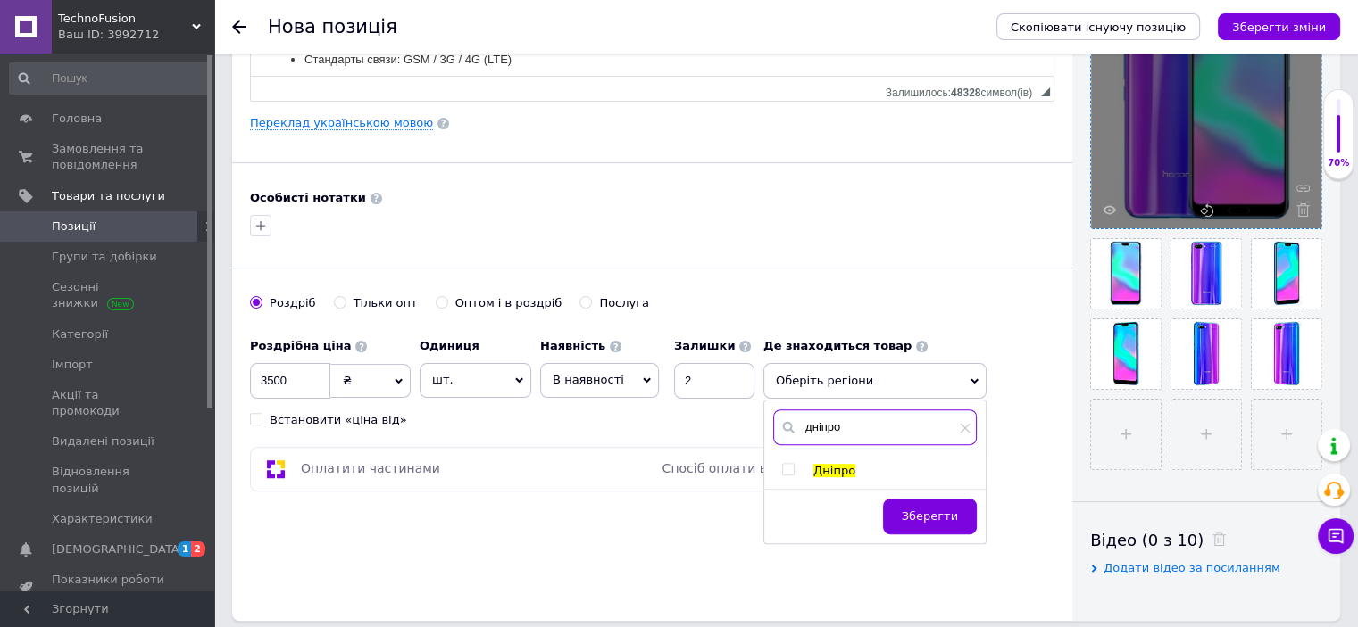
type input "дніпро"
click at [793, 467] on input "checkbox" at bounding box center [788, 470] width 12 height 12
checkbox input "true"
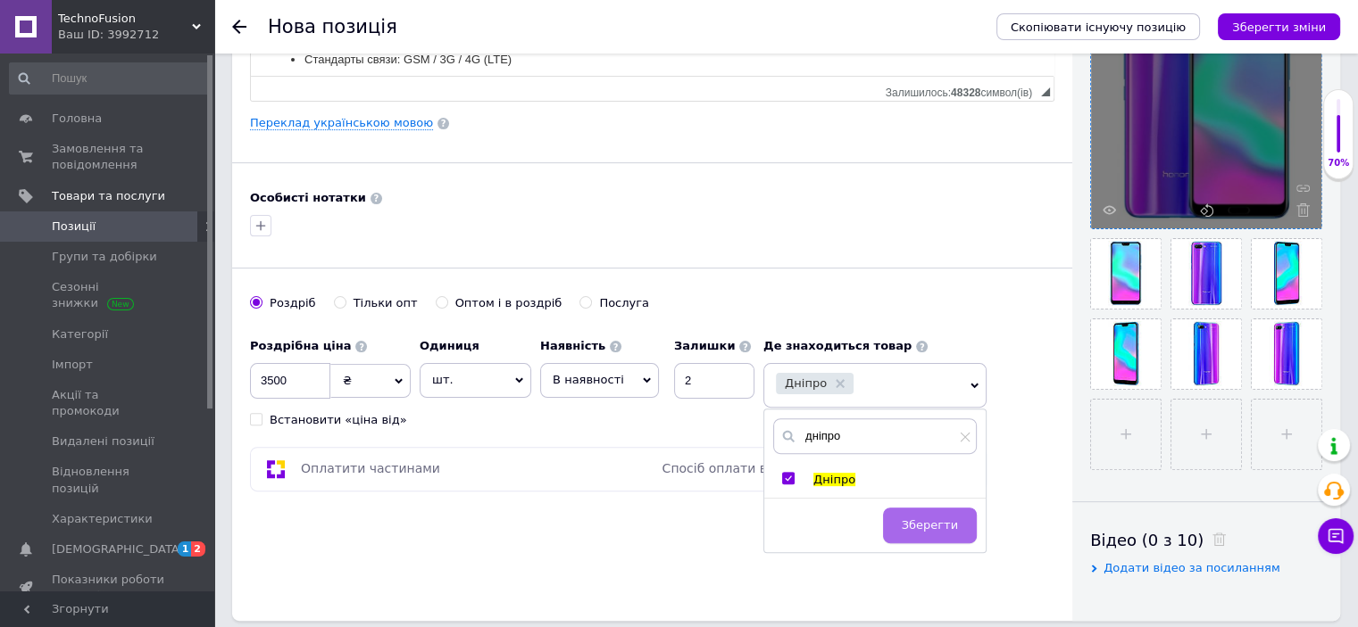
click at [915, 510] on button "Зберегти" at bounding box center [930, 526] width 94 height 36
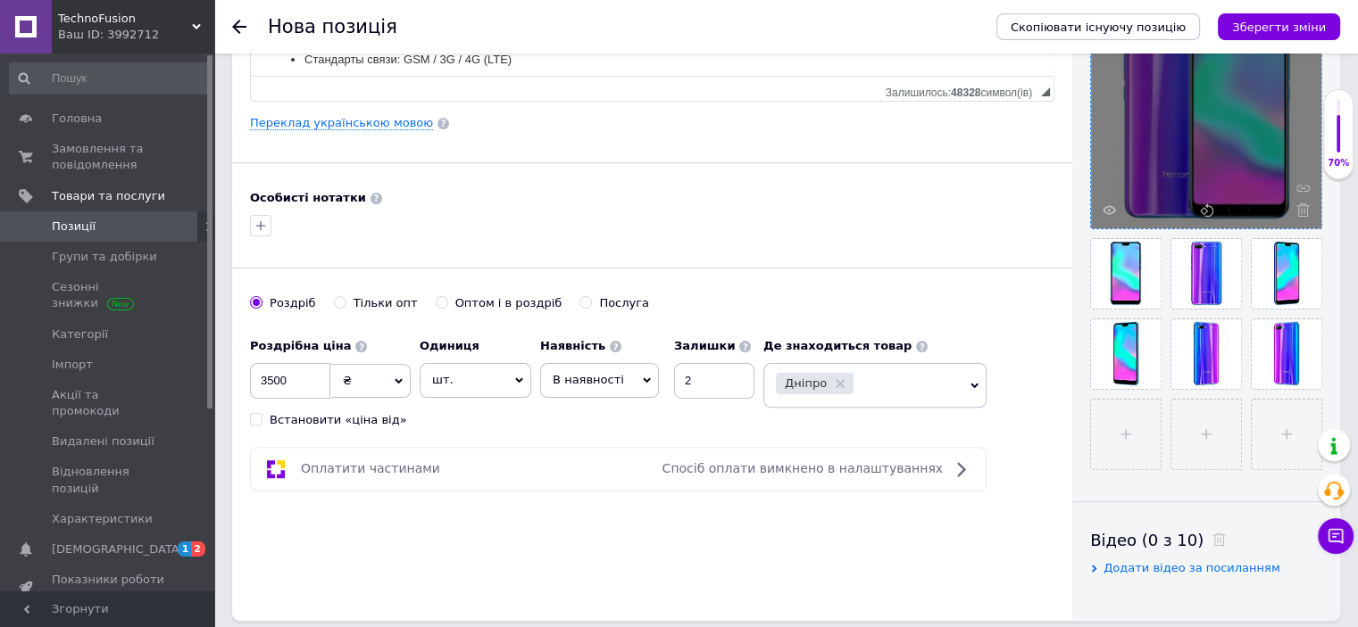
click at [882, 377] on div "Дніпро" at bounding box center [864, 385] width 176 height 25
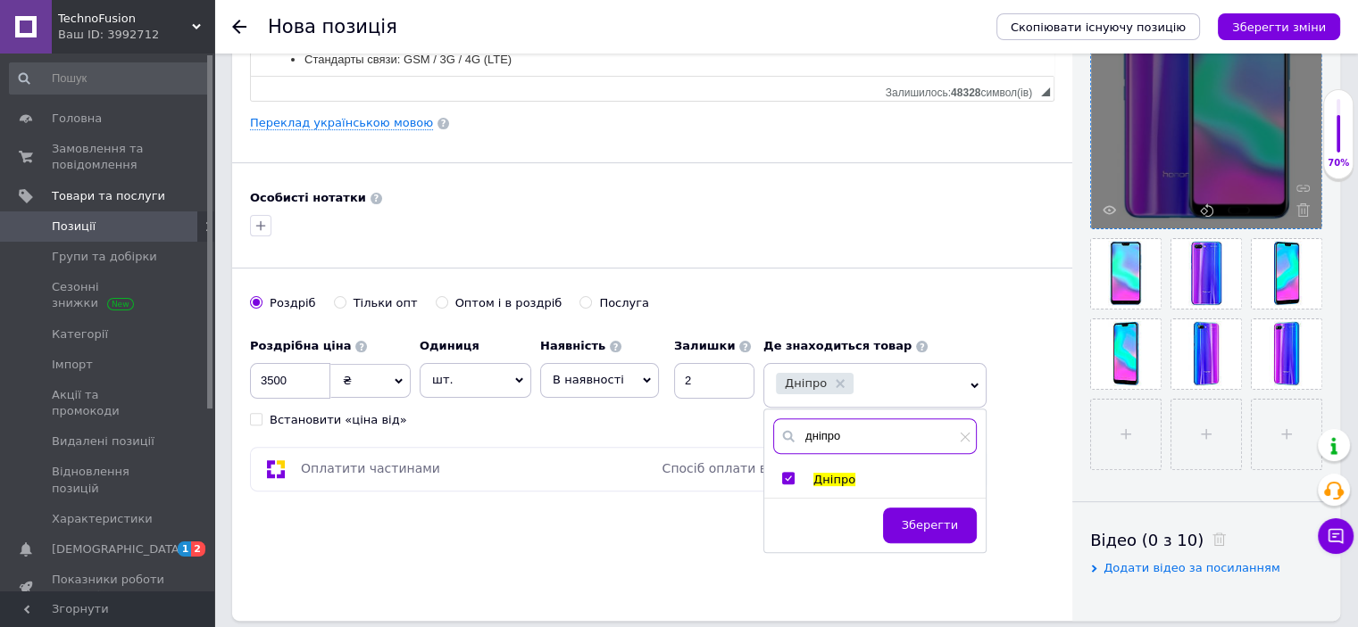
click at [829, 443] on input "дніпро" at bounding box center [875, 437] width 204 height 36
type input "к"
type input "[GEOGRAPHIC_DATA]"
click at [788, 473] on input "checkbox" at bounding box center [788, 479] width 12 height 12
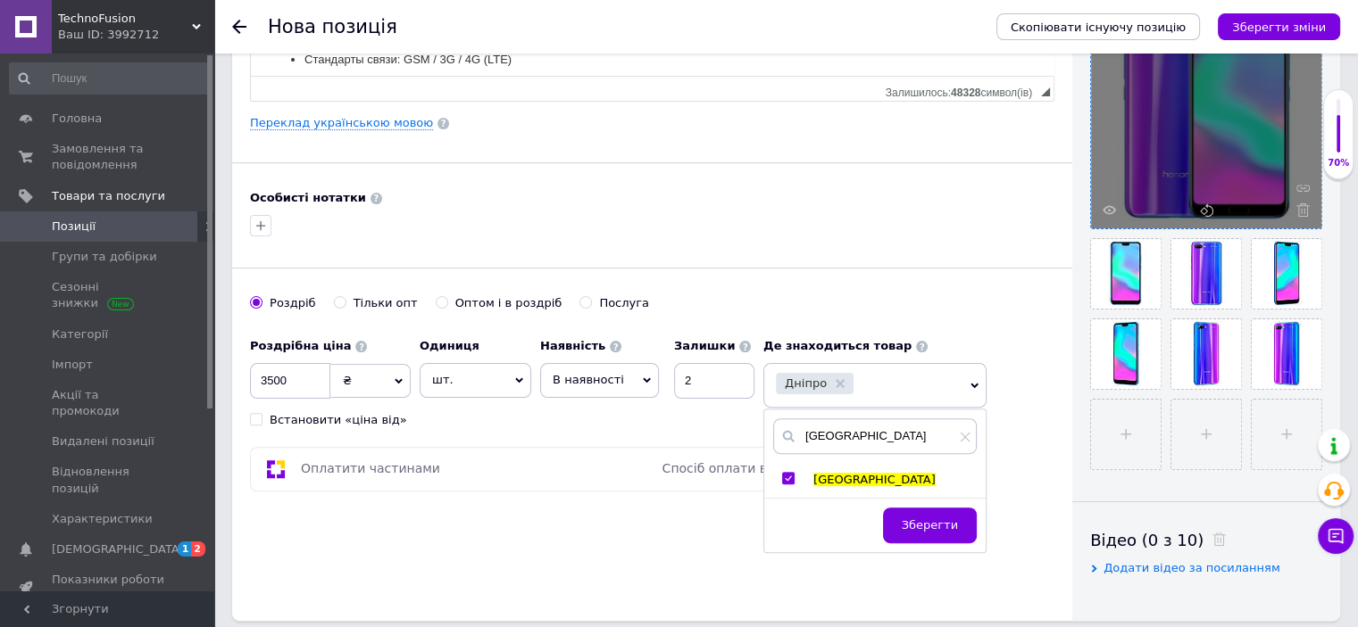
checkbox input "true"
click at [935, 520] on span "Зберегти" at bounding box center [950, 525] width 56 height 13
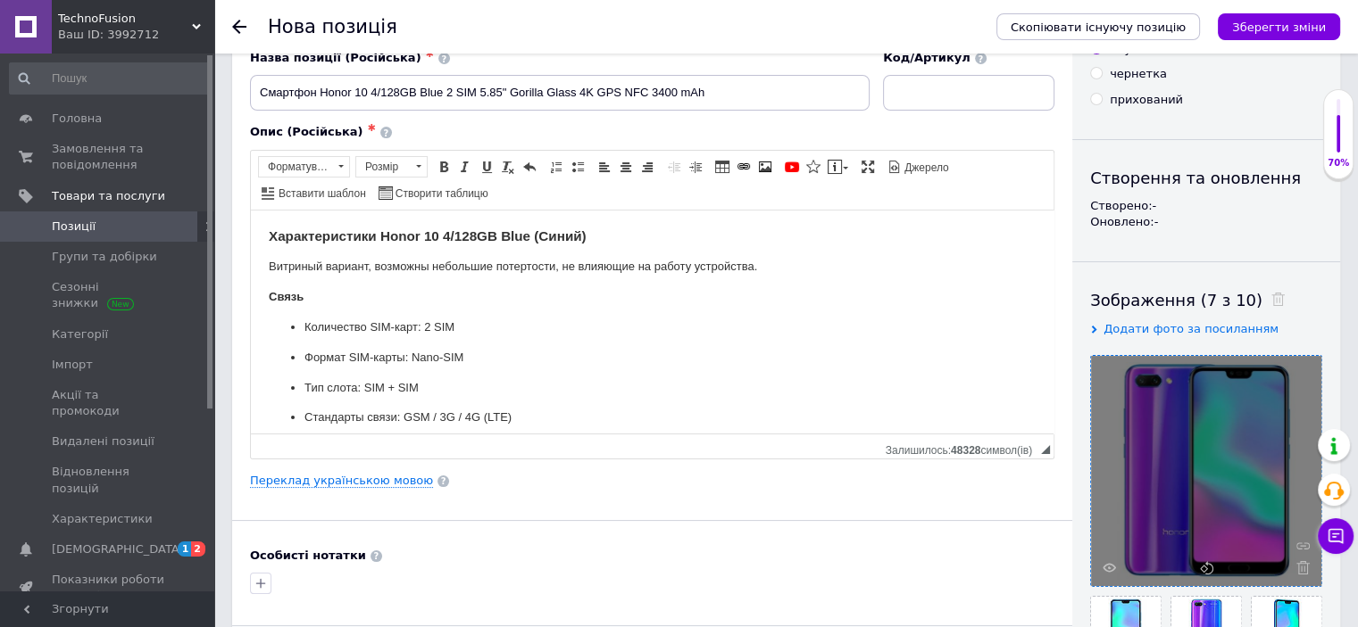
scroll to position [0, 0]
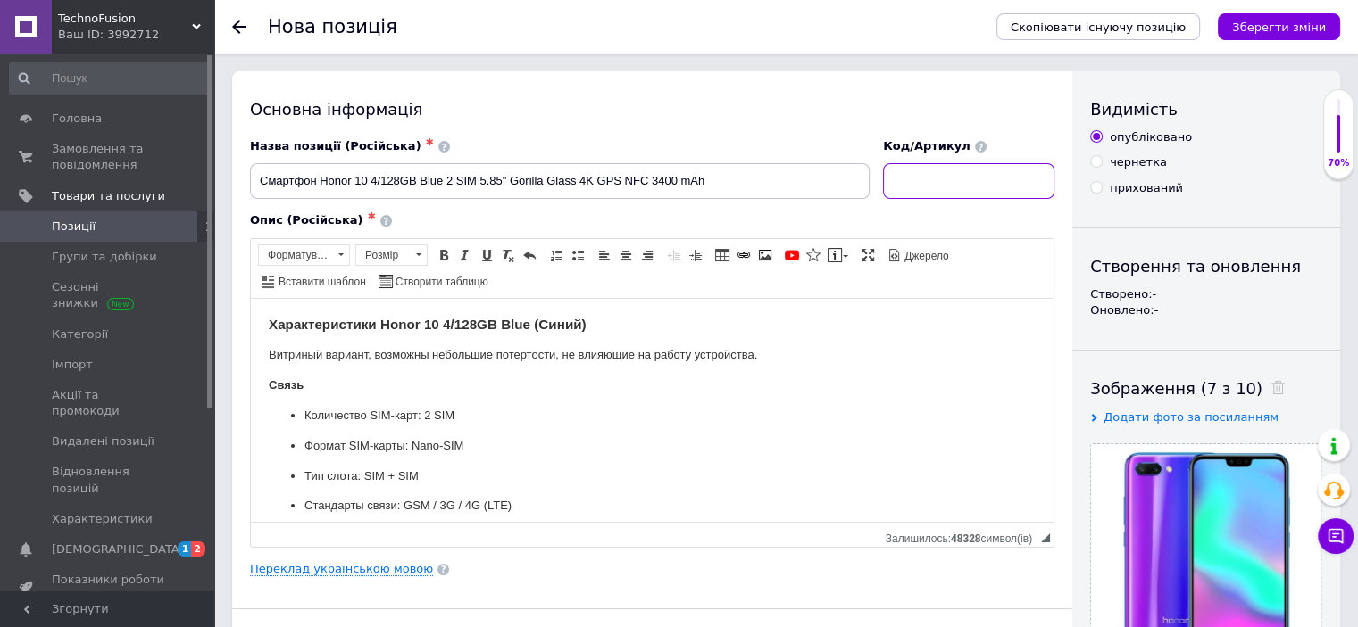
click at [938, 186] on input at bounding box center [968, 181] width 171 height 36
paste input "133415660"
click at [916, 180] on input "133415660" at bounding box center [968, 181] width 171 height 36
drag, startPoint x: 918, startPoint y: 183, endPoint x: 933, endPoint y: 183, distance: 15.2
click at [933, 183] on input "153415660" at bounding box center [968, 181] width 171 height 36
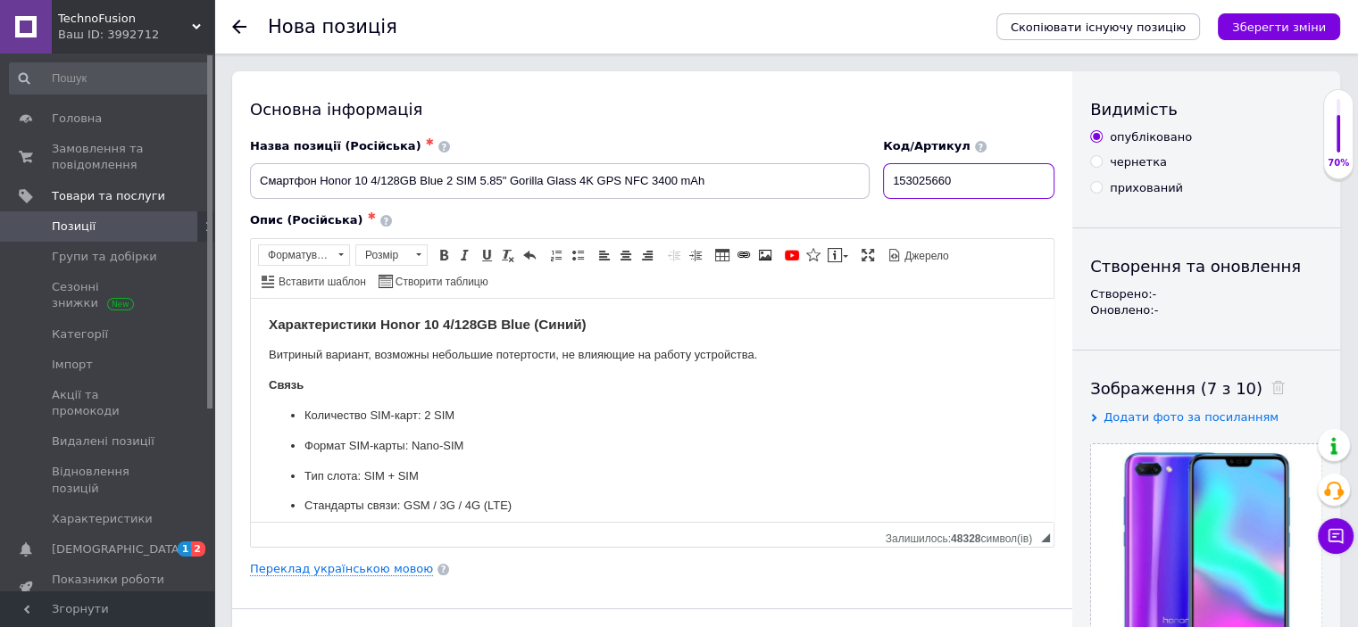
click at [951, 181] on input "153025660" at bounding box center [968, 181] width 171 height 36
type input "153025610"
click at [761, 118] on div "Основна інформація" at bounding box center [652, 109] width 804 height 22
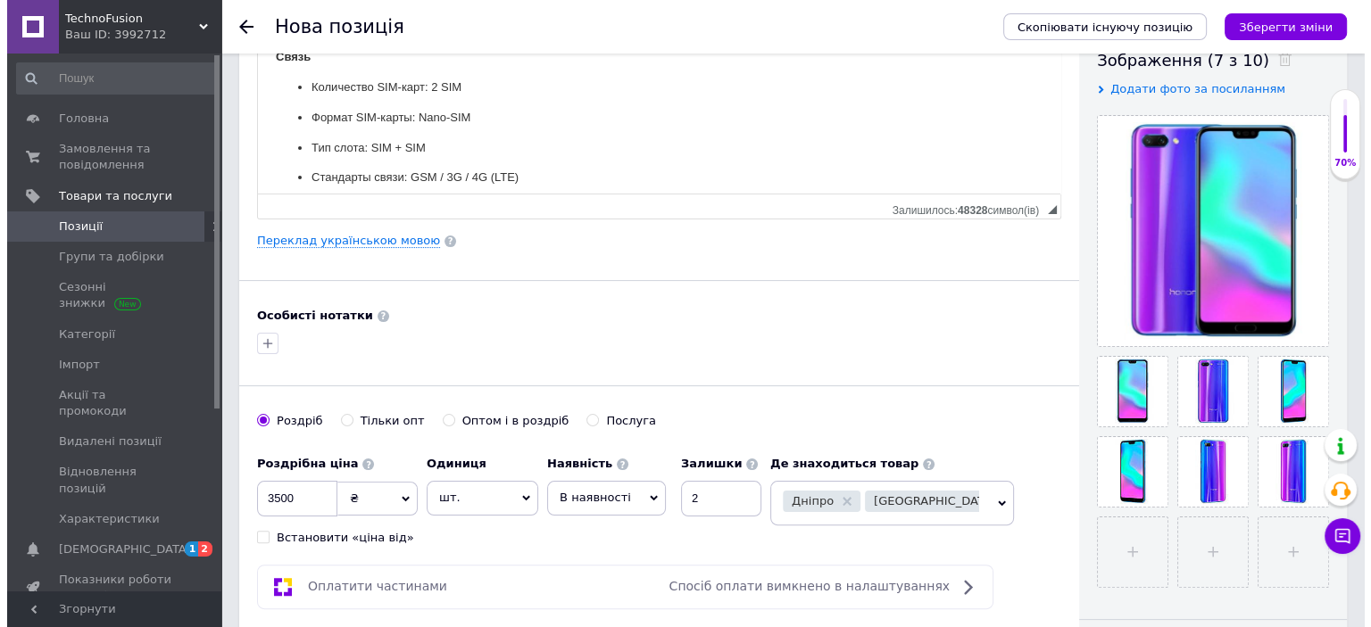
scroll to position [803, 0]
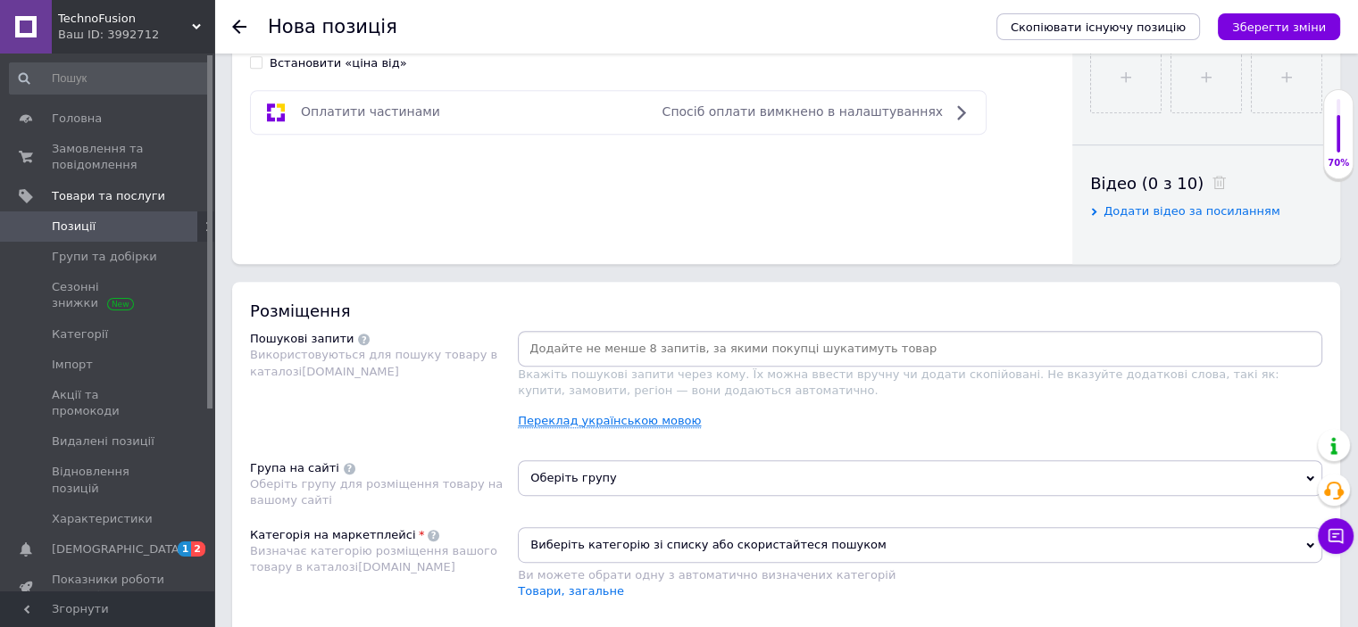
click at [596, 414] on link "Переклад українською мовою" at bounding box center [609, 421] width 183 height 14
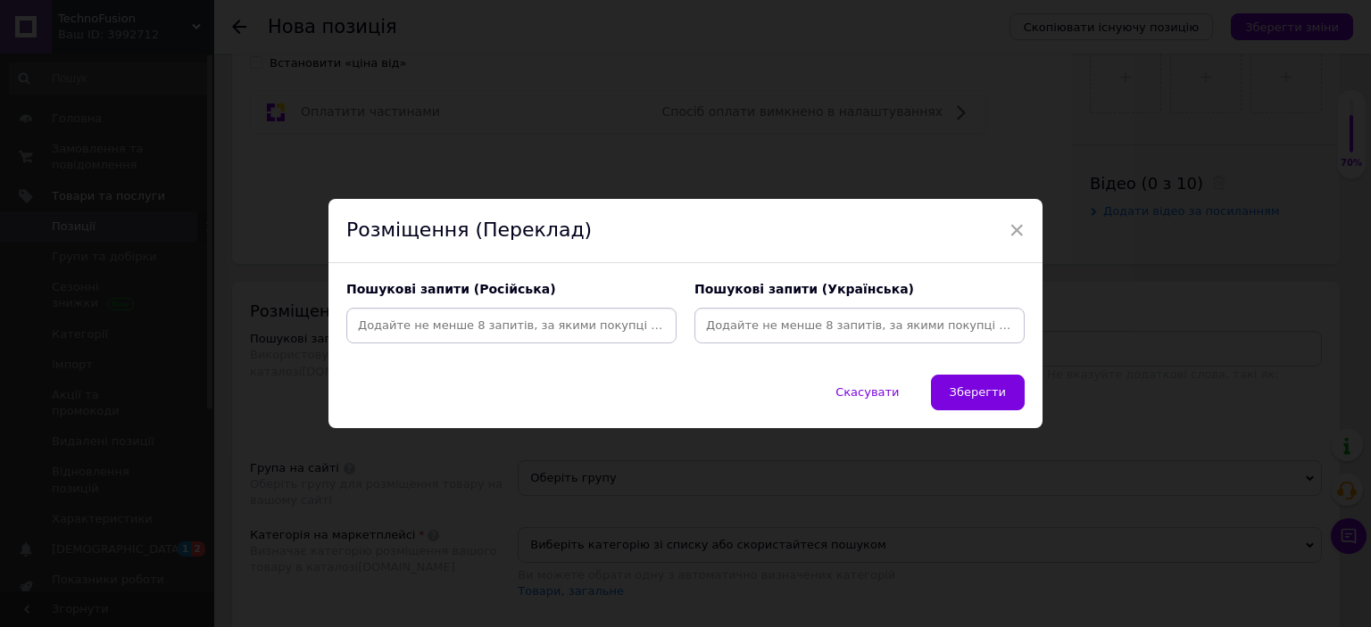
click at [582, 336] on input at bounding box center [511, 325] width 323 height 27
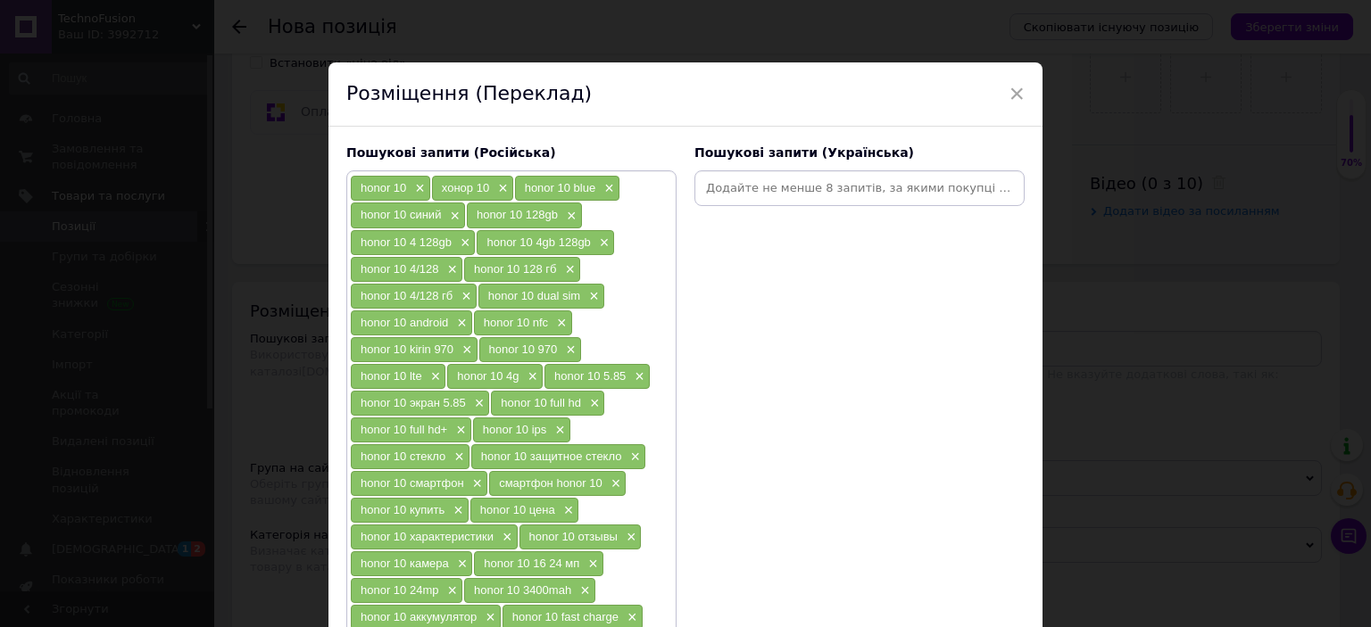
click at [756, 186] on input at bounding box center [859, 188] width 323 height 27
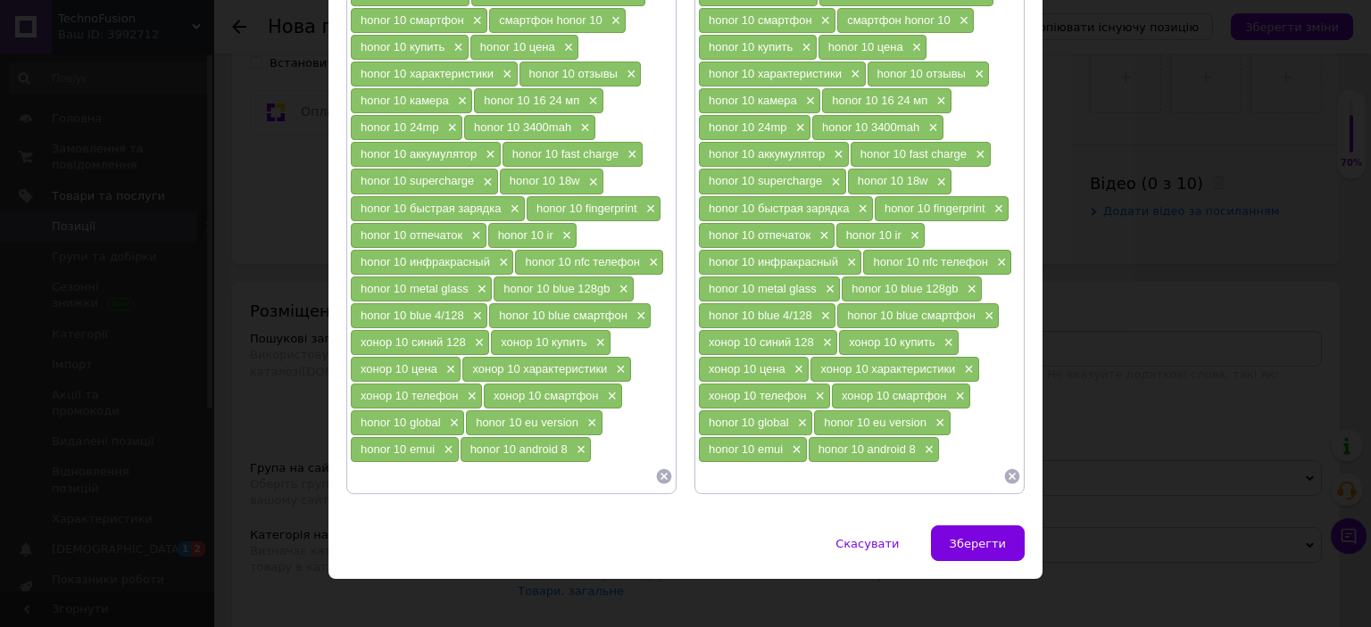
scroll to position [195, 0]
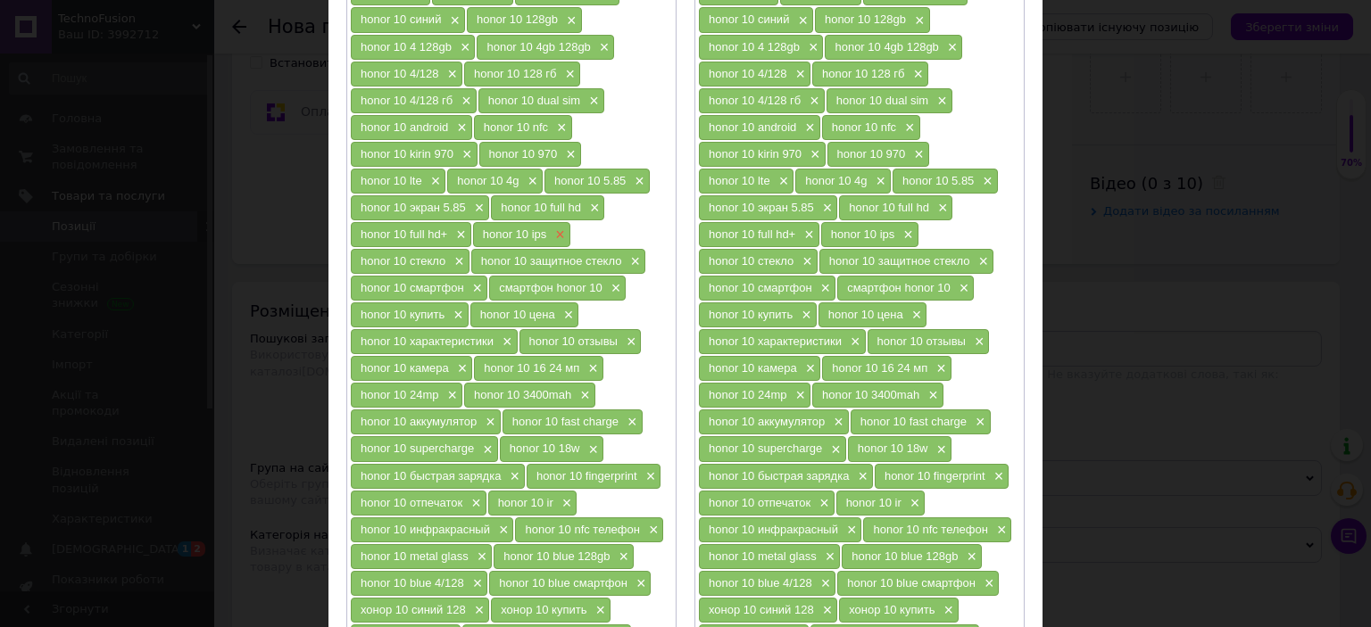
click at [561, 228] on span "×" at bounding box center [558, 235] width 14 height 15
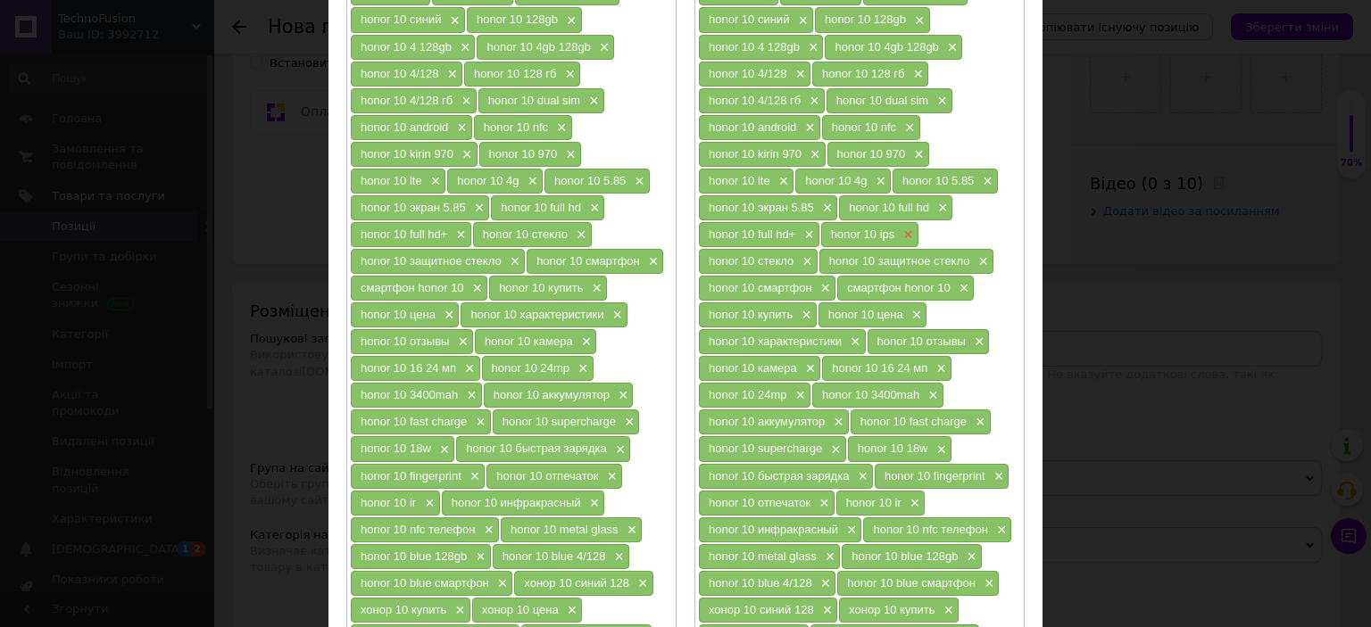
click at [907, 228] on span "×" at bounding box center [906, 235] width 14 height 15
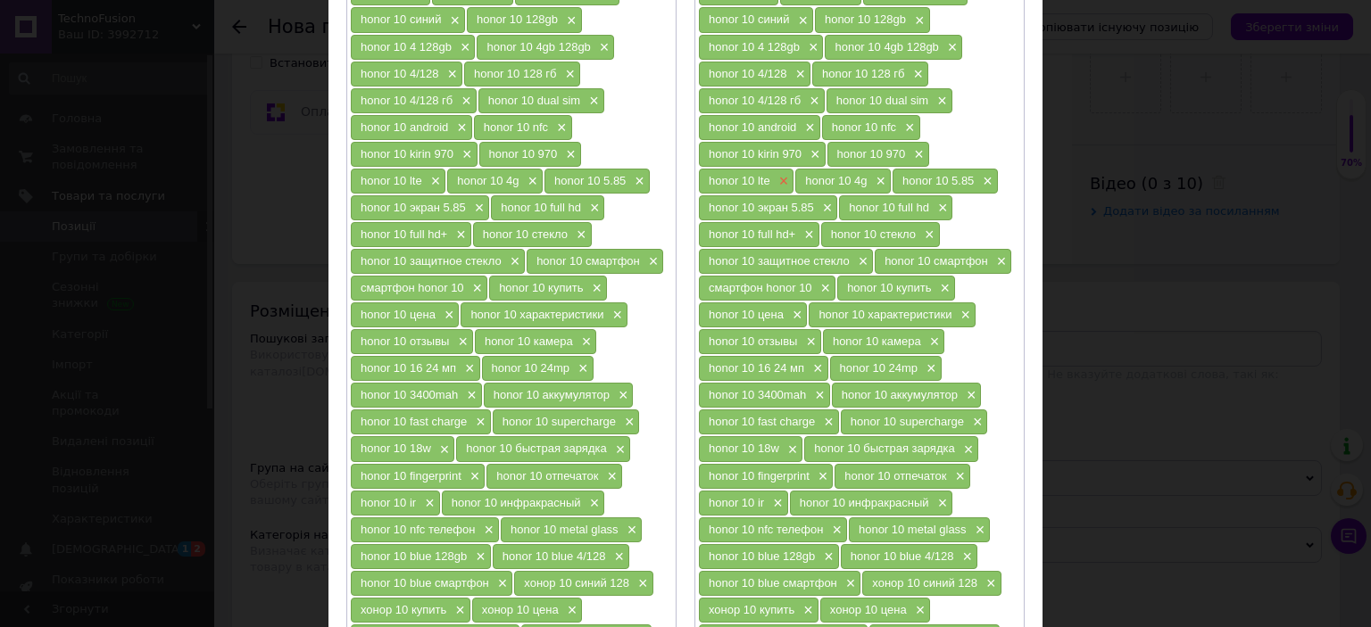
click at [779, 174] on span "×" at bounding box center [782, 181] width 14 height 15
click at [428, 179] on span "×" at bounding box center [434, 181] width 14 height 15
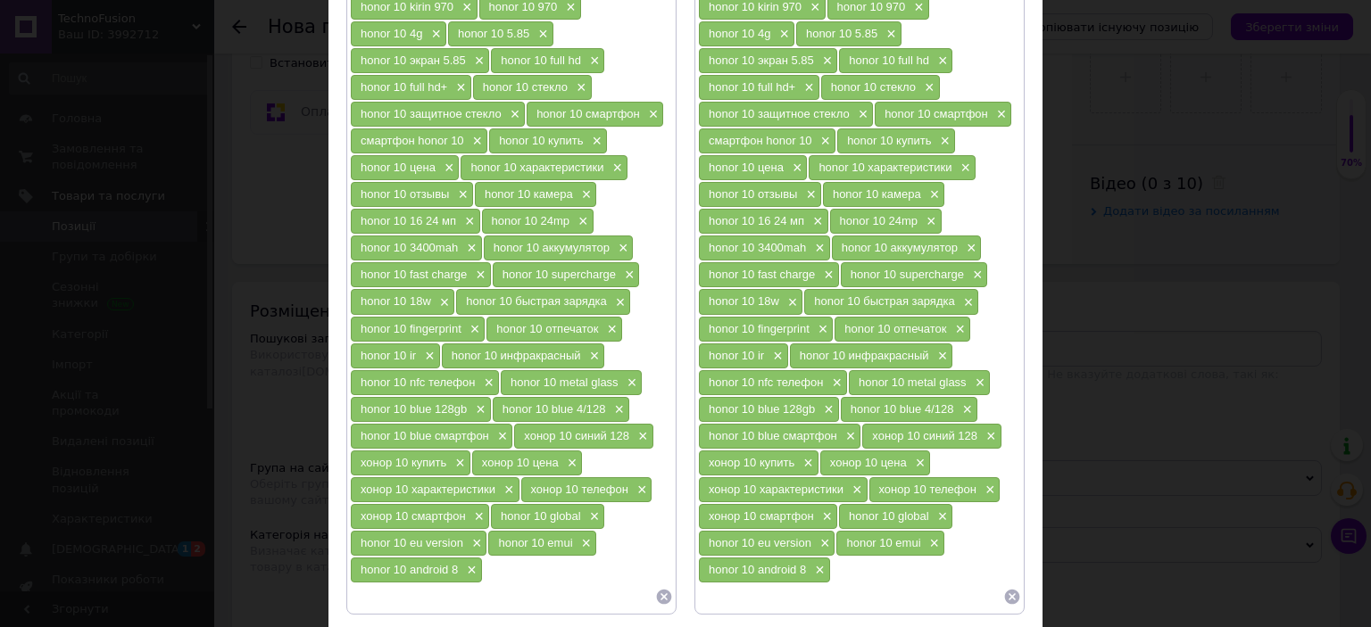
scroll to position [463, 0]
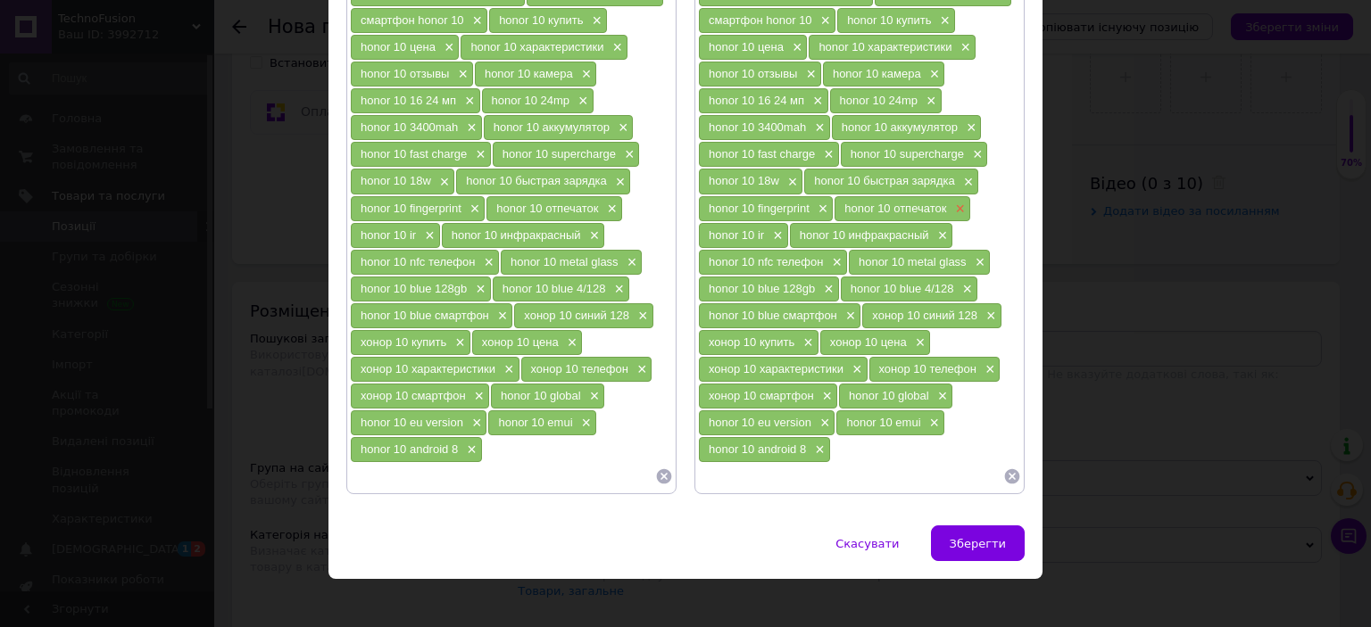
click at [951, 202] on span "×" at bounding box center [958, 209] width 14 height 15
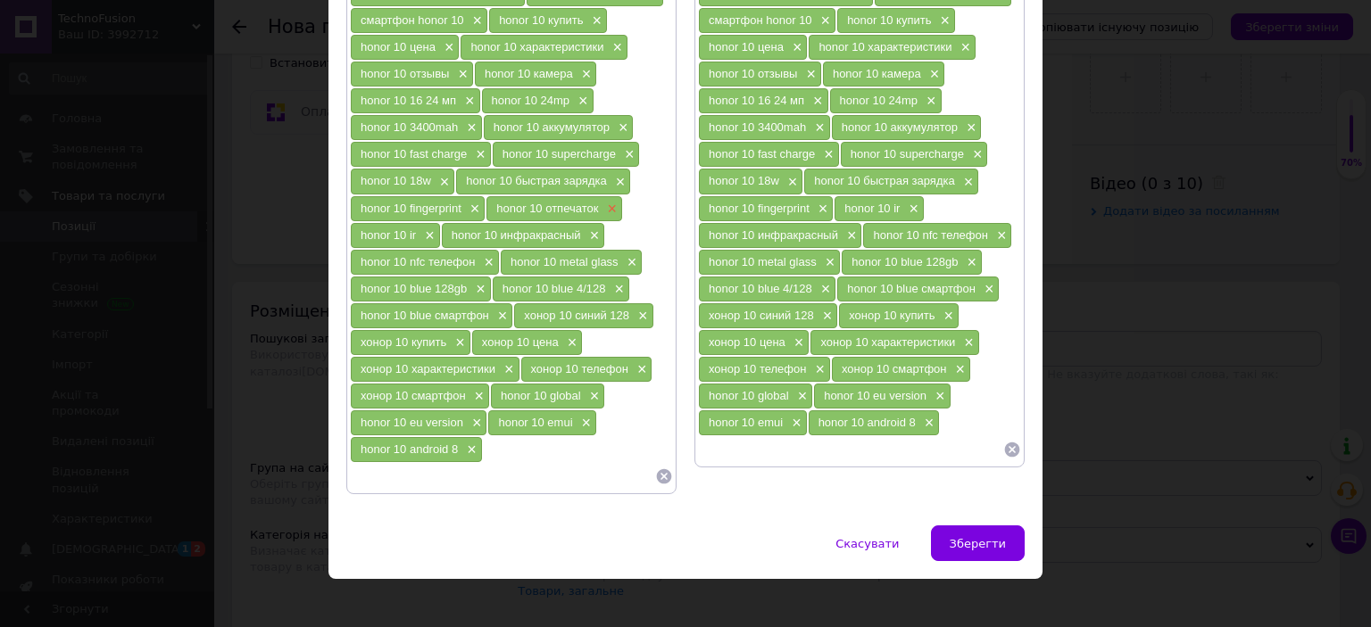
click at [607, 203] on span "×" at bounding box center [609, 209] width 14 height 15
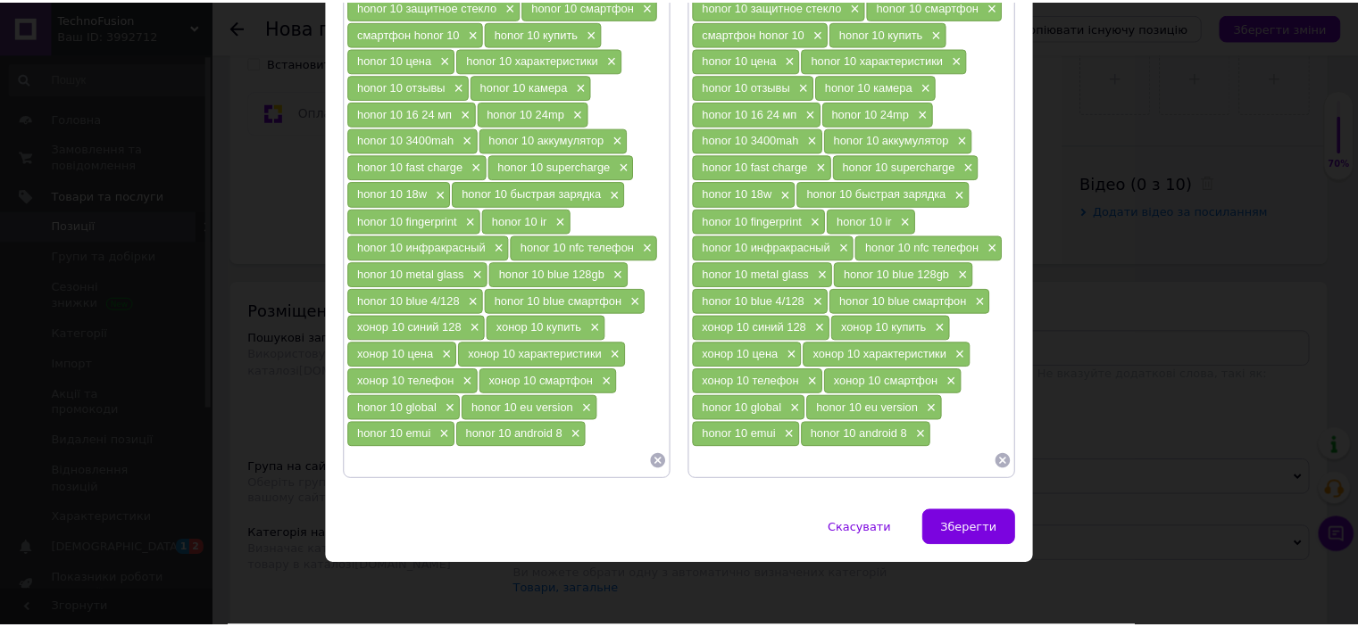
scroll to position [436, 0]
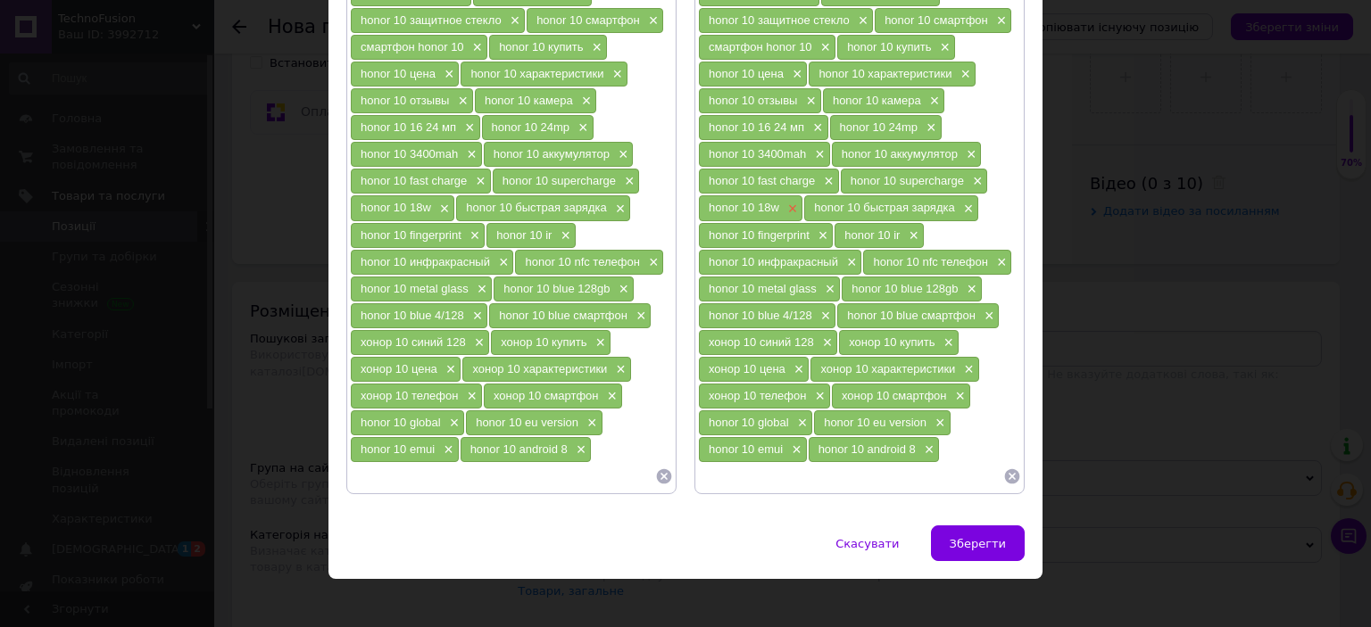
click at [793, 202] on span "×" at bounding box center [791, 209] width 14 height 15
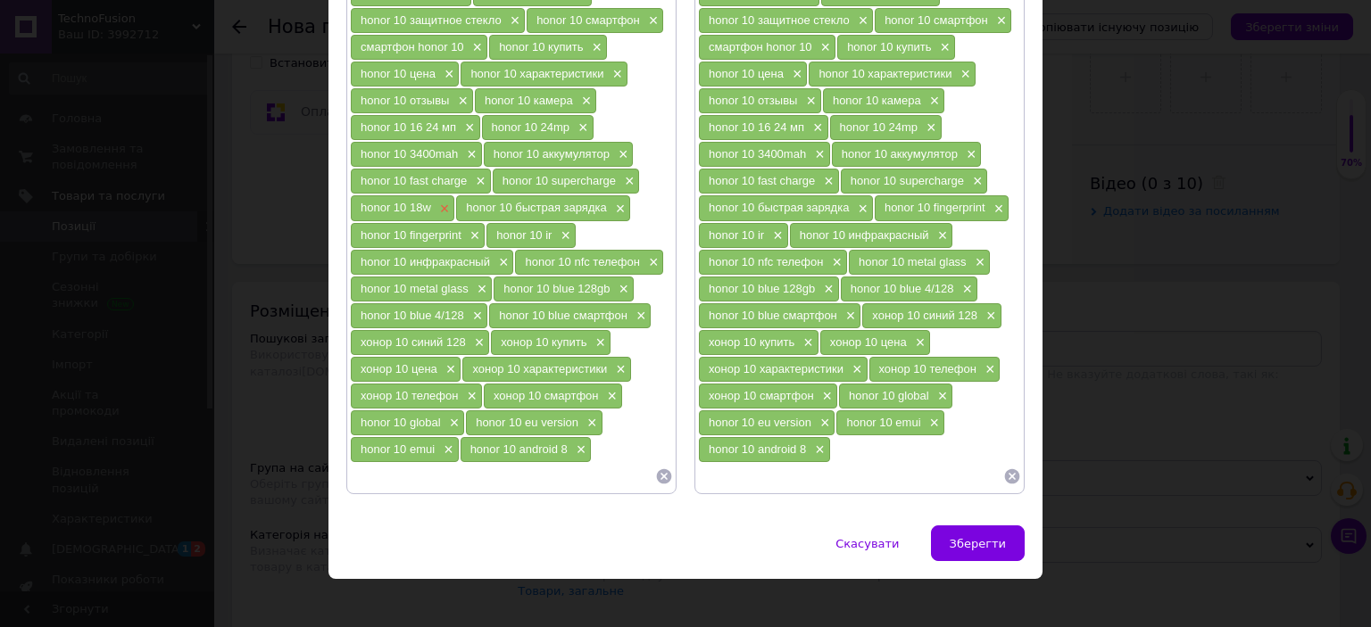
click at [441, 202] on span "×" at bounding box center [443, 209] width 14 height 15
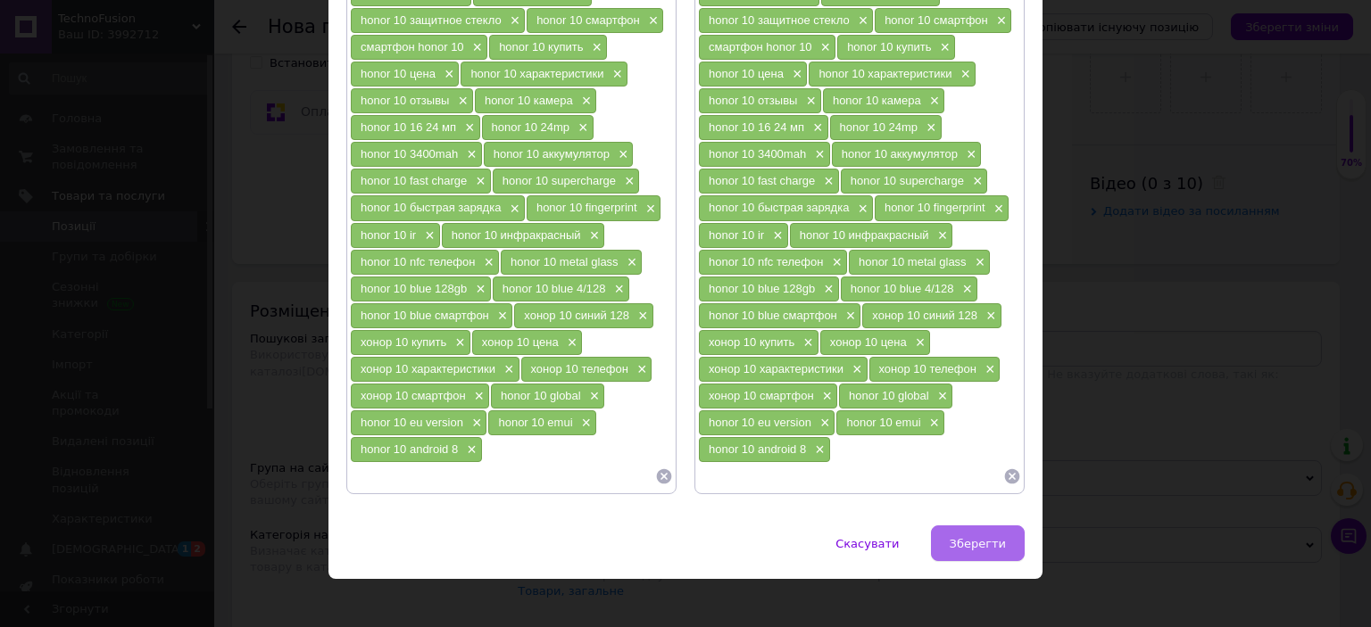
click at [978, 537] on span "Зберегти" at bounding box center [978, 543] width 56 height 13
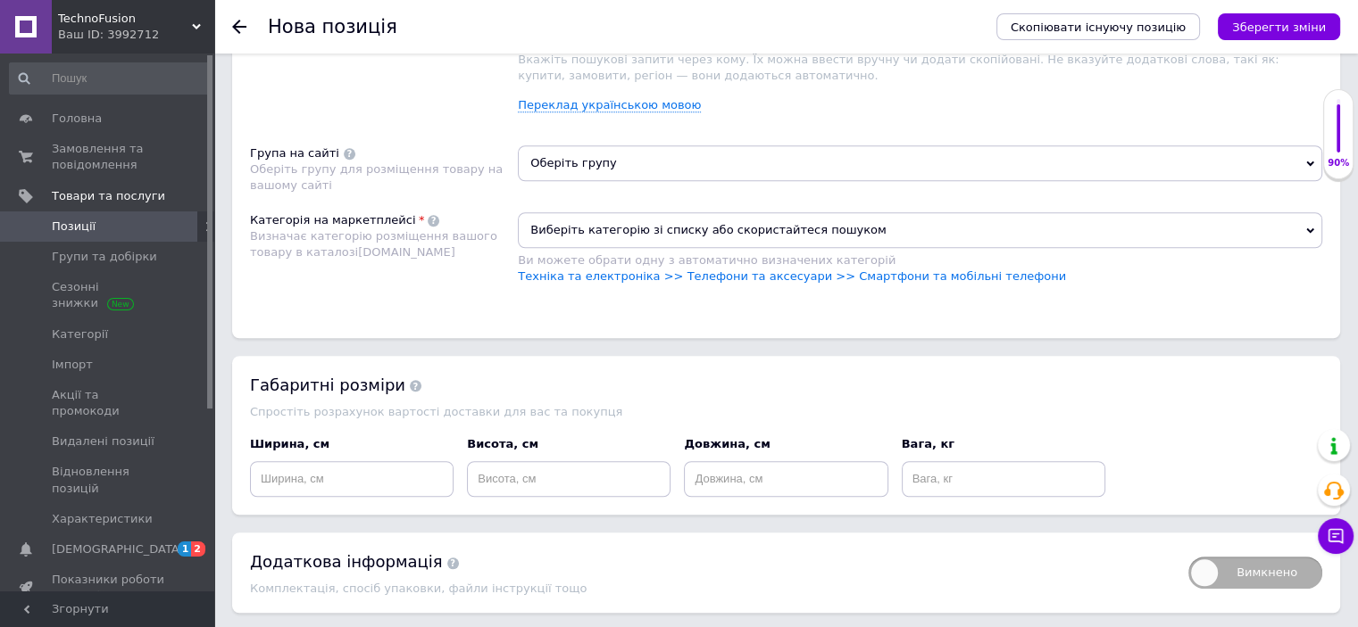
scroll to position [1414, 0]
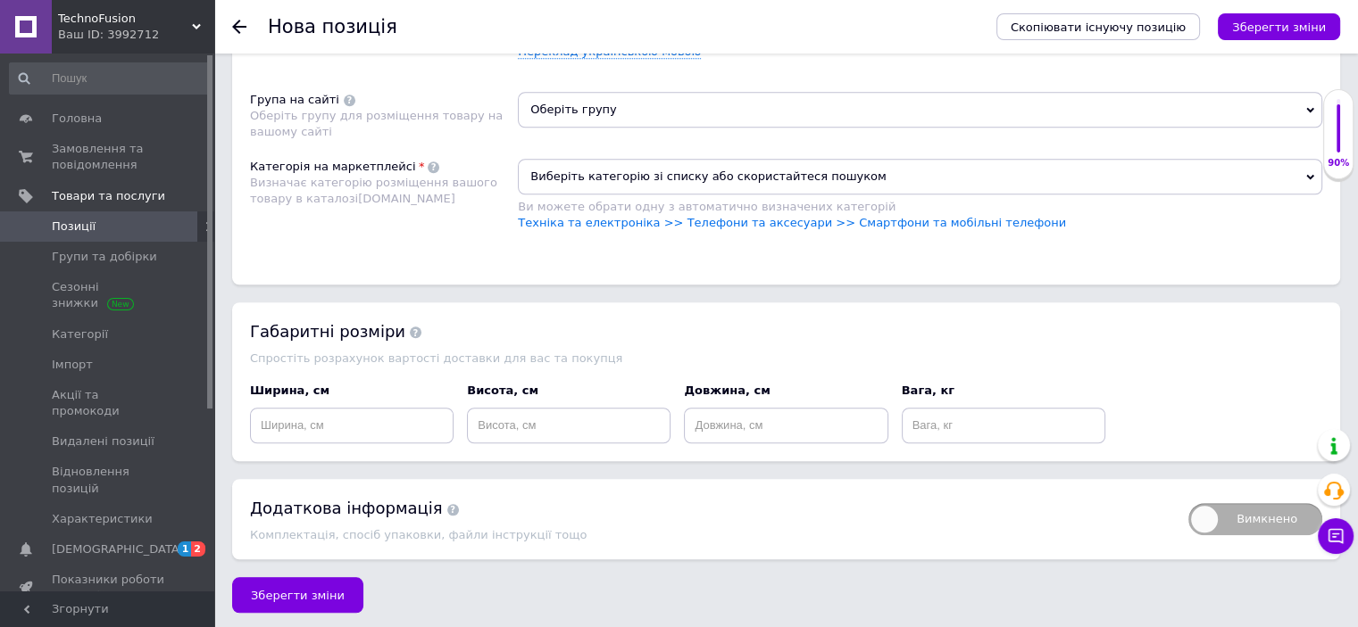
click at [649, 103] on span "Оберіть групу" at bounding box center [920, 110] width 804 height 36
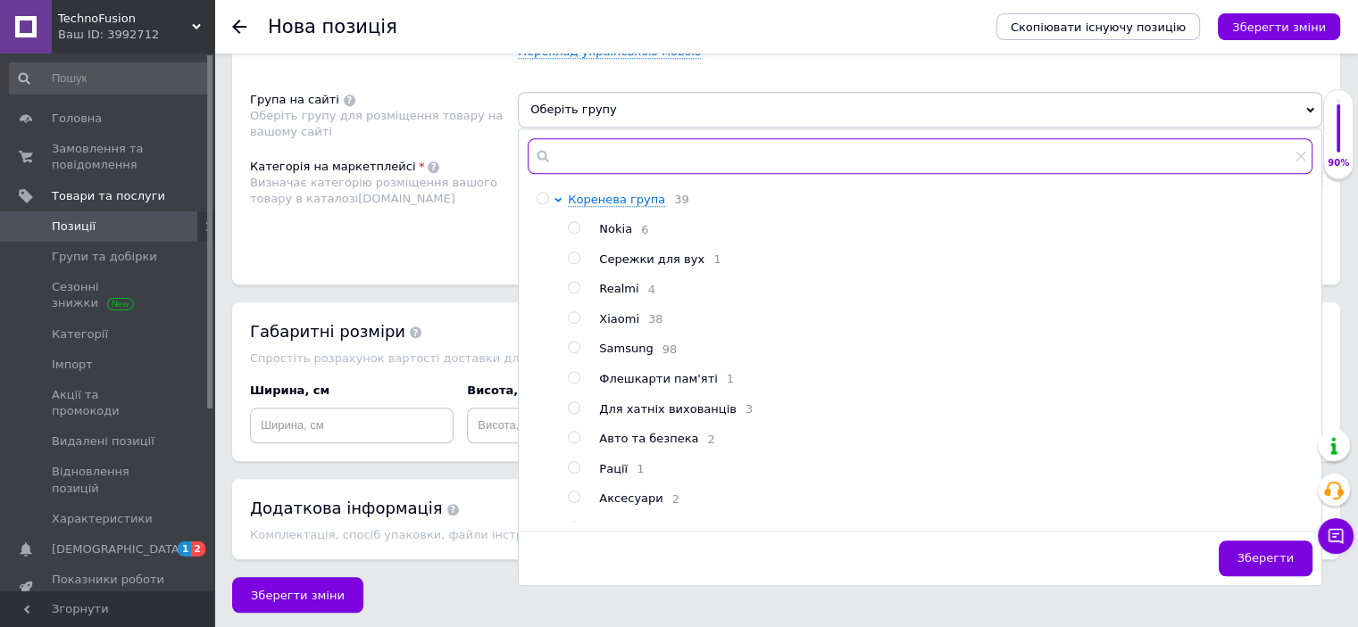
click at [593, 154] on input "text" at bounding box center [920, 156] width 785 height 36
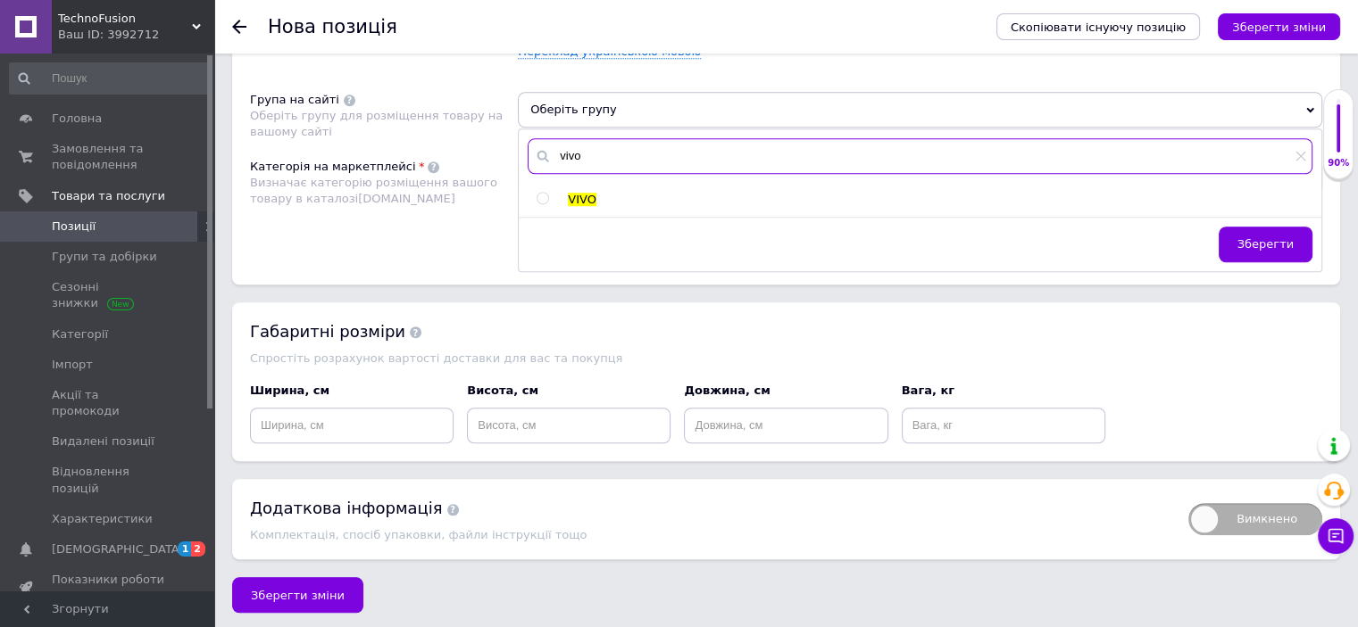
type input "vivo"
click at [540, 193] on input "radio" at bounding box center [542, 199] width 12 height 12
radio input "true"
click at [1275, 237] on span "Зберегти" at bounding box center [1265, 243] width 56 height 13
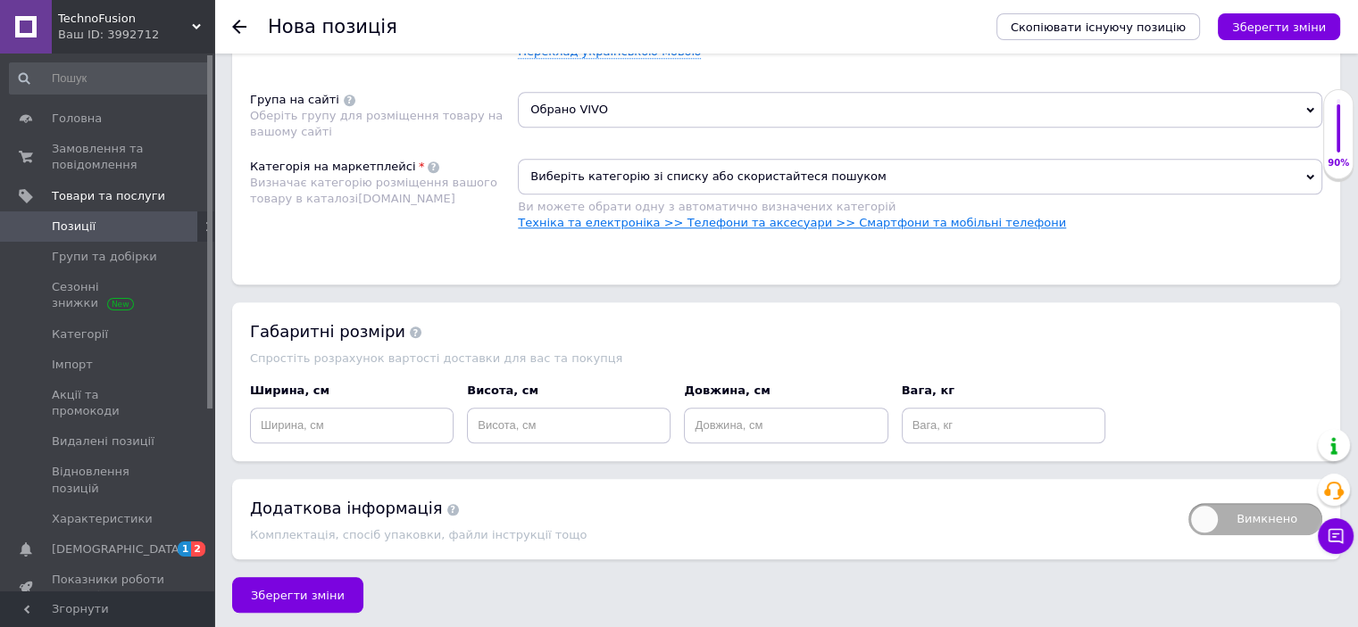
click at [925, 218] on link "Техніка та електроніка >> Телефони та аксесуари >> Смартфони та мобільні телефо…" at bounding box center [792, 222] width 548 height 13
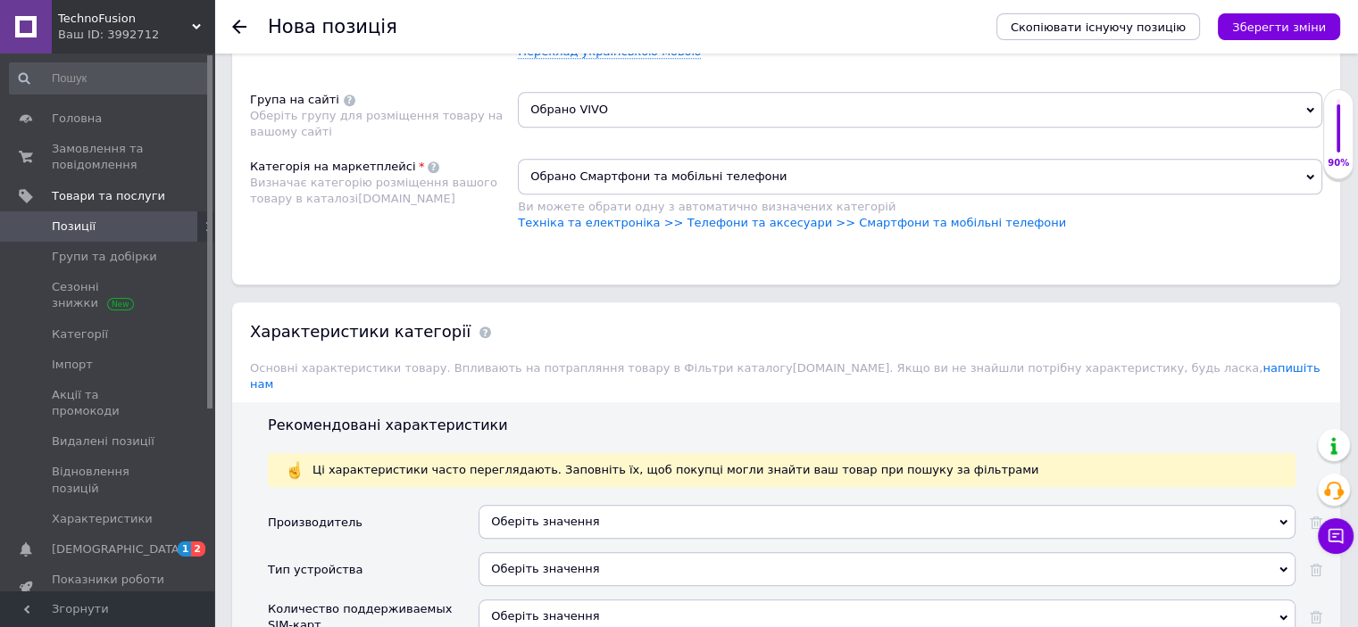
scroll to position [1682, 0]
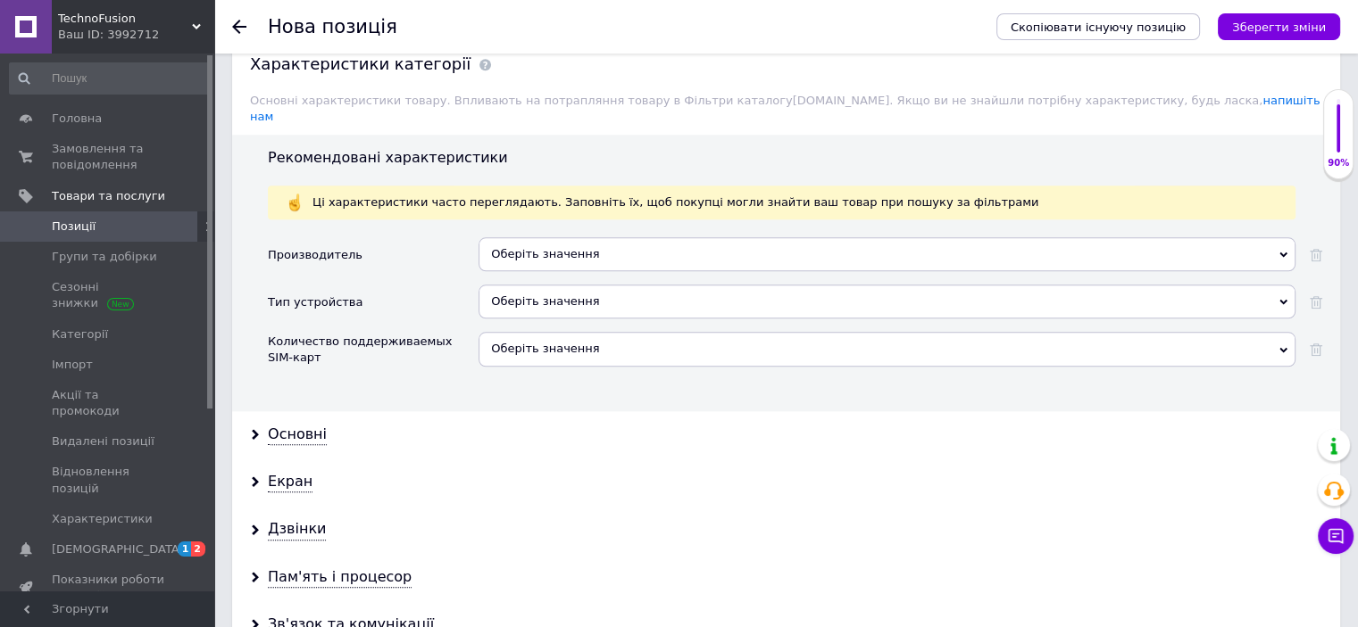
click at [528, 243] on div "Оберіть значення" at bounding box center [886, 254] width 817 height 34
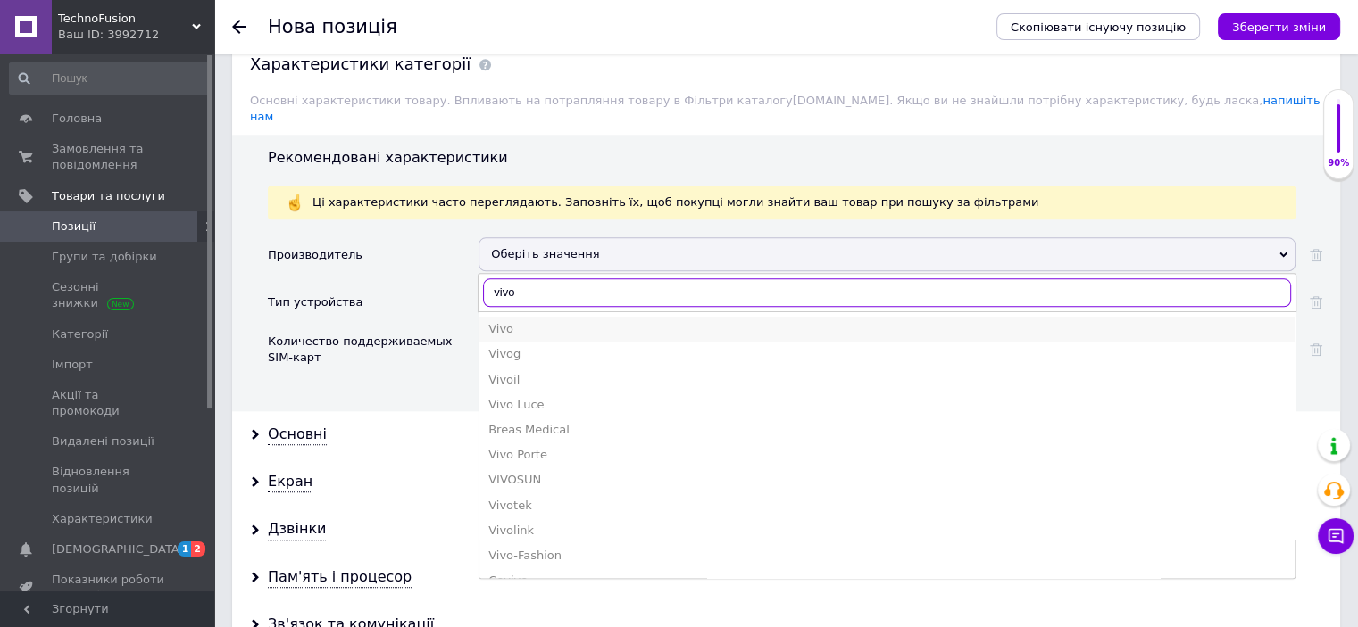
type input "vivo"
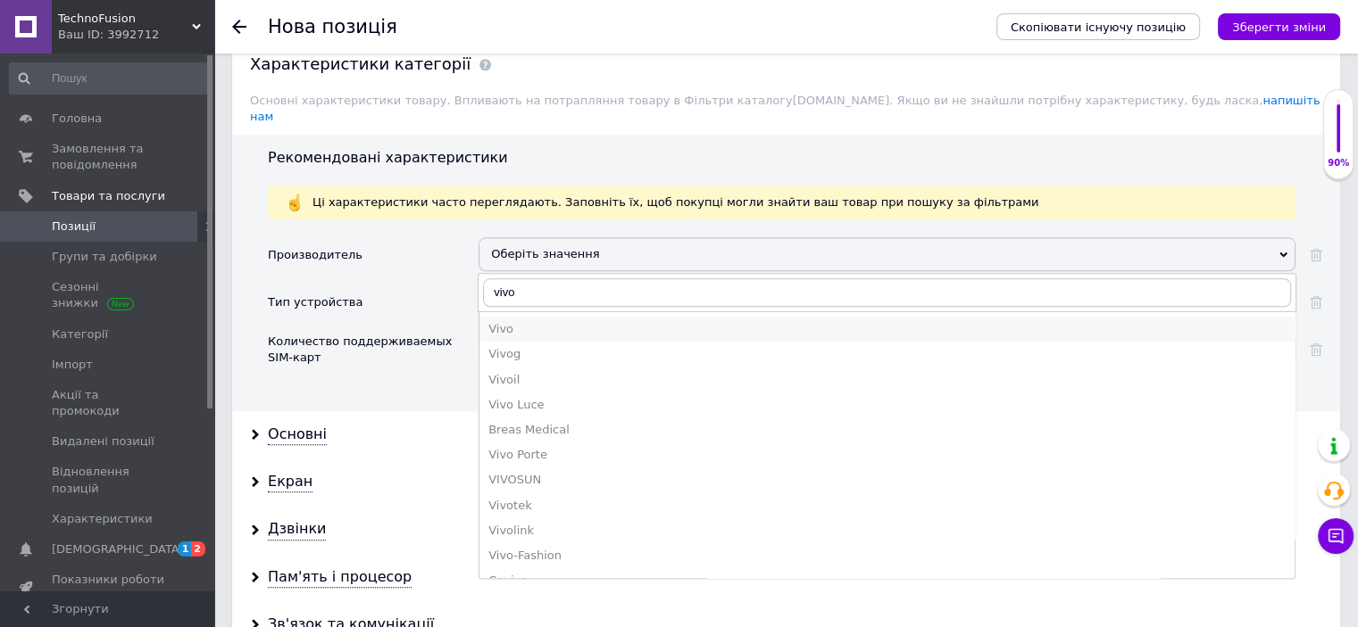
click at [511, 321] on div "Vivo" at bounding box center [886, 329] width 797 height 16
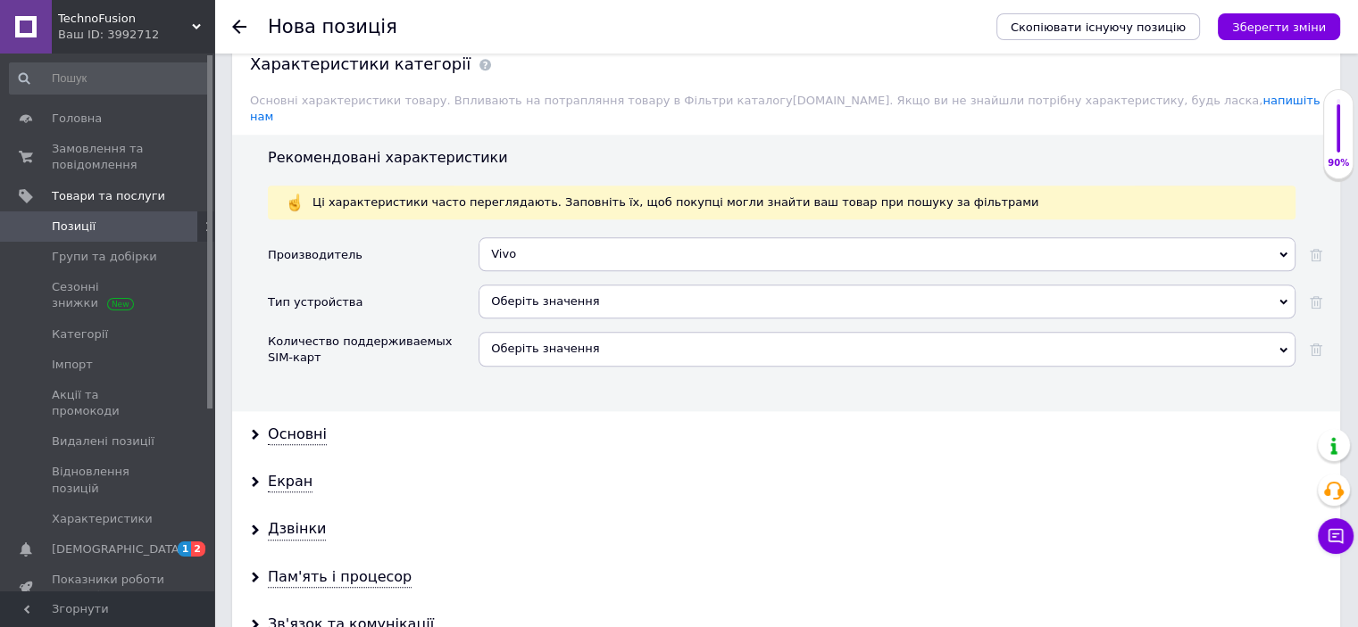
click at [536, 285] on div "Оберіть значення" at bounding box center [886, 302] width 817 height 34
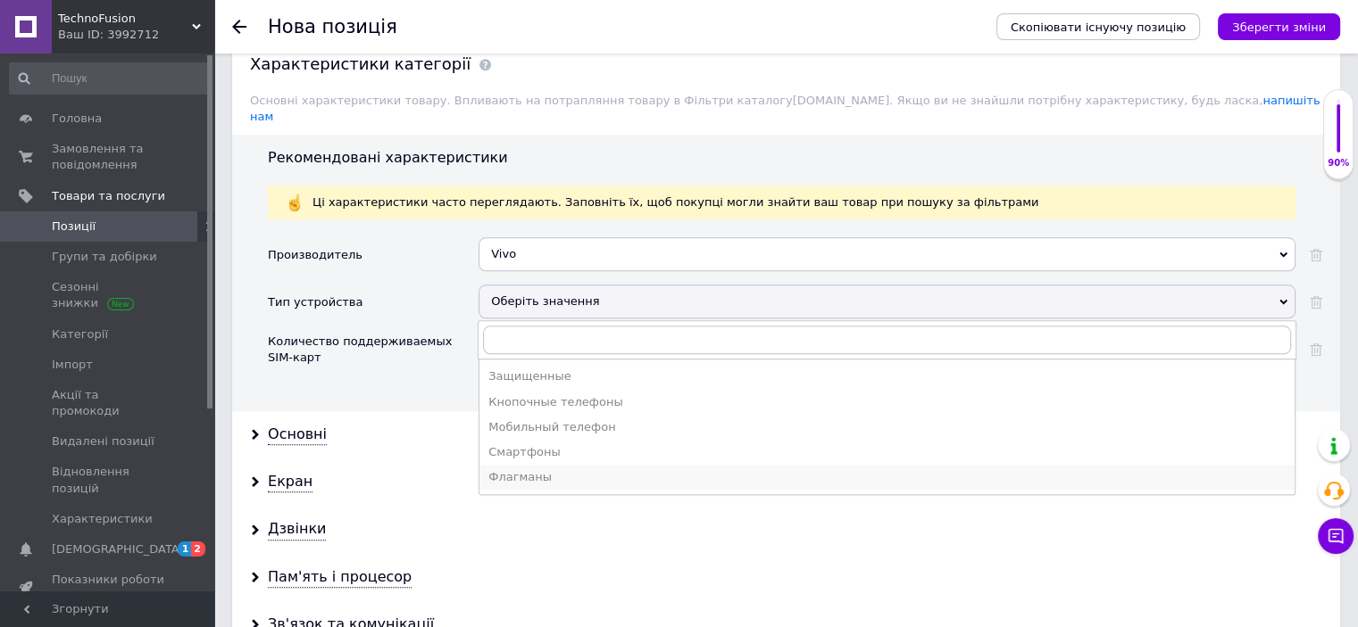
click at [512, 469] on div "Флагманы" at bounding box center [886, 477] width 797 height 16
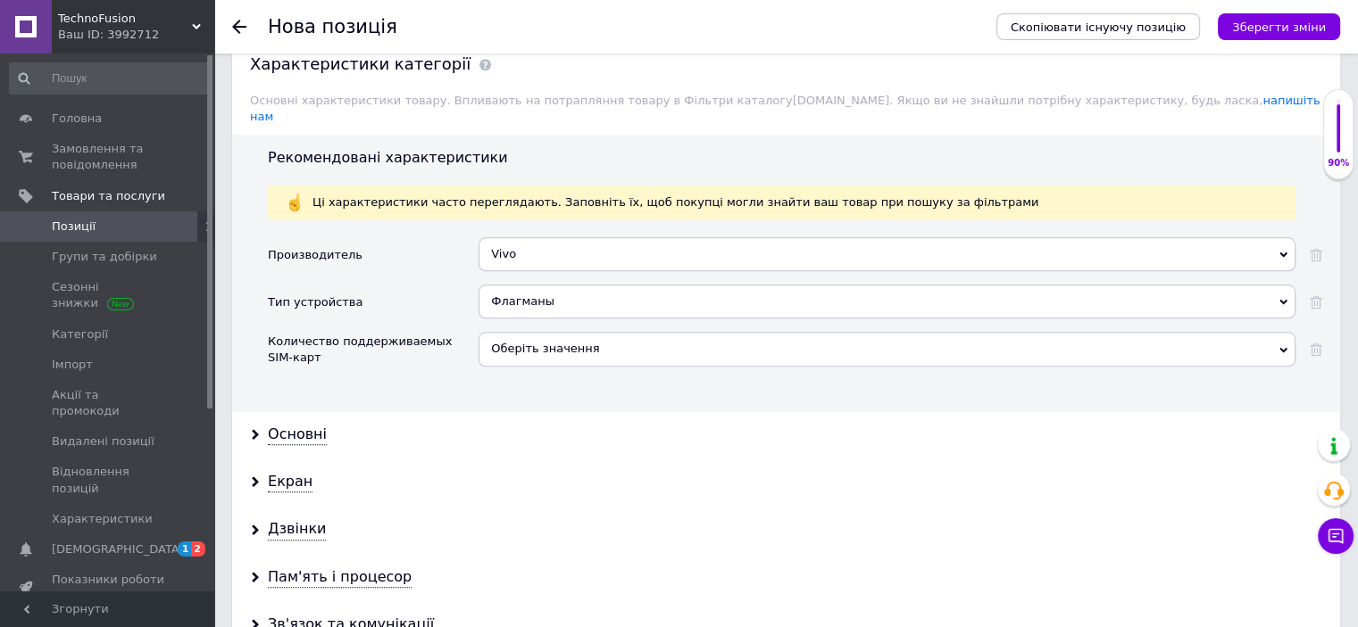
click at [529, 285] on div "Флагманы" at bounding box center [886, 302] width 817 height 34
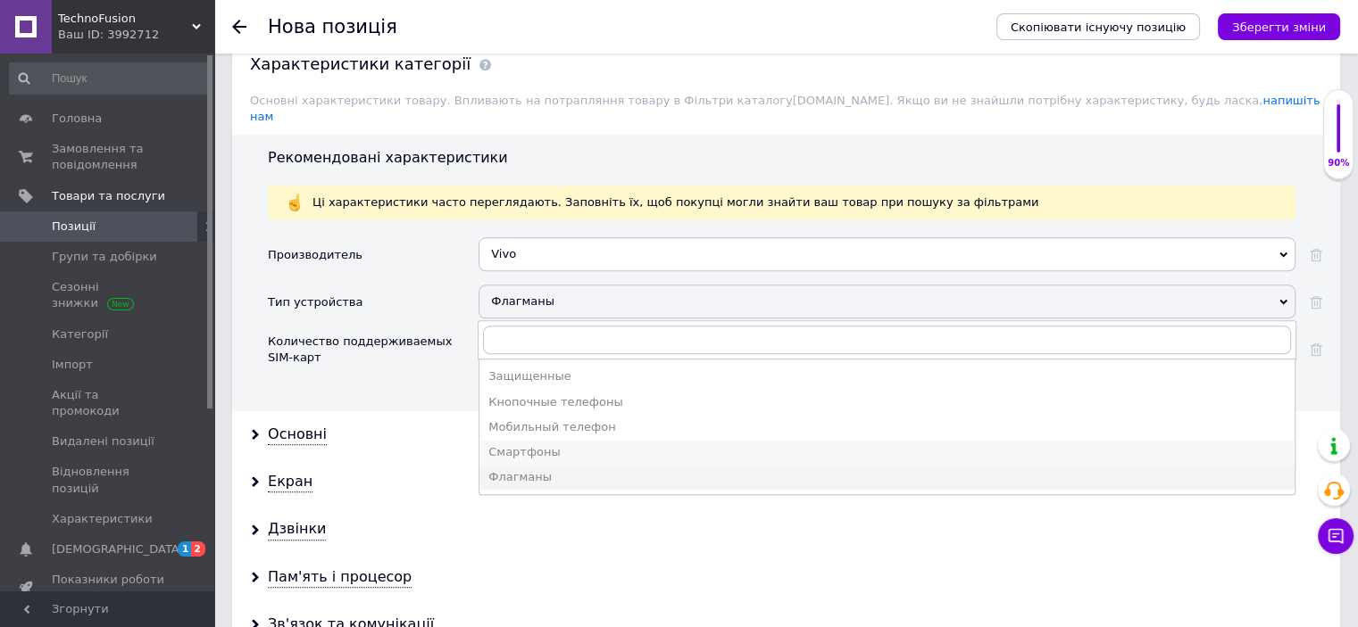
click at [529, 445] on div "Смартфоны" at bounding box center [886, 453] width 797 height 16
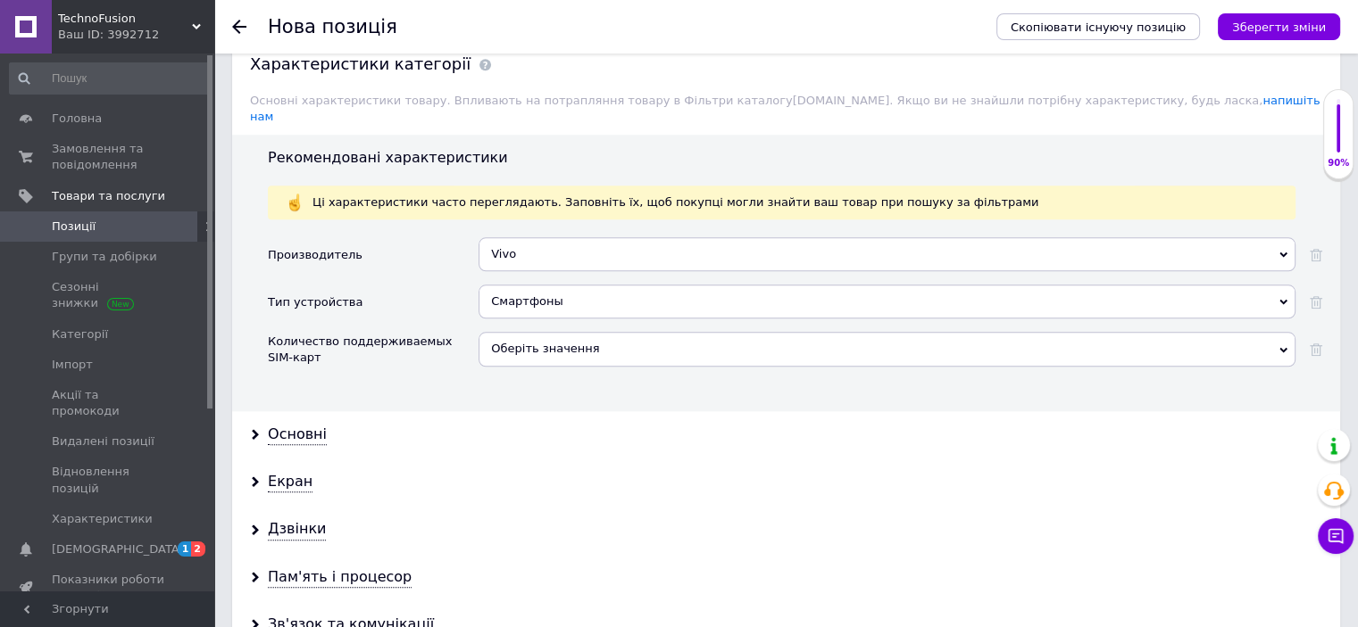
click at [542, 335] on div "Оберіть значення" at bounding box center [886, 349] width 817 height 34
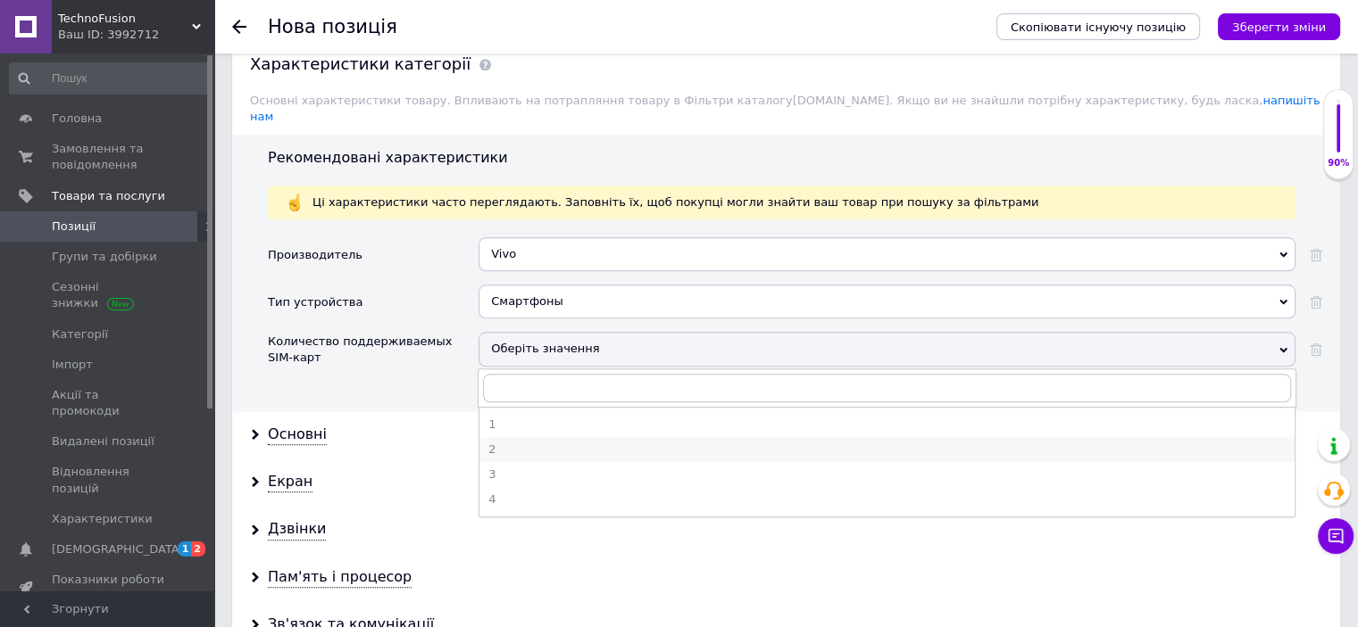
click at [514, 442] on div "2" at bounding box center [886, 450] width 797 height 16
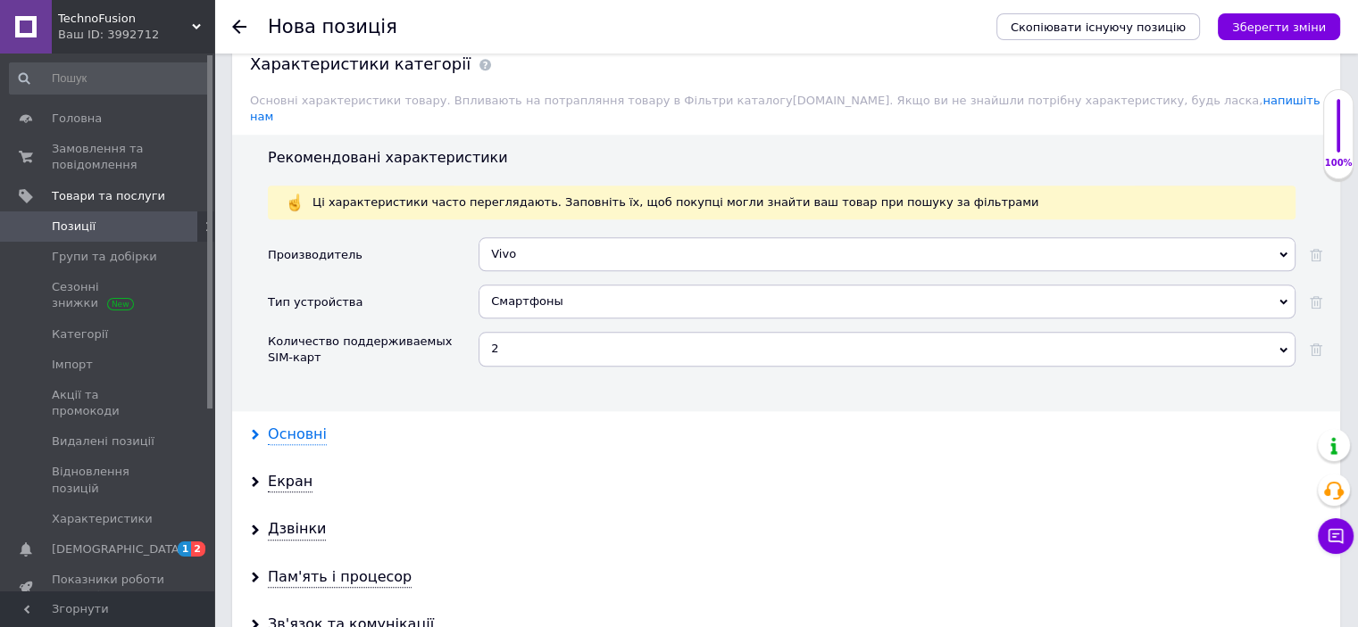
click at [294, 425] on div "Основні" at bounding box center [297, 435] width 59 height 21
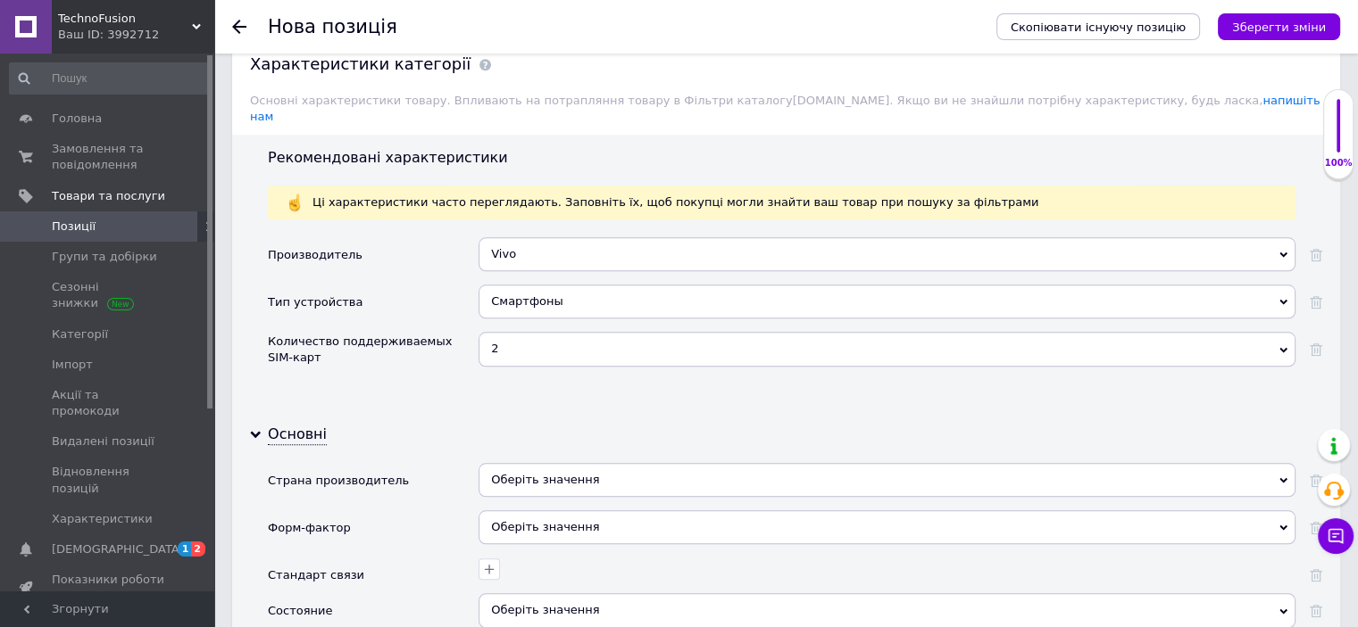
click at [586, 463] on div "Оберіть значення" at bounding box center [886, 480] width 817 height 34
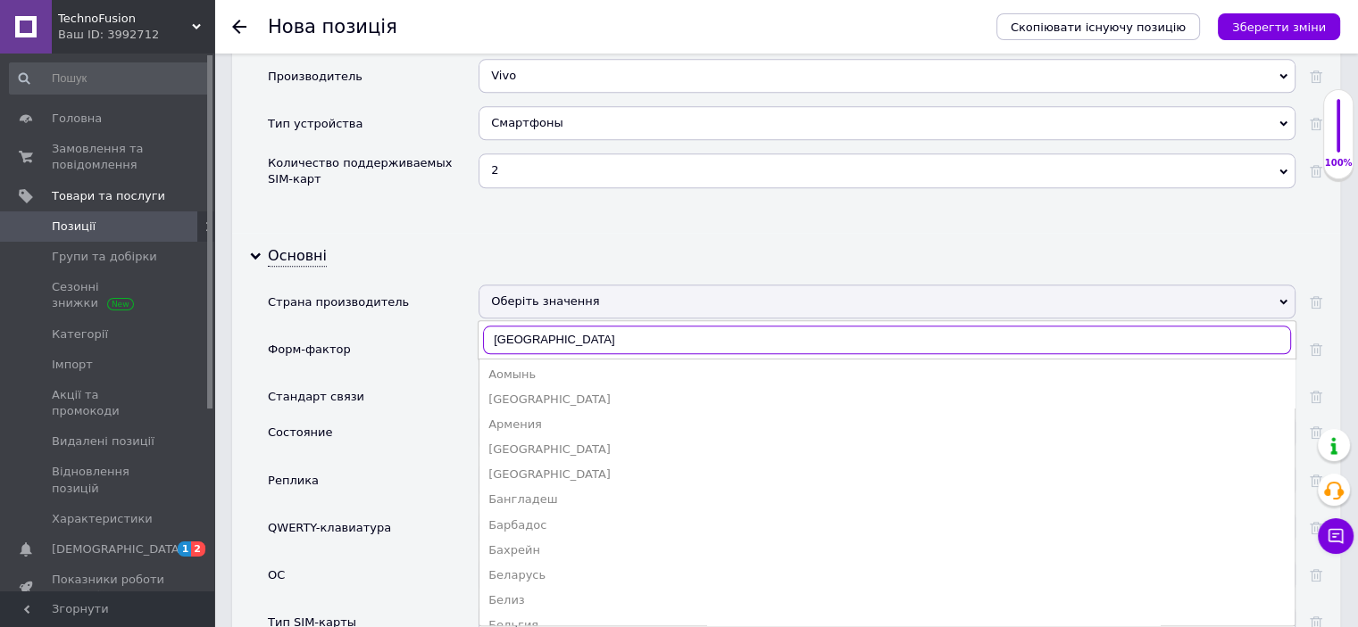
scroll to position [0, 0]
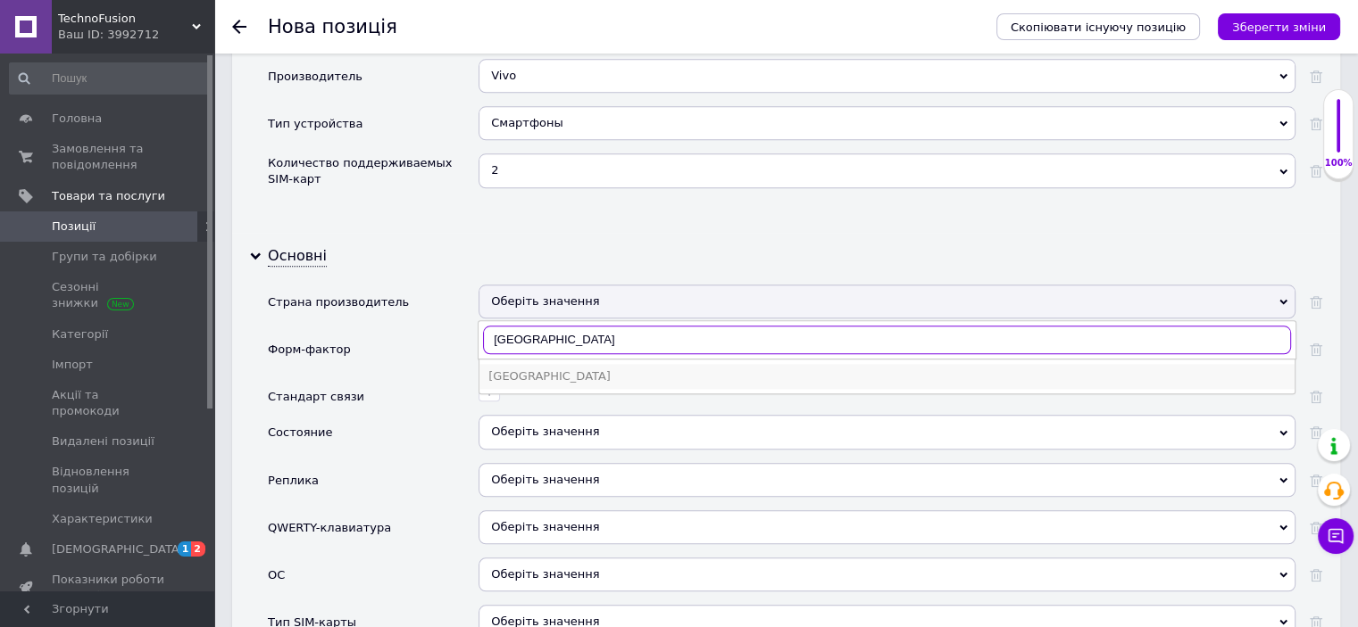
type input "[GEOGRAPHIC_DATA]"
click at [520, 369] on div "[GEOGRAPHIC_DATA]" at bounding box center [886, 377] width 797 height 16
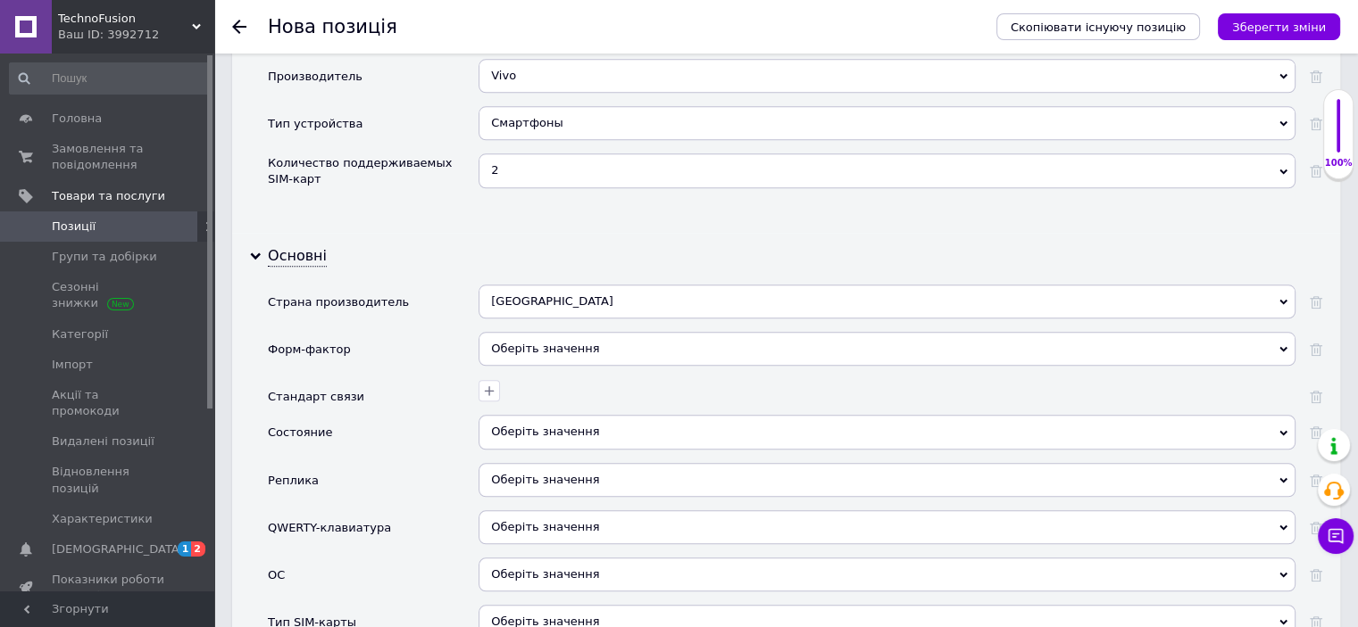
click at [528, 332] on div "Оберіть значення" at bounding box center [886, 349] width 817 height 34
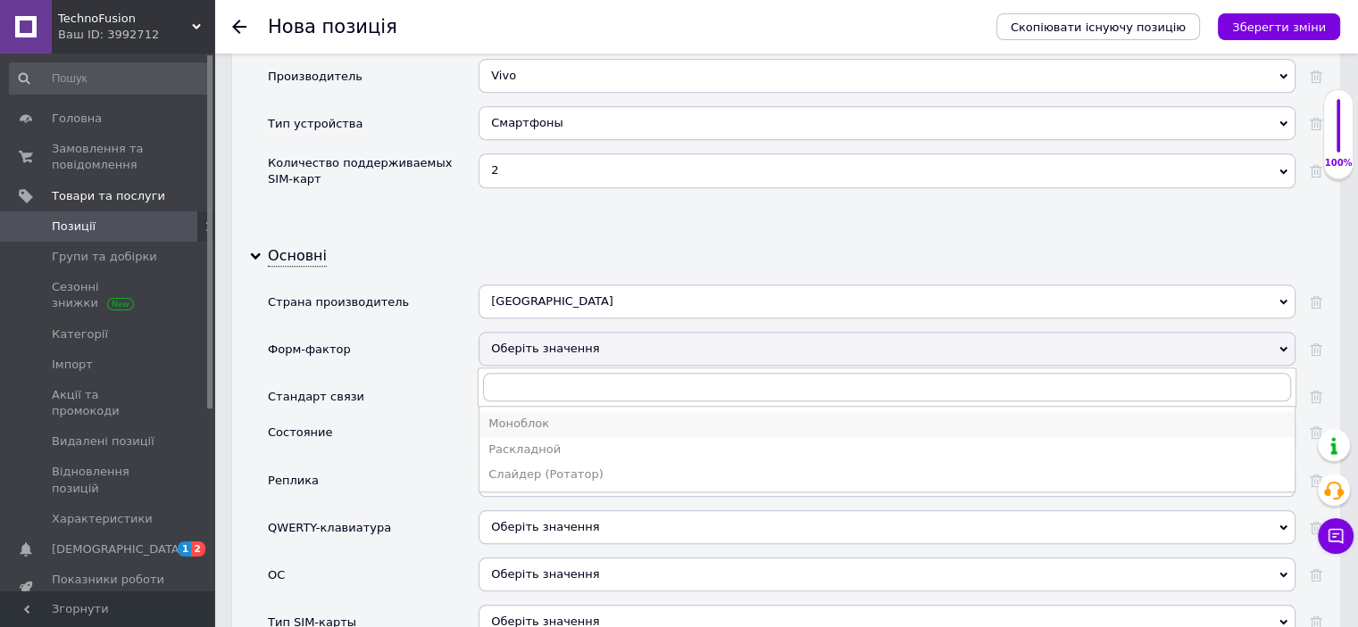
click at [517, 416] on div "Моноблок" at bounding box center [886, 424] width 797 height 16
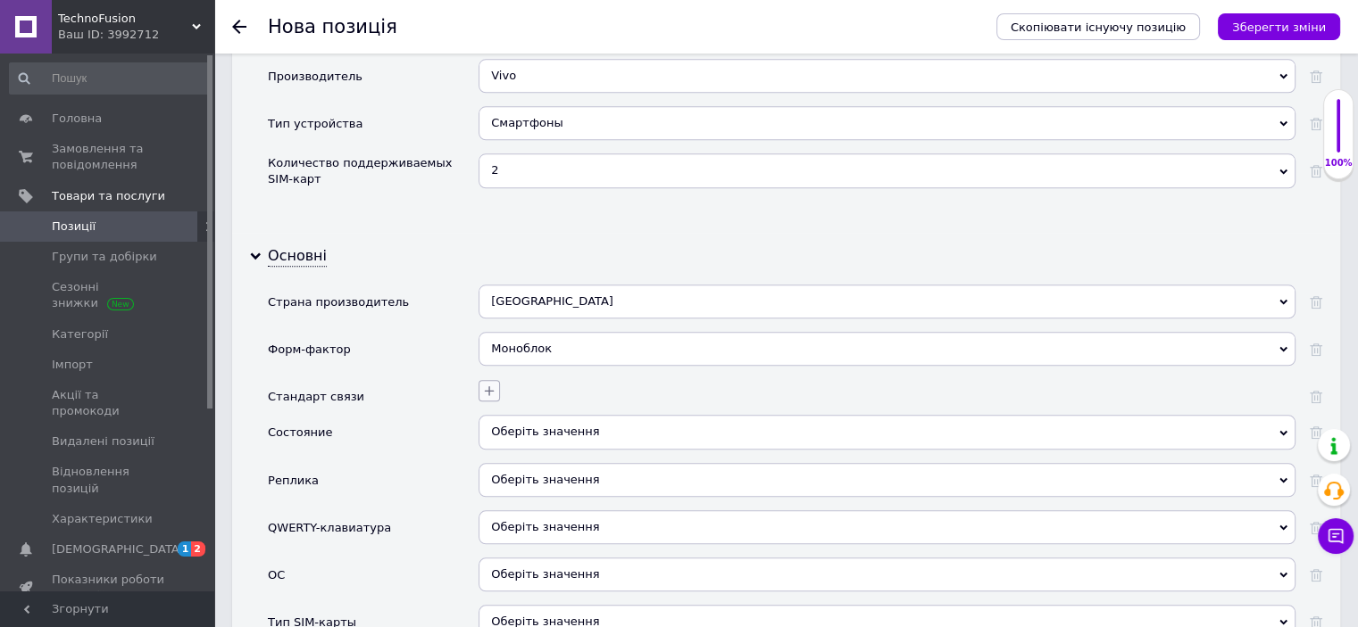
click at [486, 380] on button "button" at bounding box center [488, 390] width 21 height 21
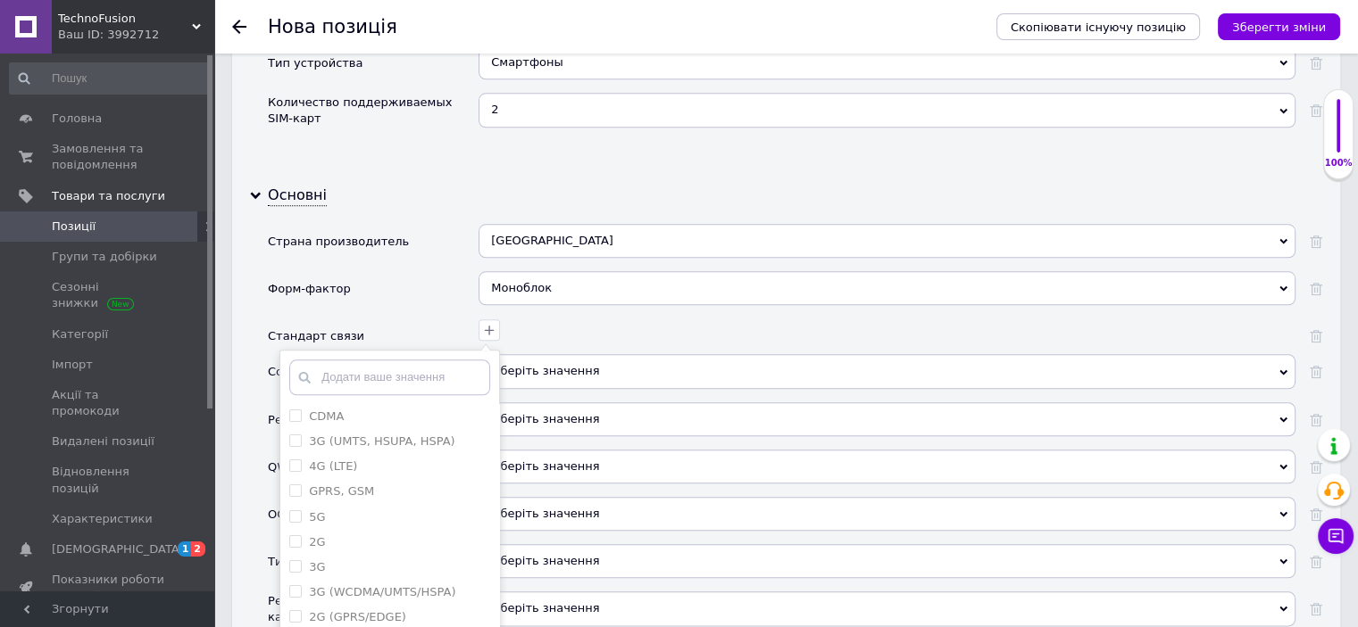
scroll to position [1949, 0]
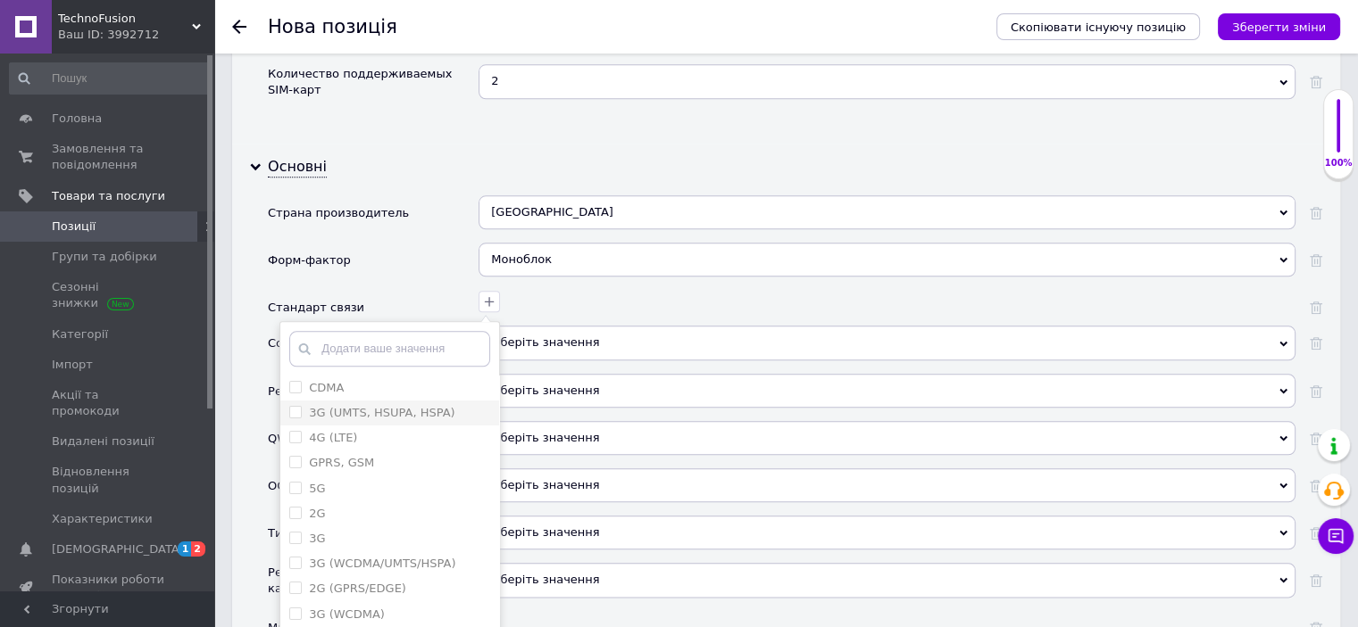
click at [291, 406] on HSPA\) "3G (UMTS, HSUPA, HSPA)" at bounding box center [295, 412] width 12 height 12
checkbox HSPA\) "true"
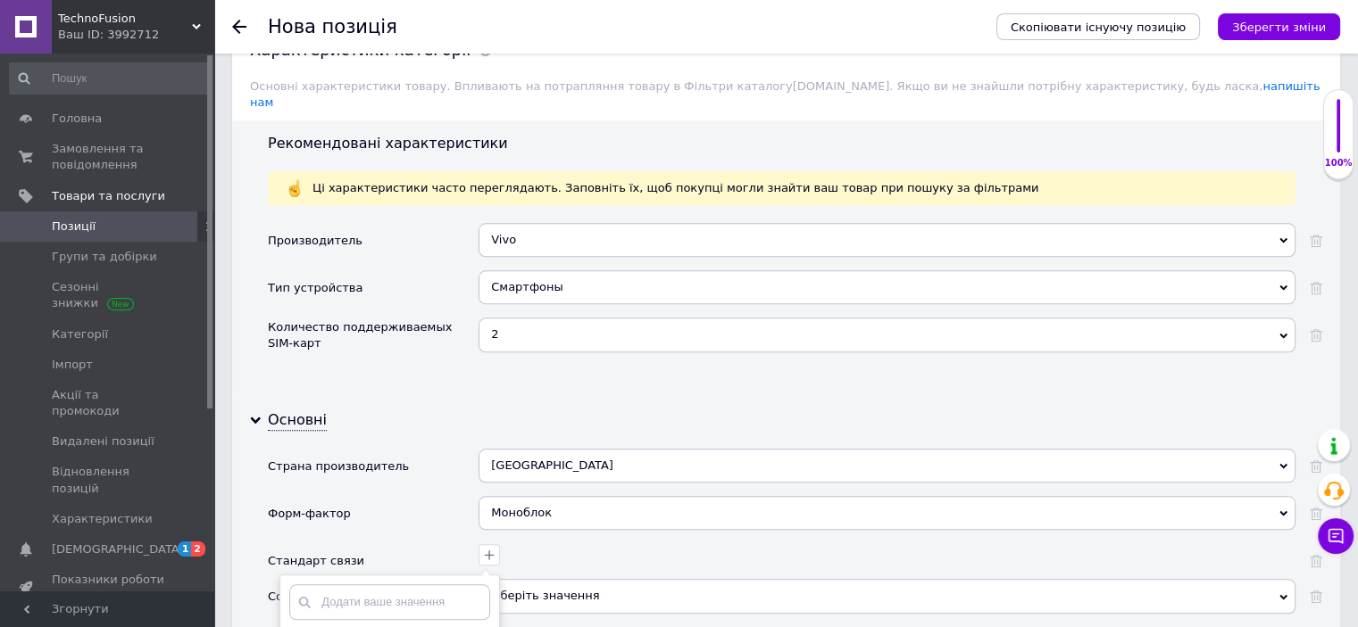
scroll to position [1964, 0]
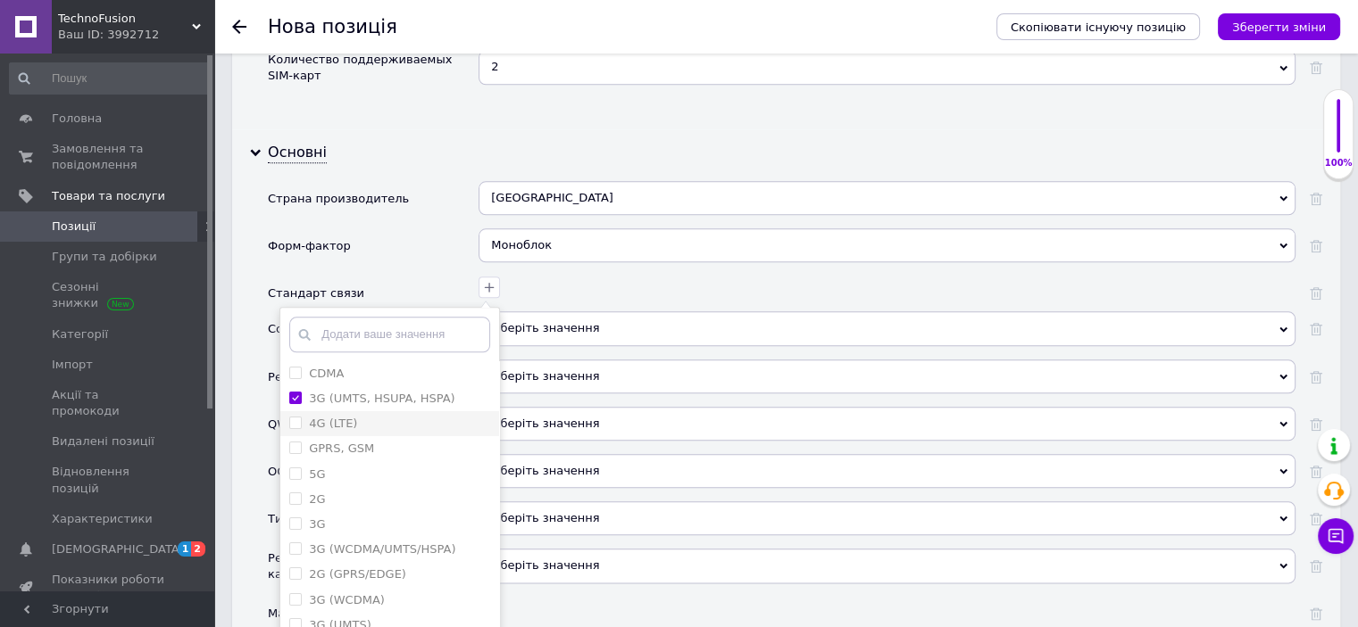
click at [294, 417] on \(LTE\) "4G (LTE)" at bounding box center [295, 423] width 12 height 12
checkbox \(LTE\) "true"
click at [296, 442] on GSM "GPRS, GSM" at bounding box center [295, 448] width 12 height 12
checkbox GSM "true"
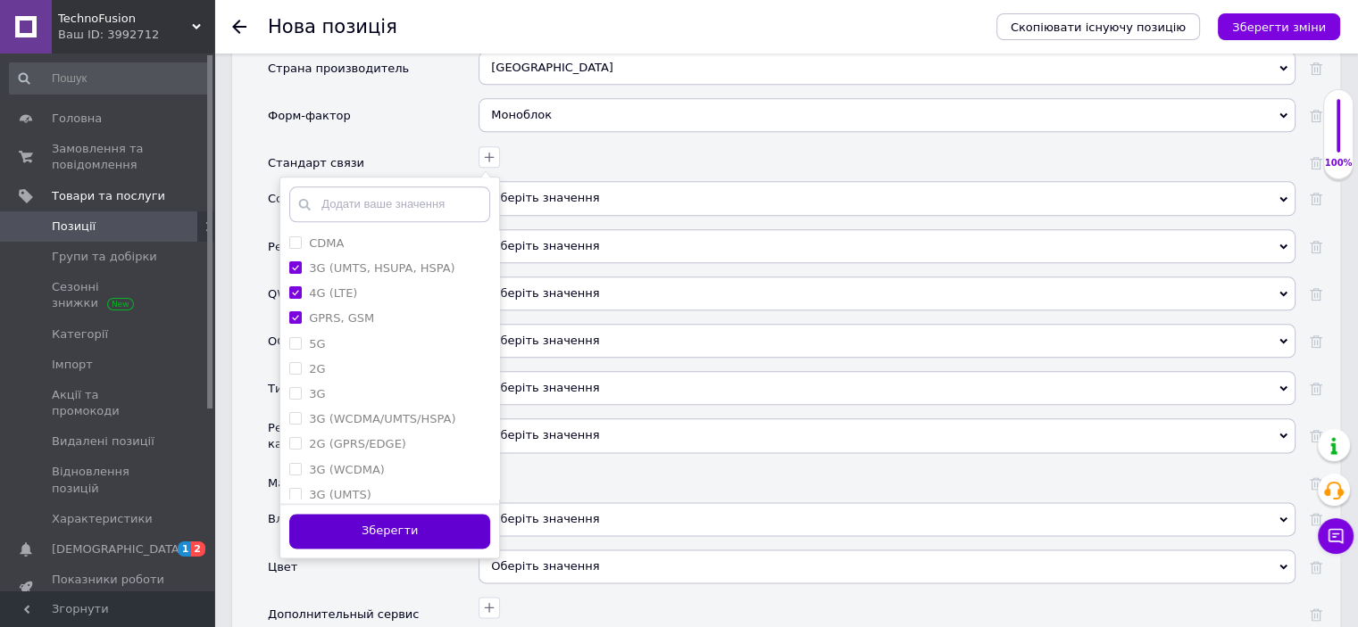
scroll to position [2231, 0]
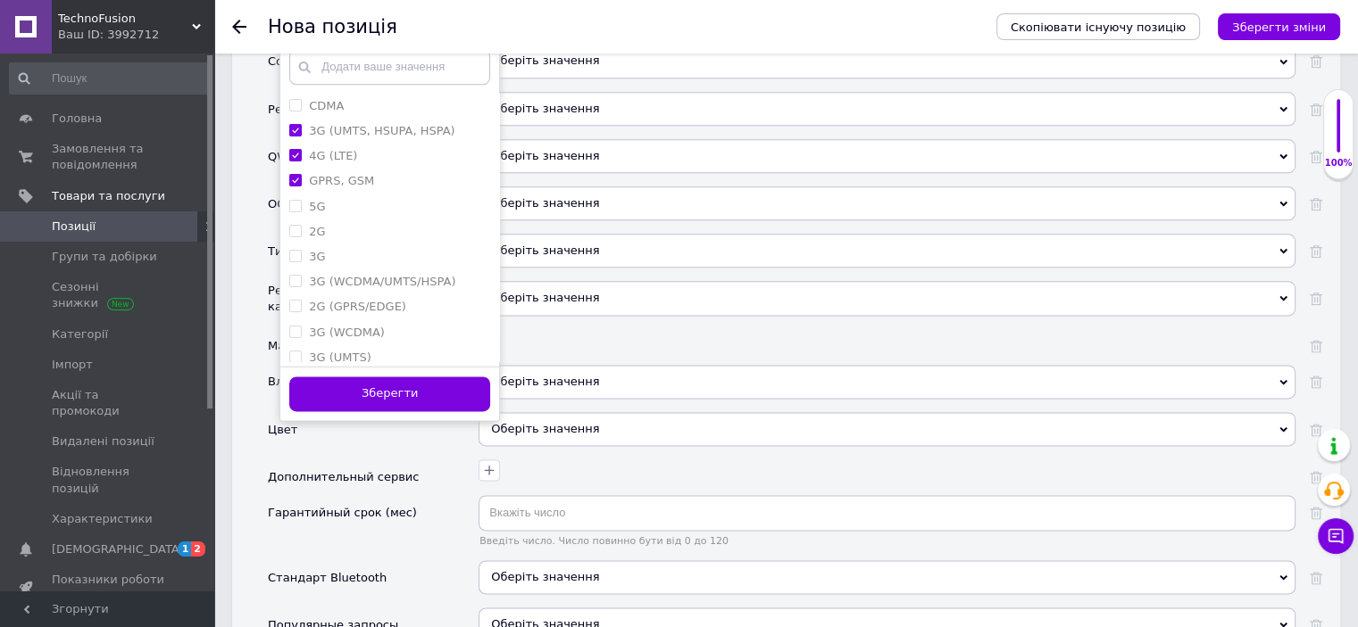
click at [394, 377] on button "Зберегти" at bounding box center [389, 394] width 201 height 35
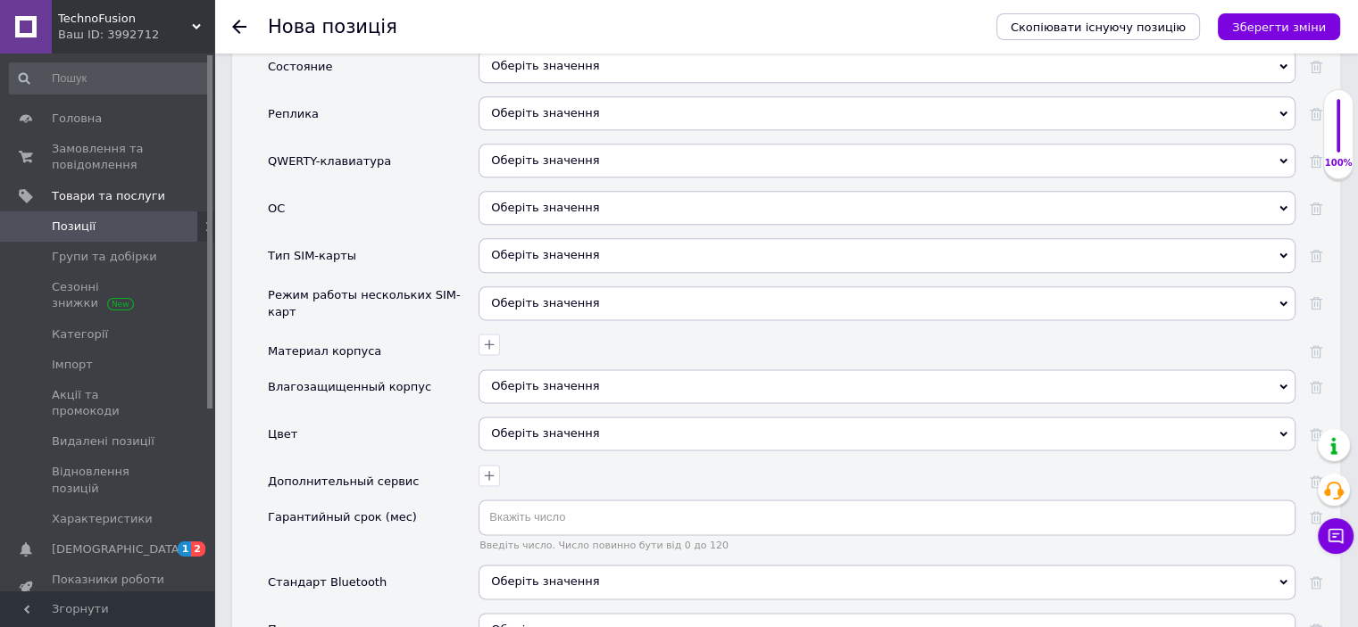
click at [543, 417] on div "Оберіть значення" at bounding box center [886, 434] width 817 height 34
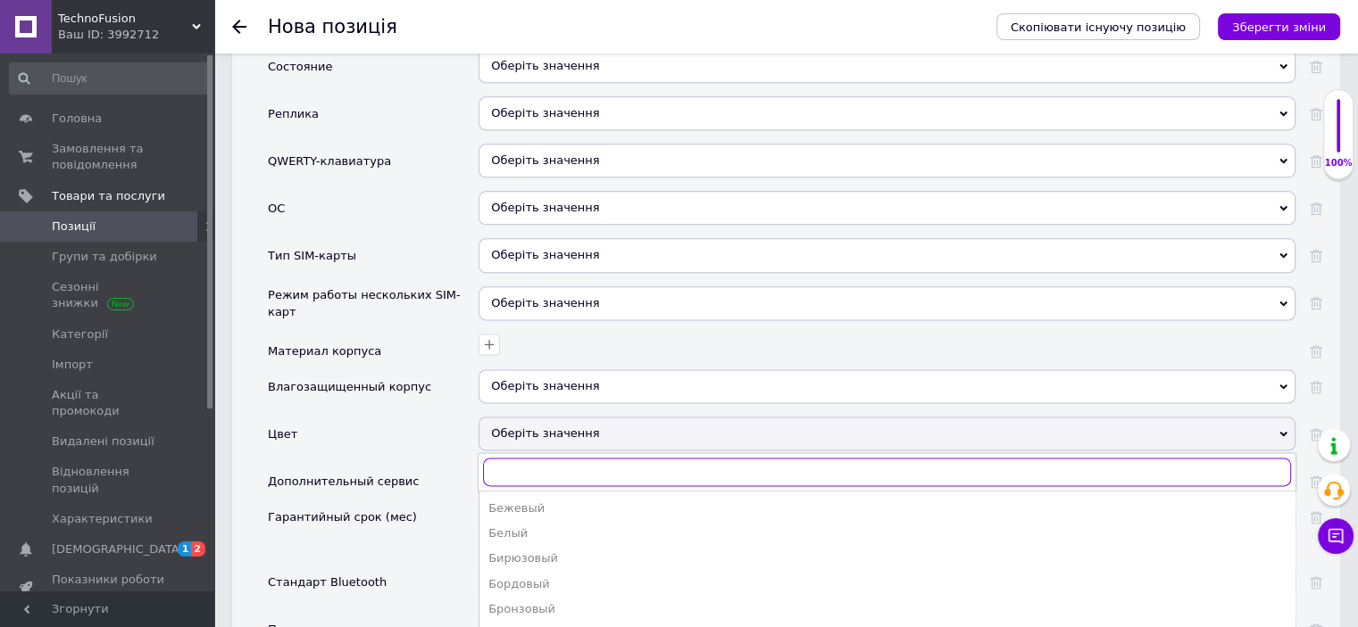
type input "с"
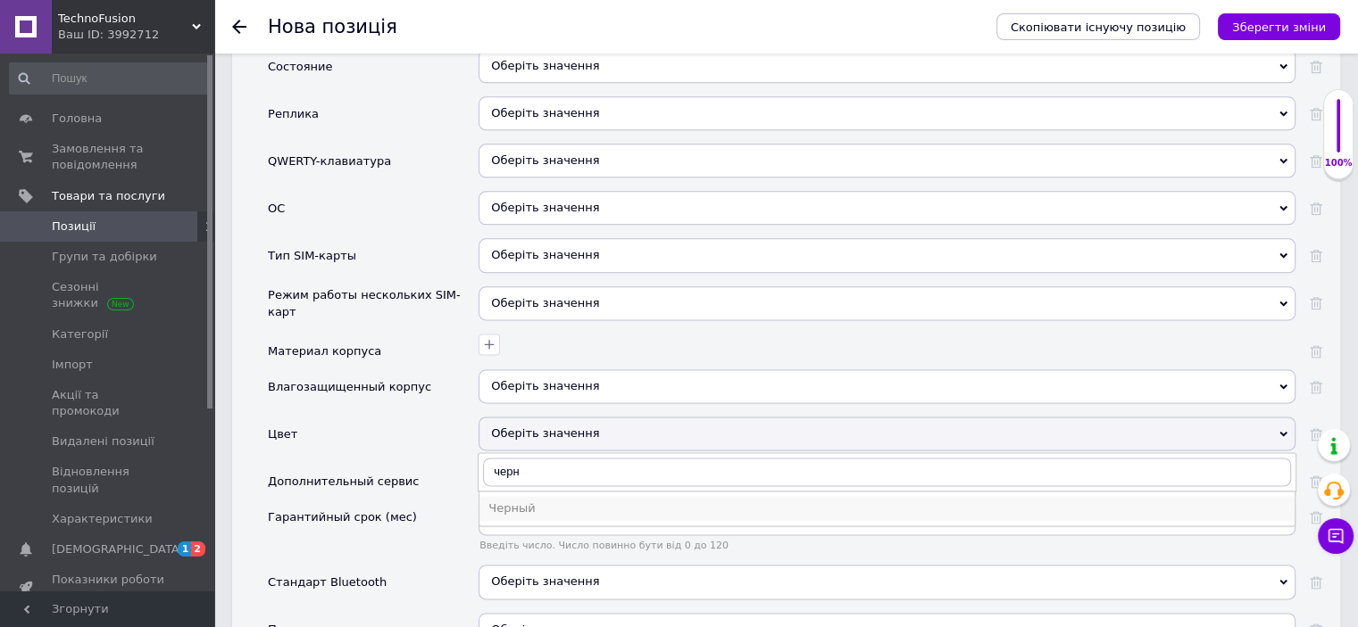
click at [534, 496] on li "Черный" at bounding box center [886, 508] width 815 height 25
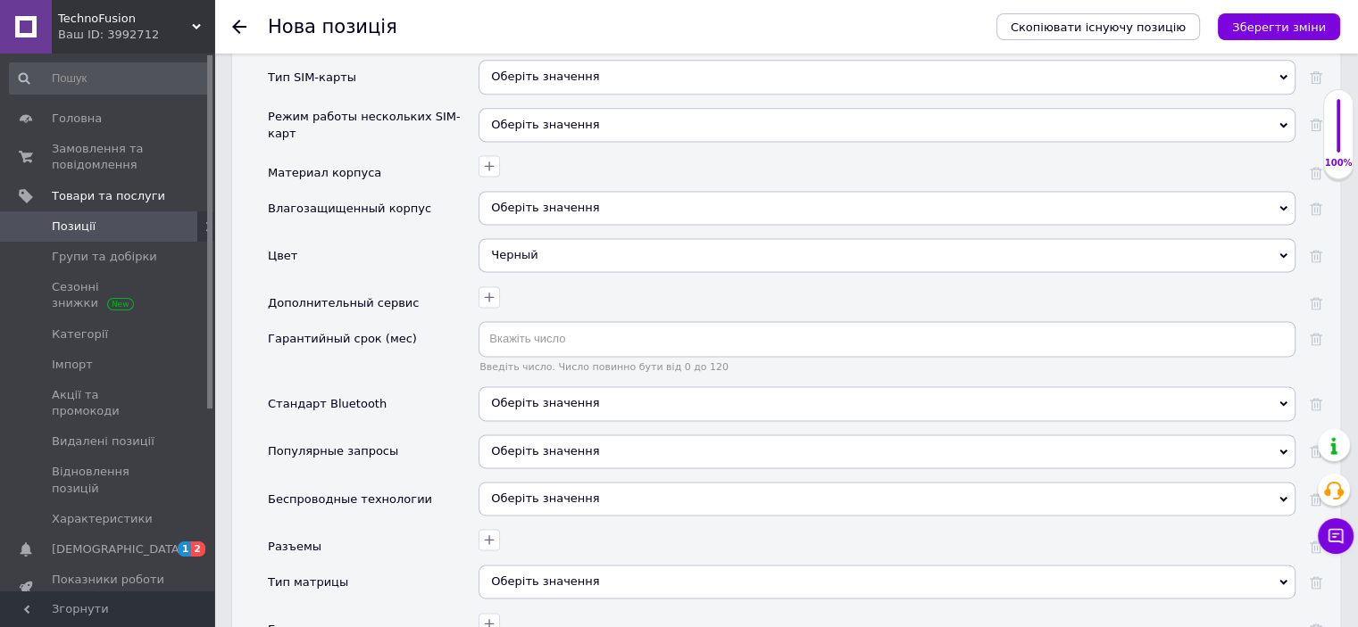
scroll to position [2410, 0]
click at [513, 238] on div "Черный" at bounding box center [886, 255] width 817 height 34
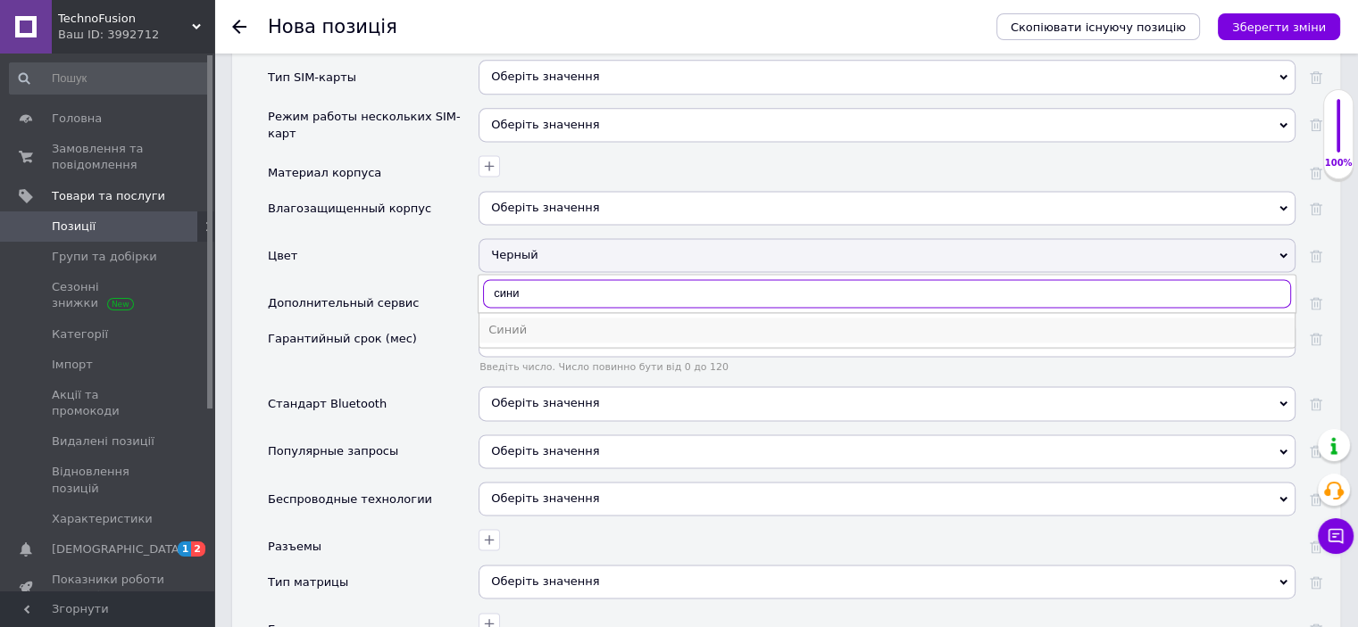
type input "сини"
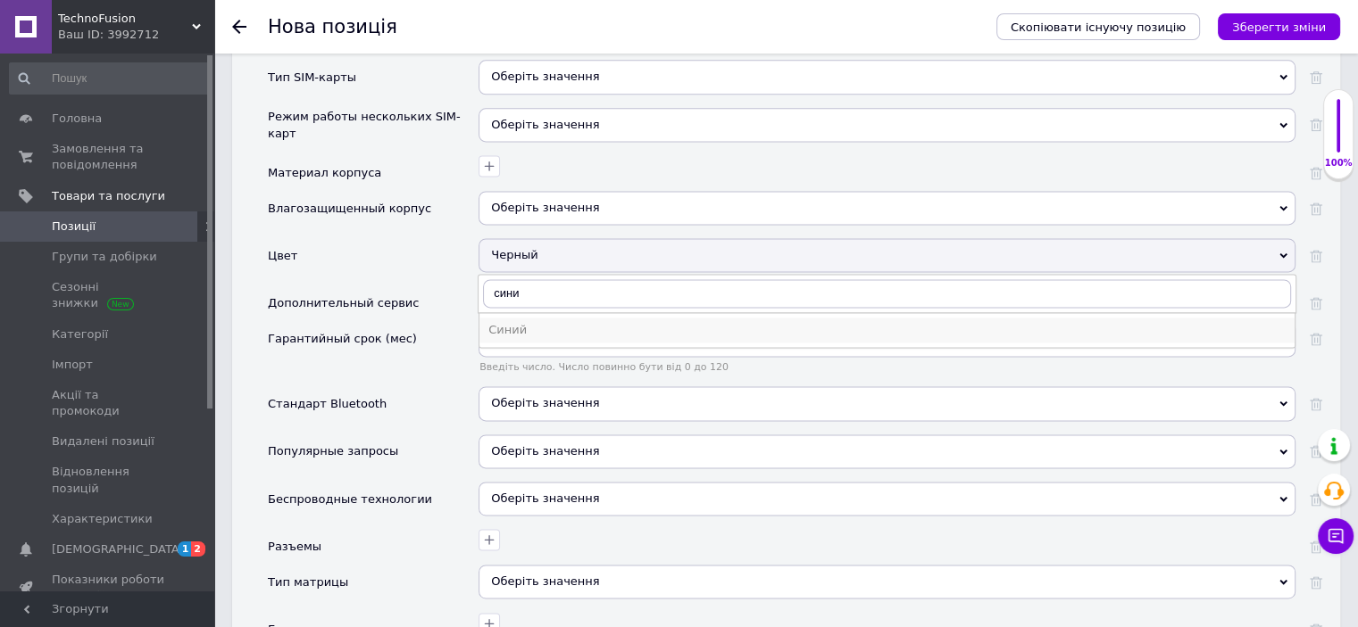
click at [506, 322] on div "Синий" at bounding box center [886, 330] width 797 height 16
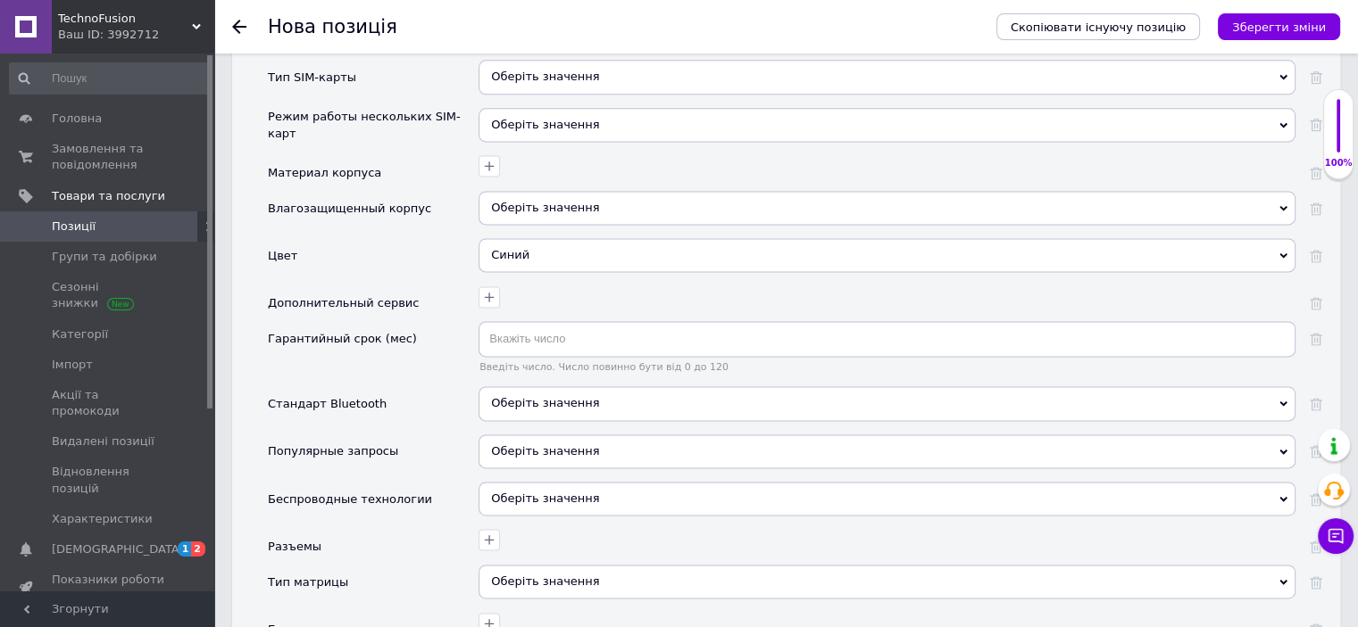
click at [523, 386] on div "Оберіть значення" at bounding box center [886, 403] width 817 height 34
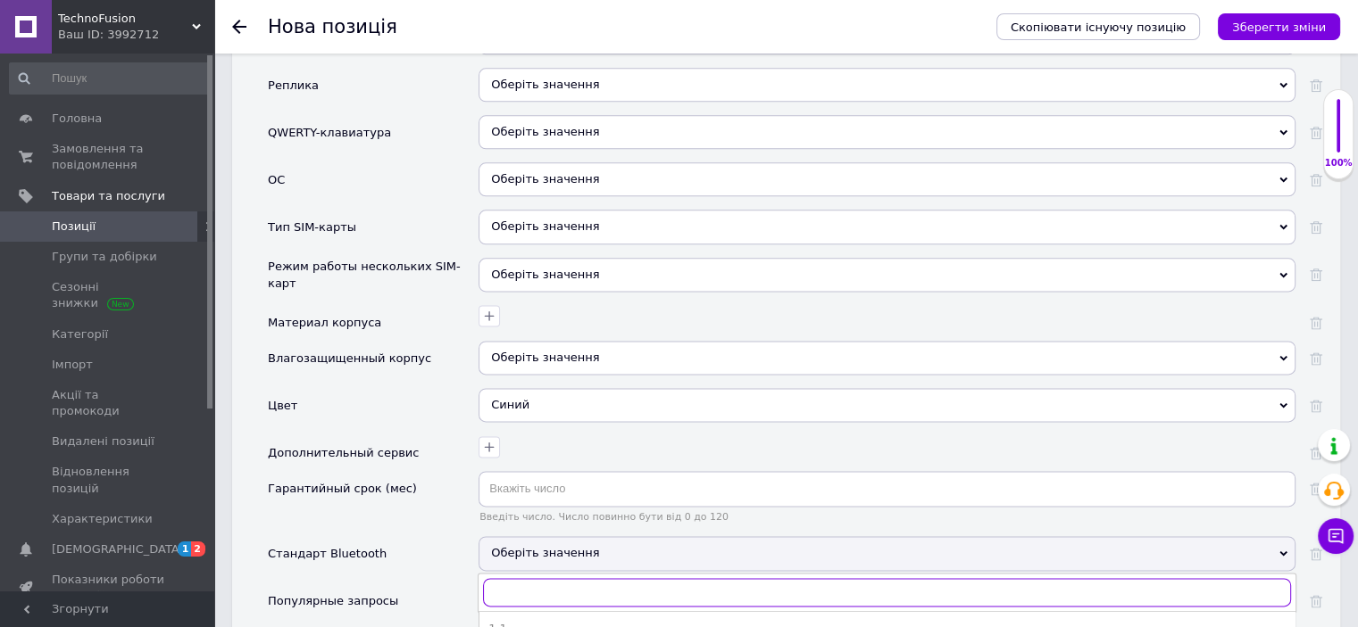
scroll to position [2142, 0]
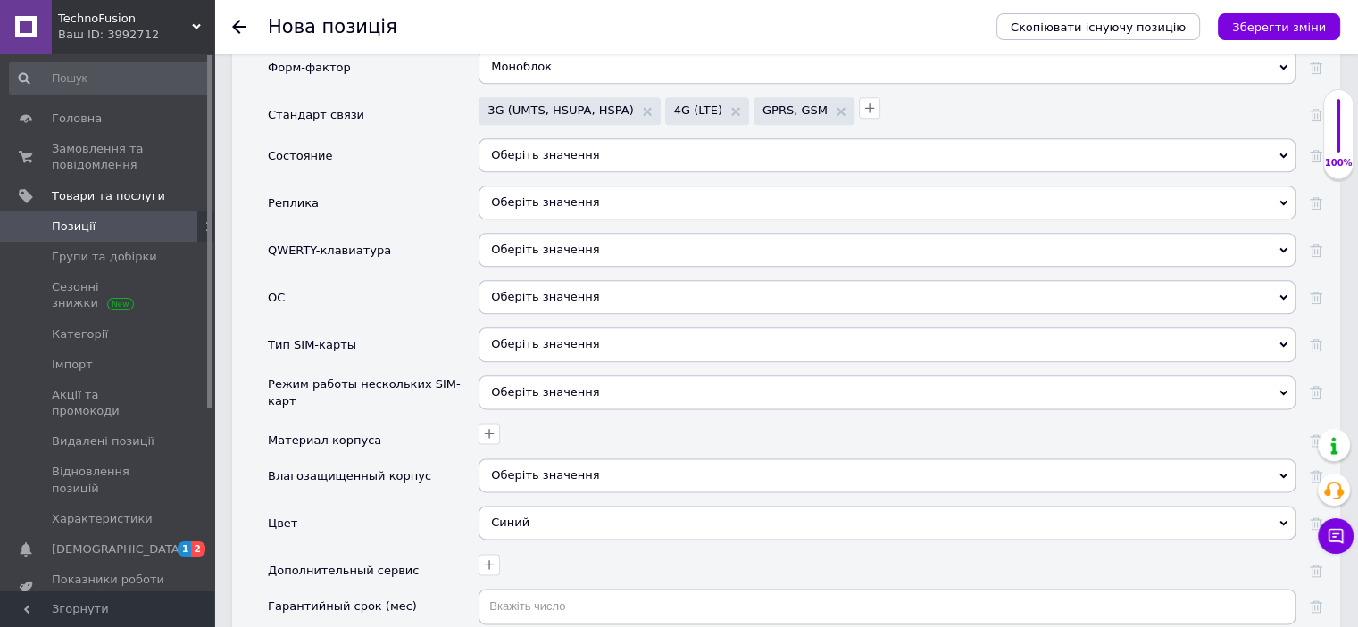
click at [564, 138] on div "Оберіть значення" at bounding box center [886, 155] width 817 height 34
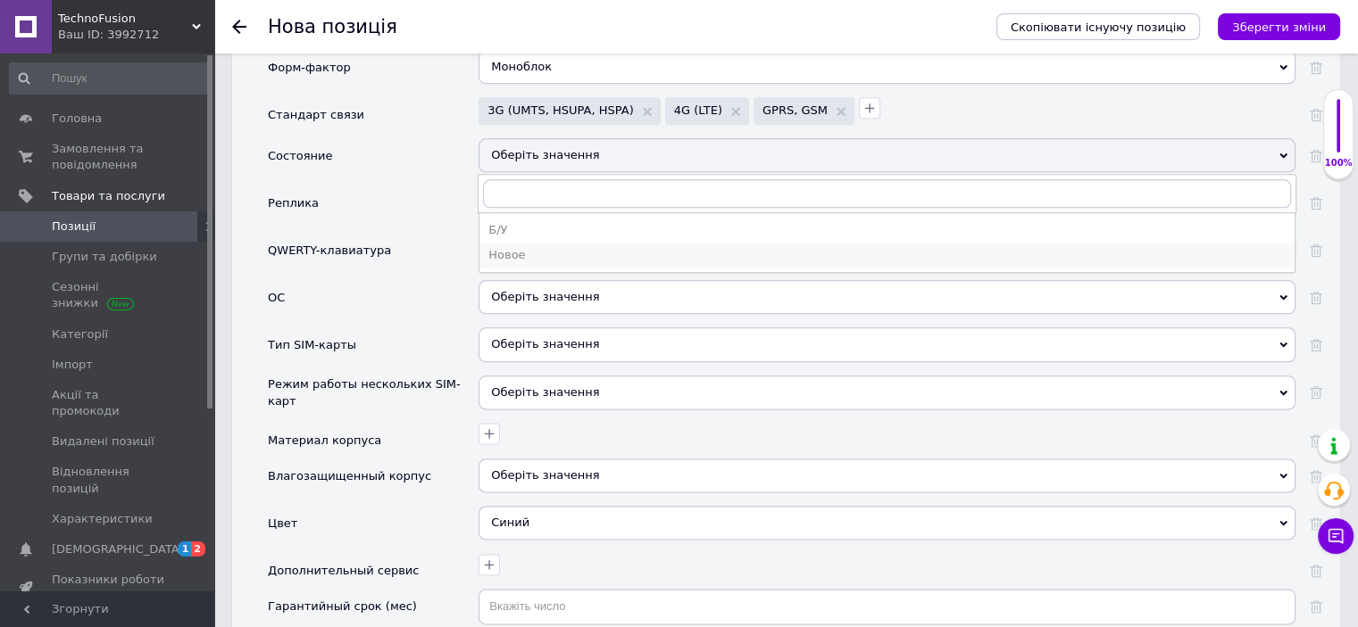
click at [506, 247] on div "Новое" at bounding box center [886, 255] width 797 height 16
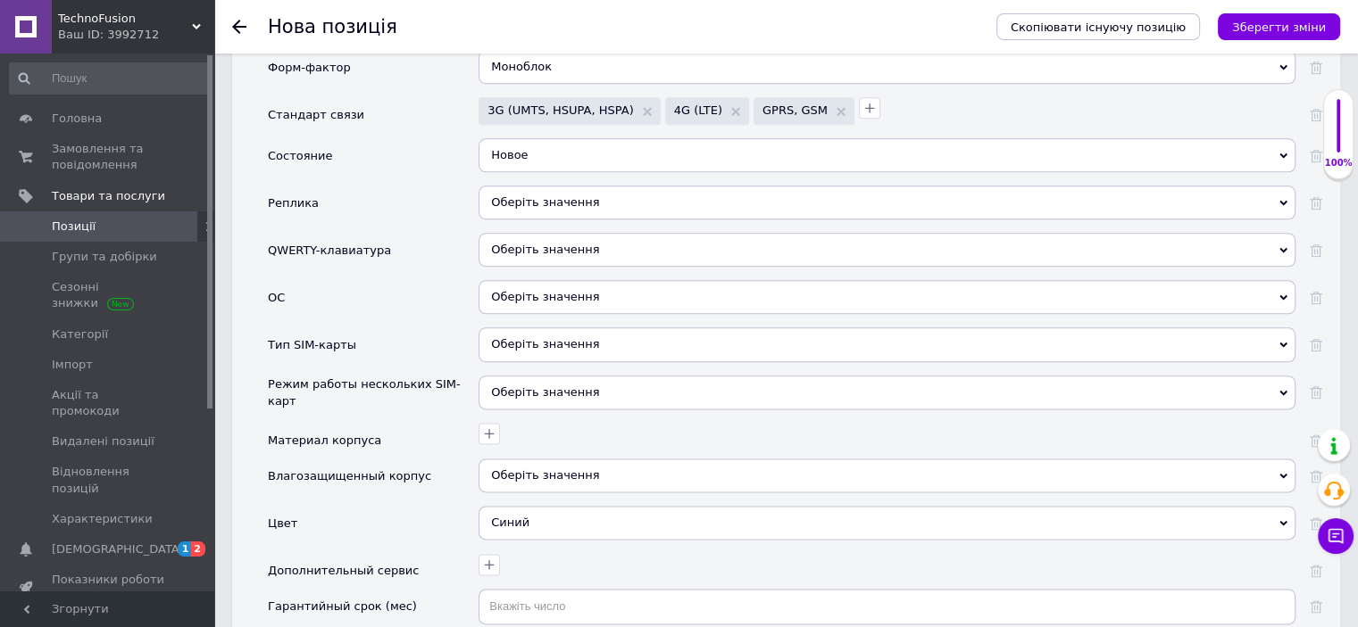
click at [533, 195] on span "Оберіть значення" at bounding box center [545, 201] width 108 height 13
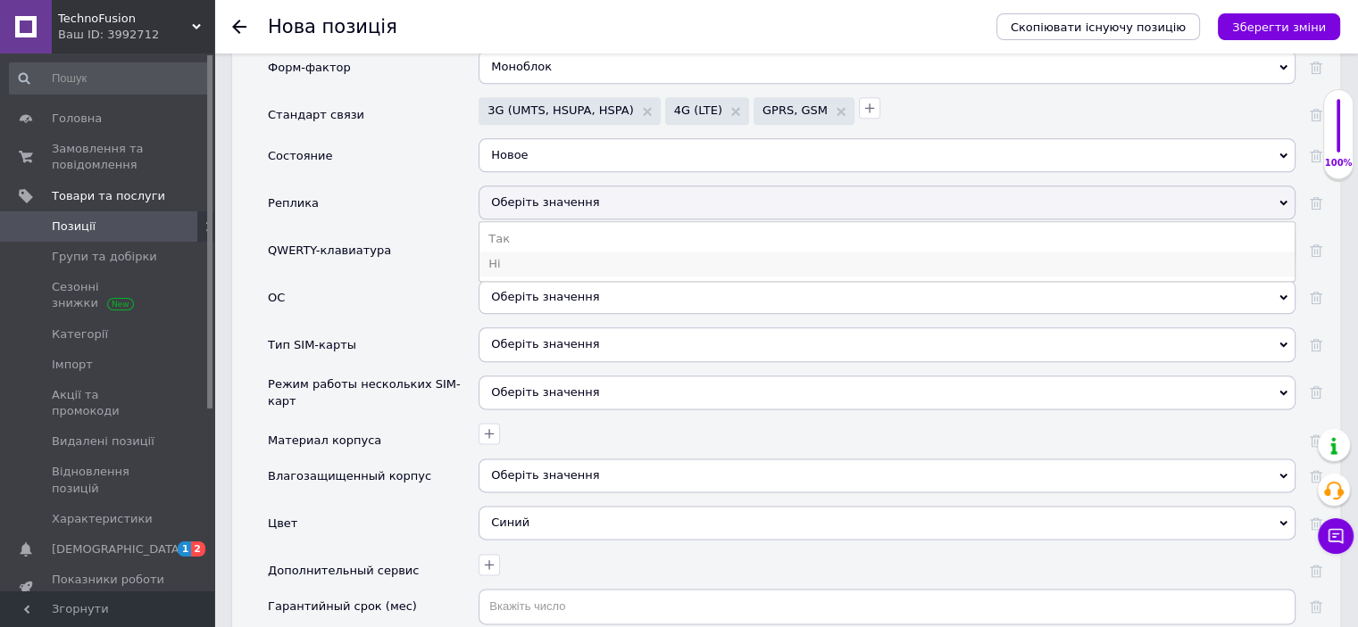
click at [508, 252] on li "Ні" at bounding box center [886, 264] width 815 height 25
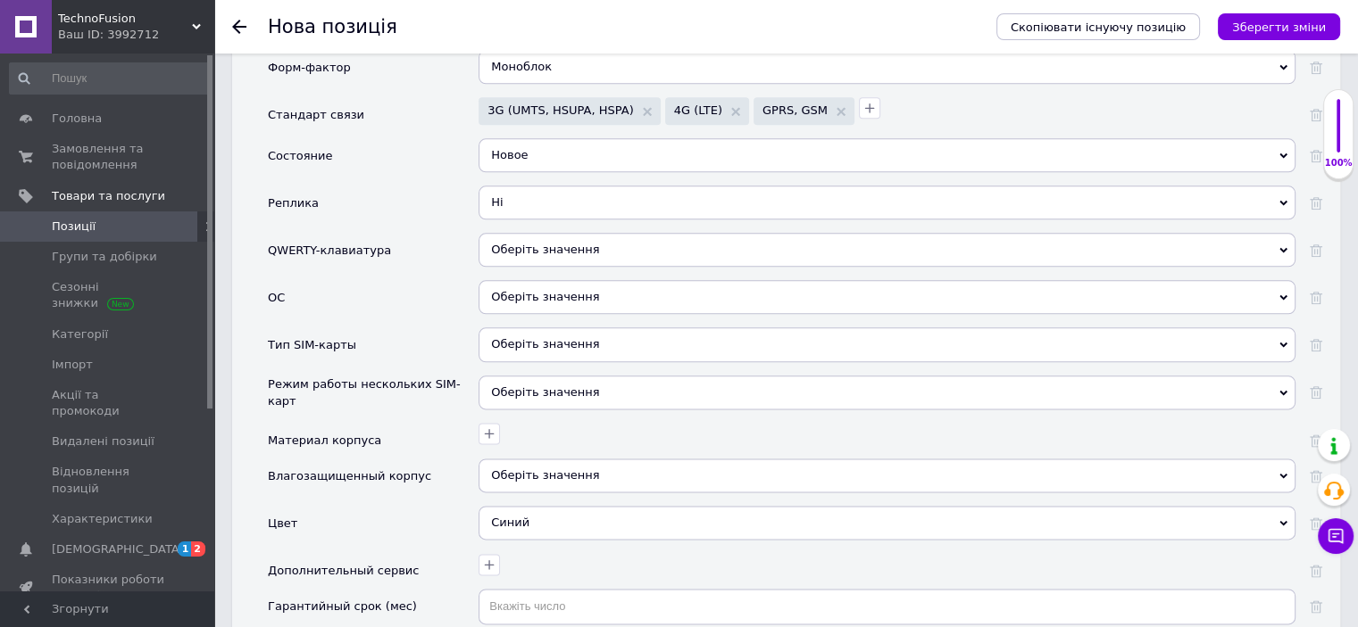
click at [517, 233] on span "Оберіть значення" at bounding box center [886, 250] width 817 height 34
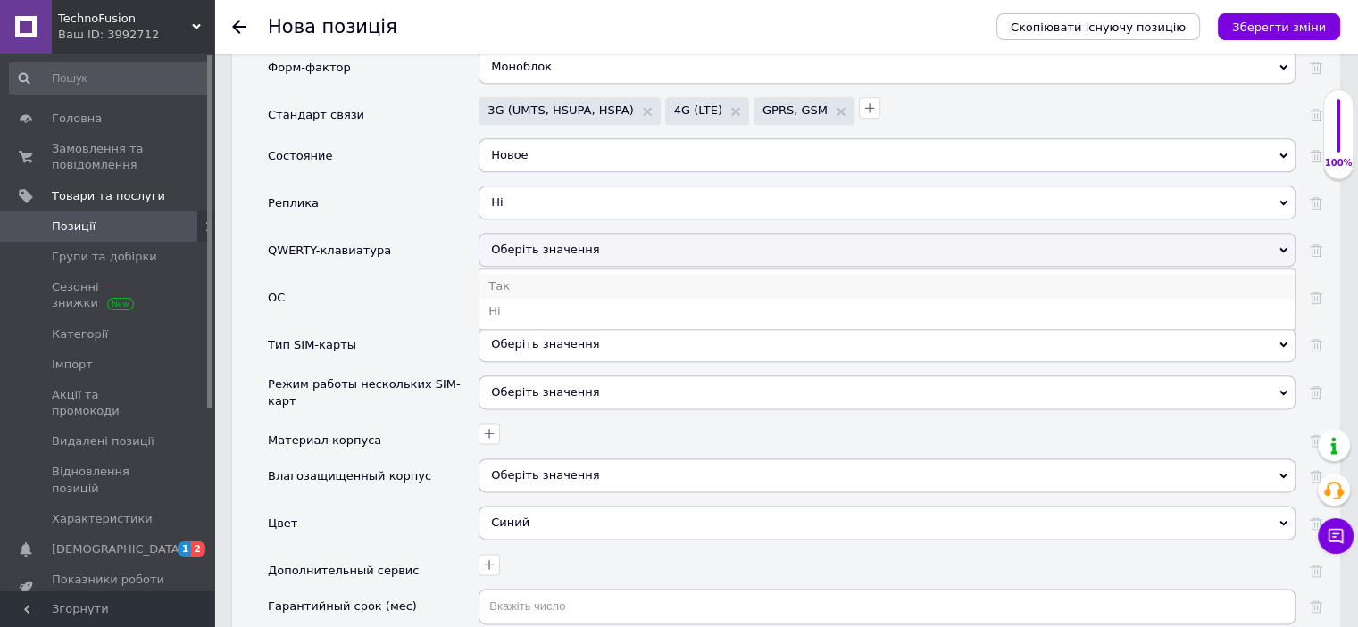
click at [498, 274] on li "Так" at bounding box center [886, 286] width 815 height 25
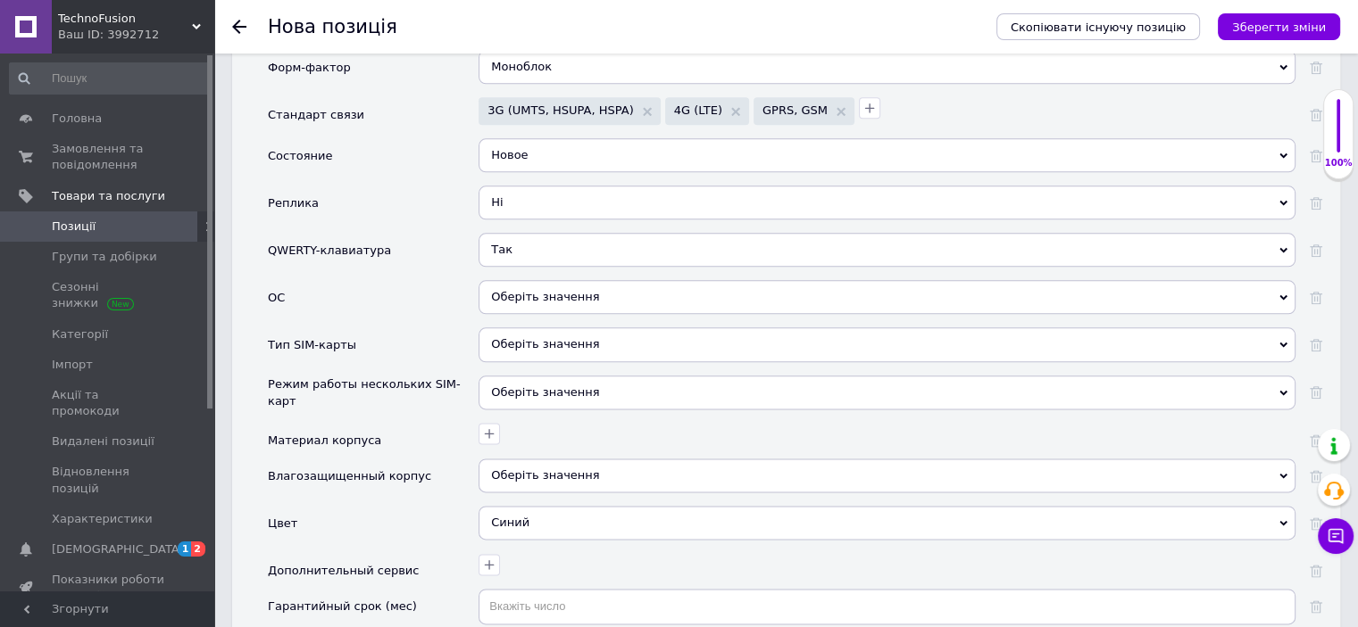
click at [501, 280] on div "Оберіть значення" at bounding box center [886, 297] width 817 height 34
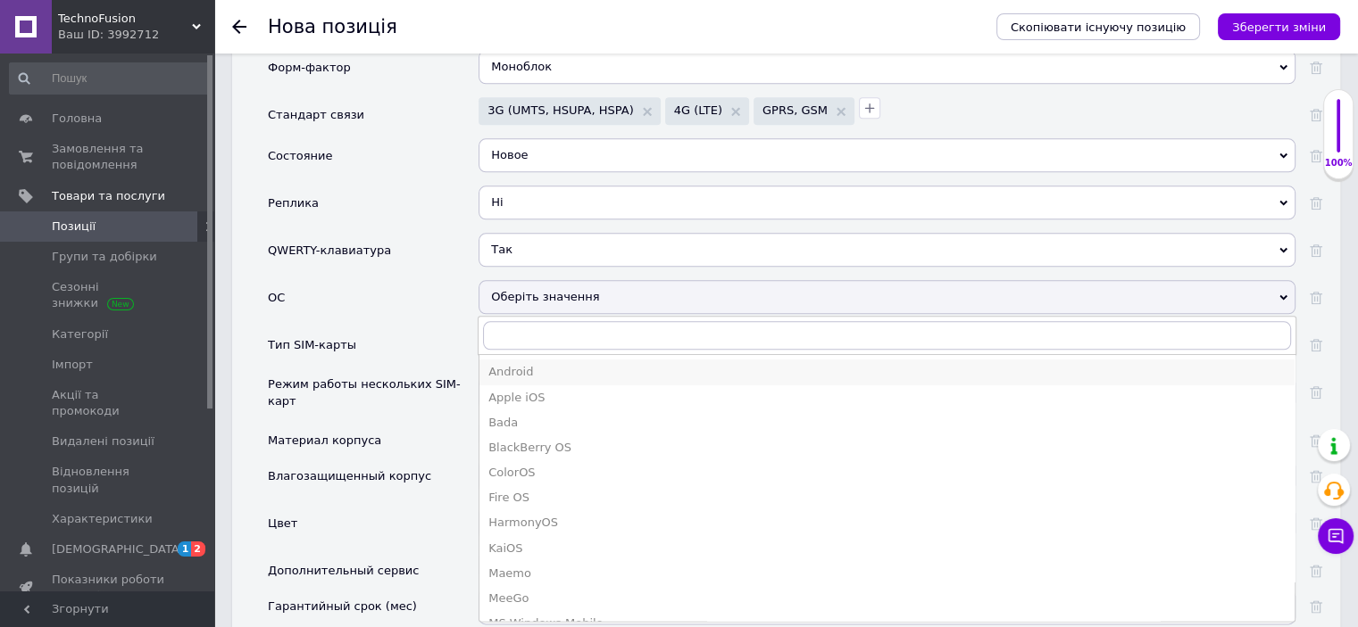
click at [504, 364] on div "Android" at bounding box center [886, 372] width 797 height 16
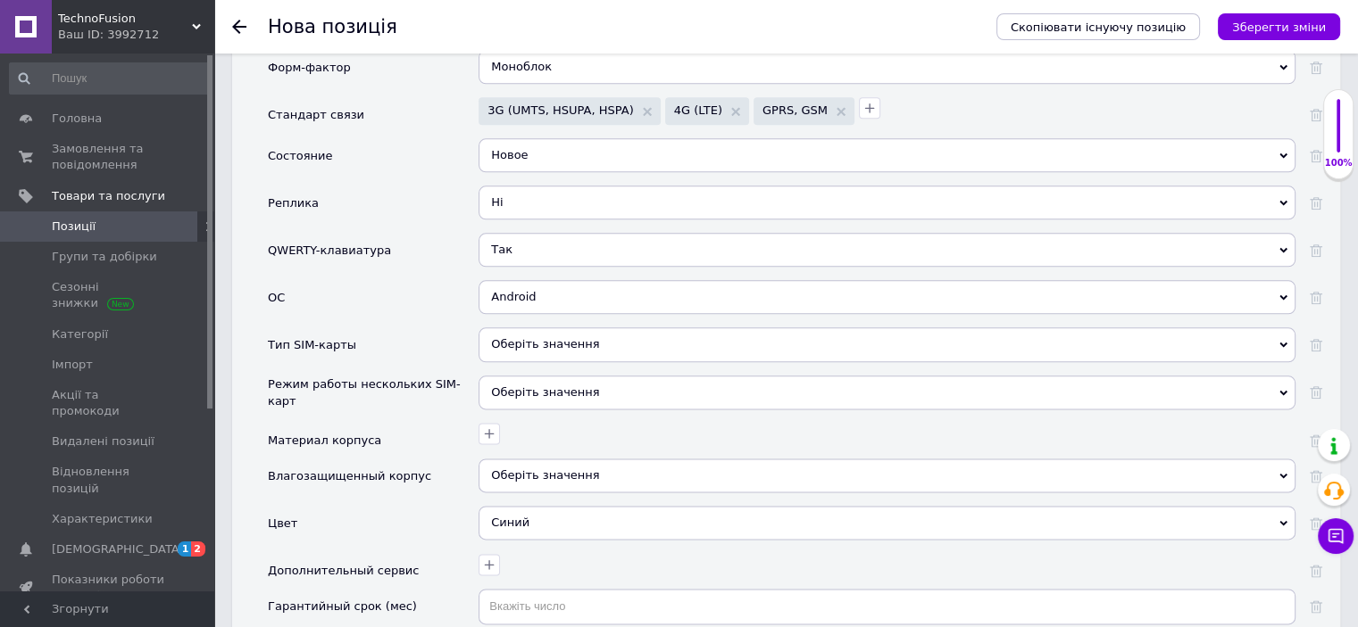
click at [600, 328] on div "Оберіть значення" at bounding box center [886, 345] width 817 height 34
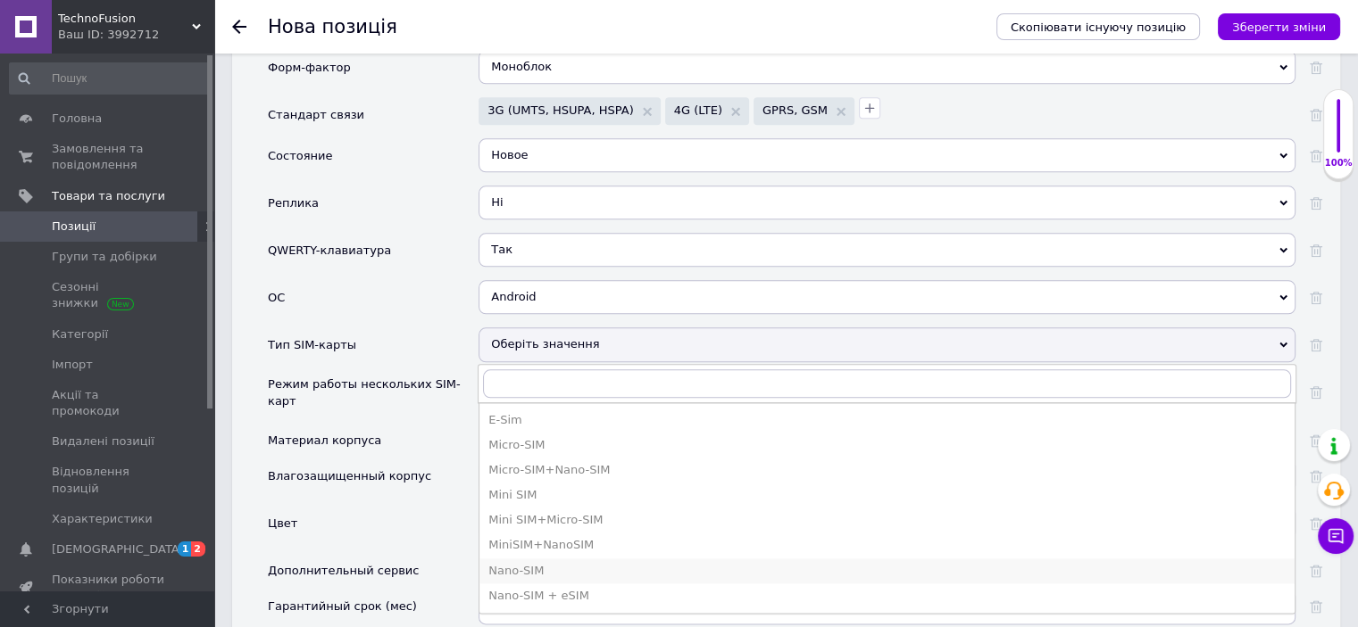
click at [527, 563] on div "Nano-SIM" at bounding box center [886, 571] width 797 height 16
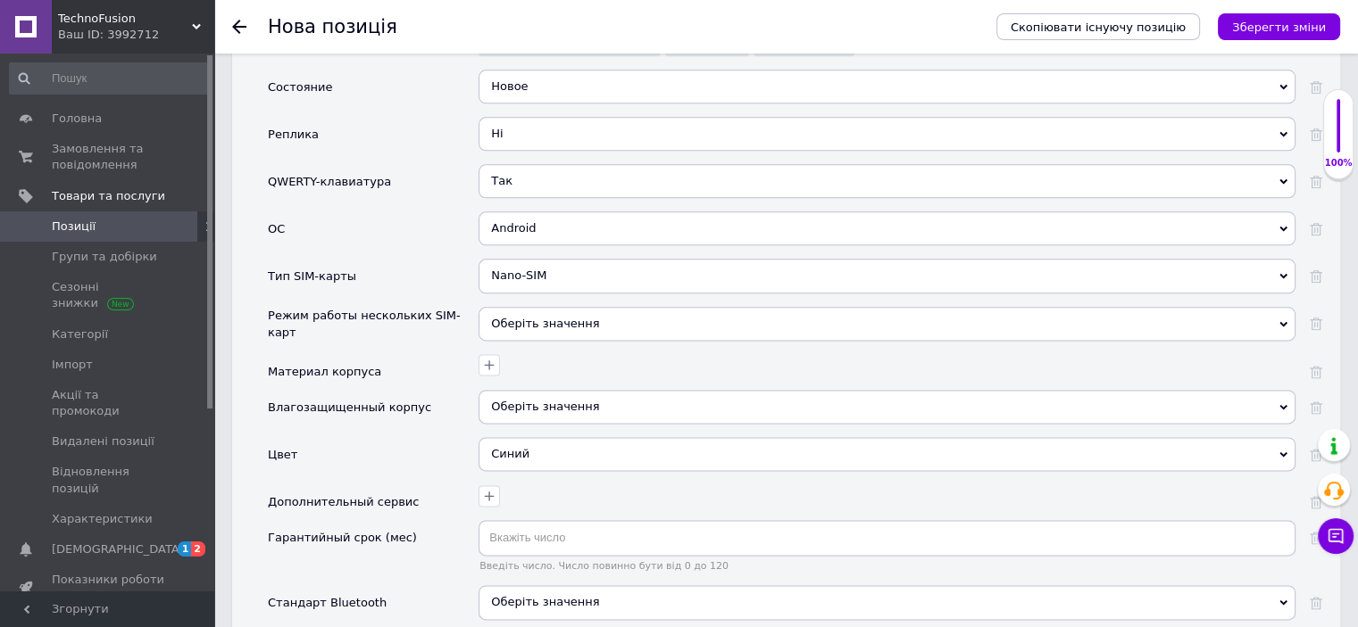
scroll to position [2321, 0]
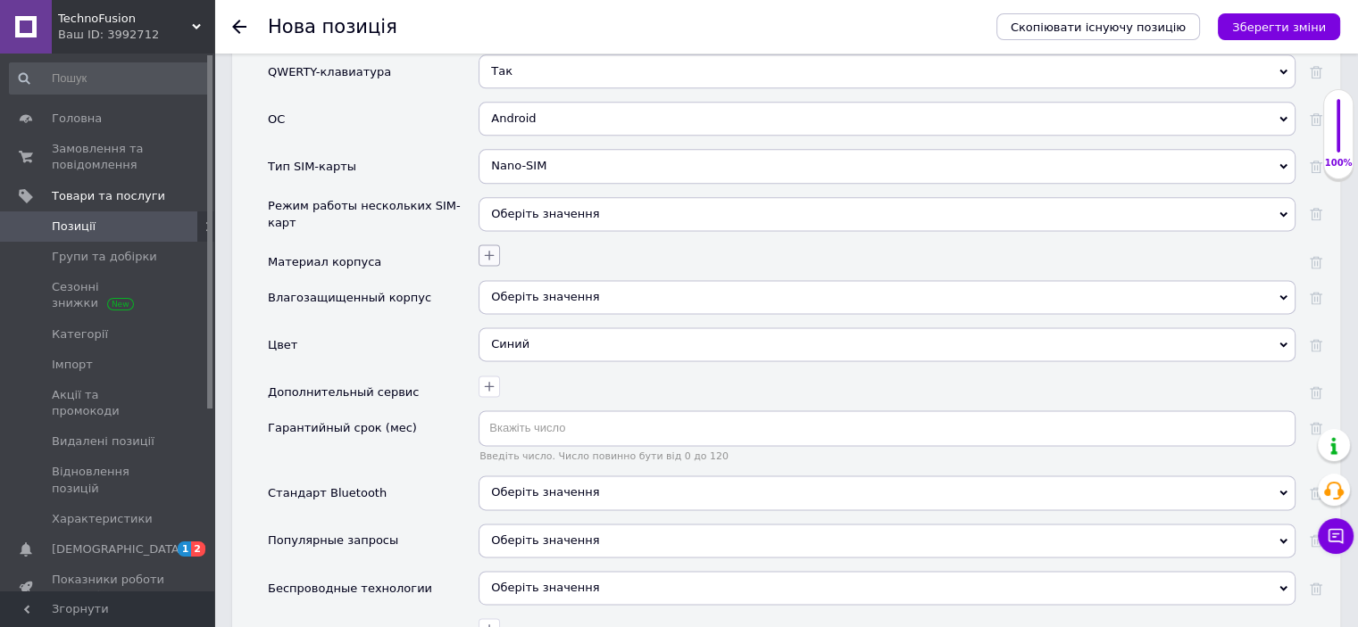
click at [491, 248] on icon "button" at bounding box center [489, 255] width 14 height 14
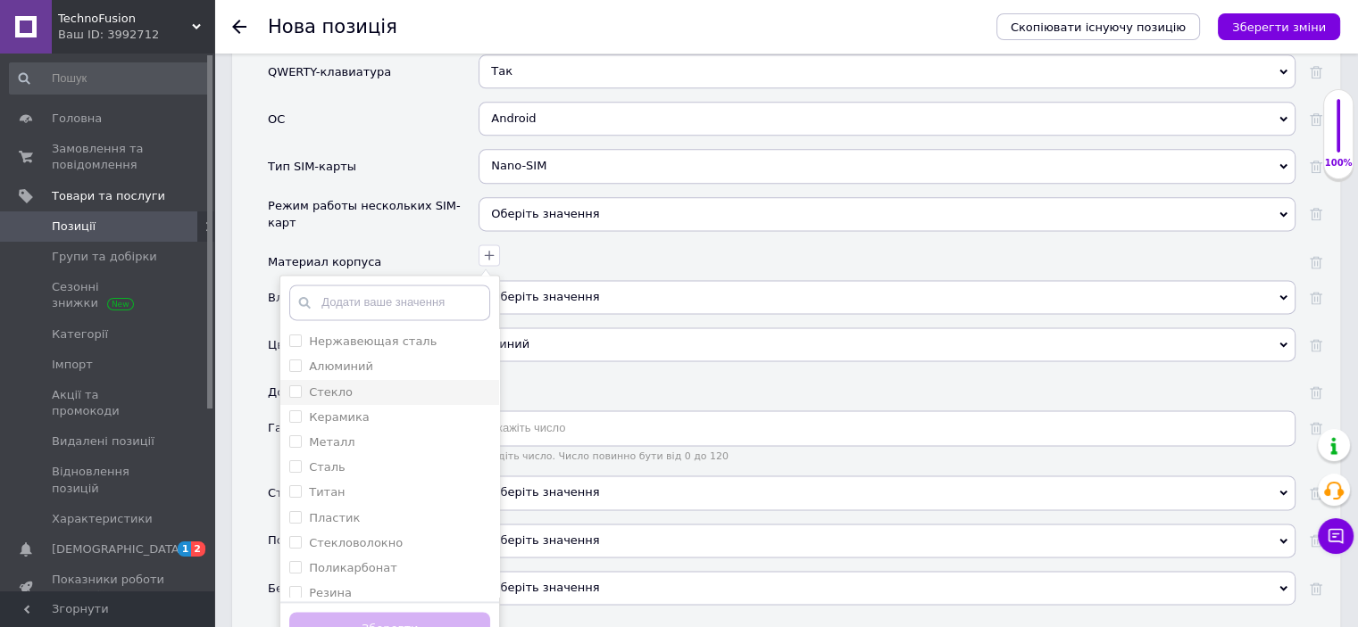
click at [296, 386] on input "Стекло" at bounding box center [295, 392] width 12 height 12
checkbox input "true"
click at [290, 436] on input "Металл" at bounding box center [295, 442] width 12 height 12
checkbox input "true"
click at [378, 612] on button "Зберегти" at bounding box center [389, 629] width 201 height 35
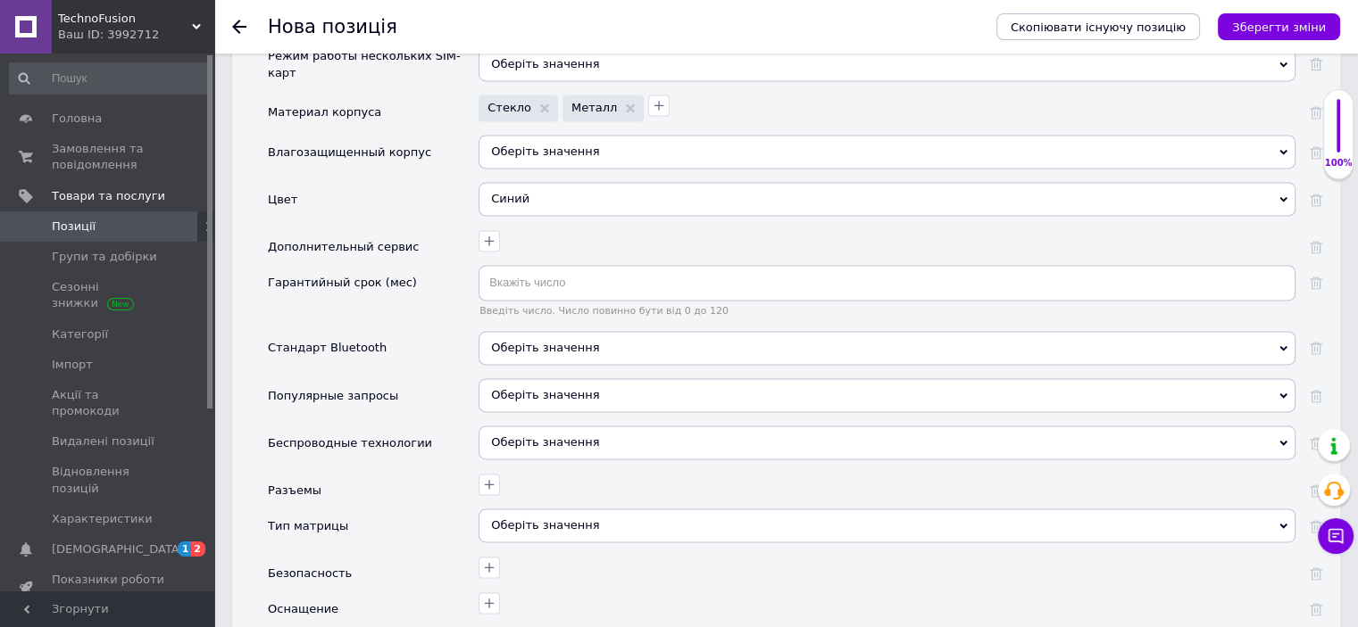
scroll to position [2499, 0]
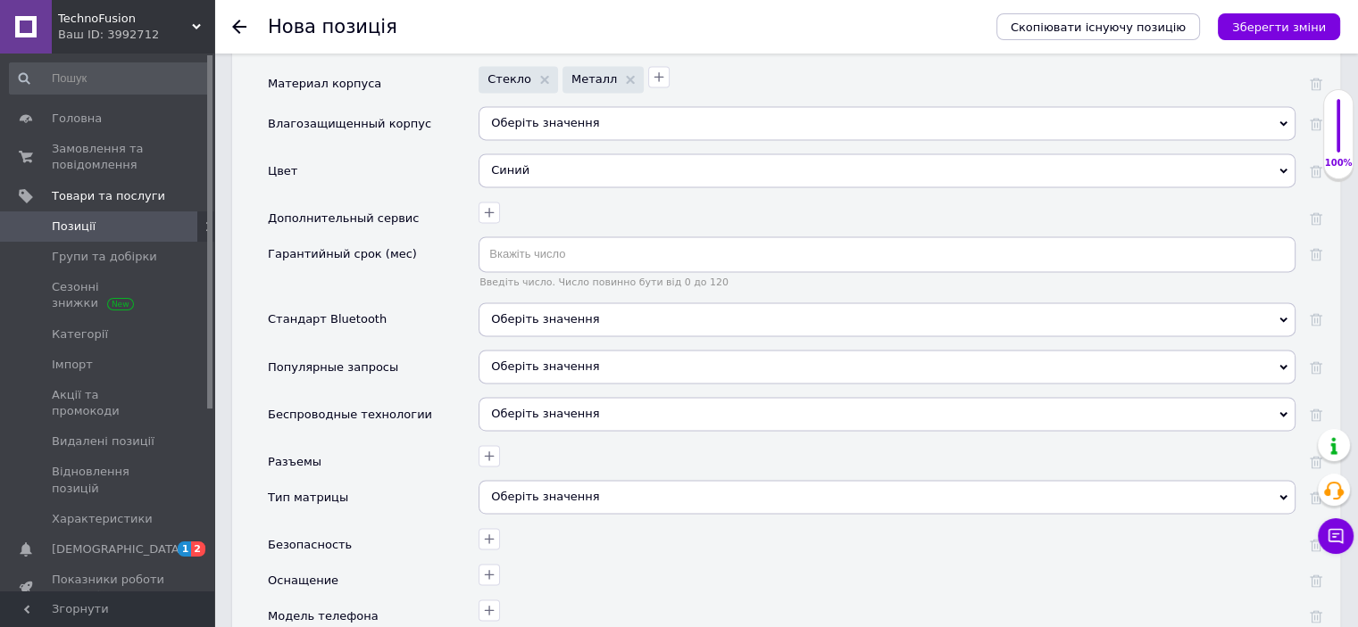
click at [519, 303] on div "Оберіть значення" at bounding box center [886, 320] width 817 height 34
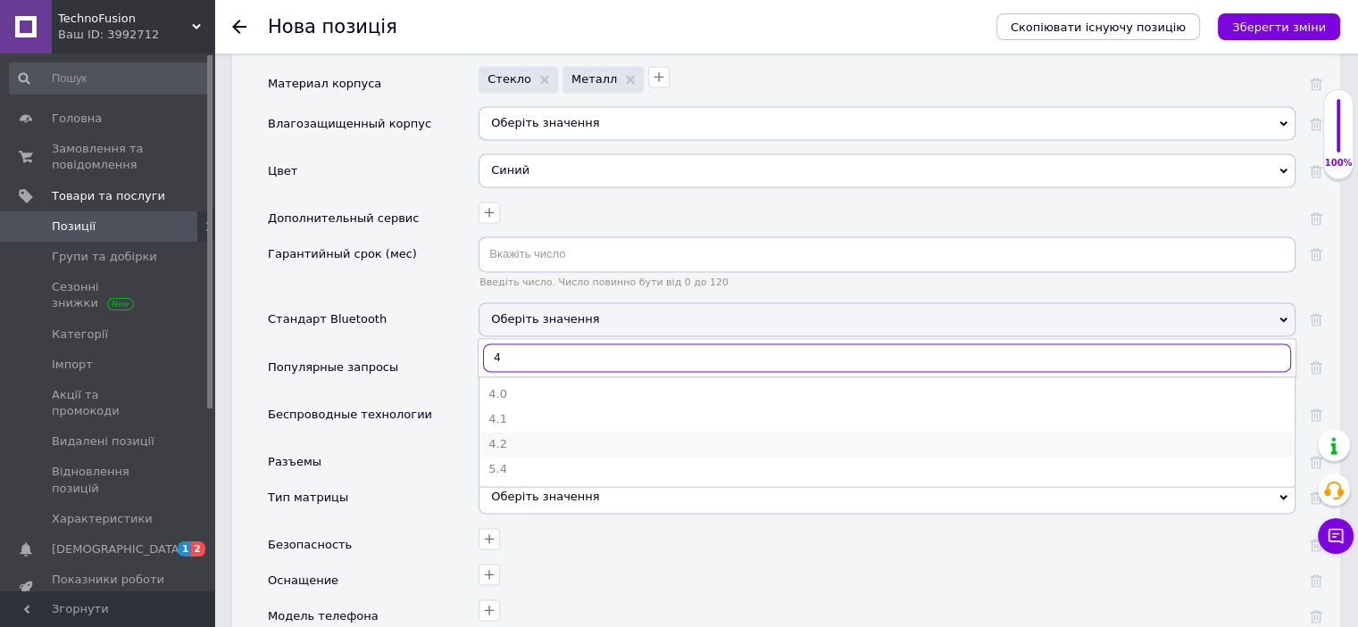
type input "4"
click at [497, 436] on div "4.2" at bounding box center [886, 444] width 797 height 16
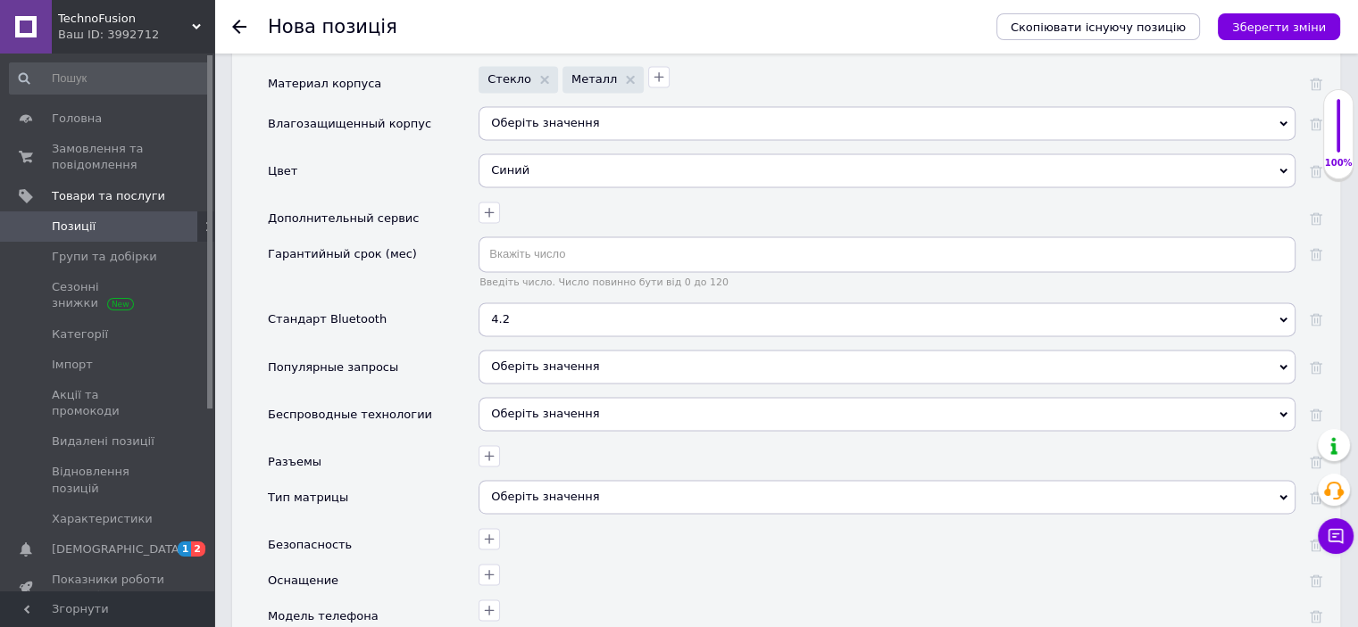
click at [546, 397] on div "Оберіть значення" at bounding box center [886, 414] width 817 height 34
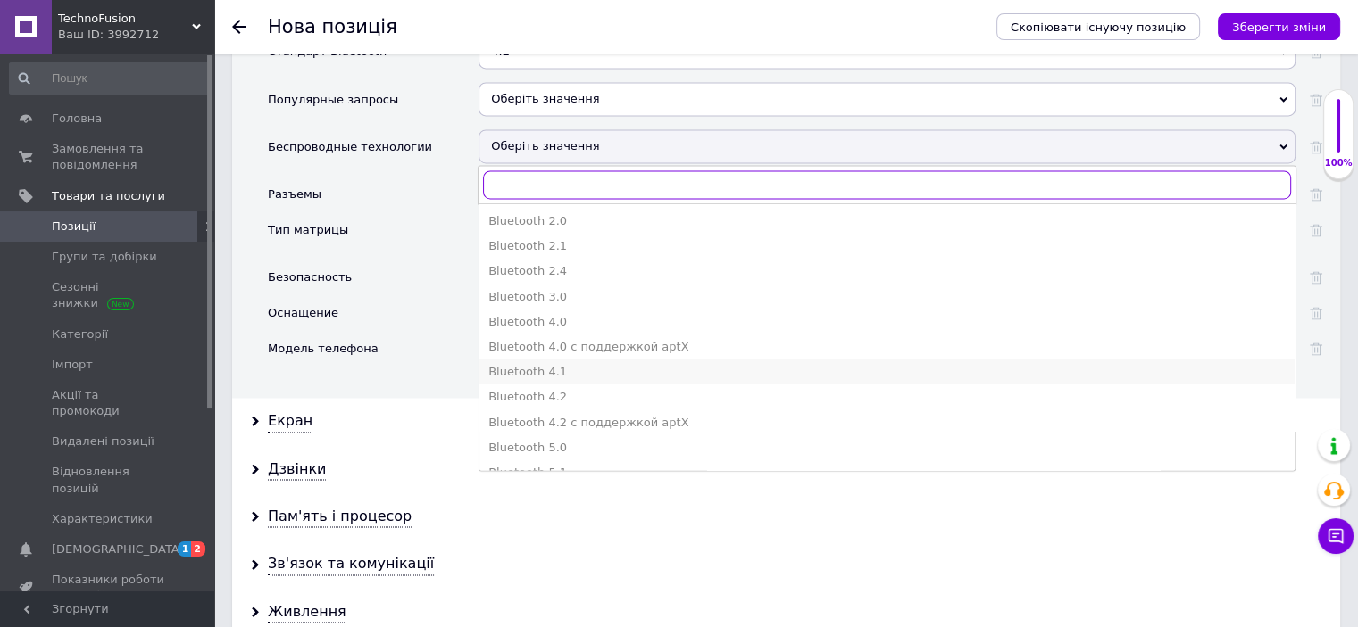
scroll to position [220, 0]
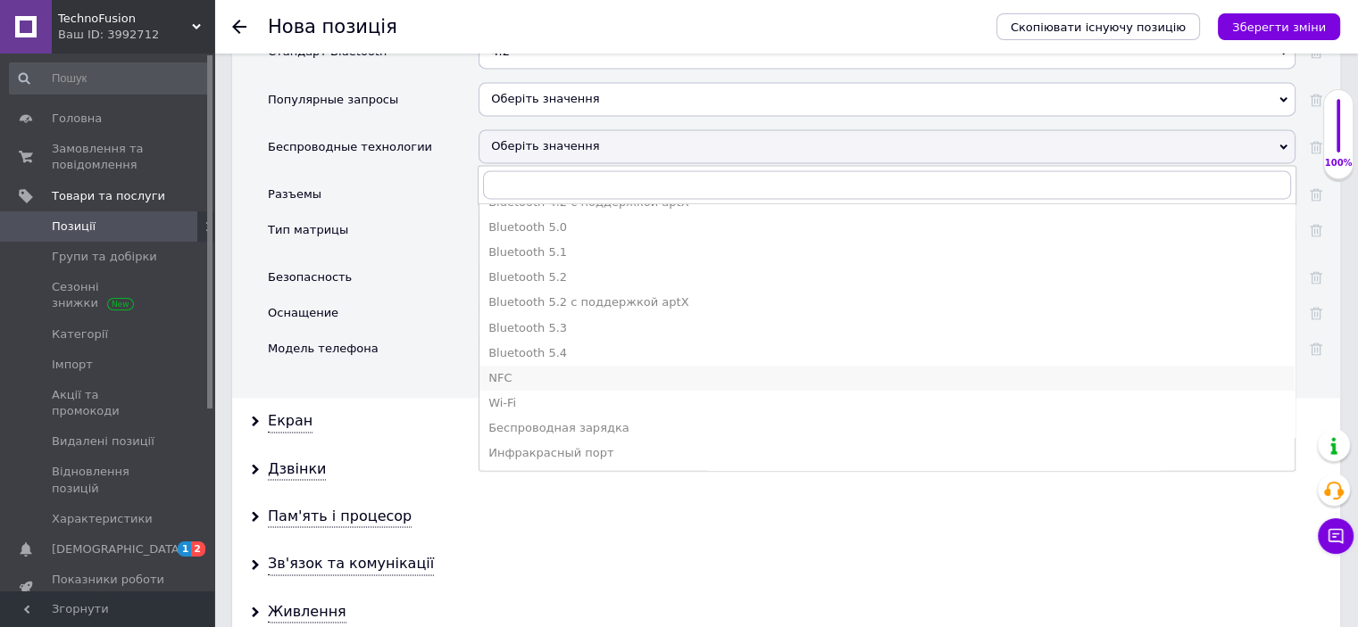
click at [548, 370] on div "NFC" at bounding box center [886, 378] width 797 height 16
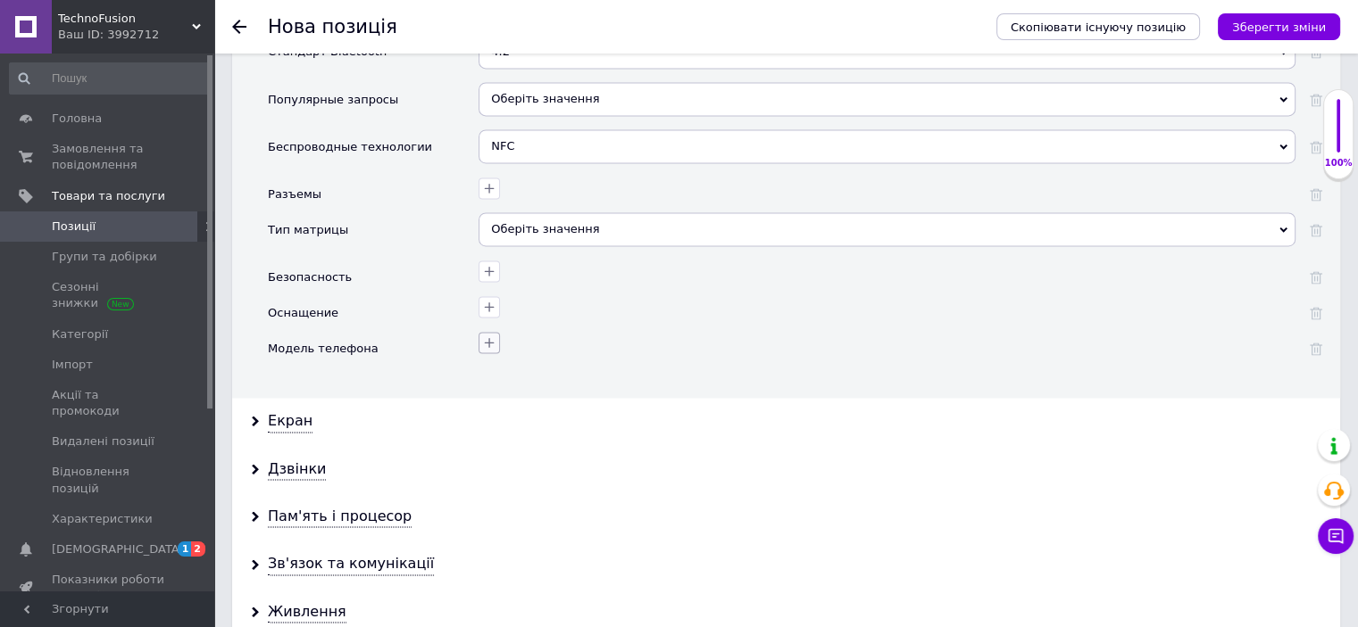
click at [486, 336] on icon "button" at bounding box center [489, 343] width 14 height 14
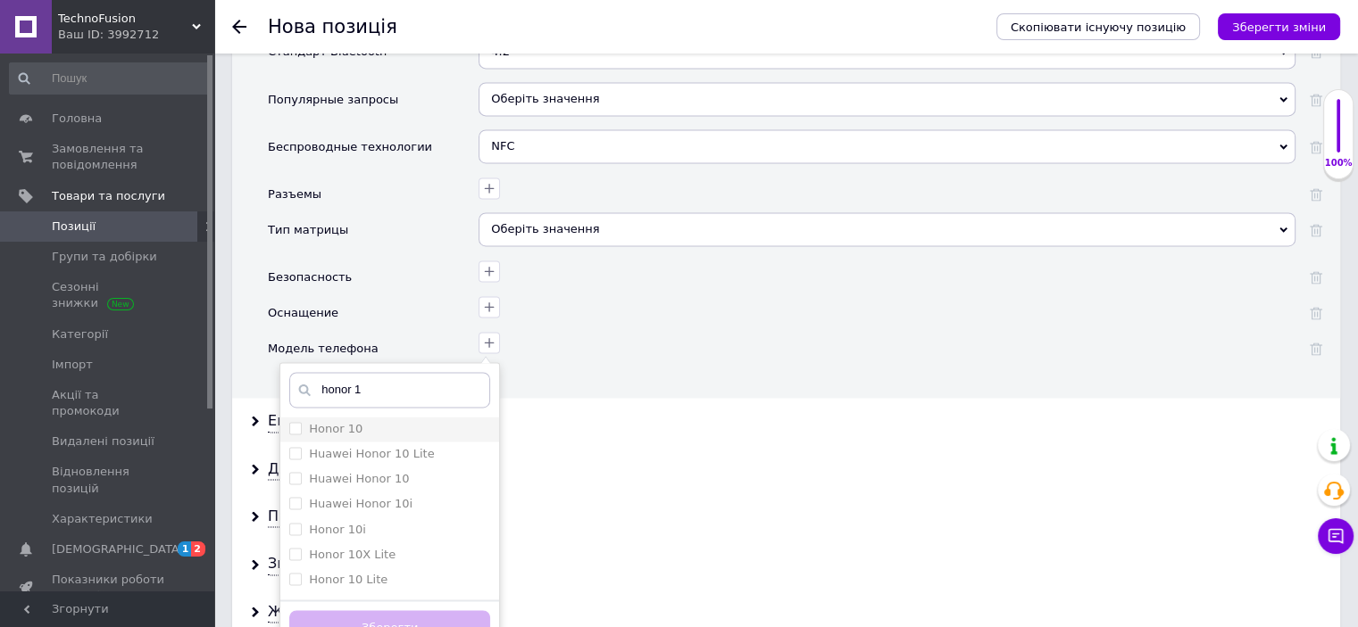
type input "honor 1"
click at [295, 422] on 10 "Honor 10" at bounding box center [295, 428] width 12 height 12
checkbox 10 "true"
click at [381, 611] on button "Зберегти" at bounding box center [389, 628] width 201 height 35
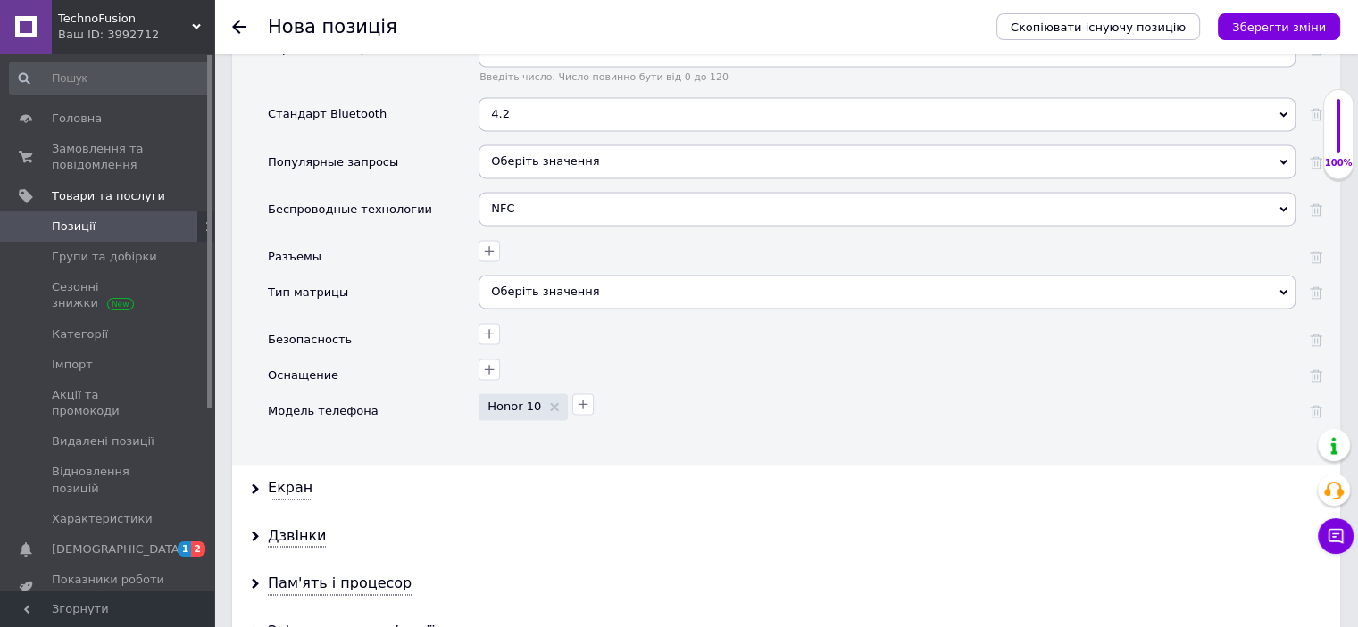
scroll to position [2678, 0]
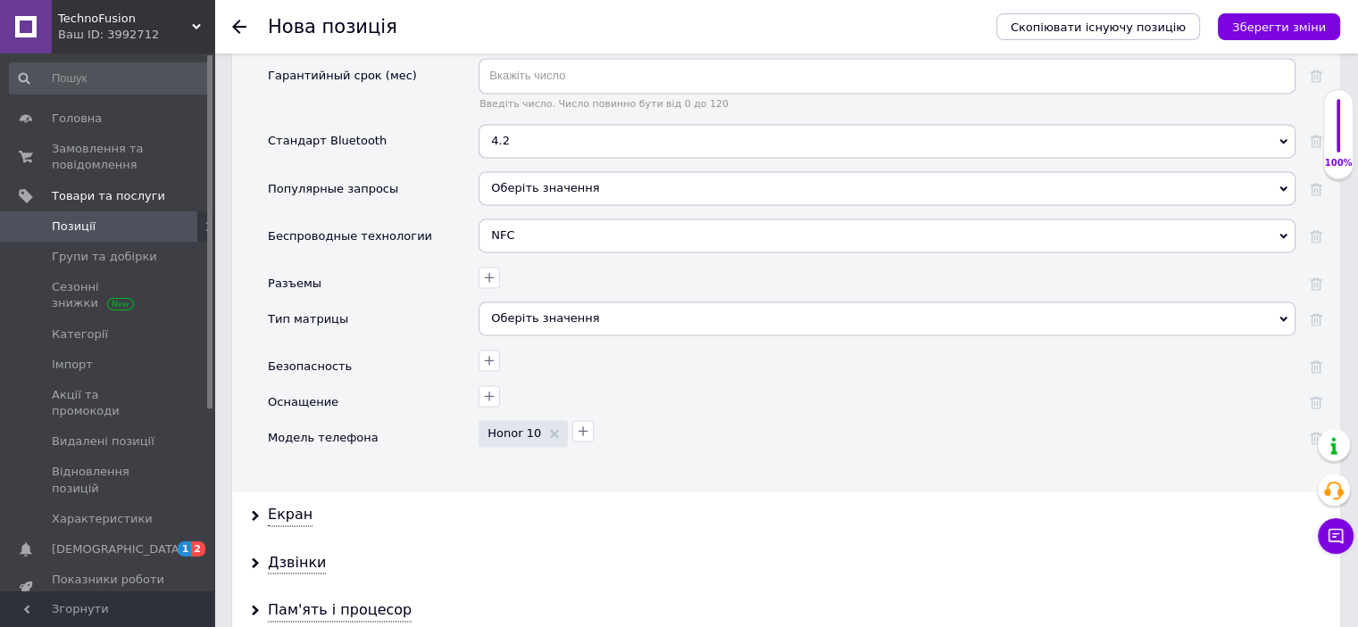
click at [546, 302] on div "Оберіть значення" at bounding box center [886, 319] width 817 height 34
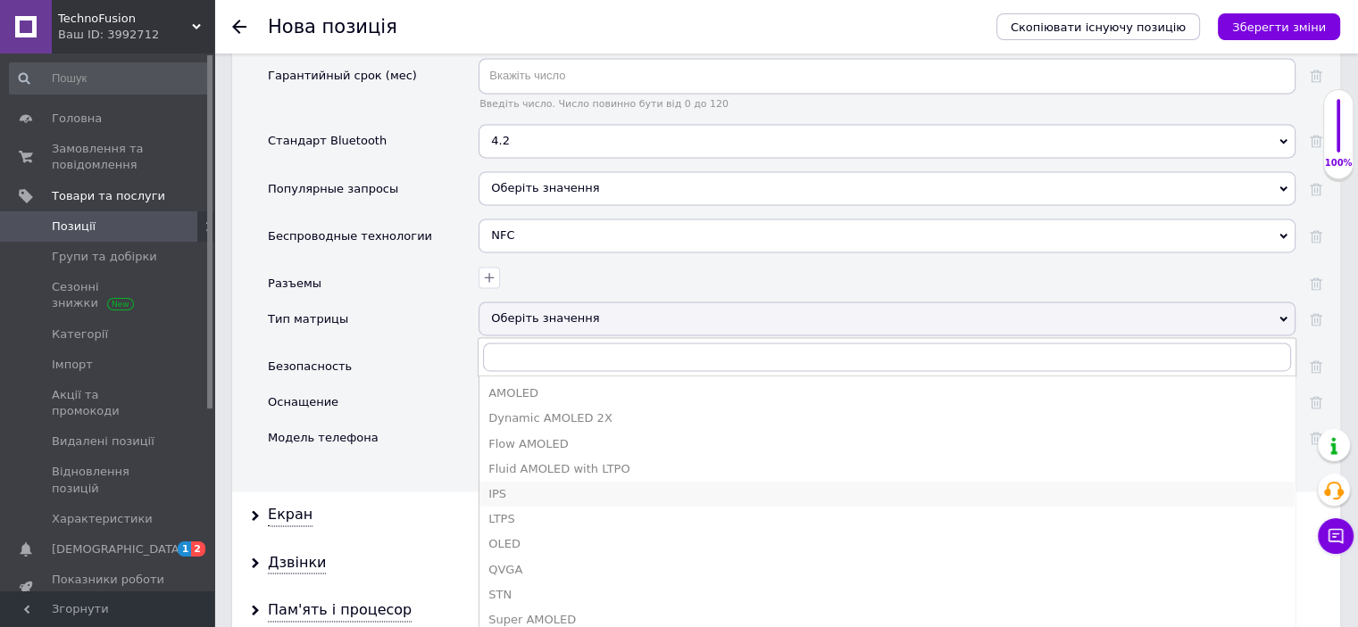
click at [519, 486] on div "IPS" at bounding box center [886, 494] width 797 height 16
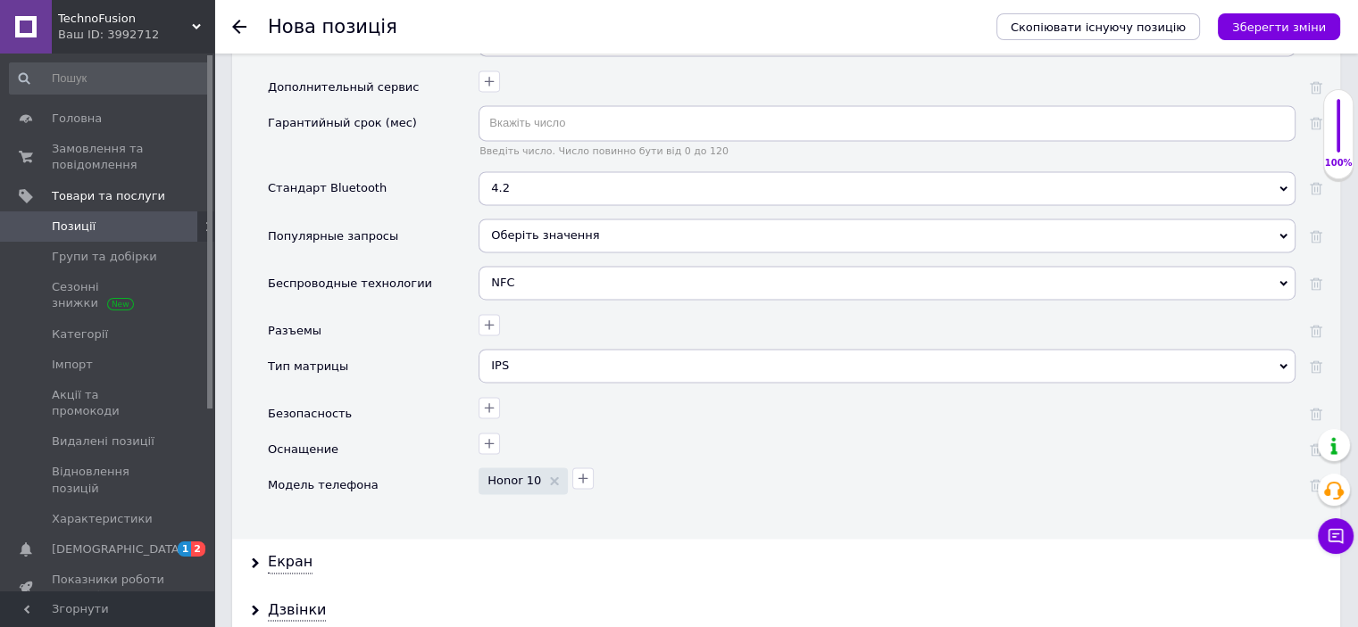
scroll to position [2588, 0]
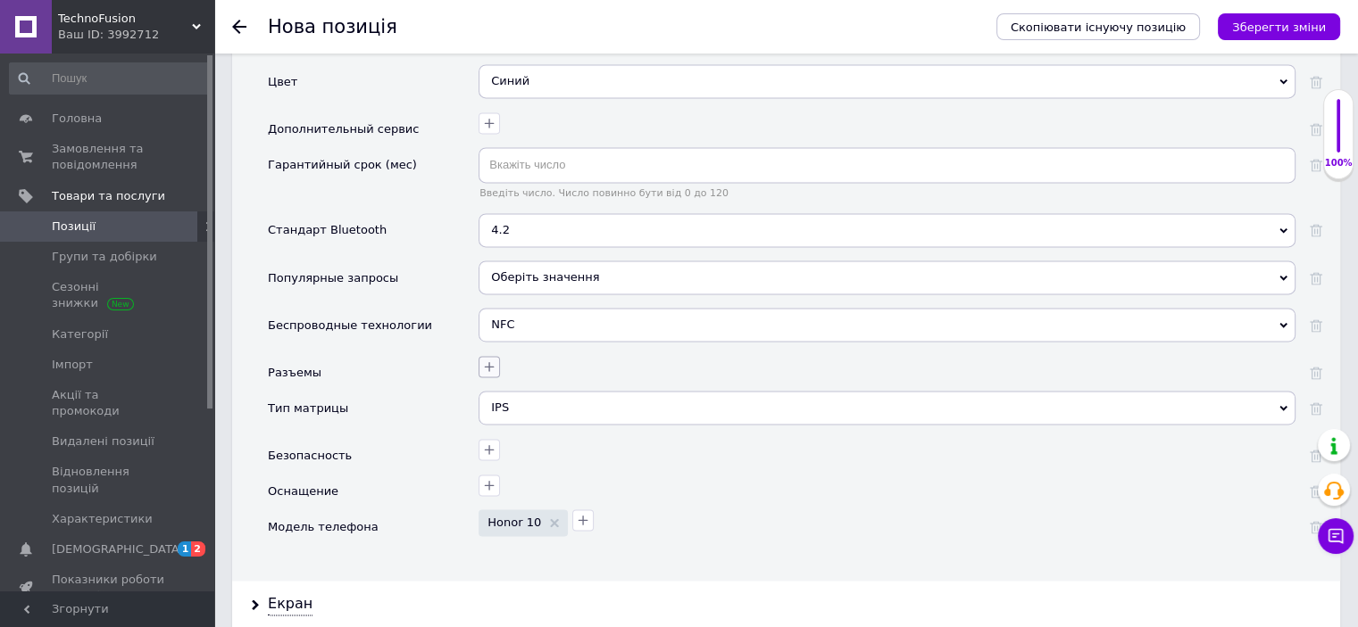
click at [488, 360] on icon "button" at bounding box center [489, 367] width 14 height 14
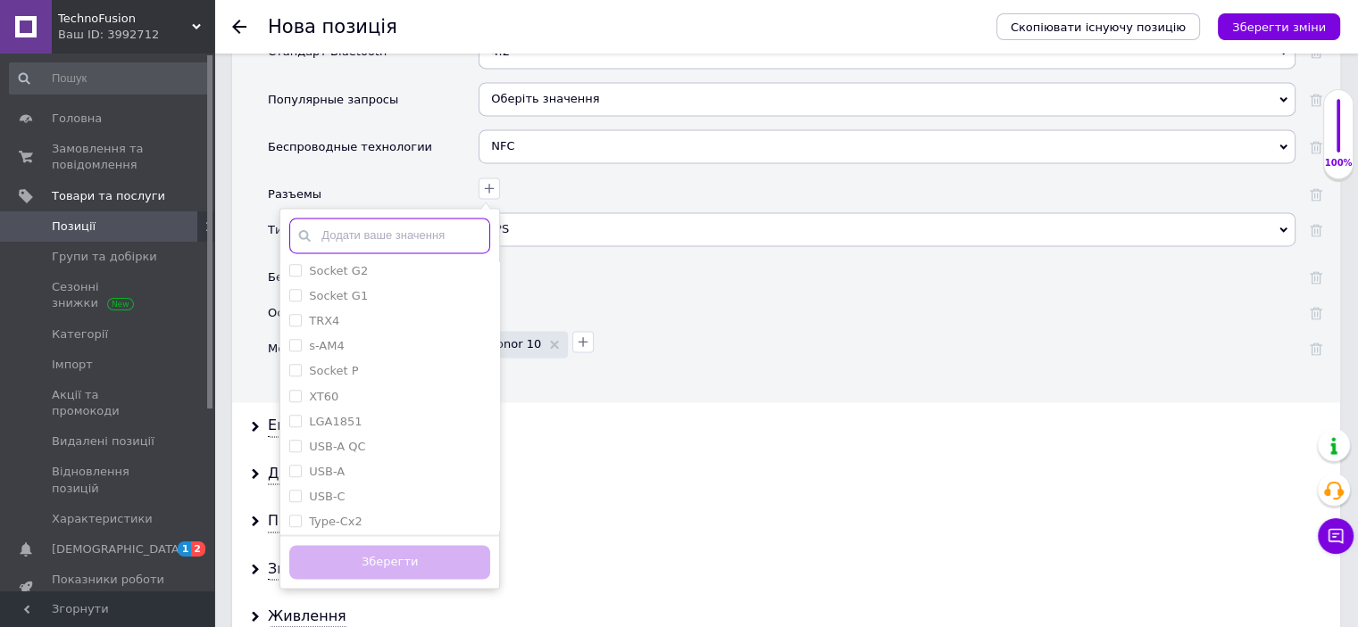
scroll to position [1476, 0]
click at [295, 460] on \(mini-Jack\) "3.5 мм (mini-Jack)" at bounding box center [295, 466] width 12 height 12
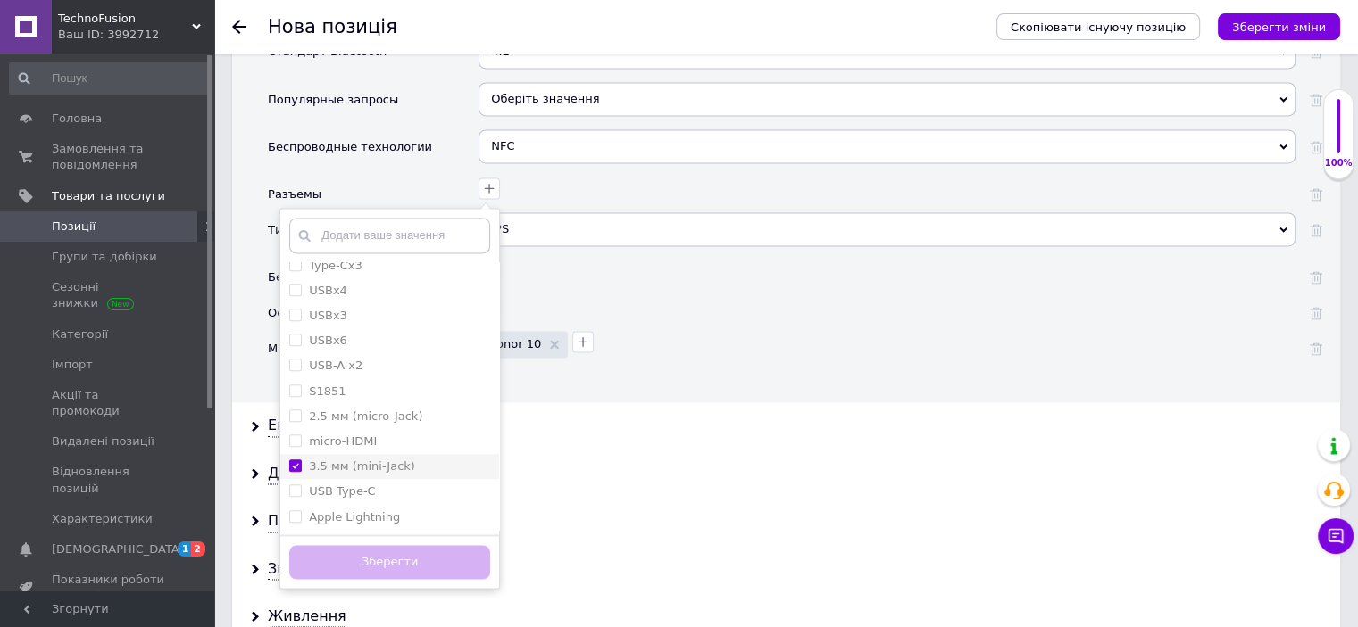
checkbox \(mini-Jack\) "true"
click at [295, 485] on Type-C "USB Type-C" at bounding box center [295, 491] width 12 height 12
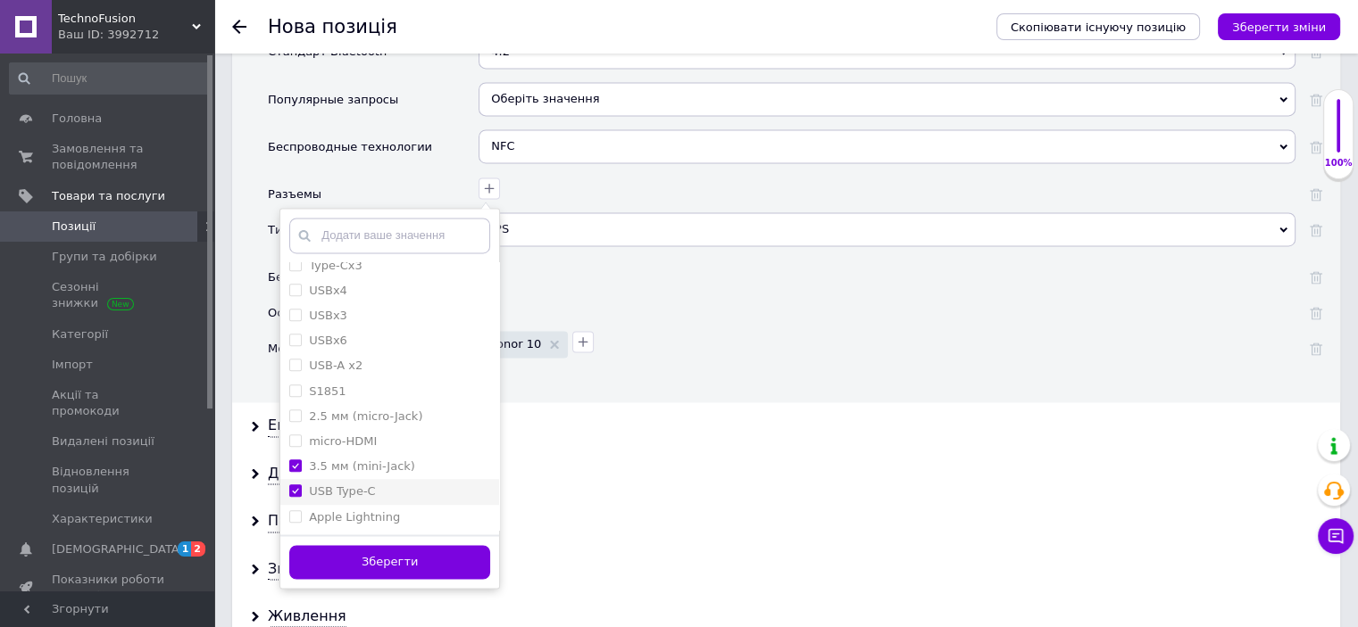
checkbox Type-C "true"
click at [344, 546] on button "Зберегти" at bounding box center [389, 562] width 201 height 35
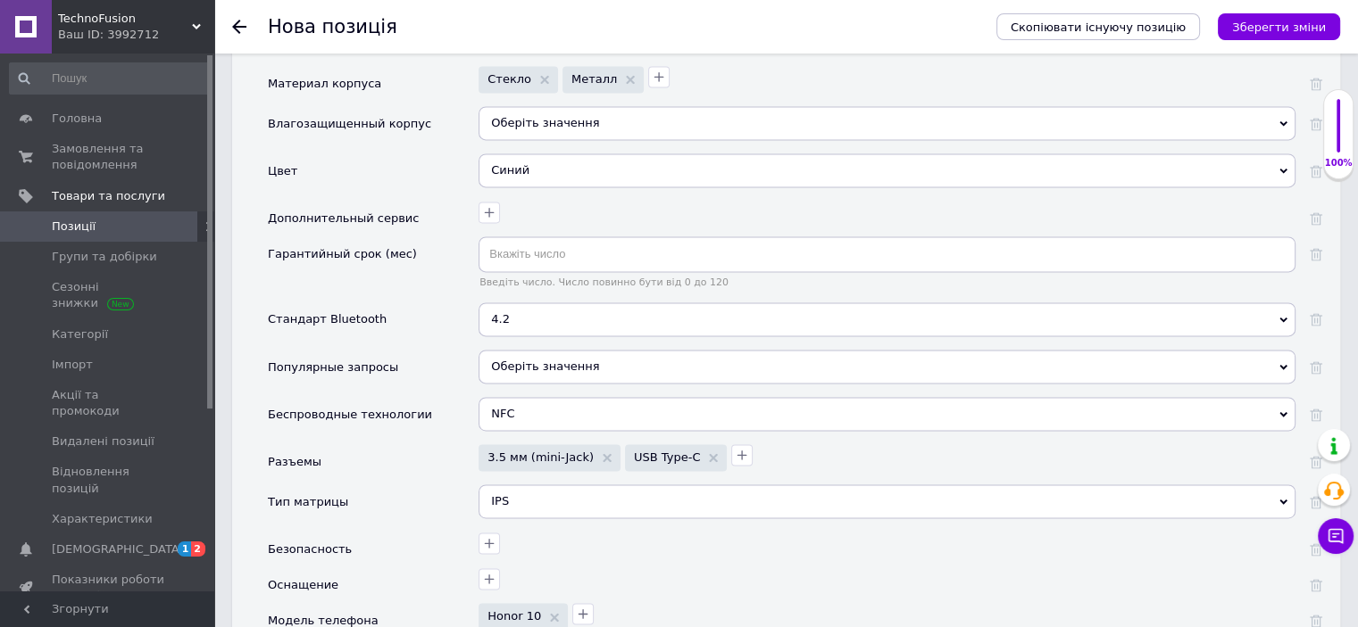
scroll to position [2945, 0]
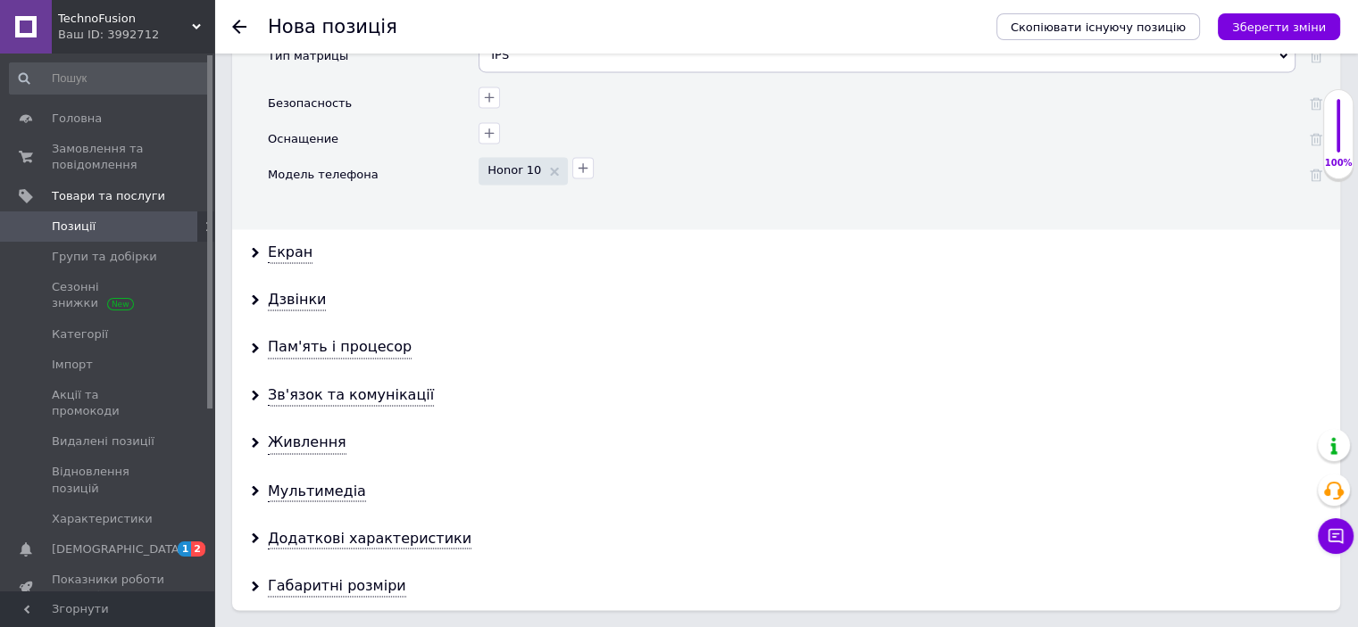
click at [262, 229] on div "Екран" at bounding box center [786, 252] width 1108 height 47
click at [286, 243] on div "Екран" at bounding box center [290, 253] width 45 height 21
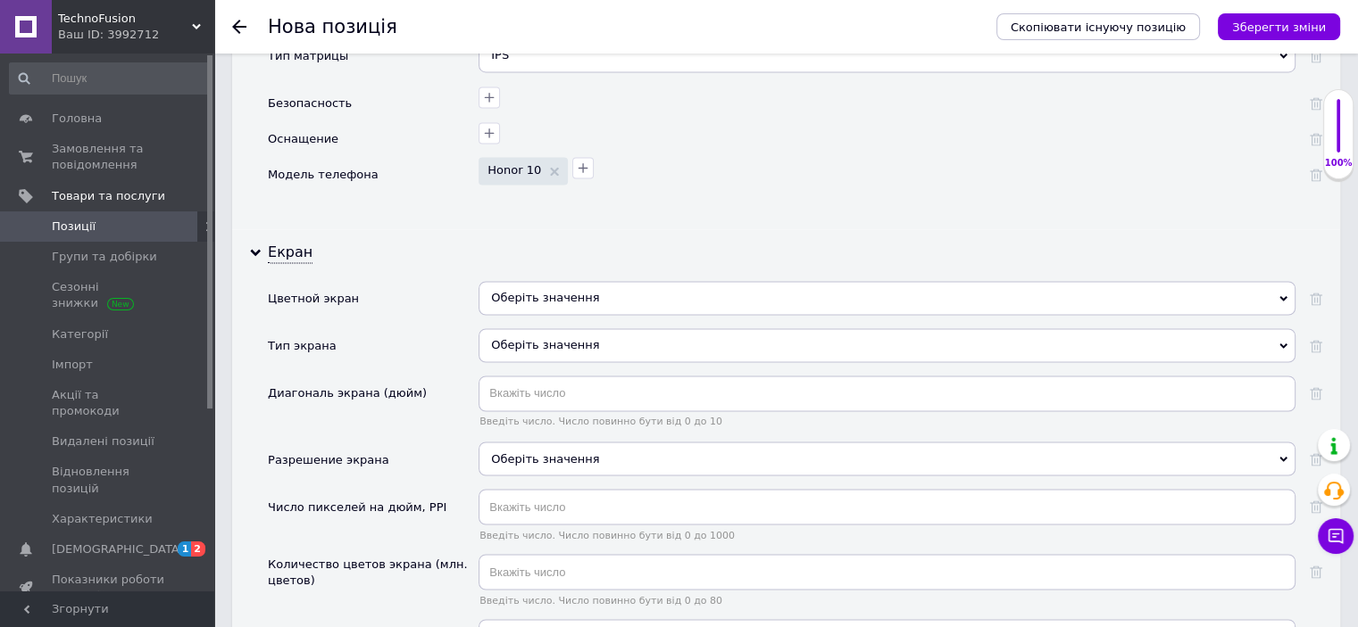
click at [567, 291] on span "Оберіть значення" at bounding box center [545, 297] width 108 height 13
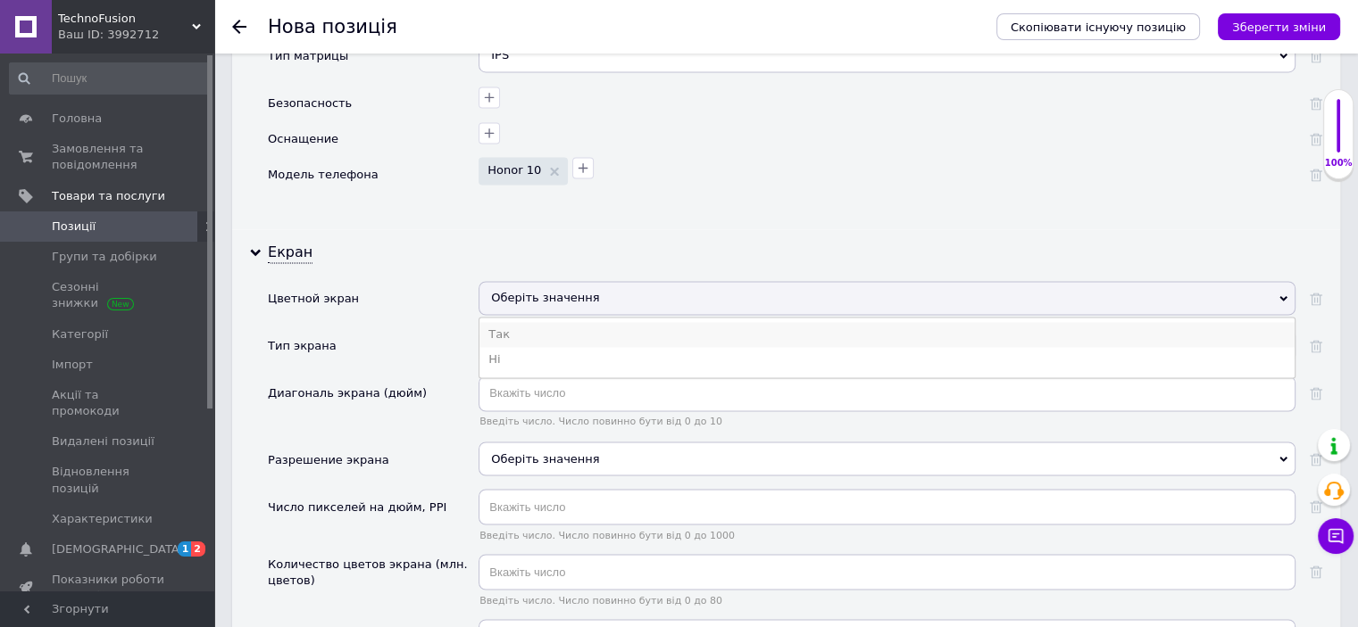
click at [533, 322] on li "Так" at bounding box center [886, 334] width 815 height 25
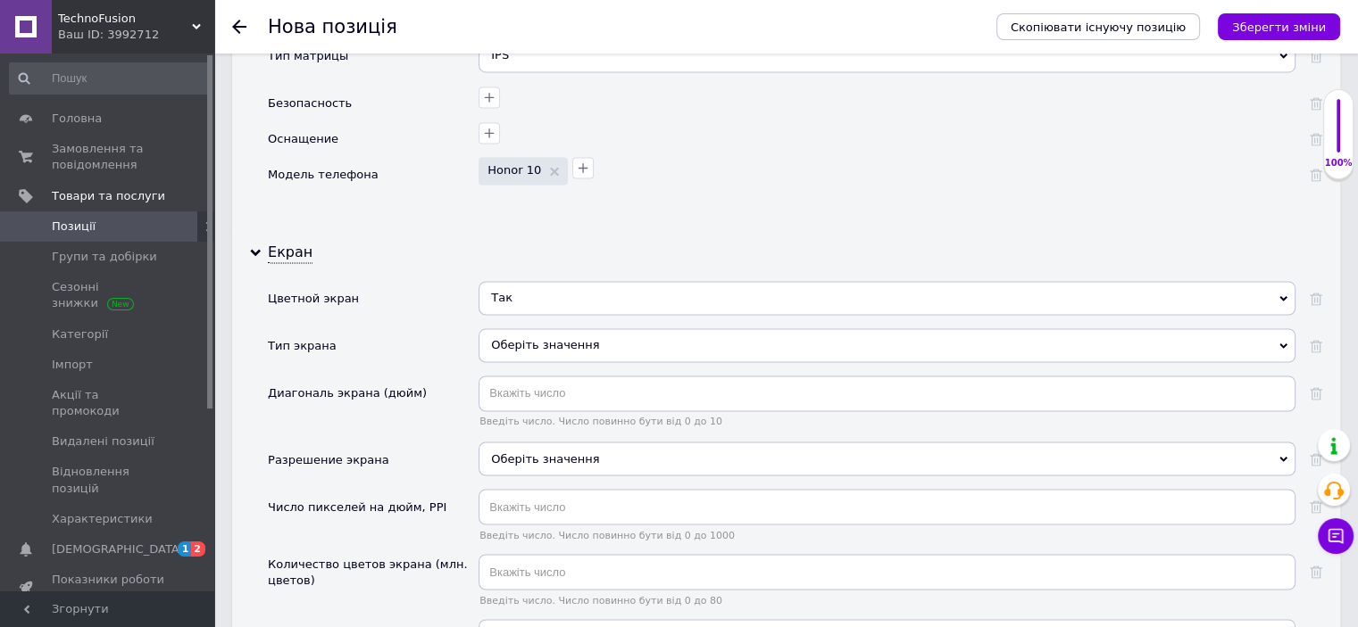
click at [533, 328] on div "Оберіть значення" at bounding box center [886, 345] width 817 height 34
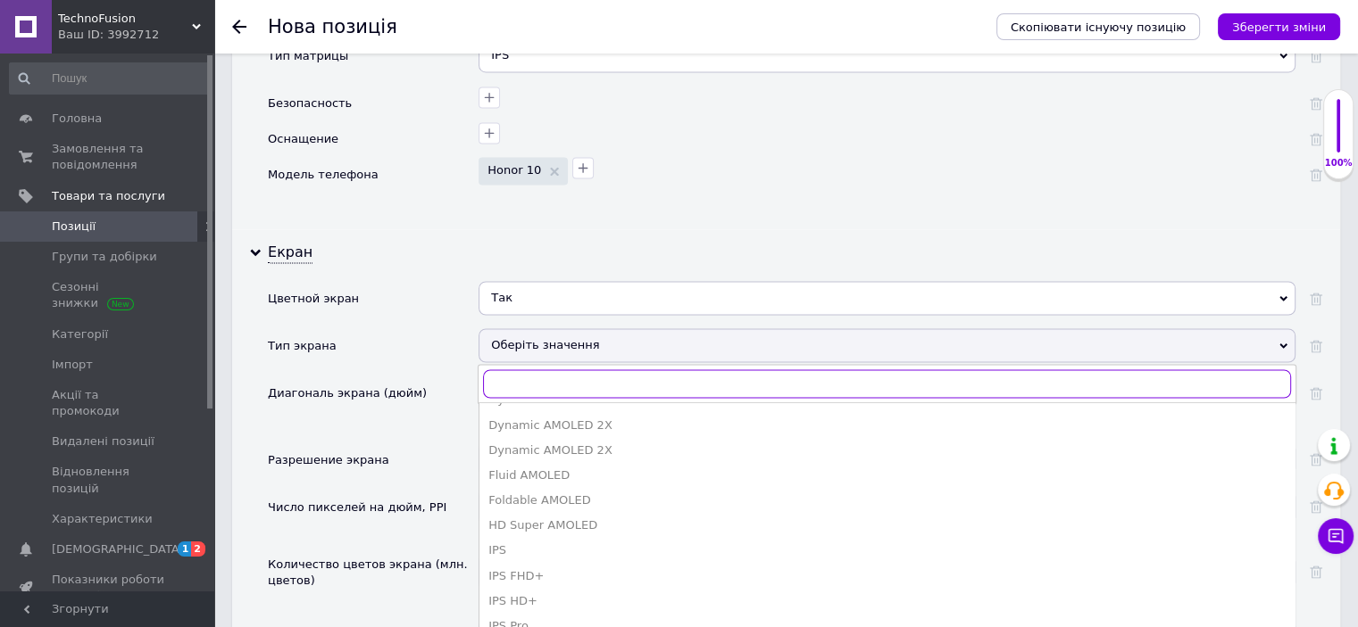
scroll to position [179, 0]
click at [511, 511] on div "IPS" at bounding box center [886, 519] width 797 height 16
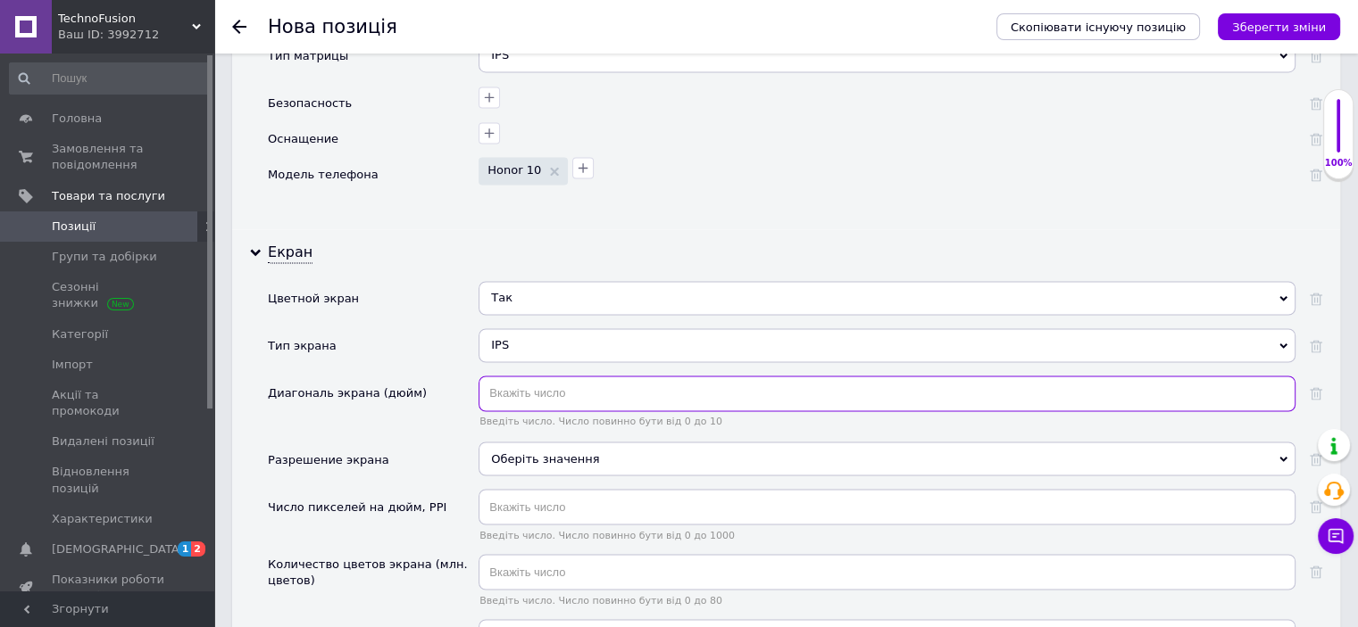
click at [512, 376] on input "text" at bounding box center [886, 394] width 817 height 36
type input "5.85"
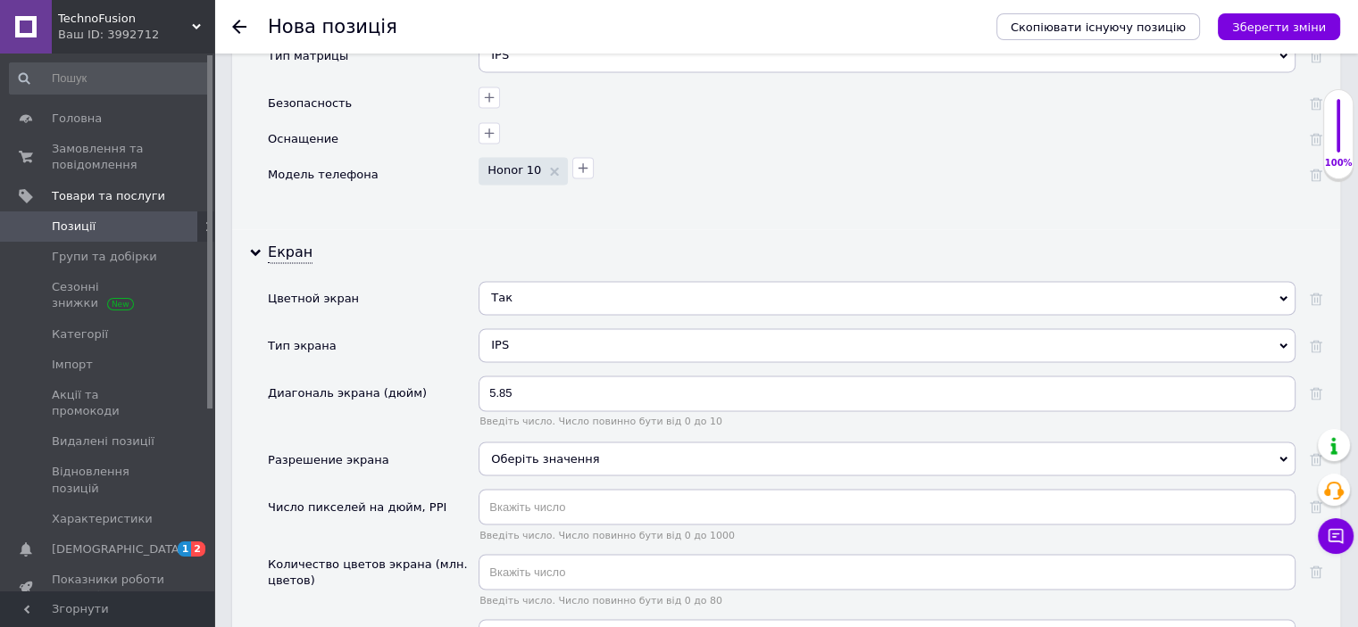
click at [503, 442] on div "Оберіть значення" at bounding box center [886, 459] width 817 height 34
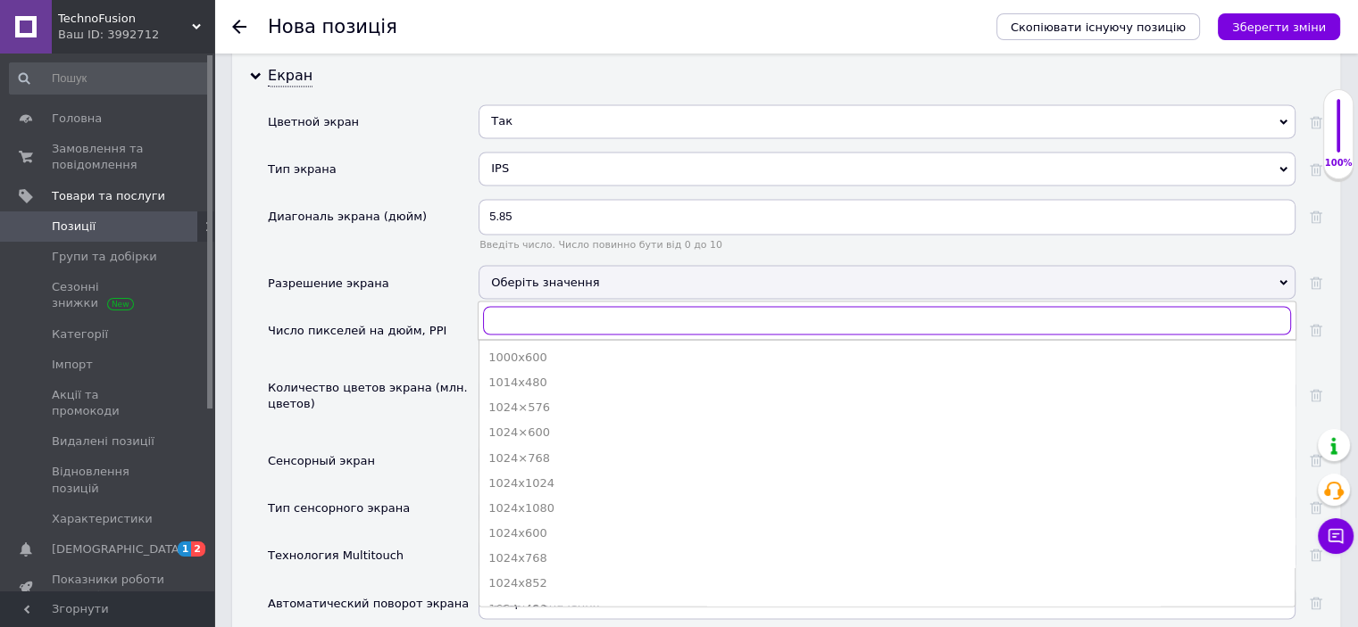
scroll to position [3124, 0]
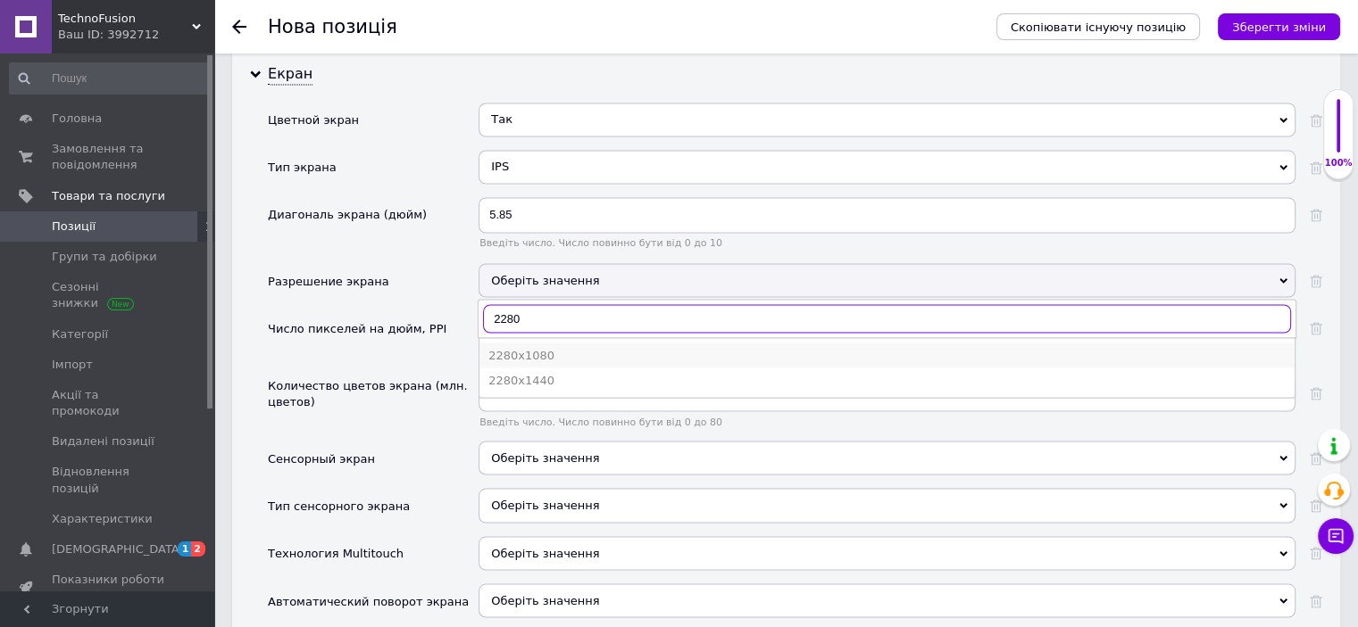
type input "2280"
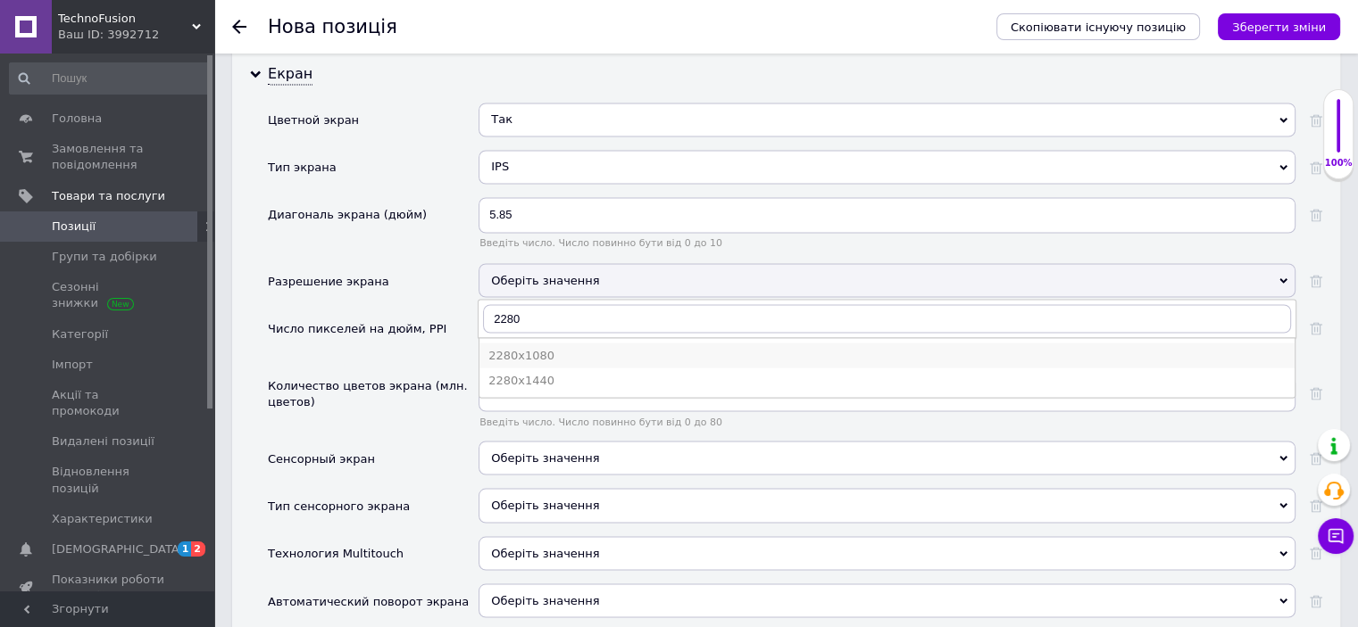
click at [523, 347] on div "2280x1080" at bounding box center [886, 355] width 797 height 16
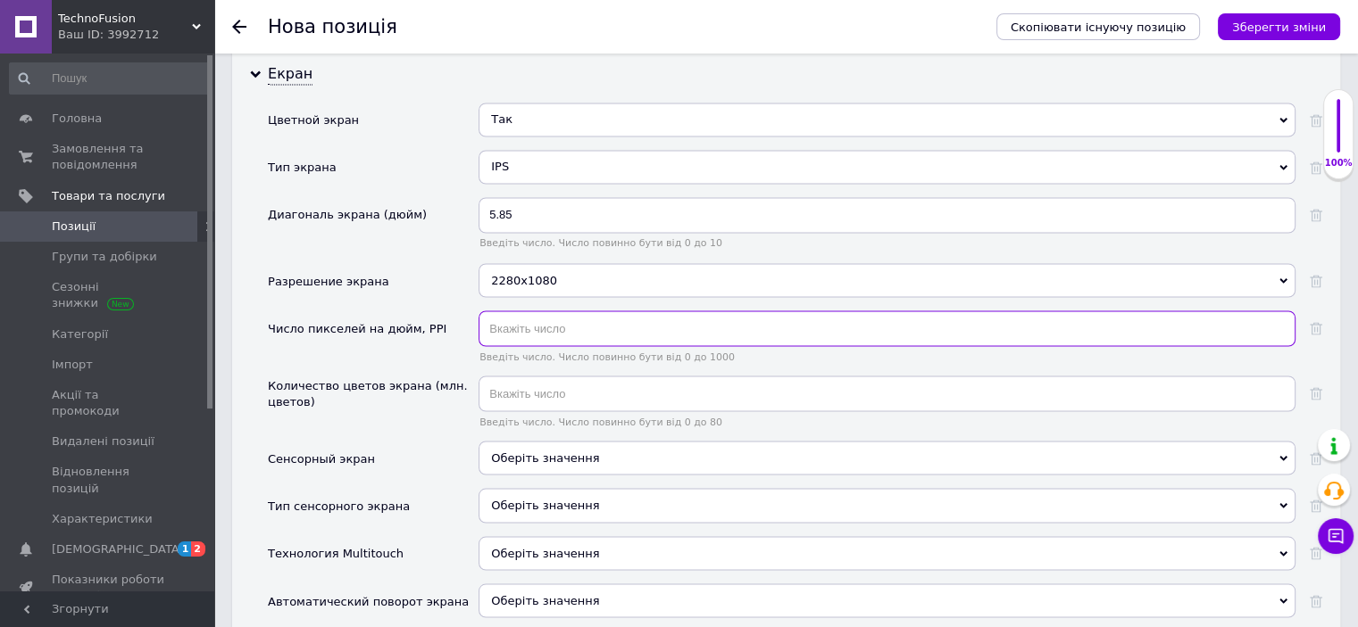
click at [517, 311] on input "text" at bounding box center [886, 329] width 817 height 36
type input "423"
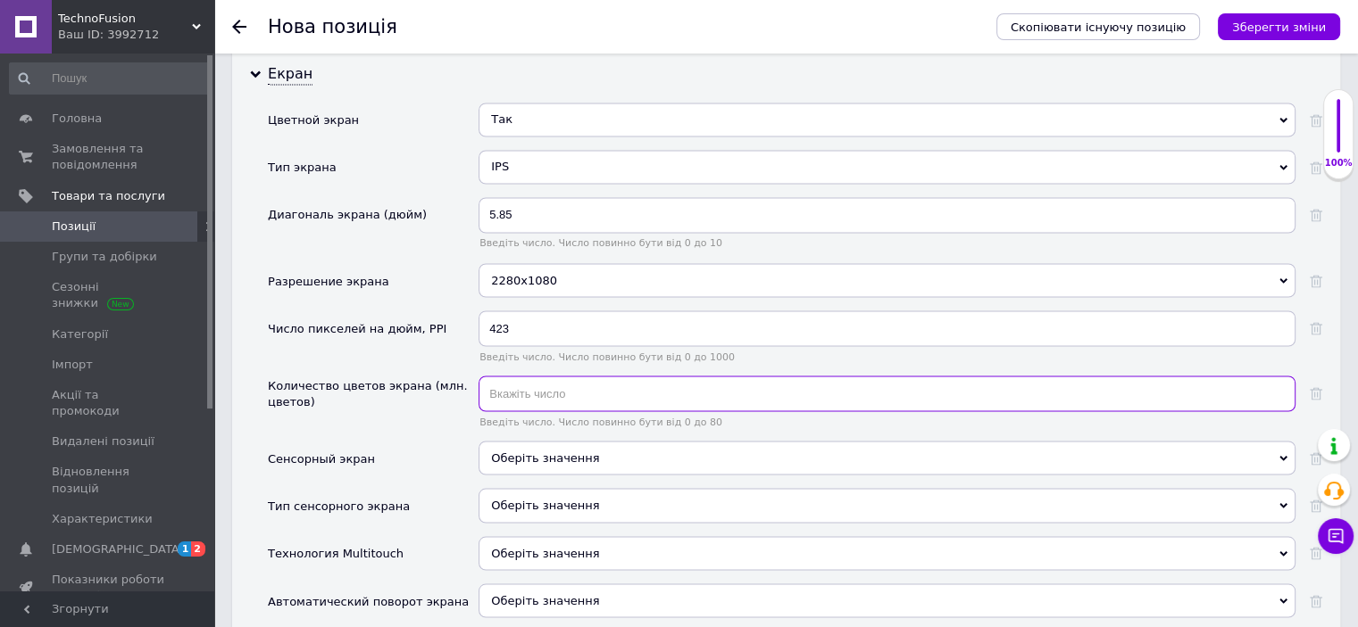
click at [527, 376] on input "text" at bounding box center [886, 394] width 817 height 36
type input "16"
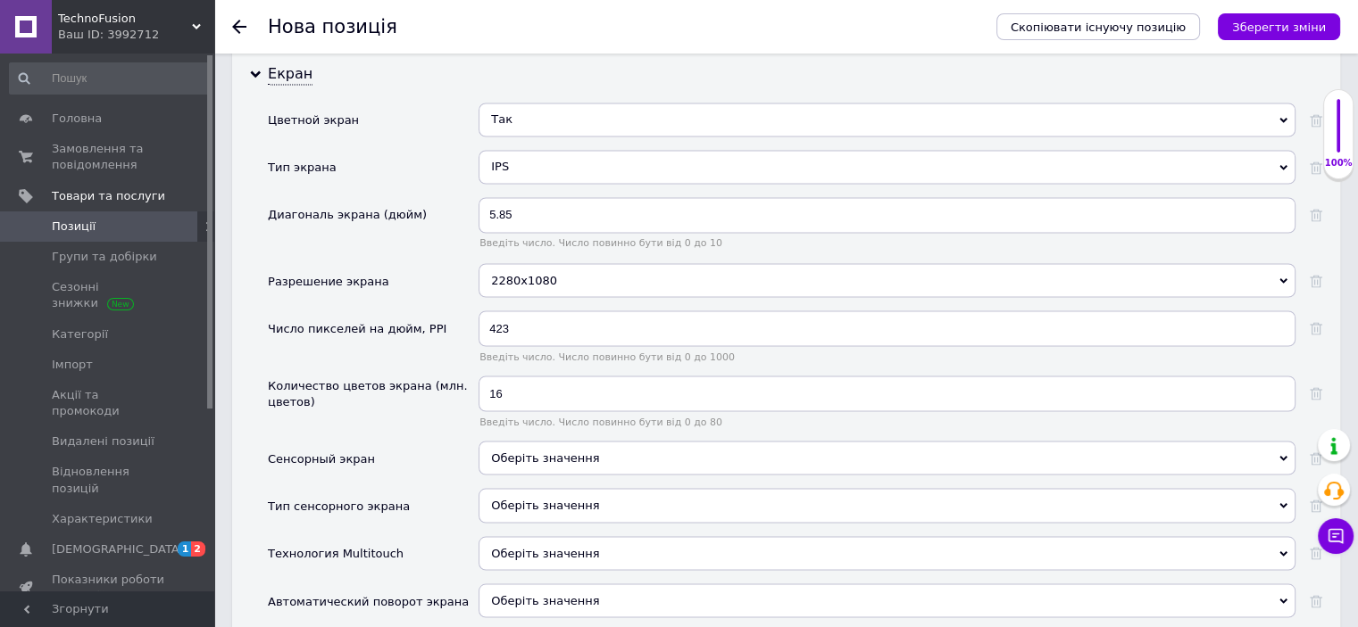
click at [515, 451] on span "Оберіть значення" at bounding box center [545, 457] width 108 height 13
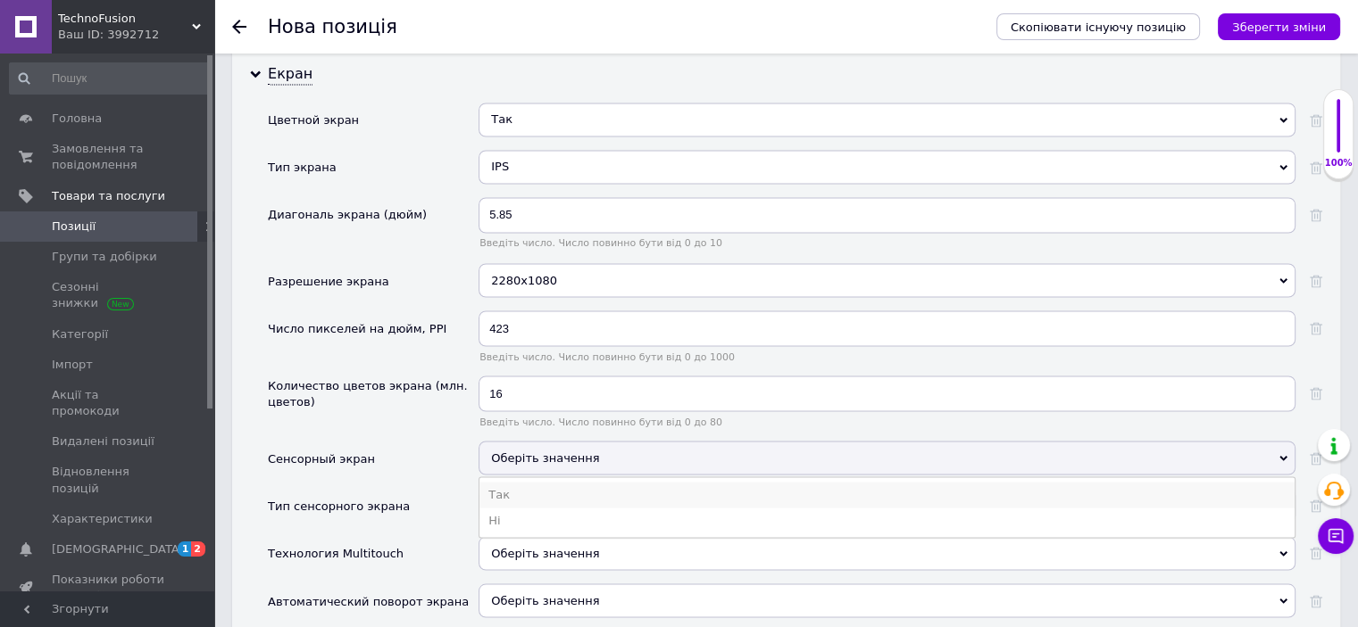
click at [507, 482] on li "Так" at bounding box center [886, 494] width 815 height 25
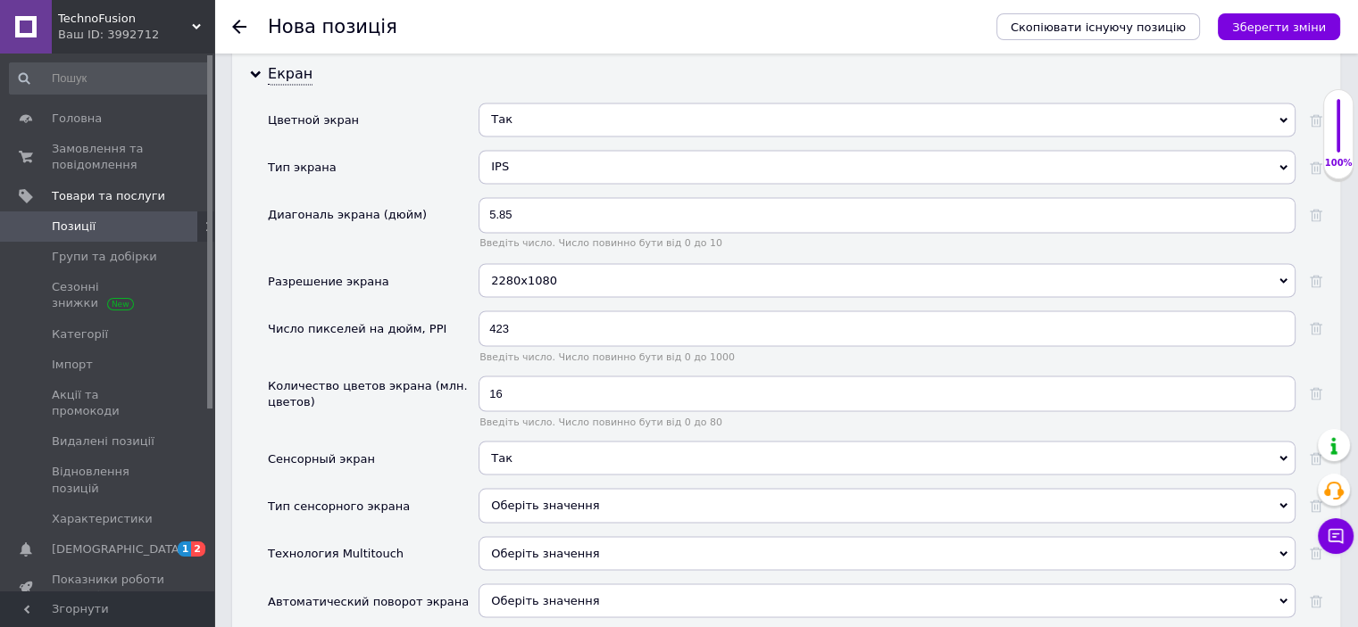
click at [507, 488] on div "Оберіть значення" at bounding box center [886, 505] width 817 height 34
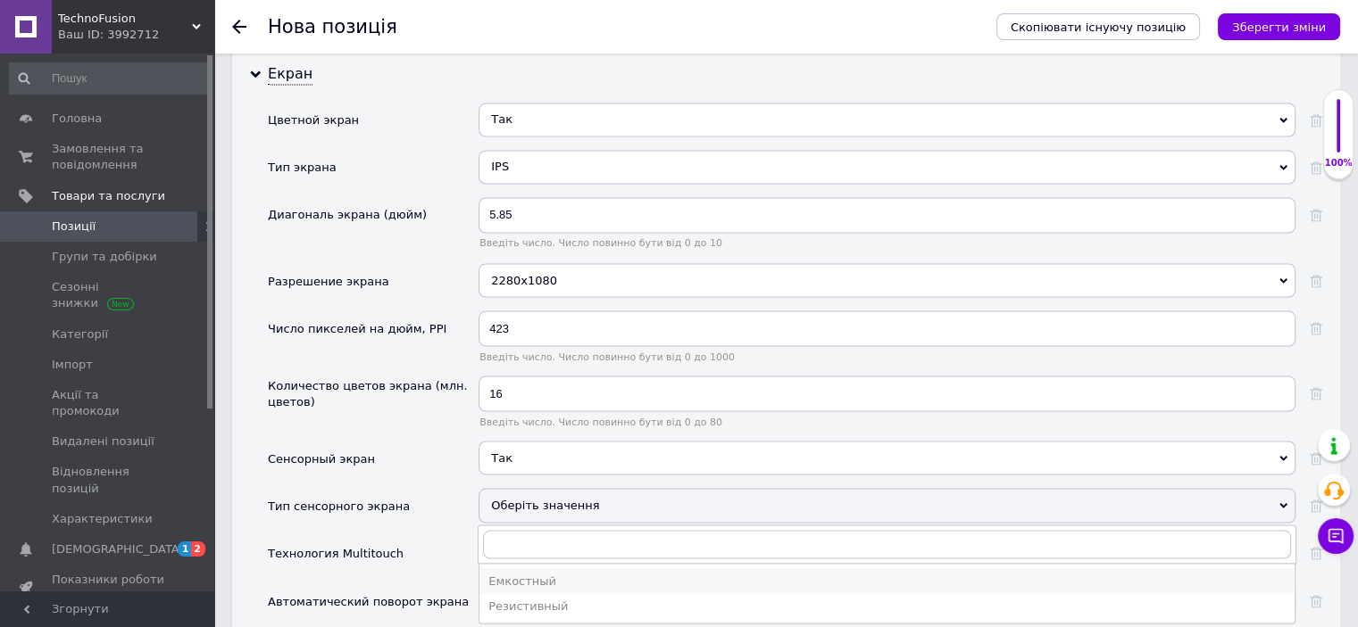
click at [509, 573] on div "Емкостный" at bounding box center [886, 581] width 797 height 16
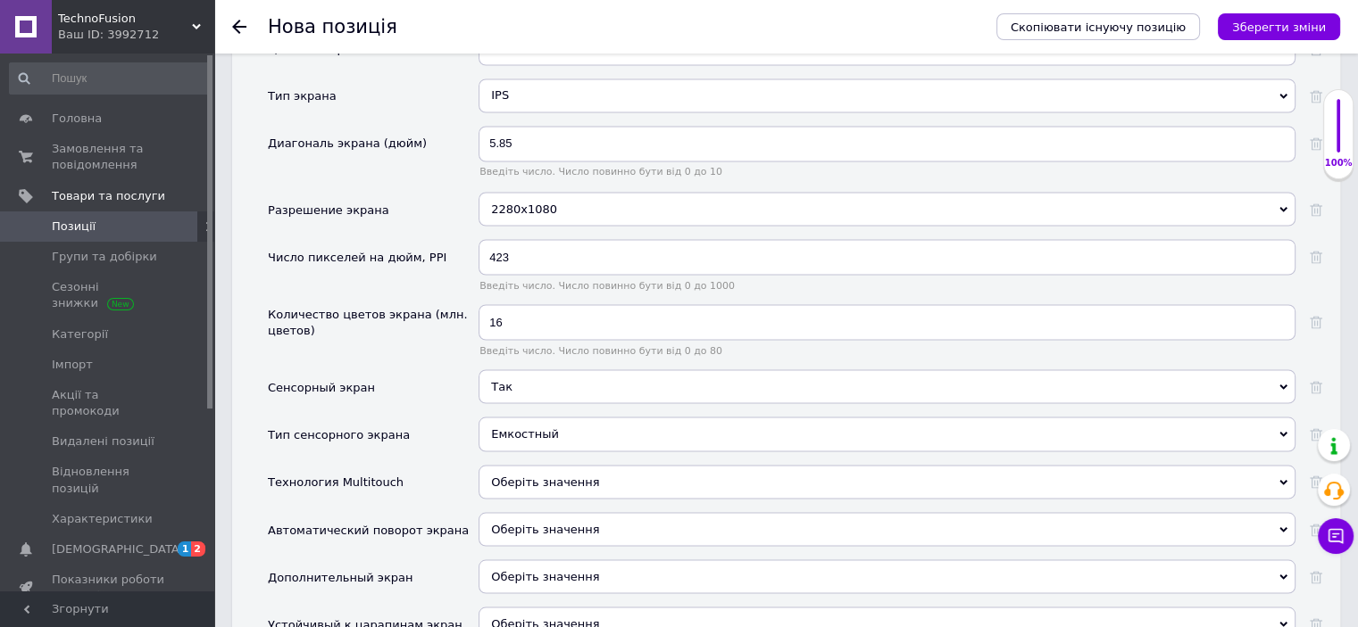
scroll to position [3303, 0]
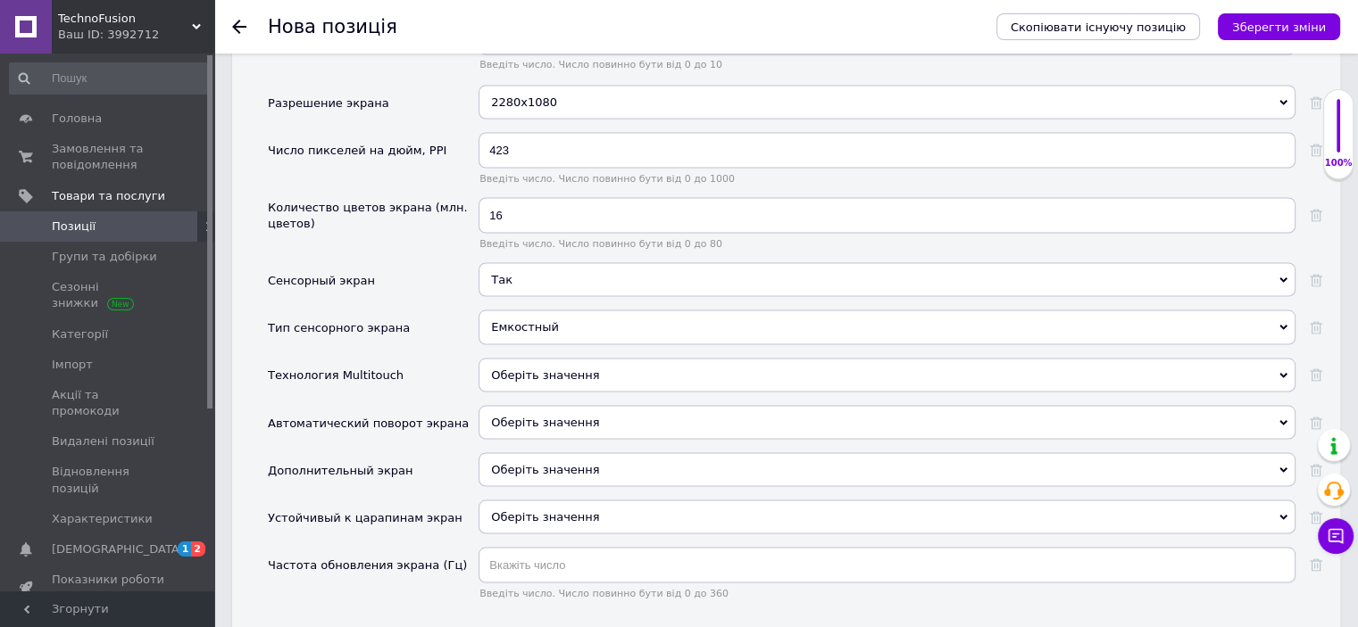
click at [511, 358] on span "Оберіть значення" at bounding box center [886, 375] width 817 height 34
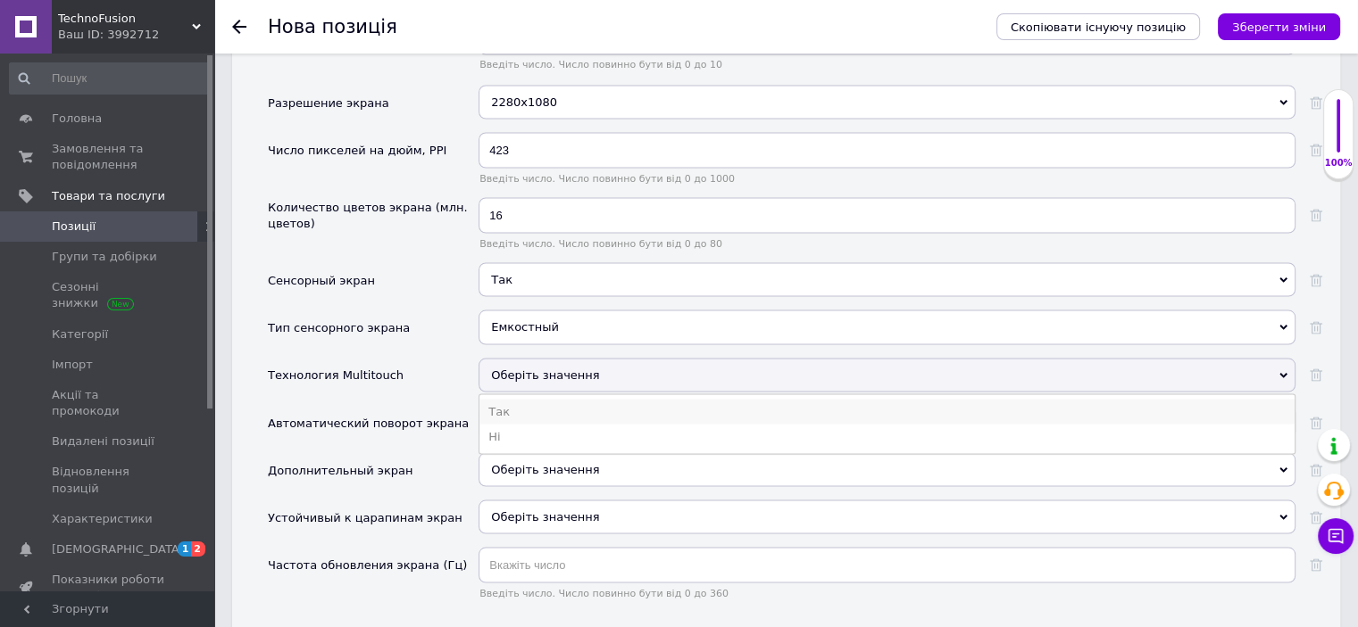
click at [502, 399] on li "Так" at bounding box center [886, 411] width 815 height 25
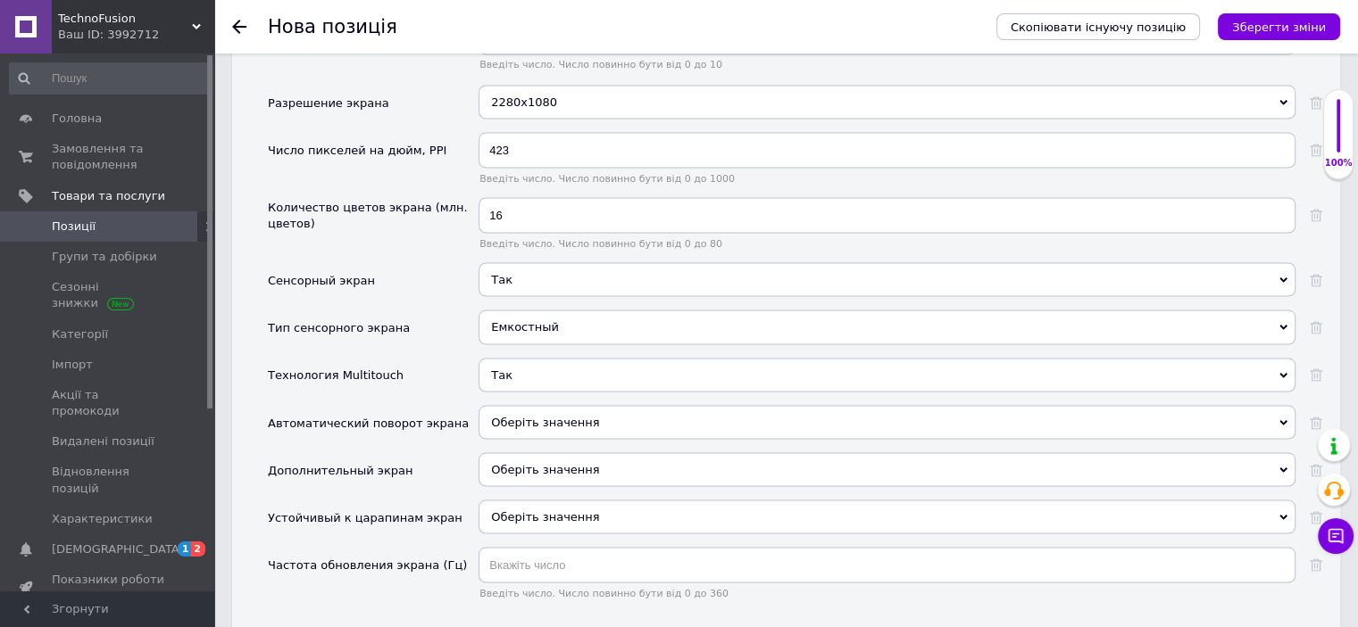
click at [553, 415] on span "Оберіть значення" at bounding box center [545, 421] width 108 height 13
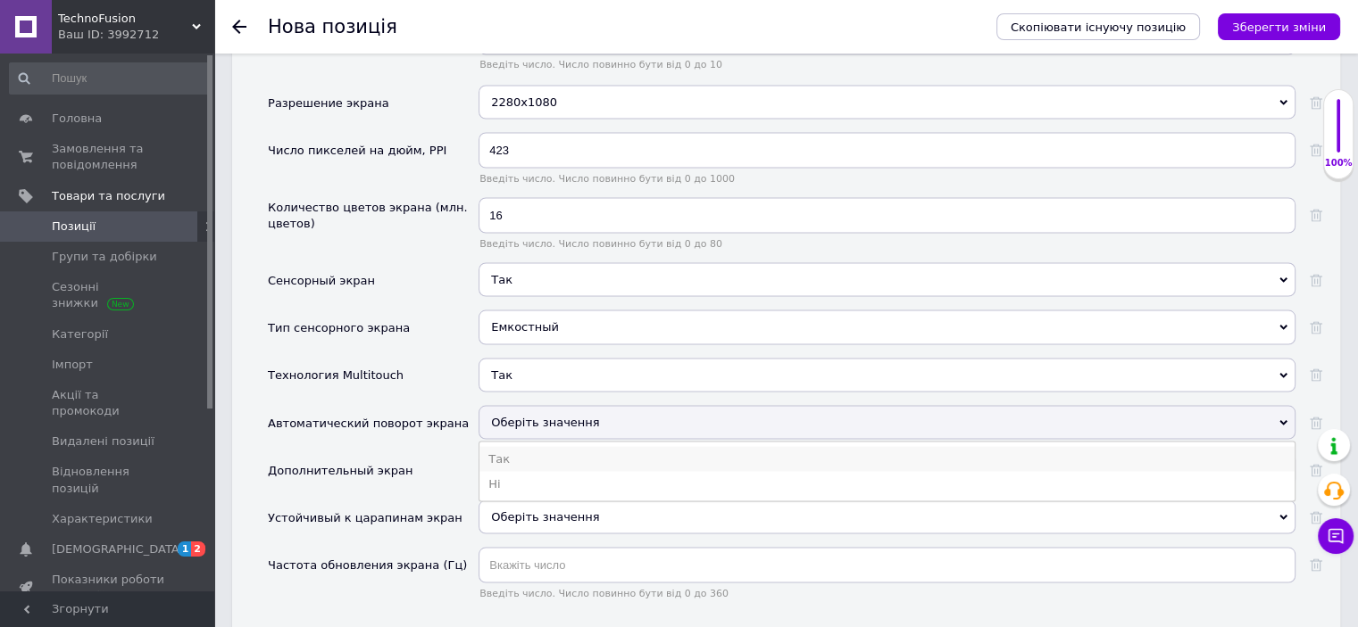
click at [512, 446] on li "Так" at bounding box center [886, 458] width 815 height 25
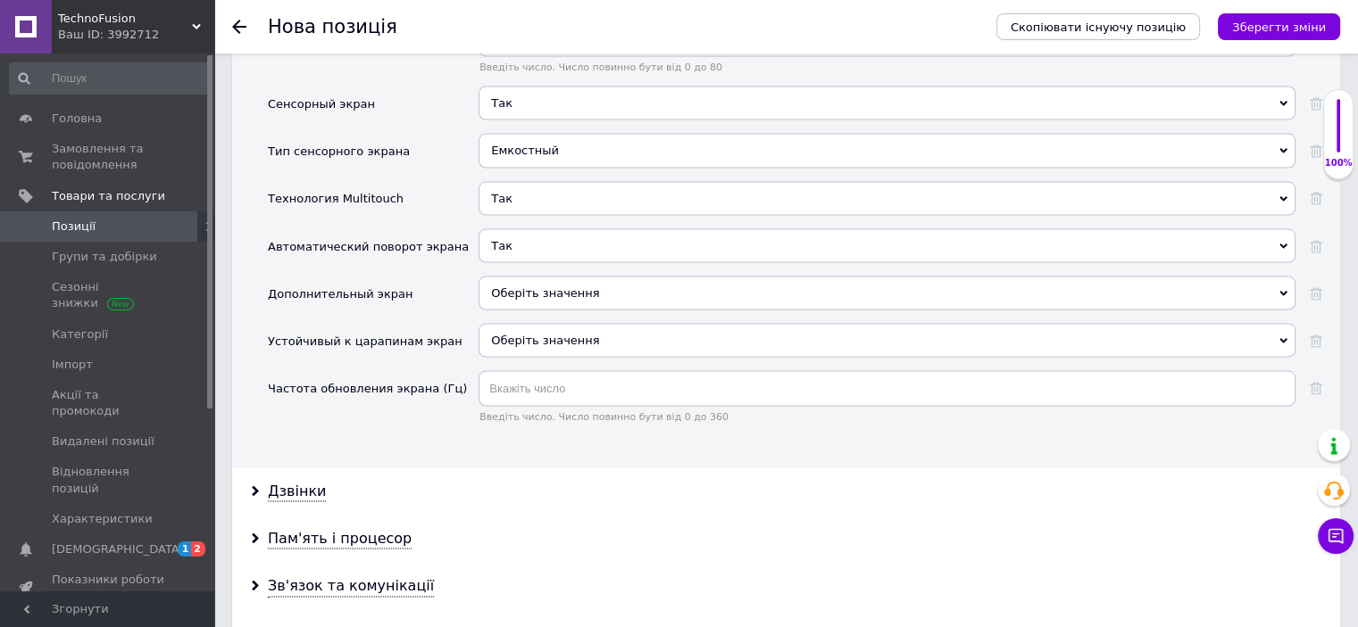
scroll to position [3481, 0]
click at [308, 466] on div "Дзвінки" at bounding box center [786, 489] width 1108 height 47
click at [307, 467] on div "Дзвінки" at bounding box center [786, 489] width 1108 height 47
click at [304, 479] on div "Дзвінки" at bounding box center [297, 489] width 58 height 21
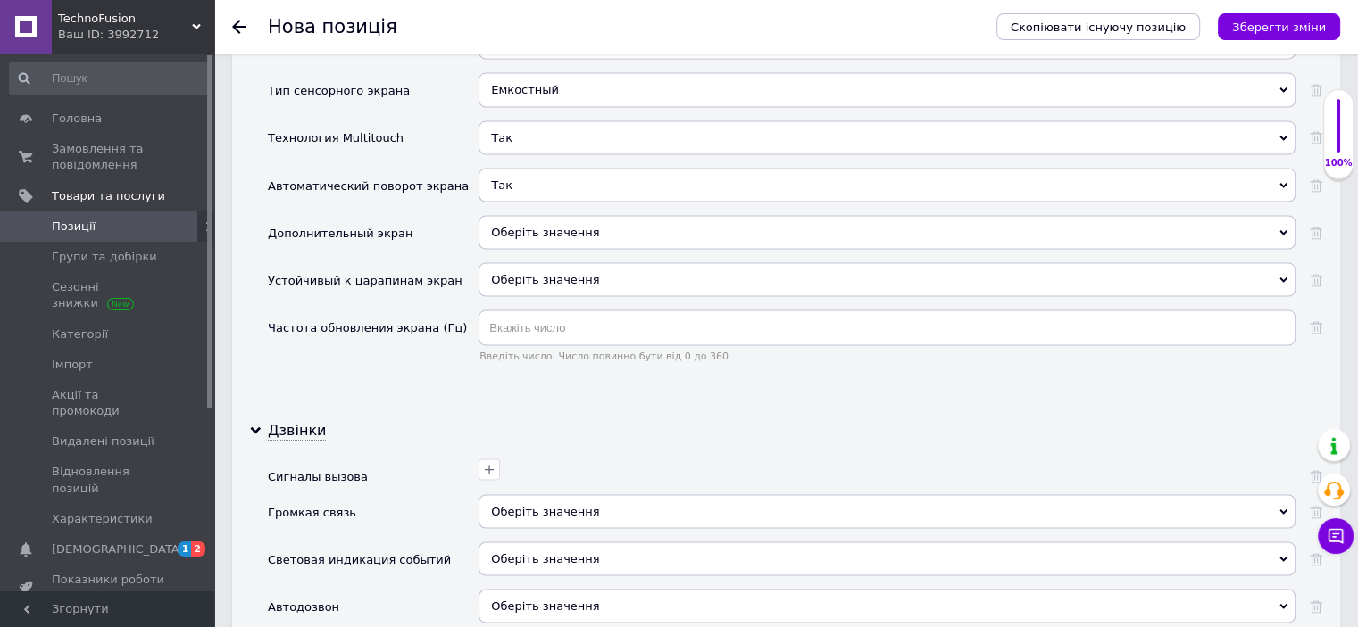
scroll to position [3660, 0]
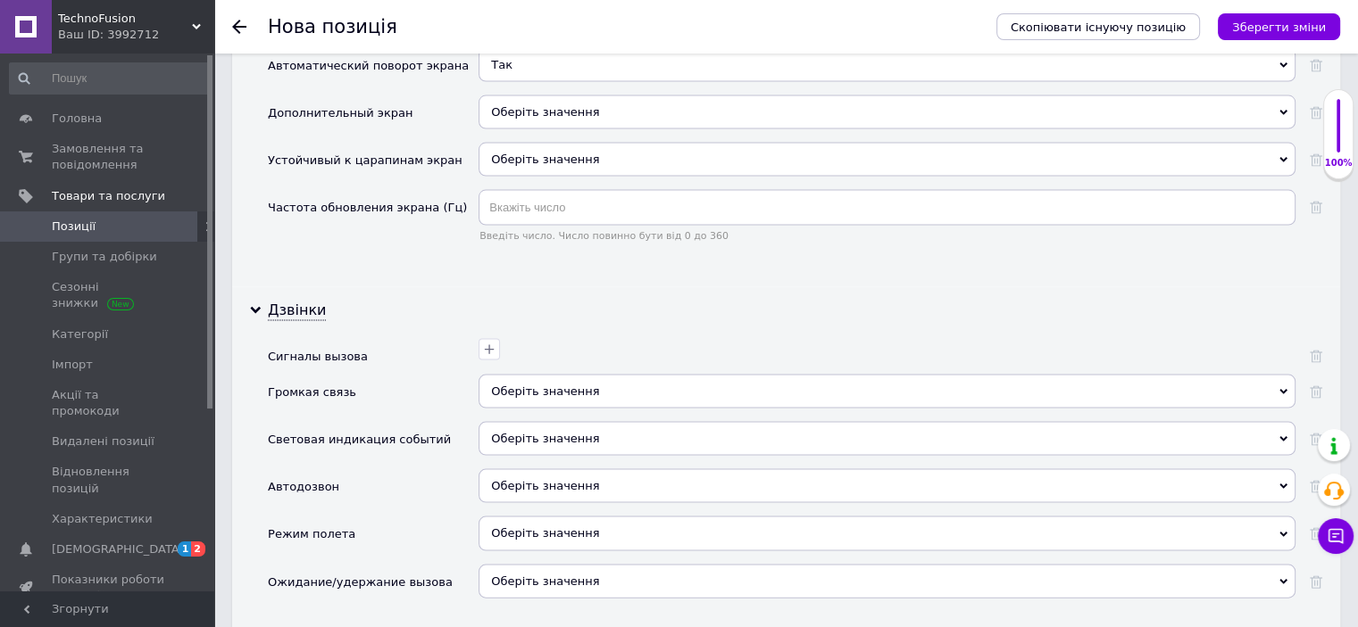
click at [548, 375] on span "Оберіть значення" at bounding box center [886, 392] width 817 height 34
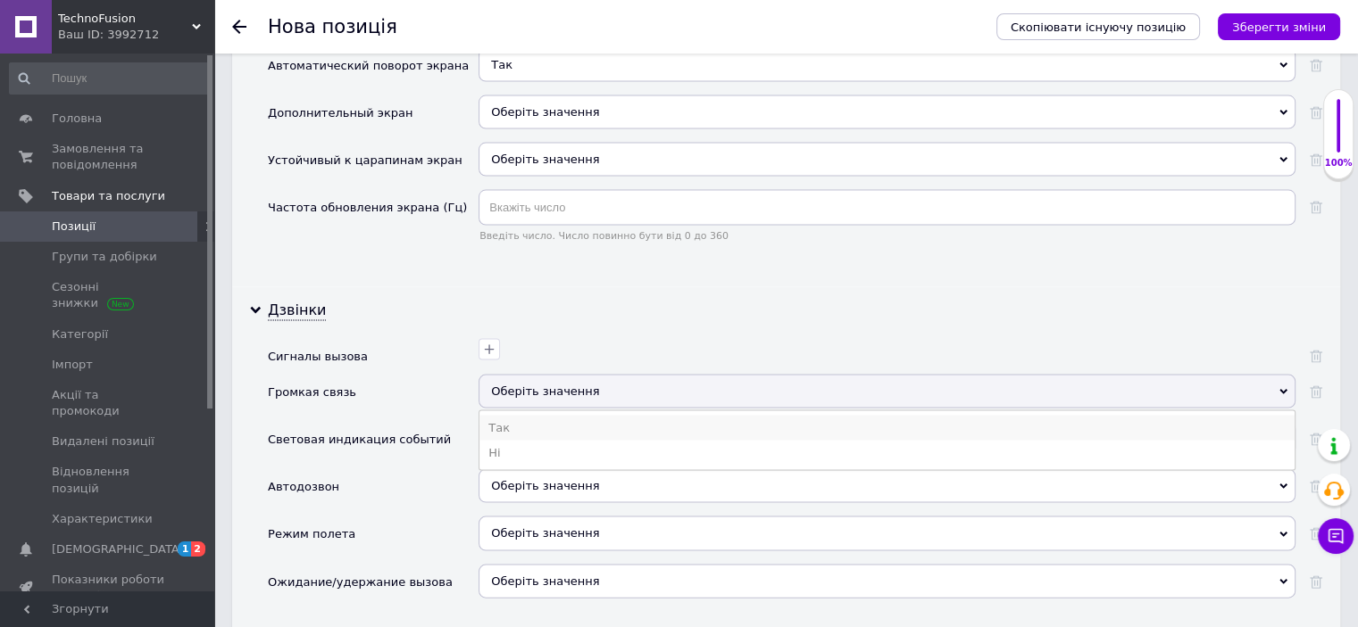
click at [527, 416] on li "Так" at bounding box center [886, 428] width 815 height 25
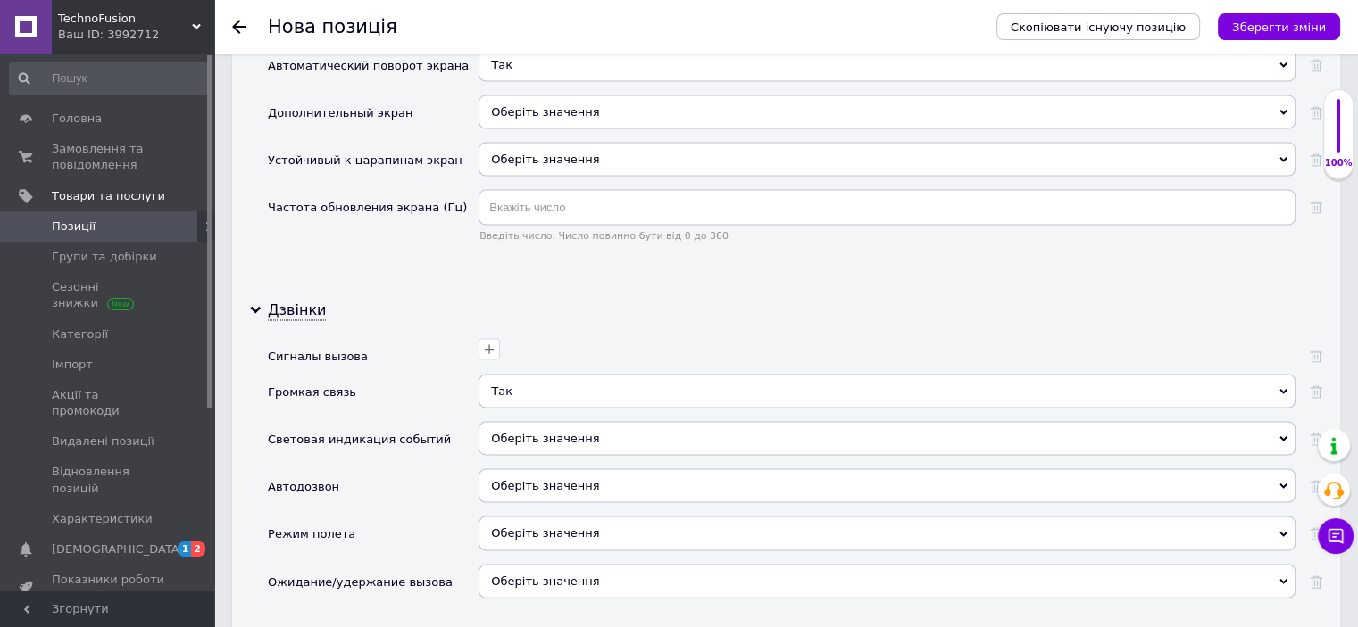
click at [515, 469] on span "Оберіть значення" at bounding box center [886, 486] width 817 height 34
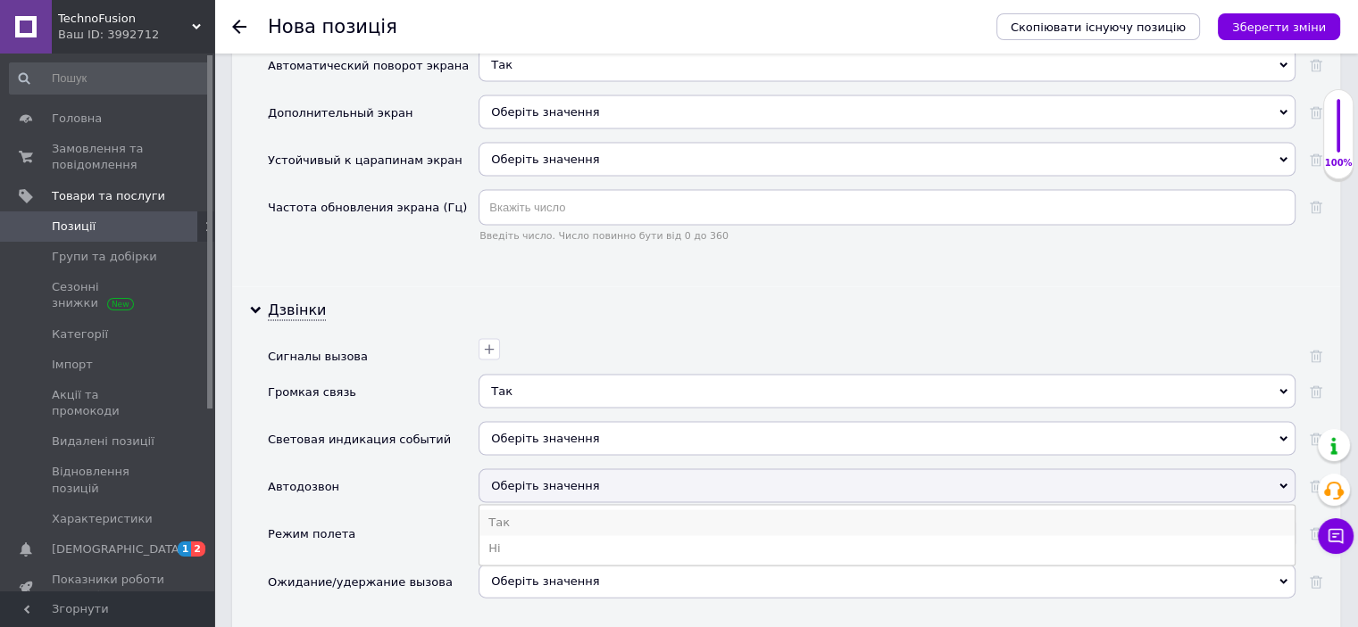
click at [511, 511] on li "Так" at bounding box center [886, 523] width 815 height 25
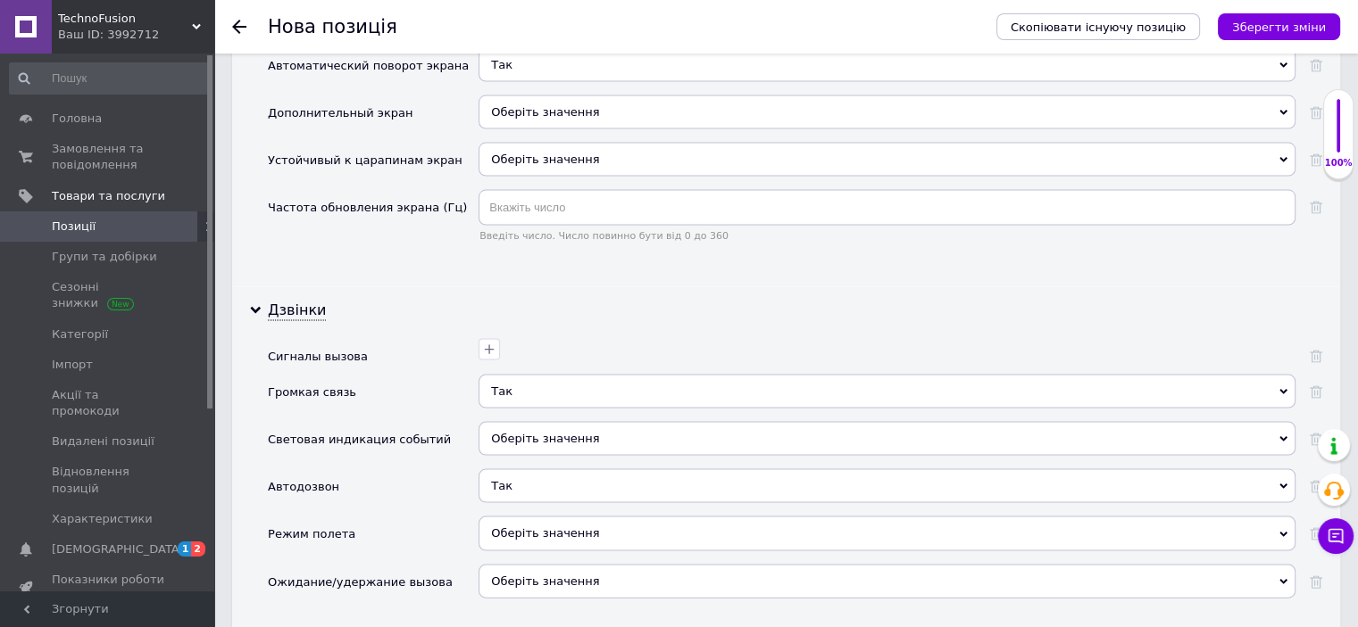
click at [507, 527] on span "Оберіть значення" at bounding box center [545, 533] width 108 height 13
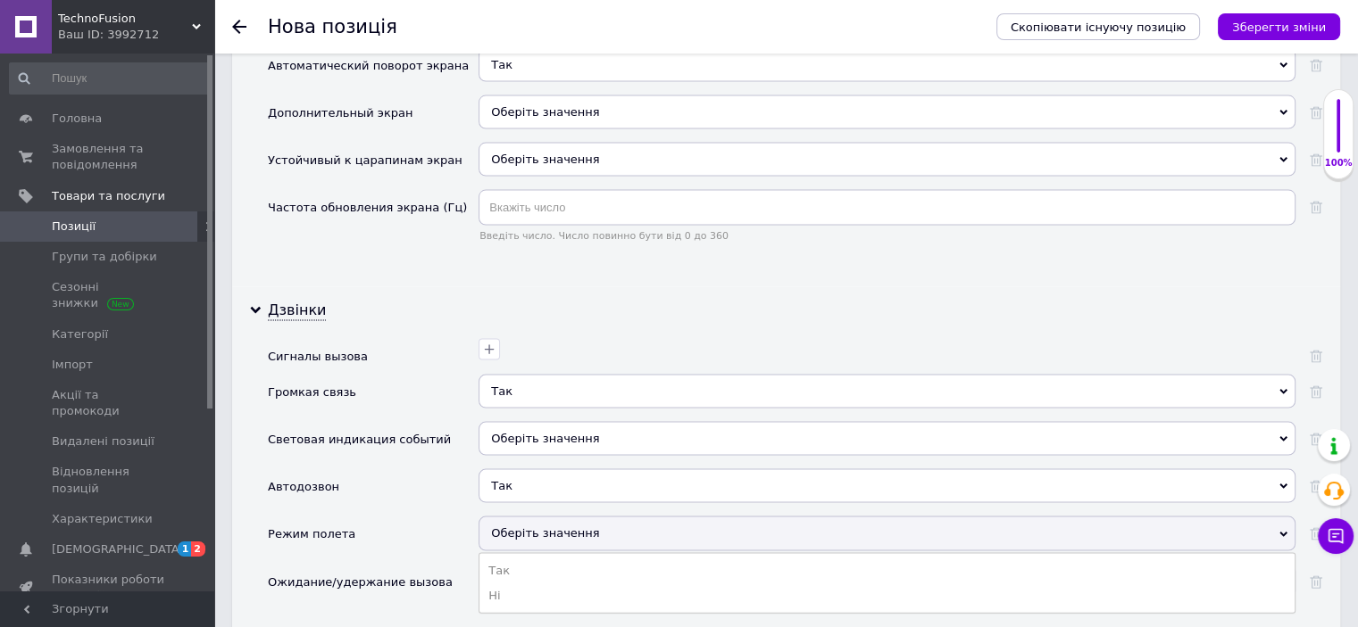
click at [505, 553] on ul "Так Ні" at bounding box center [886, 583] width 817 height 61
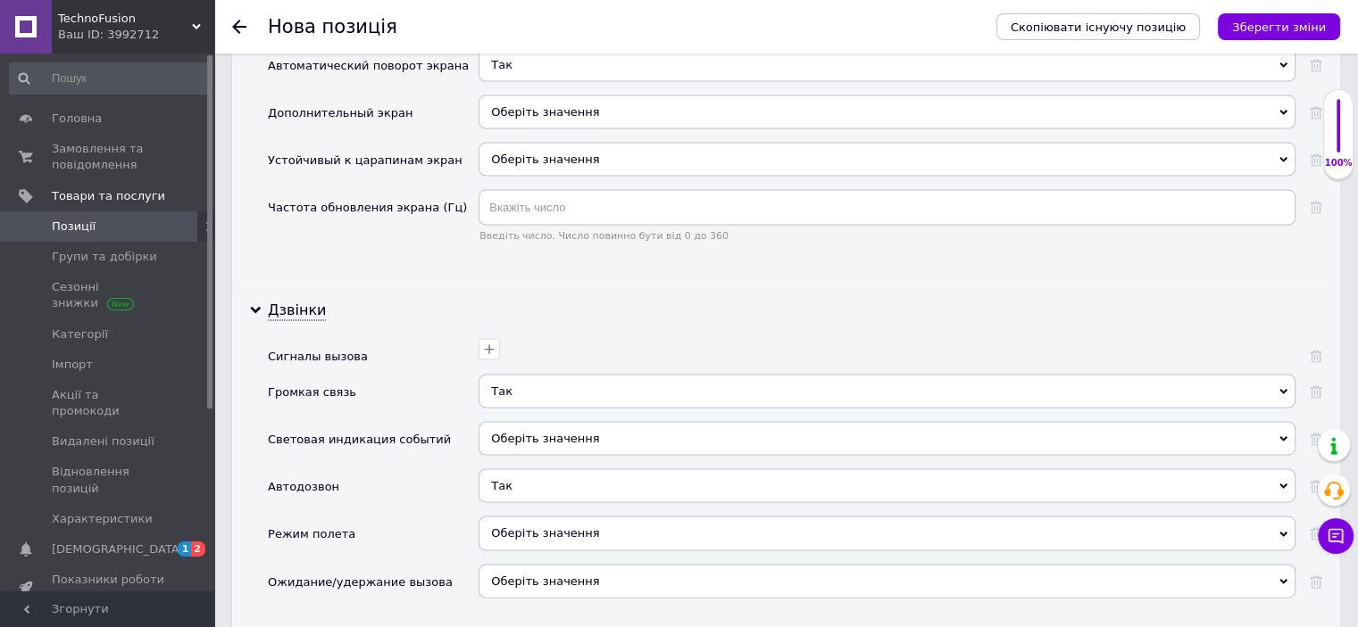
click at [504, 565] on span "Оберіть значення" at bounding box center [886, 582] width 817 height 34
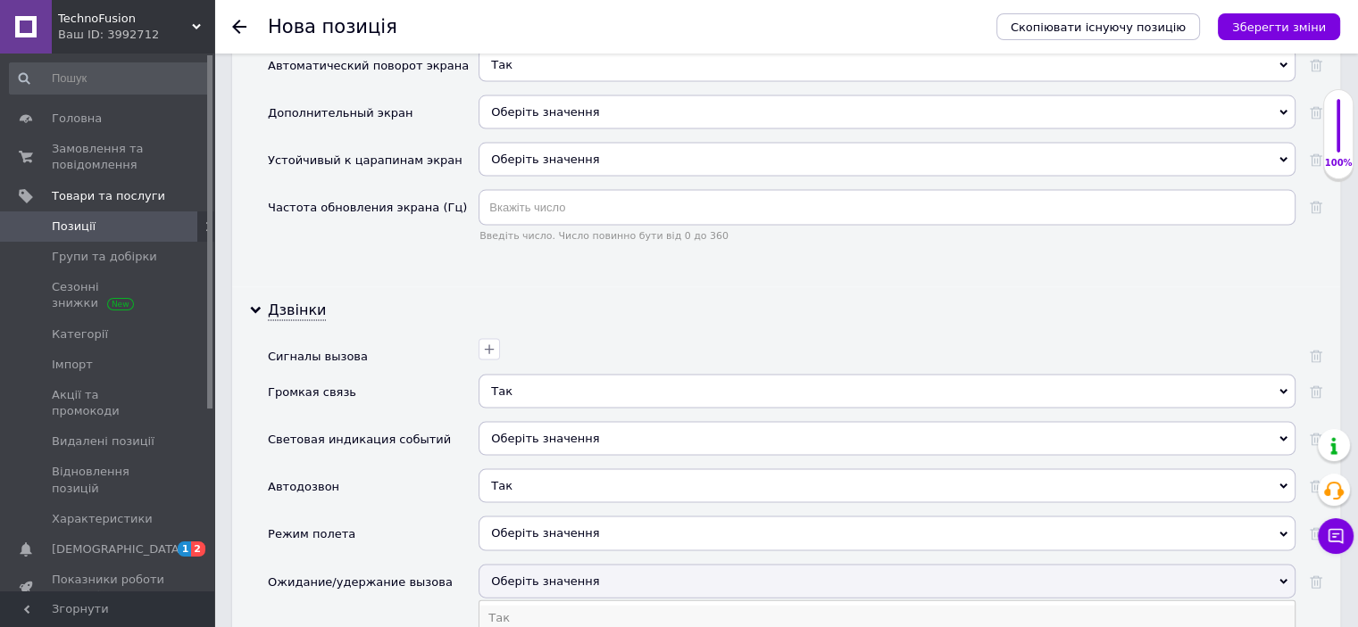
click at [504, 606] on li "Так" at bounding box center [886, 618] width 815 height 25
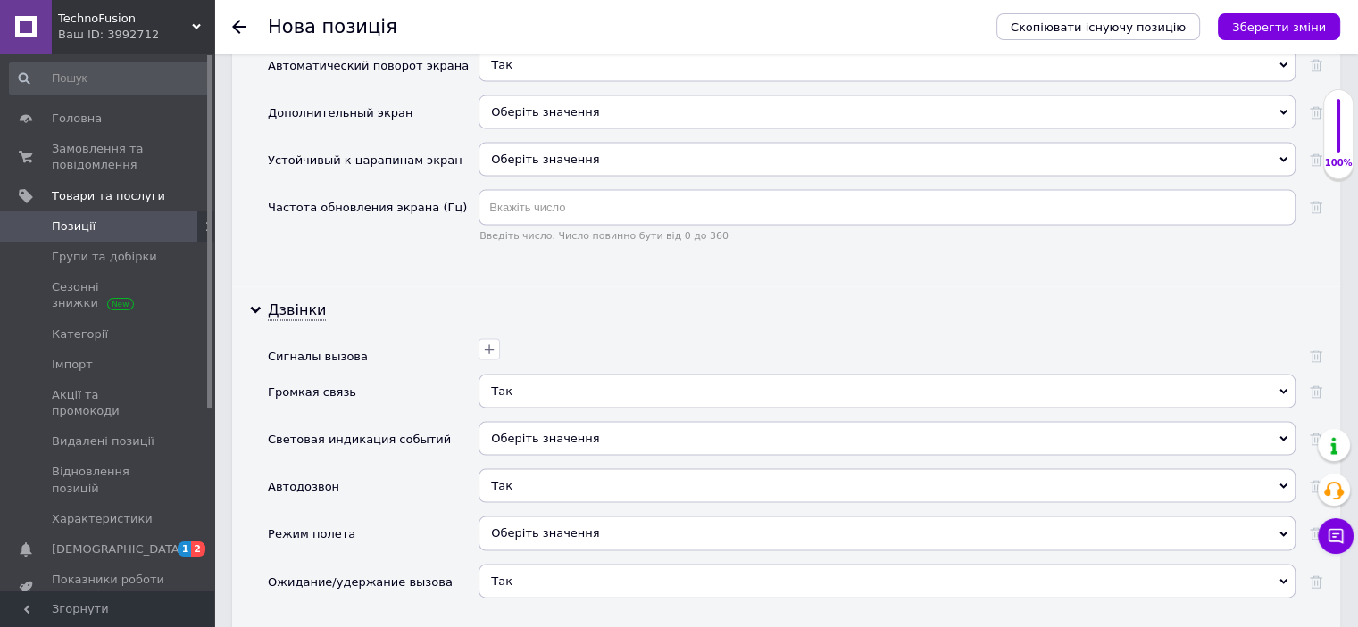
click at [518, 527] on span "Оберіть значення" at bounding box center [545, 533] width 108 height 13
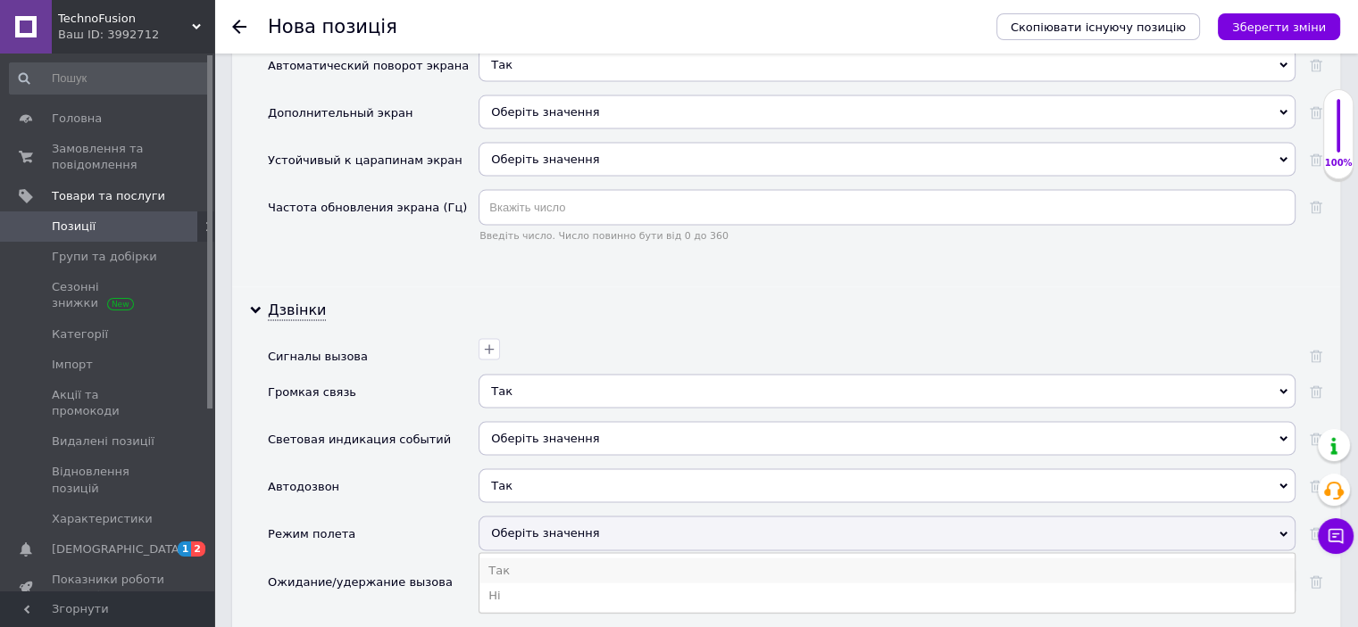
click at [497, 559] on li "Так" at bounding box center [886, 571] width 815 height 25
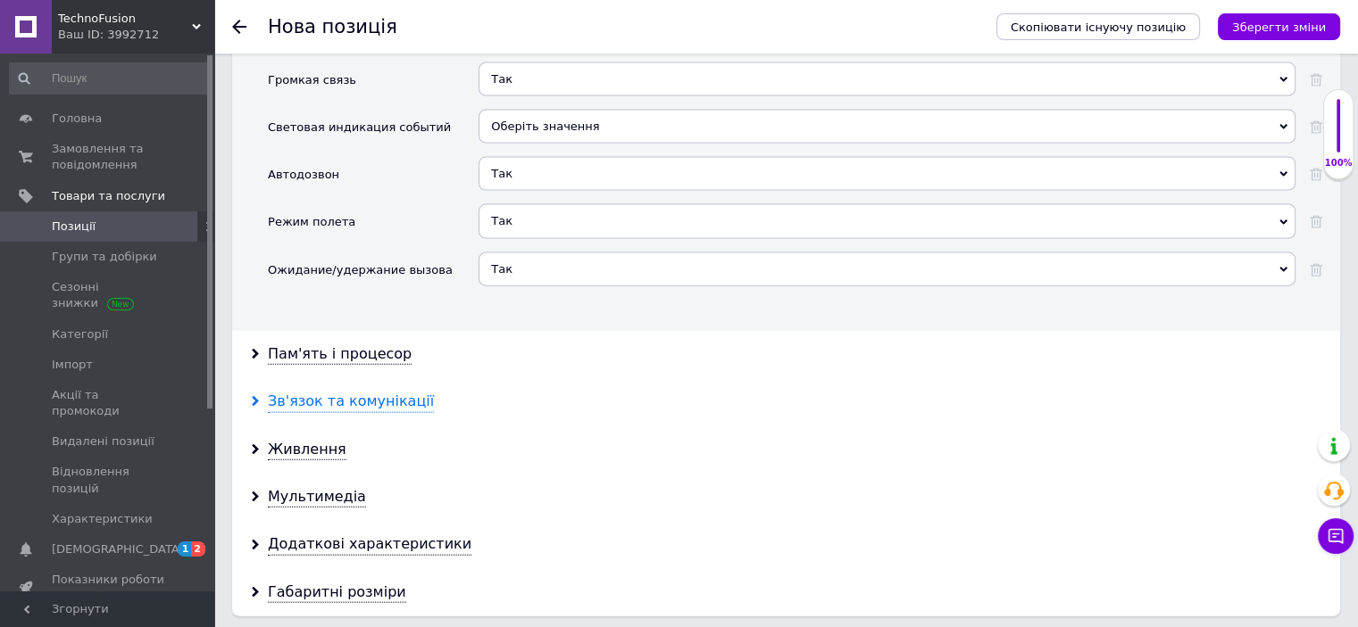
scroll to position [4017, 0]
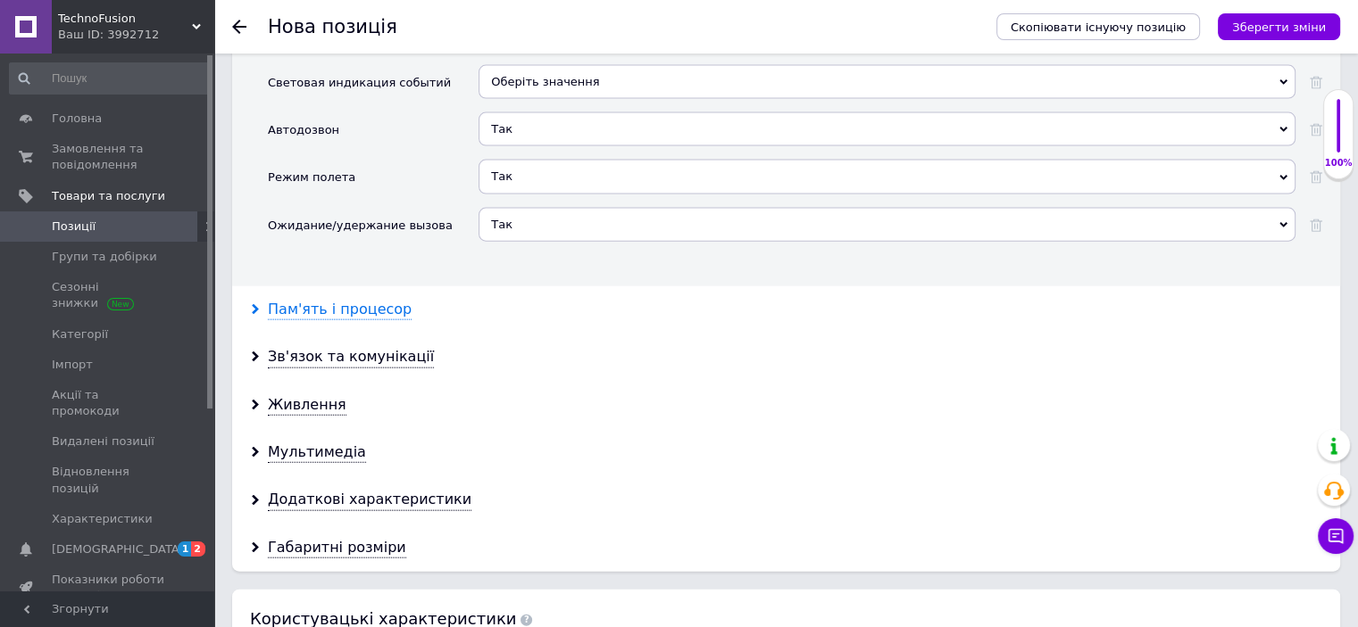
click at [314, 300] on div "Пам'ять і процесор" at bounding box center [340, 310] width 144 height 21
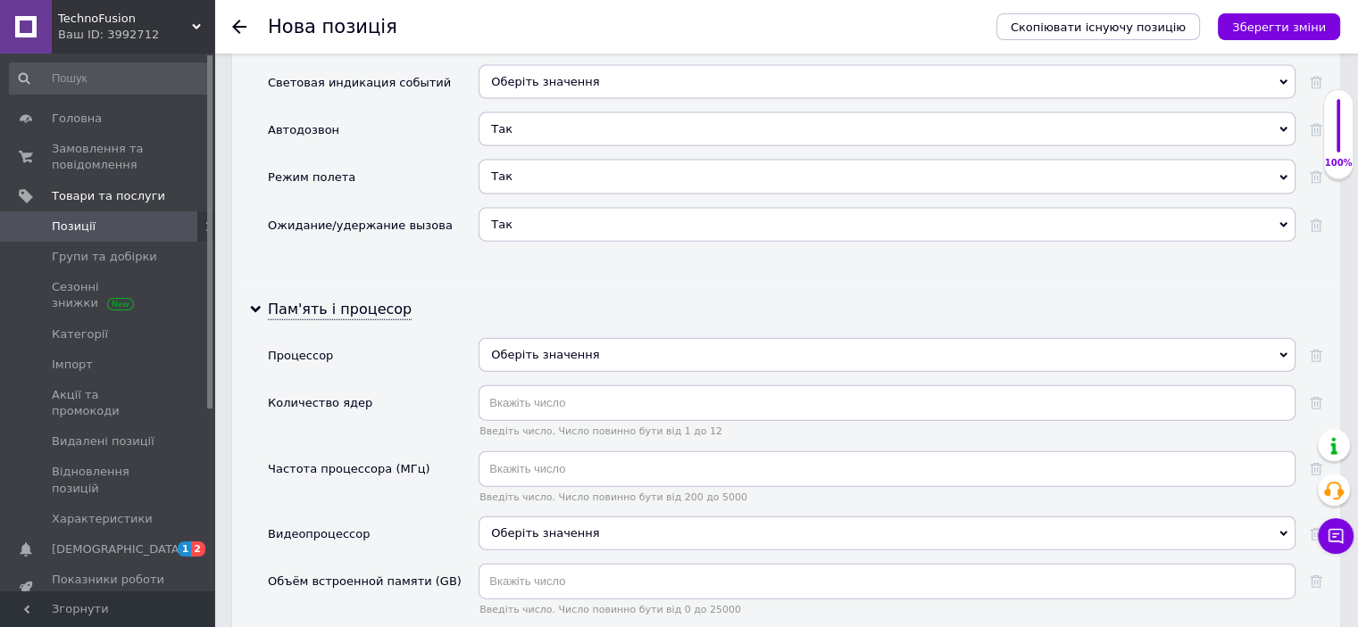
scroll to position [4106, 0]
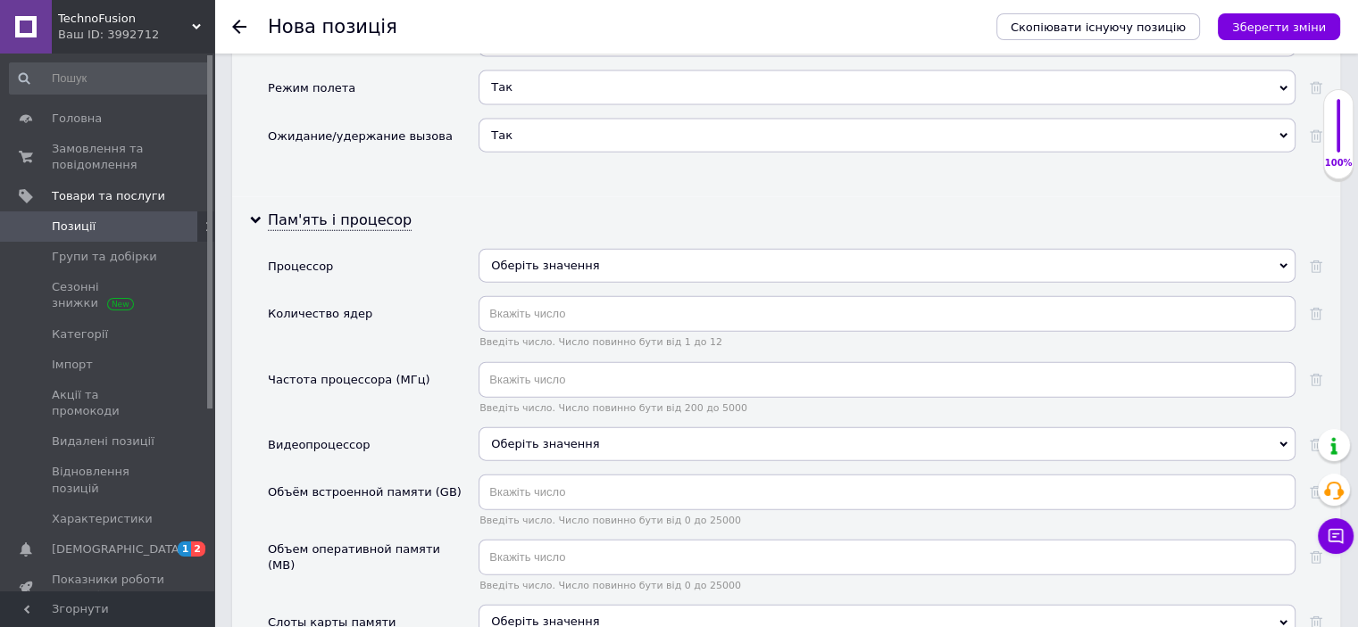
click at [503, 249] on div "Оберіть значення" at bounding box center [886, 266] width 817 height 34
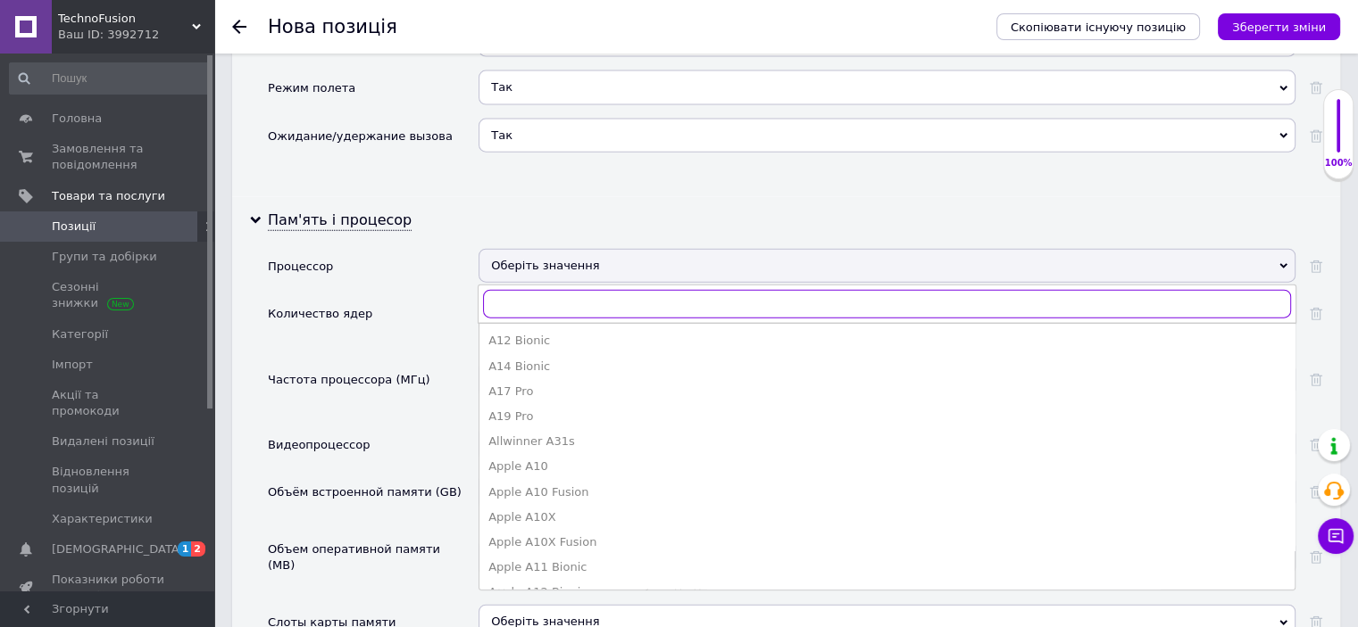
paste input "Kirin 970"
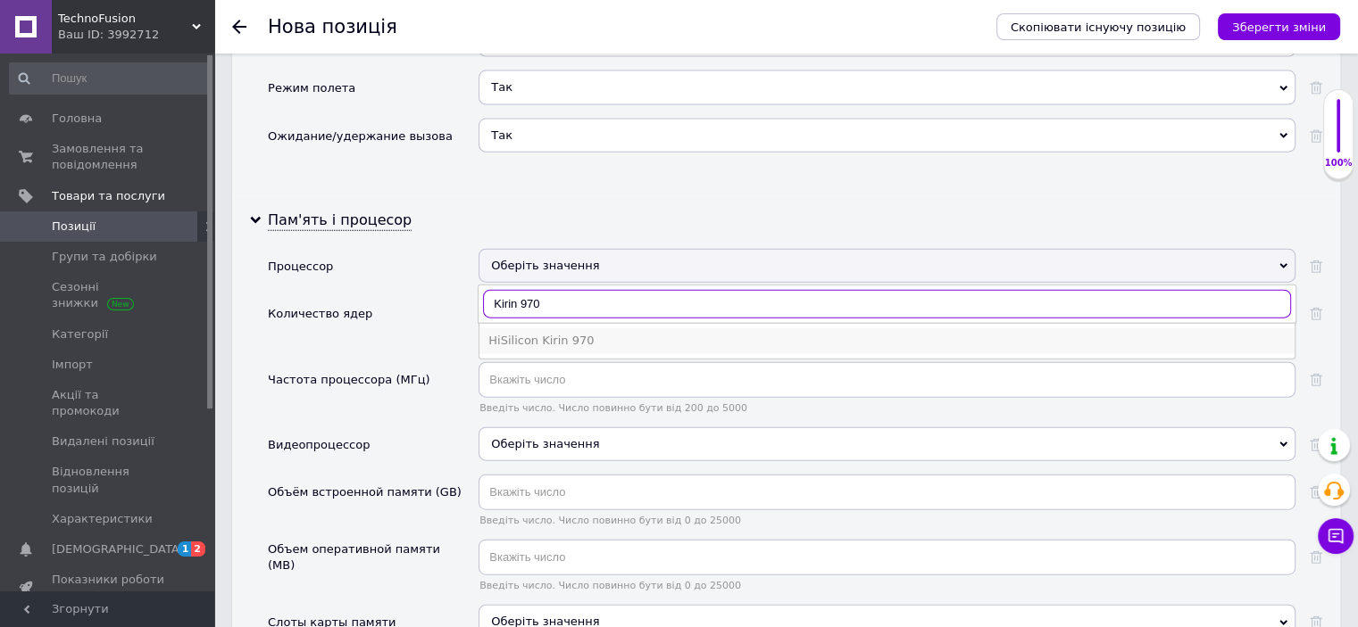
type input "Kirin 970"
click at [570, 333] on div "HiSilicon Kirin 970" at bounding box center [886, 341] width 797 height 16
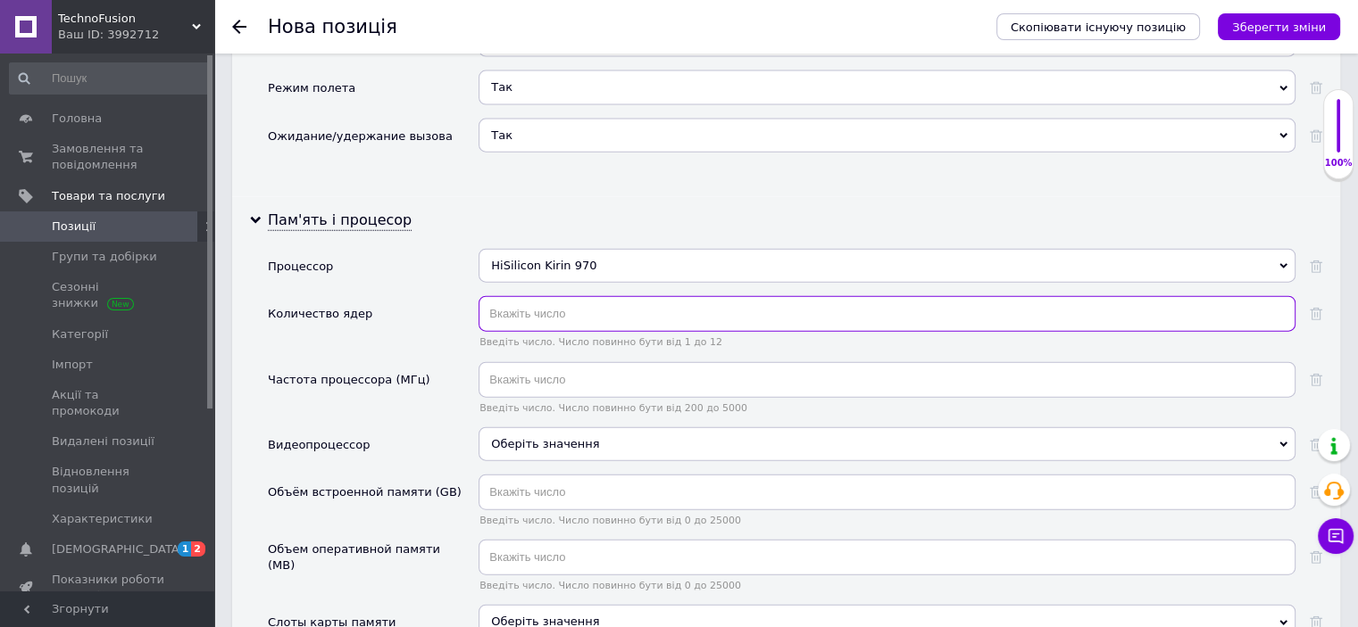
click at [537, 296] on input "text" at bounding box center [886, 314] width 817 height 36
type input "8"
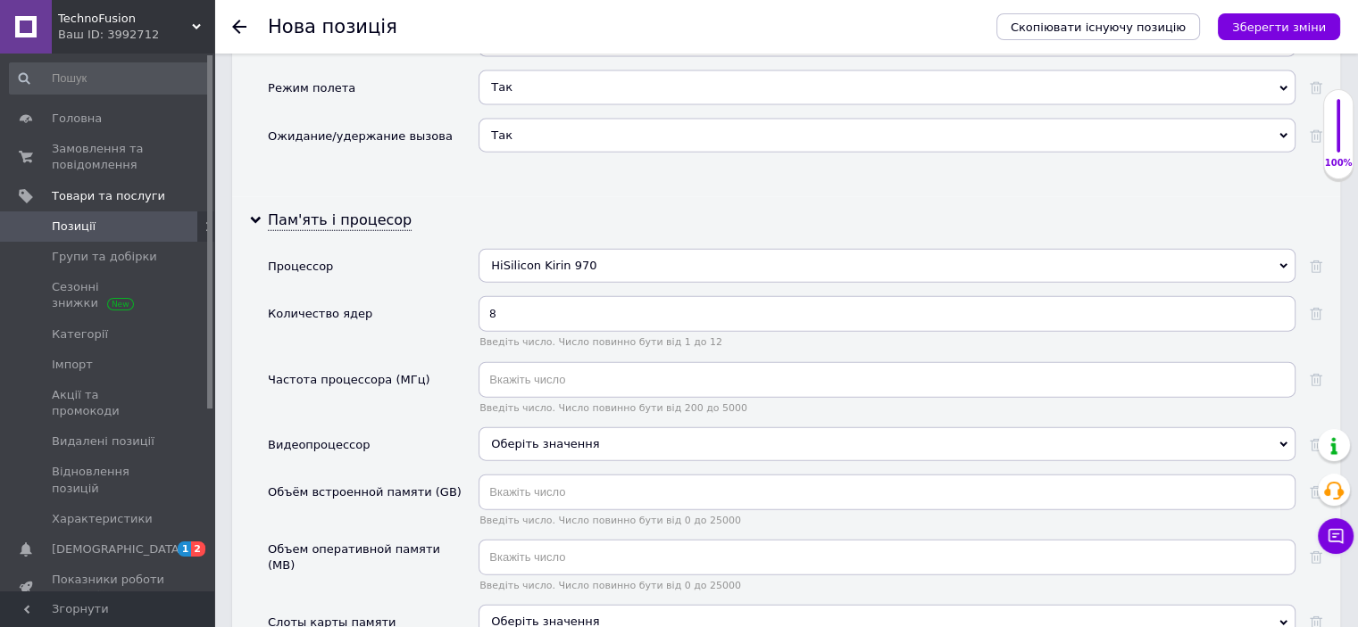
click at [400, 363] on div "Частота процессора (МГц)" at bounding box center [373, 394] width 211 height 65
click at [526, 428] on div "Оберіть значення" at bounding box center [886, 445] width 817 height 34
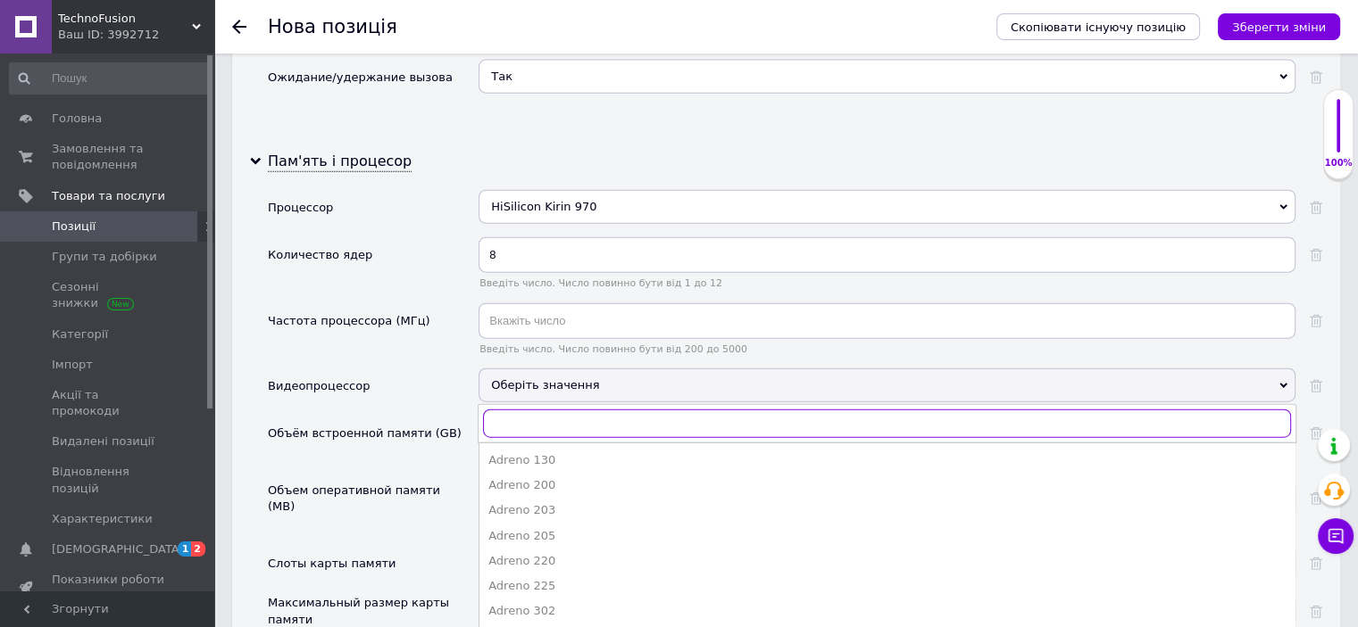
scroll to position [4195, 0]
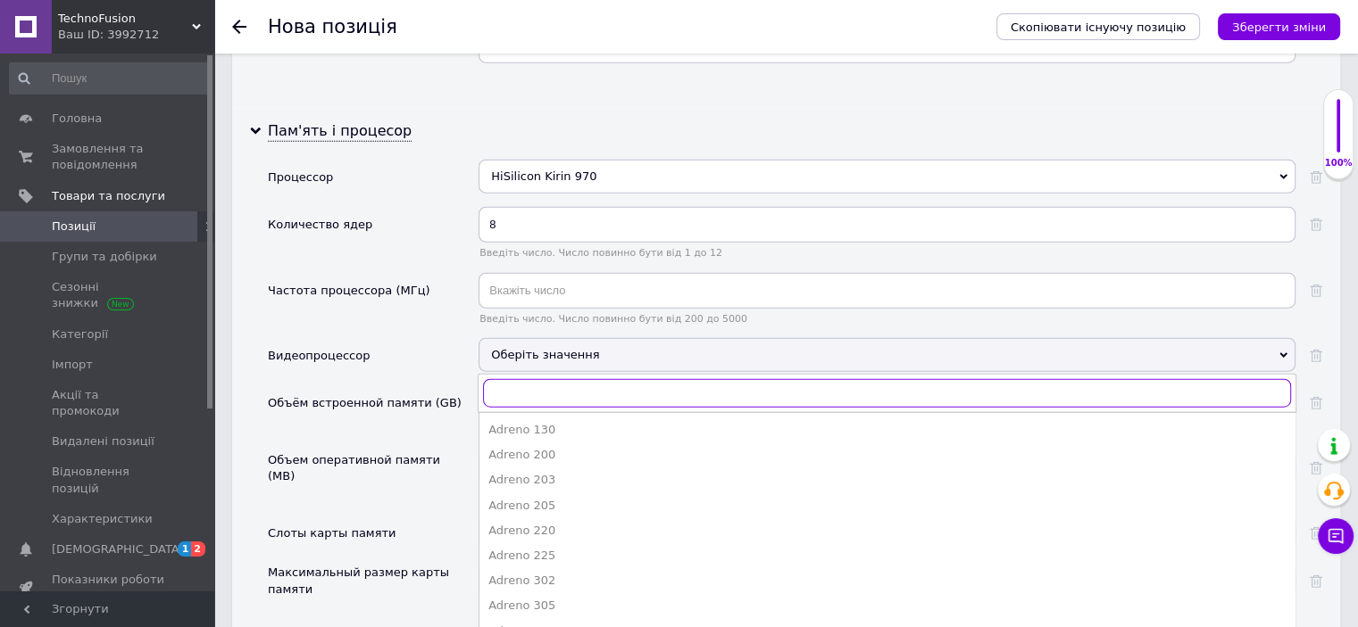
paste input "Mali-G72 MP12"
type input "Mali-G72 MP12"
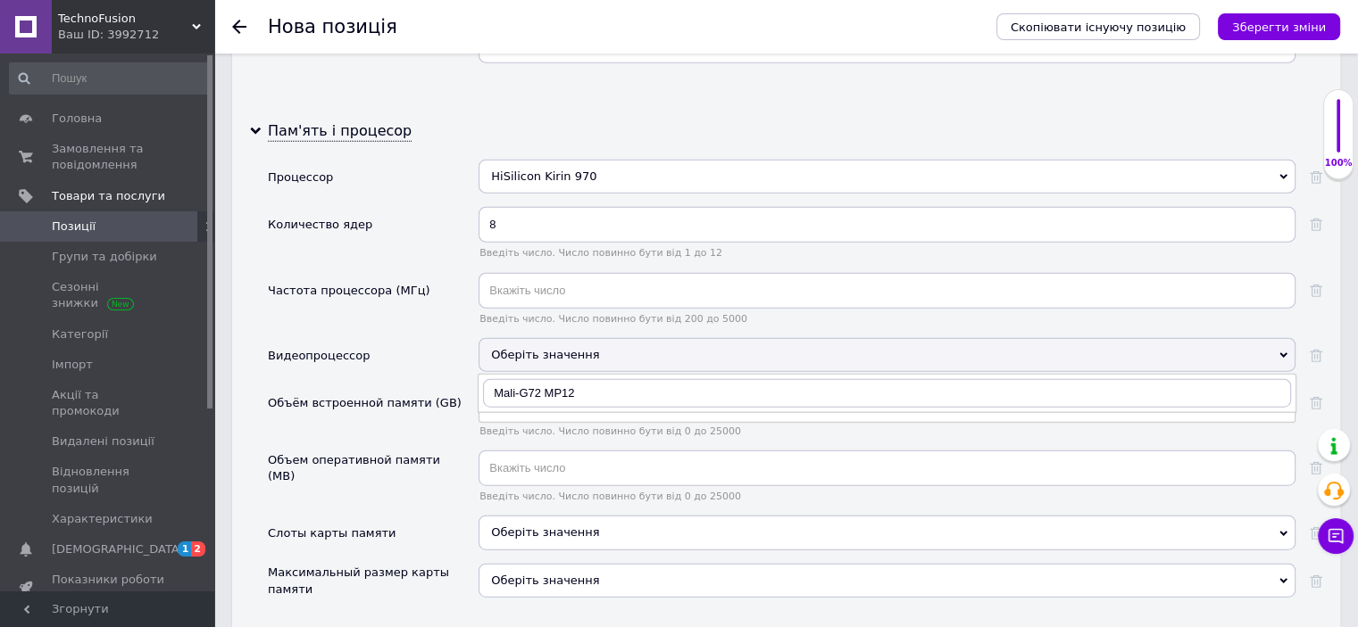
click at [375, 395] on div "Объём встроенной памяти (GB)" at bounding box center [365, 403] width 194 height 16
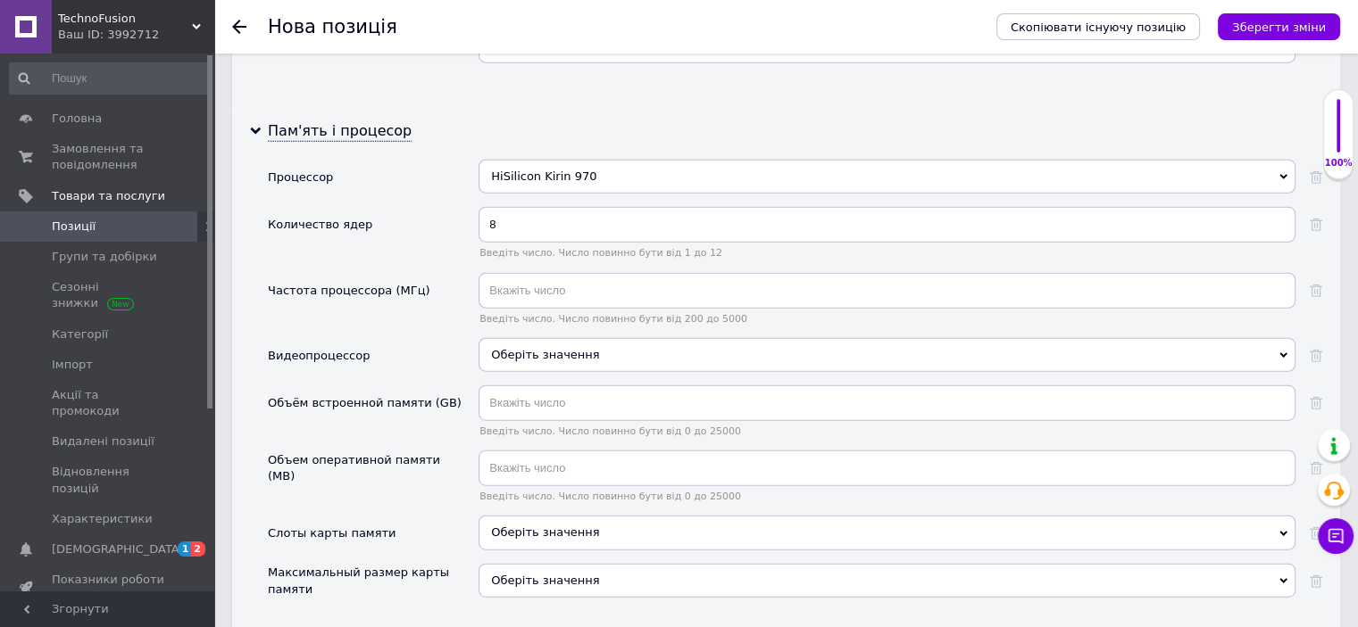
click at [514, 338] on div "Оберіть значення" at bounding box center [886, 355] width 817 height 34
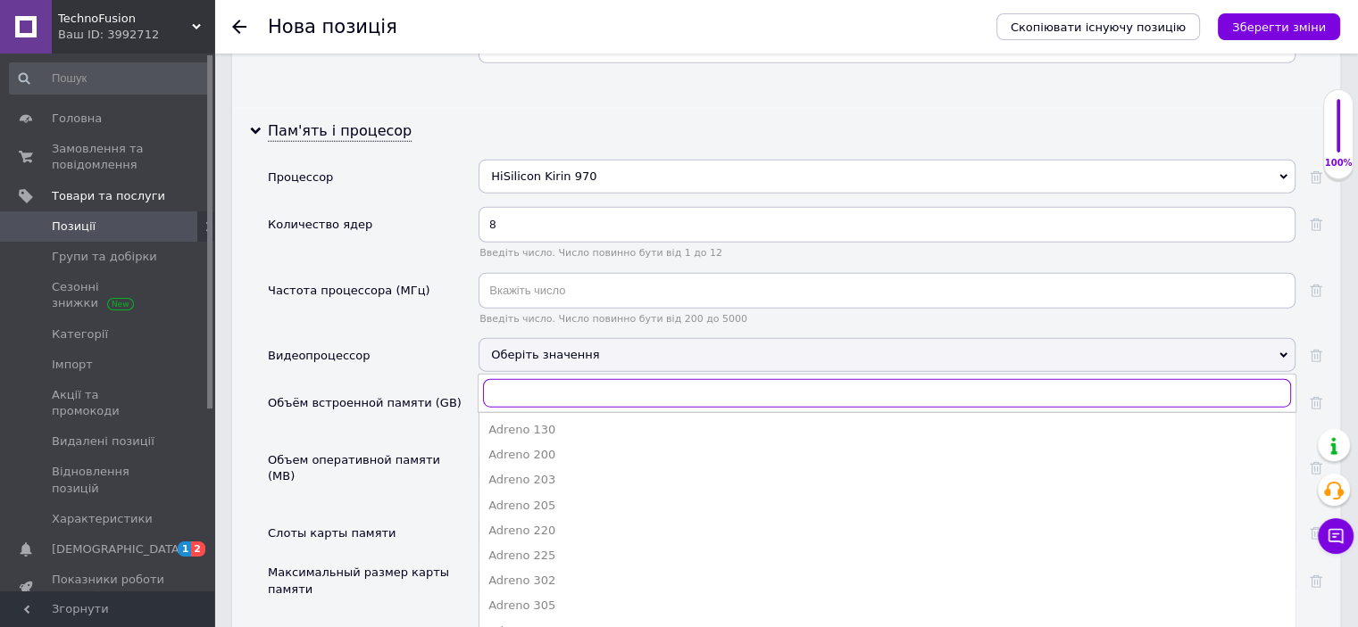
paste input "Mali-G72 MP12"
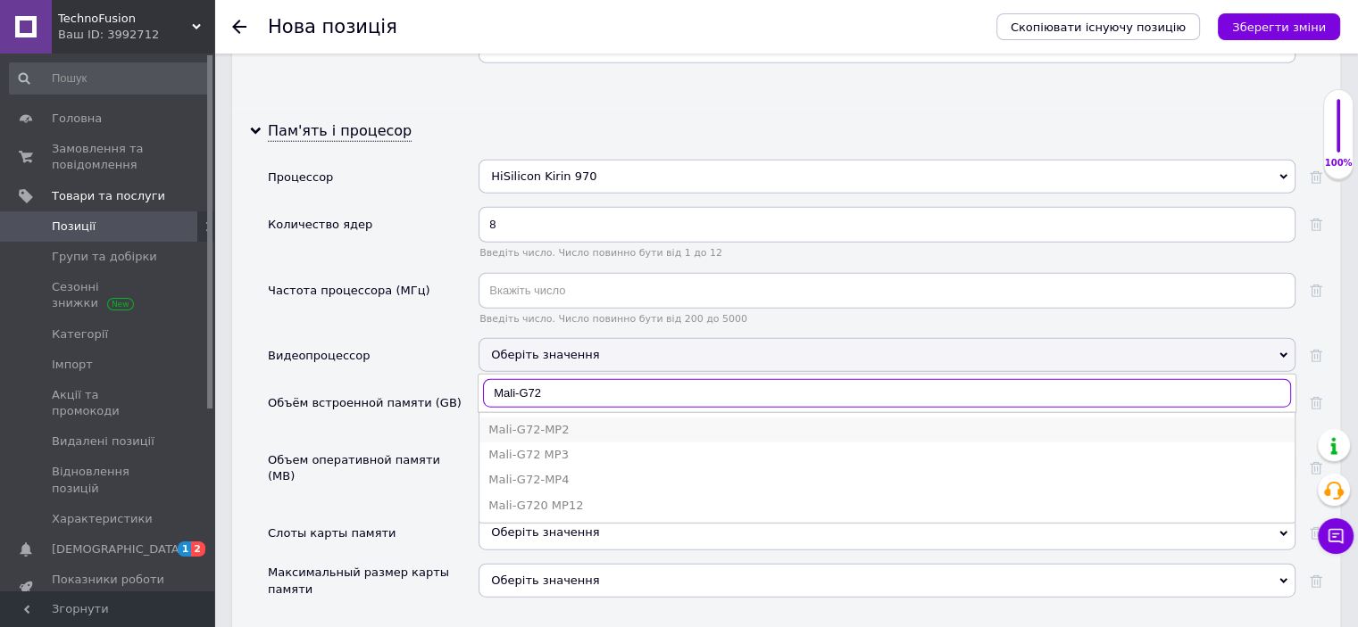
type input "Mali-G72"
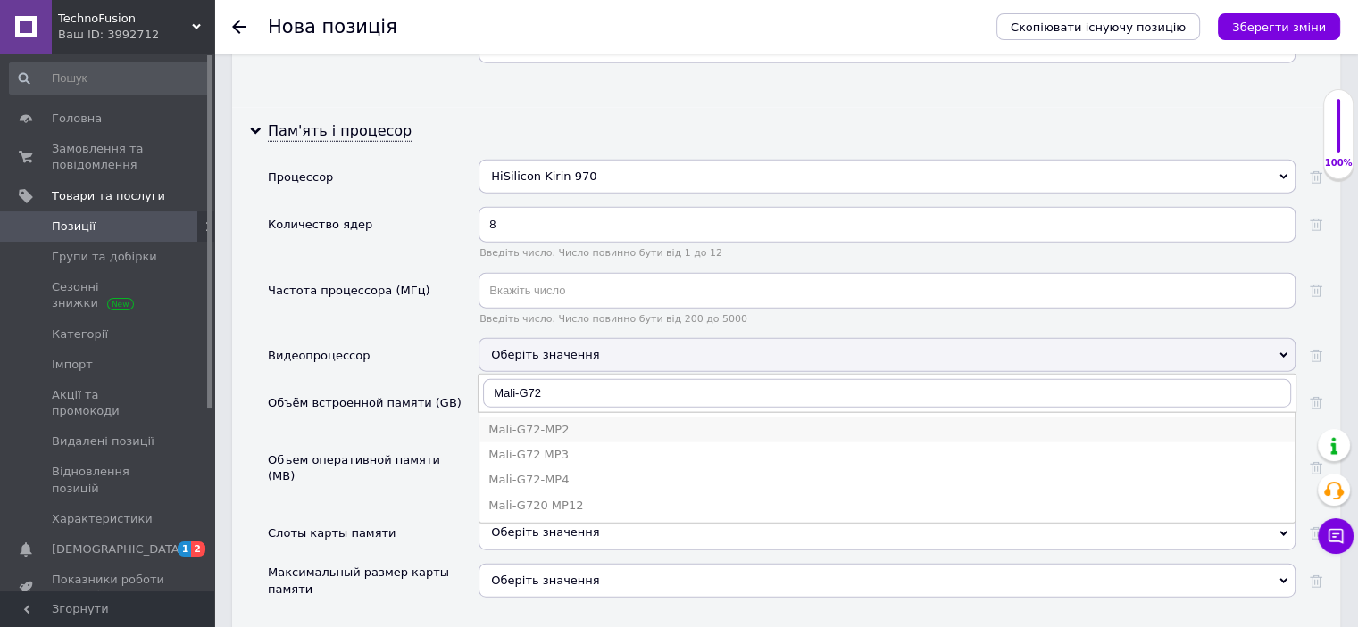
click at [549, 422] on div "Mali-G72-MP2" at bounding box center [886, 430] width 797 height 16
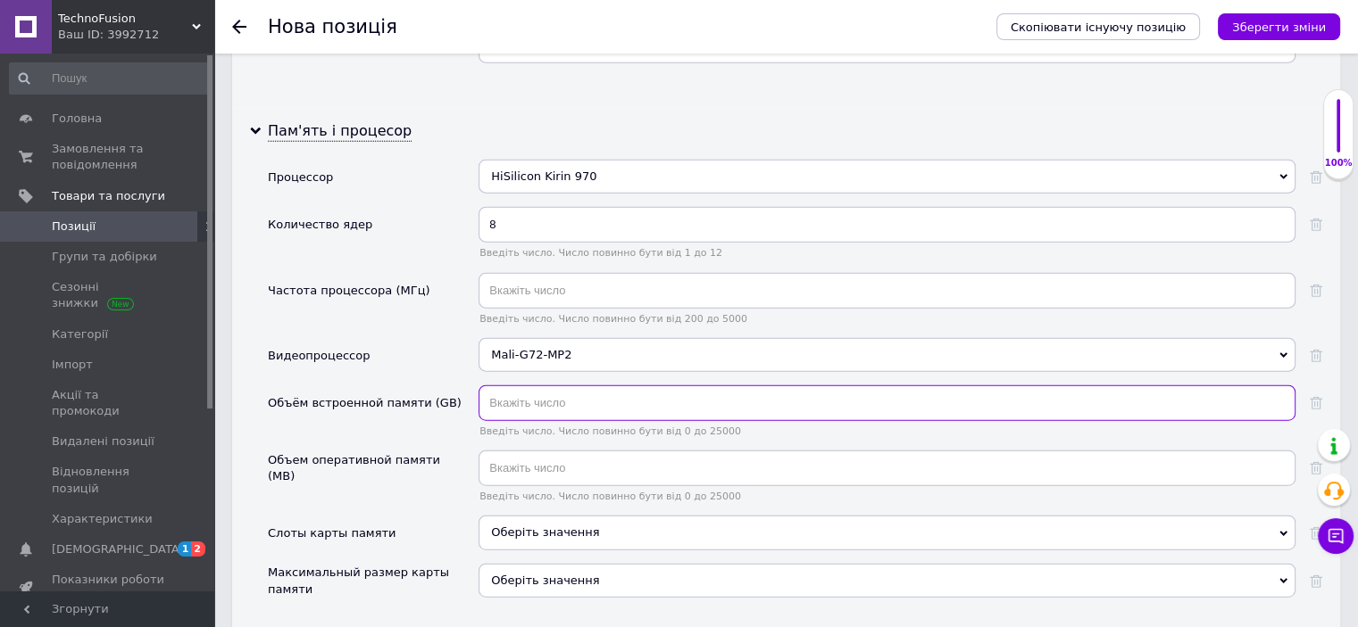
click at [514, 386] on input "text" at bounding box center [886, 404] width 817 height 36
type input "128"
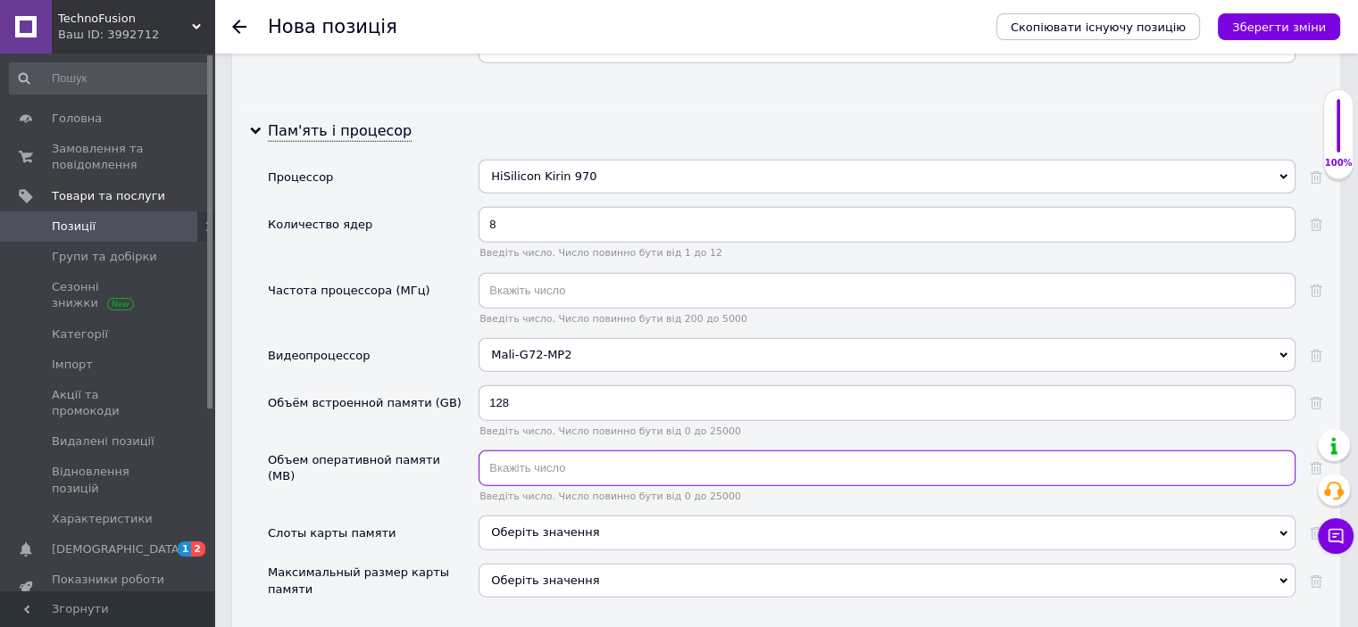
click at [504, 451] on input "text" at bounding box center [886, 469] width 817 height 36
type input "4000"
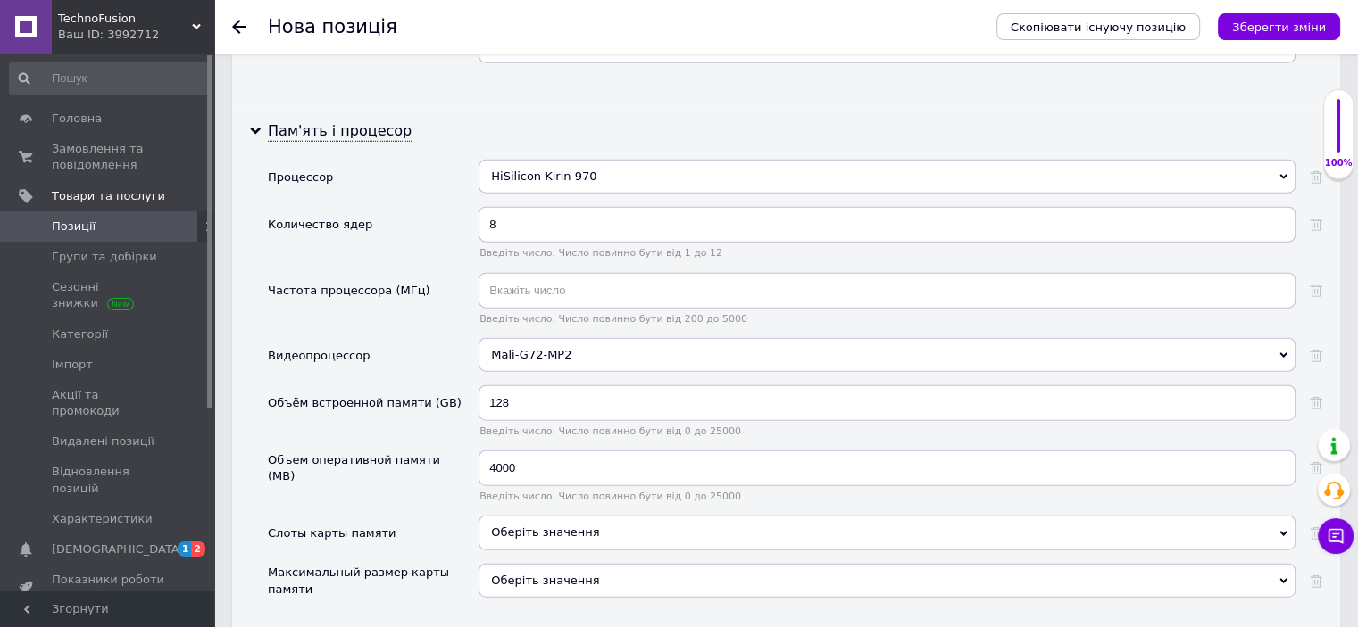
click at [392, 453] on div "Объем оперативной памяти (MB)" at bounding box center [369, 469] width 202 height 32
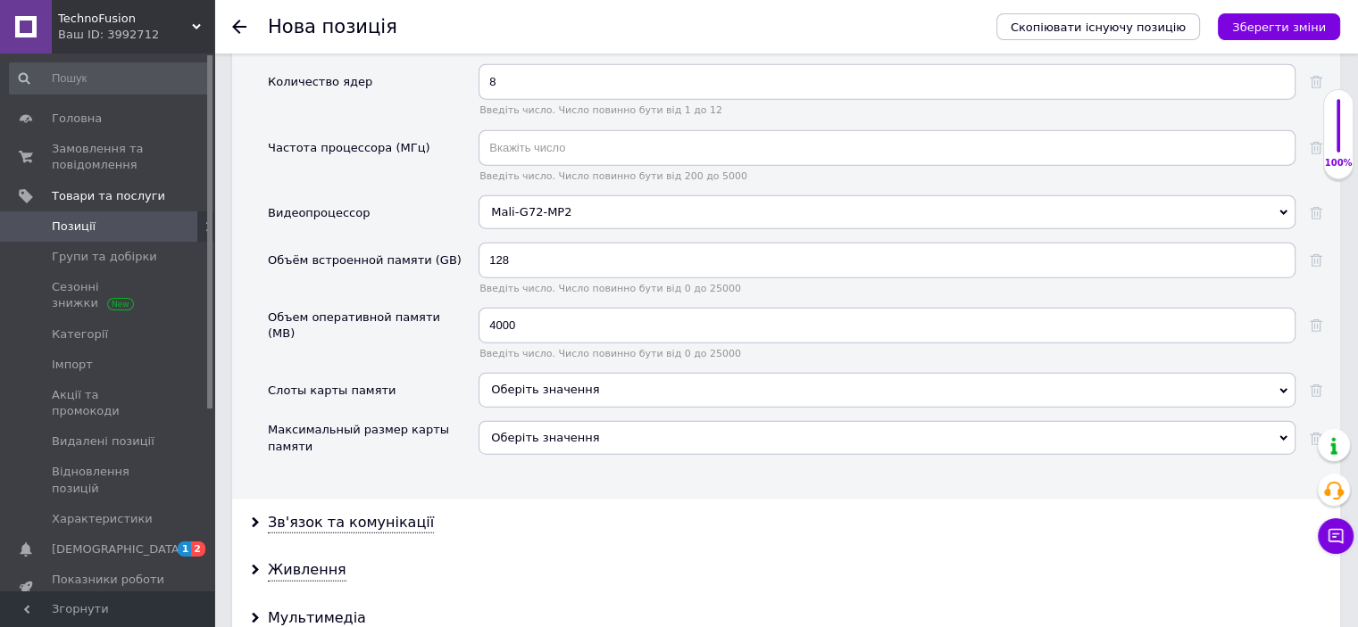
scroll to position [4374, 0]
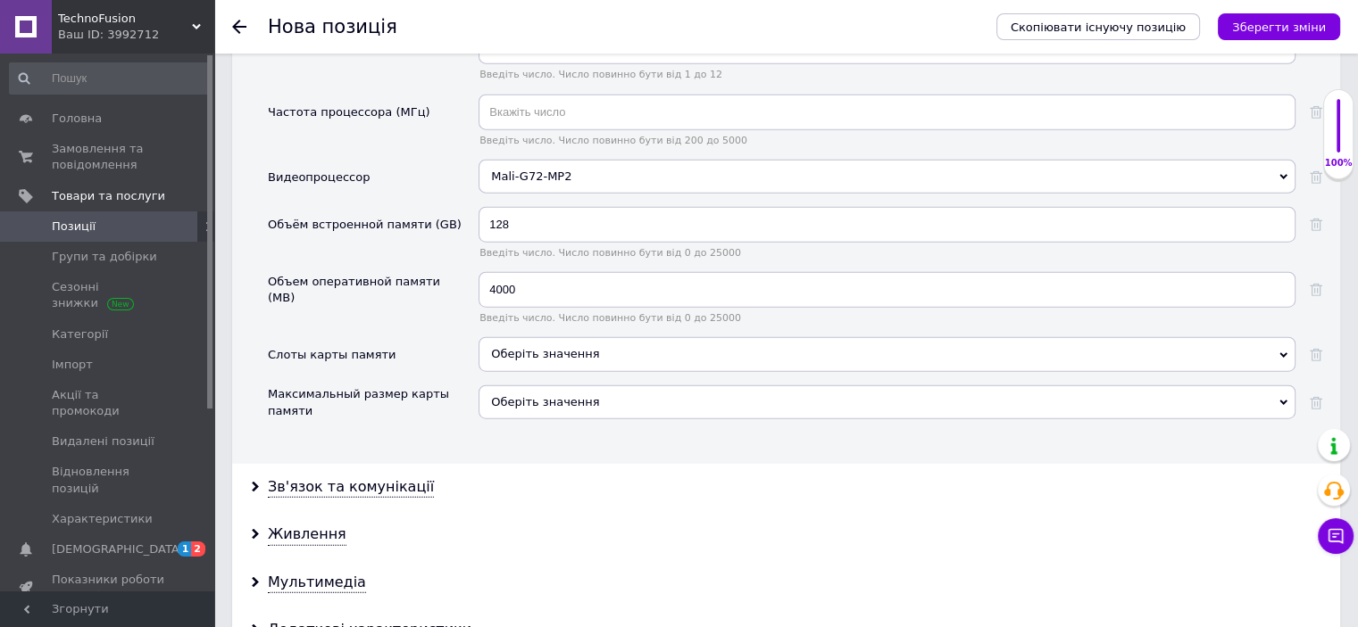
click at [556, 386] on div "Оберіть значення" at bounding box center [886, 403] width 817 height 34
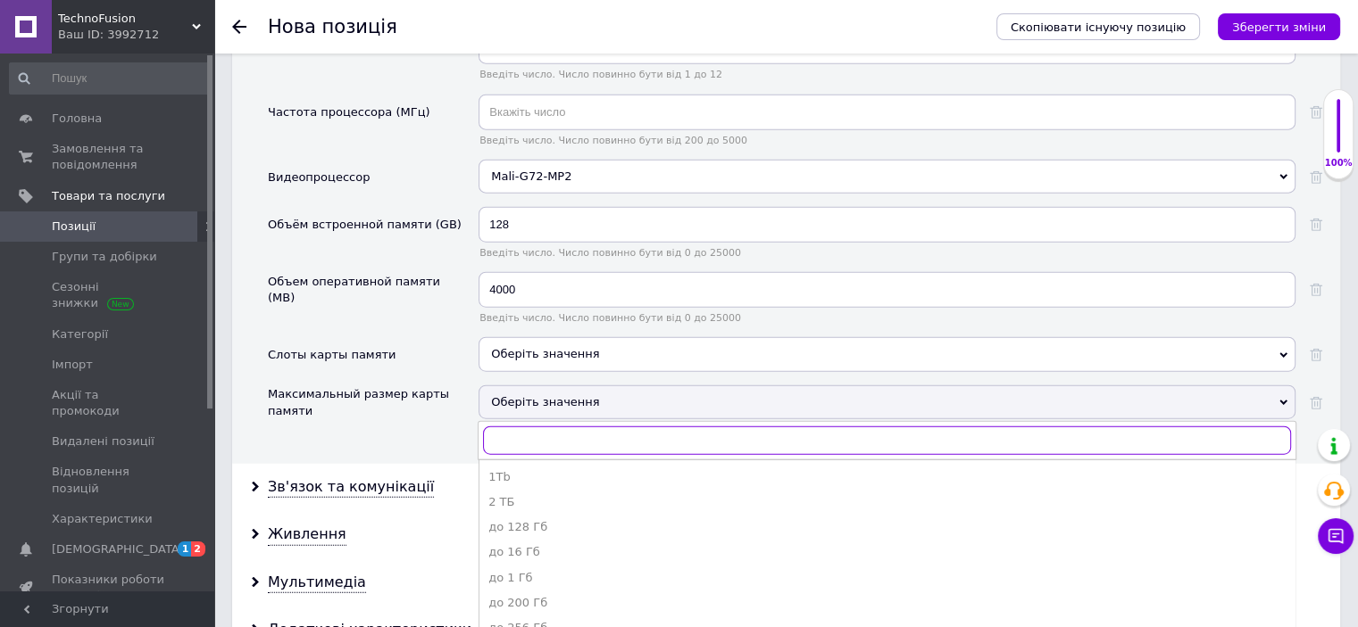
click at [525, 337] on div "Оберіть значення" at bounding box center [886, 354] width 817 height 34
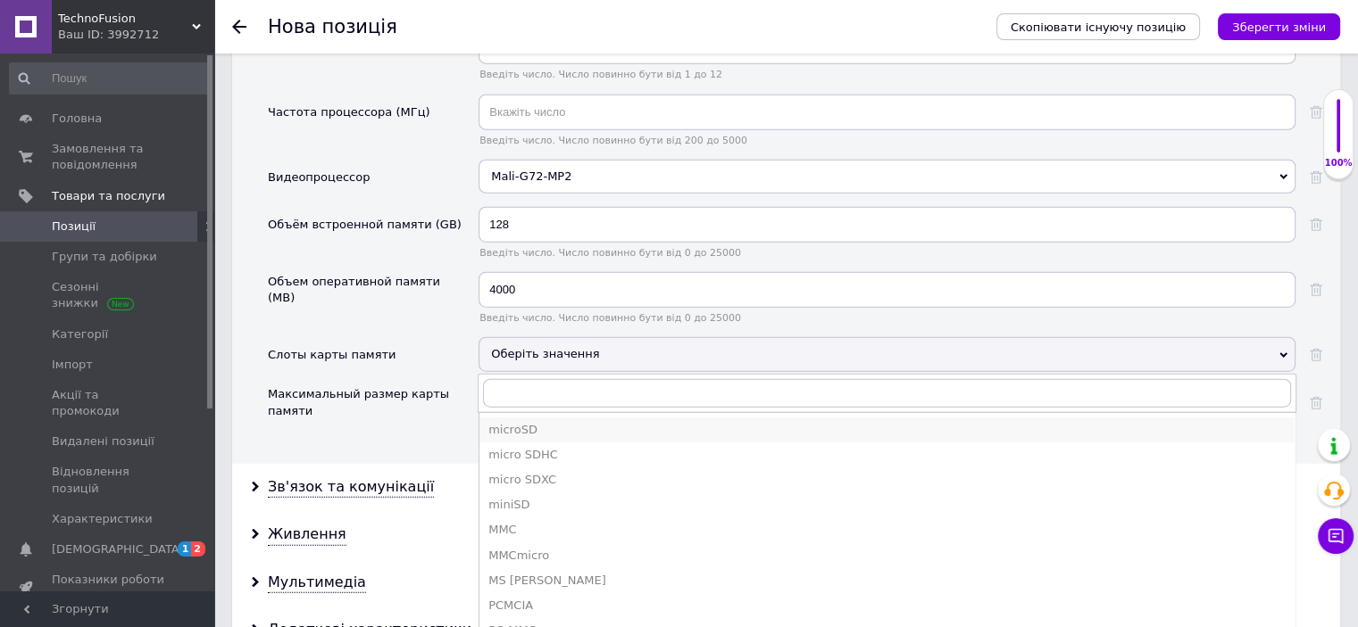
click at [514, 422] on div "microSD" at bounding box center [886, 430] width 797 height 16
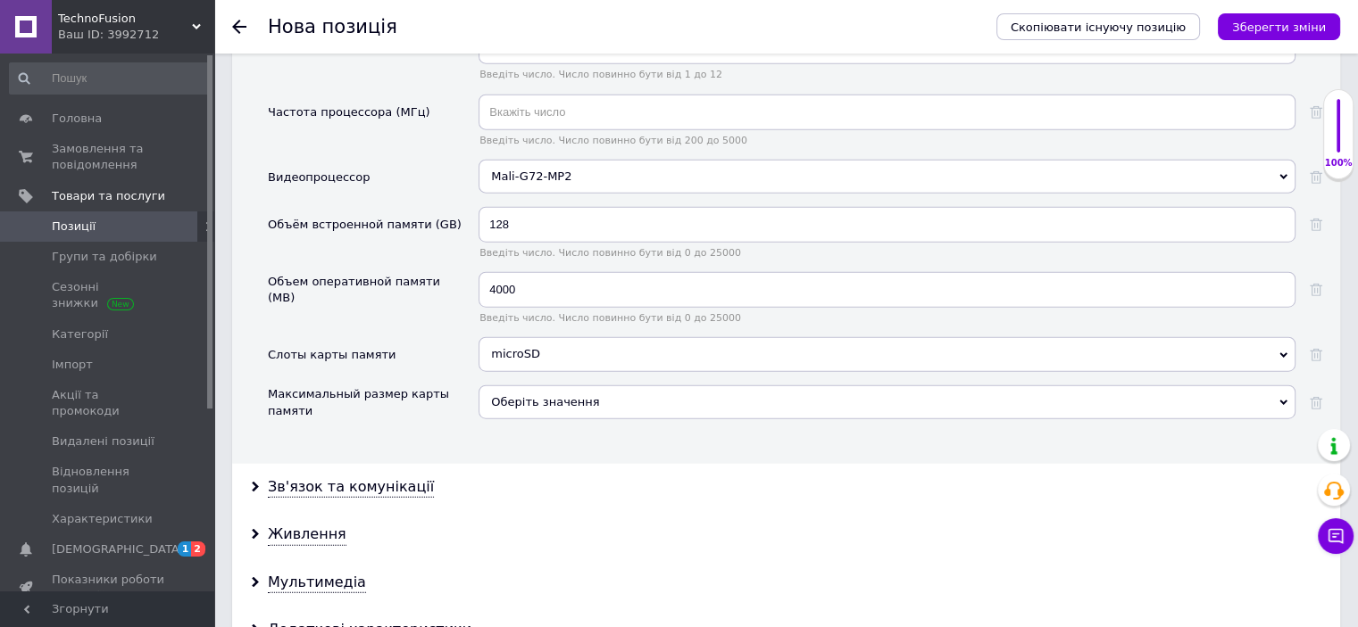
click at [520, 386] on div "Оберіть значення" at bounding box center [886, 403] width 817 height 34
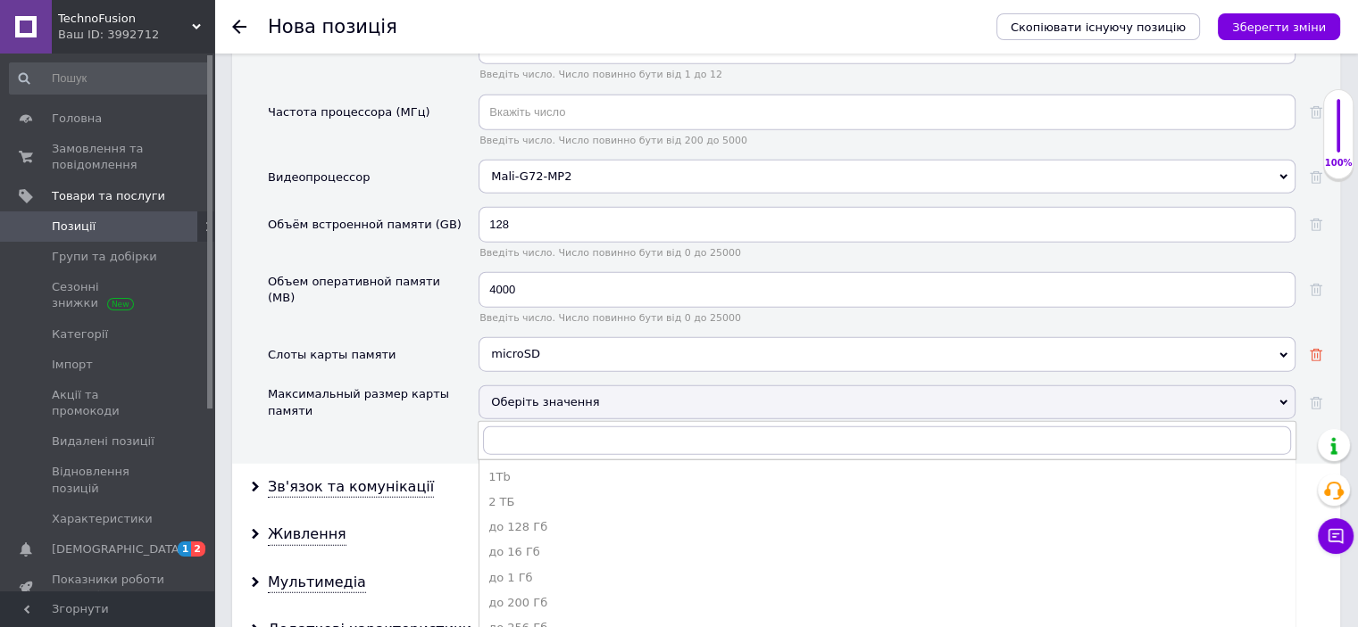
click at [1321, 317] on div "Пам'ять і процесор Процессор HiSilicon Kirin 970 A12 Bionic A14 Bionic A17 Pro …" at bounding box center [786, 196] width 1108 height 535
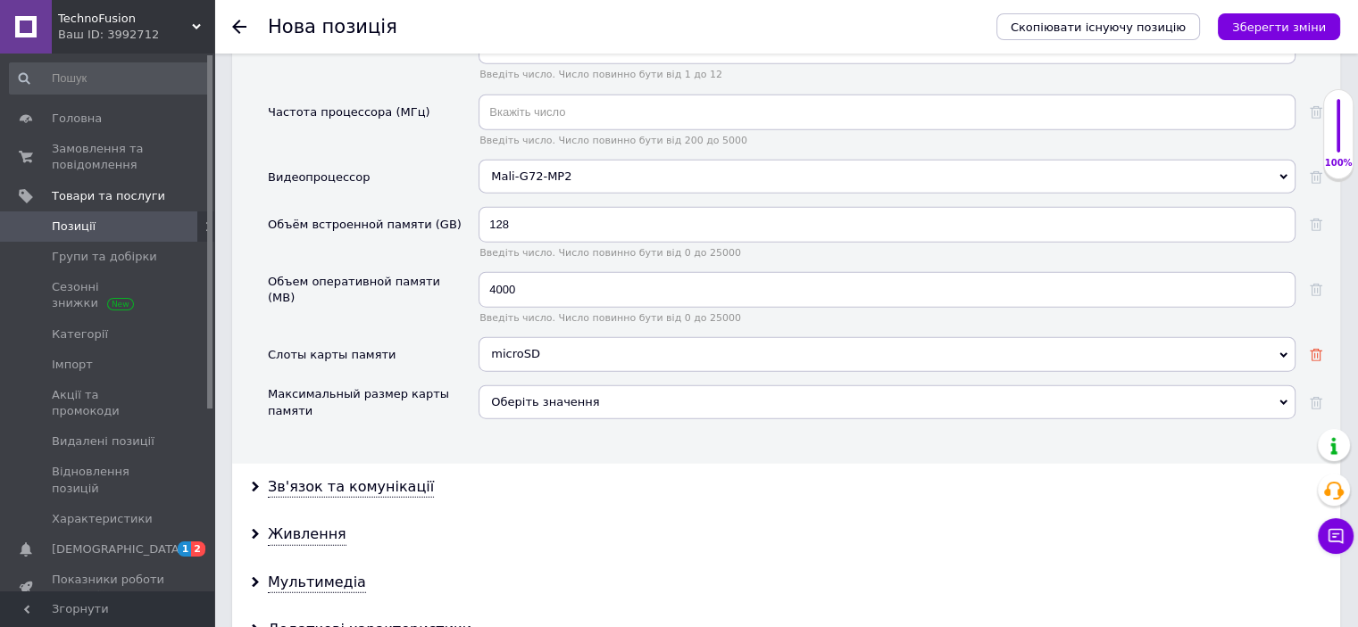
click at [1314, 349] on icon at bounding box center [1315, 355] width 12 height 12
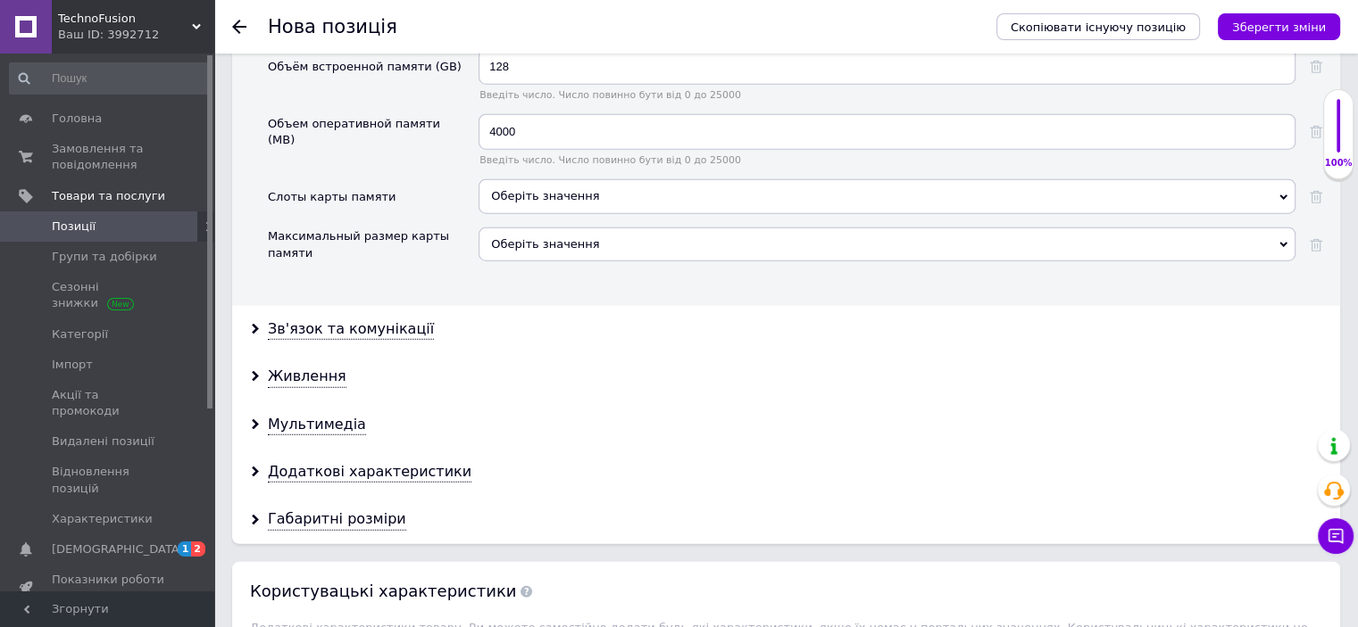
scroll to position [4552, 0]
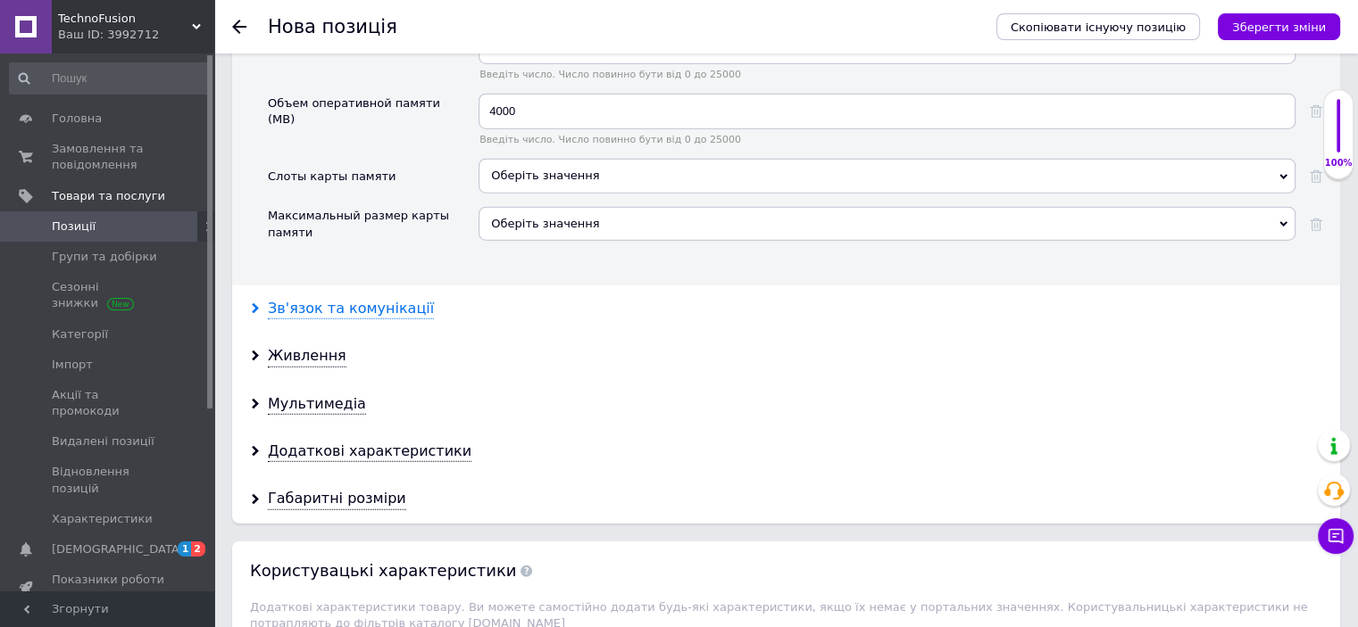
click at [343, 299] on div "Зв'язок та комунікації" at bounding box center [351, 309] width 166 height 21
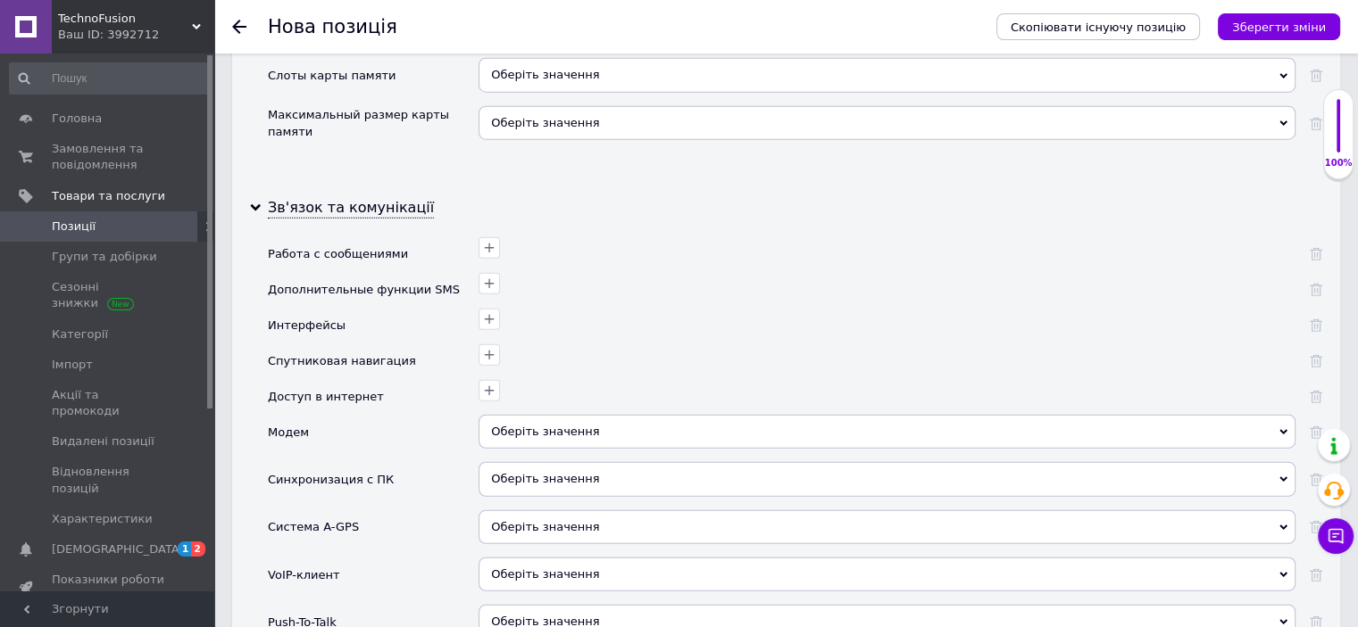
scroll to position [4731, 0]
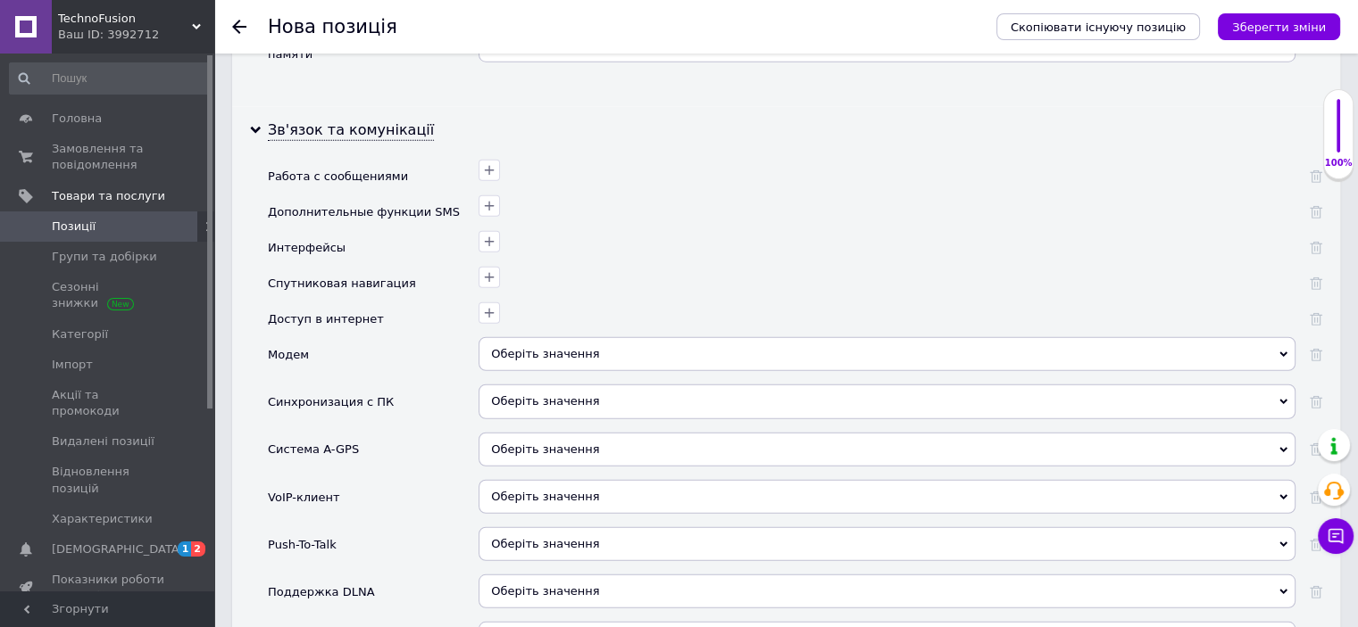
click at [525, 337] on span "Оберіть значення" at bounding box center [886, 354] width 817 height 34
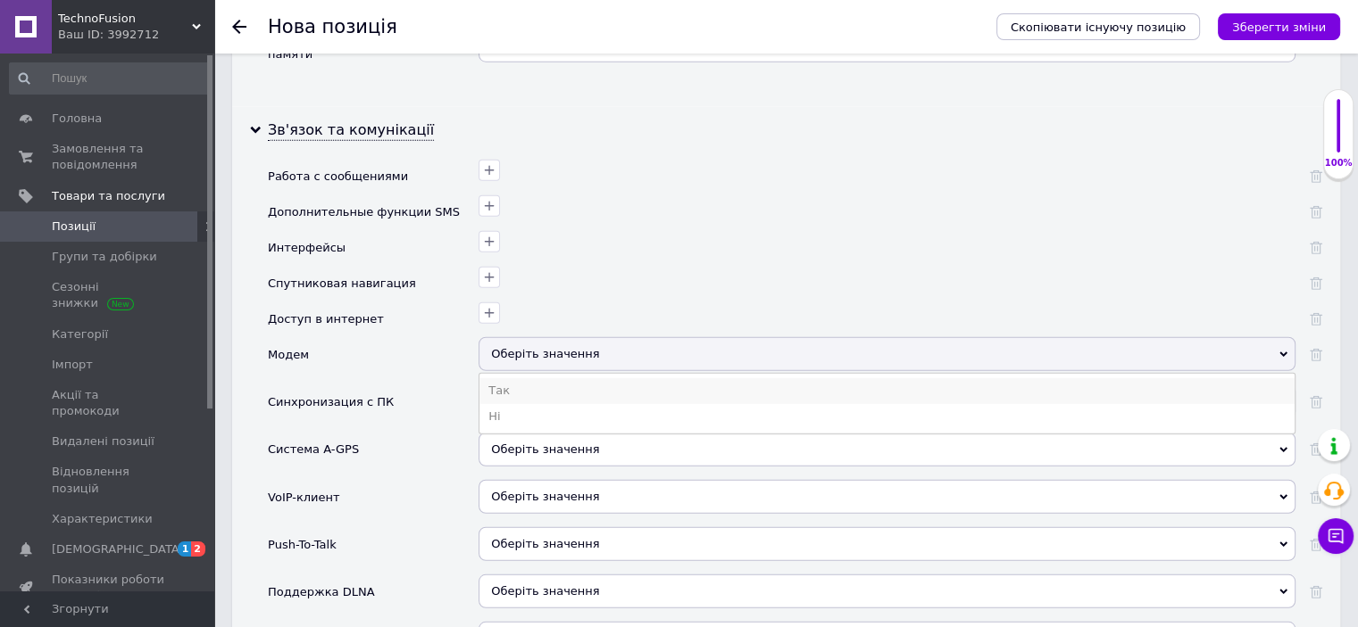
click at [507, 378] on li "Так" at bounding box center [886, 390] width 815 height 25
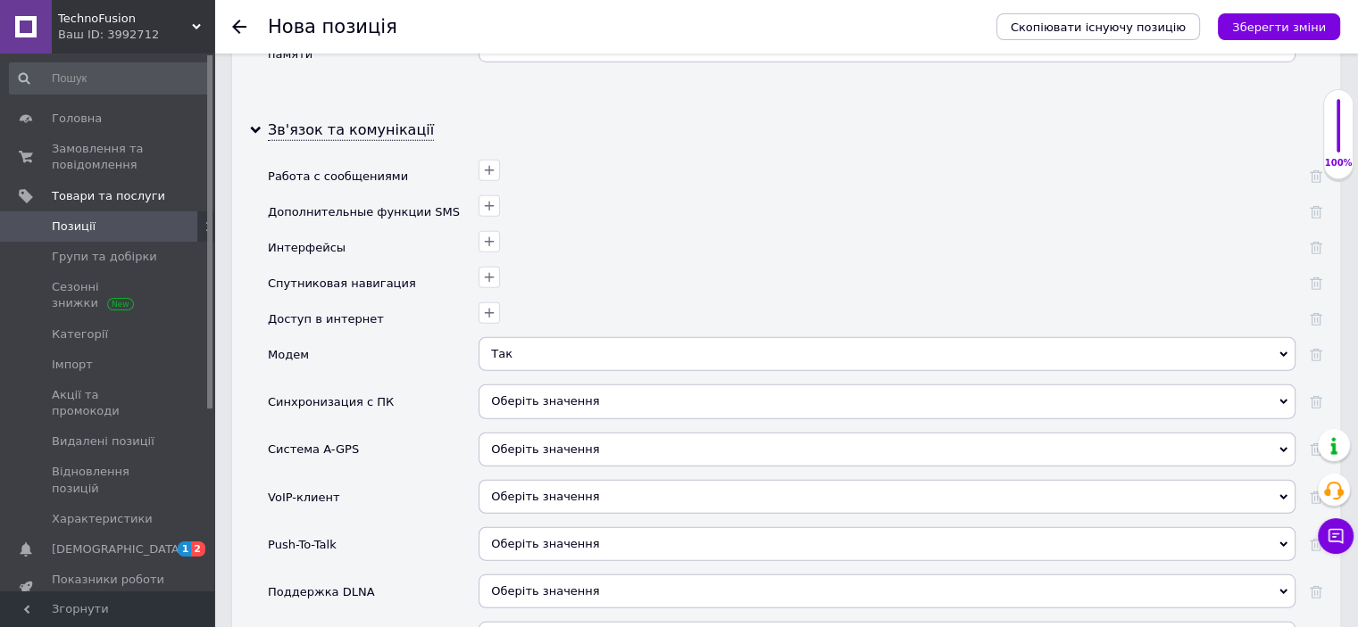
click at [507, 385] on span "Оберіть значення" at bounding box center [886, 402] width 817 height 34
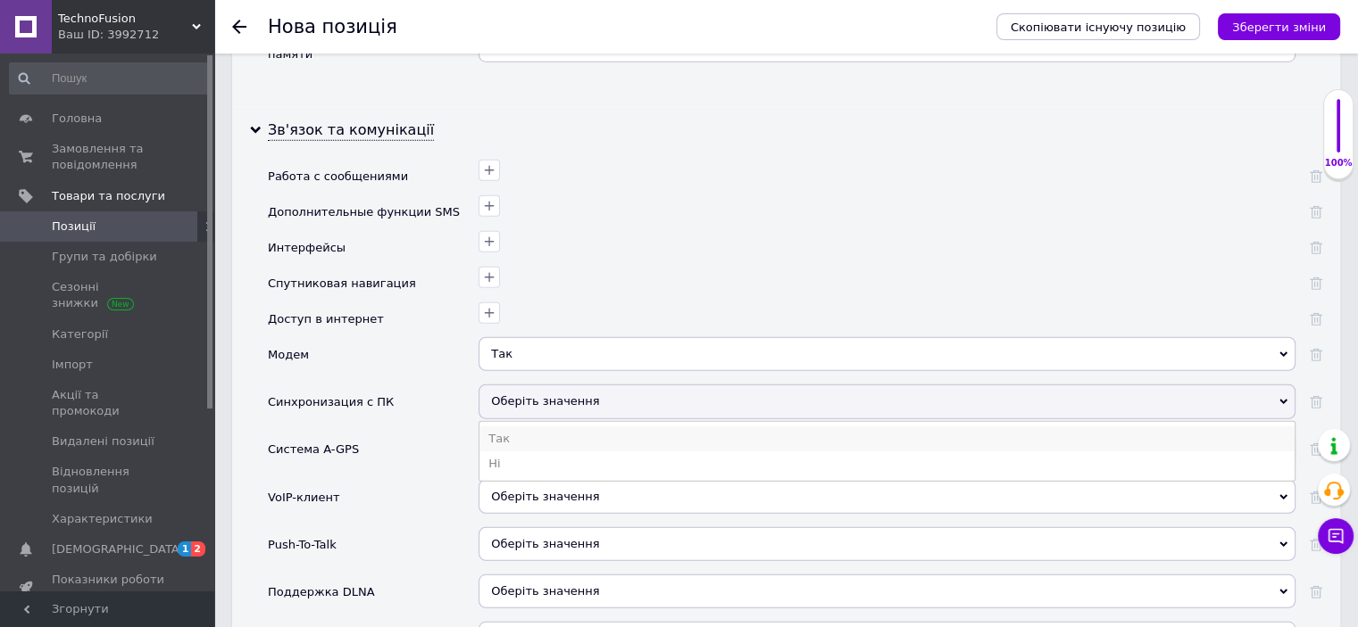
click at [503, 427] on li "Так" at bounding box center [886, 439] width 815 height 25
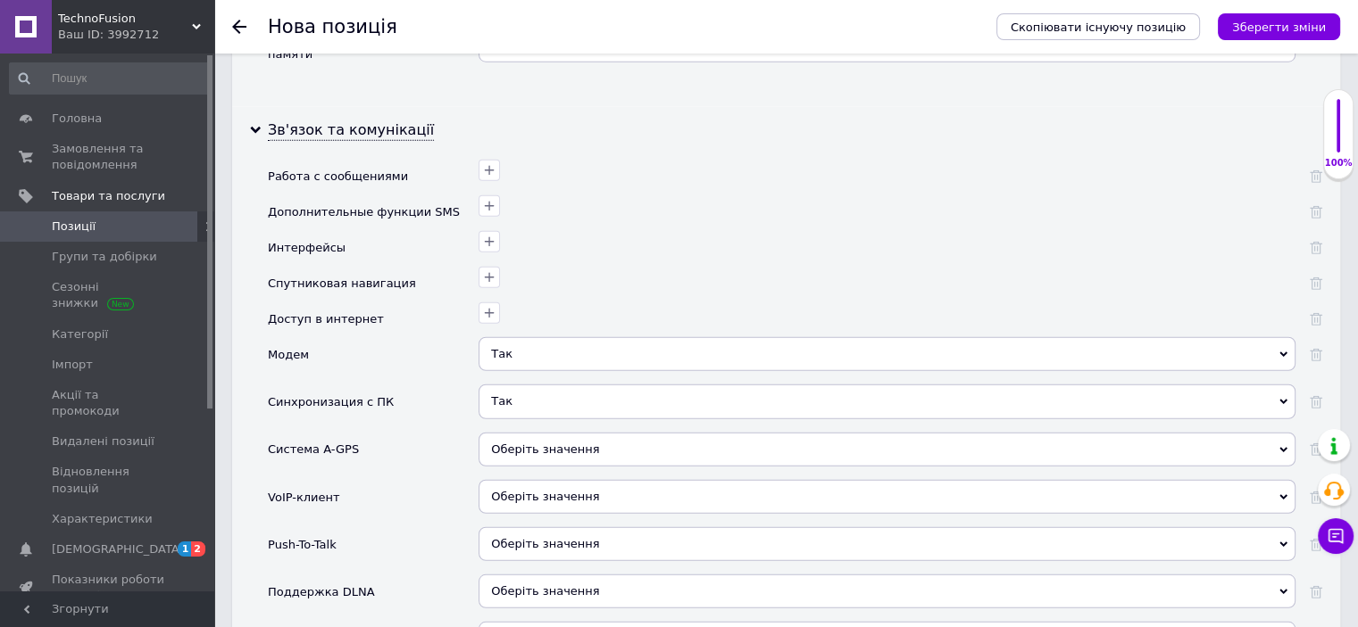
click at [501, 443] on span "Оберіть значення" at bounding box center [545, 449] width 108 height 13
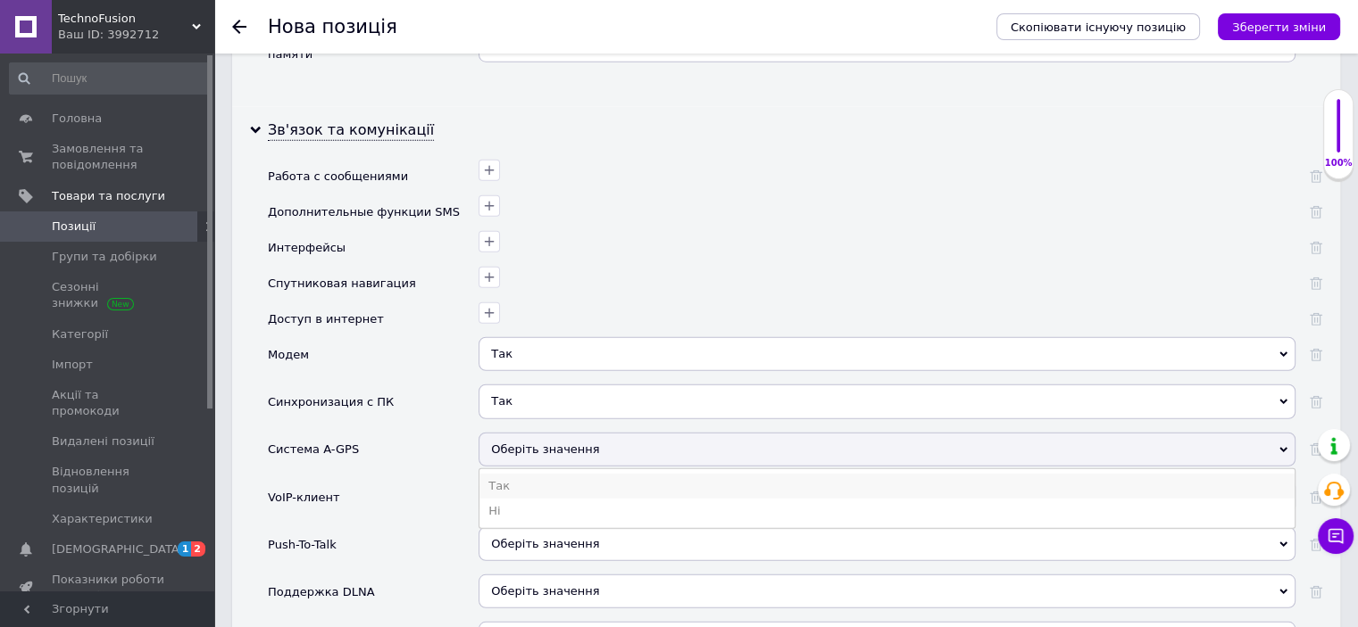
click at [498, 474] on li "Так" at bounding box center [886, 486] width 815 height 25
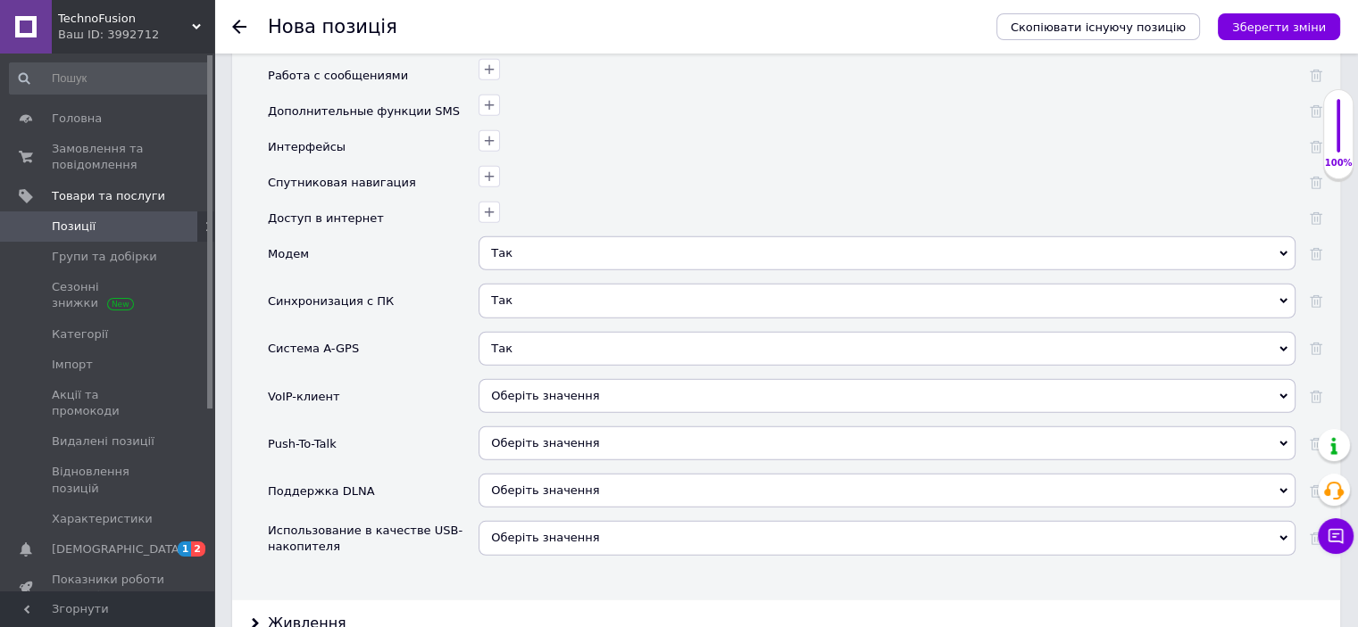
scroll to position [4909, 0]
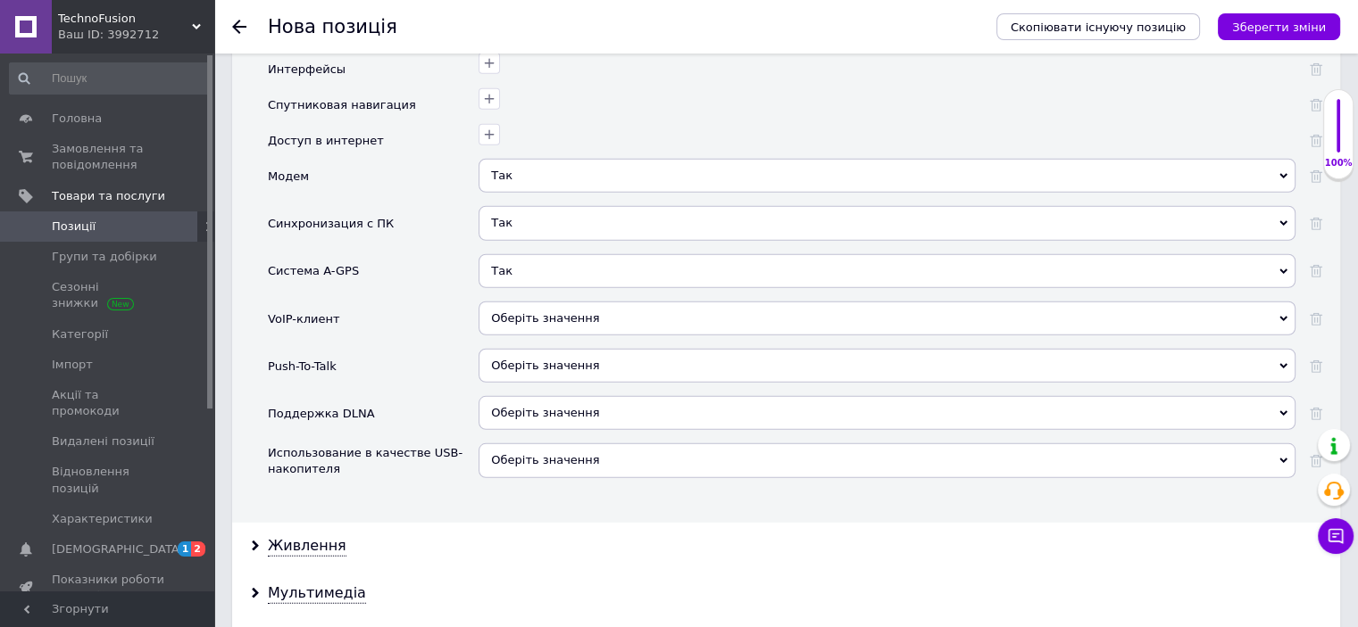
drag, startPoint x: 550, startPoint y: 419, endPoint x: 541, endPoint y: 430, distance: 14.6
click at [550, 453] on span "Оберіть значення" at bounding box center [545, 459] width 108 height 13
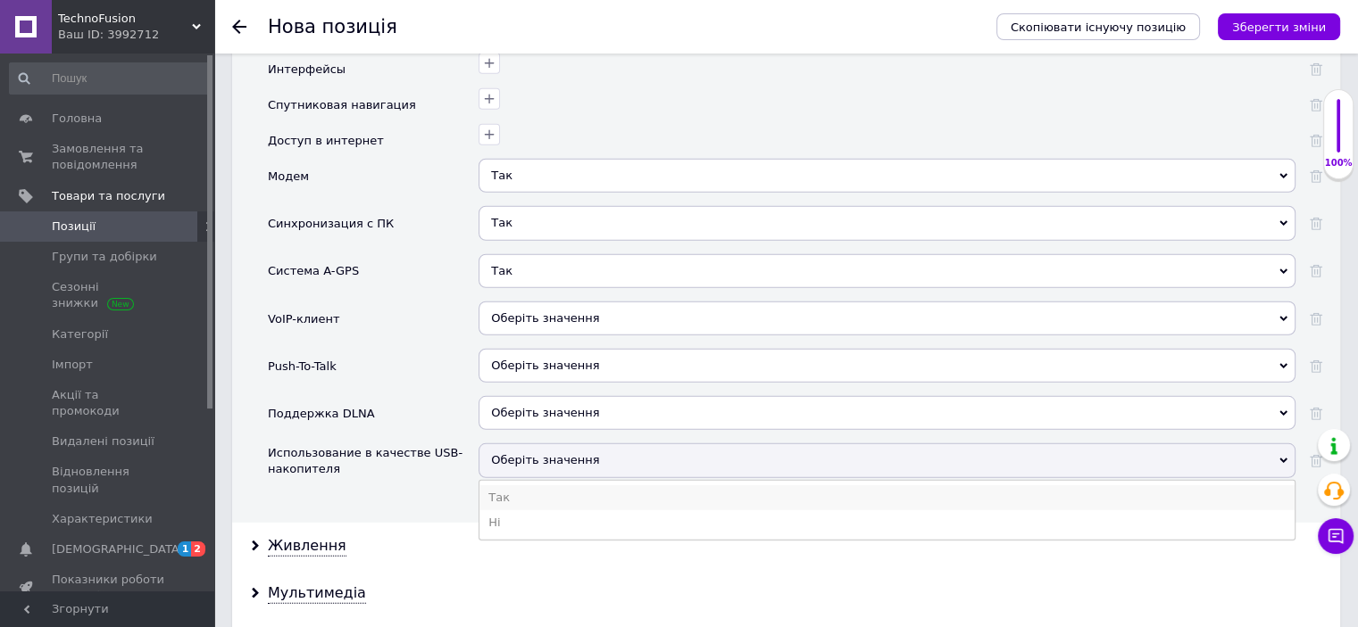
click at [511, 486] on li "Так" at bounding box center [886, 498] width 815 height 25
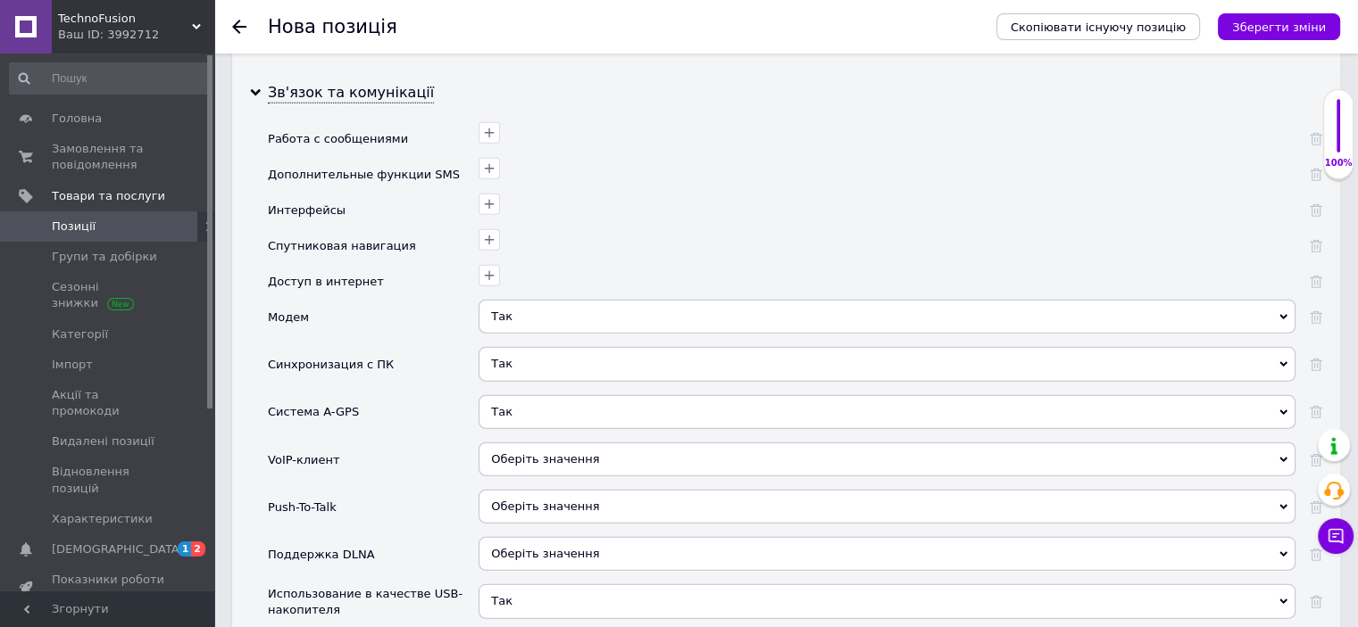
scroll to position [4552, 0]
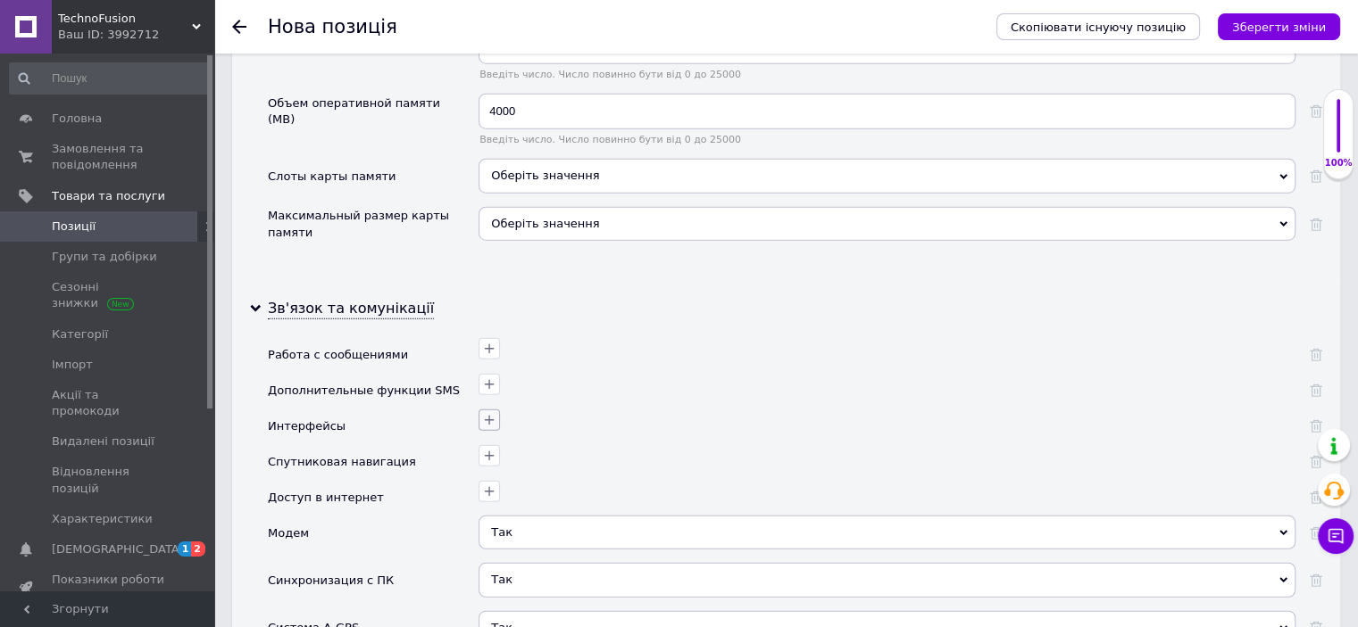
click at [478, 405] on div at bounding box center [884, 418] width 821 height 26
click at [486, 413] on icon "button" at bounding box center [489, 420] width 14 height 14
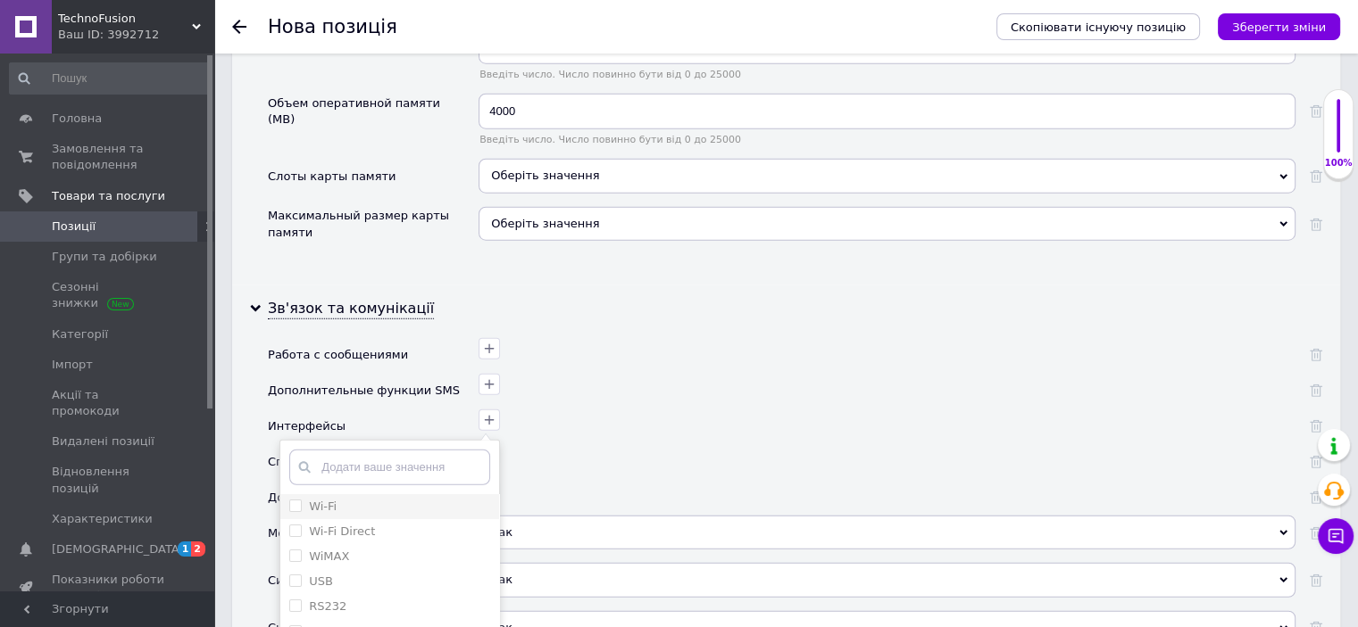
click at [297, 500] on input "Wi-Fi" at bounding box center [295, 506] width 12 height 12
checkbox input "true"
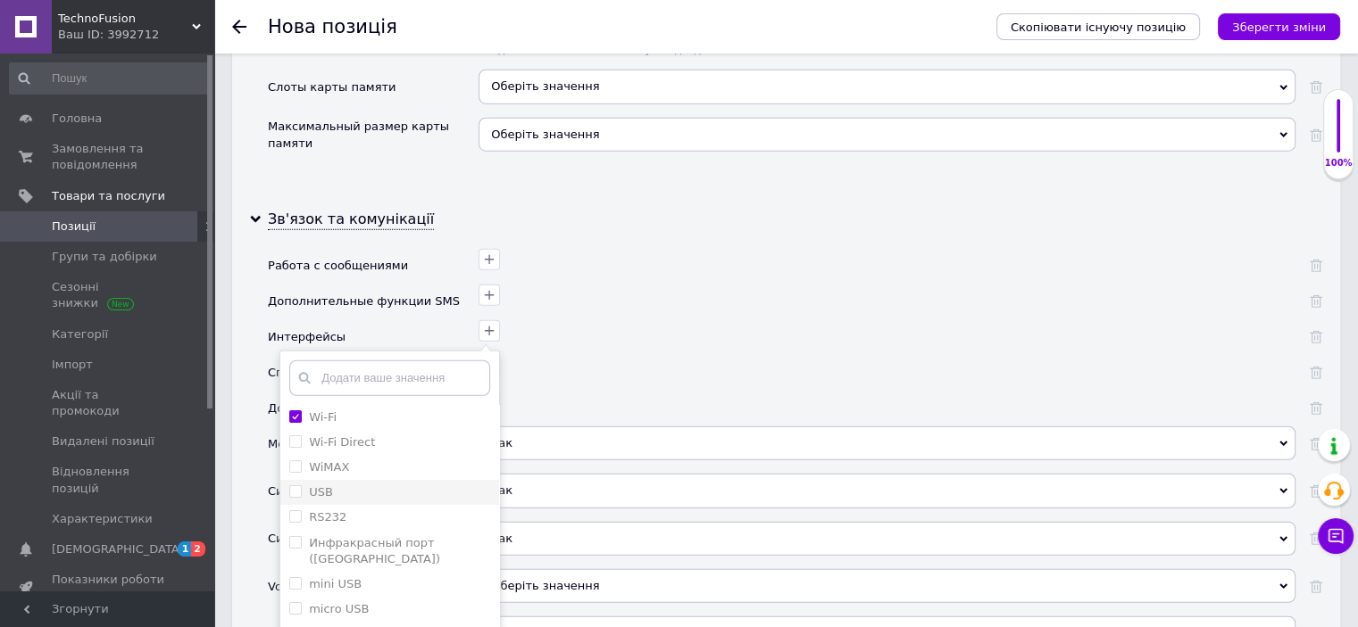
scroll to position [89, 0]
click at [295, 538] on input "NFC" at bounding box center [295, 544] width 12 height 12
checkbox input "true"
click at [299, 544] on input "Bluetooth" at bounding box center [295, 550] width 12 height 12
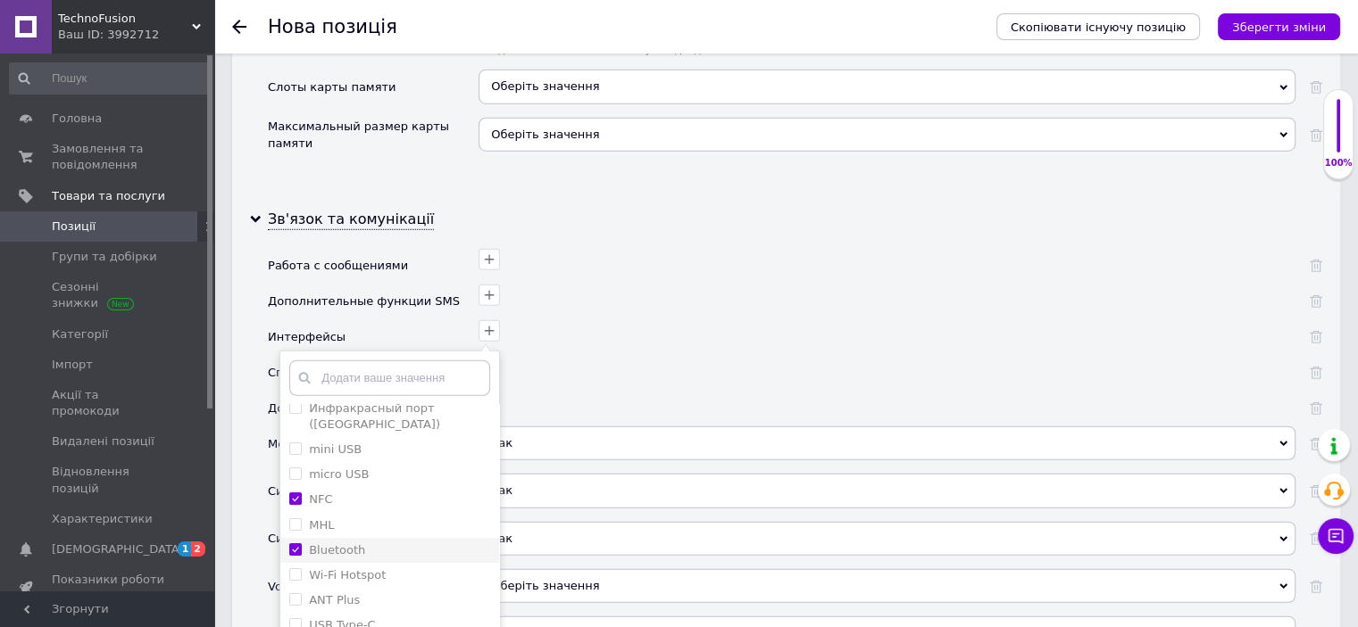
checkbox input "true"
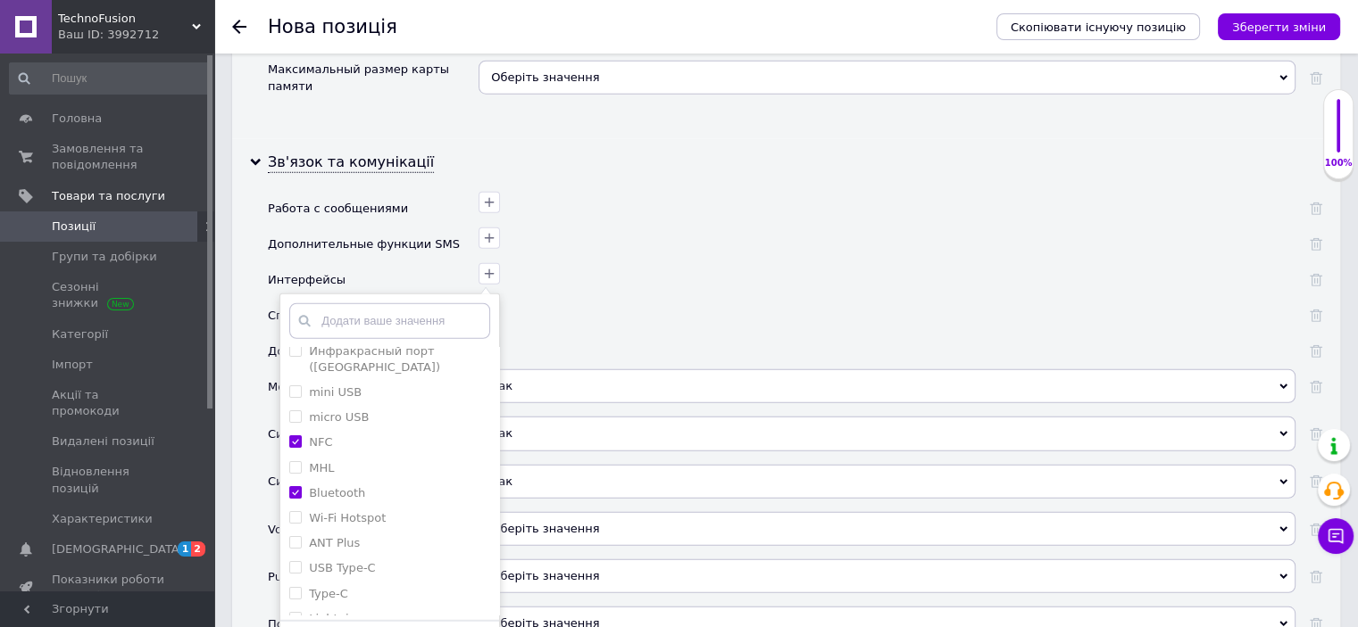
scroll to position [4731, 0]
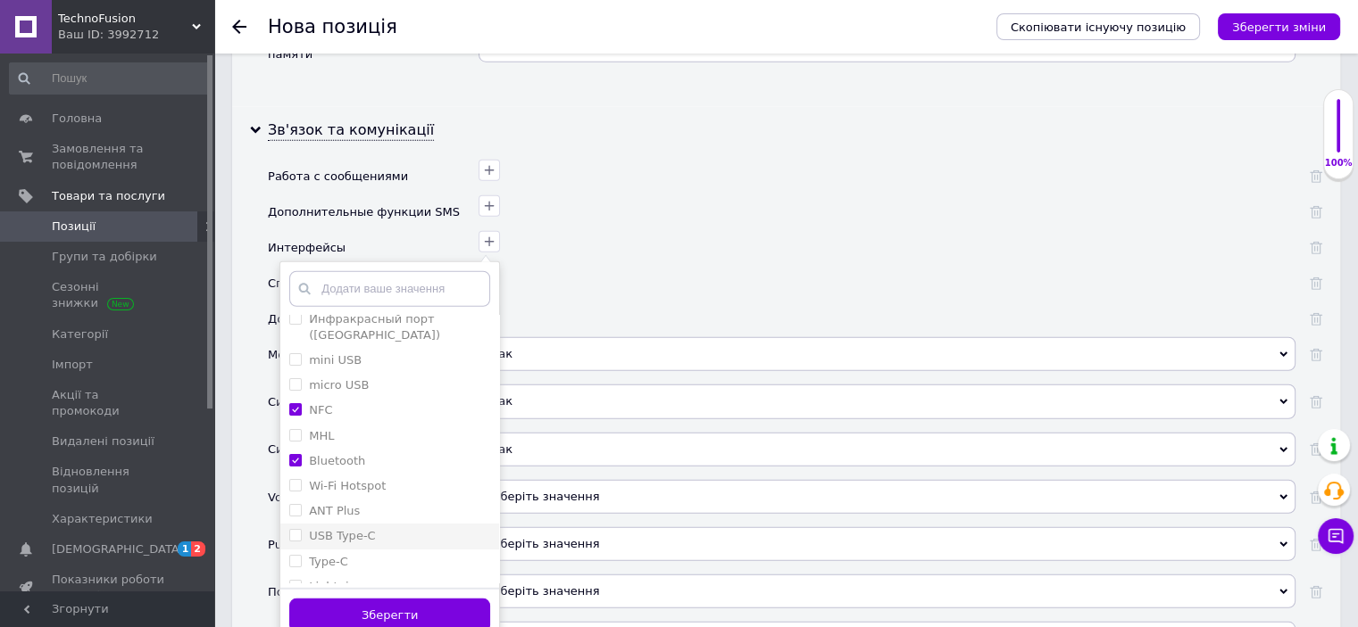
click at [296, 529] on Type-C "USB Type-C" at bounding box center [295, 535] width 12 height 12
checkbox Type-C "true"
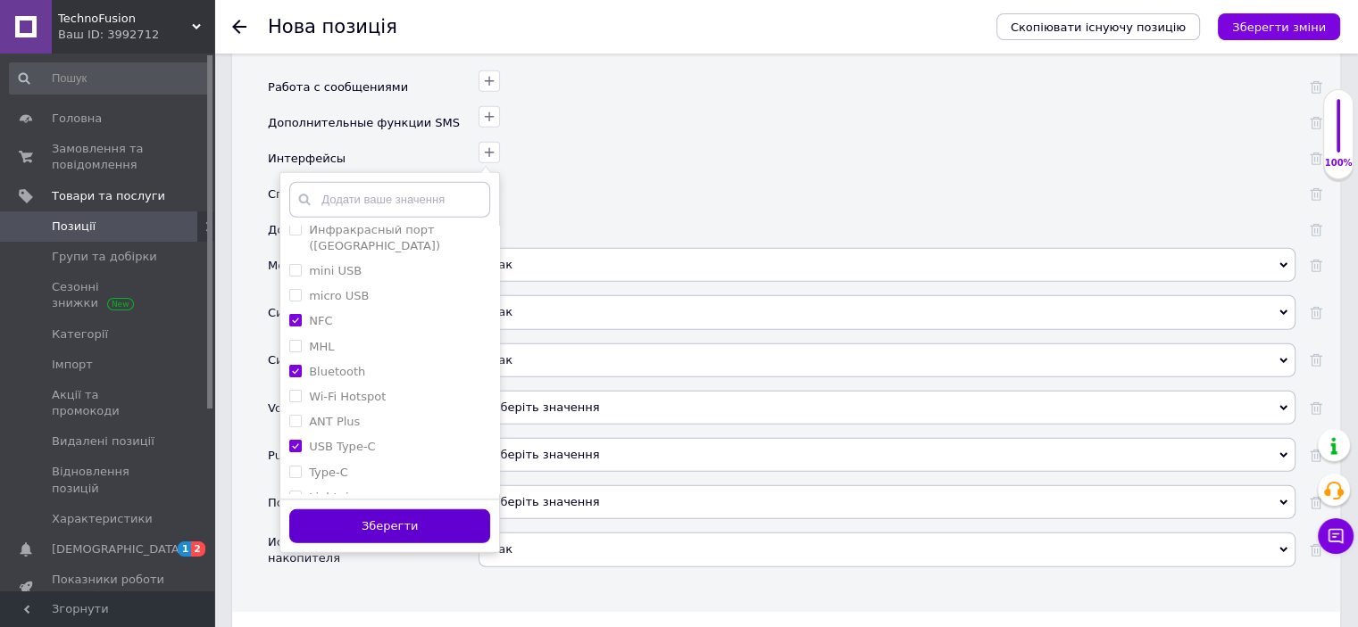
click at [350, 510] on button "Зберегти" at bounding box center [389, 527] width 201 height 35
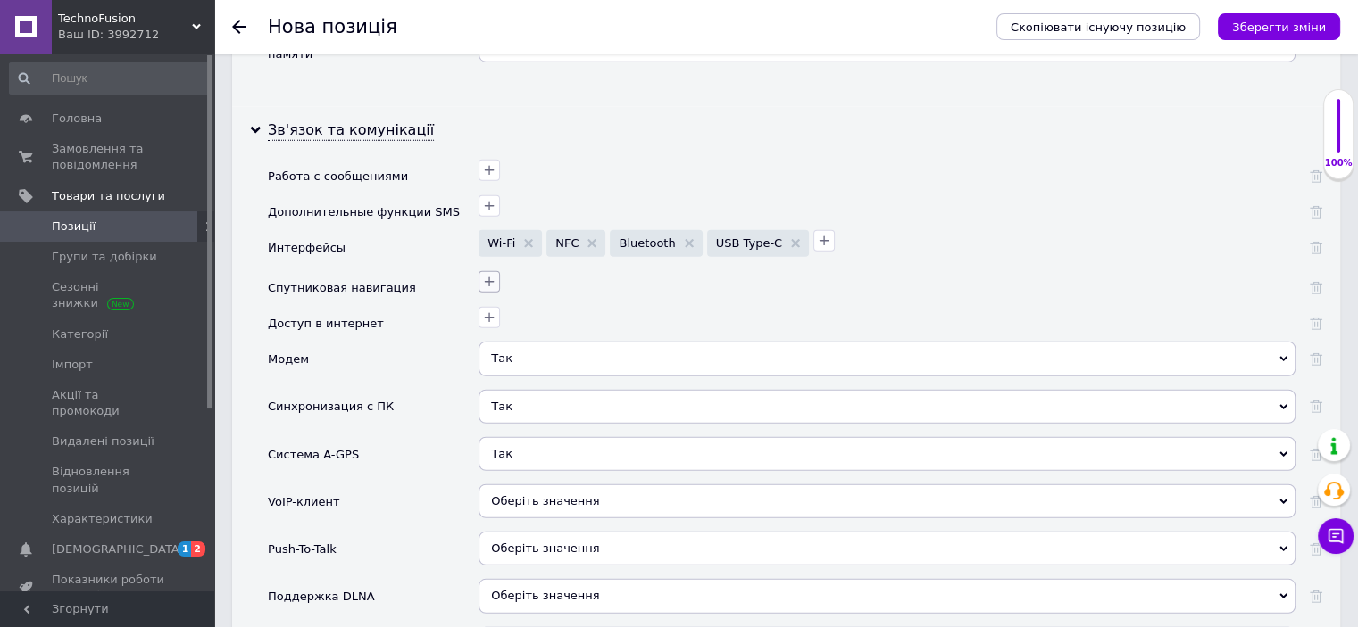
click at [490, 275] on icon "button" at bounding box center [489, 282] width 14 height 14
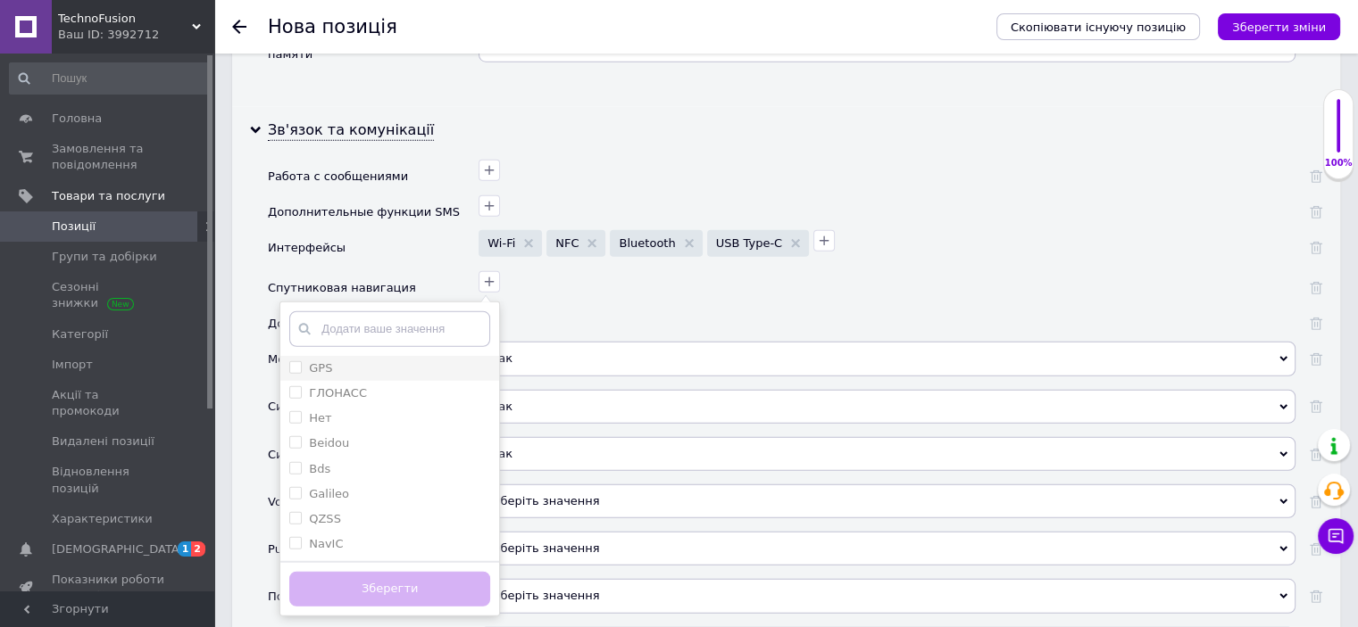
click at [293, 361] on span at bounding box center [295, 367] width 12 height 12
click at [293, 361] on input "GPS" at bounding box center [295, 367] width 12 height 12
checkbox input "false"
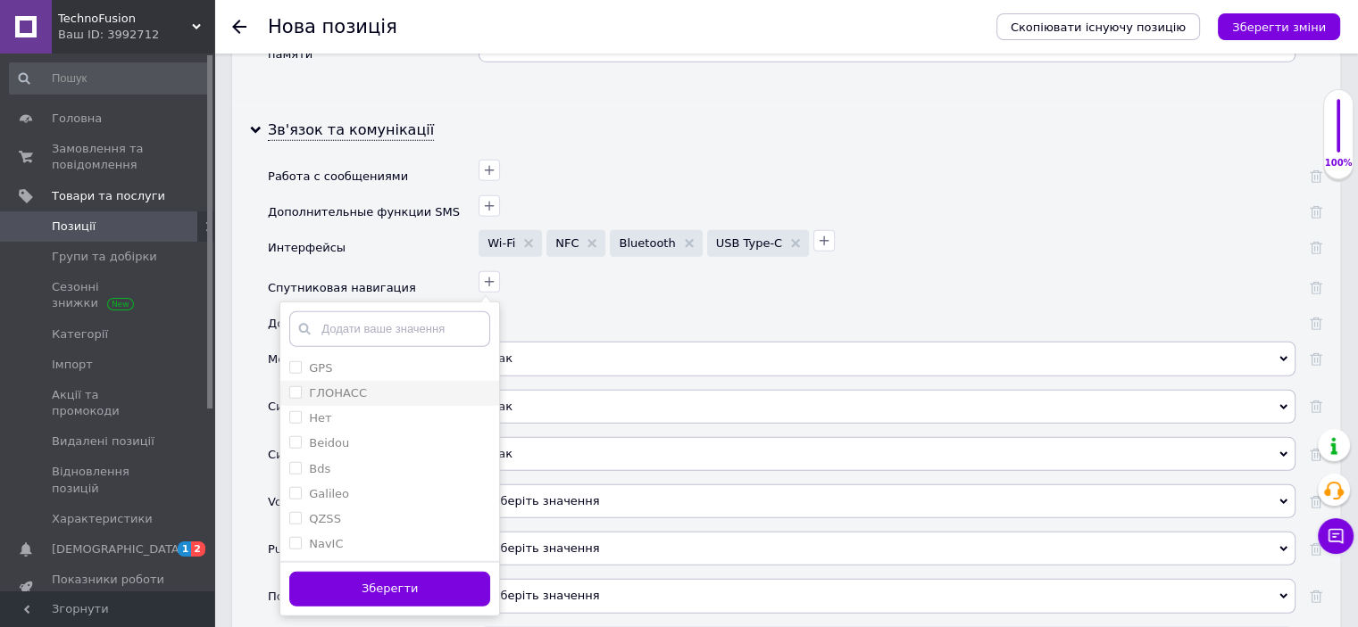
click at [293, 386] on input "ГЛОНАСС" at bounding box center [295, 392] width 12 height 12
checkbox input "true"
click at [294, 361] on input "GPS" at bounding box center [295, 367] width 12 height 12
checkbox input "true"
click at [400, 572] on button "Зберегти" at bounding box center [389, 589] width 201 height 35
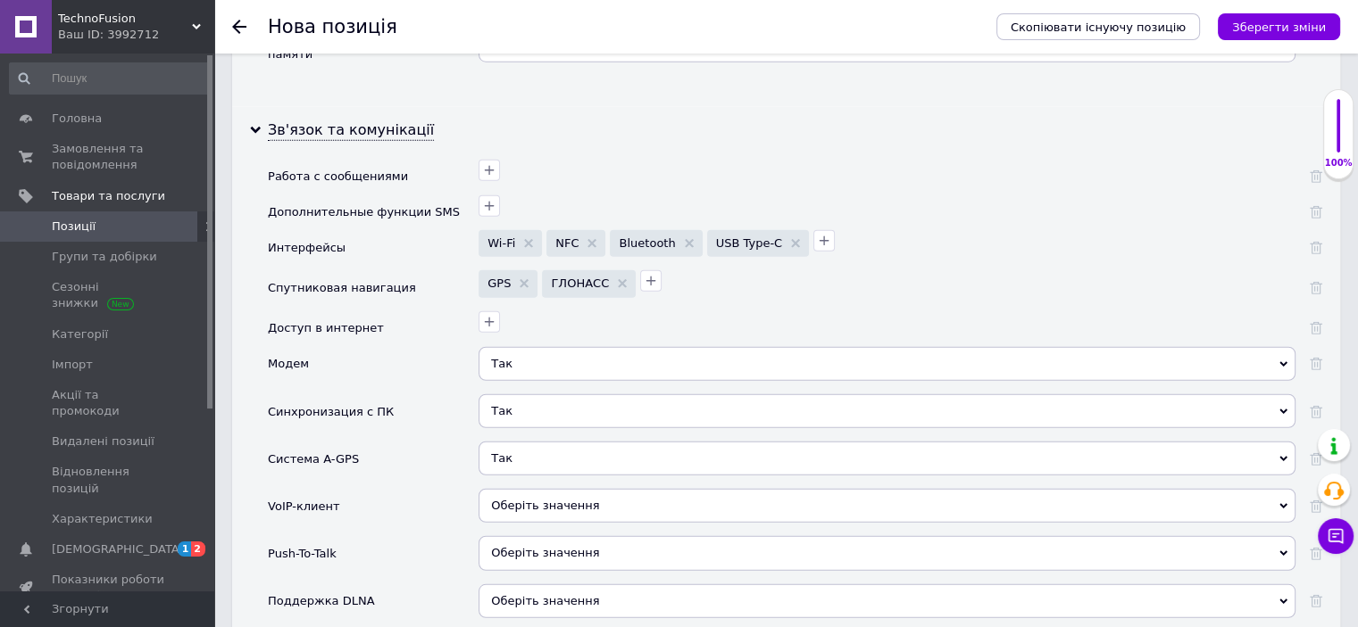
scroll to position [4909, 0]
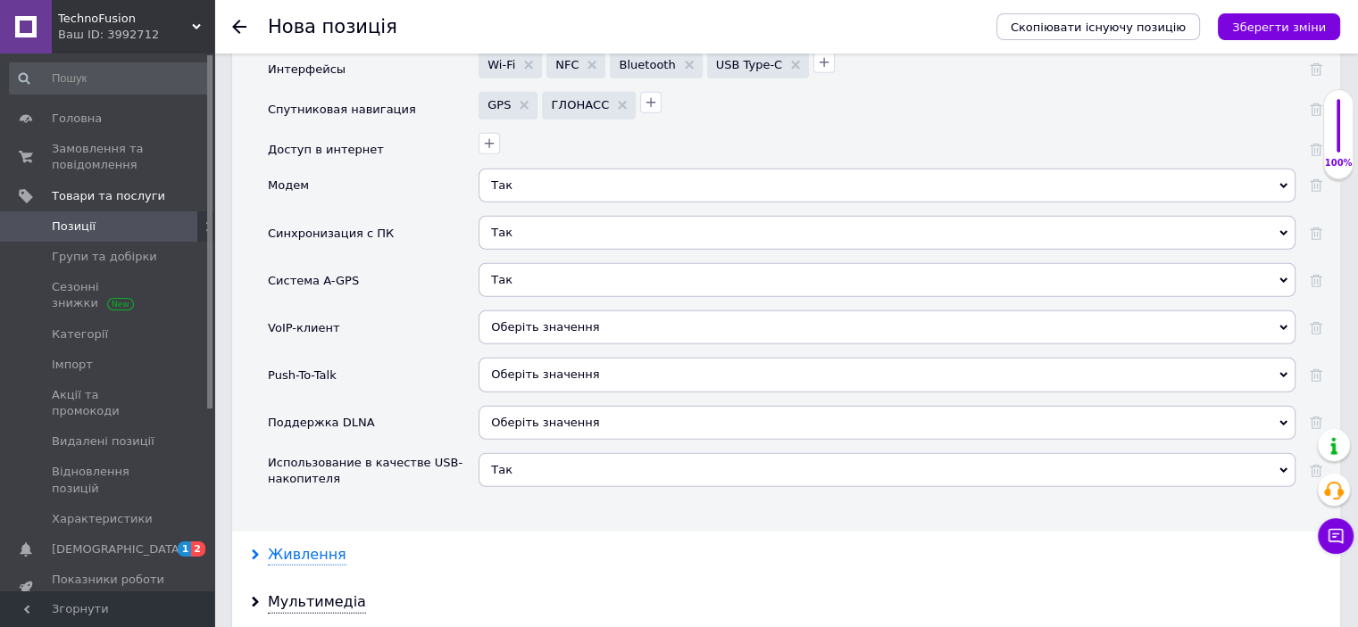
click at [308, 545] on div "Живлення" at bounding box center [307, 555] width 79 height 21
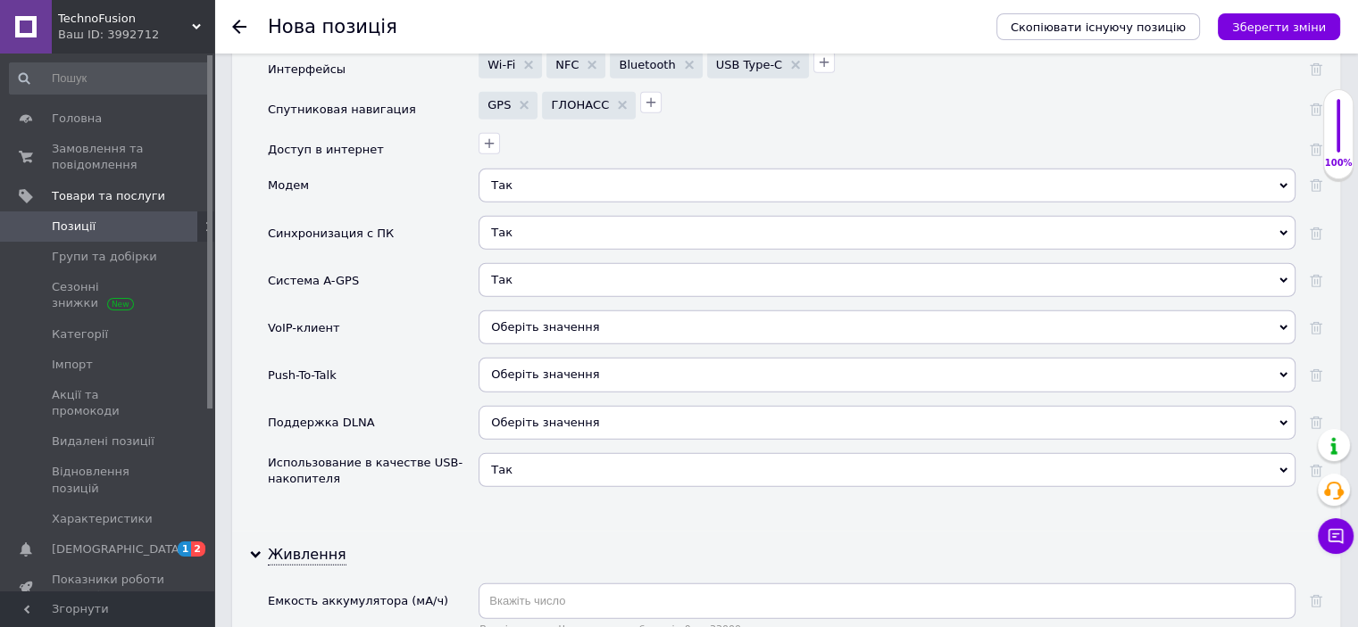
scroll to position [5177, 0]
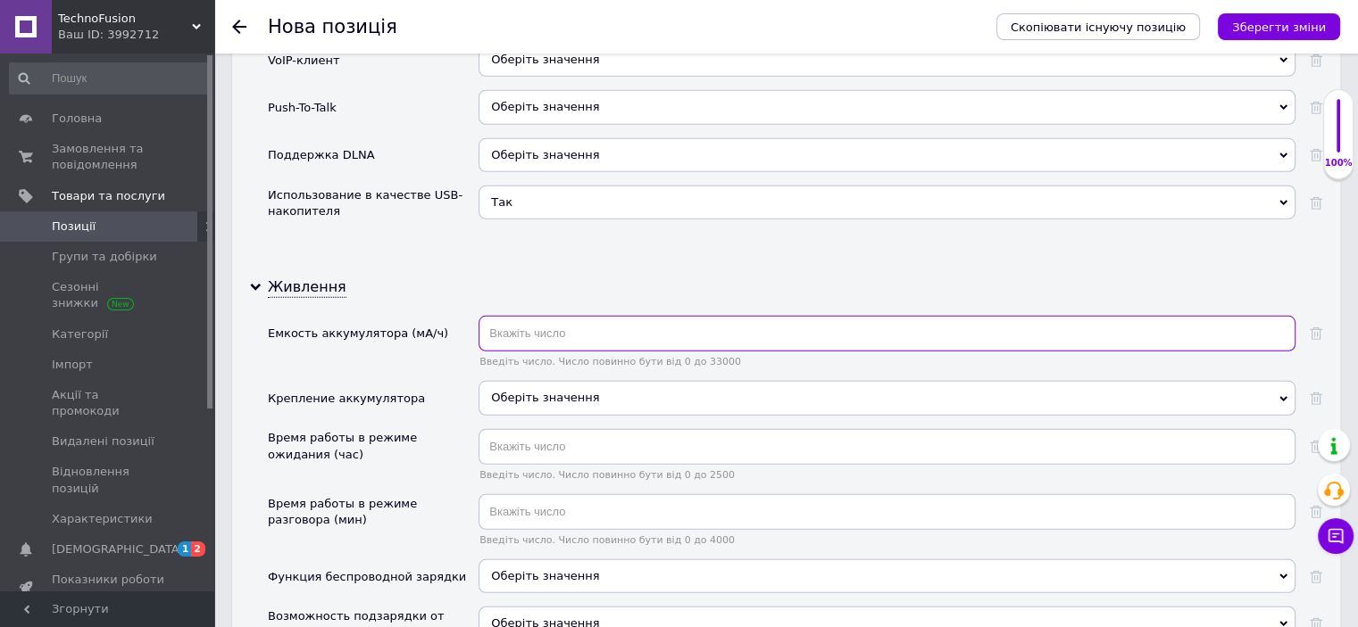
click at [544, 316] on input "text" at bounding box center [886, 334] width 817 height 36
type input "3400"
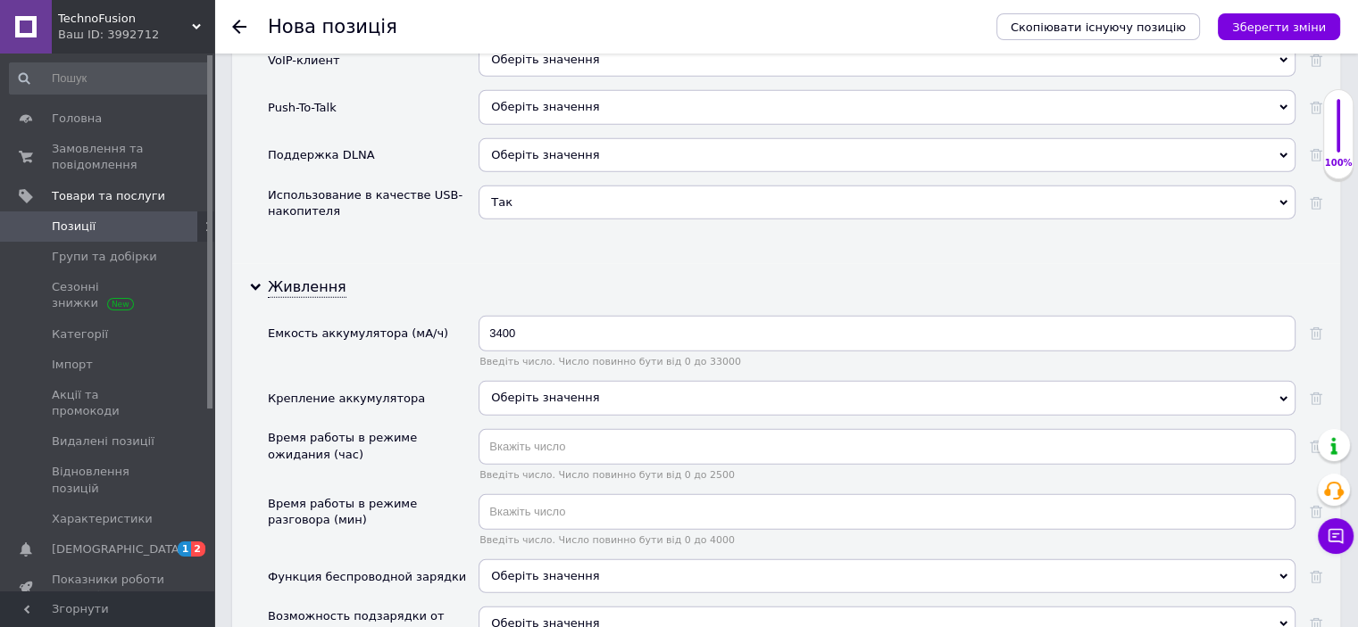
click at [521, 381] on div "Оберіть значення" at bounding box center [886, 398] width 817 height 34
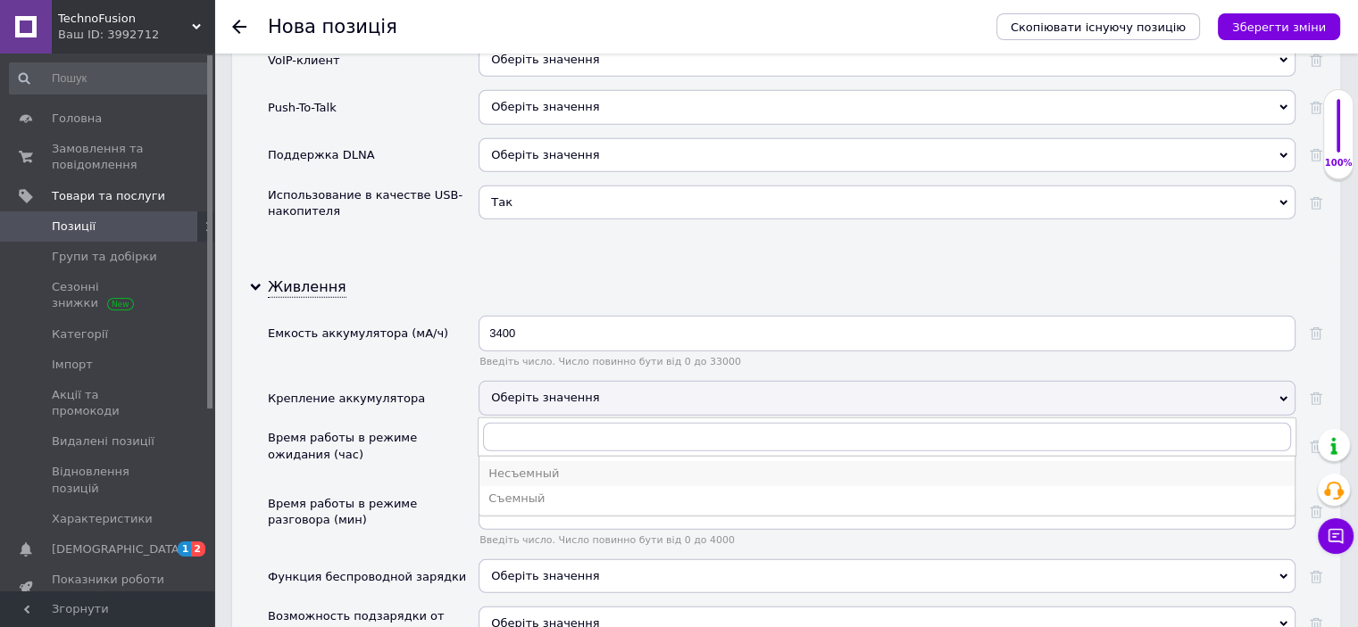
click at [518, 461] on li "Несъемный" at bounding box center [886, 473] width 815 height 25
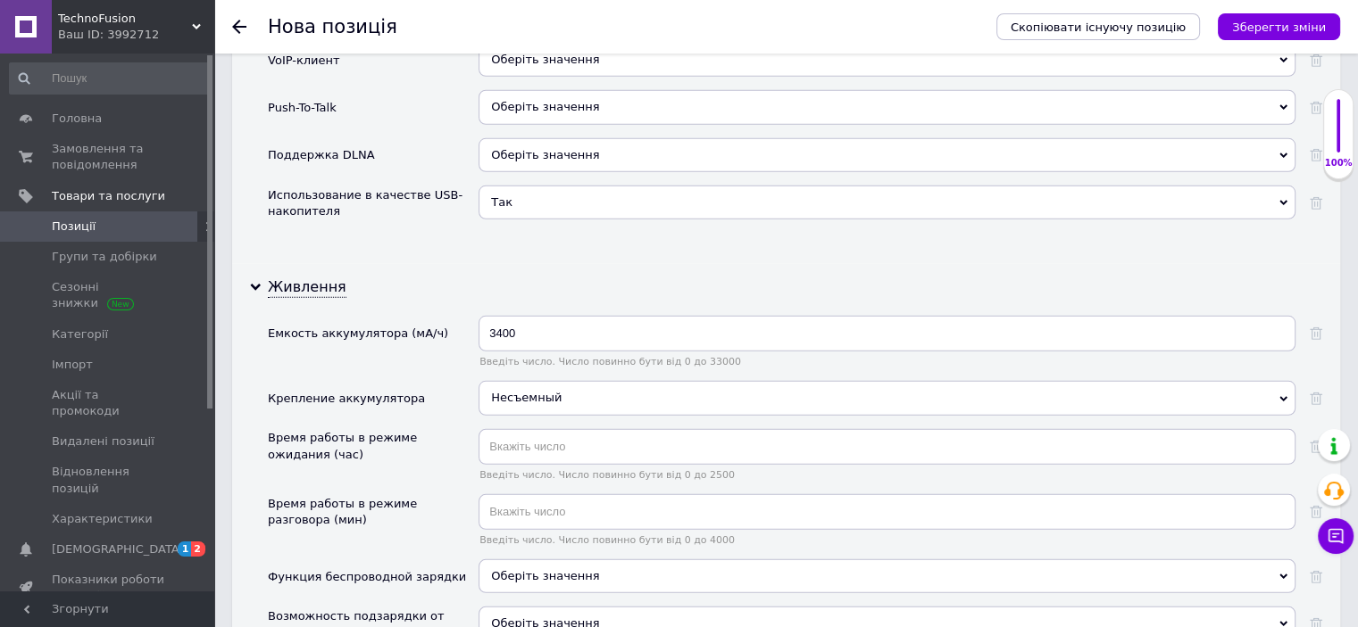
scroll to position [5355, 0]
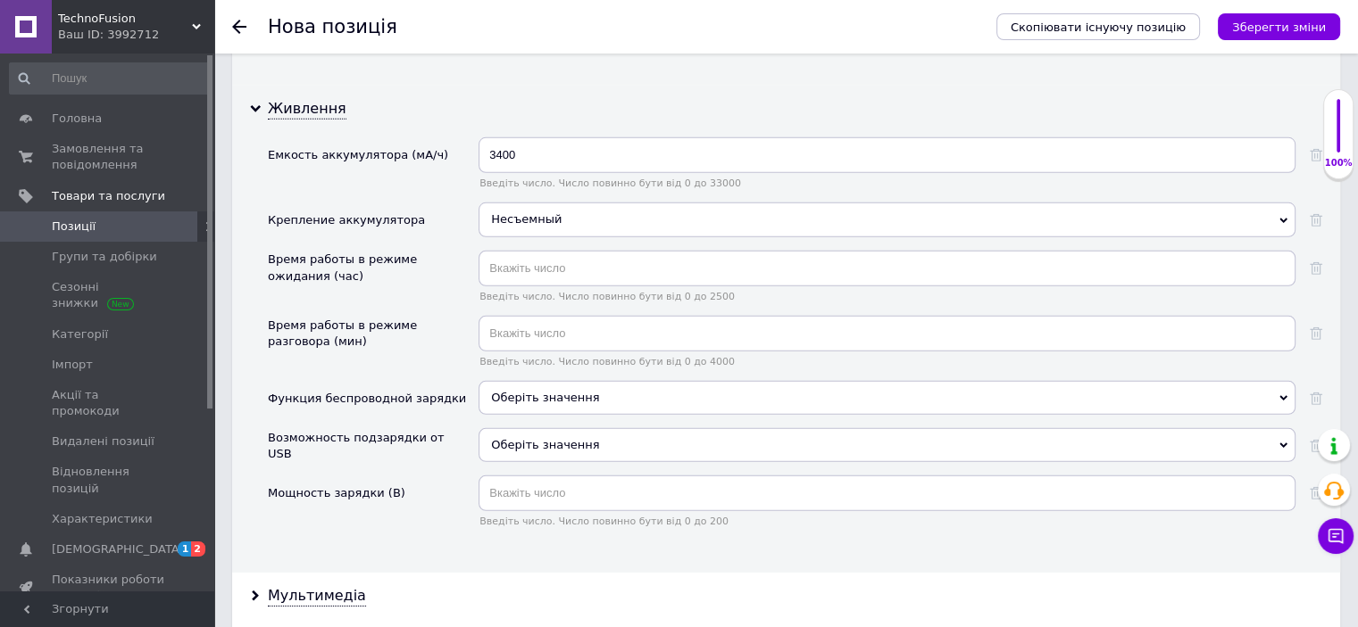
click at [536, 381] on span "Оберіть значення" at bounding box center [886, 398] width 817 height 34
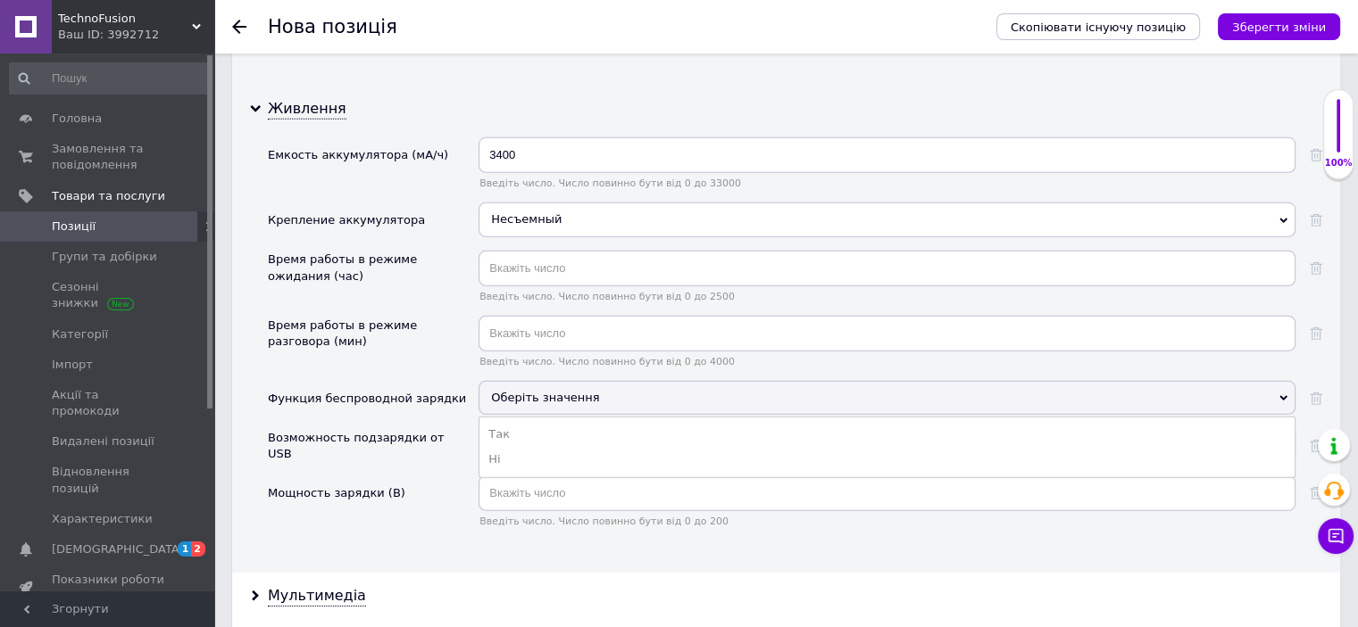
click at [407, 430] on div "Возможность подзарядки от USB" at bounding box center [369, 446] width 202 height 32
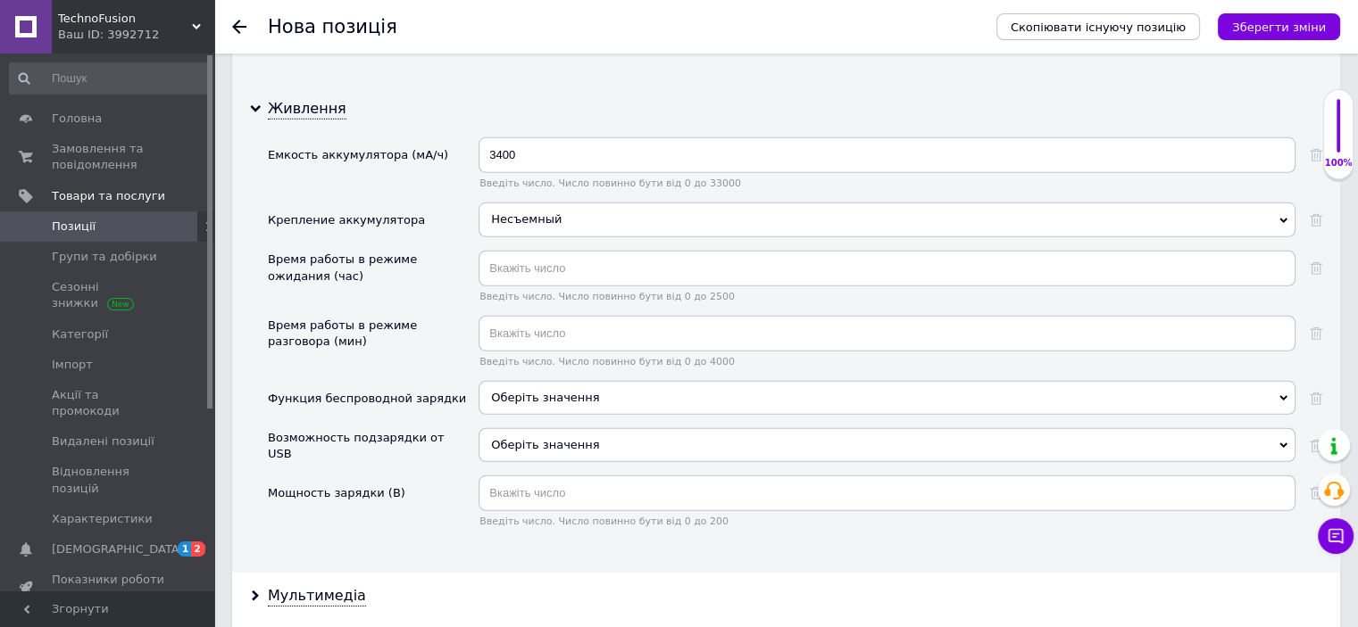
click at [519, 438] on span "Оберіть значення" at bounding box center [545, 444] width 108 height 13
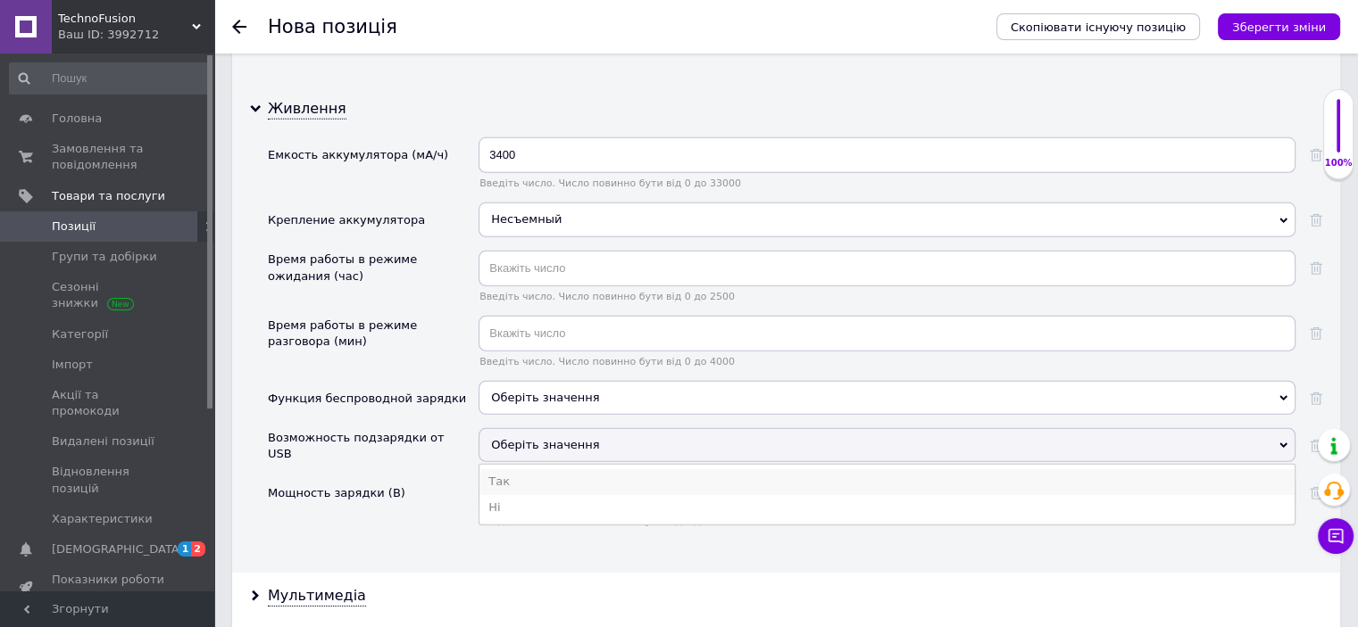
click at [503, 469] on li "Так" at bounding box center [886, 481] width 815 height 25
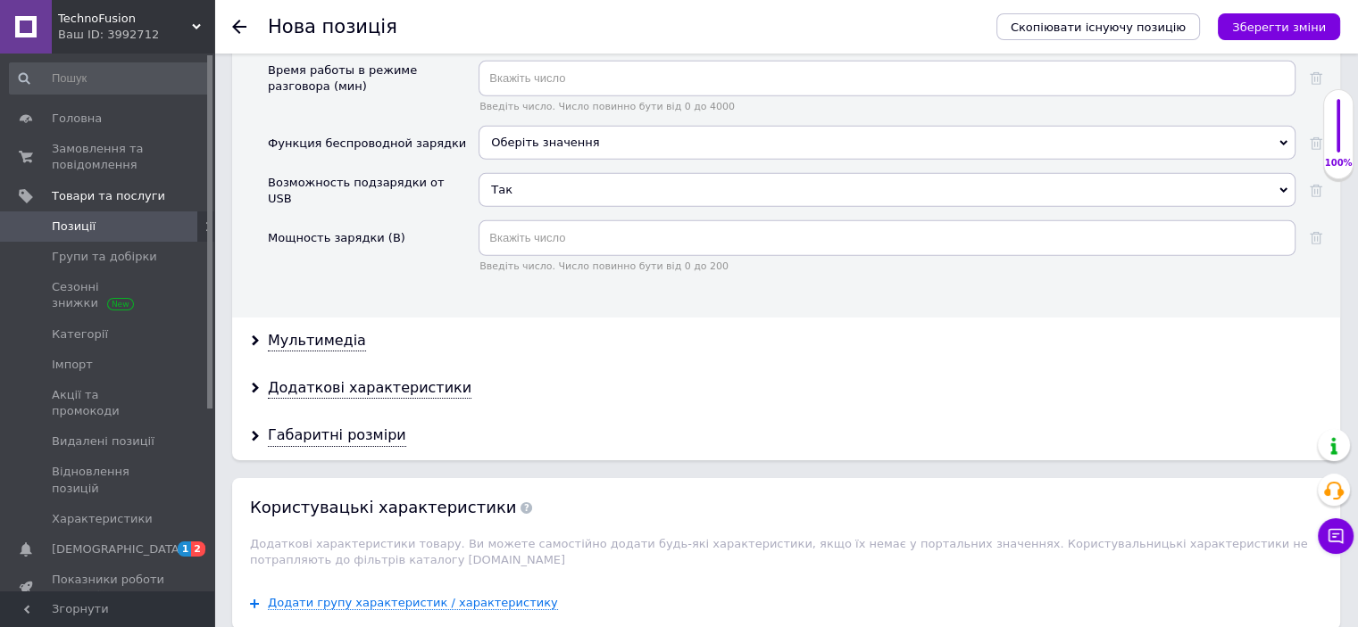
scroll to position [5623, 0]
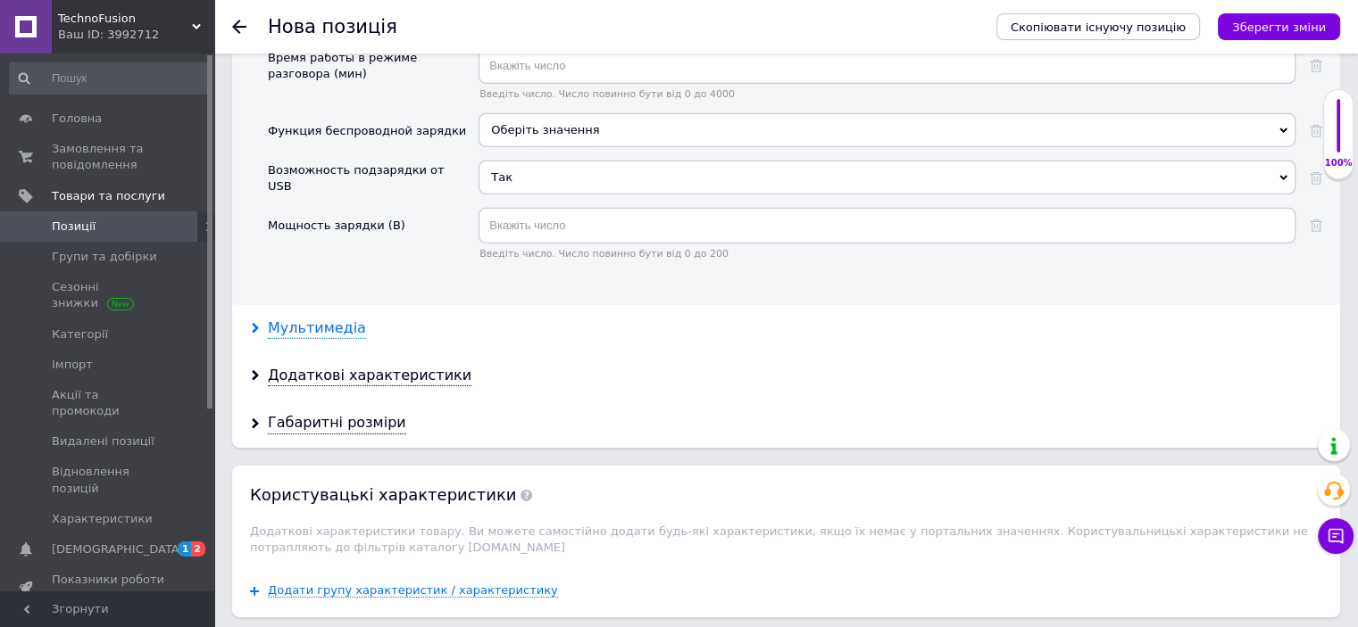
click at [321, 319] on div "Мультимедіа" at bounding box center [317, 329] width 98 height 21
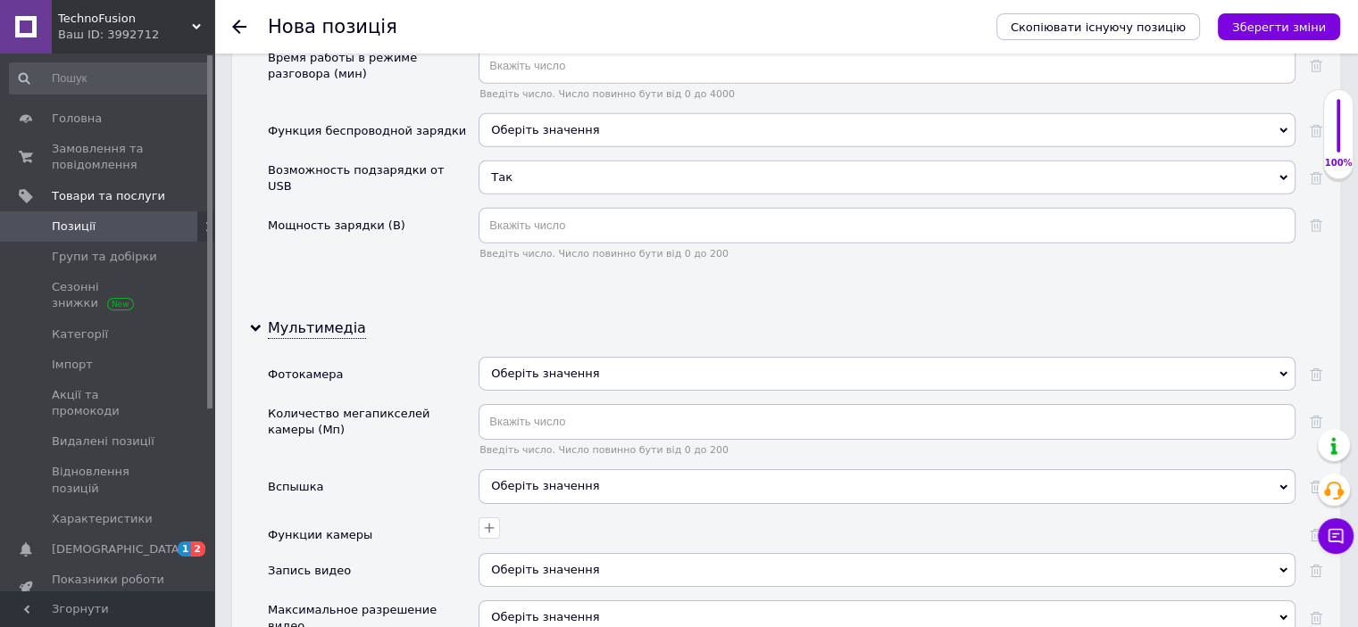
click at [561, 367] on span "Оберіть значення" at bounding box center [545, 373] width 108 height 13
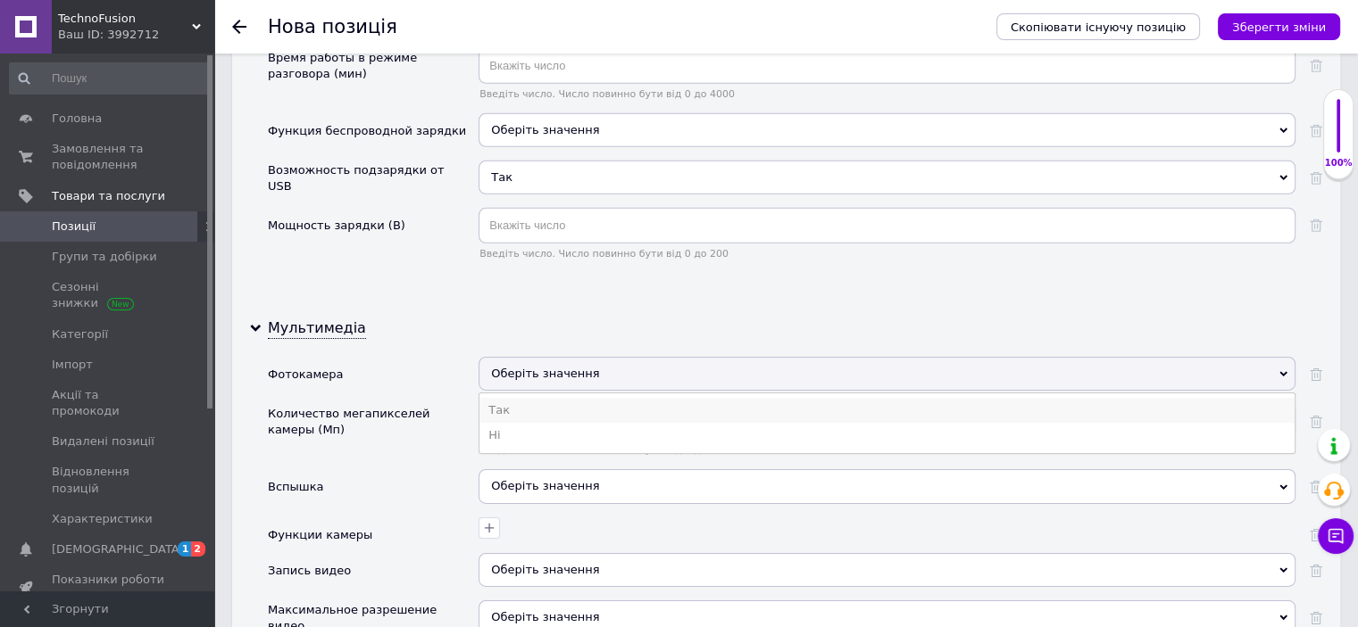
click at [524, 398] on li "Так" at bounding box center [886, 410] width 815 height 25
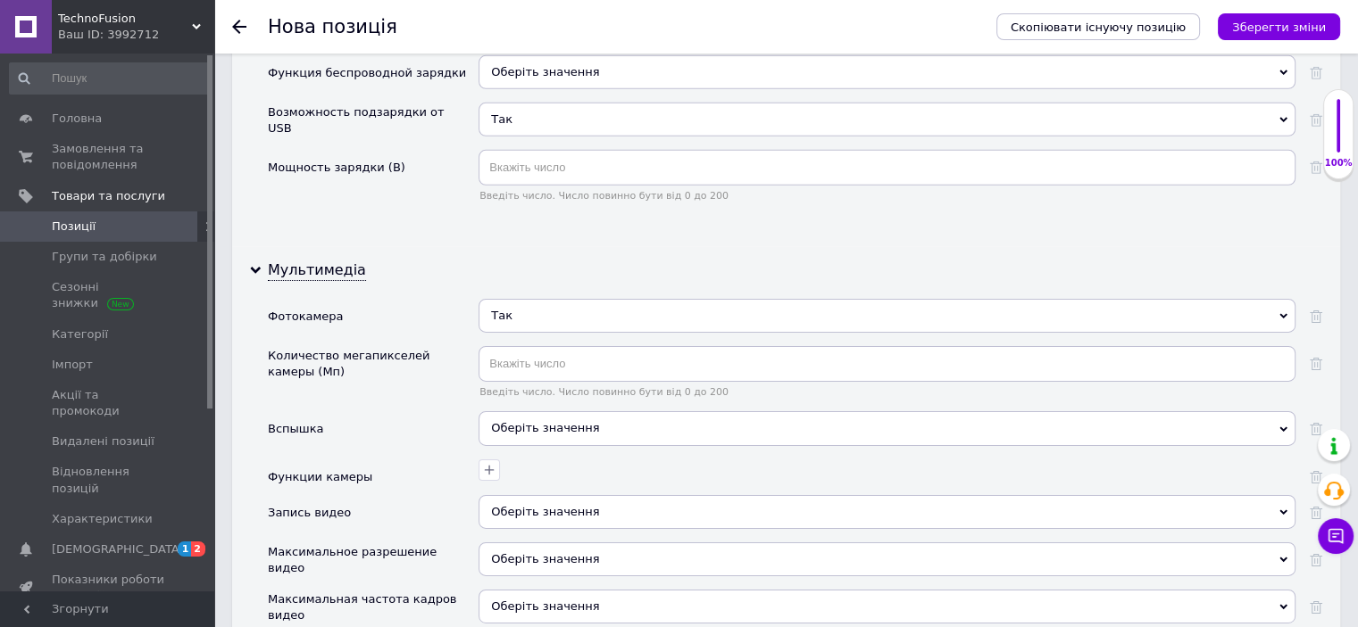
scroll to position [5712, 0]
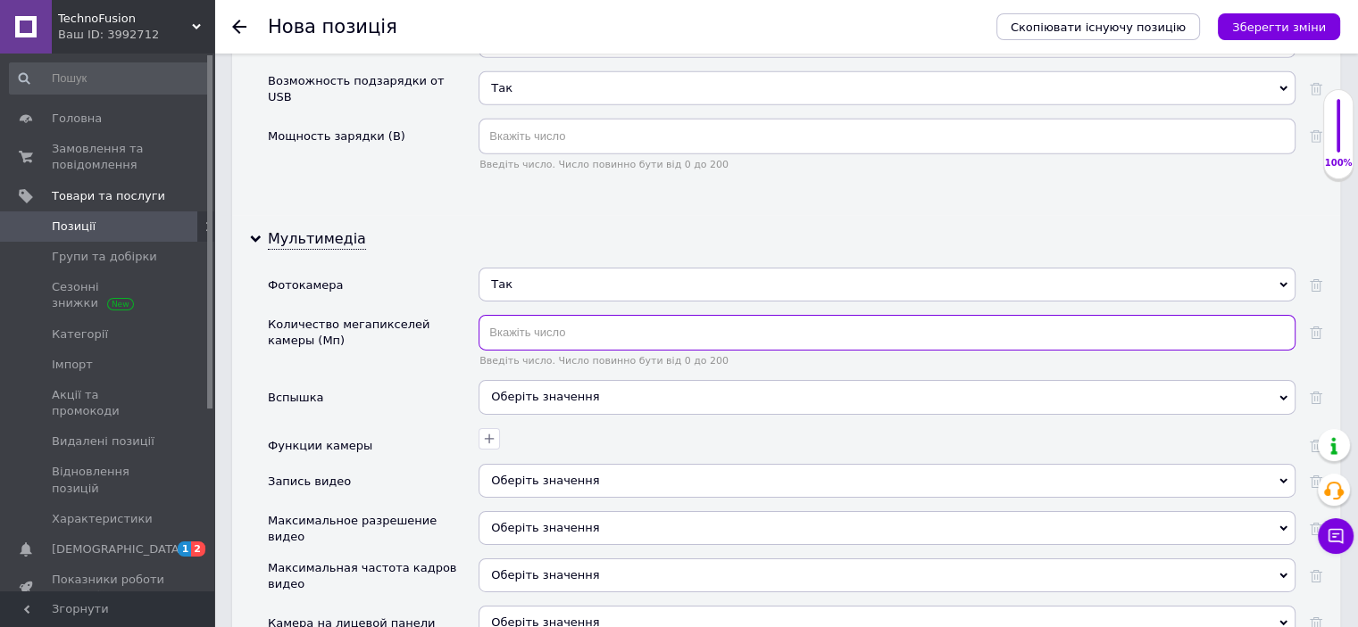
click at [625, 315] on input "text" at bounding box center [886, 333] width 817 height 36
type input "40"
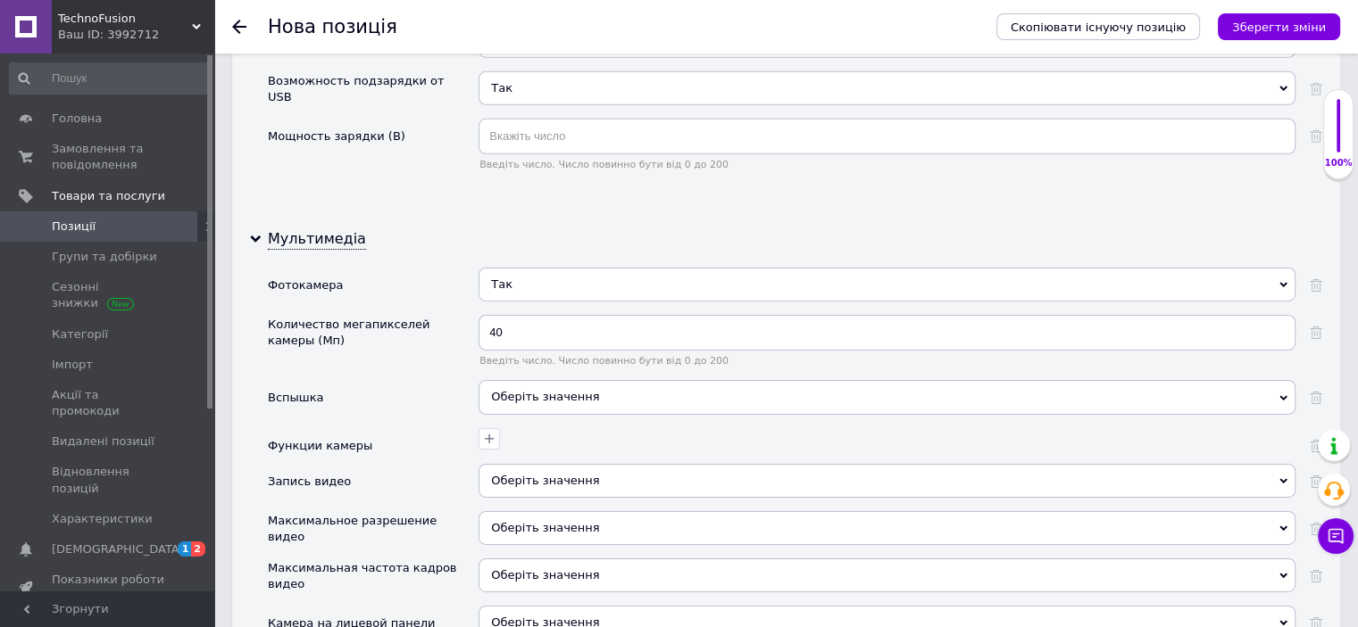
click at [535, 380] on div "Оберіть значення" at bounding box center [886, 397] width 817 height 34
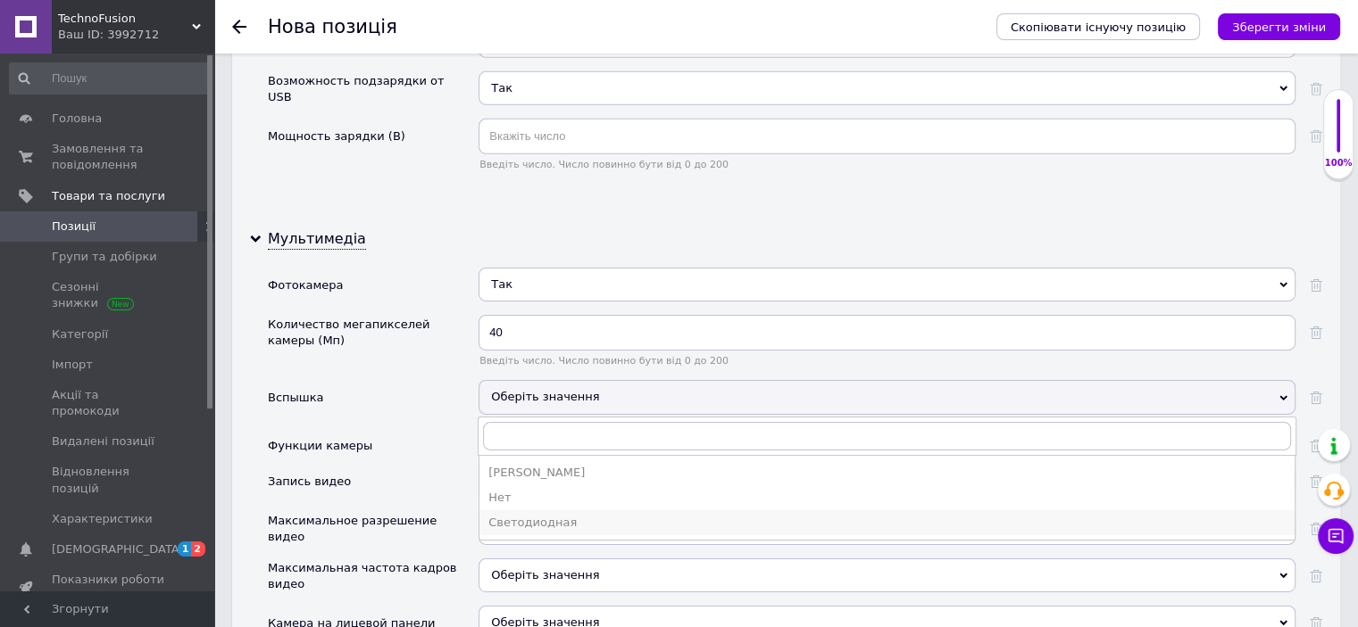
click at [517, 515] on div "Светодиодная" at bounding box center [886, 523] width 797 height 16
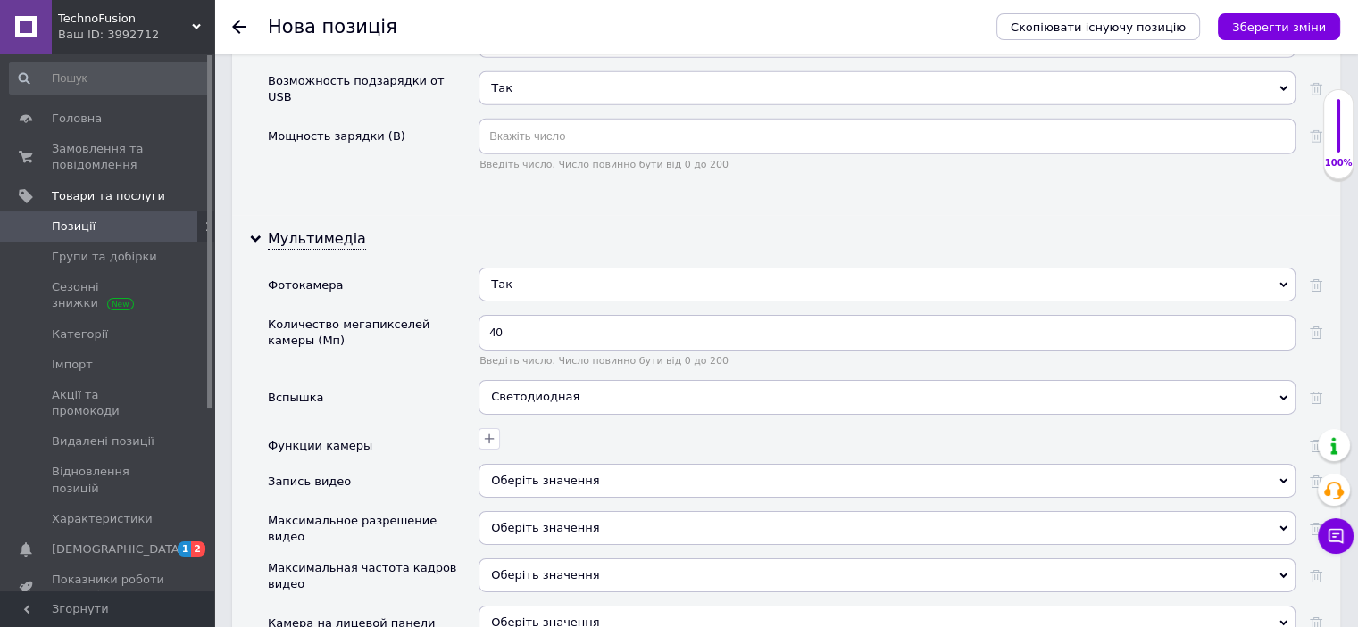
click at [510, 474] on span "Оберіть значення" at bounding box center [545, 480] width 108 height 13
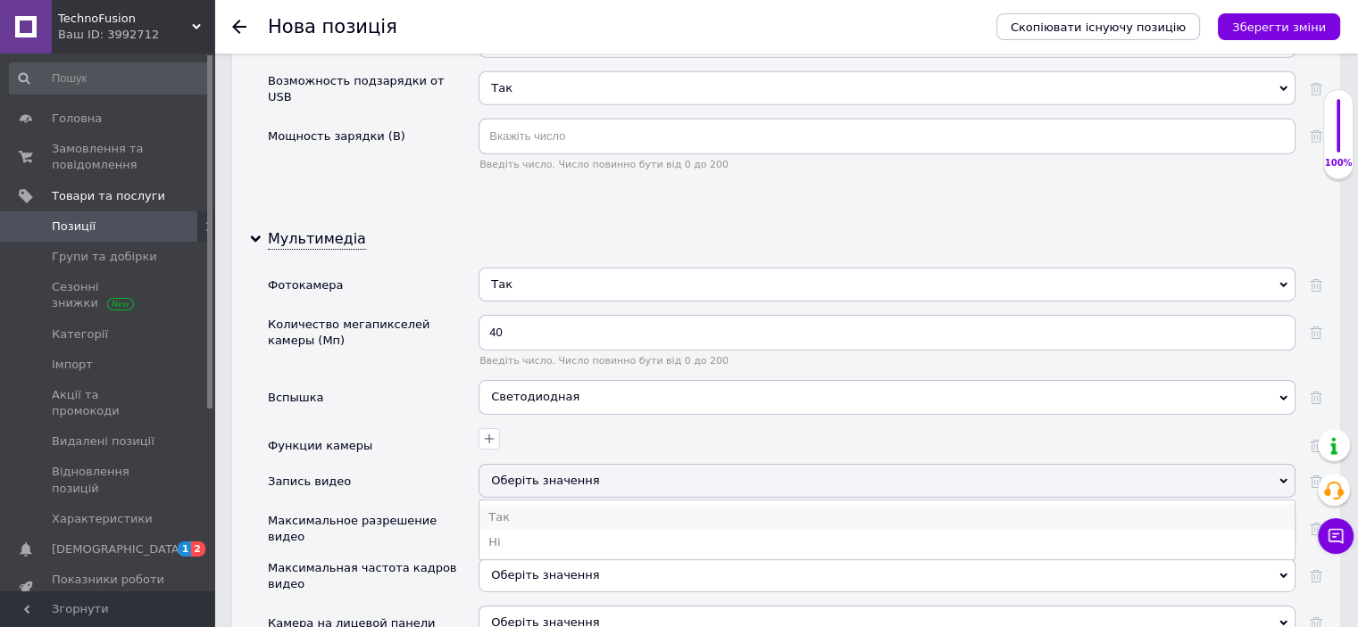
click at [515, 505] on li "Так" at bounding box center [886, 517] width 815 height 25
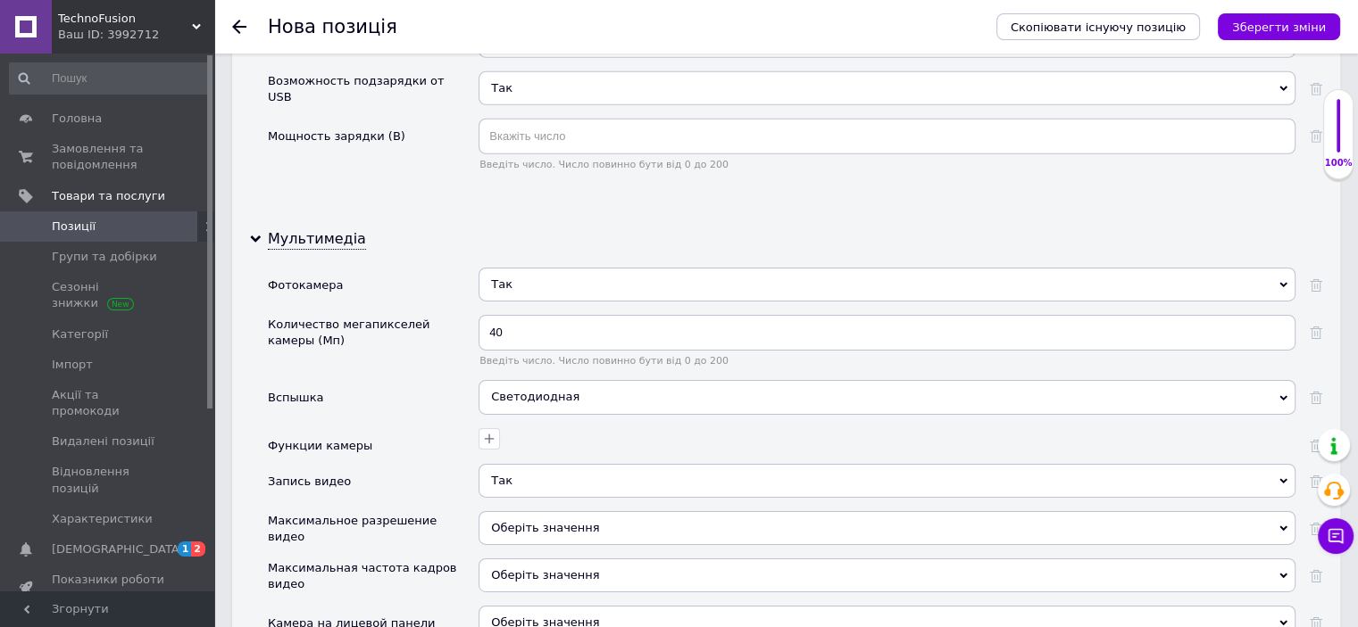
click at [511, 511] on div "Оберіть значення" at bounding box center [886, 528] width 817 height 34
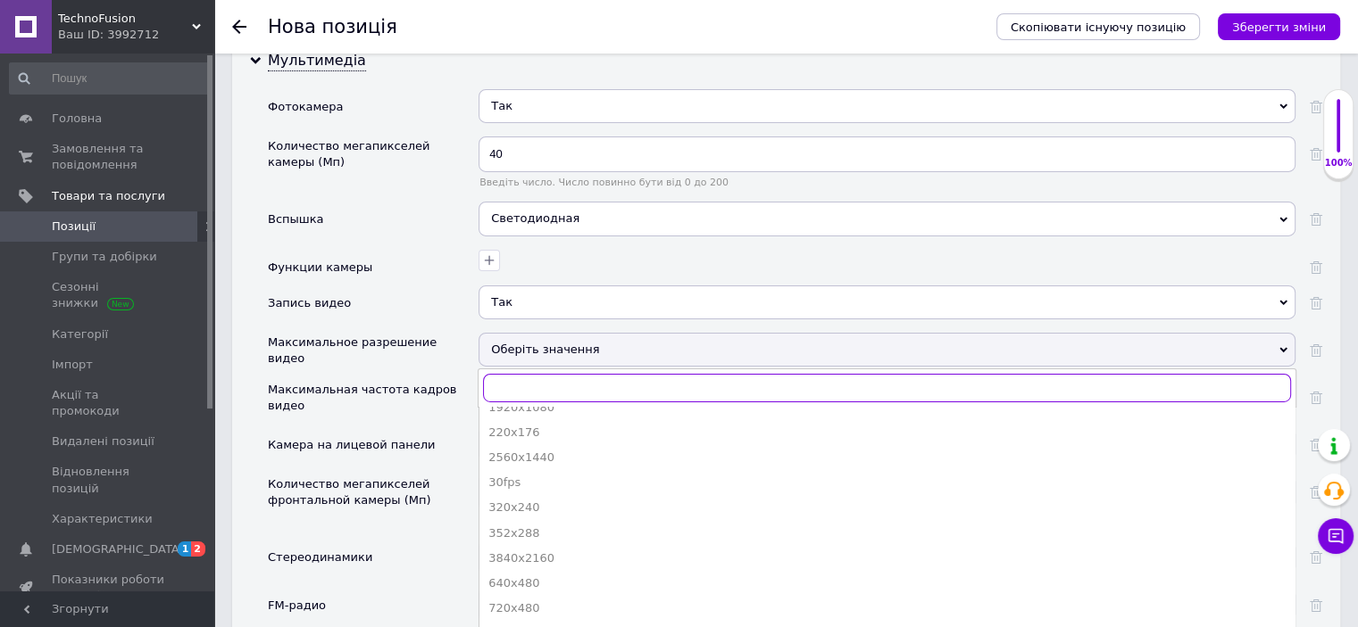
scroll to position [145, 0]
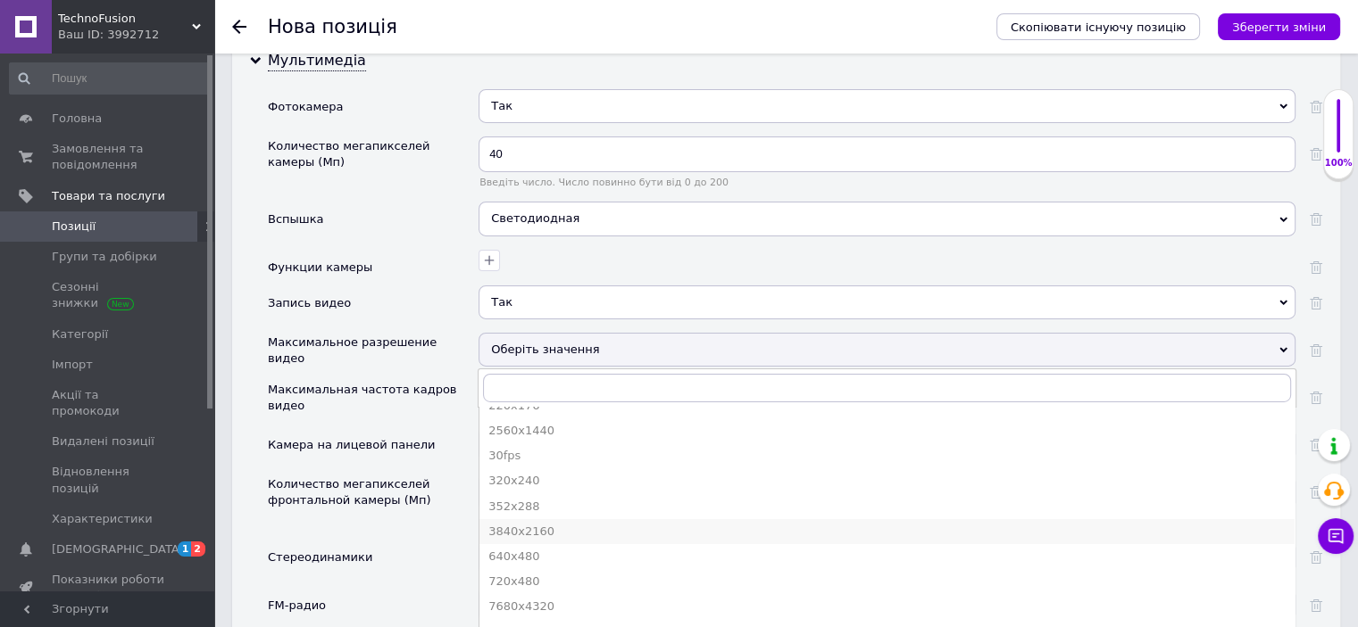
click at [536, 524] on div "3840x2160" at bounding box center [886, 532] width 797 height 16
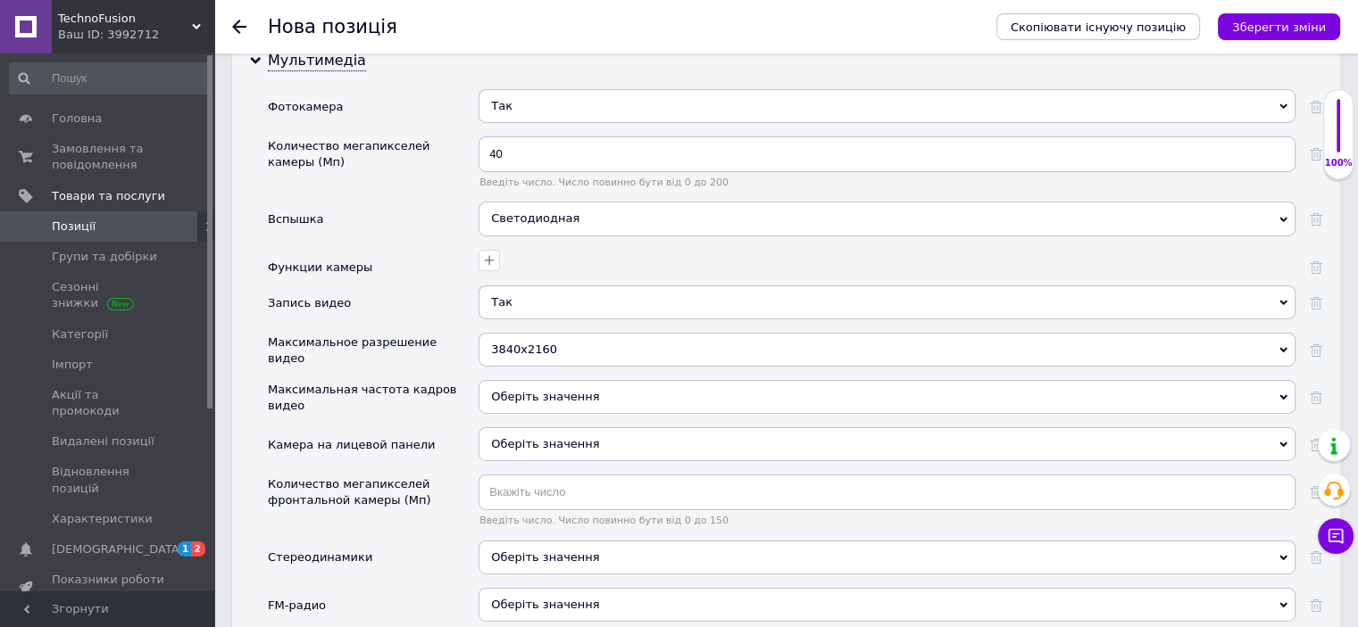
click at [546, 437] on span "Оберіть значення" at bounding box center [545, 443] width 108 height 13
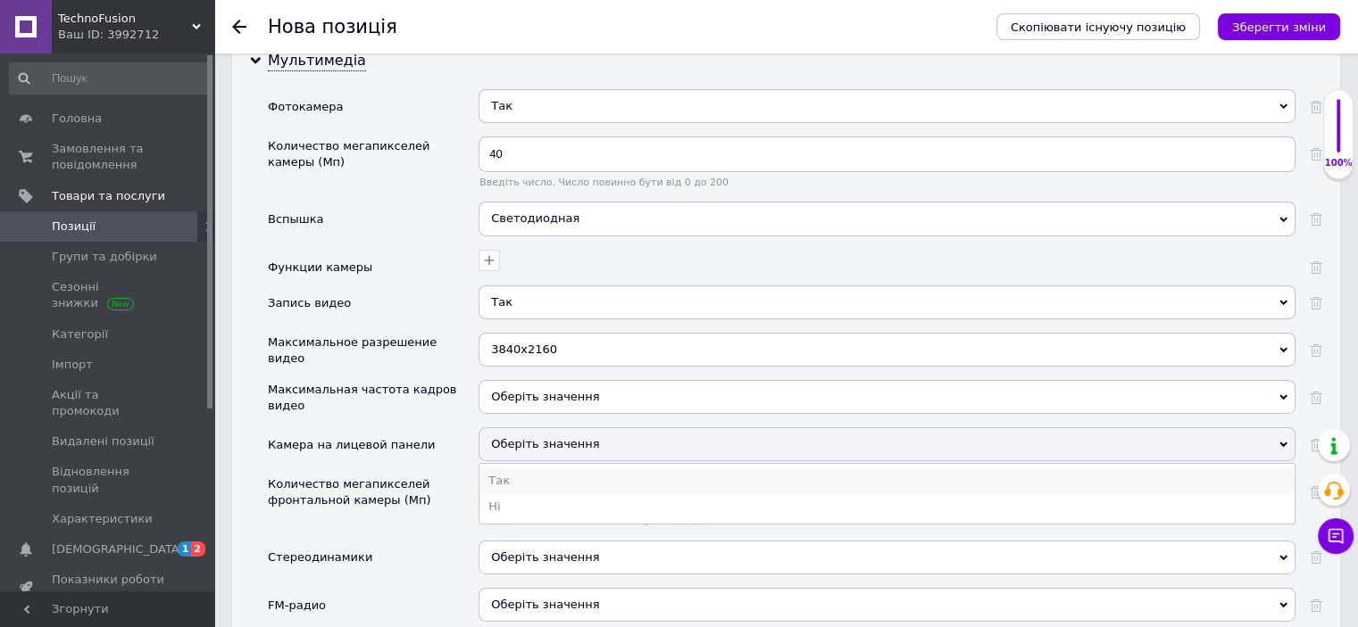
click at [497, 469] on li "Так" at bounding box center [886, 481] width 815 height 25
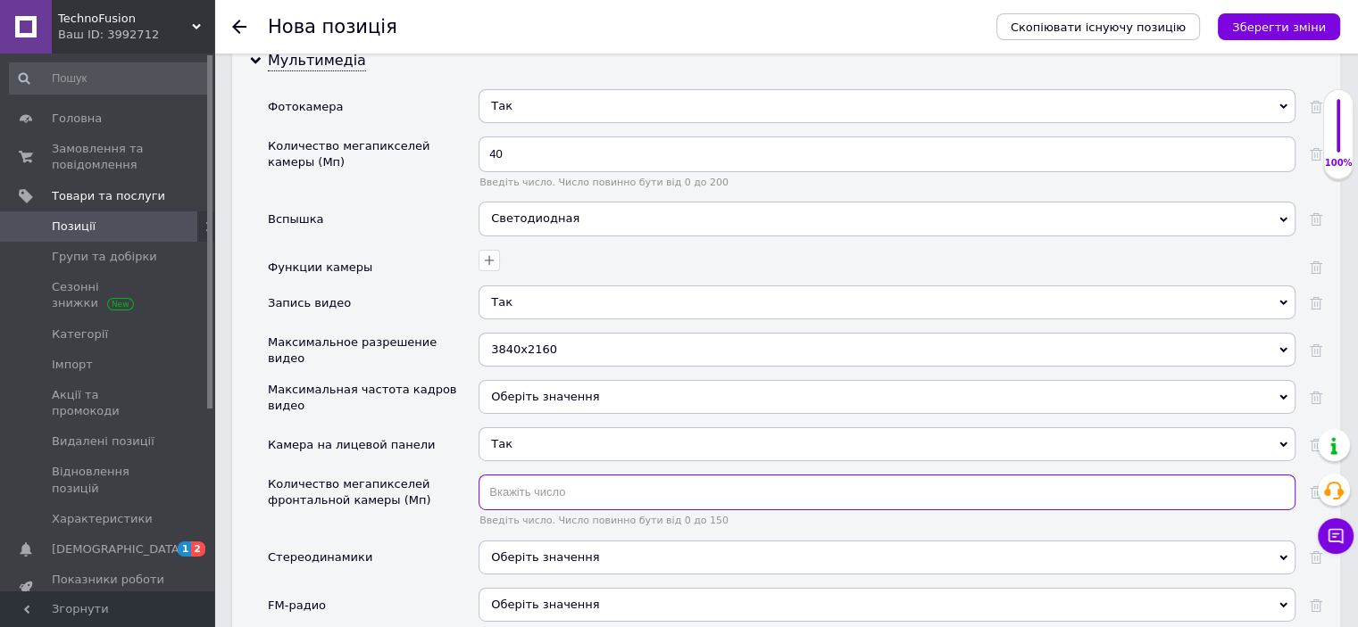
click at [521, 475] on input "text" at bounding box center [886, 493] width 817 height 36
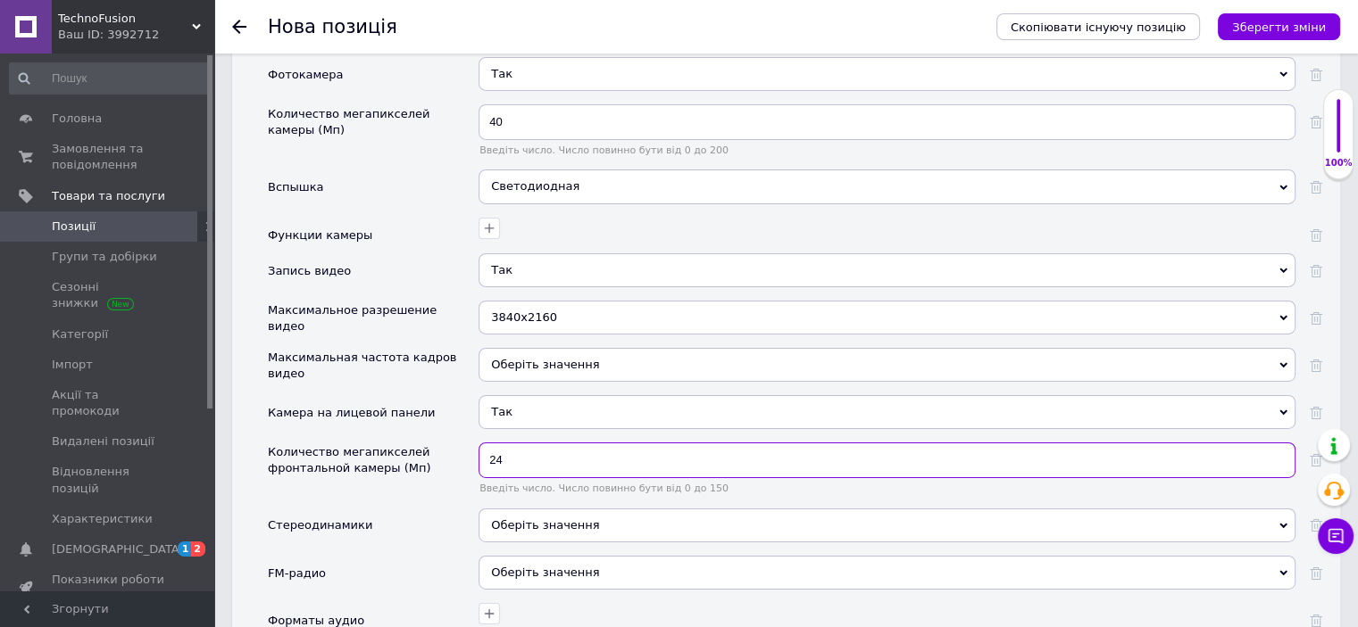
scroll to position [5980, 0]
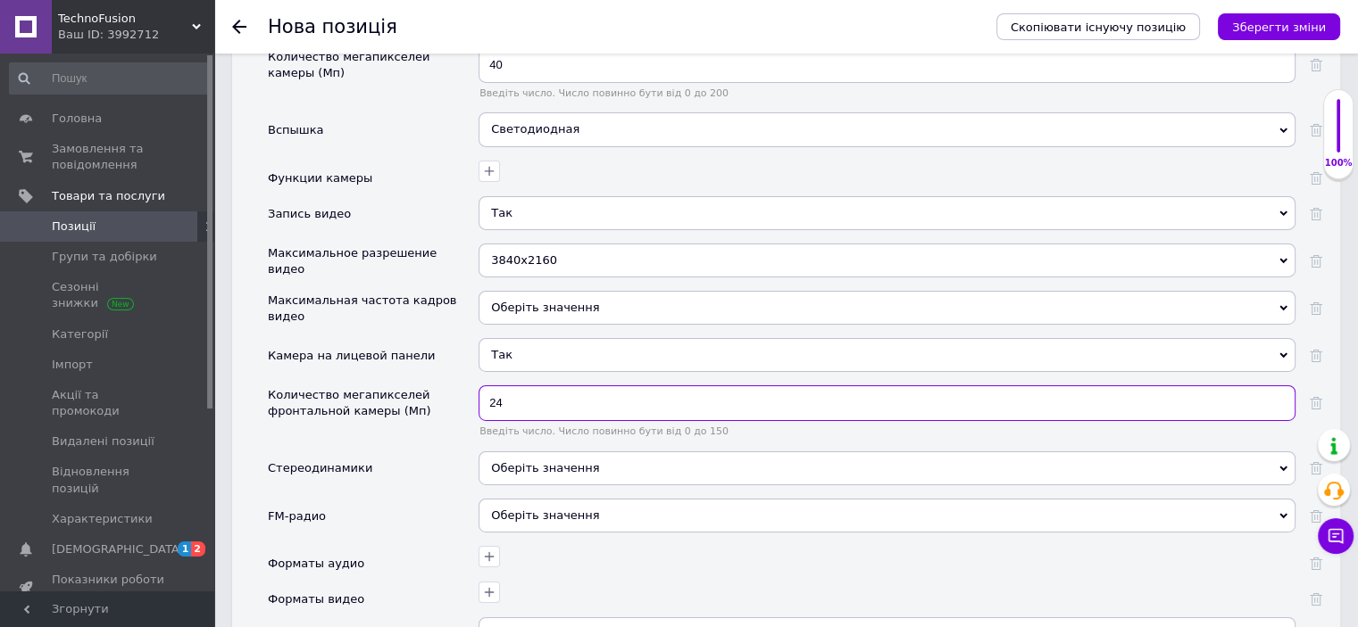
type input "24"
click at [434, 452] on div "Стереодинамики" at bounding box center [373, 475] width 211 height 47
click at [520, 499] on span "Оберіть значення" at bounding box center [886, 516] width 817 height 34
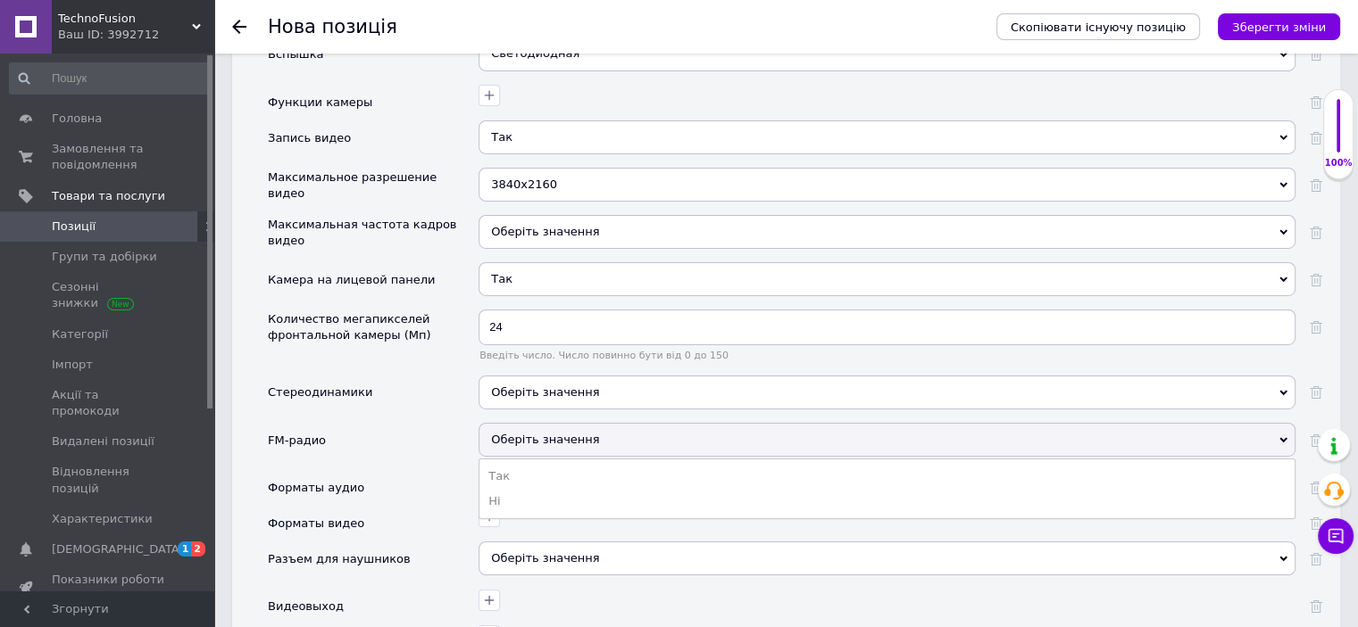
scroll to position [6159, 0]
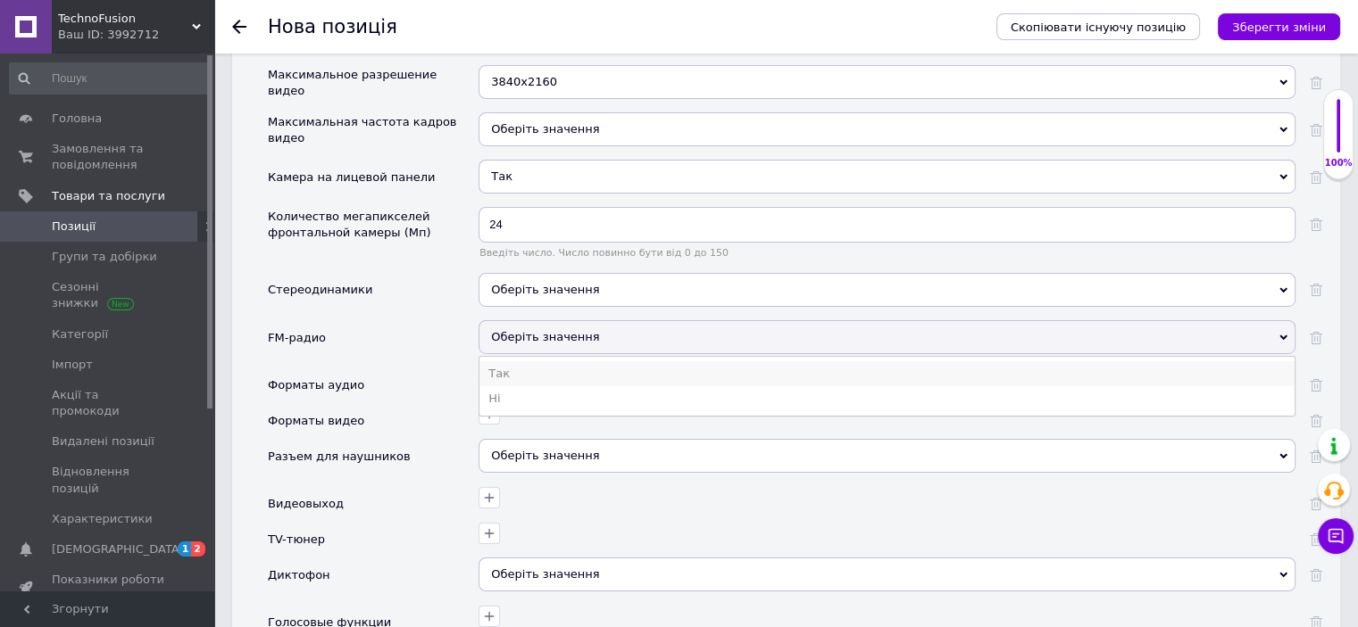
click at [503, 361] on li "Так" at bounding box center [886, 373] width 815 height 25
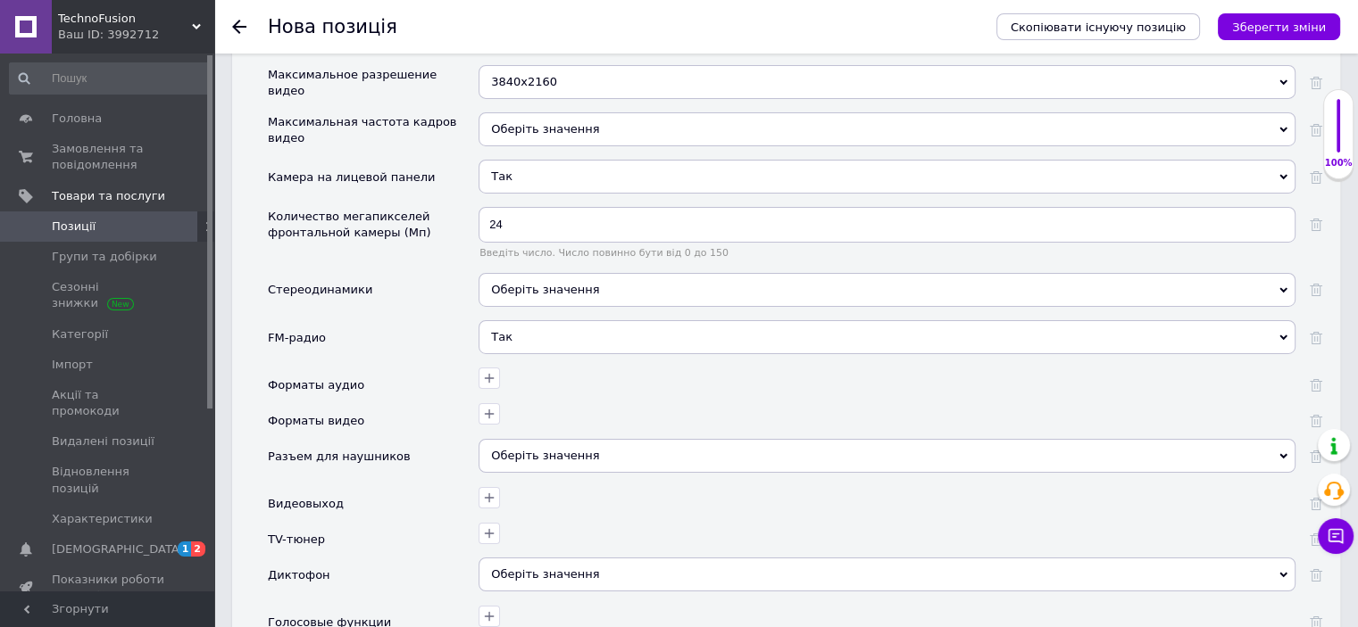
click at [528, 439] on div "Оберіть значення" at bounding box center [886, 456] width 817 height 34
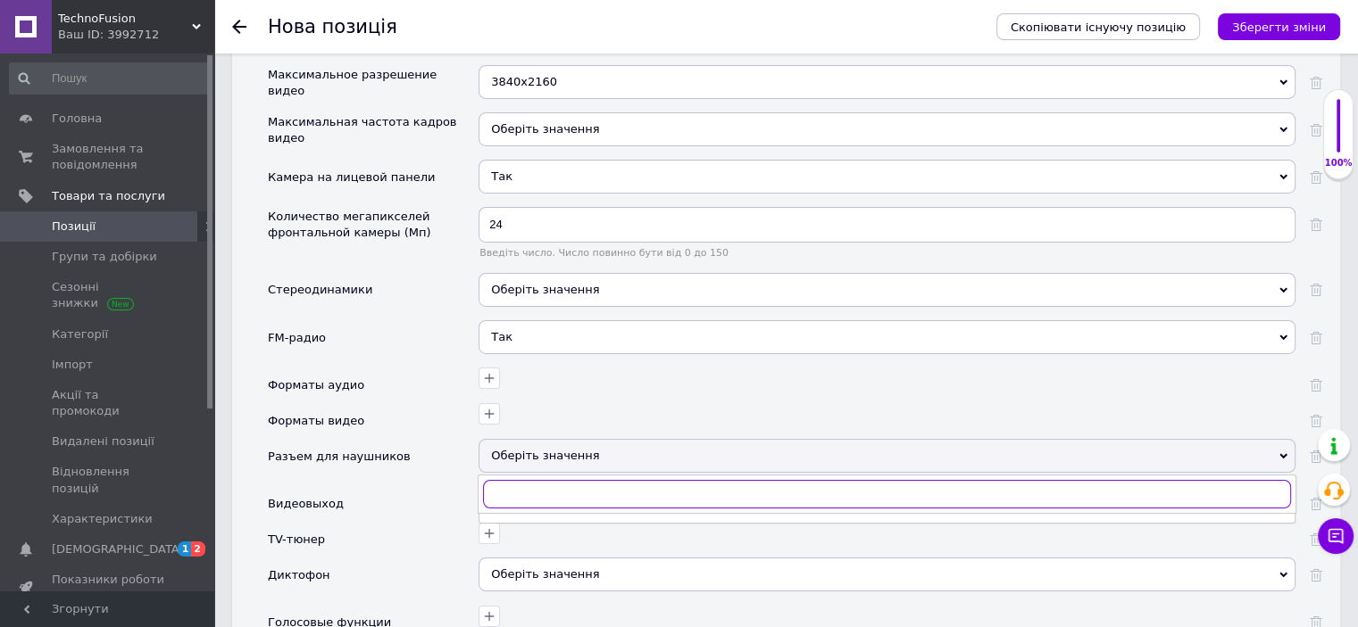
click at [508, 480] on input "text" at bounding box center [887, 494] width 808 height 29
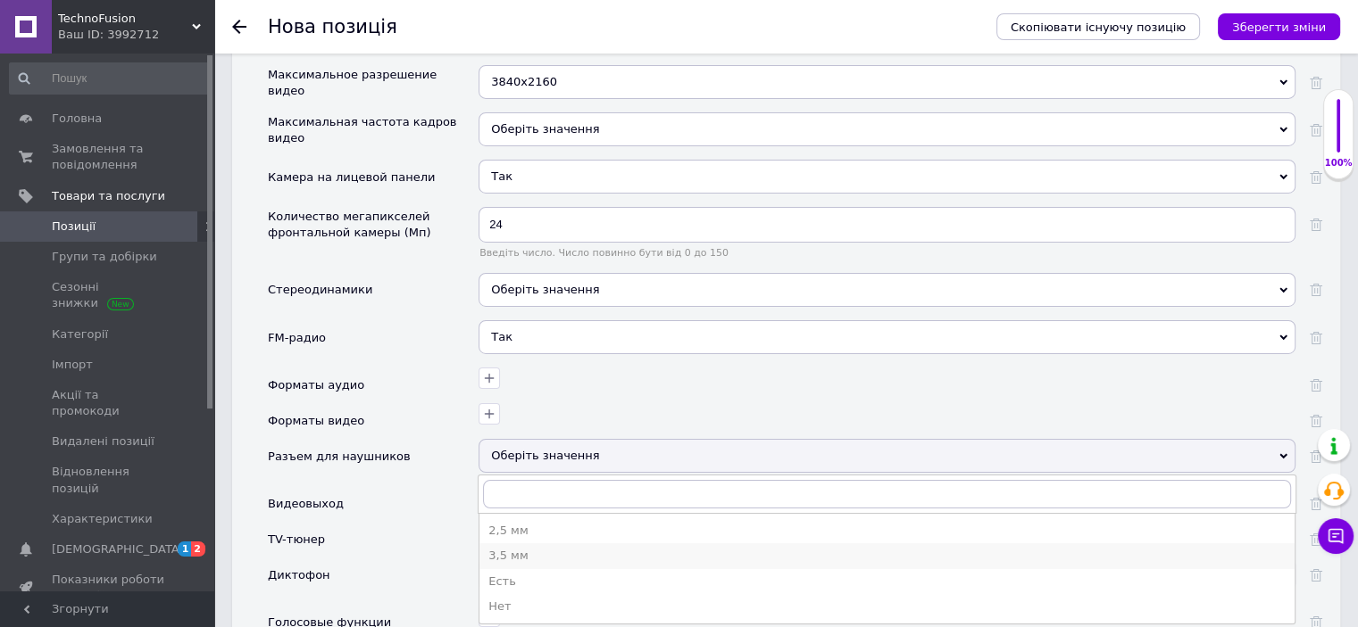
click at [507, 548] on div "3,5 мм" at bounding box center [886, 556] width 797 height 16
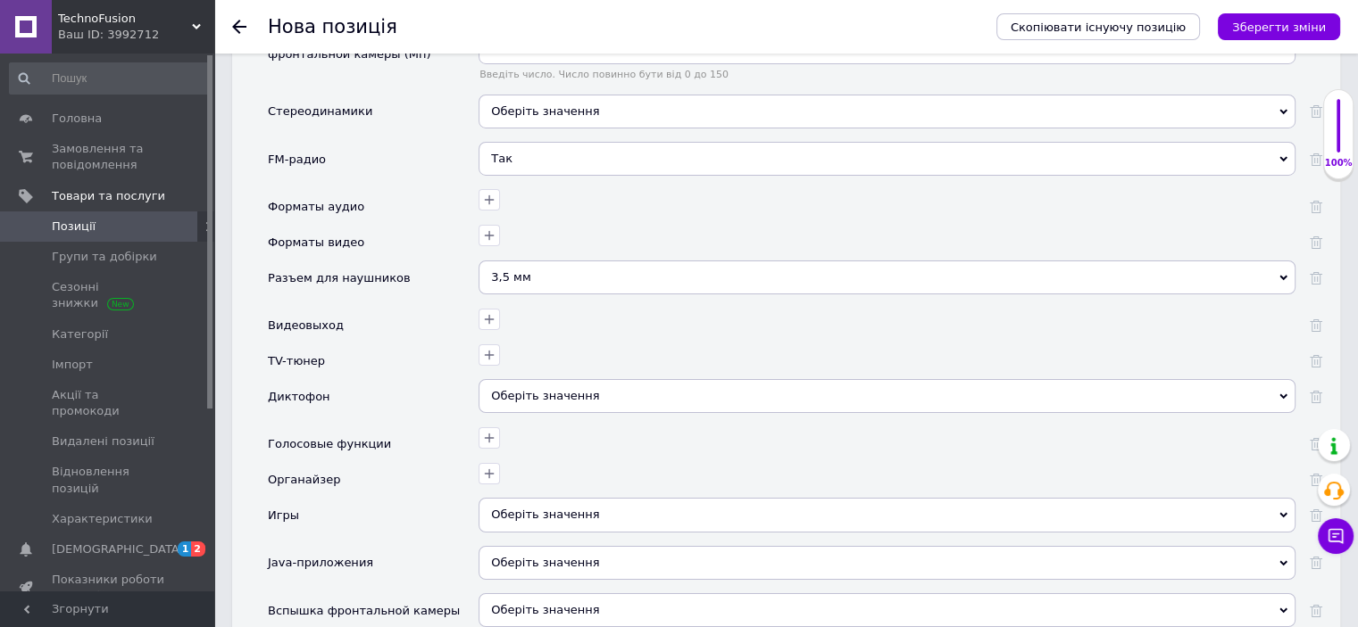
click at [499, 389] on span "Оберіть значення" at bounding box center [545, 395] width 108 height 13
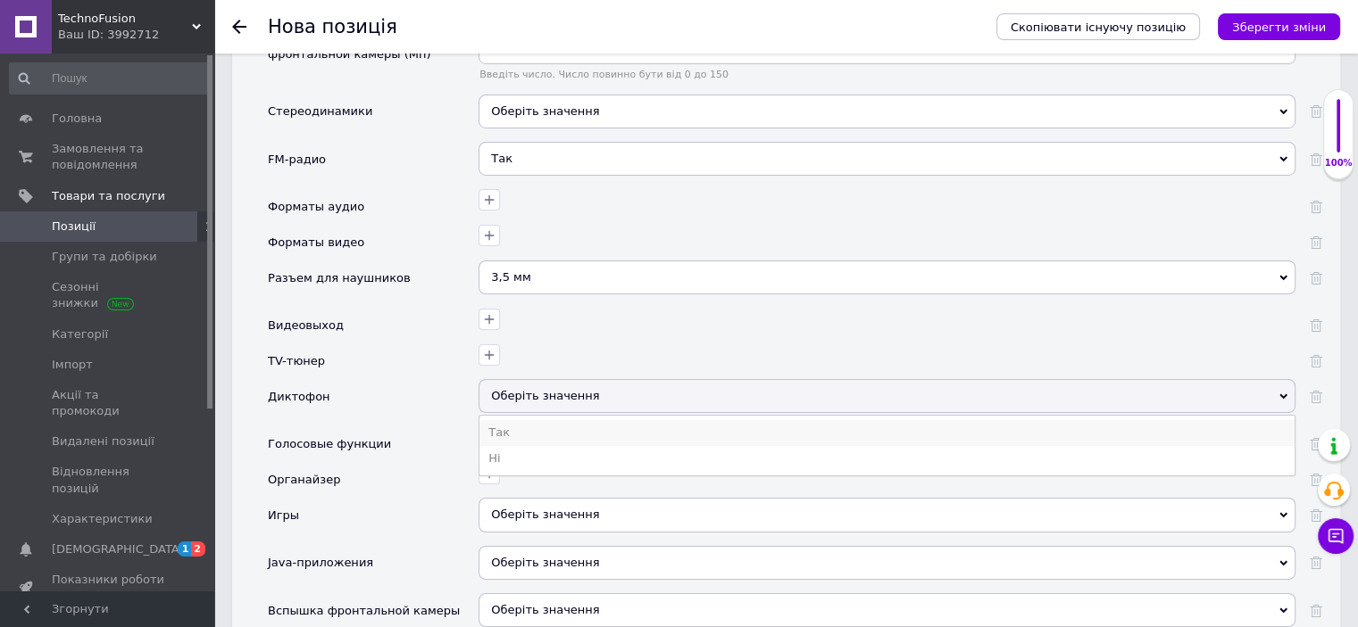
click at [509, 420] on li "Так" at bounding box center [886, 432] width 815 height 25
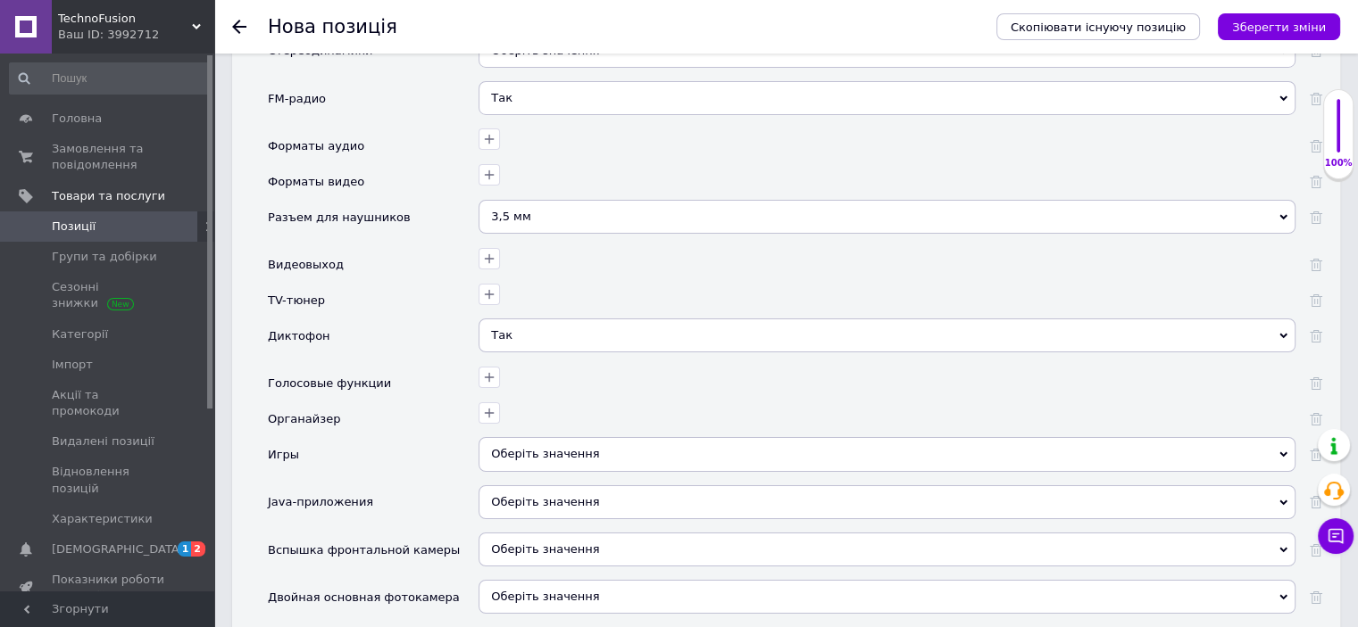
scroll to position [6427, 0]
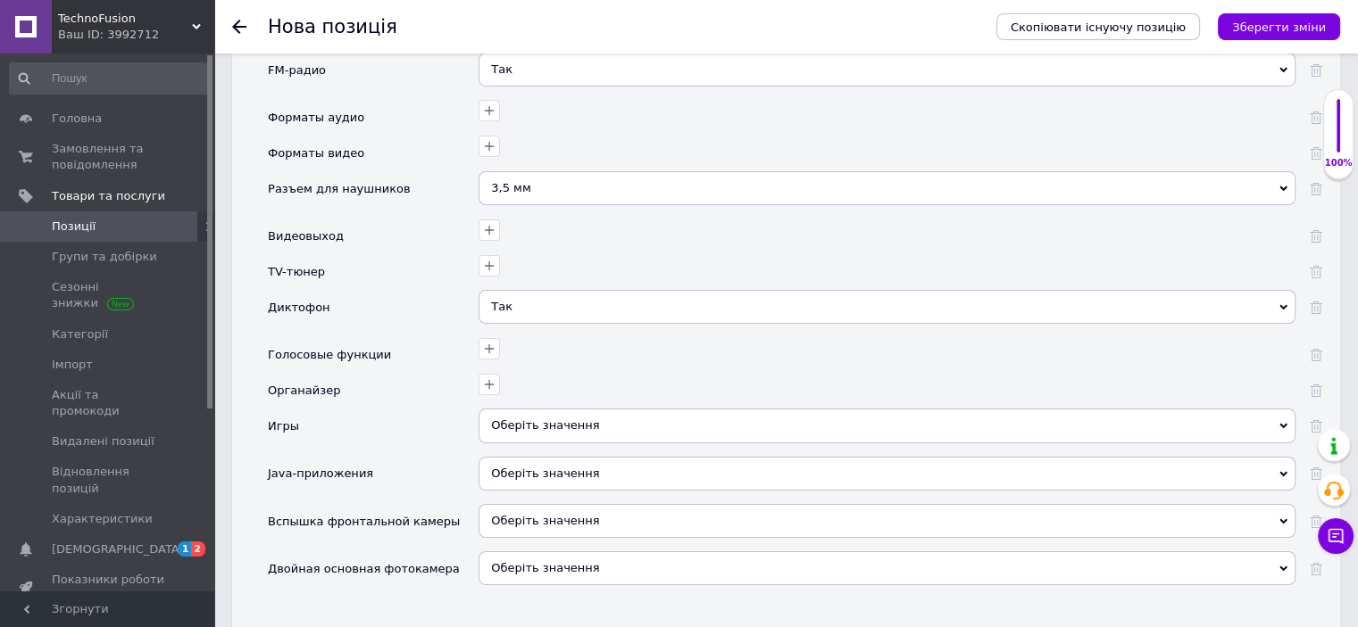
click at [534, 409] on span "Оберіть значення" at bounding box center [886, 426] width 817 height 34
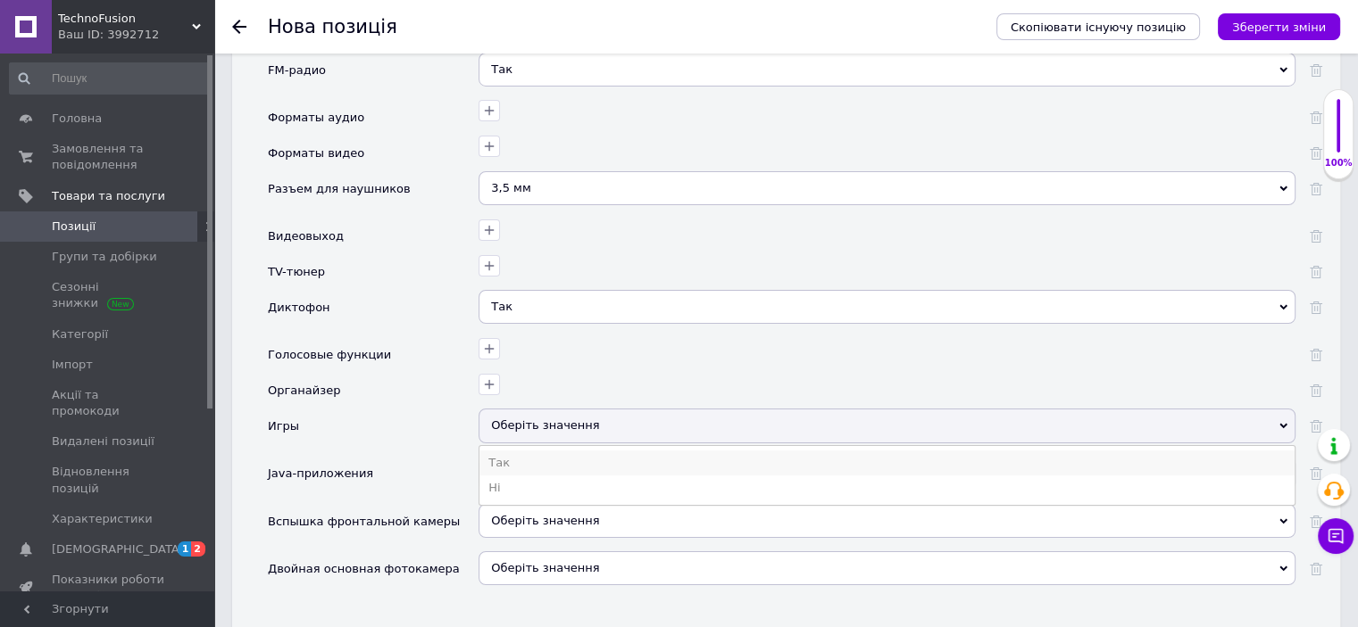
click at [512, 451] on li "Так" at bounding box center [886, 463] width 815 height 25
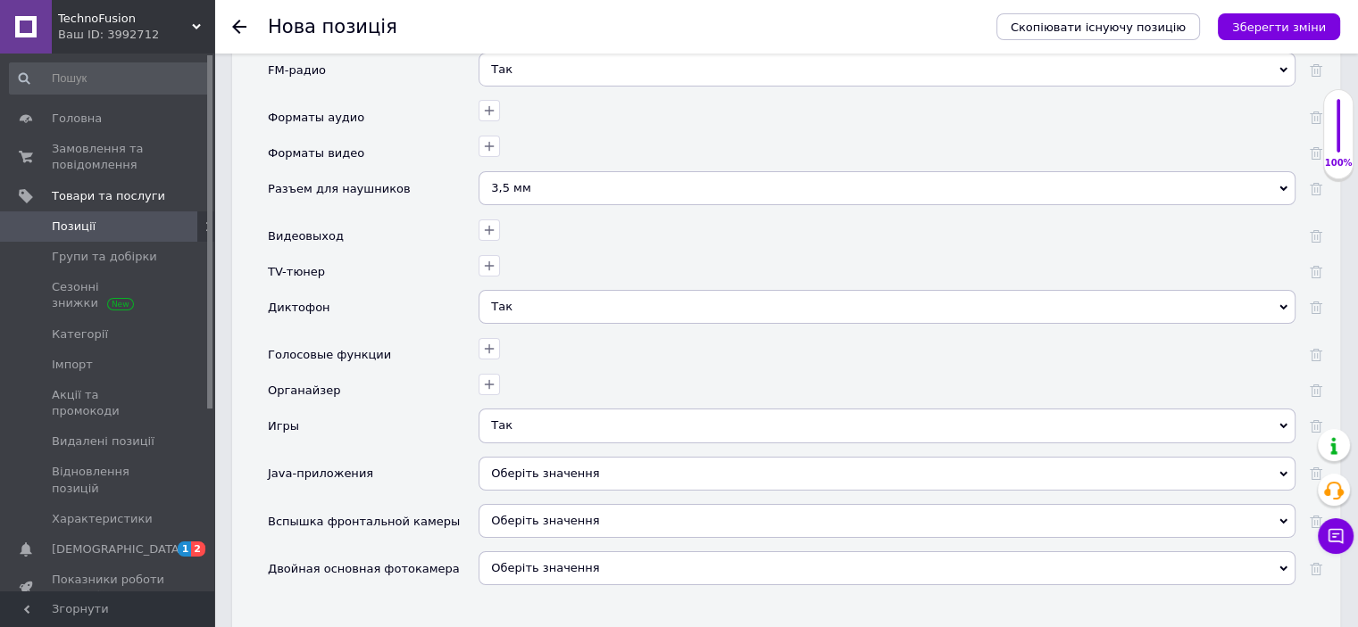
scroll to position [6784, 0]
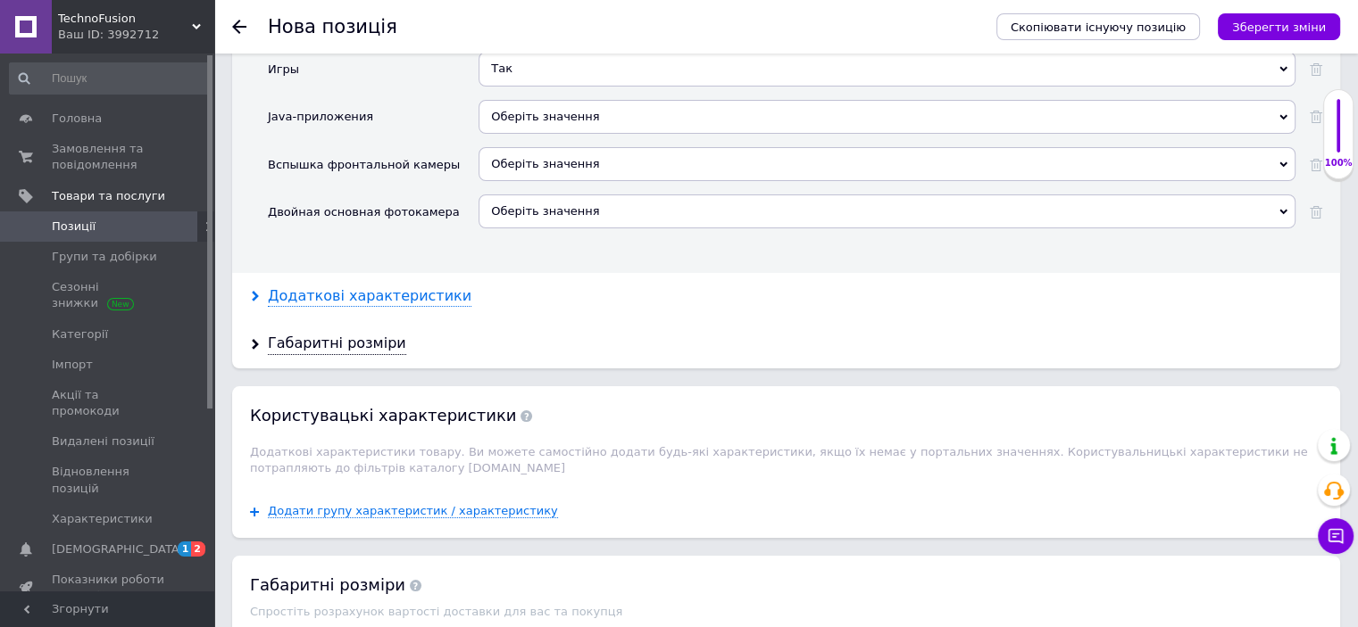
click at [357, 287] on div "Додаткові характеристики" at bounding box center [370, 297] width 204 height 21
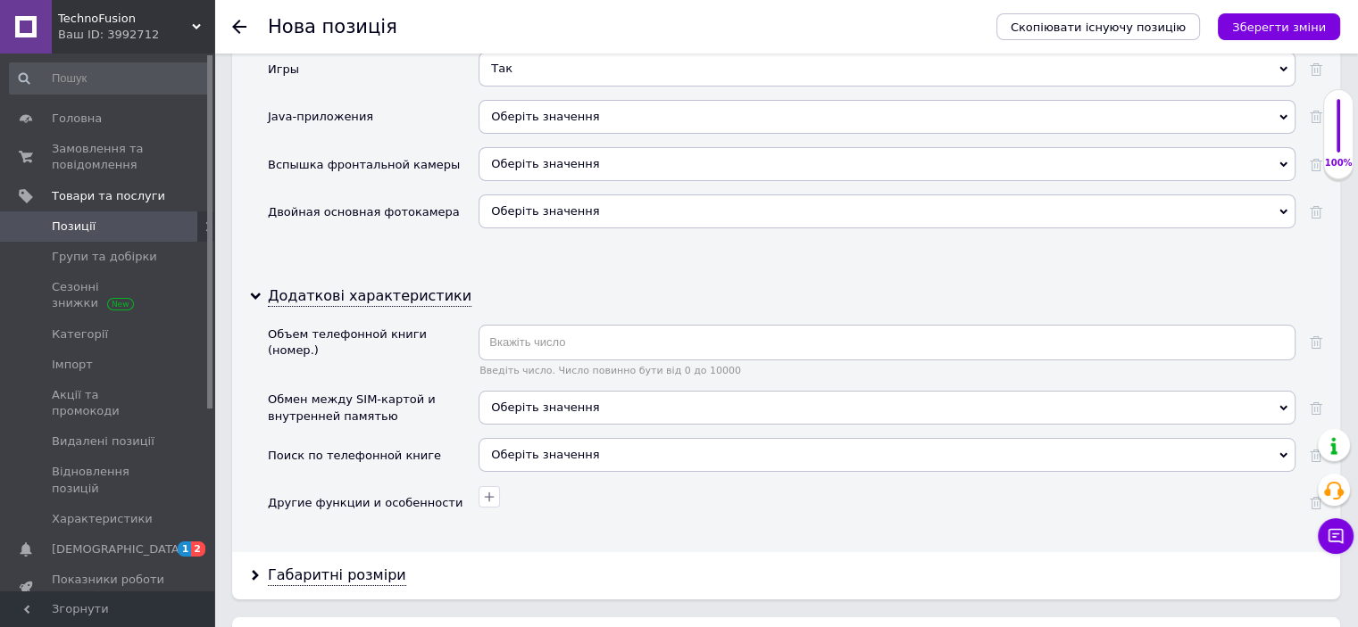
click at [510, 195] on span "Оберіть значення" at bounding box center [886, 212] width 817 height 34
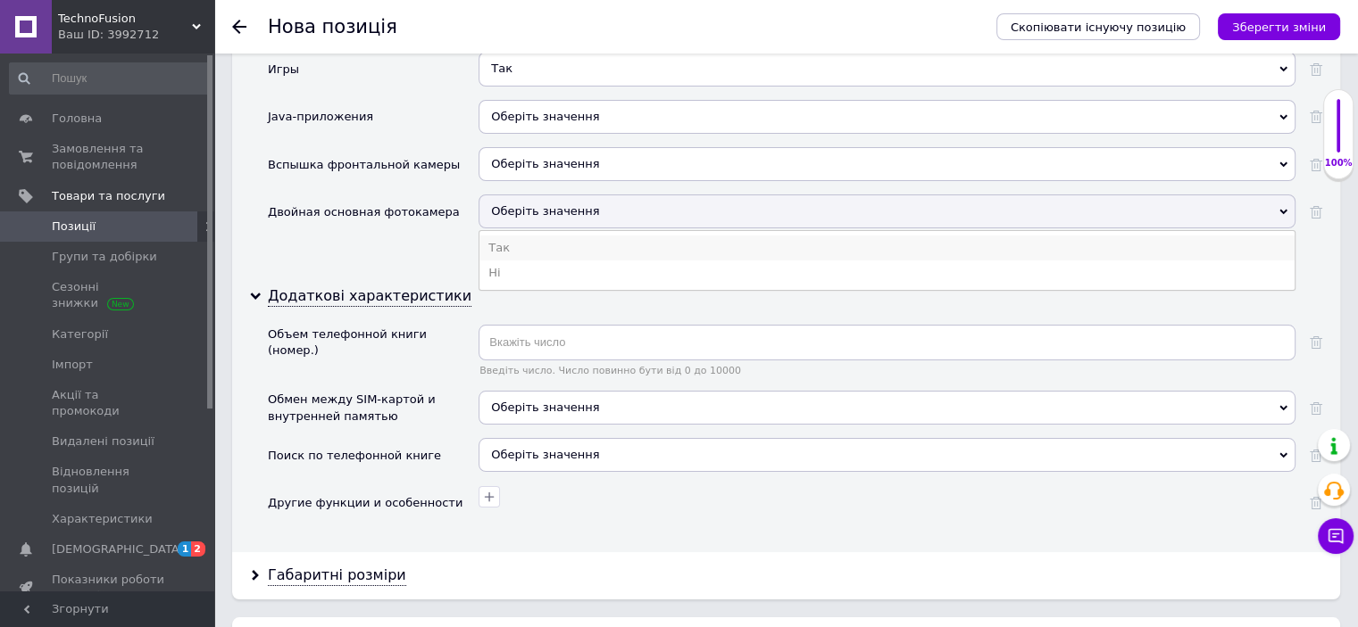
click at [508, 236] on li "Так" at bounding box center [886, 248] width 815 height 25
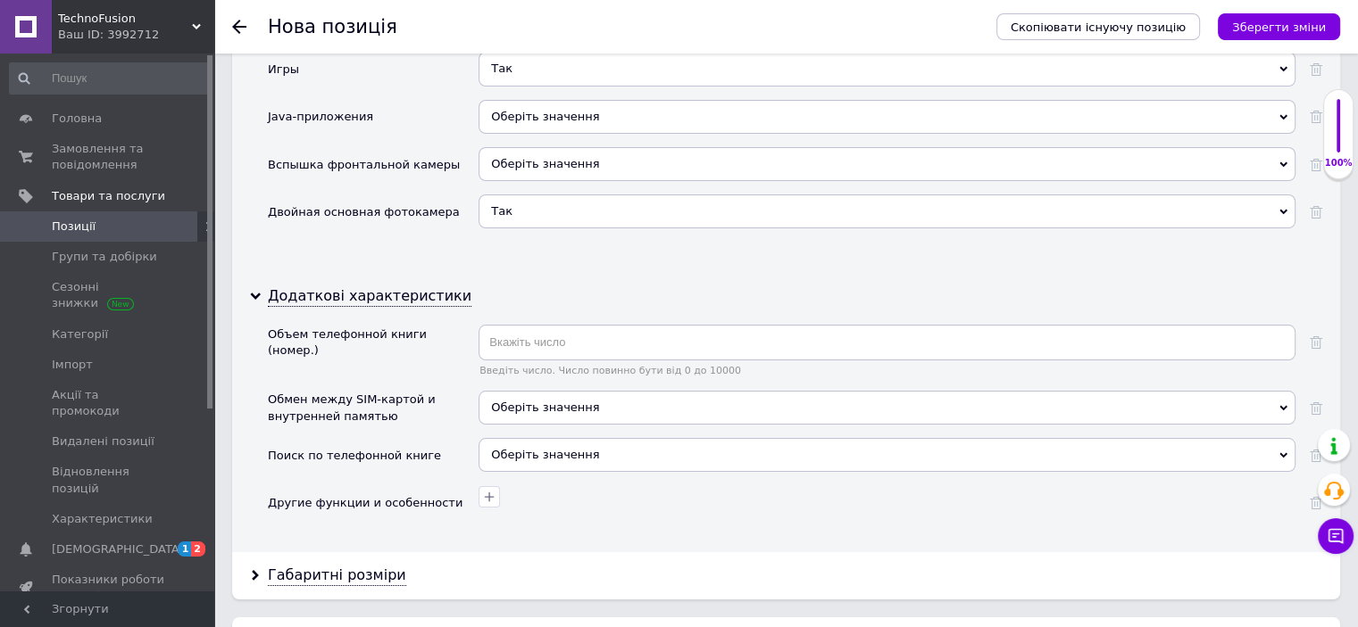
click at [519, 391] on span "Оберіть значення" at bounding box center [886, 408] width 817 height 34
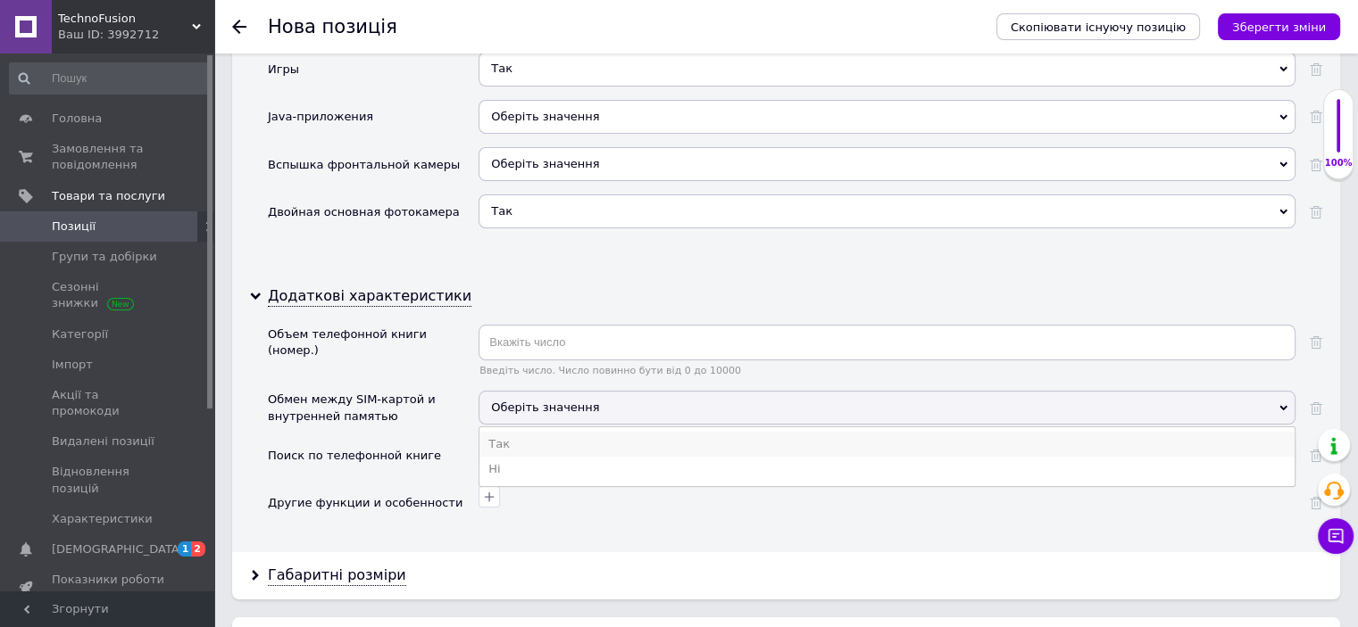
click at [513, 432] on li "Так" at bounding box center [886, 444] width 815 height 25
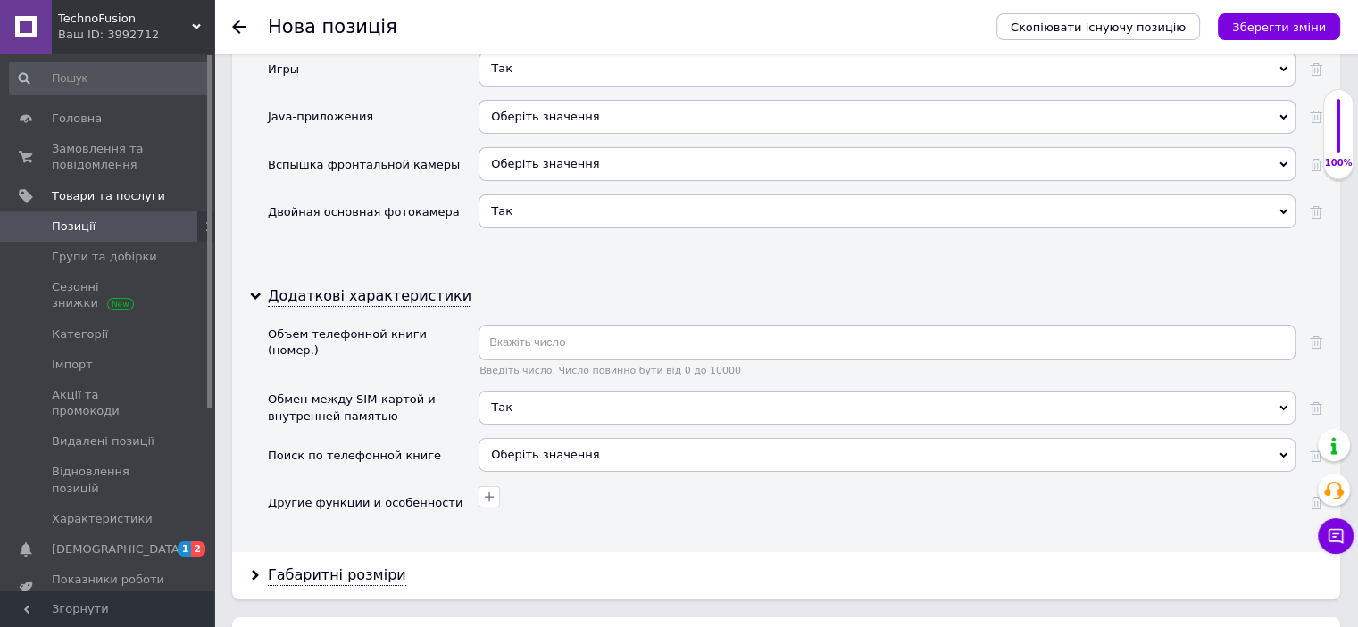
click at [516, 448] on span "Оберіть значення" at bounding box center [545, 454] width 108 height 13
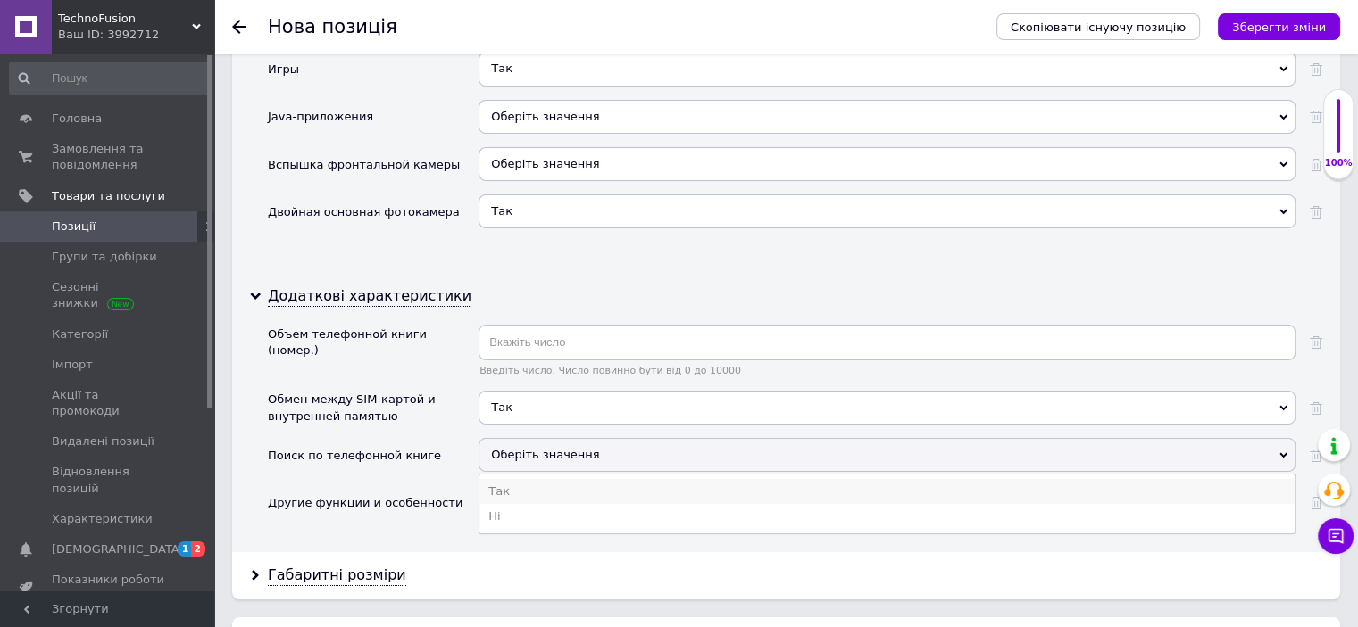
click at [508, 479] on li "Так" at bounding box center [886, 491] width 815 height 25
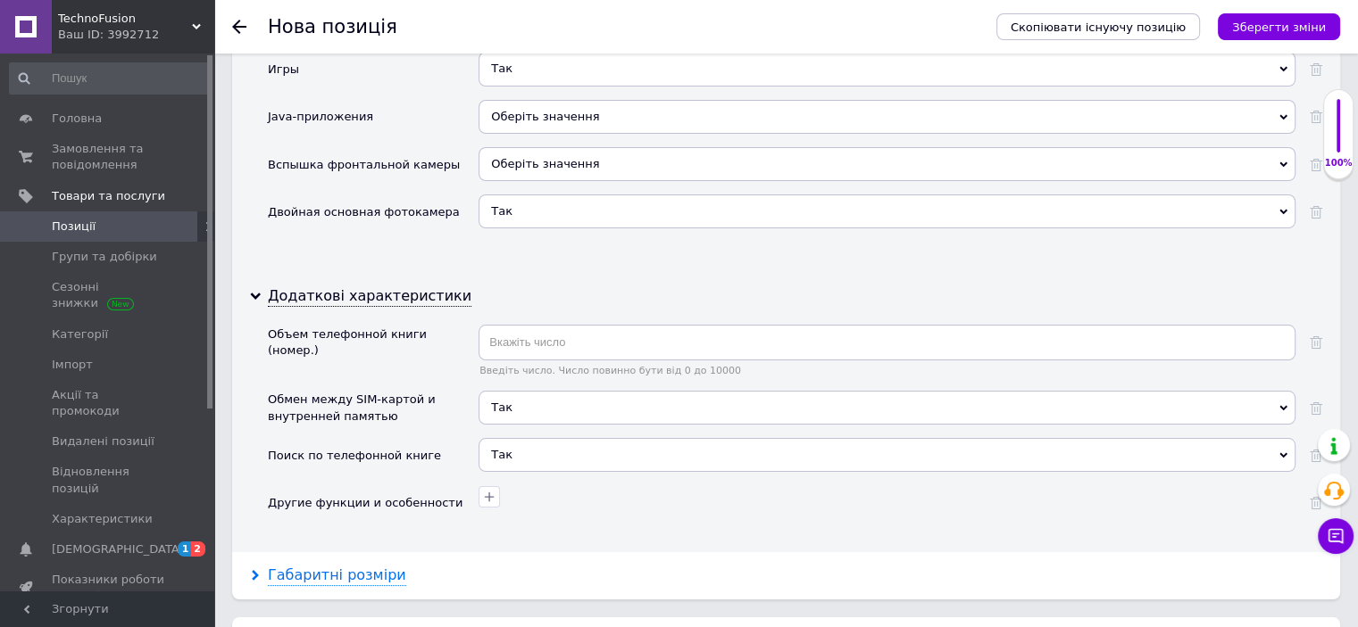
click at [351, 566] on div "Габаритні розміри" at bounding box center [337, 576] width 138 height 21
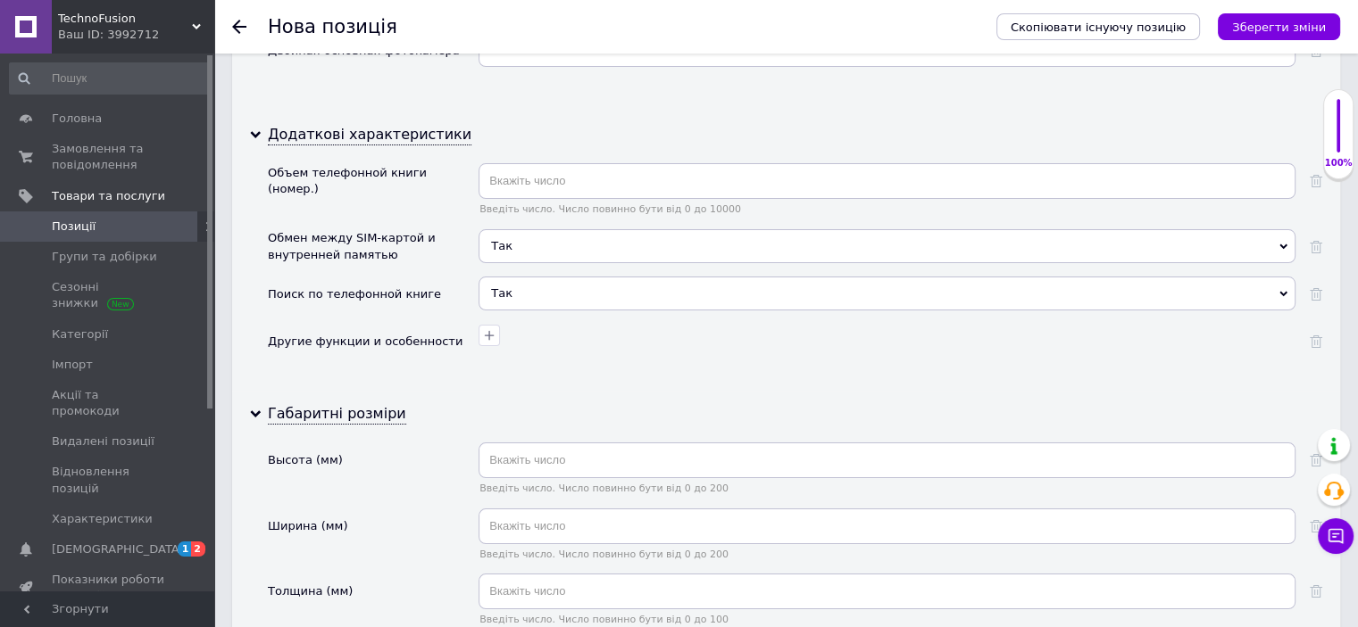
scroll to position [7141, 0]
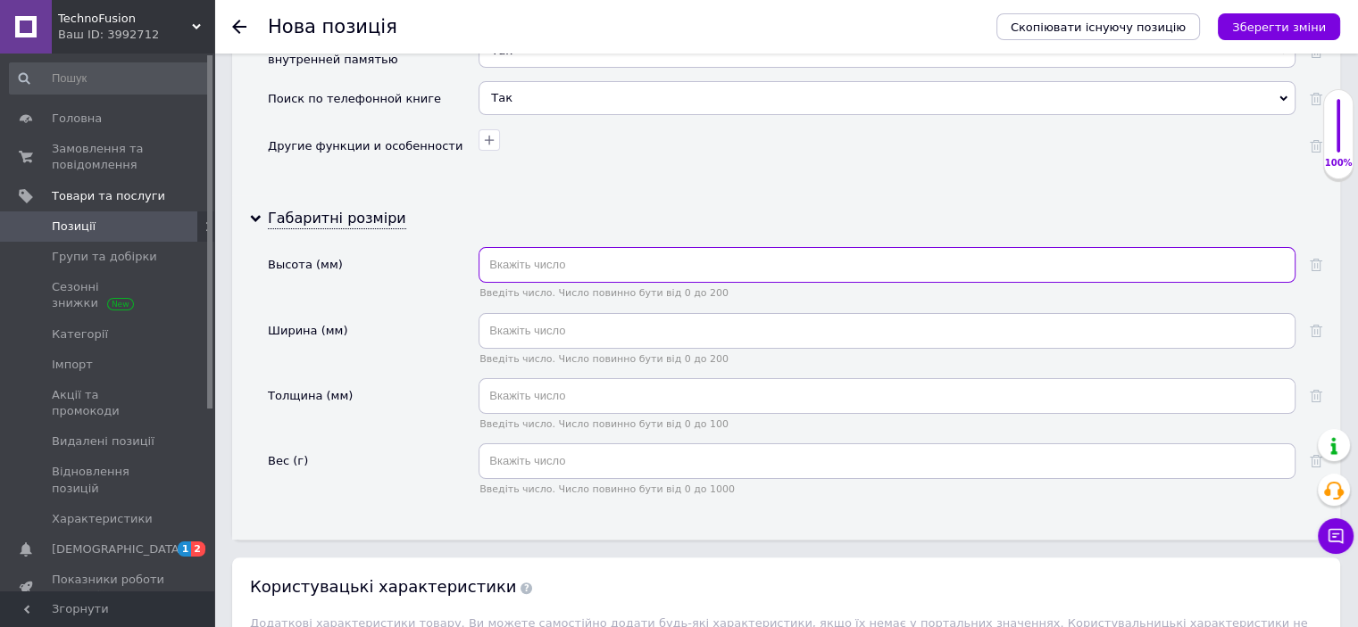
click at [539, 247] on input "text" at bounding box center [886, 265] width 817 height 36
paste input "text"
type input "149.6"
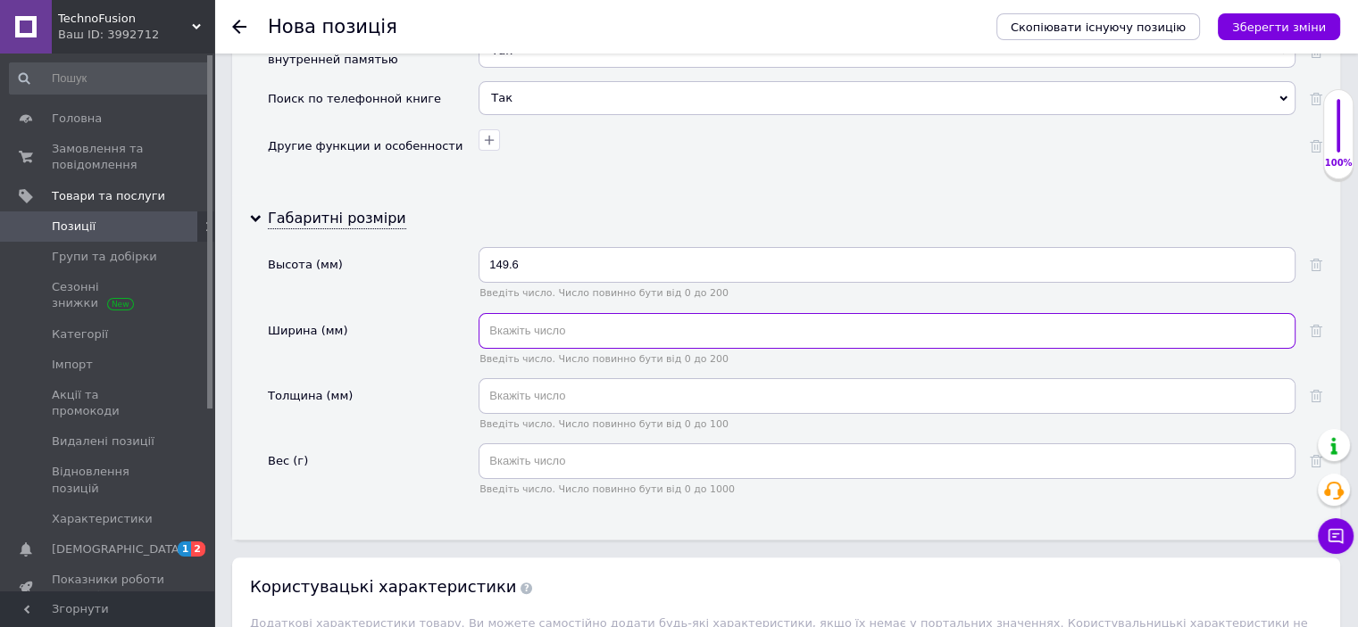
click at [552, 313] on input "text" at bounding box center [886, 331] width 817 height 36
type input "71.2"
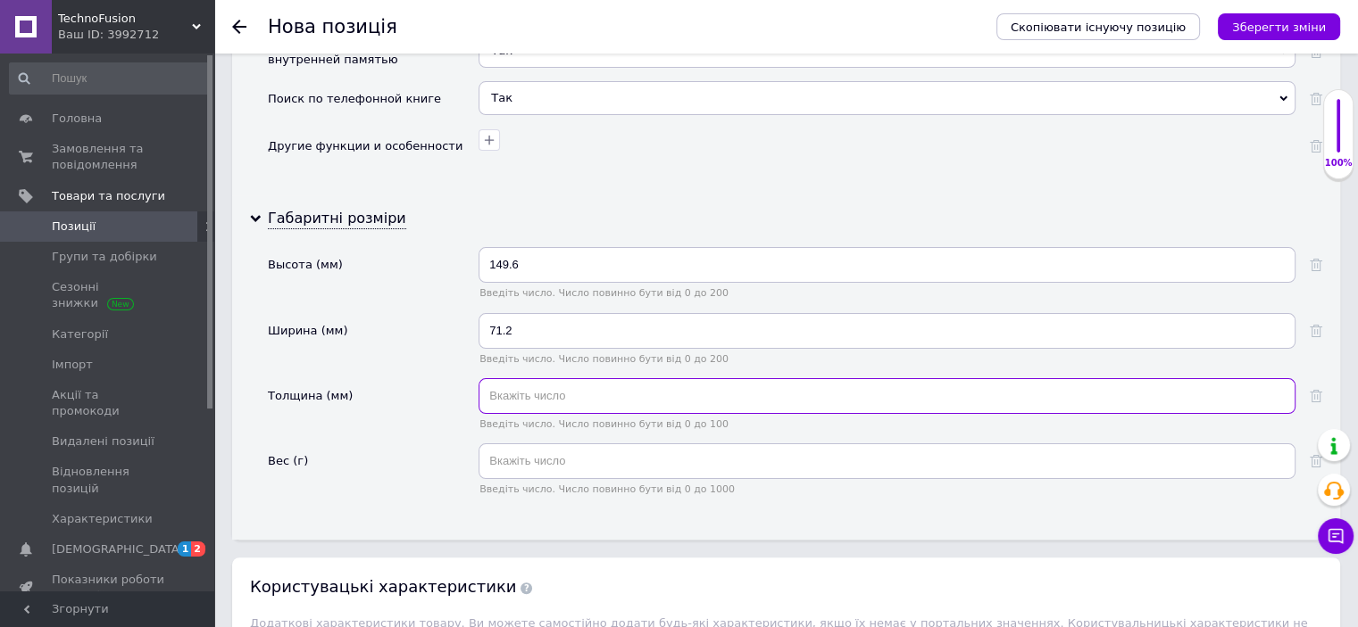
click at [545, 378] on input "text" at bounding box center [886, 396] width 817 height 36
type input "7.7"
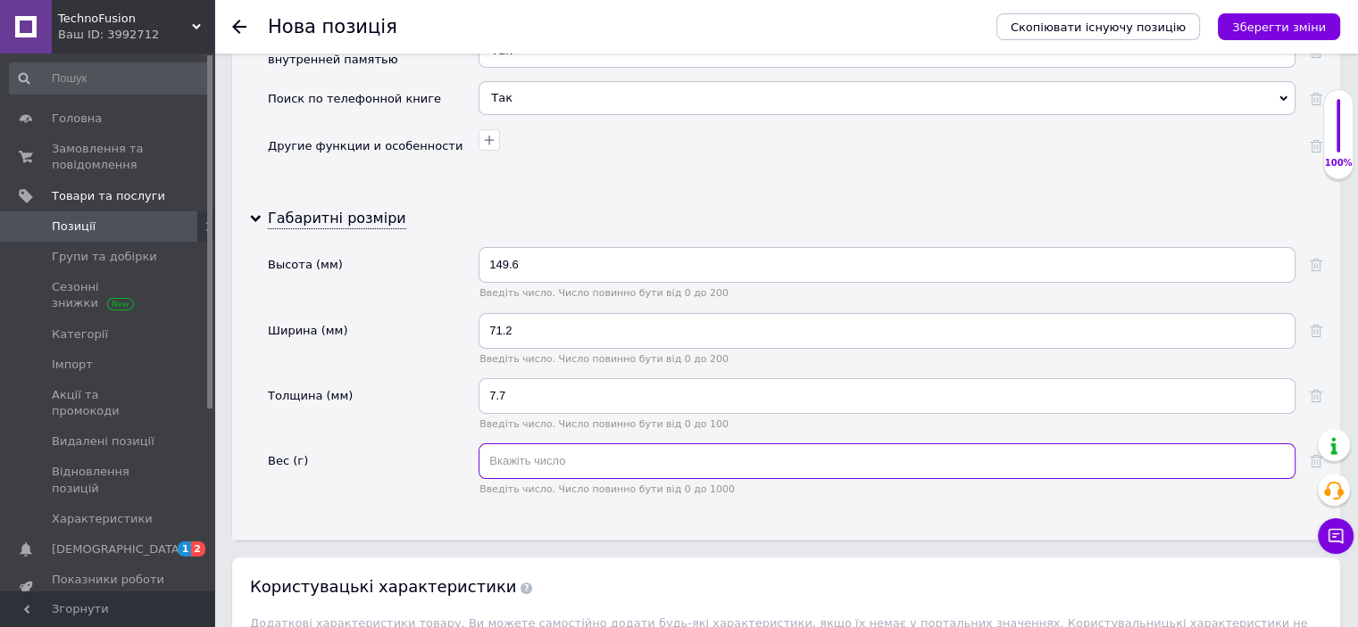
click at [507, 444] on input "text" at bounding box center [886, 462] width 817 height 36
type input "153"
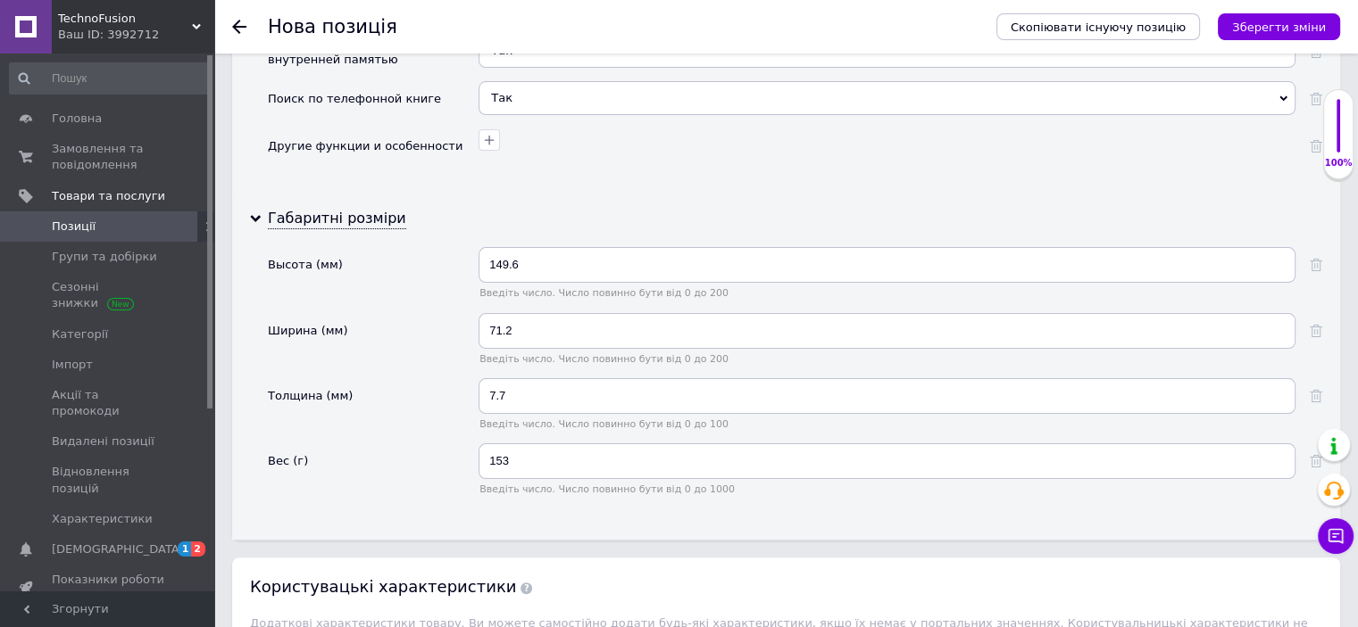
click at [400, 444] on div "Вес (г)" at bounding box center [373, 476] width 211 height 65
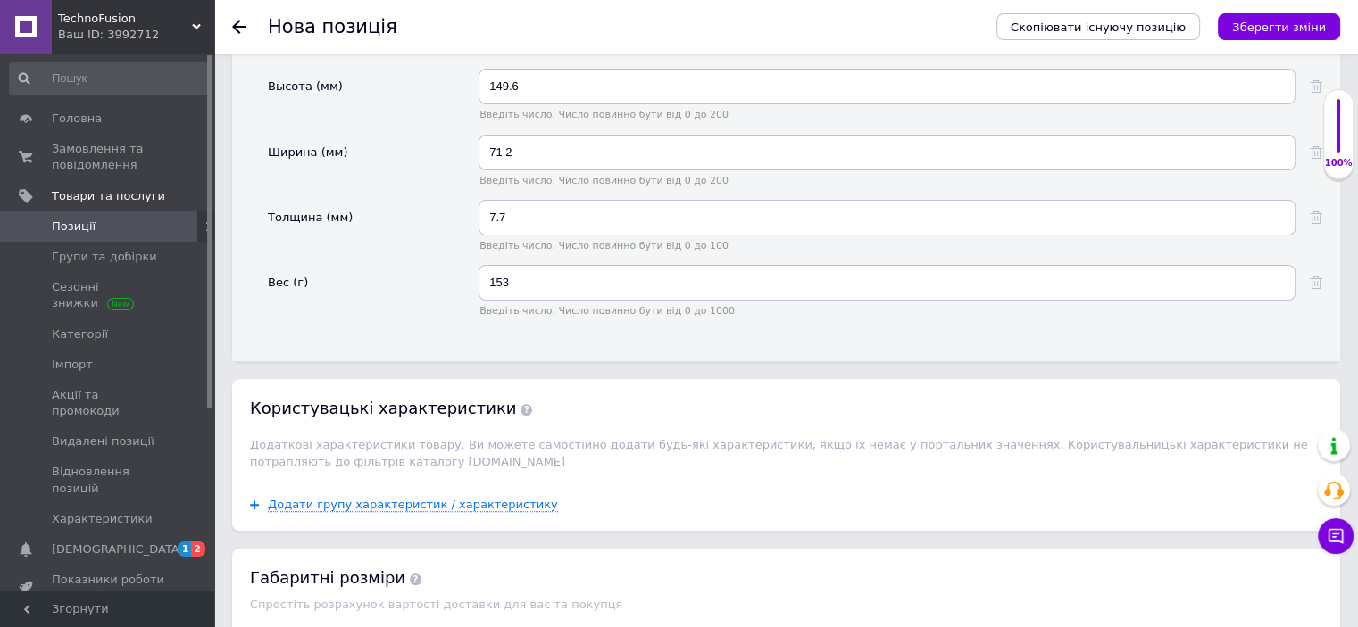
scroll to position [7520, 0]
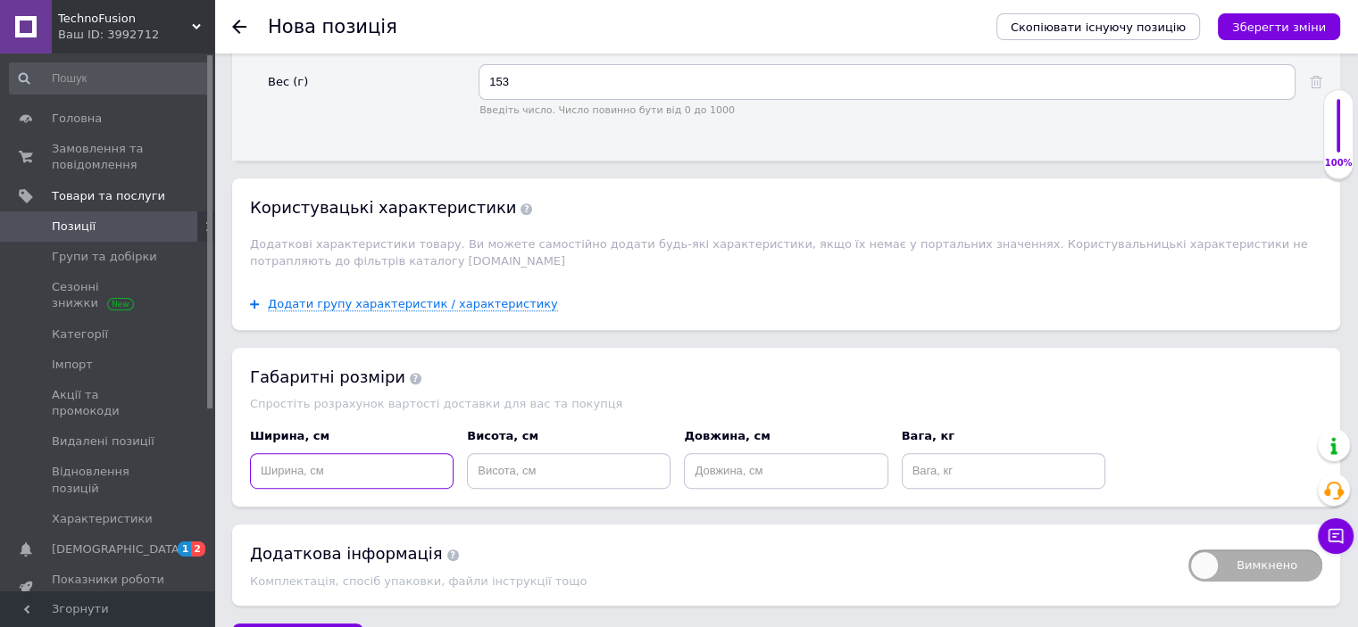
click at [350, 453] on input at bounding box center [352, 471] width 204 height 36
type input "20"
click at [569, 453] on input at bounding box center [569, 471] width 204 height 36
type input "15"
click at [722, 453] on input at bounding box center [786, 471] width 204 height 36
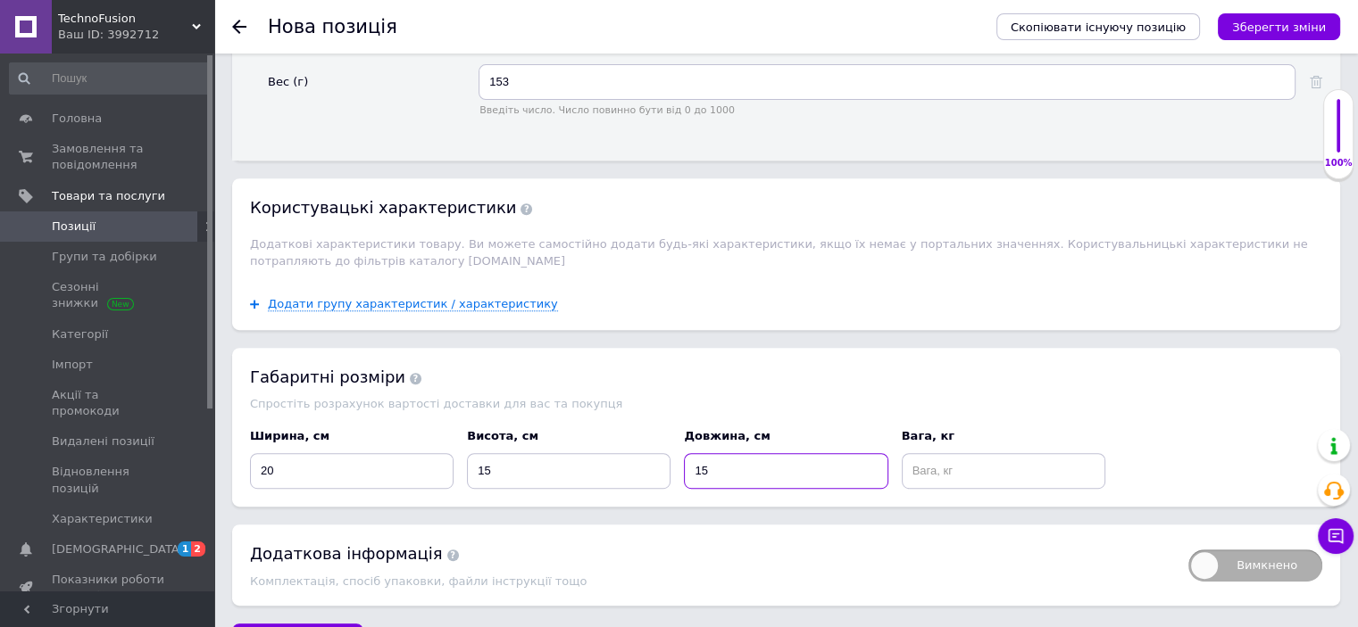
type input "15"
click at [908, 453] on input at bounding box center [1003, 471] width 204 height 36
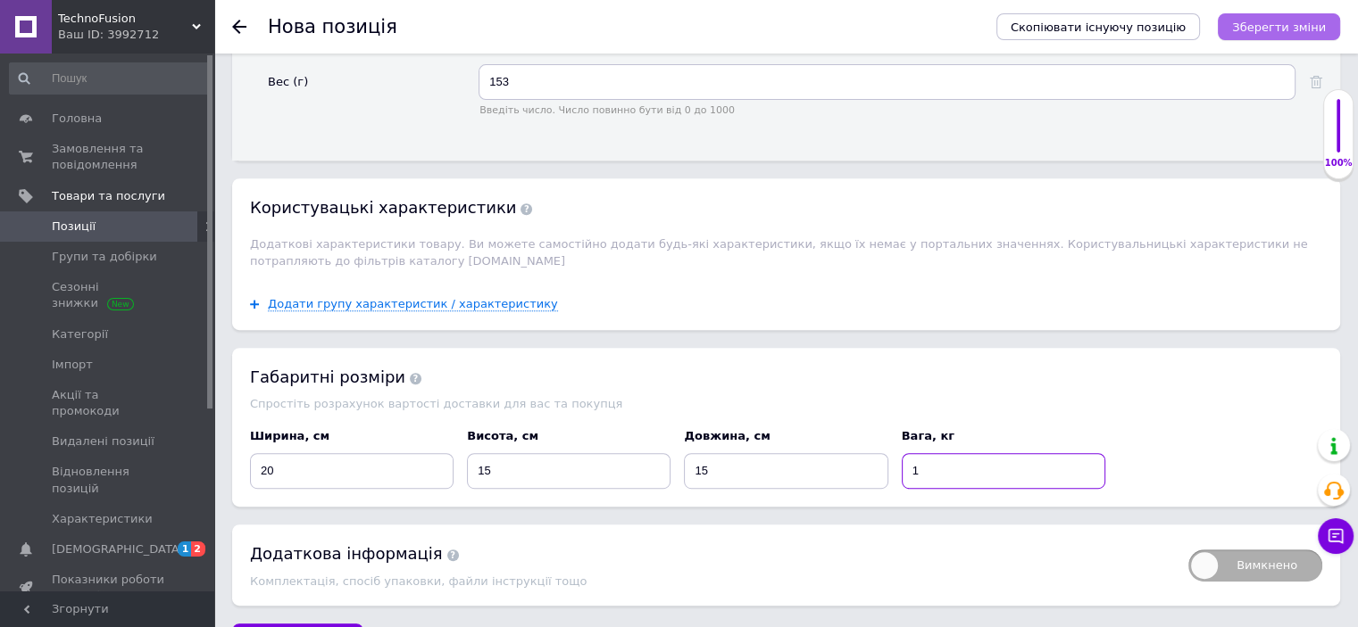
type input "1"
click at [1289, 27] on icon "Зберегти зміни" at bounding box center [1279, 27] width 94 height 13
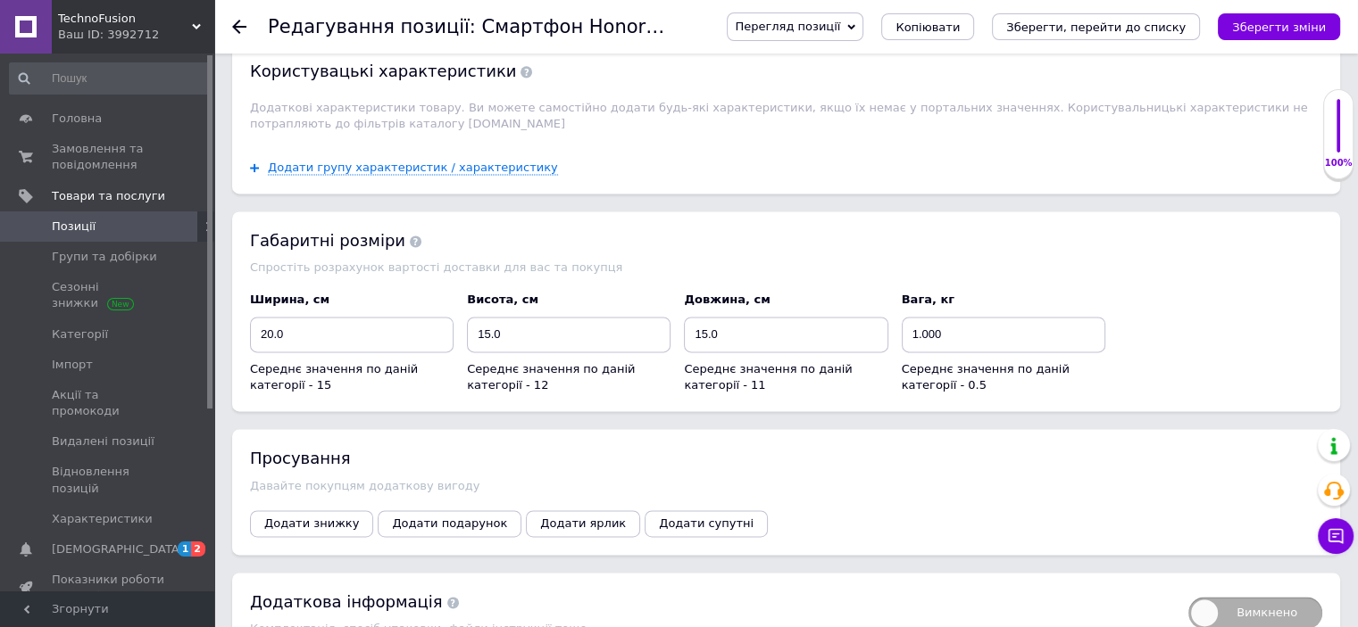
scroll to position [2554, 0]
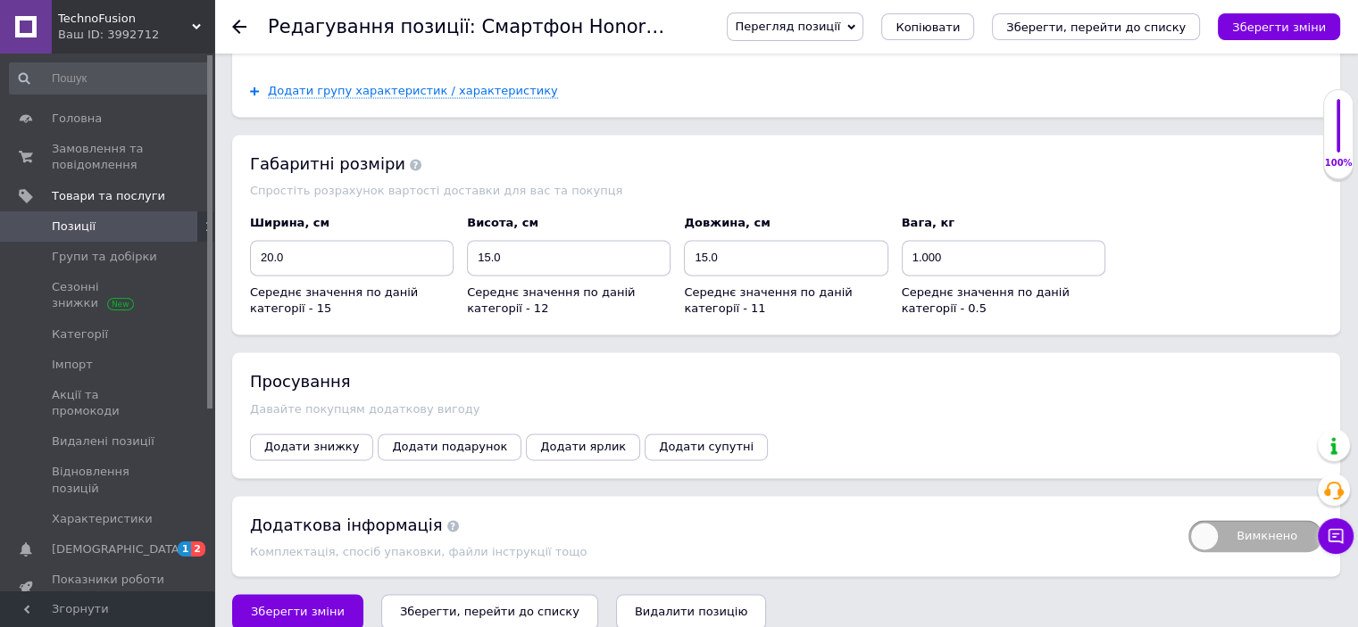
click at [305, 410] on div "Просування Давайте покупцям додаткову вигоду Додати знижку Додати подарунок Дод…" at bounding box center [786, 415] width 1108 height 125
click at [296, 440] on span "Додати знижку" at bounding box center [311, 446] width 95 height 13
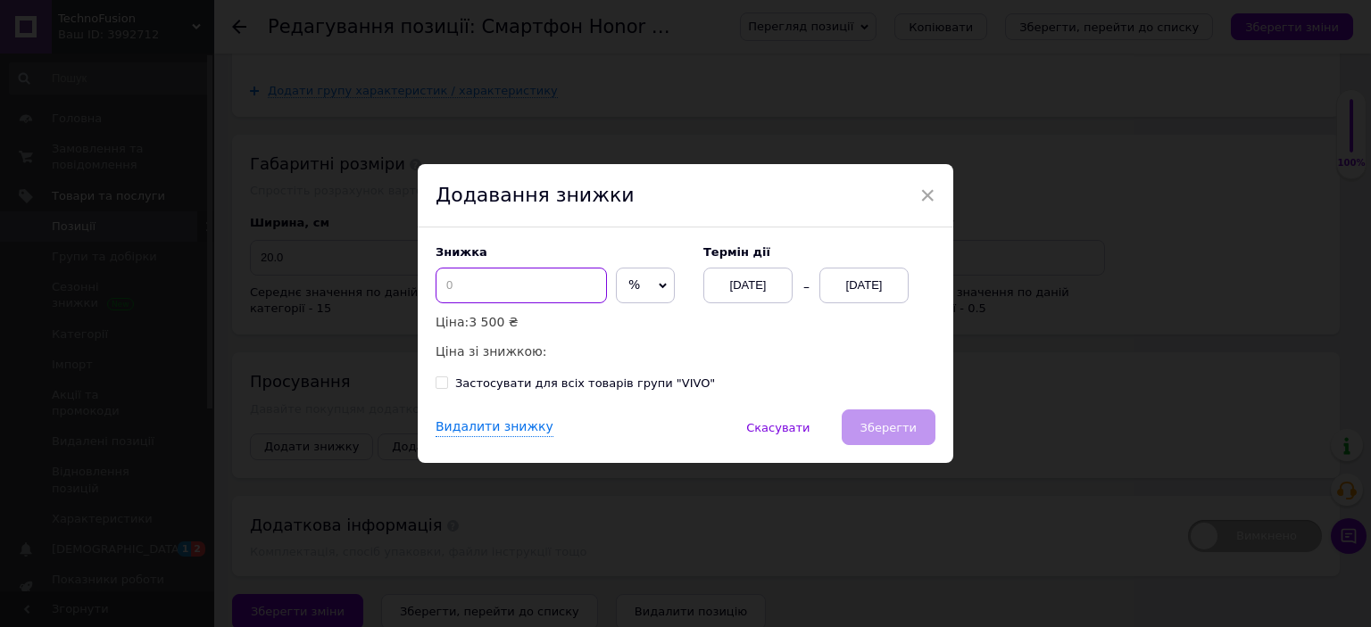
click at [495, 279] on input at bounding box center [521, 286] width 171 height 36
click at [650, 293] on span "%" at bounding box center [645, 286] width 59 height 36
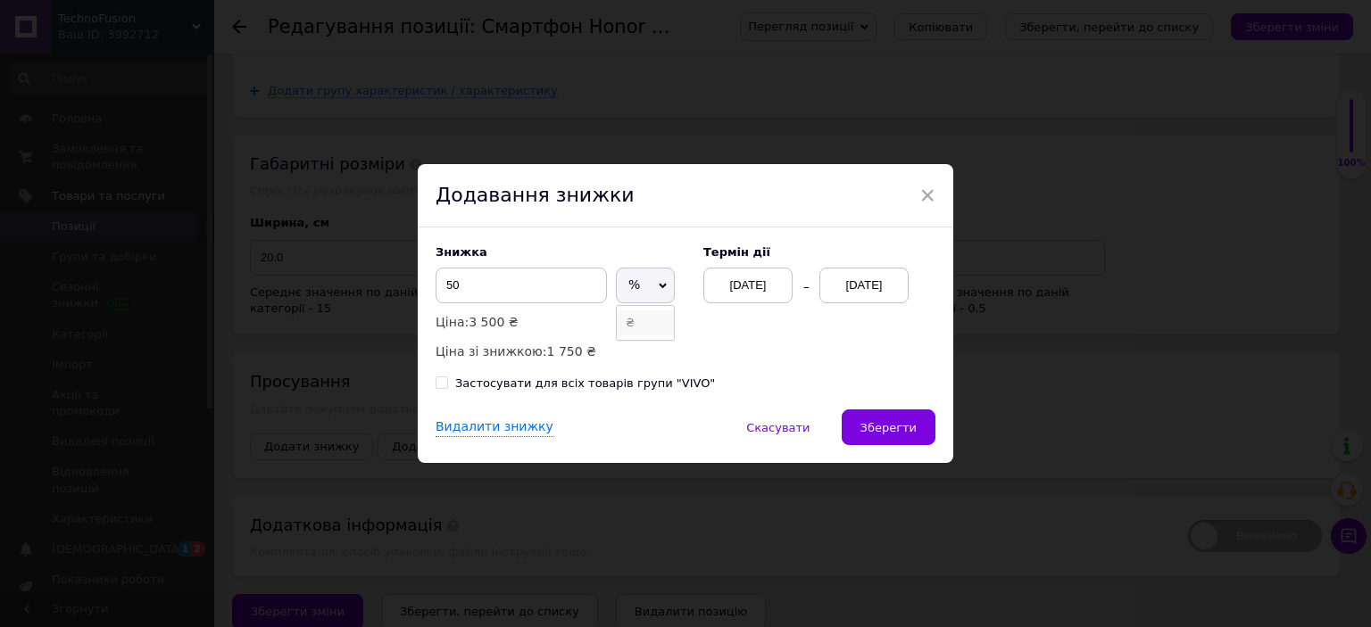
click at [633, 332] on li "₴" at bounding box center [645, 323] width 57 height 25
click at [508, 292] on input "50" at bounding box center [521, 286] width 171 height 36
click at [445, 287] on input "501" at bounding box center [521, 286] width 171 height 36
type input "601"
click at [887, 290] on div "[DATE]" at bounding box center [863, 286] width 89 height 36
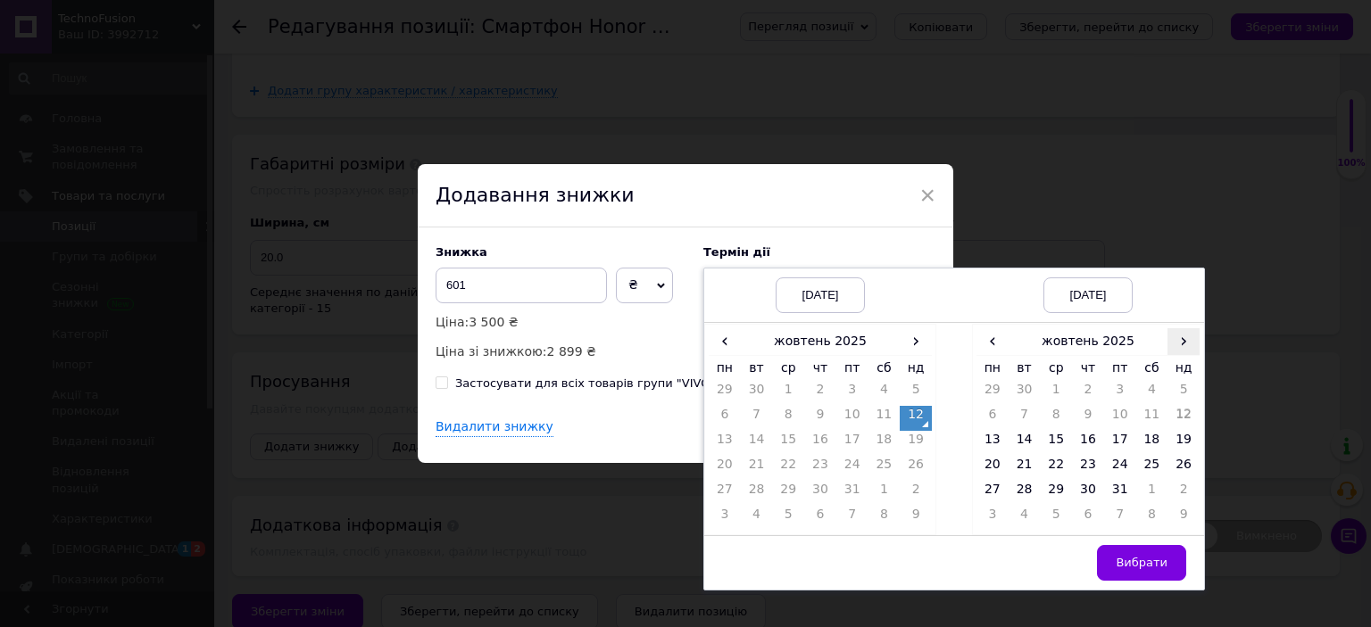
click at [1176, 337] on span "›" at bounding box center [1183, 341] width 32 height 26
click at [1053, 489] on td "26" at bounding box center [1056, 493] width 32 height 25
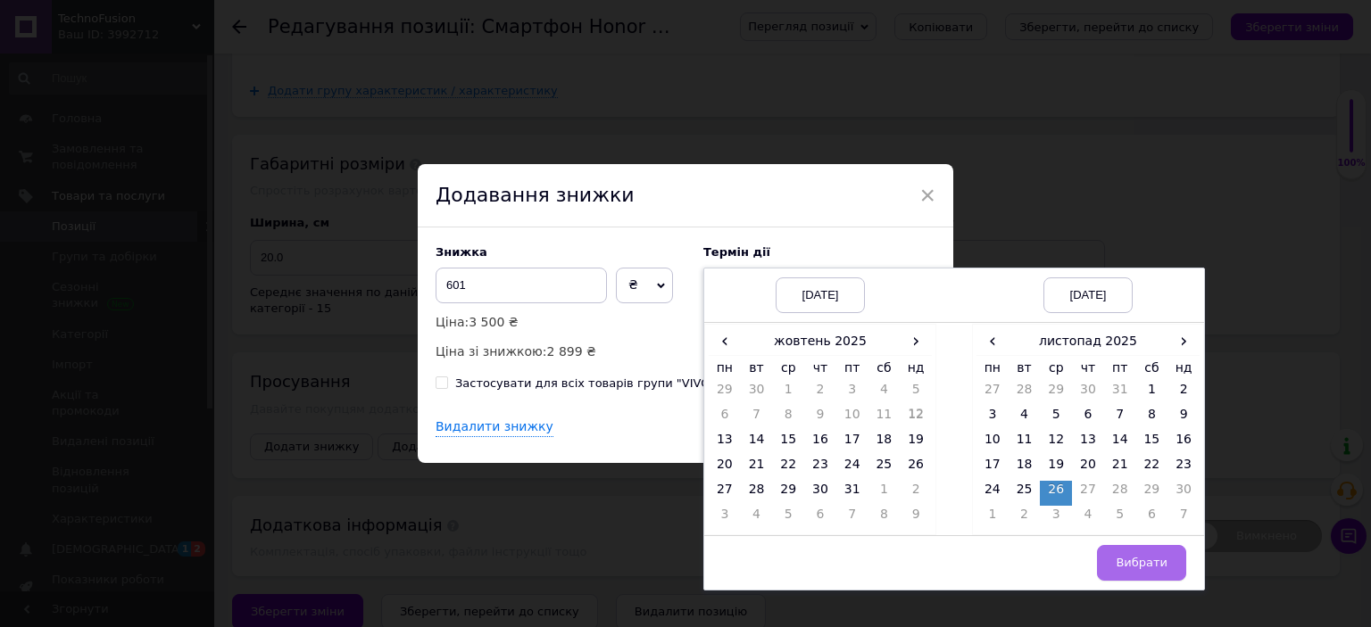
click at [1125, 545] on button "Вибрати" at bounding box center [1141, 563] width 89 height 36
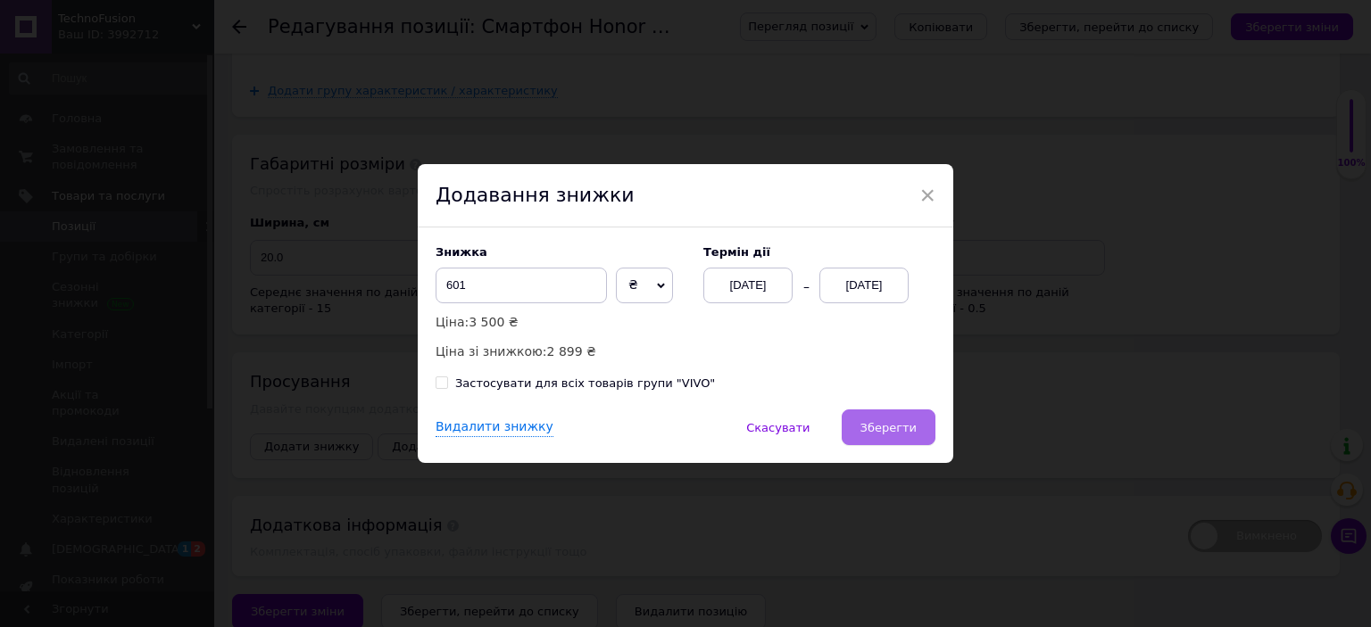
click at [881, 420] on button "Зберегти" at bounding box center [889, 428] width 94 height 36
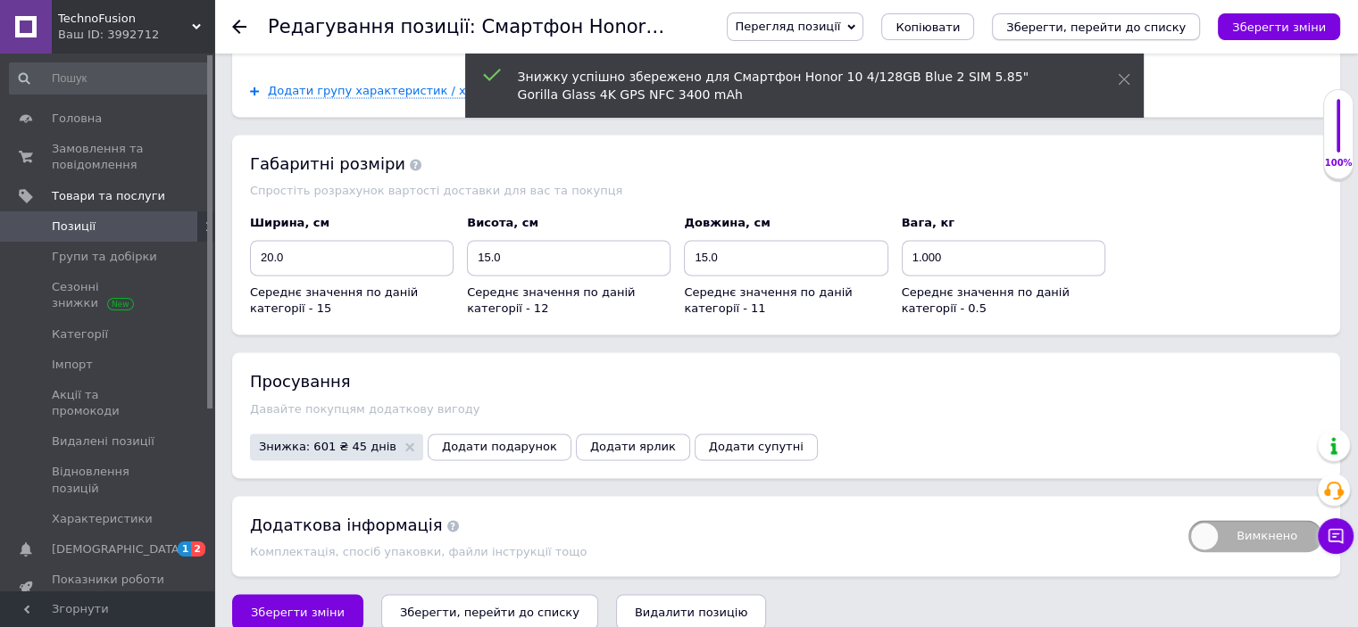
click at [1126, 21] on icon "Зберегти, перейти до списку" at bounding box center [1095, 27] width 179 height 13
